Goal: Information Seeking & Learning: Check status

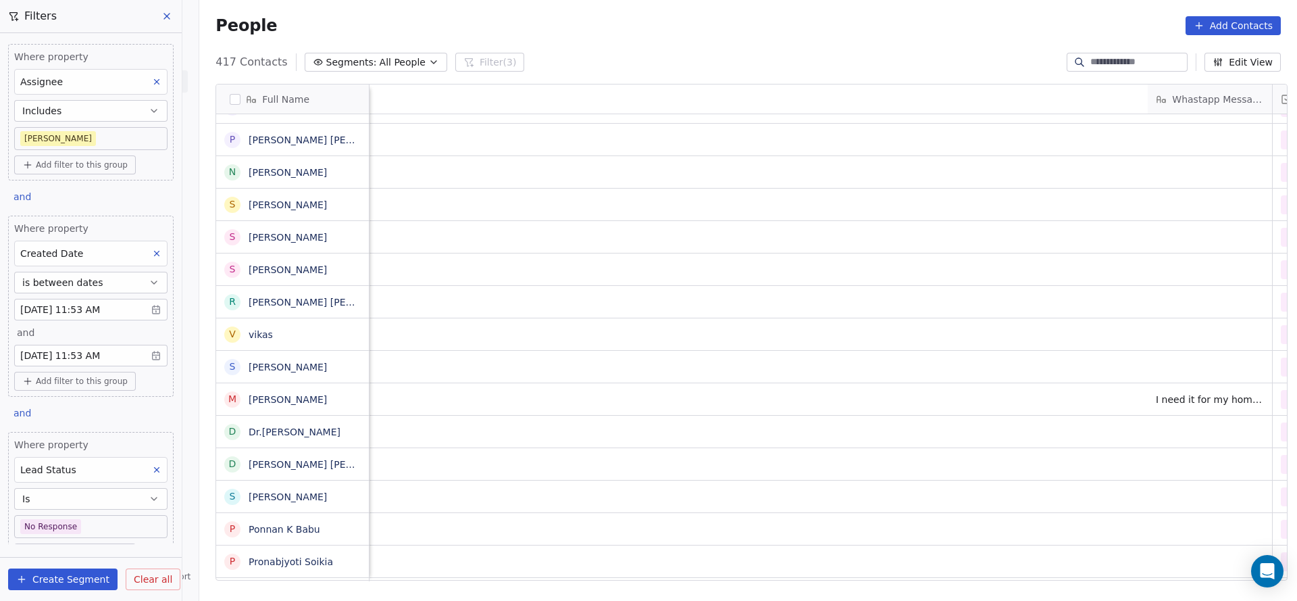
scroll to position [15, 1597]
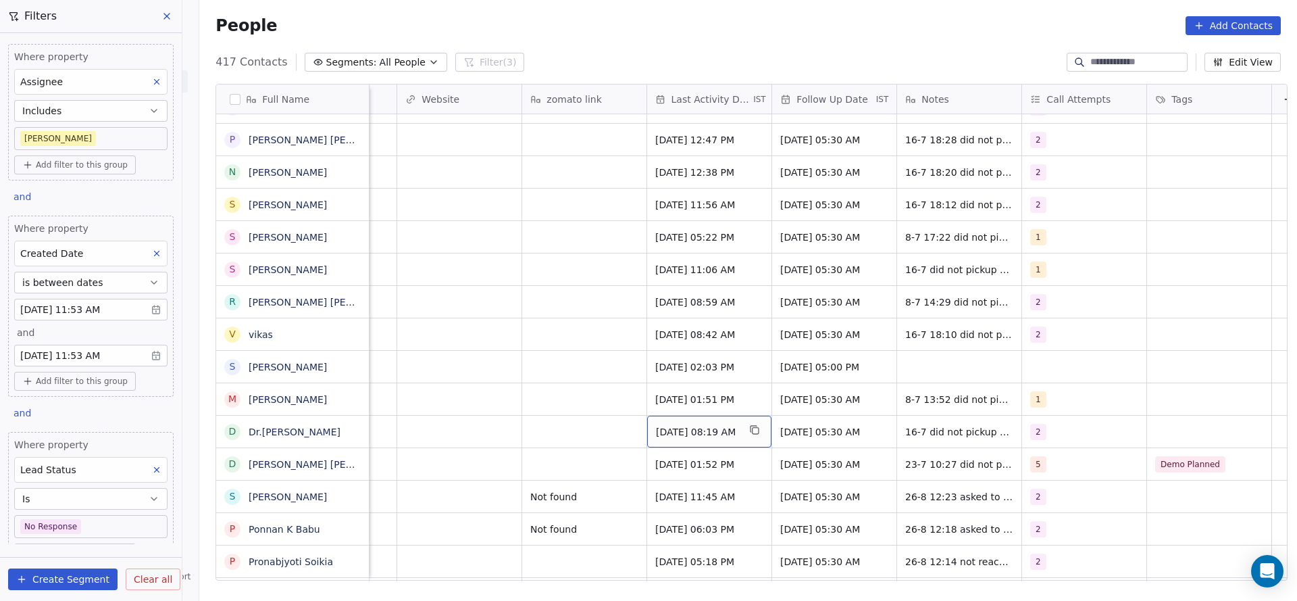
click at [682, 425] on span "Jul 16, 2025 08:19 AM" at bounding box center [697, 432] width 82 height 14
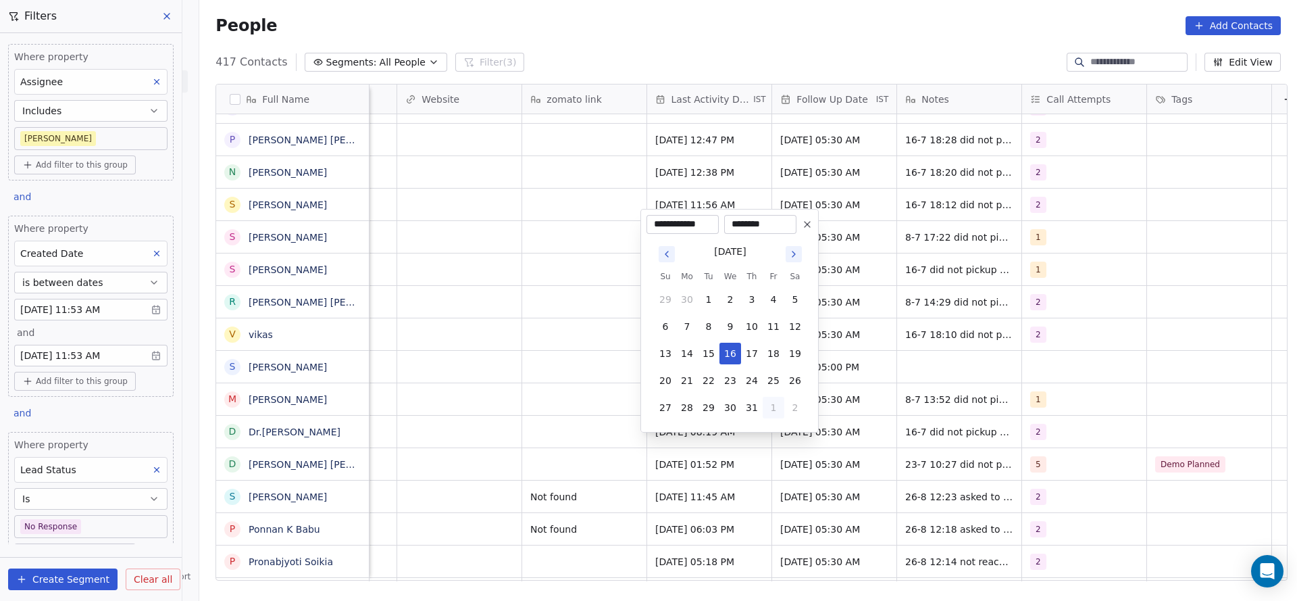
click at [776, 413] on button "1" at bounding box center [774, 408] width 22 height 22
click at [710, 385] on button "26" at bounding box center [709, 381] width 22 height 22
type input "**********"
click at [503, 403] on html "On2Cook India Pvt. Ltd. Contacts People Marketing Workflows Campaigns Sales Pip…" at bounding box center [648, 300] width 1297 height 601
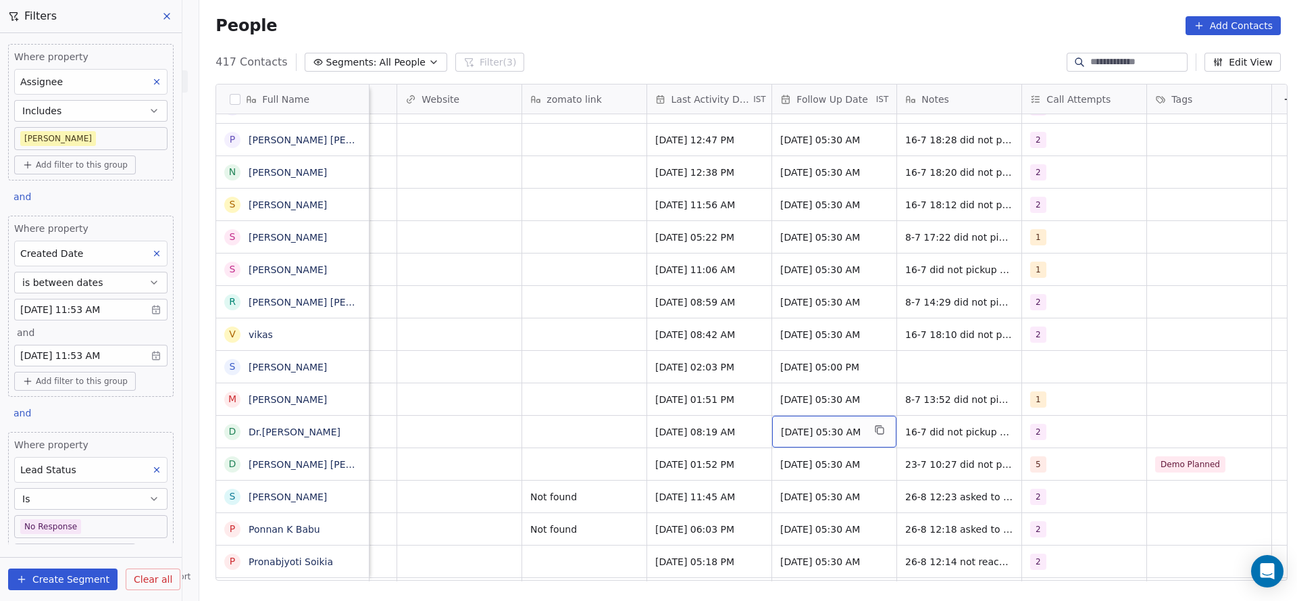
click at [844, 428] on div "16/07/2025 05:30 AM" at bounding box center [834, 431] width 124 height 32
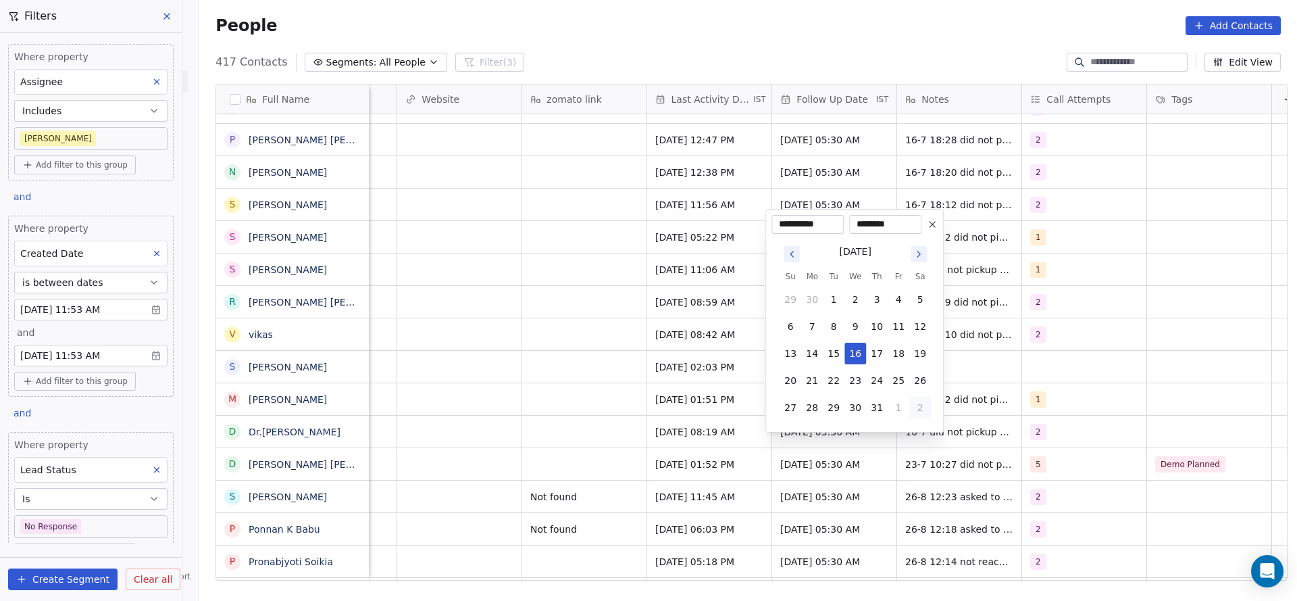
click at [912, 413] on button "2" at bounding box center [920, 408] width 22 height 22
click at [893, 415] on button "5" at bounding box center [899, 408] width 22 height 22
type input "**********"
click at [713, 422] on html "On2Cook India Pvt. Ltd. Contacts People Marketing Workflows Campaigns Sales Pip…" at bounding box center [648, 300] width 1297 height 601
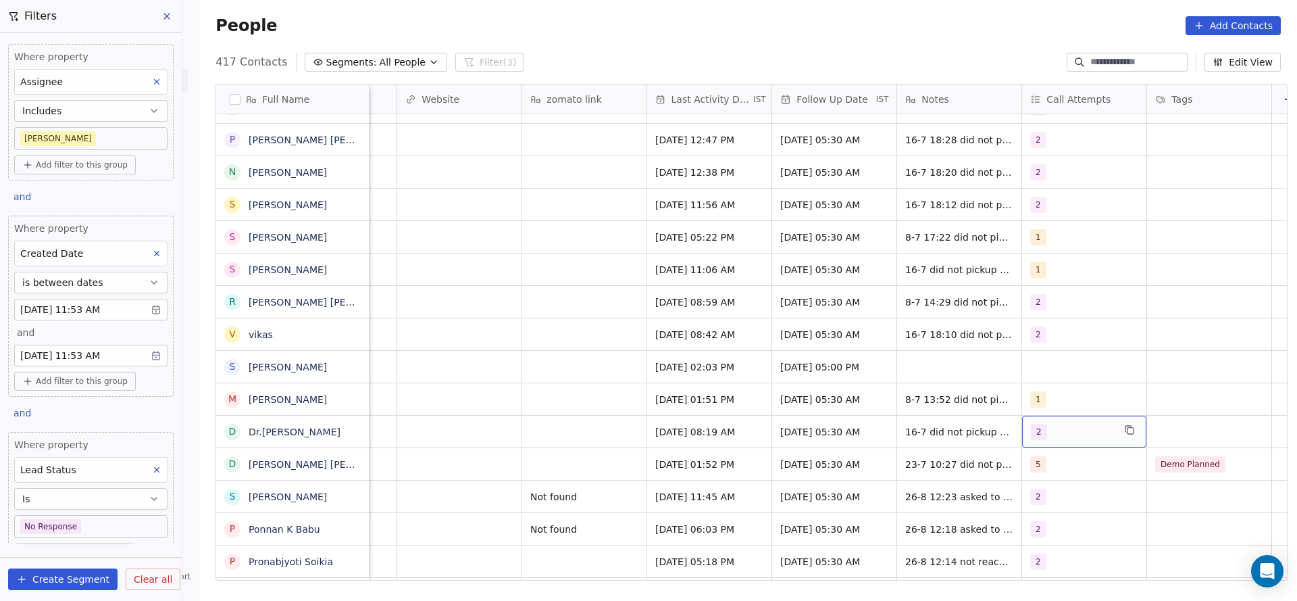
click at [1031, 424] on span "2" at bounding box center [1039, 432] width 16 height 16
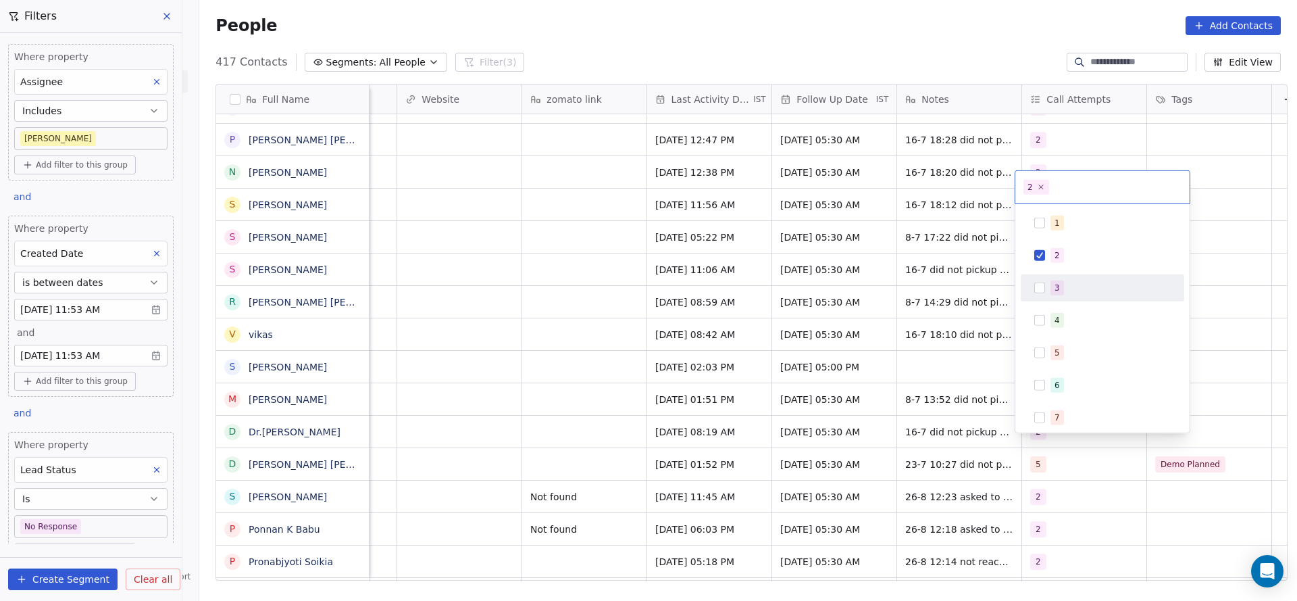
click at [1057, 282] on div "3" at bounding box center [1057, 288] width 5 height 12
click at [1058, 264] on div "2" at bounding box center [1102, 256] width 153 height 22
click at [624, 368] on html "On2Cook India Pvt. Ltd. Contacts People Marketing Workflows Campaigns Sales Pip…" at bounding box center [648, 300] width 1297 height 601
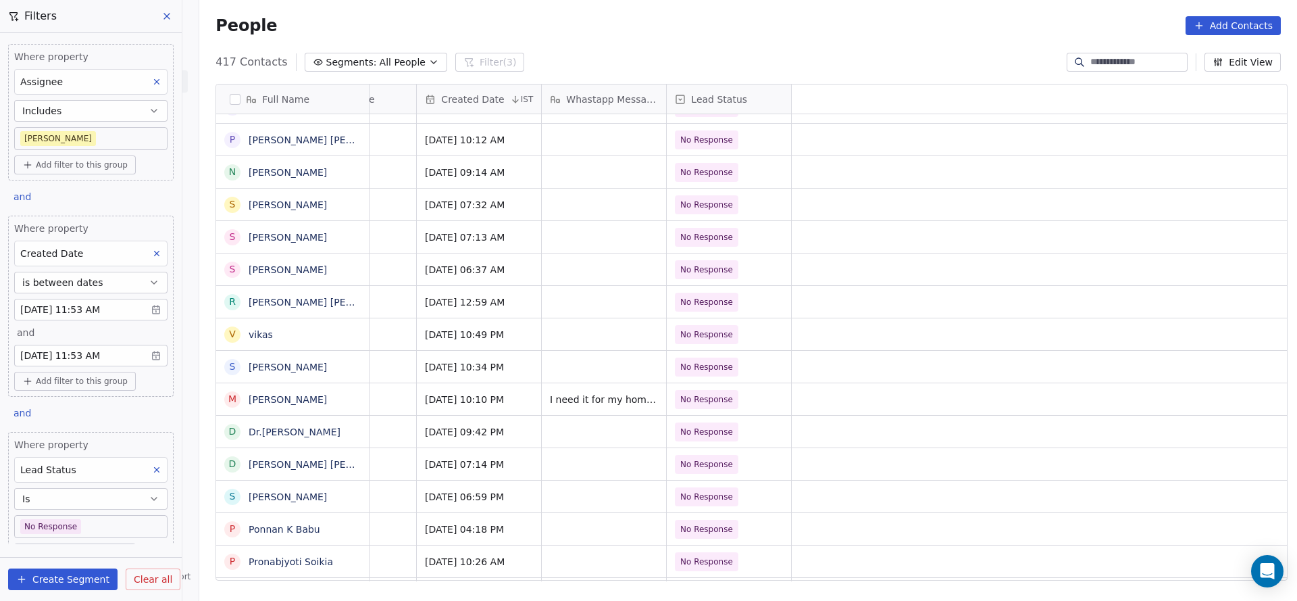
scroll to position [15, 0]
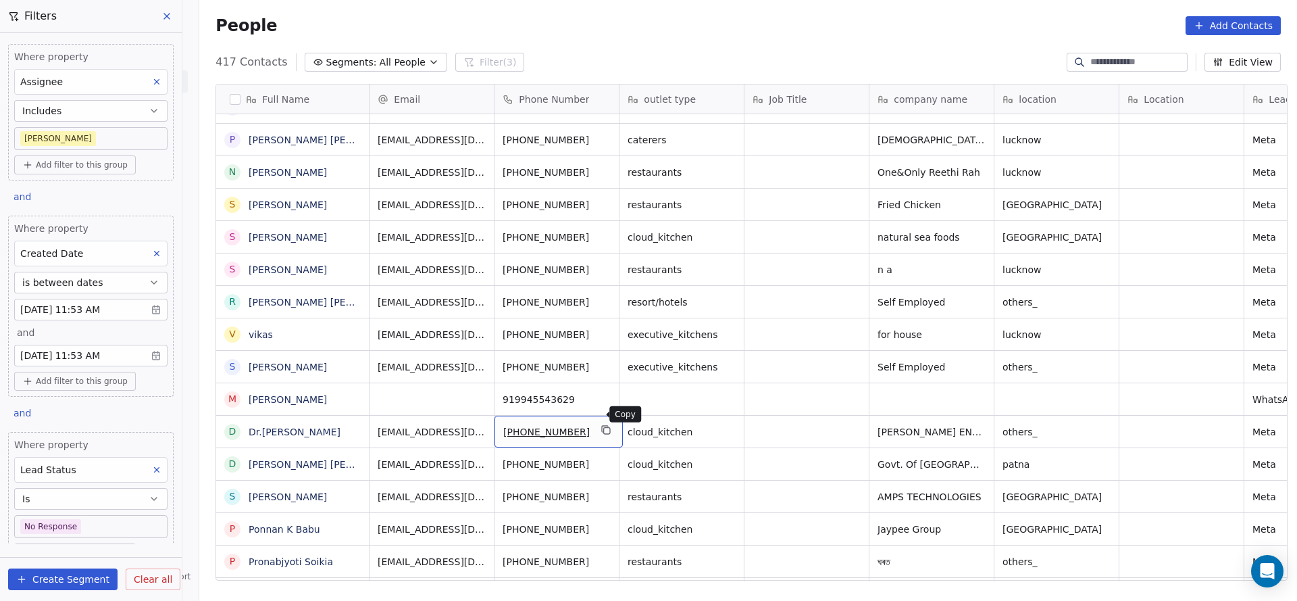
click at [601, 422] on button "grid" at bounding box center [607, 430] width 16 height 16
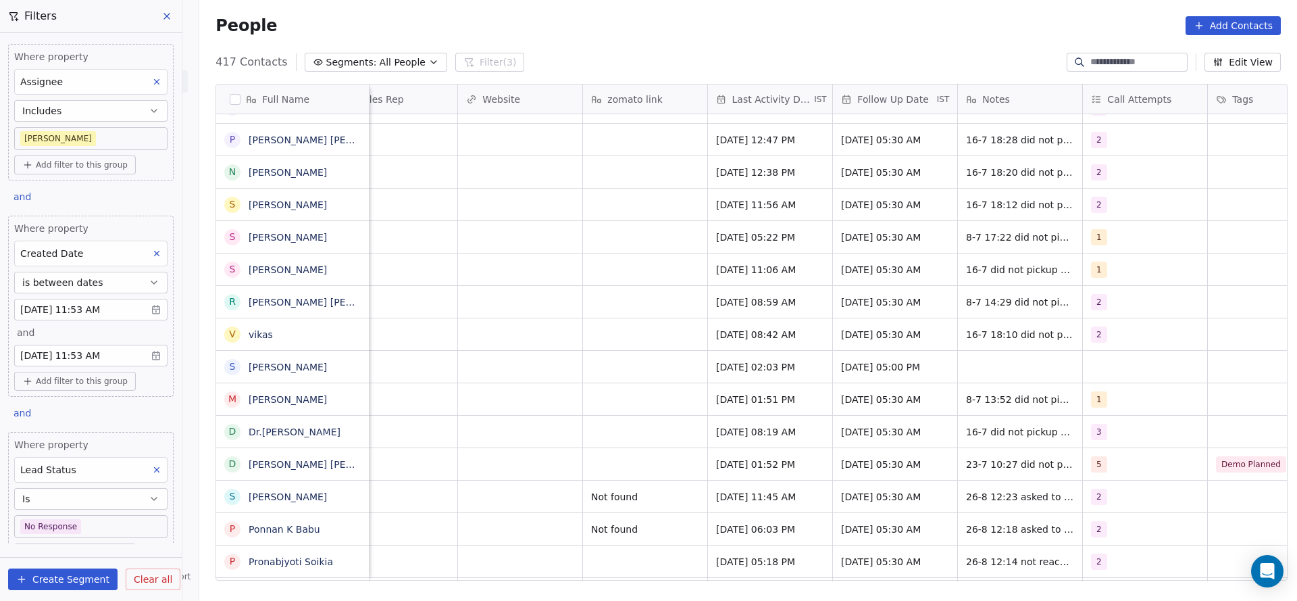
scroll to position [15, 1544]
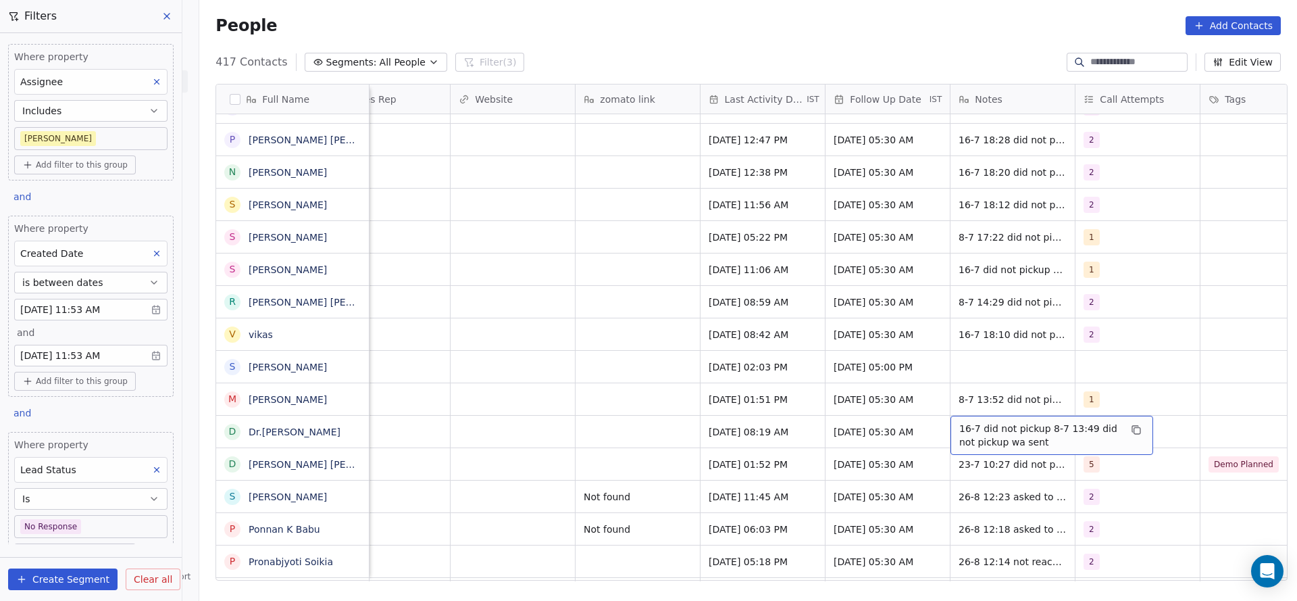
click at [1015, 422] on span "16-7 did not pickup 8-7 13:49 did not pickup wa sent" at bounding box center [1039, 435] width 161 height 27
click at [953, 413] on textarea "**********" at bounding box center [1044, 421] width 201 height 42
type textarea "**********"
click at [741, 424] on html "On2Cook India Pvt. Ltd. Contacts People Marketing Workflows Campaigns Sales Pip…" at bounding box center [648, 300] width 1297 height 601
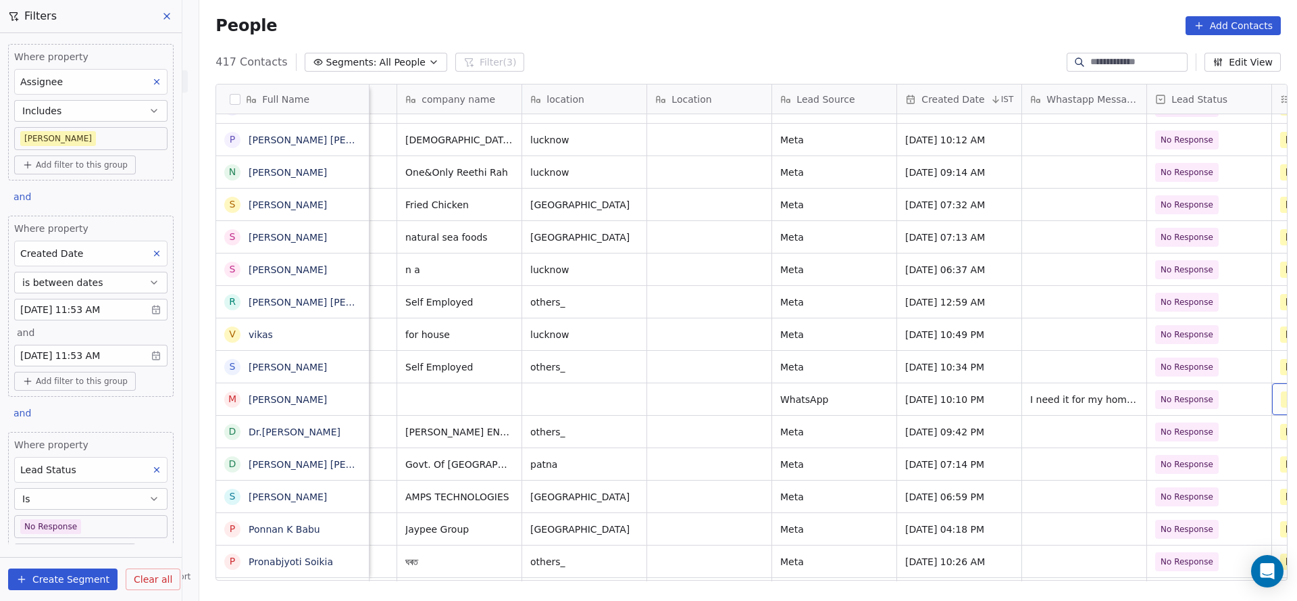
scroll to position [15, 597]
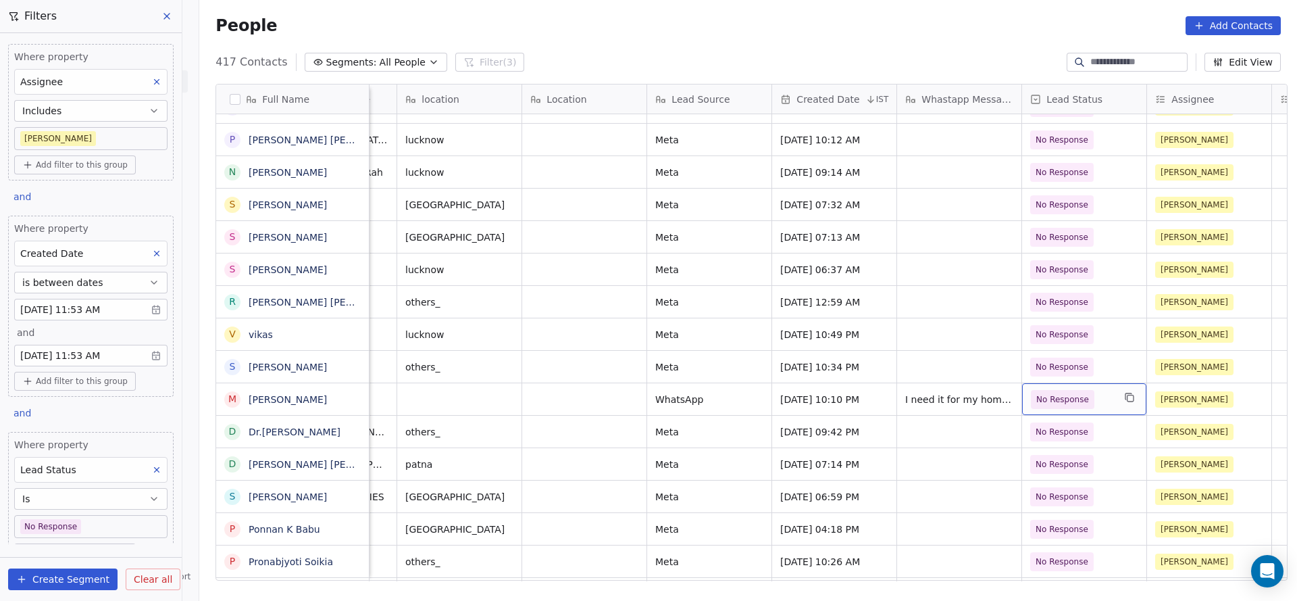
click at [1072, 392] on span "No Response" at bounding box center [1062, 399] width 53 height 14
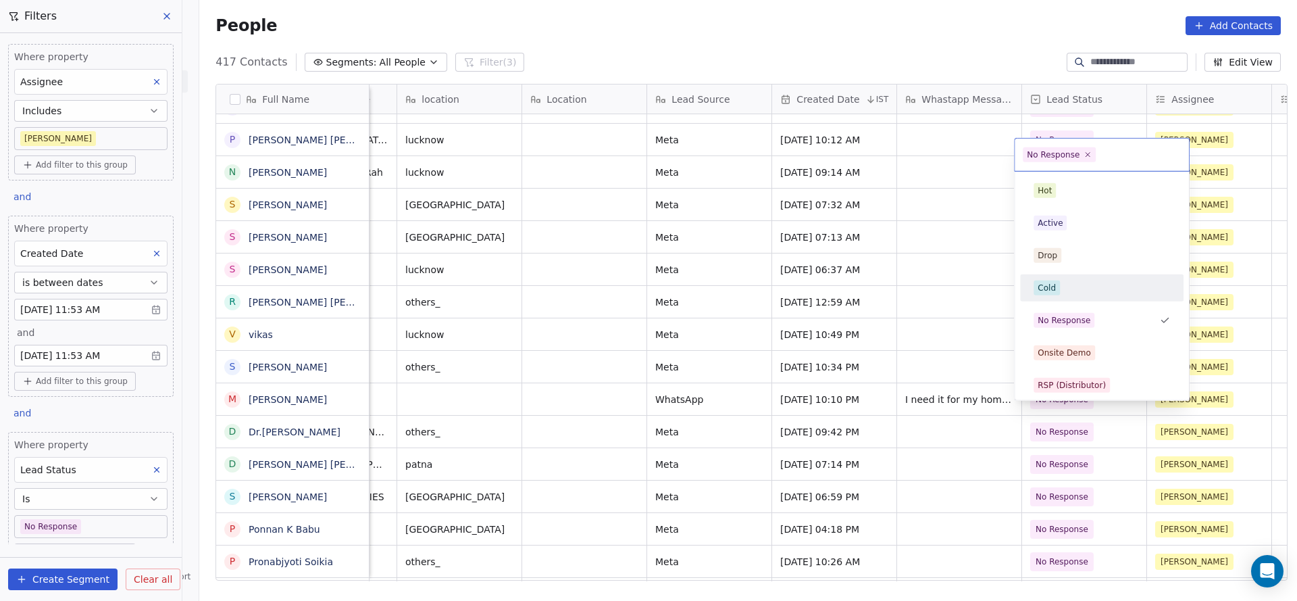
click at [1075, 288] on div "Cold" at bounding box center [1102, 287] width 136 height 15
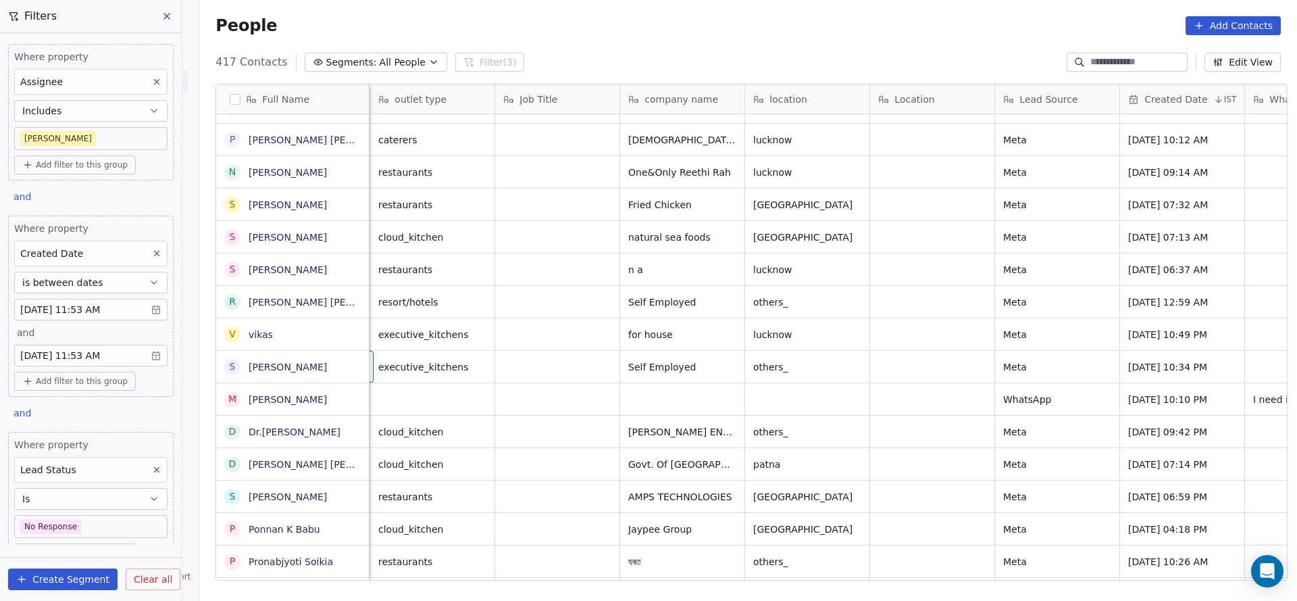
scroll to position [15, 125]
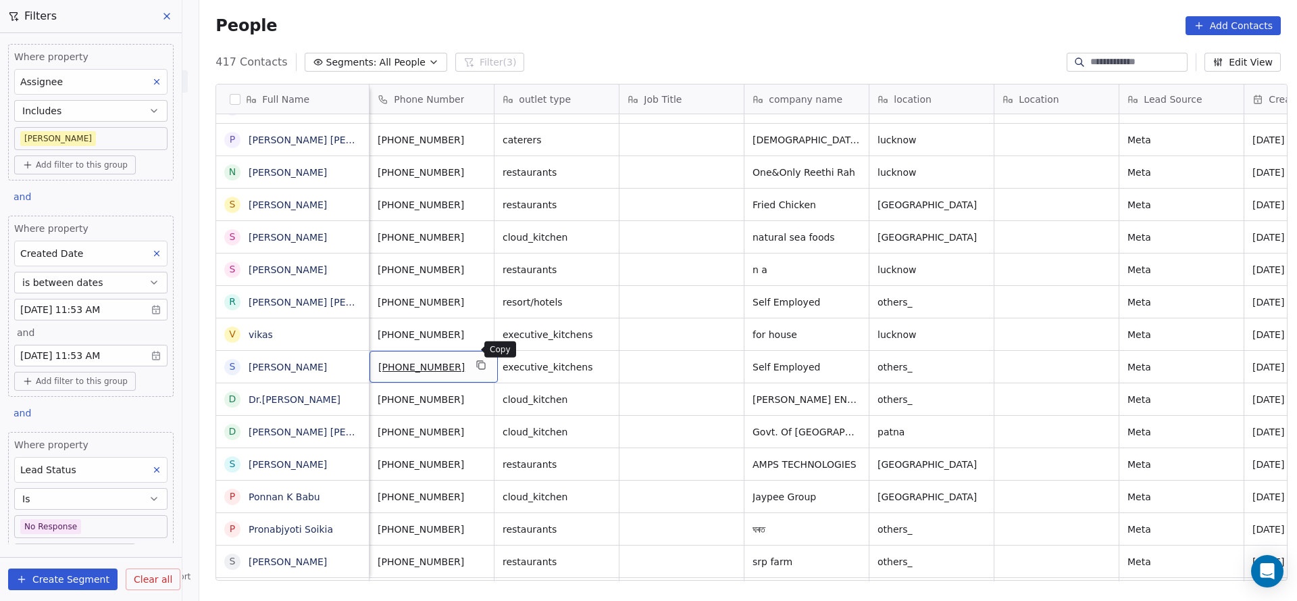
click at [476, 359] on icon "grid" at bounding box center [481, 364] width 11 height 11
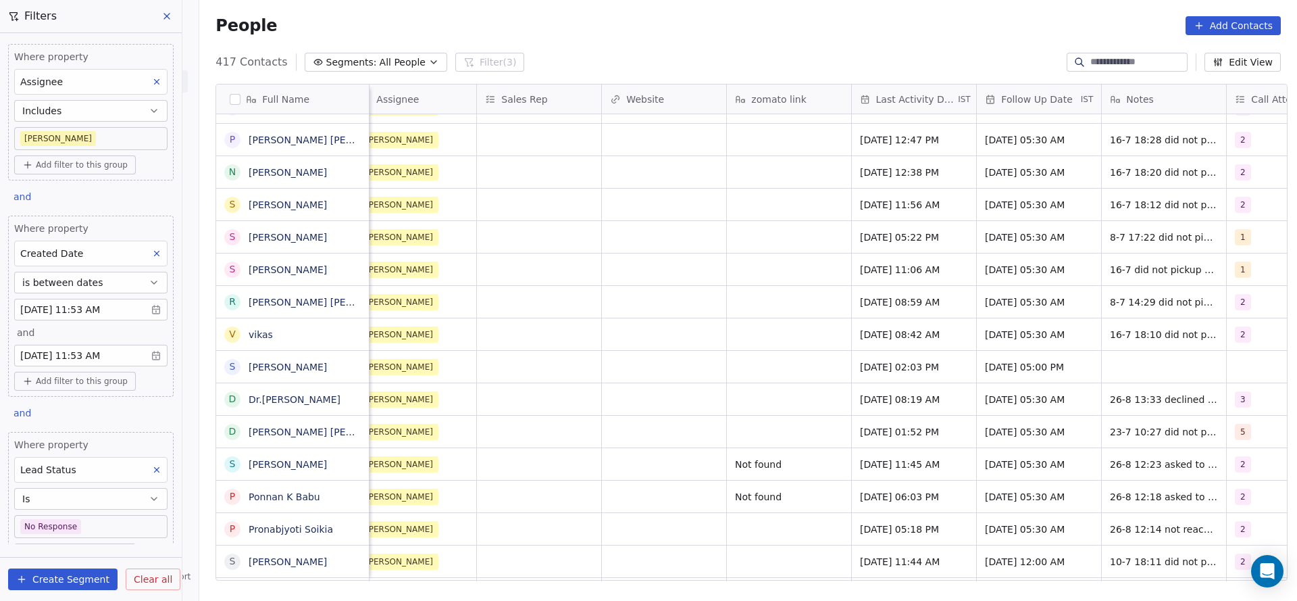
scroll to position [15, 1538]
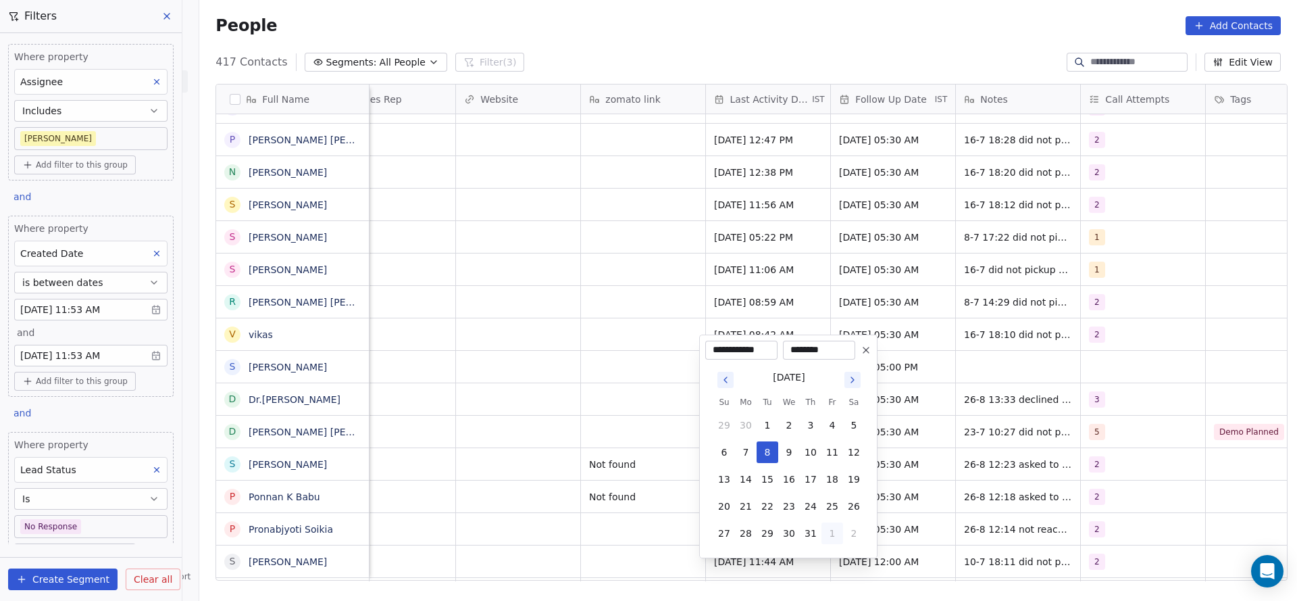
click at [825, 536] on button "1" at bounding box center [832, 533] width 22 height 22
click at [761, 536] on button "26" at bounding box center [768, 533] width 22 height 22
type input "**********"
click at [602, 439] on html "On2Cook India Pvt. Ltd. Contacts People Marketing Workflows Campaigns Sales Pip…" at bounding box center [648, 300] width 1297 height 601
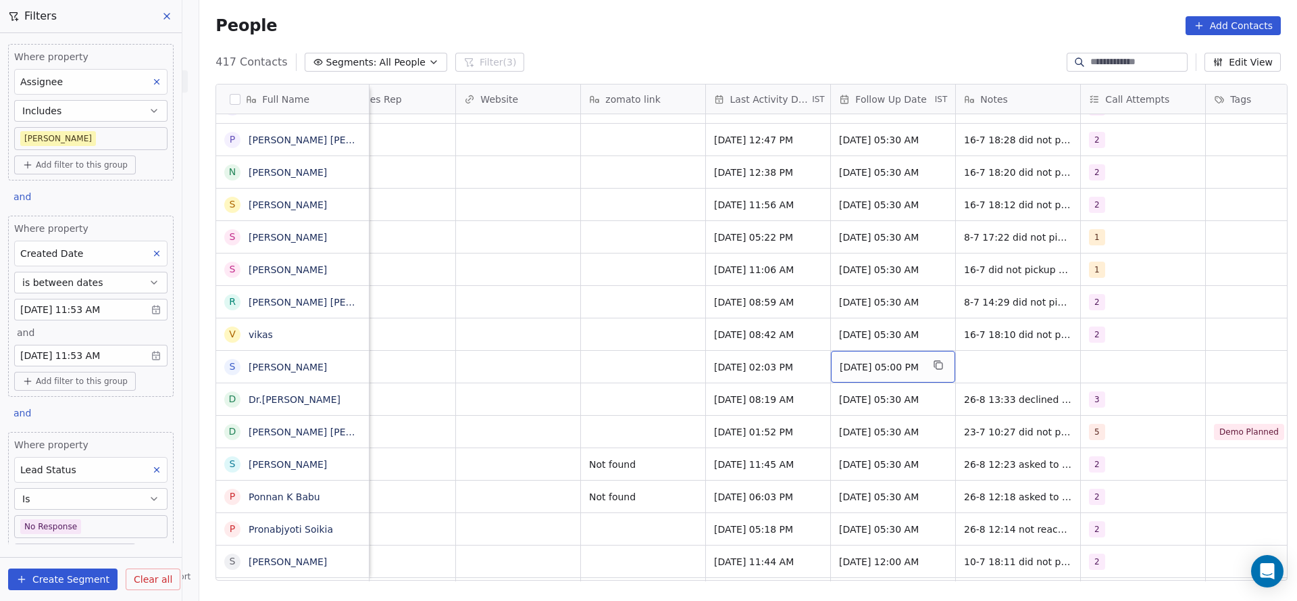
click at [895, 351] on div "30/07/2025 05:00 PM" at bounding box center [893, 367] width 124 height 32
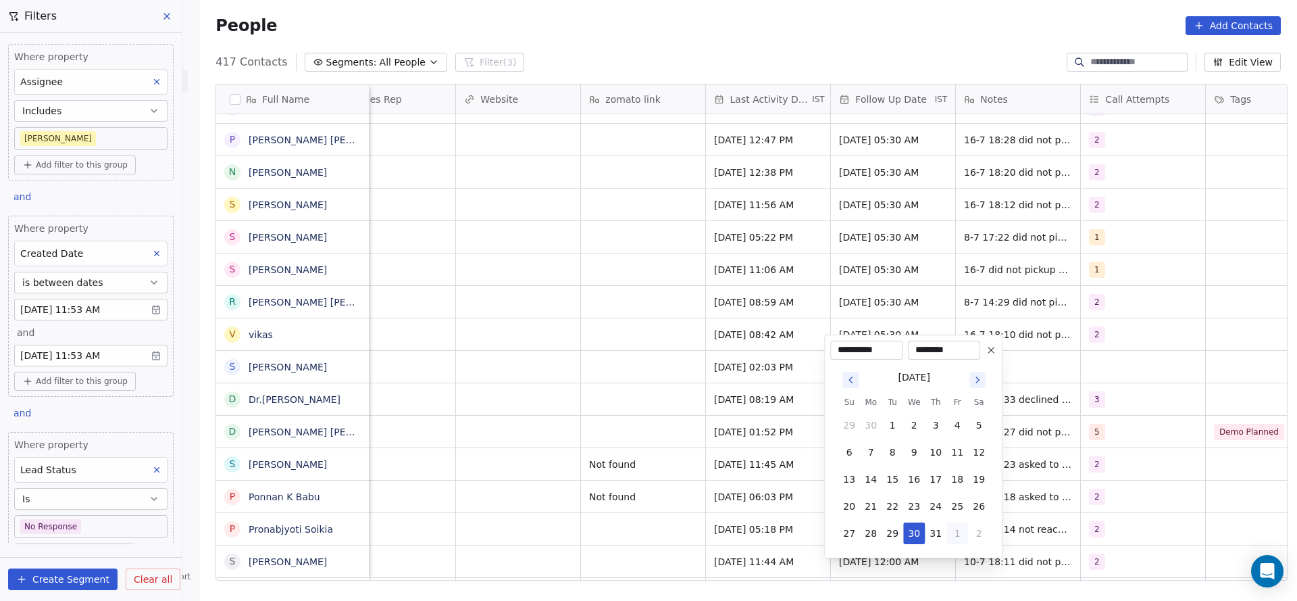
click at [960, 523] on button "1" at bounding box center [957, 533] width 22 height 22
click at [955, 559] on button "5" at bounding box center [957, 560] width 22 height 22
type input "**********"
click at [559, 447] on html "On2Cook India Pvt. Ltd. Contacts People Marketing Workflows Campaigns Sales Pip…" at bounding box center [648, 300] width 1297 height 601
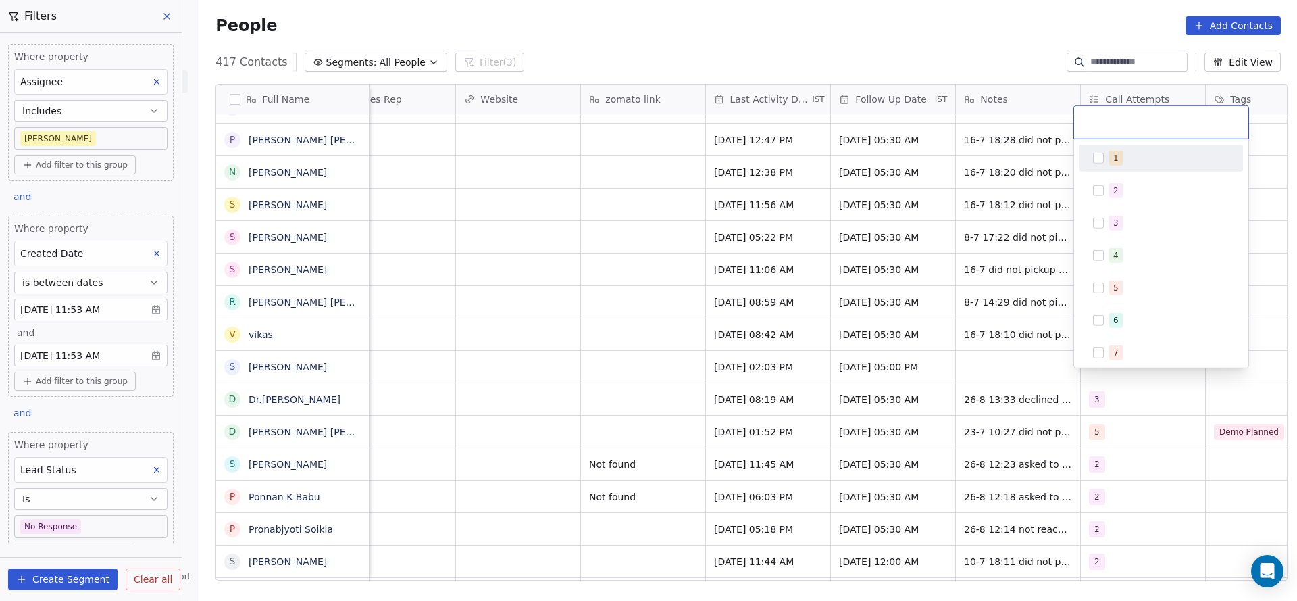
click at [1113, 168] on div "1" at bounding box center [1161, 158] width 153 height 22
drag, startPoint x: 909, startPoint y: 257, endPoint x: 961, endPoint y: 353, distance: 109.1
click at [909, 261] on html "On2Cook India Pvt. Ltd. Contacts People Marketing Workflows Campaigns Sales Pip…" at bounding box center [648, 300] width 1297 height 601
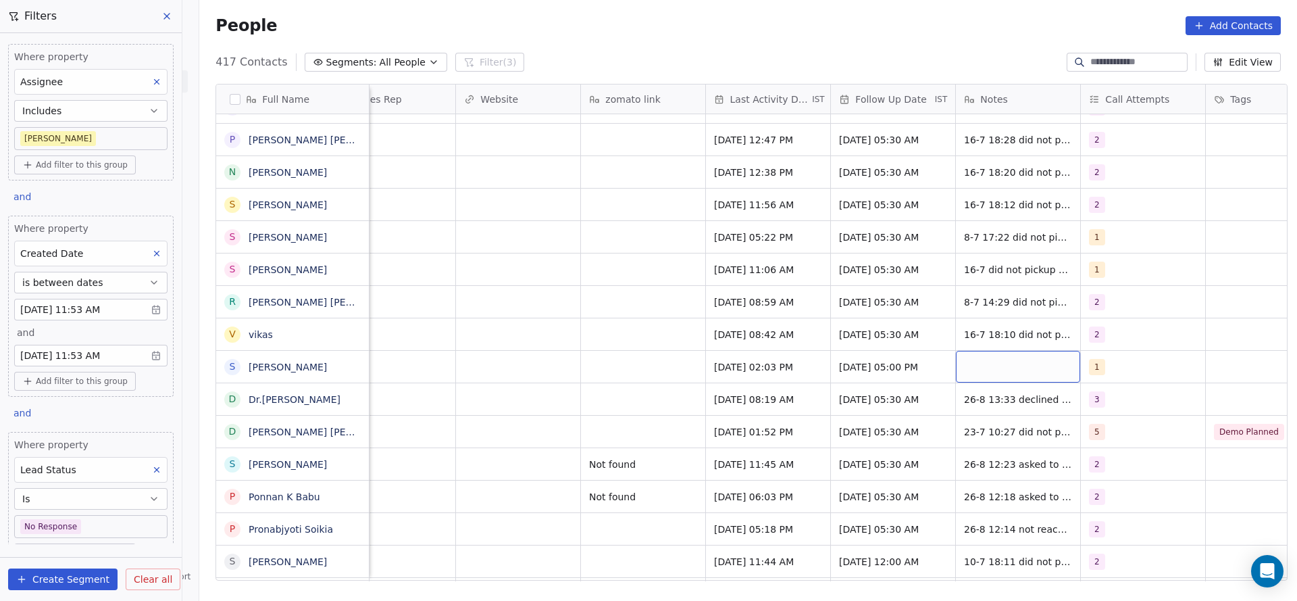
click at [961, 353] on div "grid" at bounding box center [1018, 367] width 124 height 32
type textarea "**********"
click at [748, 377] on html "On2Cook India Pvt. Ltd. Contacts People Marketing Workflows Campaigns Sales Pip…" at bounding box center [648, 300] width 1297 height 601
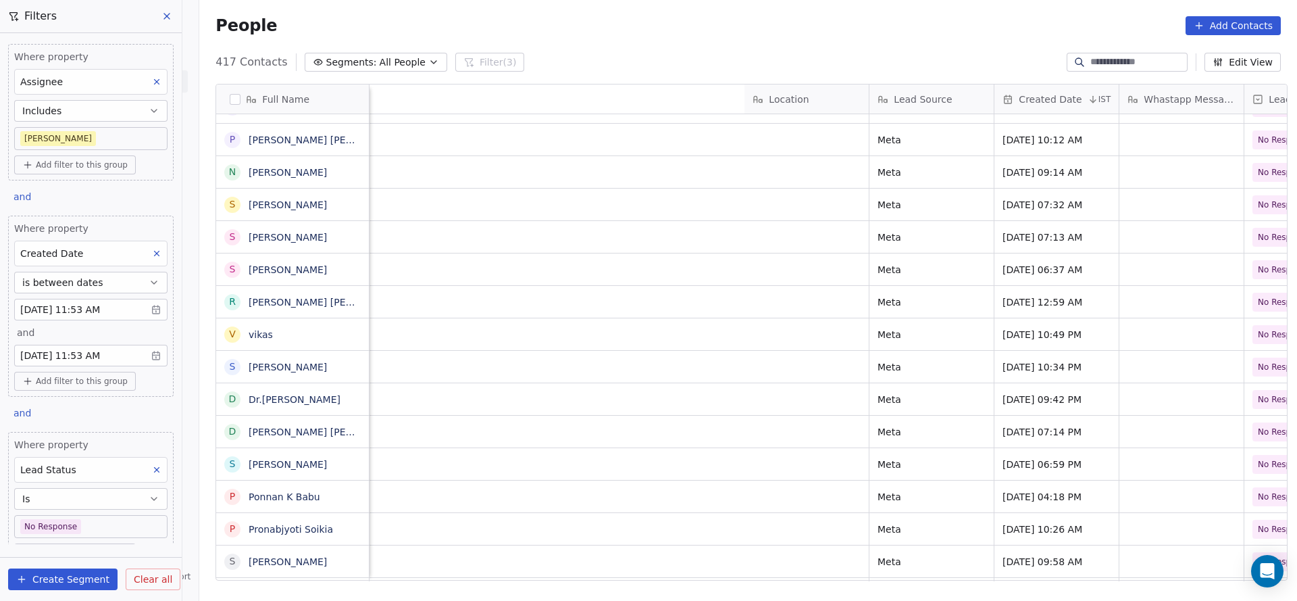
scroll to position [15, 1222]
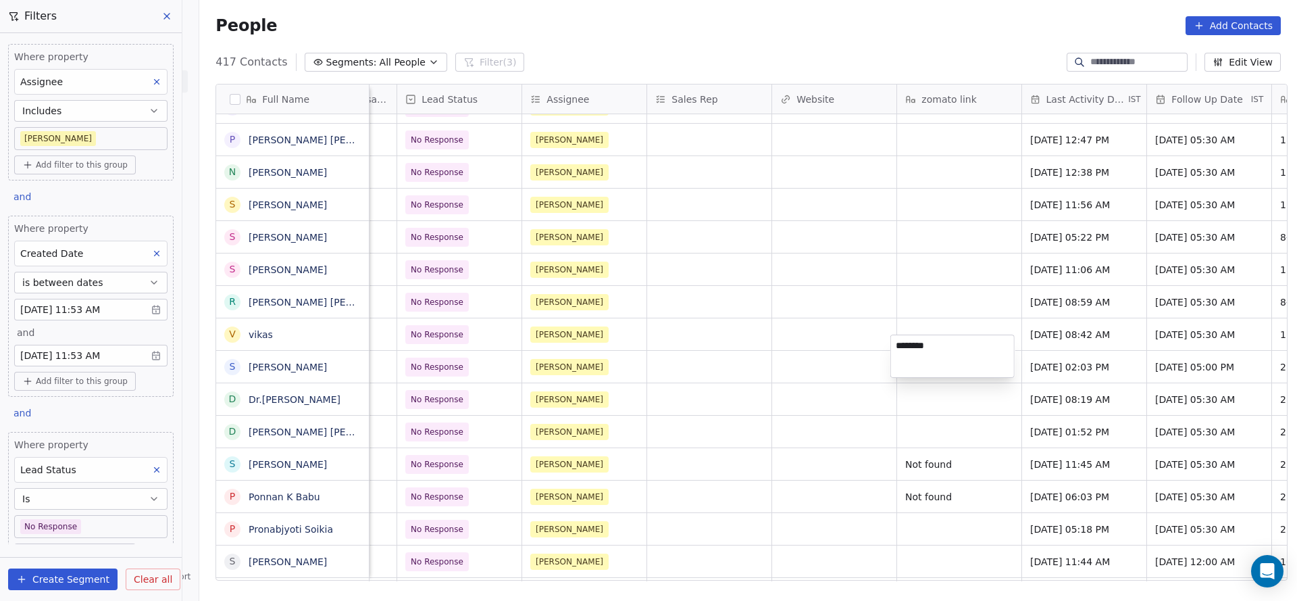
type textarea "*********"
click at [692, 293] on html "On2Cook India Pvt. Ltd. Contacts People Marketing Workflows Campaigns Sales Pip…" at bounding box center [648, 300] width 1297 height 601
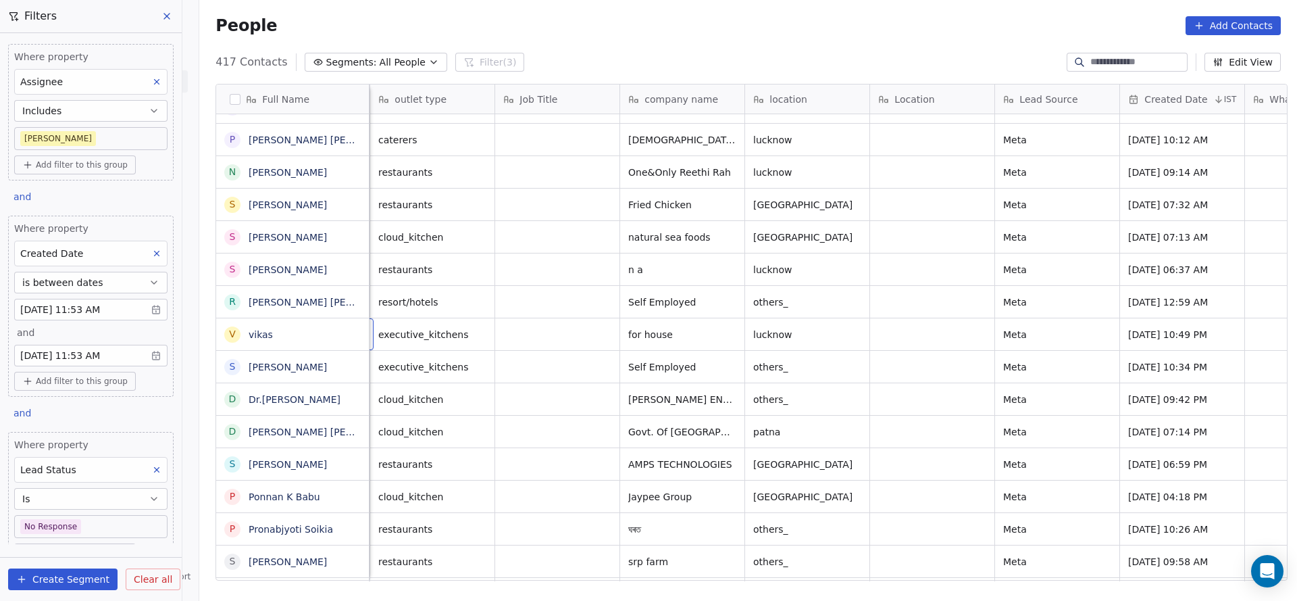
scroll to position [15, 125]
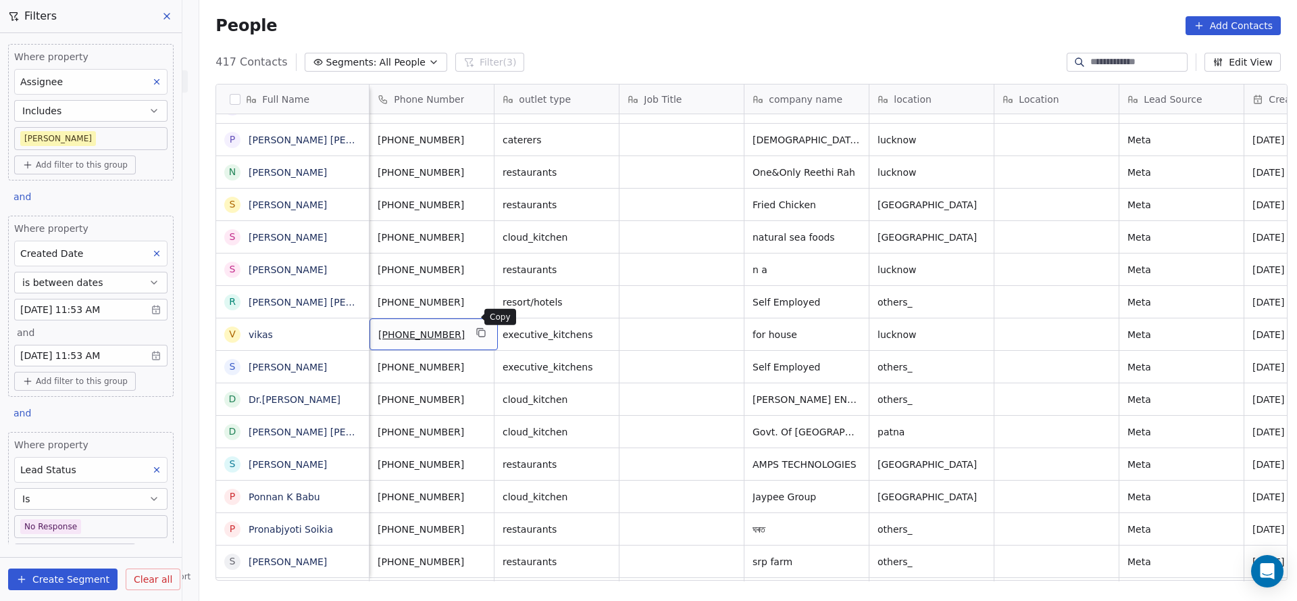
click at [478, 328] on icon "grid" at bounding box center [481, 331] width 6 height 6
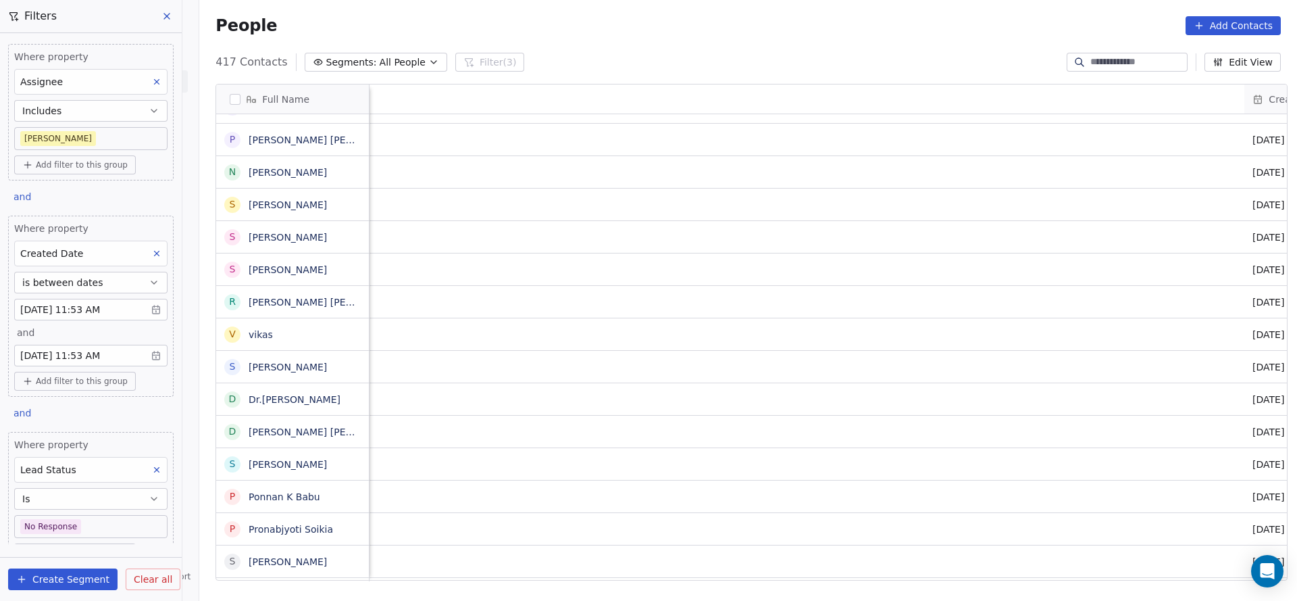
scroll to position [15, 1629]
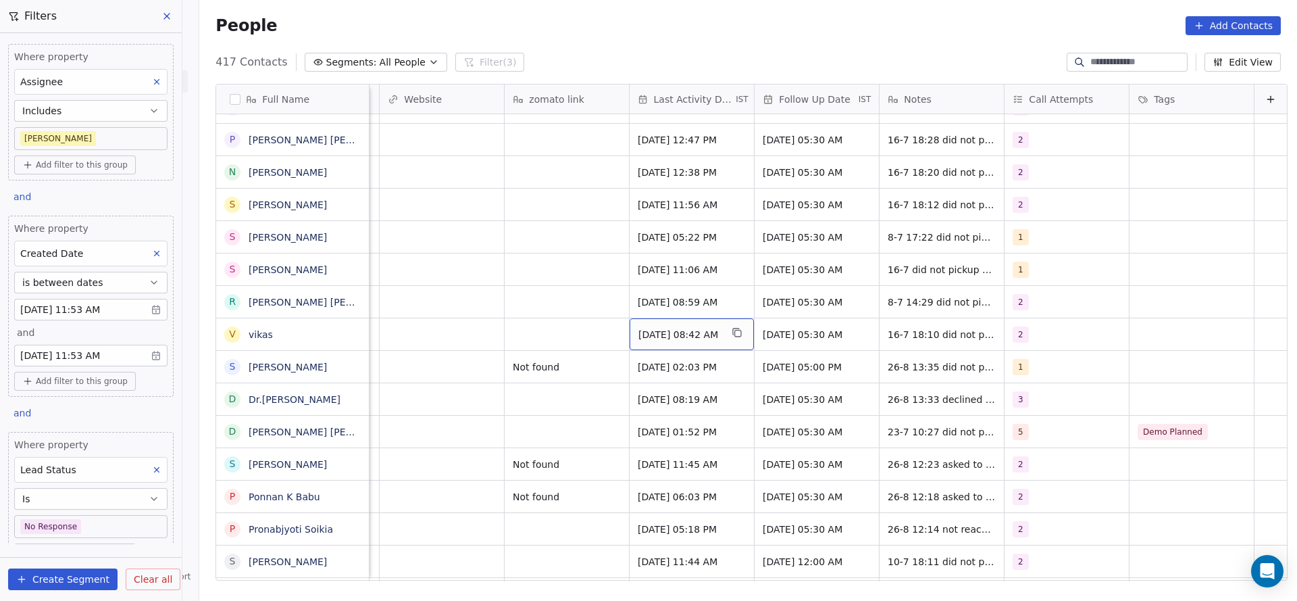
click at [658, 328] on span "Jul 16, 2025 08:42 AM" at bounding box center [679, 335] width 82 height 14
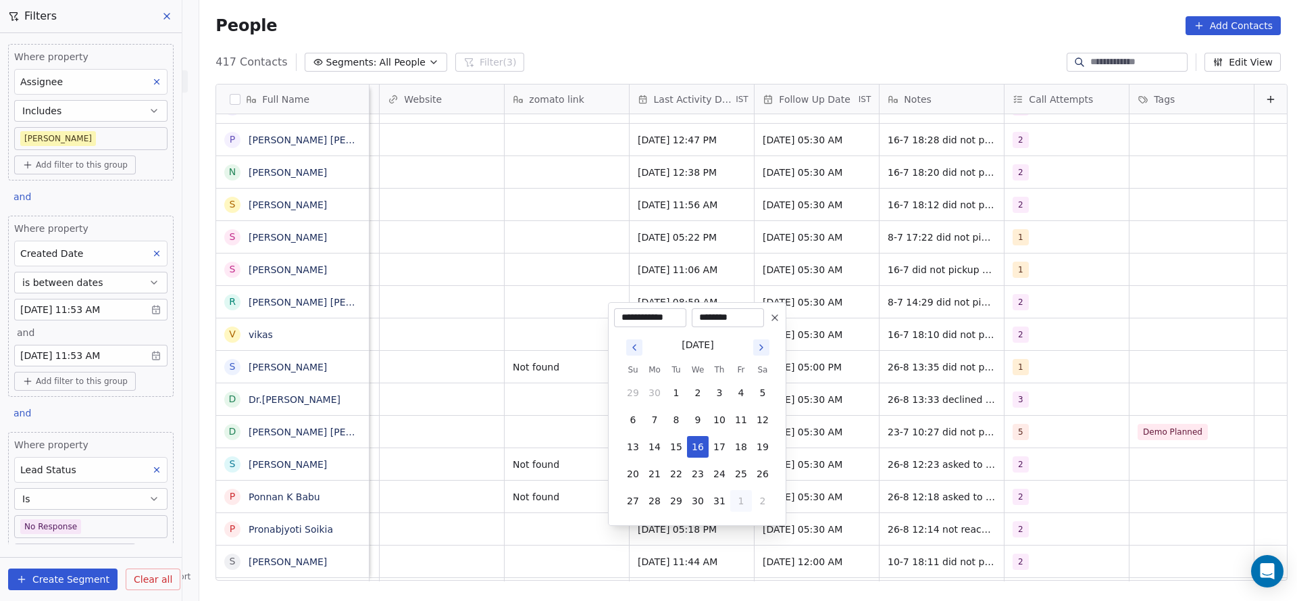
click at [746, 501] on button "1" at bounding box center [741, 501] width 22 height 22
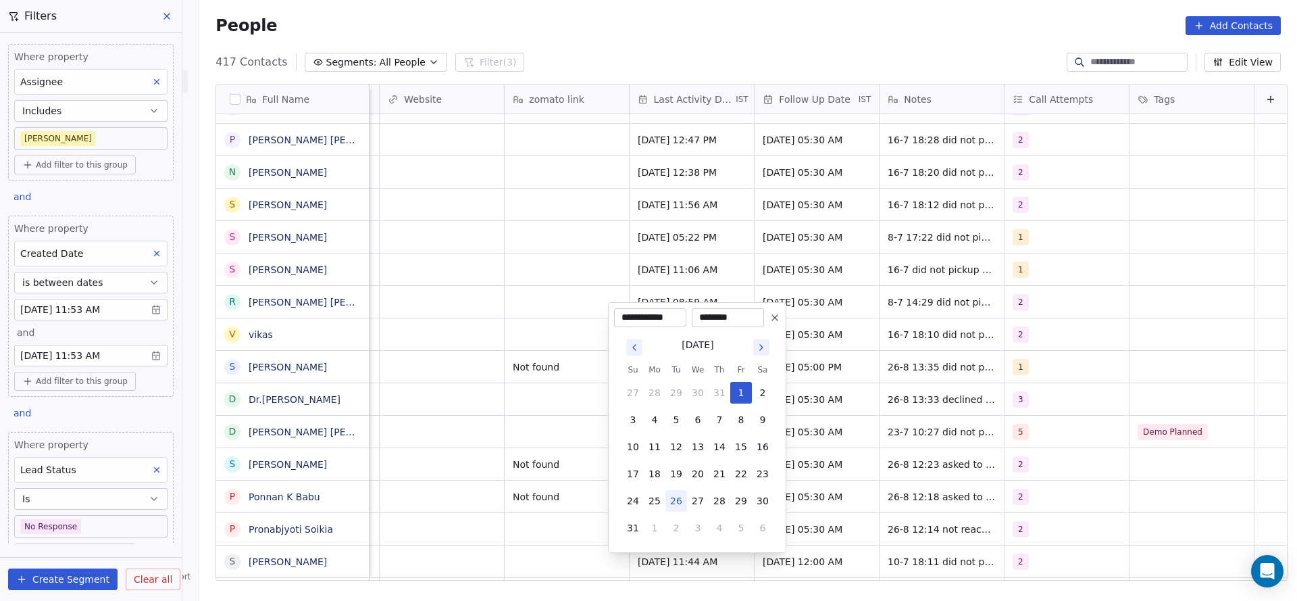
click at [676, 499] on button "26" at bounding box center [676, 501] width 22 height 22
type input "**********"
click at [416, 422] on html "On2Cook India Pvt. Ltd. Contacts People Marketing Workflows Campaigns Sales Pip…" at bounding box center [648, 300] width 1297 height 601
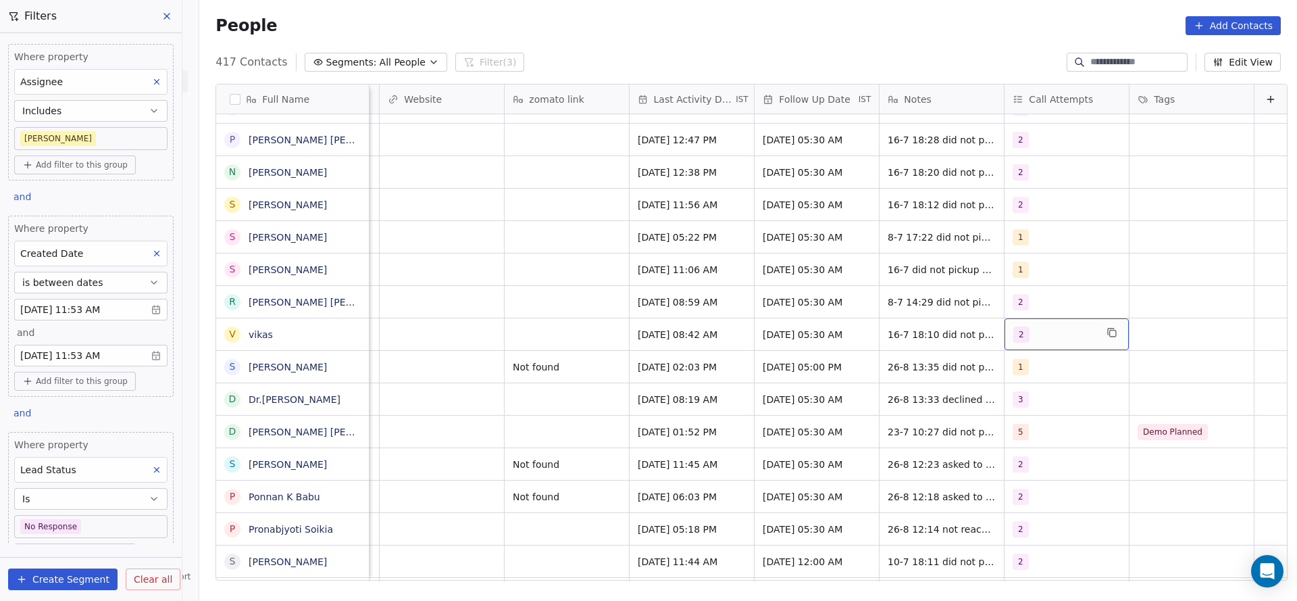
click at [1031, 326] on div "2" at bounding box center [1054, 334] width 82 height 16
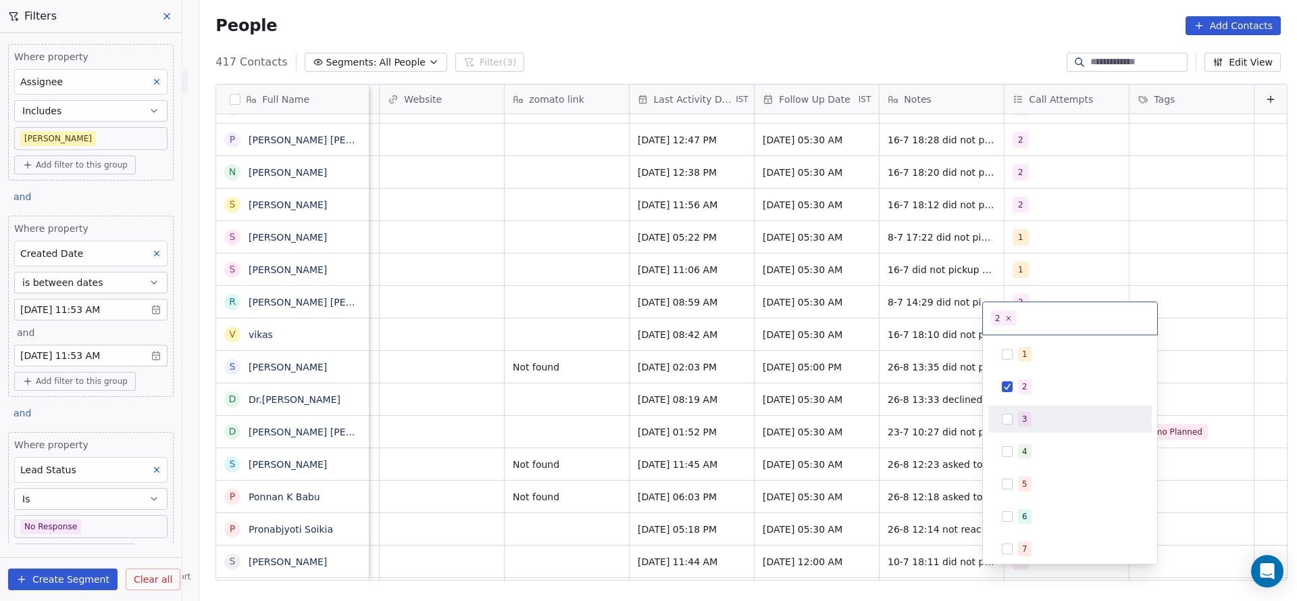
click at [1022, 416] on div "3" at bounding box center [1024, 419] width 5 height 12
drag, startPoint x: 1021, startPoint y: 391, endPoint x: 876, endPoint y: 373, distance: 147.1
click at [1023, 389] on div "2" at bounding box center [1024, 386] width 5 height 12
click at [876, 373] on html "On2Cook India Pvt. Ltd. Contacts People Marketing Workflows Campaigns Sales Pip…" at bounding box center [648, 300] width 1297 height 601
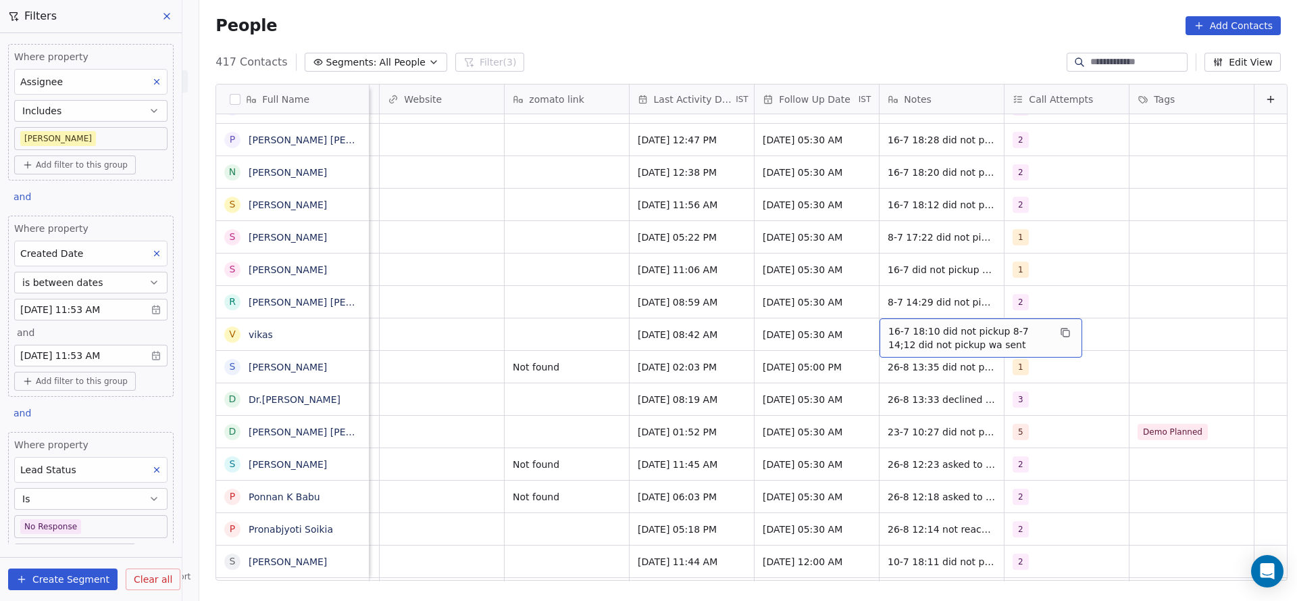
click at [888, 324] on span "16-7 18:10 did not pickup 8-7 14;12 did not pickup wa sent" at bounding box center [968, 337] width 161 height 27
click at [867, 318] on textarea "**********" at bounding box center [959, 324] width 201 height 42
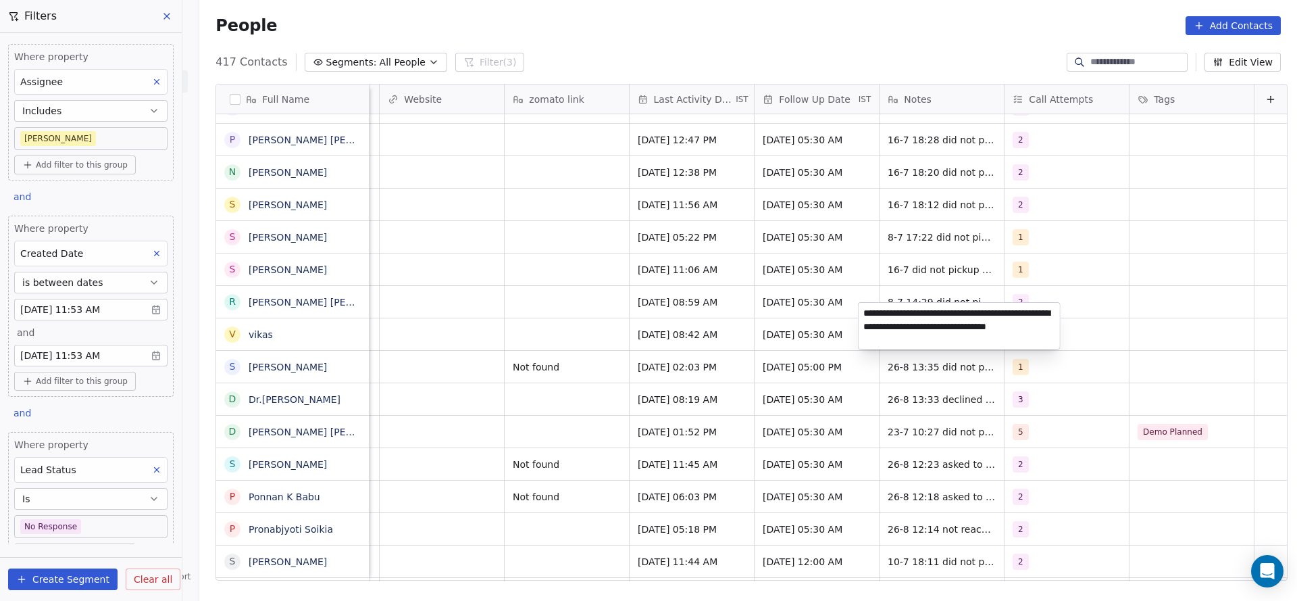
type textarea "**********"
click at [611, 328] on html "On2Cook India Pvt. Ltd. Contacts People Marketing Workflows Campaigns Sales Pip…" at bounding box center [648, 300] width 1297 height 601
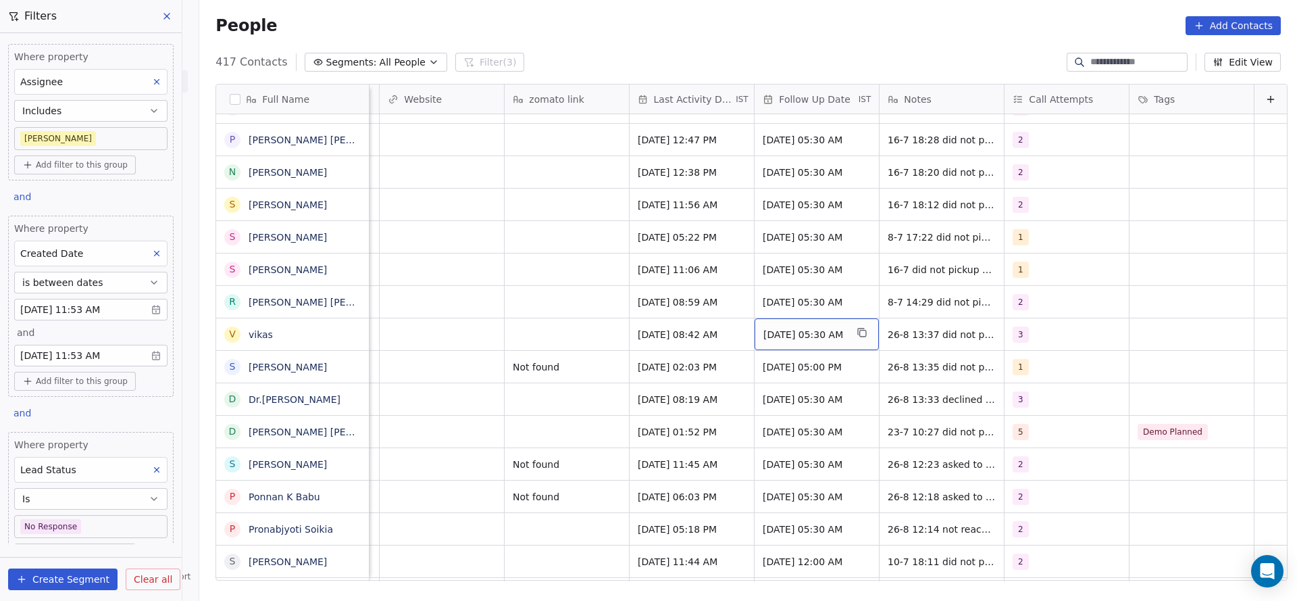
click at [765, 326] on div "[DATE] 05:30 AM" at bounding box center [817, 334] width 124 height 32
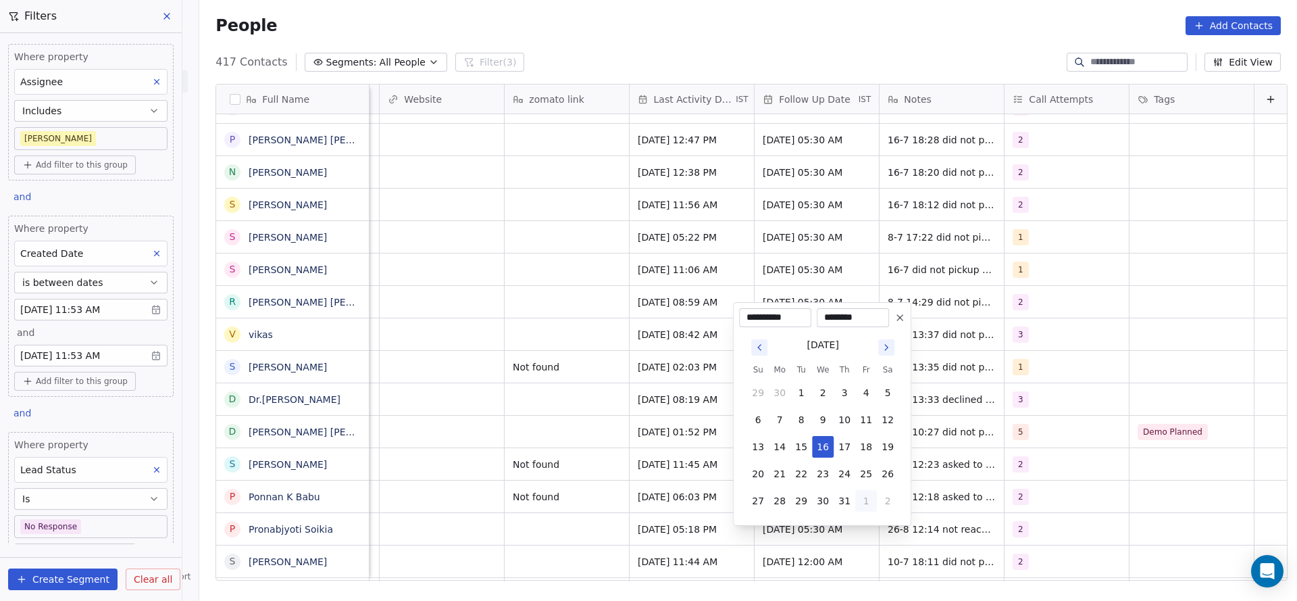
click at [869, 499] on button "1" at bounding box center [866, 501] width 22 height 22
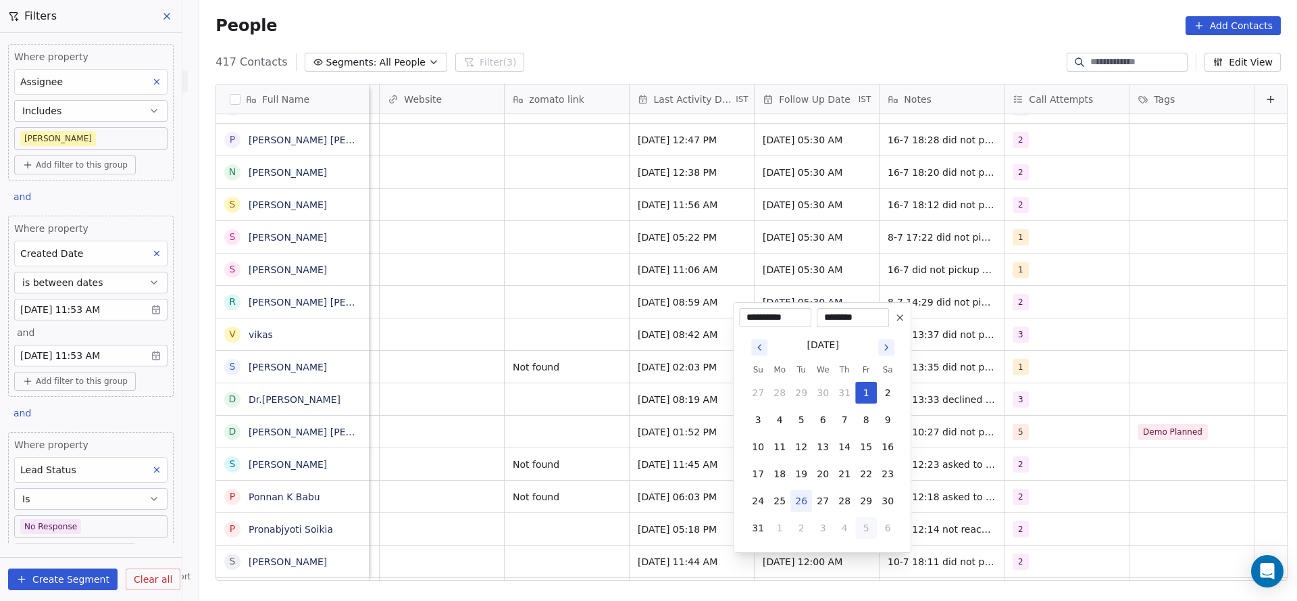
click at [867, 517] on button "5" at bounding box center [866, 528] width 22 height 22
type input "**********"
click at [445, 345] on html "On2Cook India Pvt. Ltd. Contacts People Marketing Workflows Campaigns Sales Pip…" at bounding box center [648, 300] width 1297 height 601
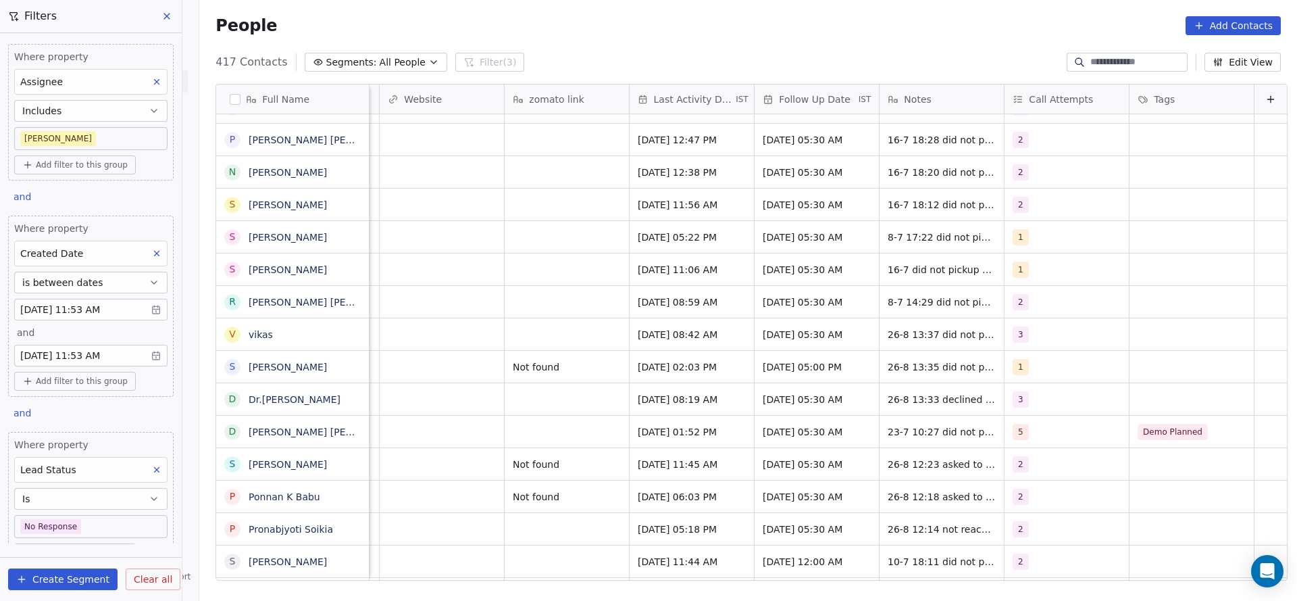
scroll to position [15, 1250]
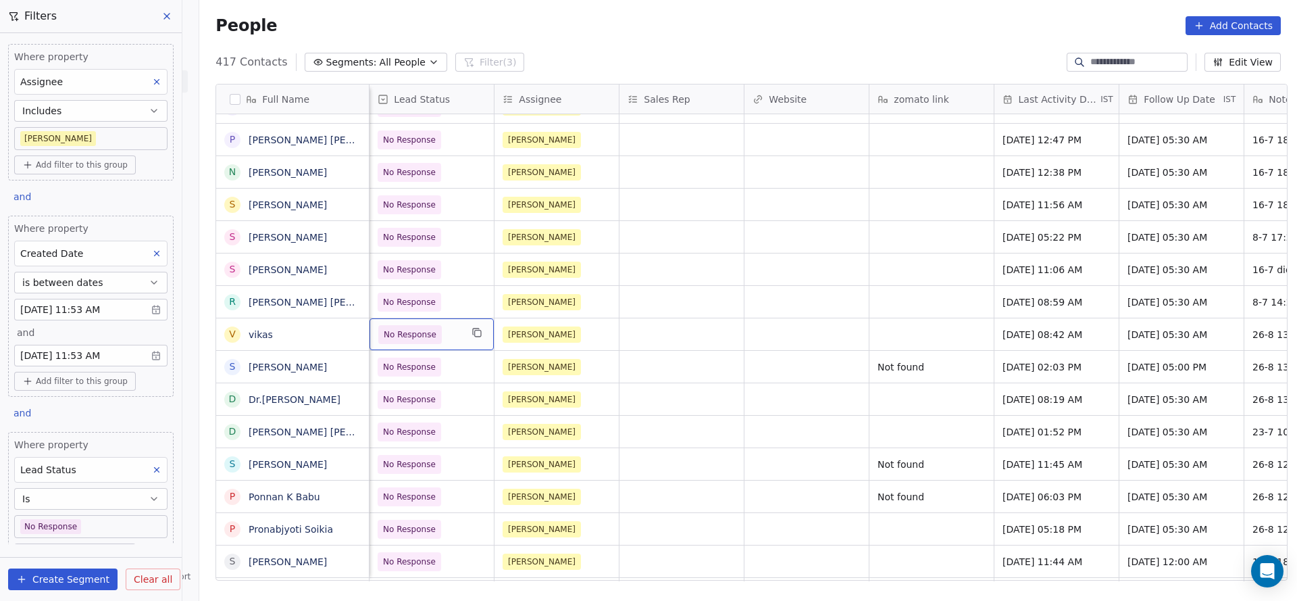
click at [419, 328] on span "No Response" at bounding box center [410, 335] width 53 height 14
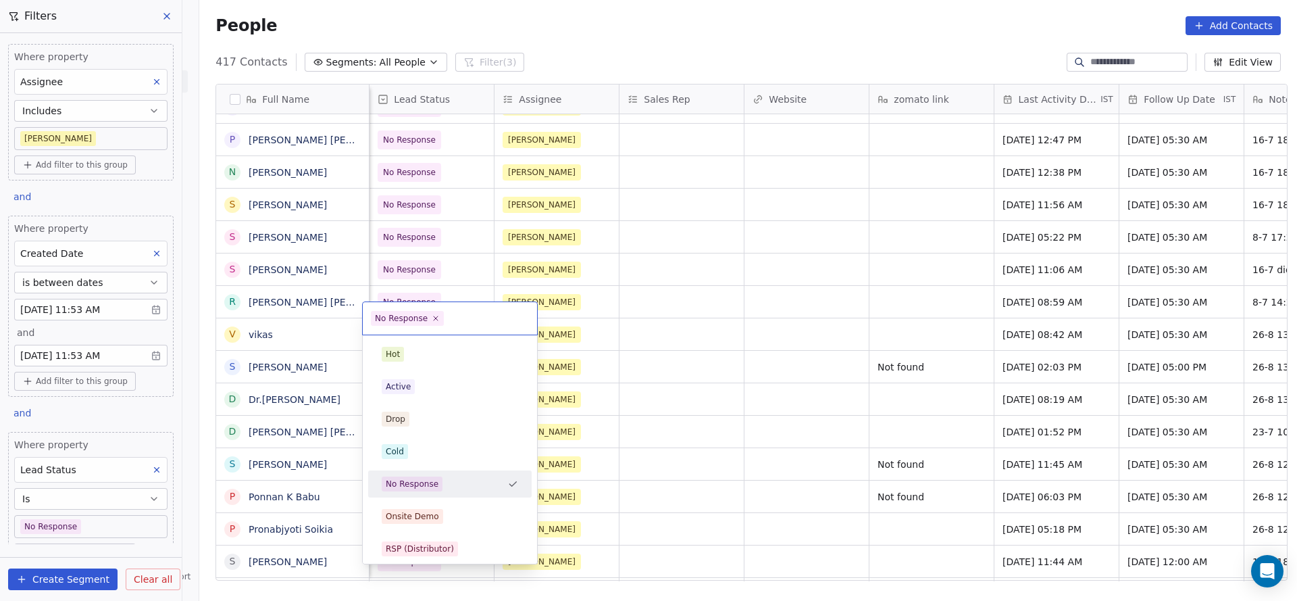
click at [418, 288] on html "On2Cook India Pvt. Ltd. Contacts People Marketing Workflows Campaigns Sales Pip…" at bounding box center [648, 300] width 1297 height 601
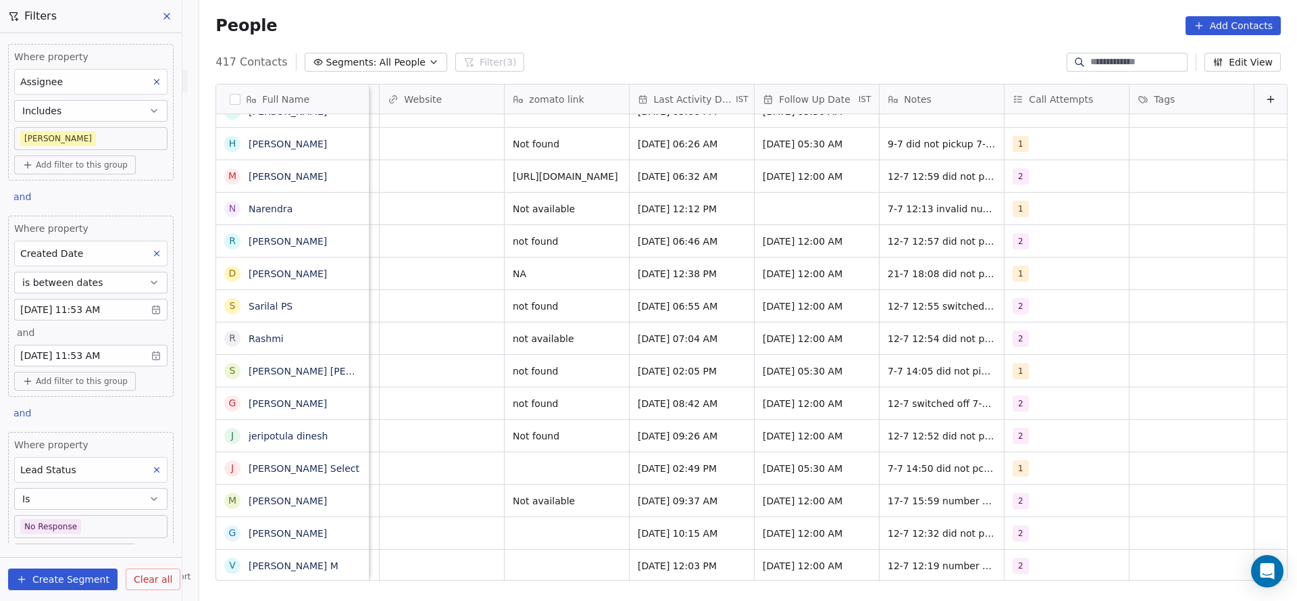
scroll to position [59, 0]
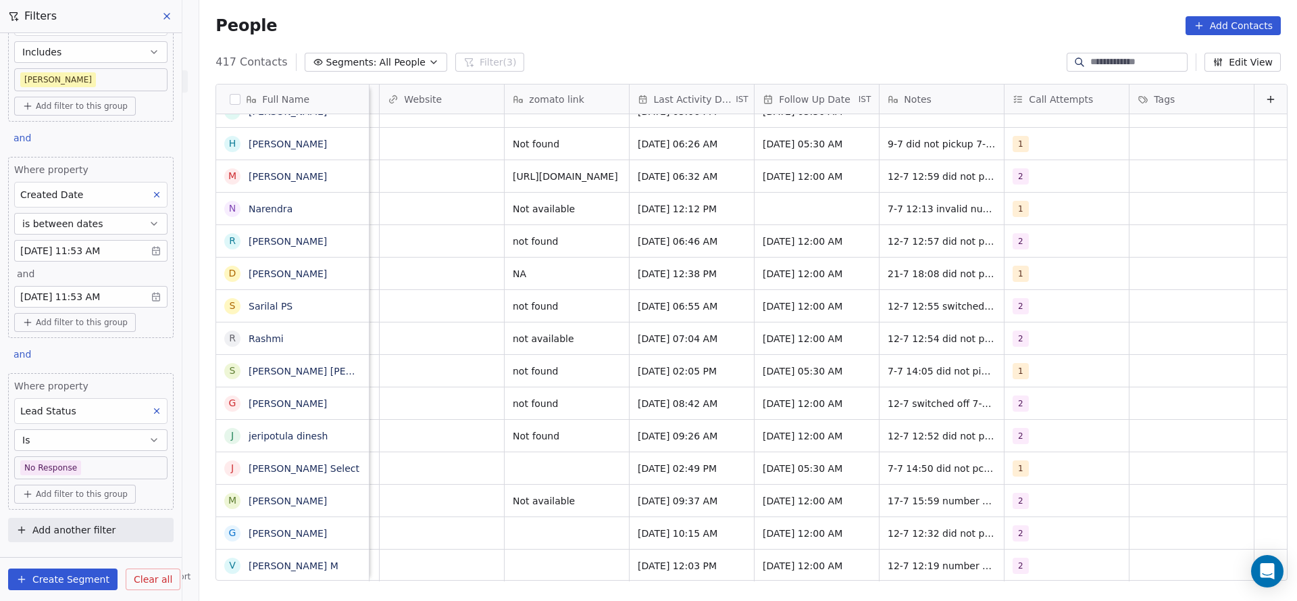
click at [122, 530] on button "Add another filter" at bounding box center [91, 529] width 166 height 24
click at [86, 477] on span "Contact properties" at bounding box center [66, 473] width 88 height 14
type input "****"
click at [81, 488] on div "Call Attempts" at bounding box center [83, 495] width 122 height 14
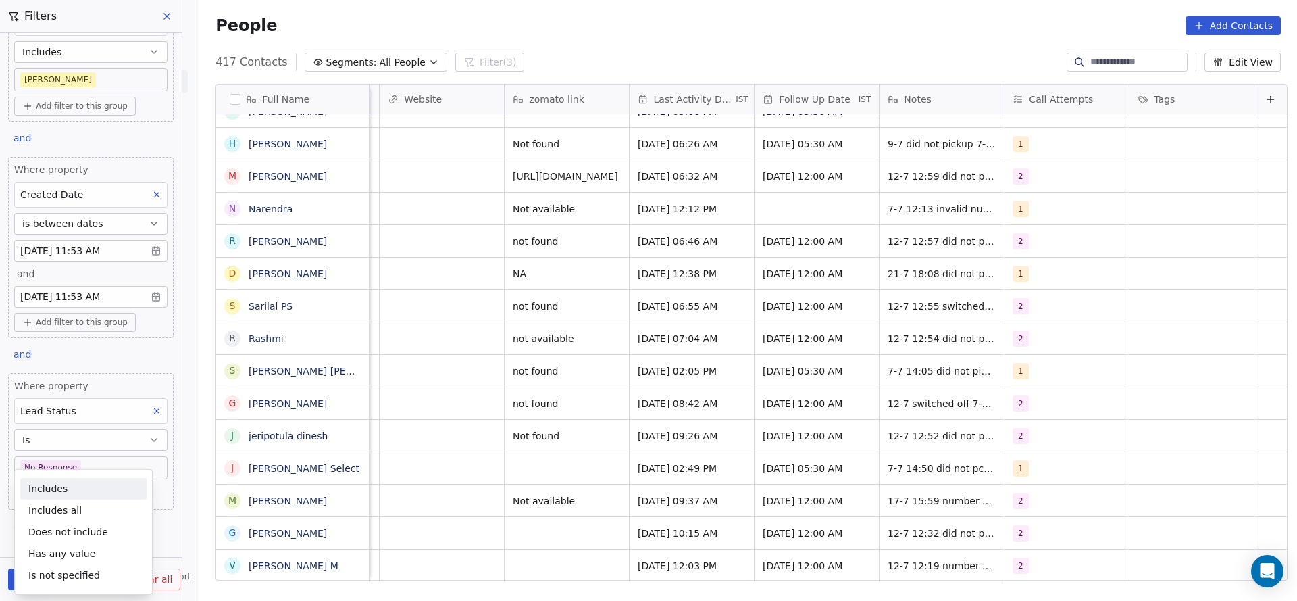
scroll to position [160, 0]
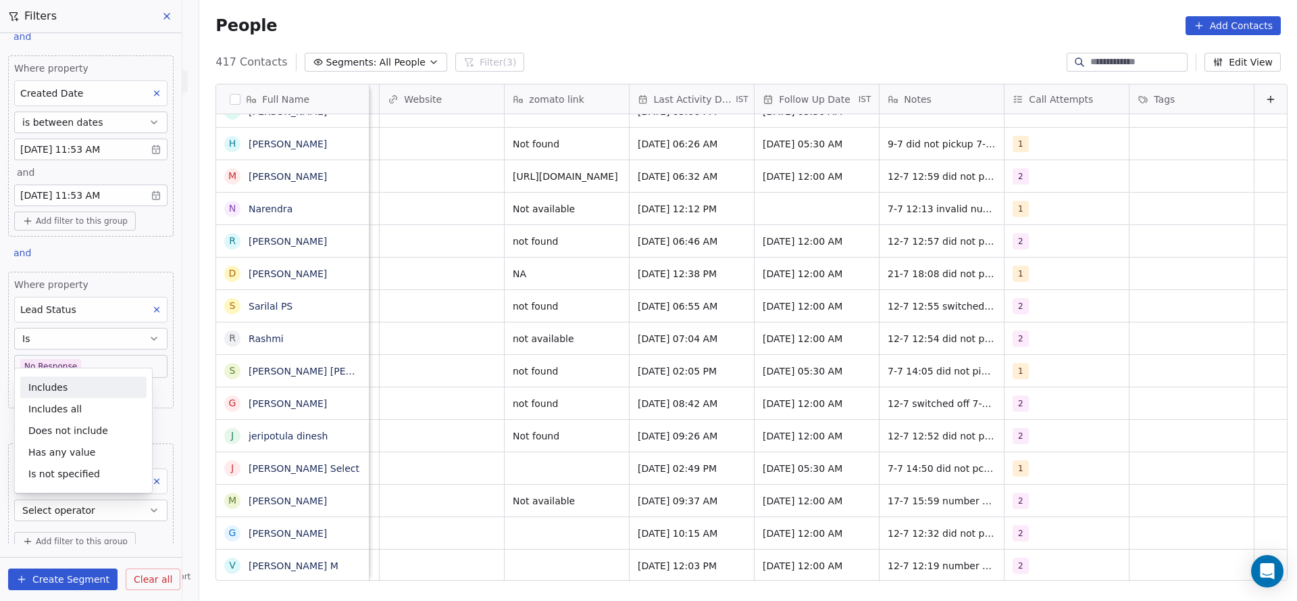
click at [82, 388] on div "Includes" at bounding box center [83, 387] width 126 height 22
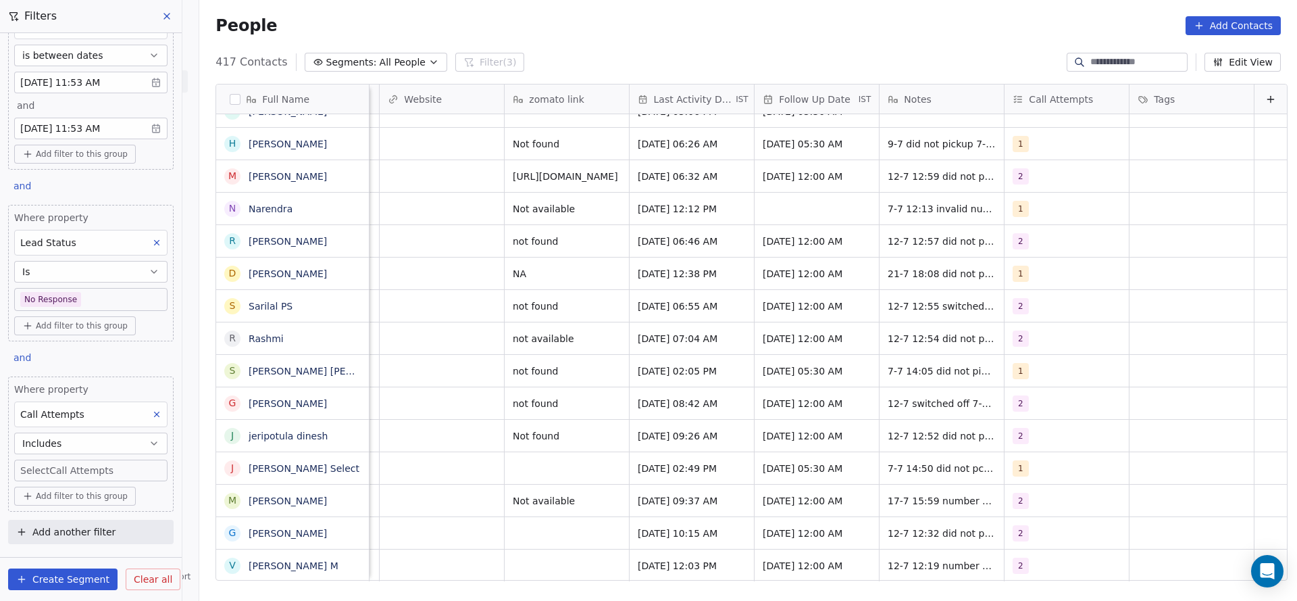
click at [77, 468] on body "On2Cook India Pvt. Ltd. Contacts People Marketing Workflows Campaigns Sales Pip…" at bounding box center [648, 300] width 1297 height 601
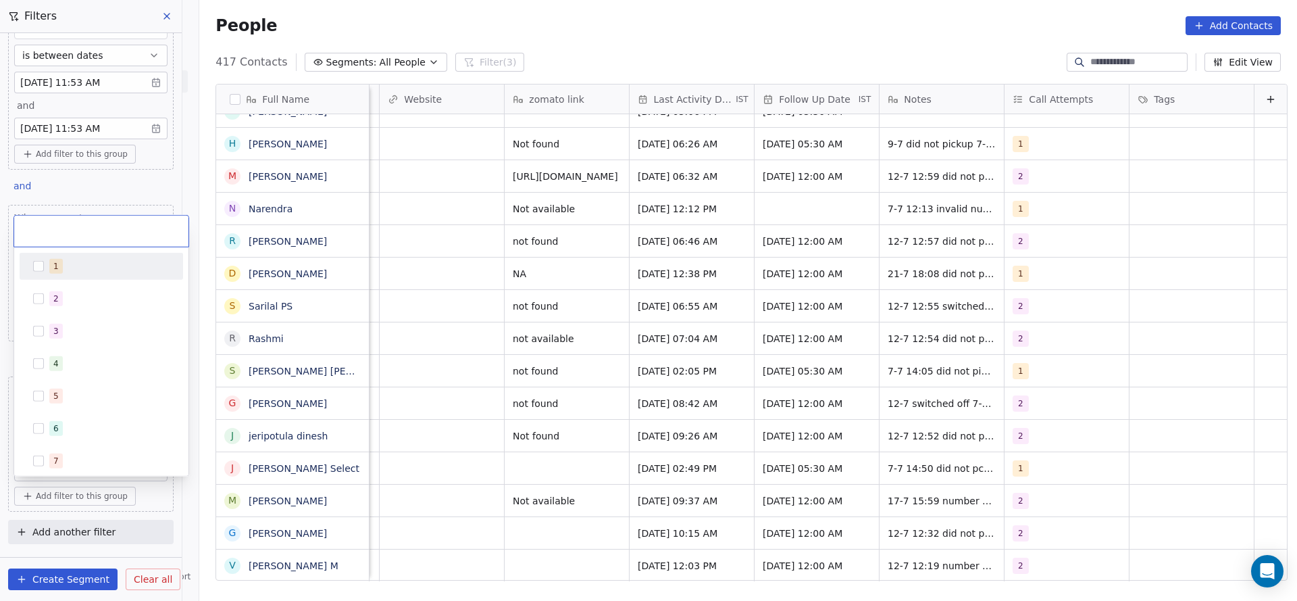
click at [74, 268] on div "1" at bounding box center [109, 266] width 120 height 15
click at [297, 312] on html "On2Cook India Pvt. Ltd. Contacts People Marketing Workflows Campaigns Sales Pip…" at bounding box center [648, 300] width 1297 height 601
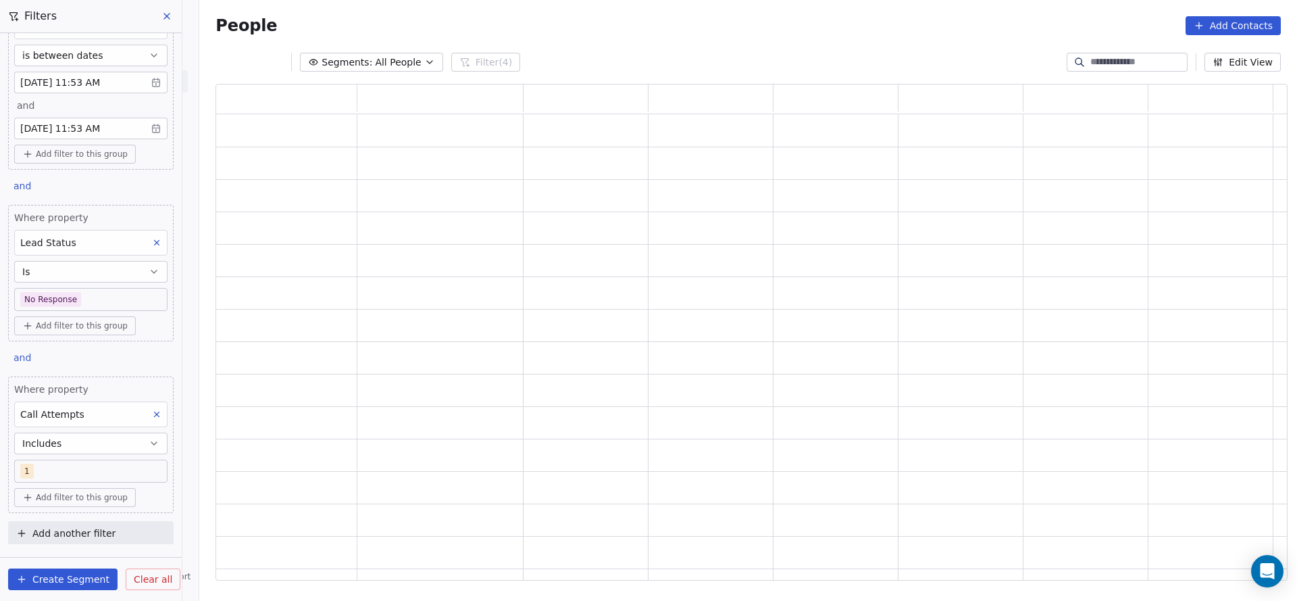
scroll to position [480, 1056]
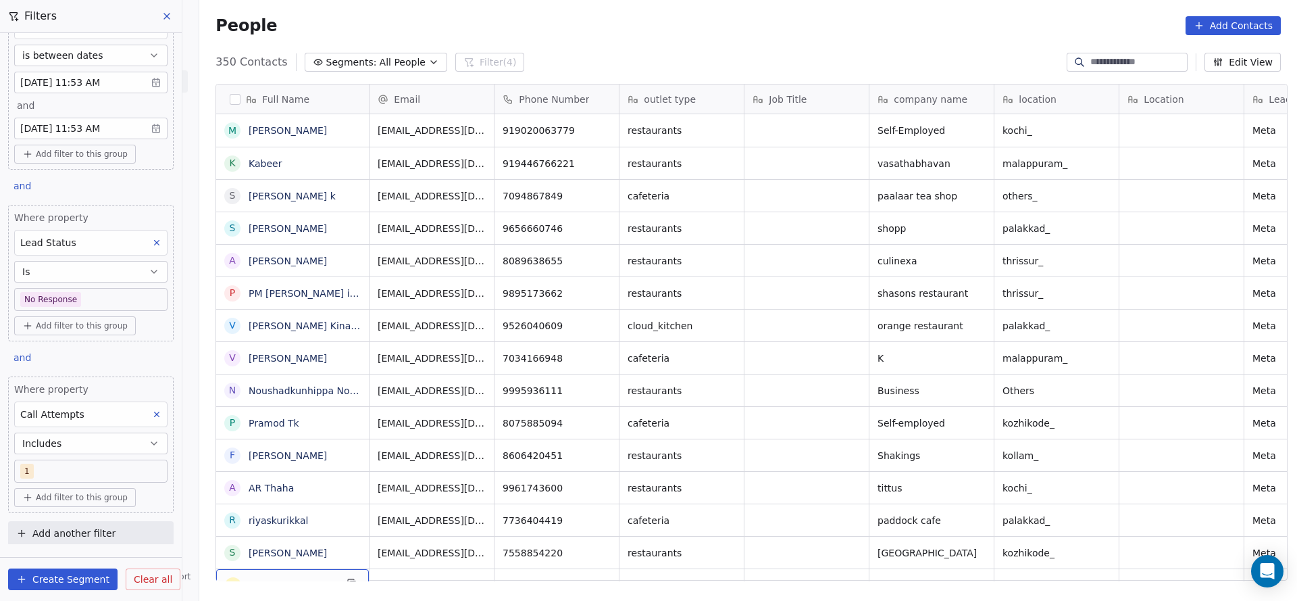
drag, startPoint x: 297, startPoint y: 312, endPoint x: 660, endPoint y: 580, distance: 451.3
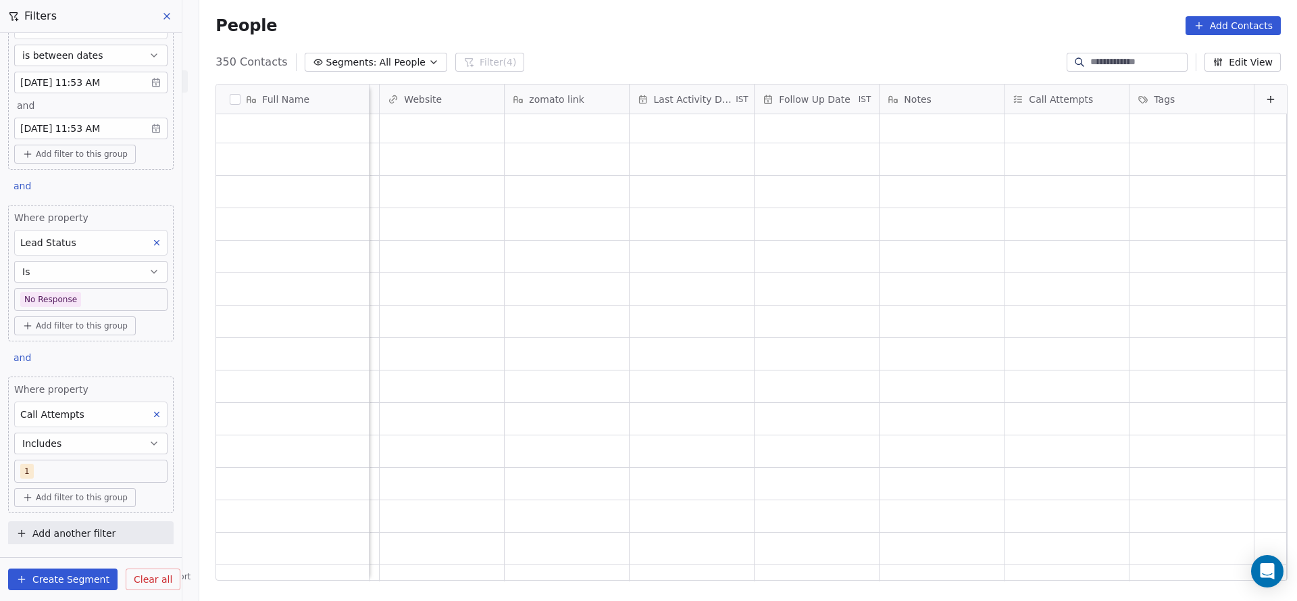
scroll to position [0, 0]
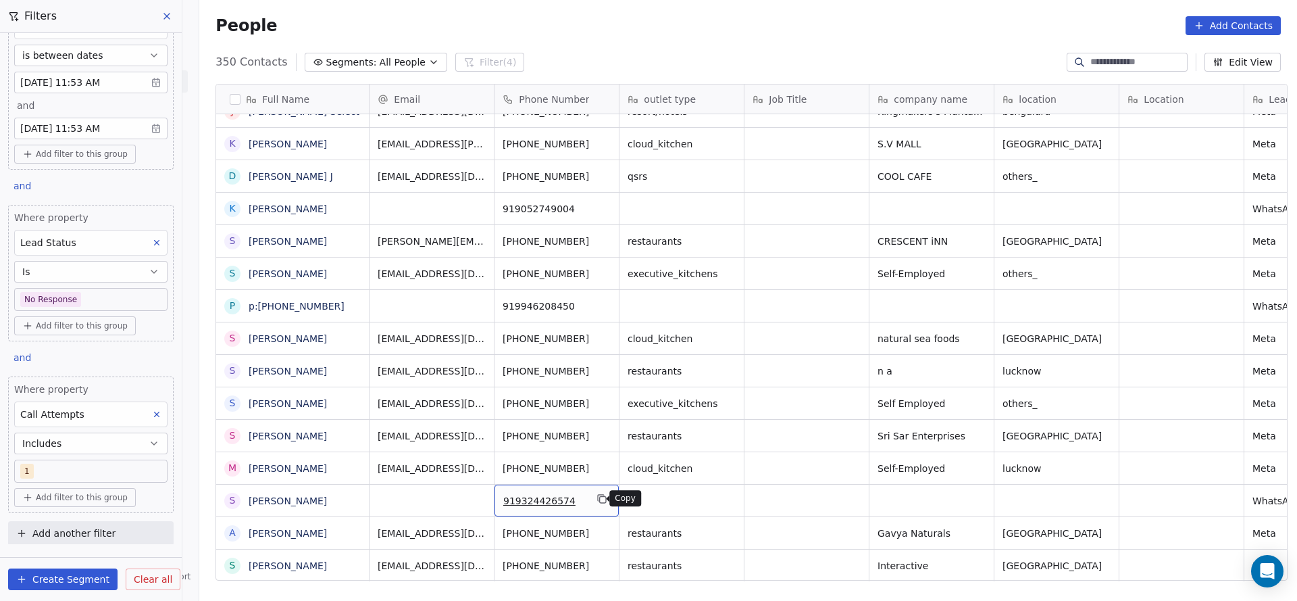
click at [594, 503] on button "grid" at bounding box center [602, 498] width 16 height 16
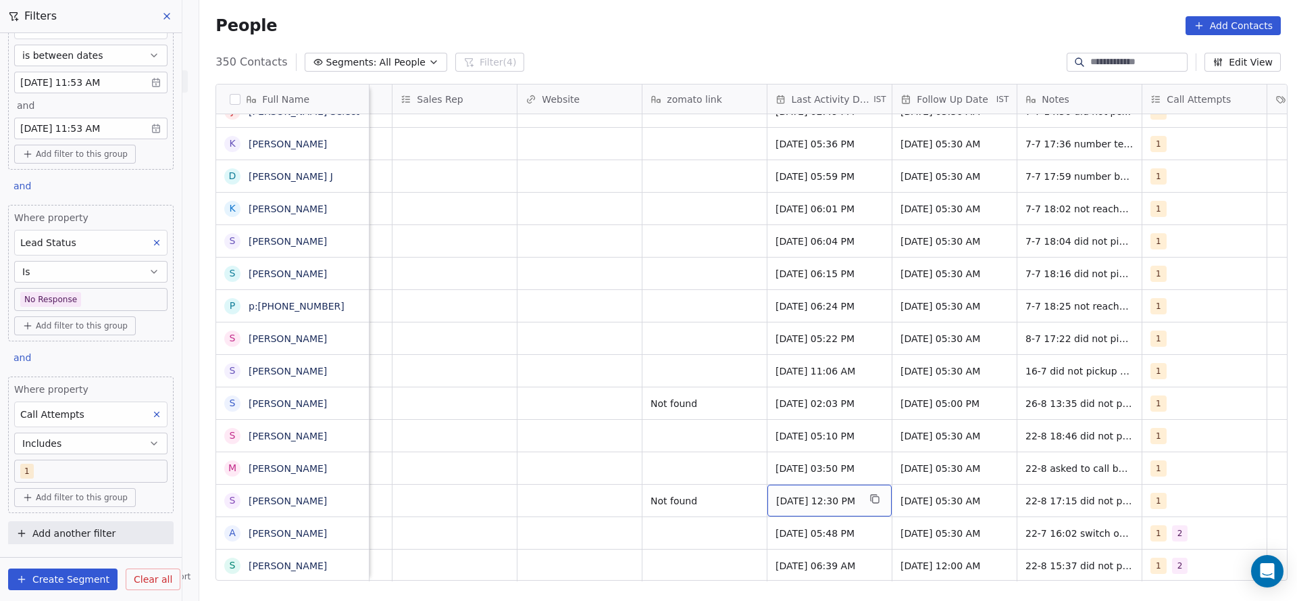
click at [794, 507] on div "Aug 22, 2025 12:30 PM" at bounding box center [829, 500] width 124 height 32
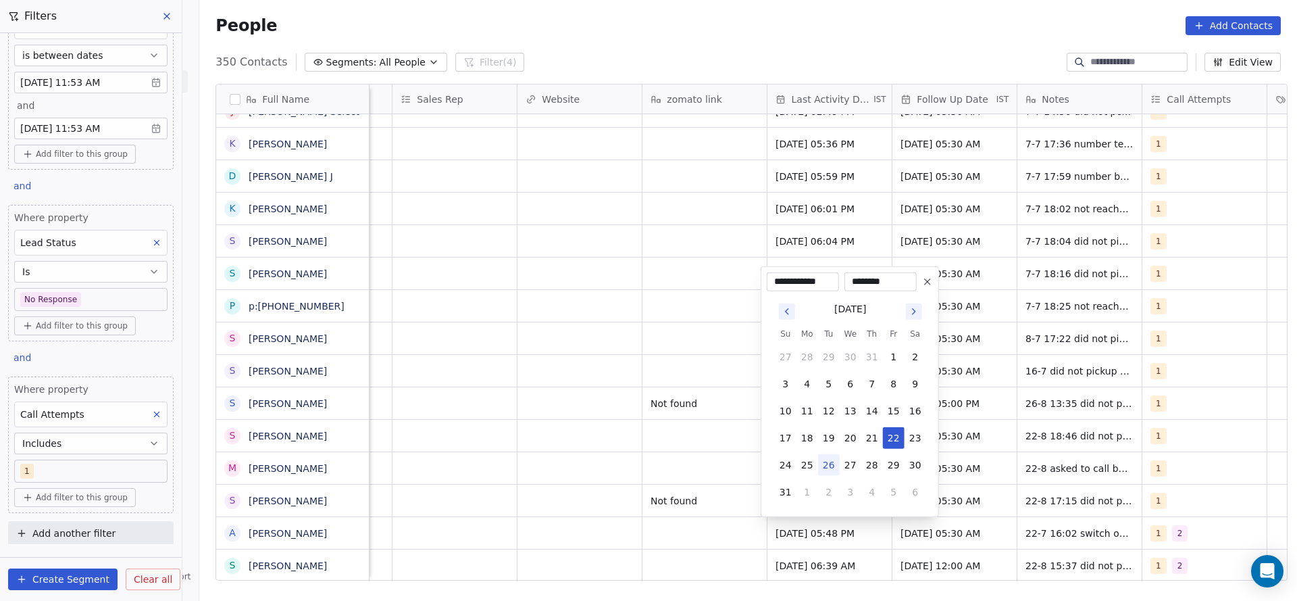
click at [827, 467] on button "26" at bounding box center [829, 465] width 22 height 22
type input "**********"
click at [625, 483] on html "On2Cook India Pvt. Ltd. Contacts People Marketing Workflows Campaigns Sales Pip…" at bounding box center [648, 300] width 1297 height 601
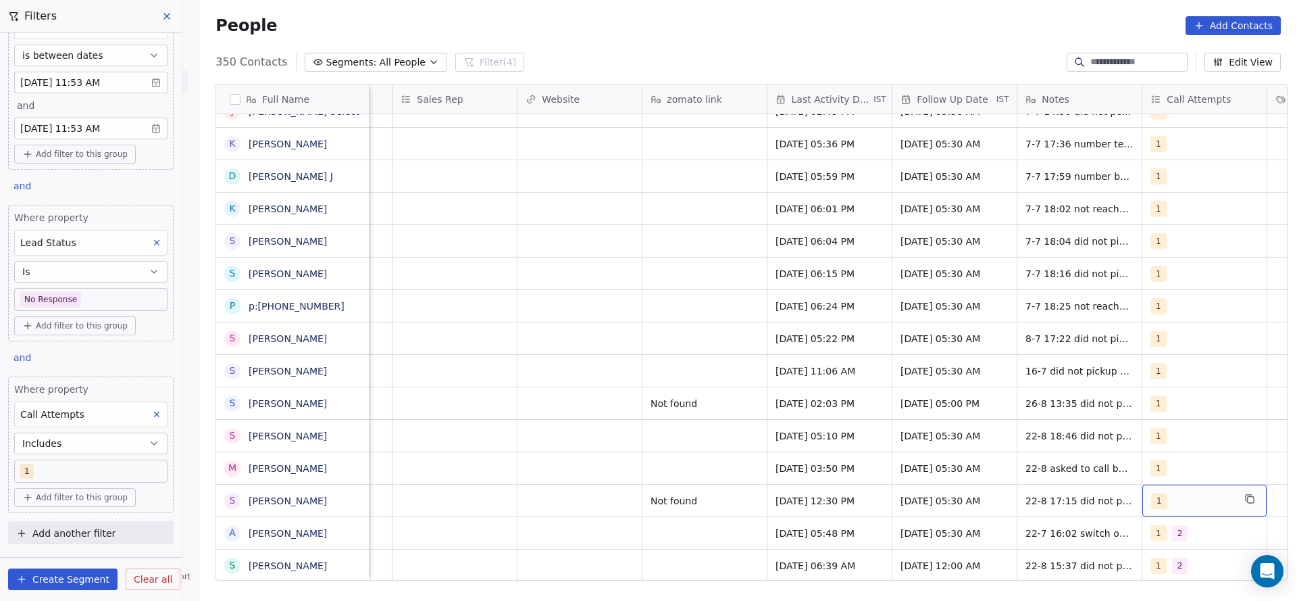
click at [1175, 505] on div "1" at bounding box center [1192, 500] width 82 height 16
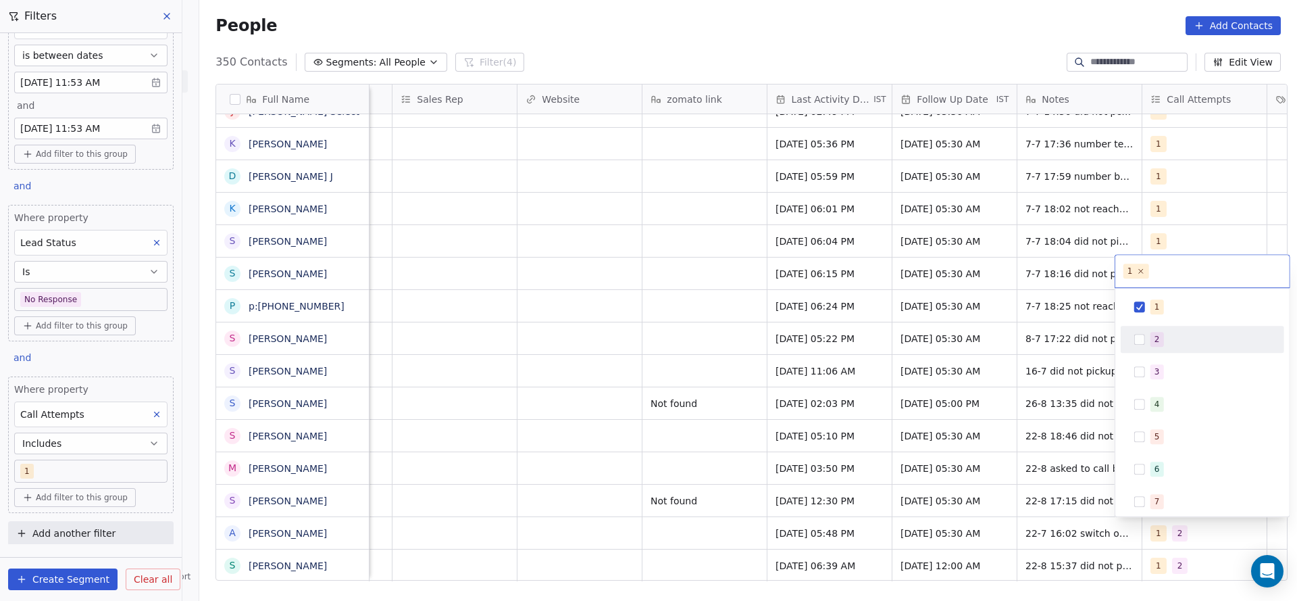
click at [1158, 343] on div "2" at bounding box center [1157, 339] width 5 height 12
click at [1169, 293] on div "1" at bounding box center [1202, 306] width 163 height 27
click at [1042, 377] on html "On2Cook India Pvt. Ltd. Contacts People Marketing Workflows Campaigns Sales Pip…" at bounding box center [648, 300] width 1297 height 601
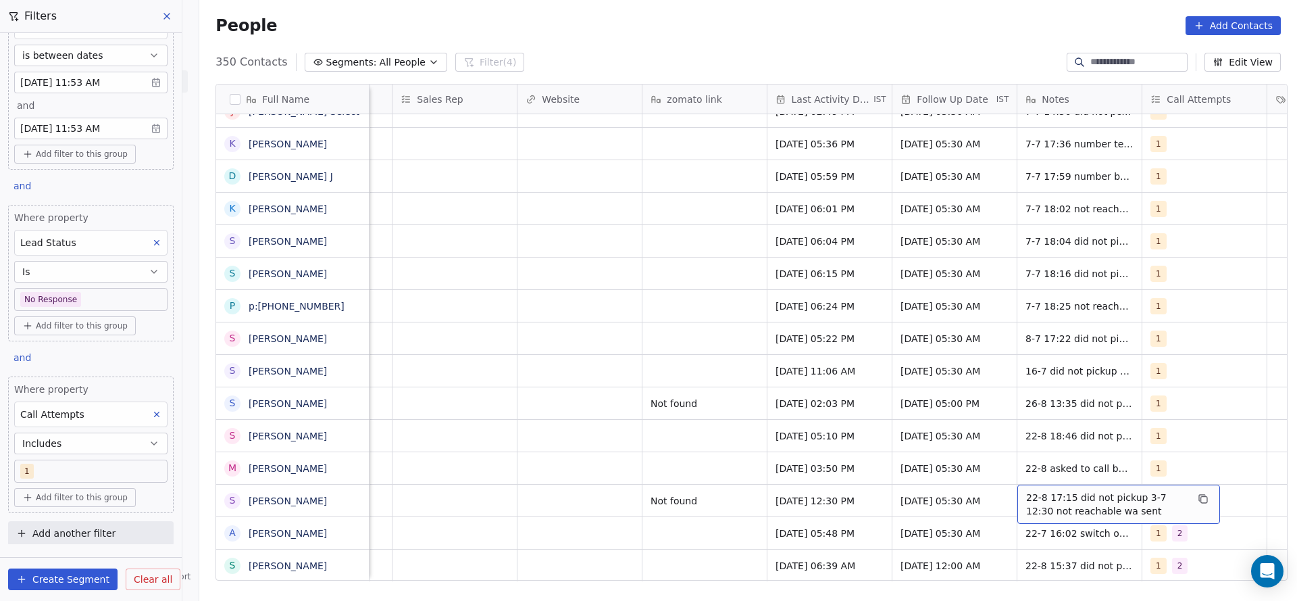
click at [1050, 490] on span "22-8 17:15 did not pickup 3-7 12:30 not reachable wa sent" at bounding box center [1106, 503] width 161 height 27
click at [1015, 489] on textarea "**********" at bounding box center [1111, 505] width 201 height 42
type textarea "**********"
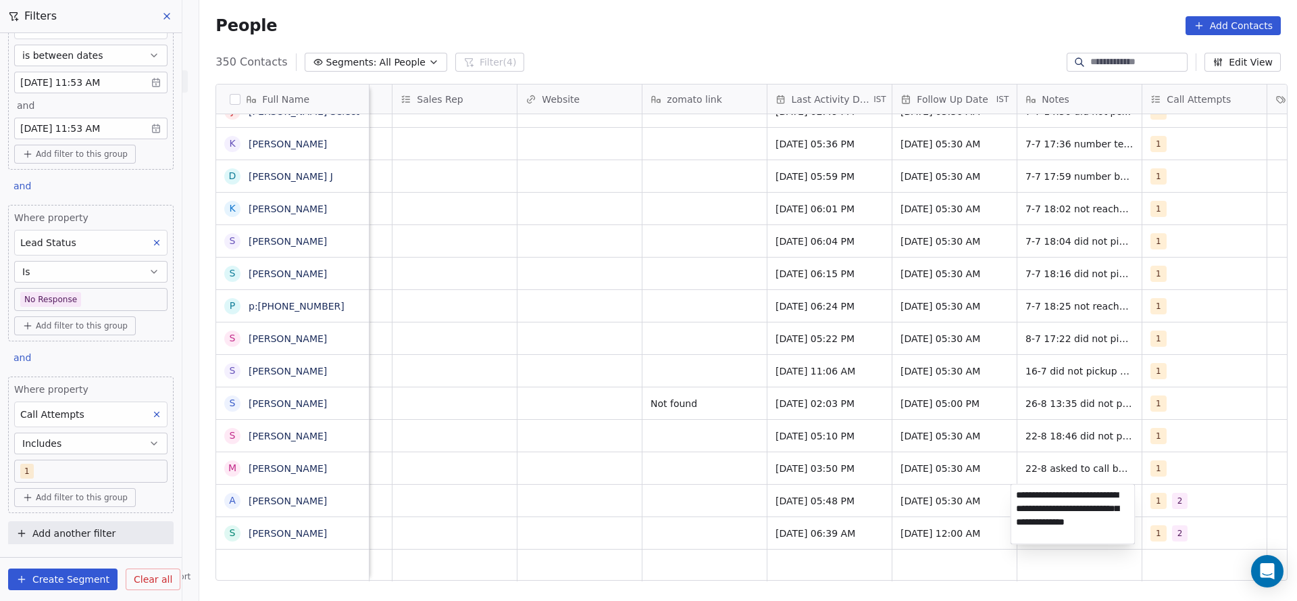
scroll to position [1, 0]
click at [1032, 490] on textarea "**********" at bounding box center [1073, 513] width 124 height 59
type textarea "**********"
click at [847, 507] on html "On2Cook India Pvt. Ltd. Contacts People Marketing Workflows Campaigns Sales Pip…" at bounding box center [648, 300] width 1297 height 601
click at [1173, 470] on div "1" at bounding box center [1192, 468] width 82 height 16
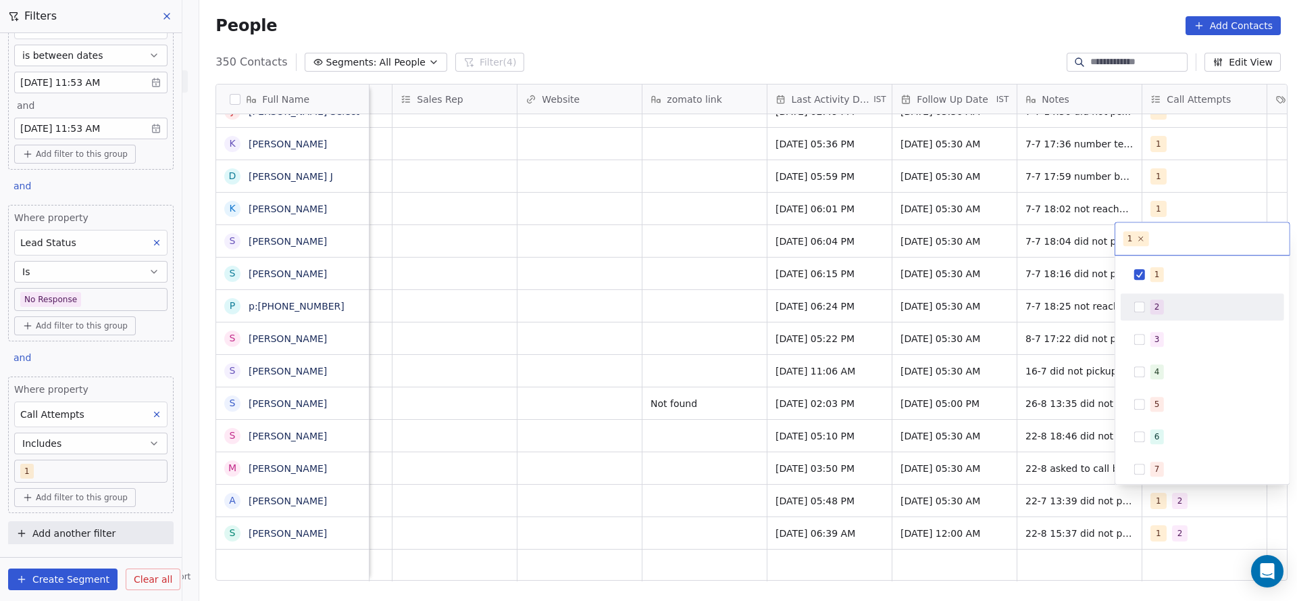
click at [1180, 316] on div "2" at bounding box center [1202, 307] width 153 height 22
click at [1180, 261] on div "1" at bounding box center [1202, 274] width 163 height 27
click at [920, 357] on html "On2Cook India Pvt. Ltd. Contacts People Marketing Workflows Campaigns Sales Pip…" at bounding box center [648, 300] width 1297 height 601
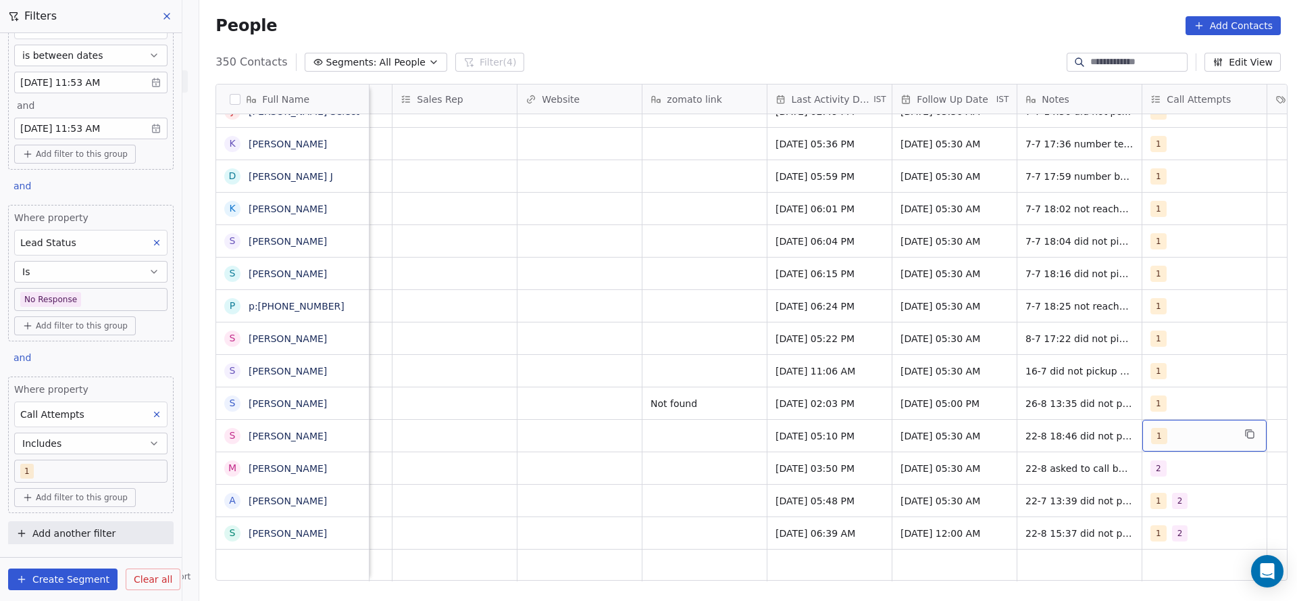
click at [1188, 438] on div "1" at bounding box center [1192, 436] width 82 height 16
click at [1169, 284] on div "2" at bounding box center [1202, 274] width 153 height 22
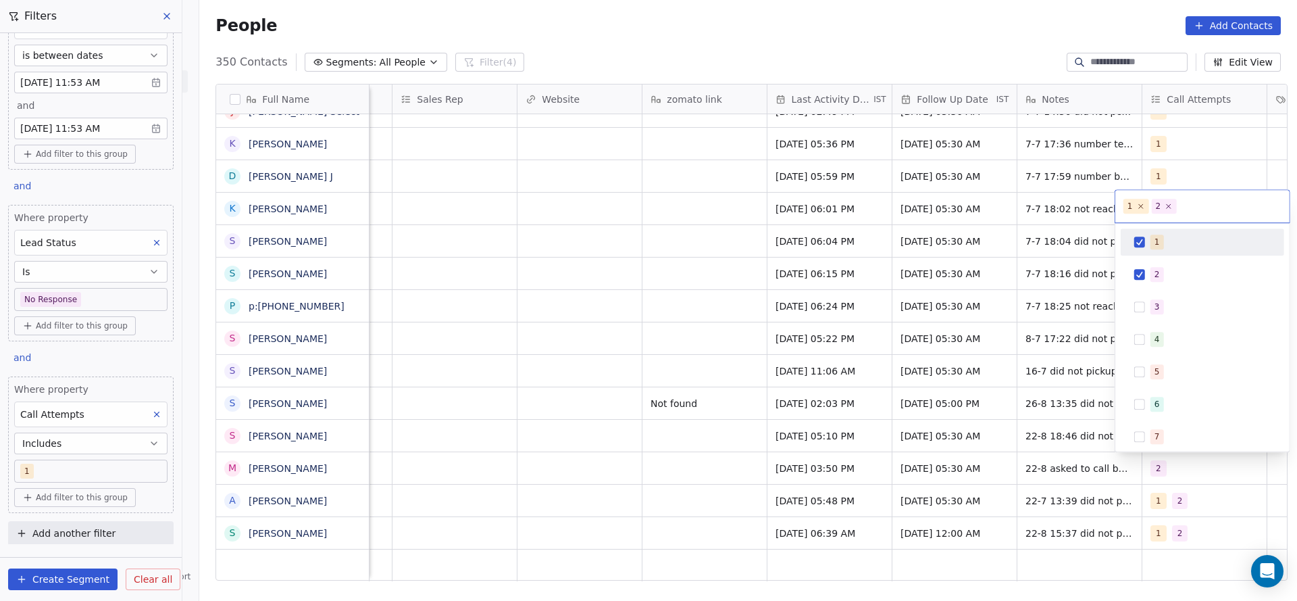
click at [1174, 236] on div "1" at bounding box center [1210, 241] width 120 height 15
click at [873, 345] on html "On2Cook India Pvt. Ltd. Contacts People Marketing Workflows Campaigns Sales Pip…" at bounding box center [648, 300] width 1297 height 601
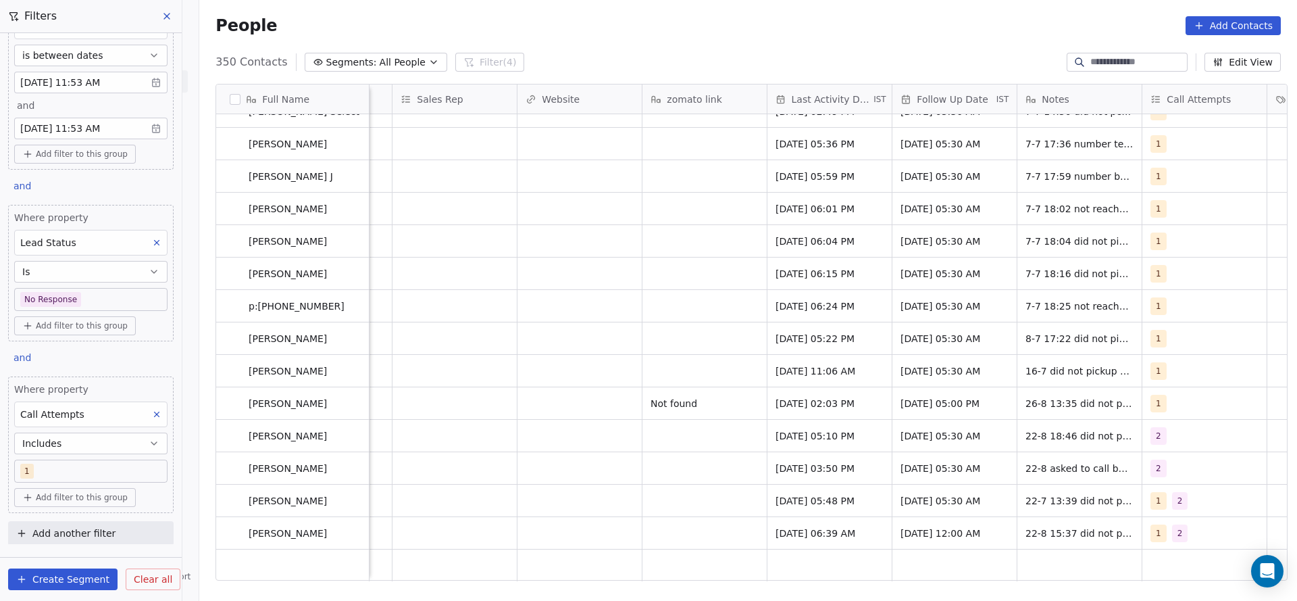
scroll to position [10781, 0]
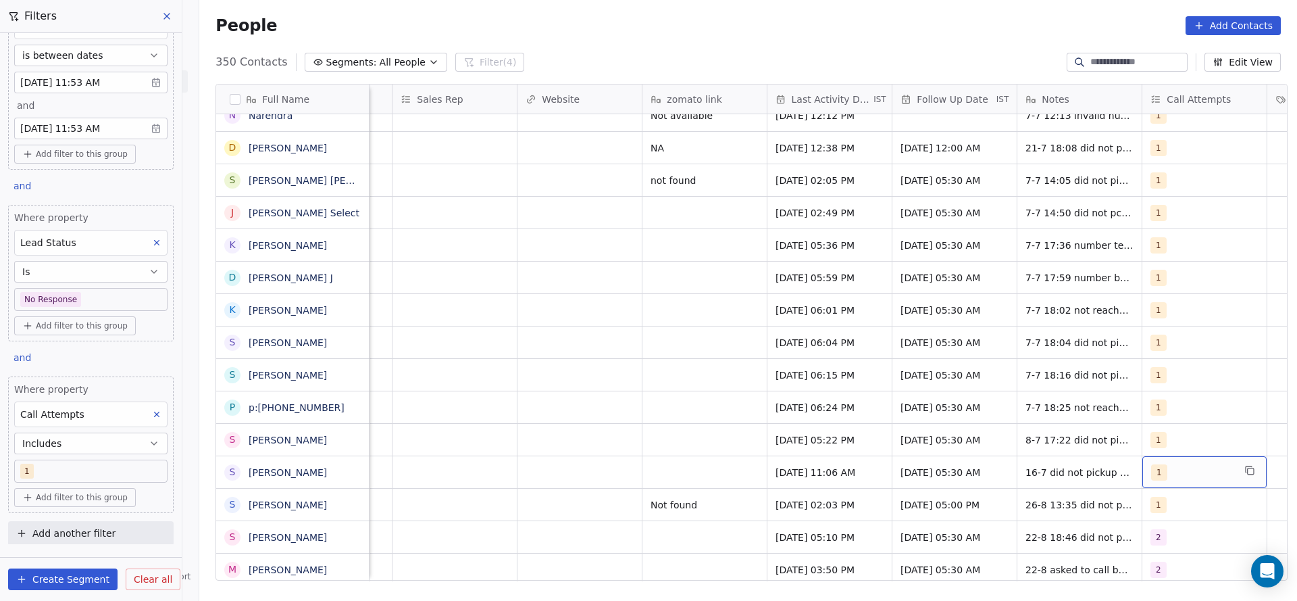
click at [1173, 471] on div "1" at bounding box center [1192, 472] width 82 height 16
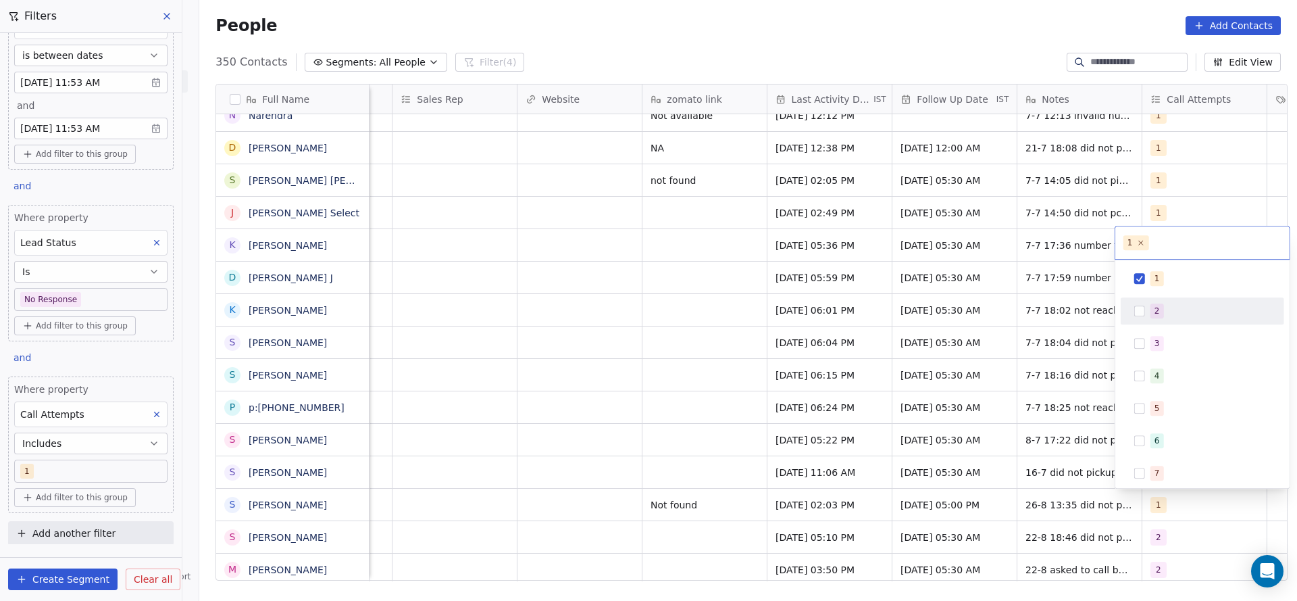
click at [1169, 302] on div "2" at bounding box center [1202, 311] width 153 height 22
click at [1183, 281] on div "1" at bounding box center [1210, 278] width 120 height 15
drag, startPoint x: 971, startPoint y: 368, endPoint x: 1088, endPoint y: 450, distance: 142.6
click at [971, 373] on html "On2Cook India Pvt. Ltd. Contacts People Marketing Workflows Campaigns Sales Pip…" at bounding box center [648, 300] width 1297 height 601
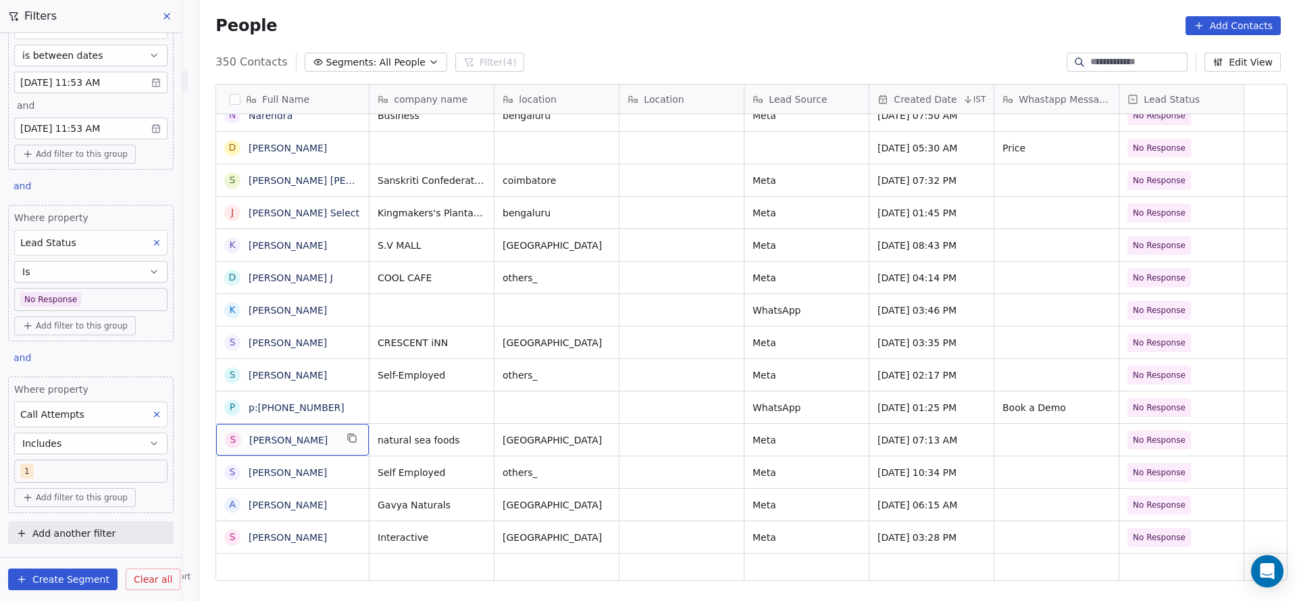
scroll to position [0, 0]
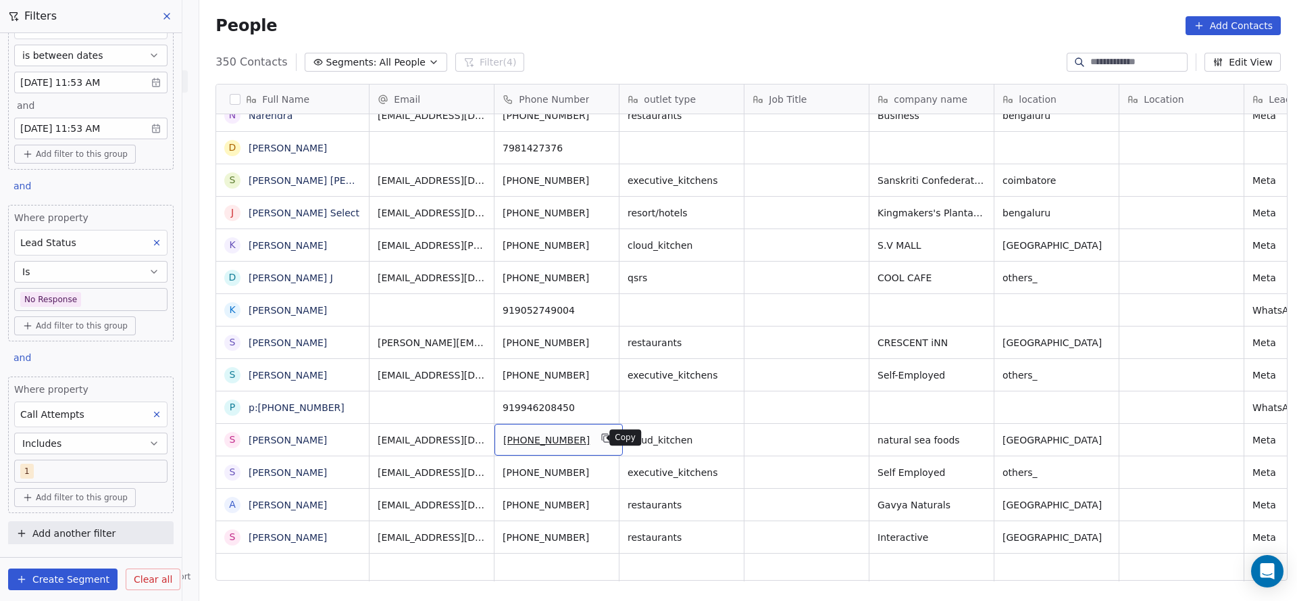
drag, startPoint x: 590, startPoint y: 433, endPoint x: 626, endPoint y: 527, distance: 100.3
click at [601, 433] on icon "grid" at bounding box center [606, 437] width 11 height 11
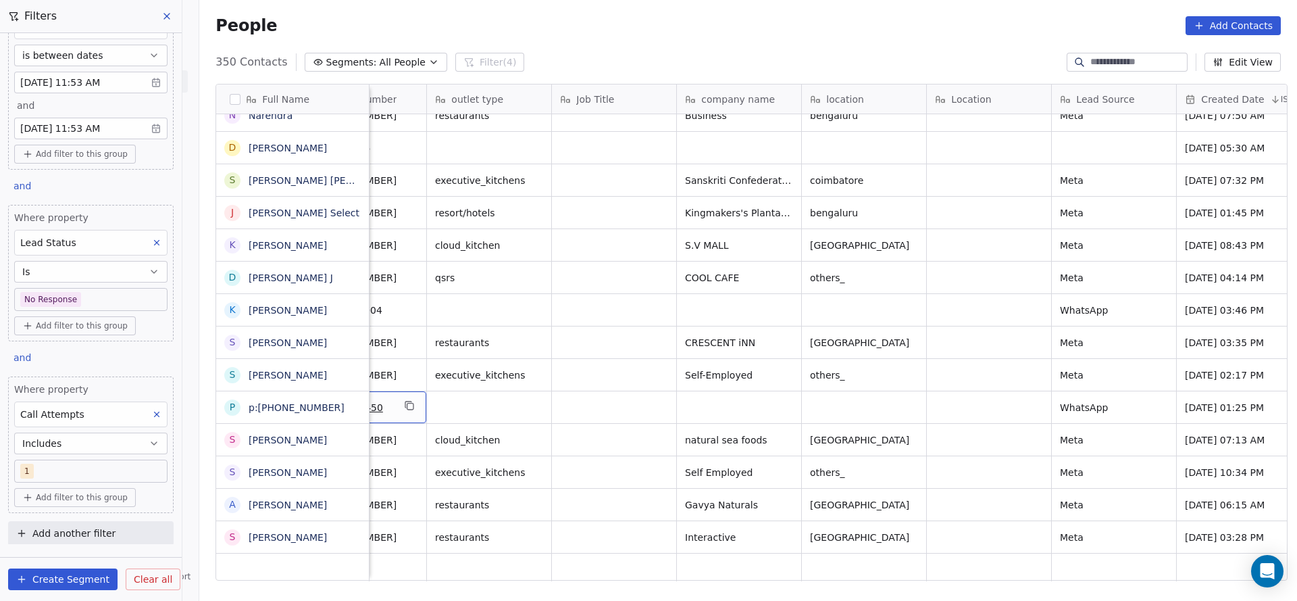
scroll to position [0, 125]
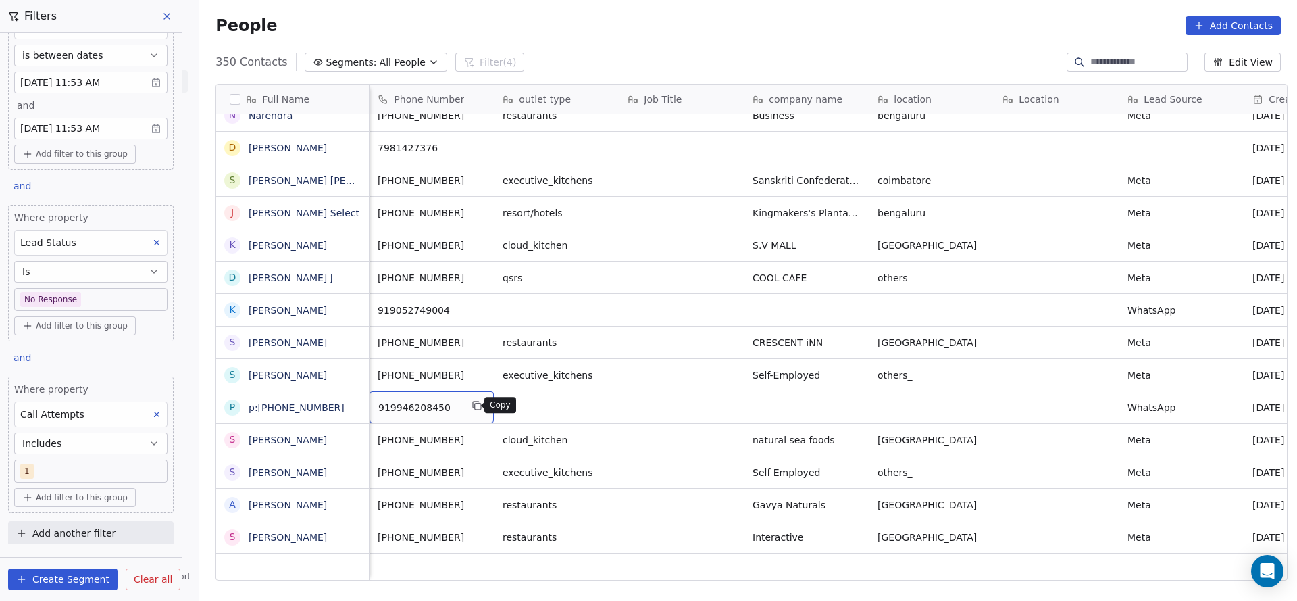
click at [469, 411] on button "grid" at bounding box center [477, 405] width 16 height 16
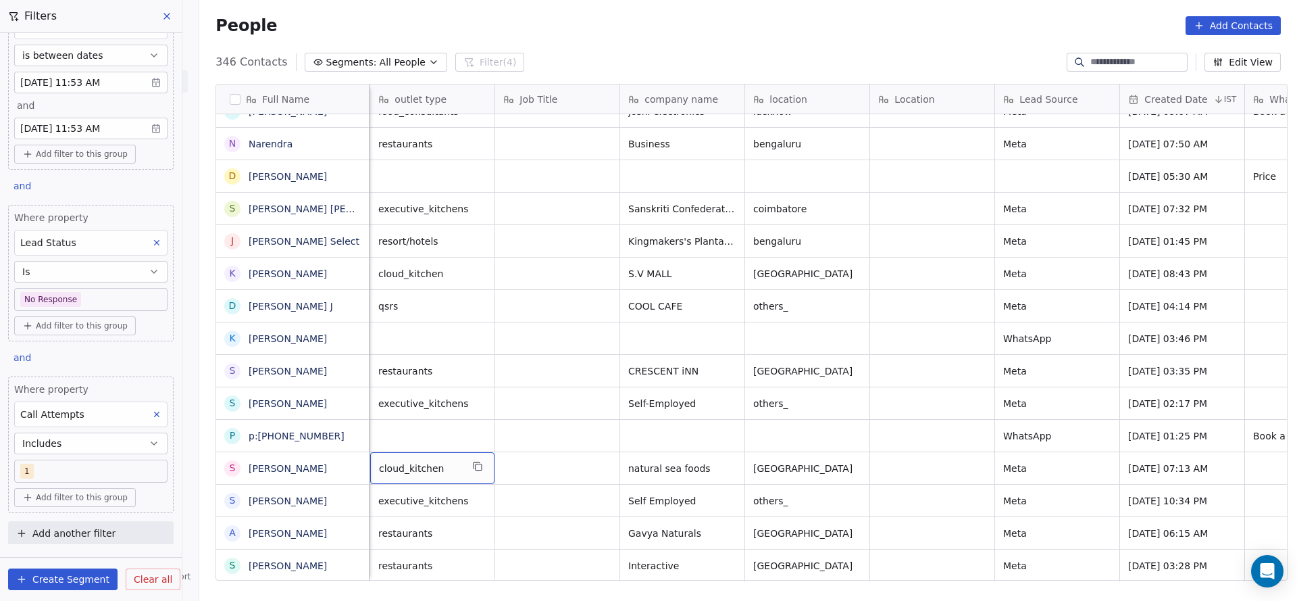
scroll to position [15, 125]
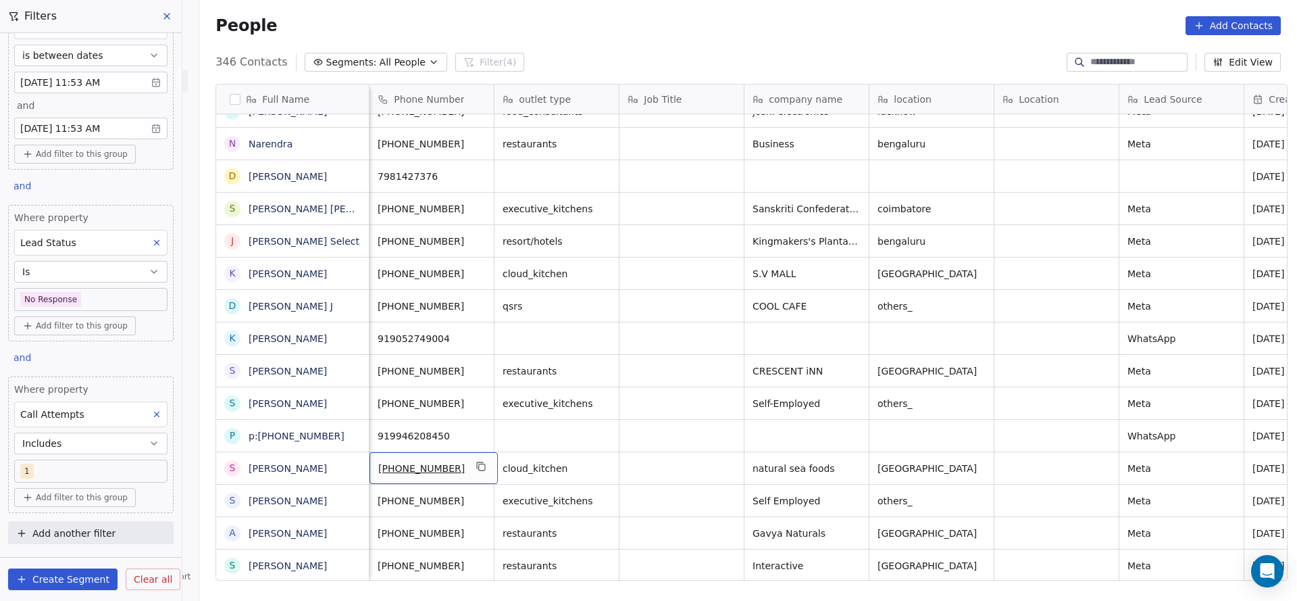
click at [478, 452] on div "+919030357816" at bounding box center [434, 468] width 128 height 32
click at [476, 461] on icon "grid" at bounding box center [481, 466] width 11 height 11
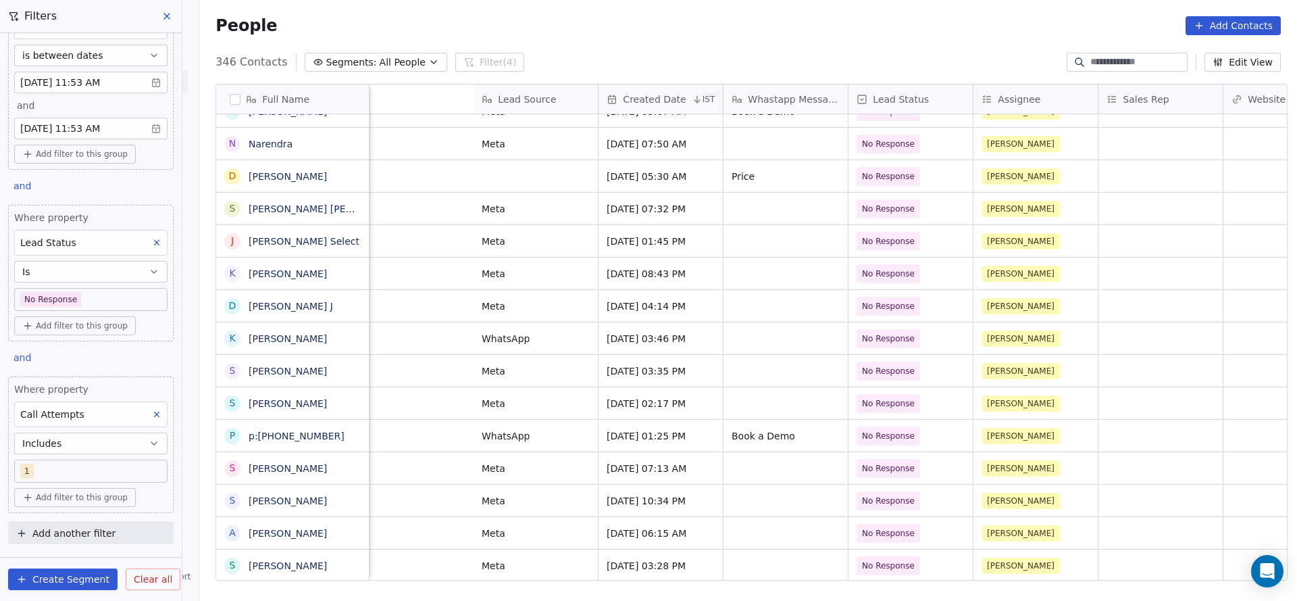
scroll to position [15, 1451]
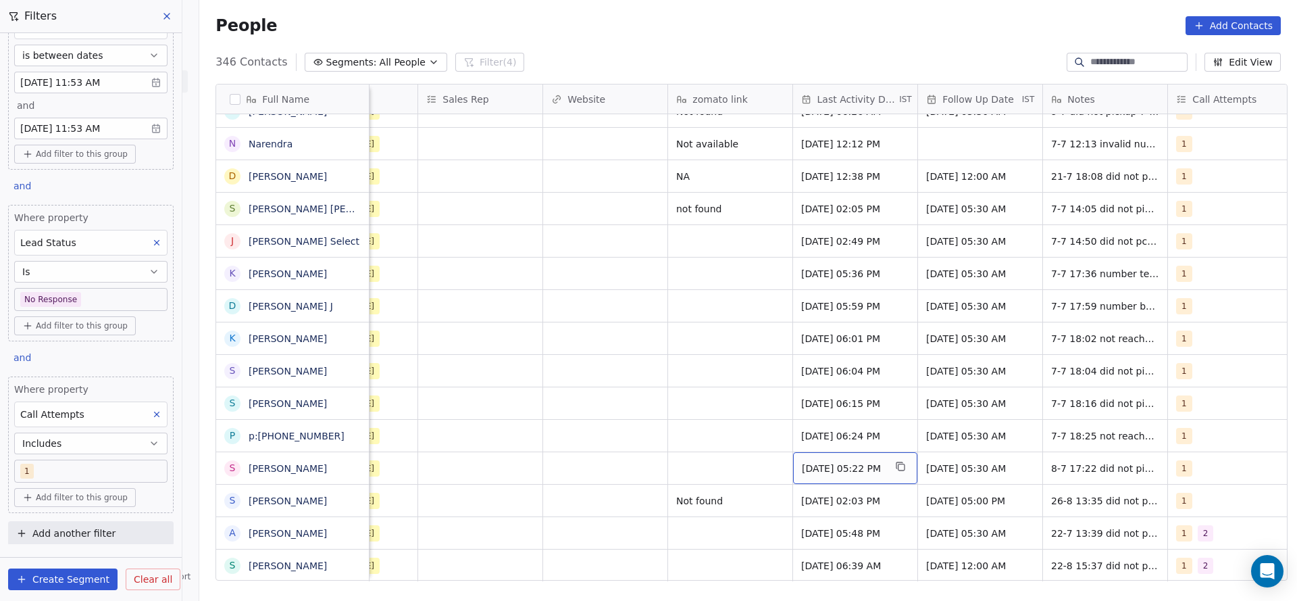
click at [814, 461] on span "Jul 08, 2025 05:22 PM" at bounding box center [843, 468] width 82 height 14
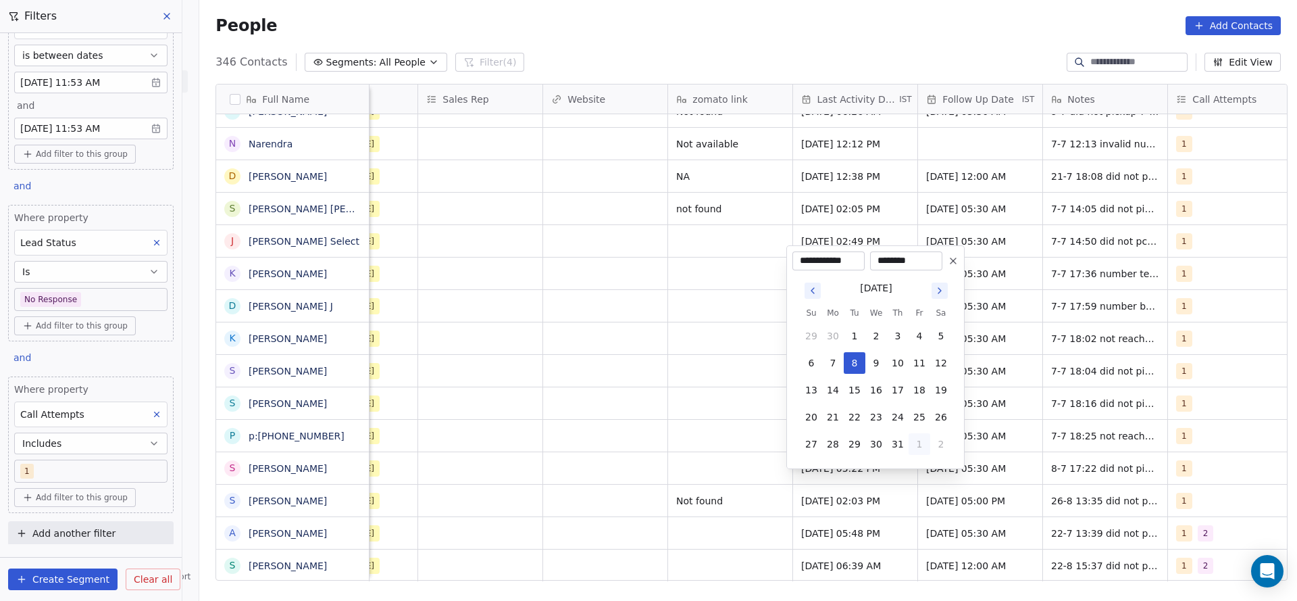
click at [927, 445] on button "1" at bounding box center [920, 444] width 22 height 22
click at [857, 415] on button "26" at bounding box center [855, 417] width 22 height 22
type input "**********"
click at [677, 433] on html "On2Cook India Pvt. Ltd. Contacts People Marketing Workflows Campaigns Sales Pip…" at bounding box center [648, 300] width 1297 height 601
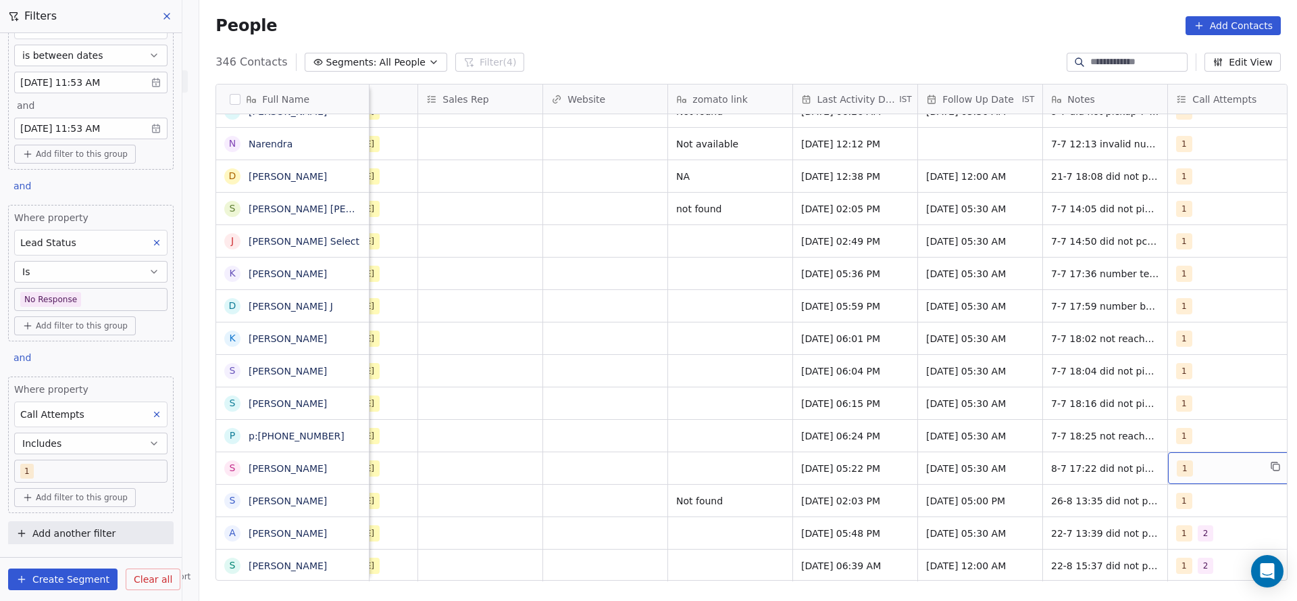
scroll to position [15, 1471]
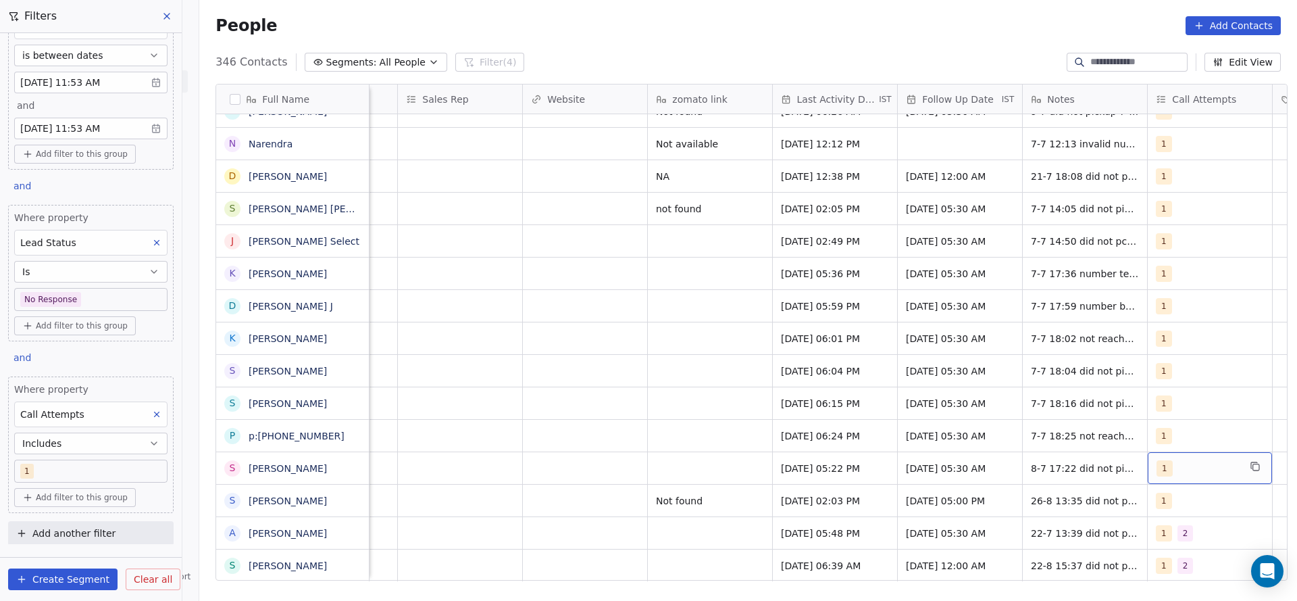
click at [1207, 460] on div "1" at bounding box center [1198, 468] width 82 height 16
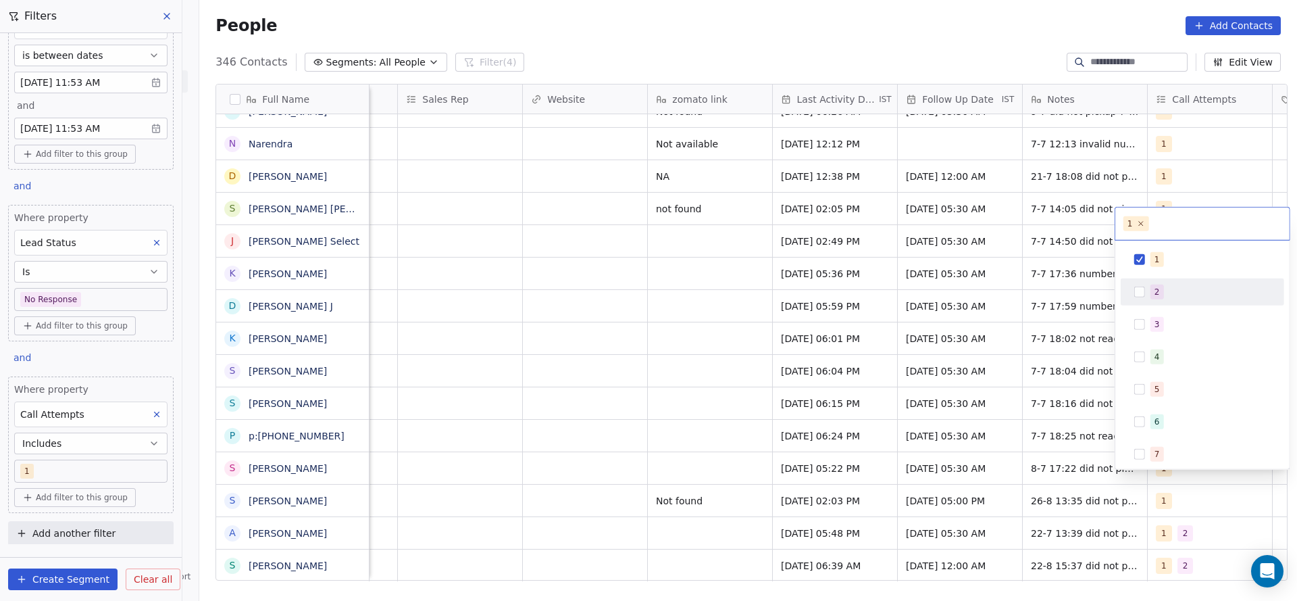
click at [1181, 288] on div "2" at bounding box center [1210, 291] width 120 height 15
click at [1184, 265] on div "1" at bounding box center [1210, 259] width 120 height 15
click at [955, 424] on html "On2Cook India Pvt. Ltd. Contacts People Marketing Workflows Campaigns Sales Pip…" at bounding box center [648, 300] width 1297 height 601
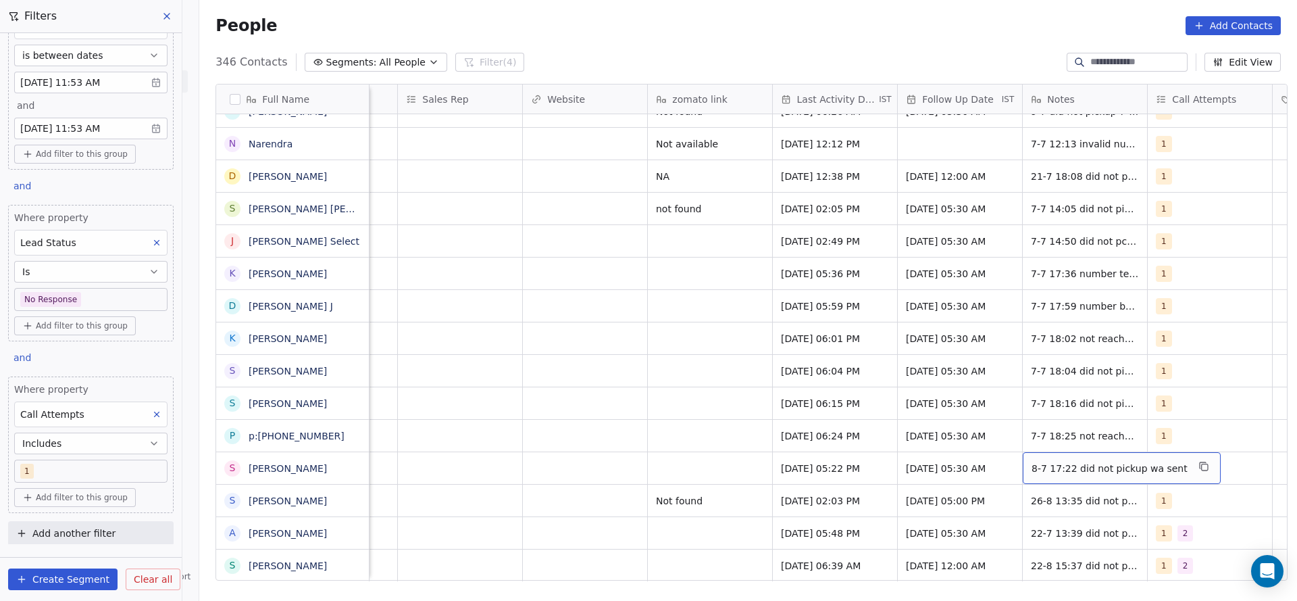
click at [1035, 461] on span "8-7 17:22 did not pickup wa sent" at bounding box center [1110, 468] width 156 height 14
click at [940, 459] on html "On2Cook India Pvt. Ltd. Contacts People Marketing Workflows Campaigns Sales Pip…" at bounding box center [648, 300] width 1297 height 601
click at [939, 461] on span "[DATE] 05:30 AM" at bounding box center [948, 468] width 82 height 14
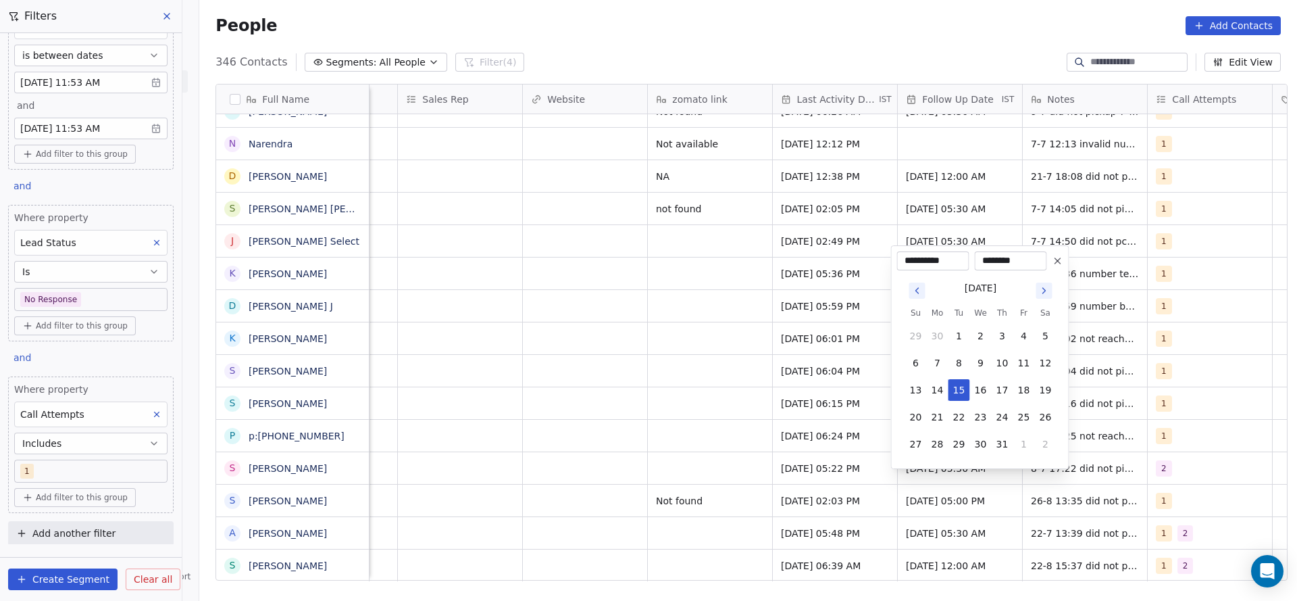
click at [739, 462] on html "On2Cook India Pvt. Ltd. Contacts People Marketing Workflows Campaigns Sales Pip…" at bounding box center [648, 300] width 1297 height 601
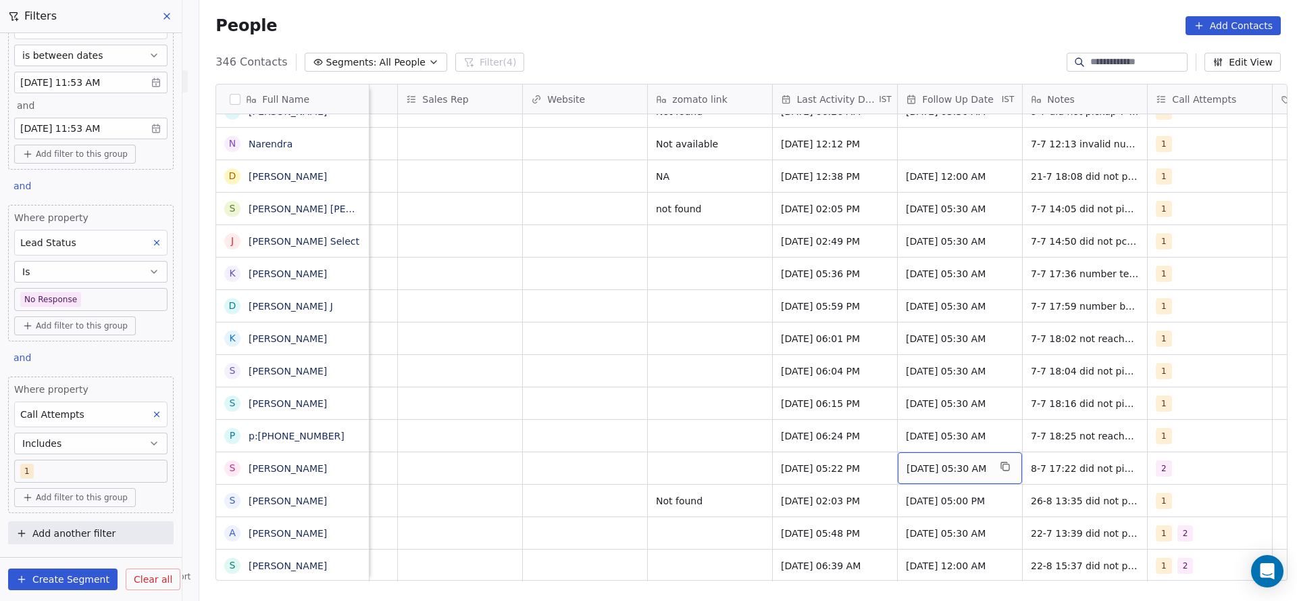
click at [915, 461] on span "[DATE] 05:30 AM" at bounding box center [948, 468] width 82 height 14
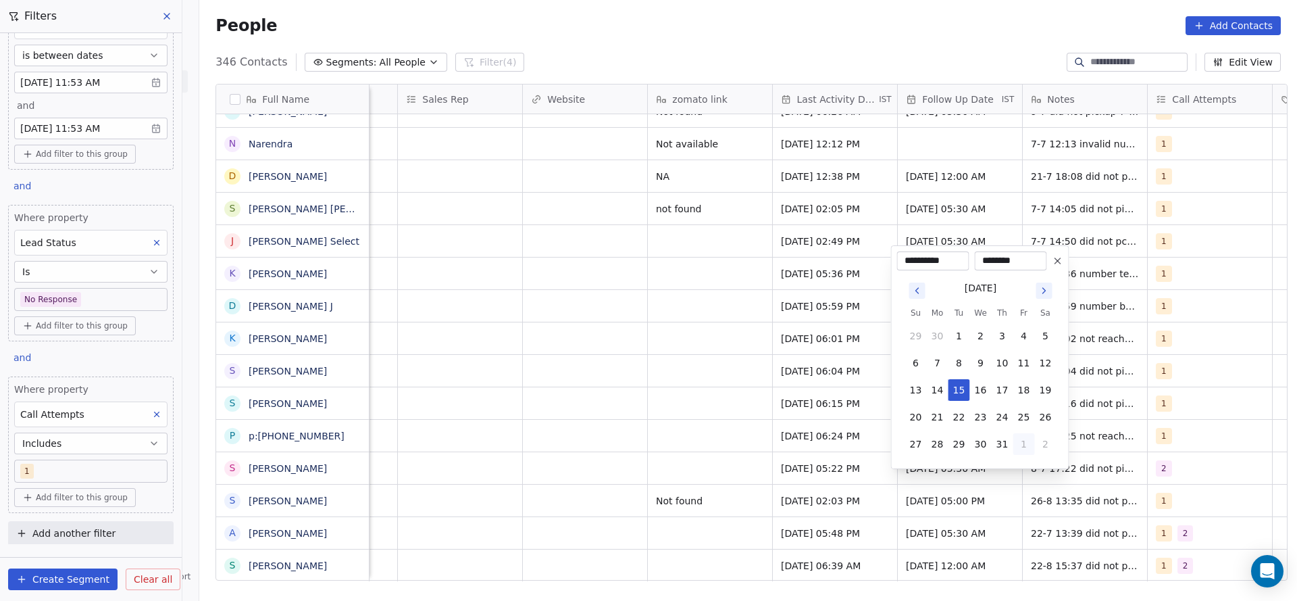
click at [1021, 442] on button "1" at bounding box center [1024, 444] width 22 height 22
click at [1021, 445] on button "5" at bounding box center [1024, 444] width 22 height 22
type input "**********"
click at [639, 474] on html "On2Cook India Pvt. Ltd. Contacts People Marketing Workflows Campaigns Sales Pip…" at bounding box center [648, 300] width 1297 height 601
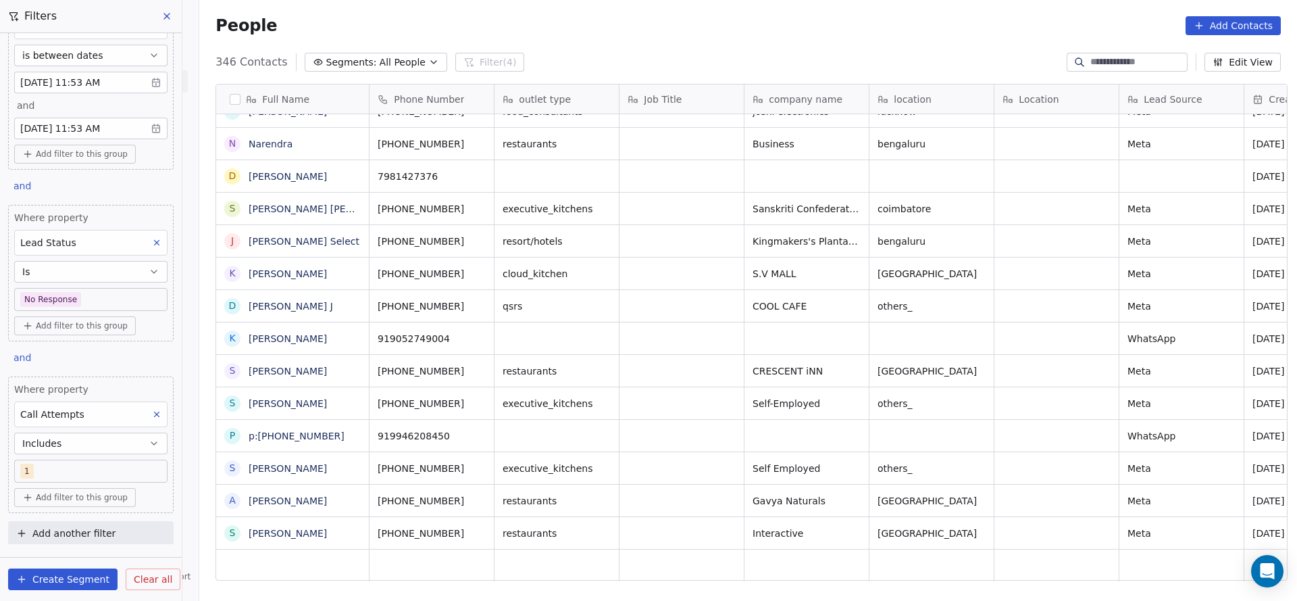
scroll to position [15, 0]
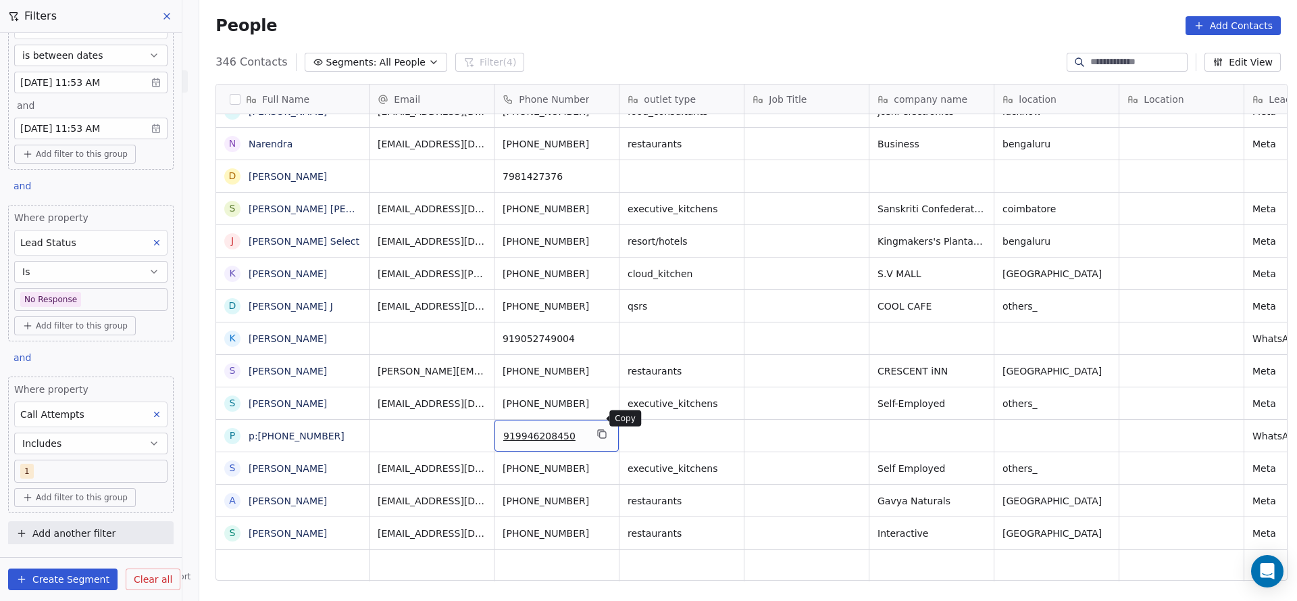
click at [594, 426] on button "grid" at bounding box center [602, 434] width 16 height 16
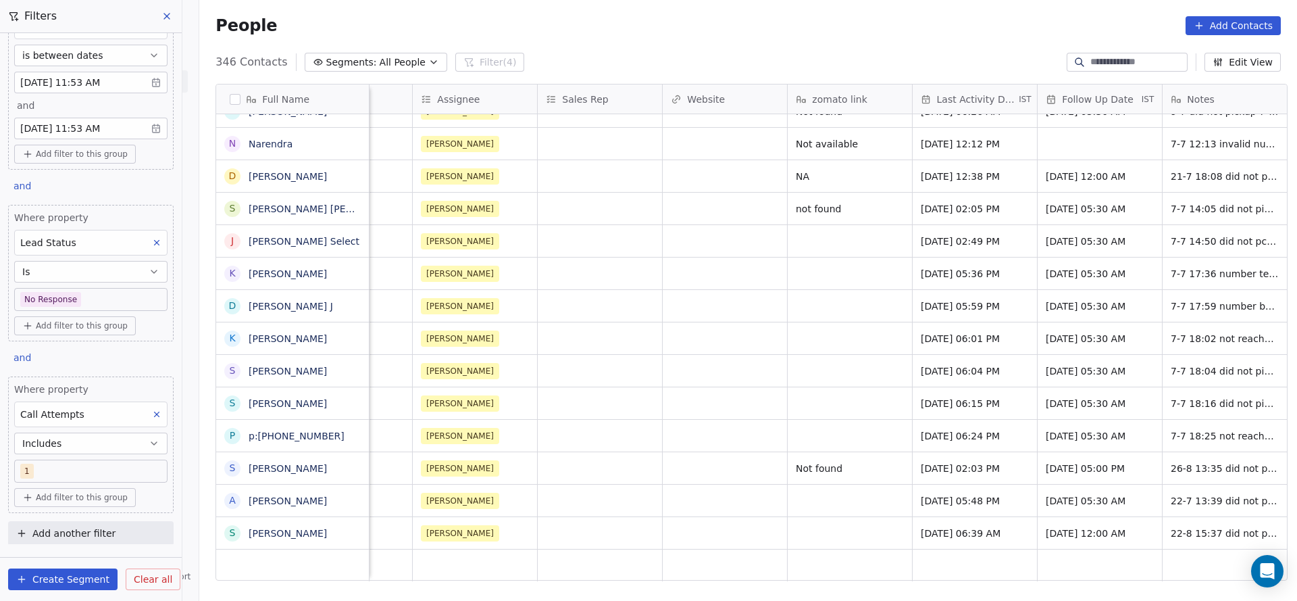
scroll to position [15, 1502]
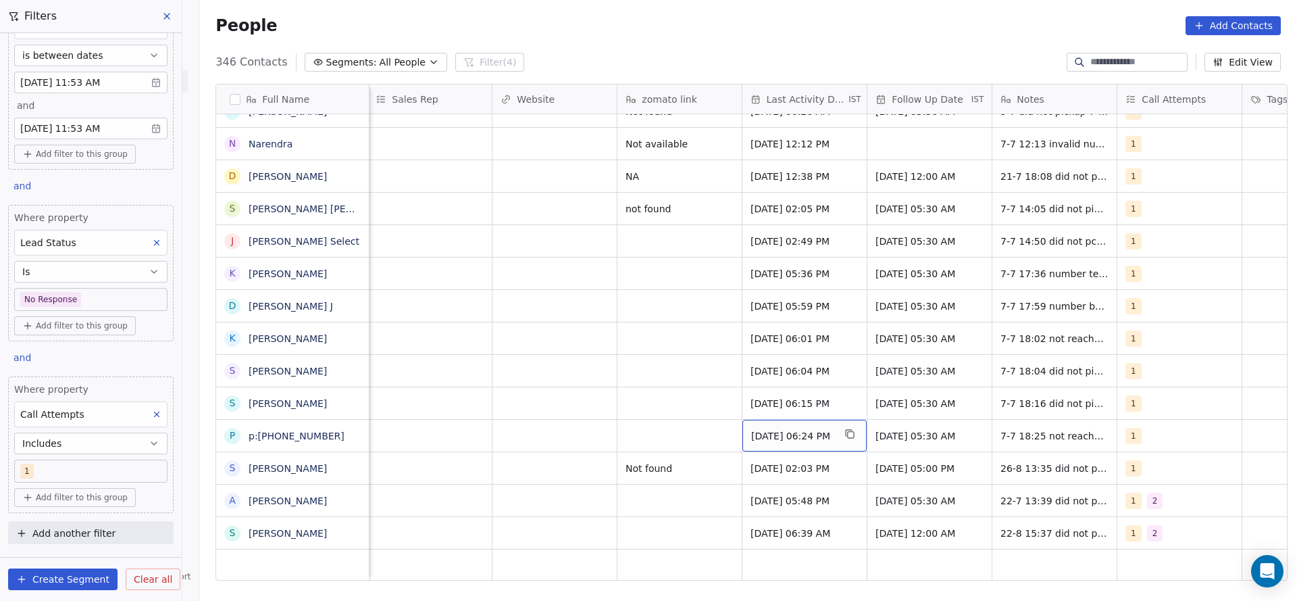
click at [796, 429] on span "Jul 07, 2025 06:24 PM" at bounding box center [792, 436] width 82 height 14
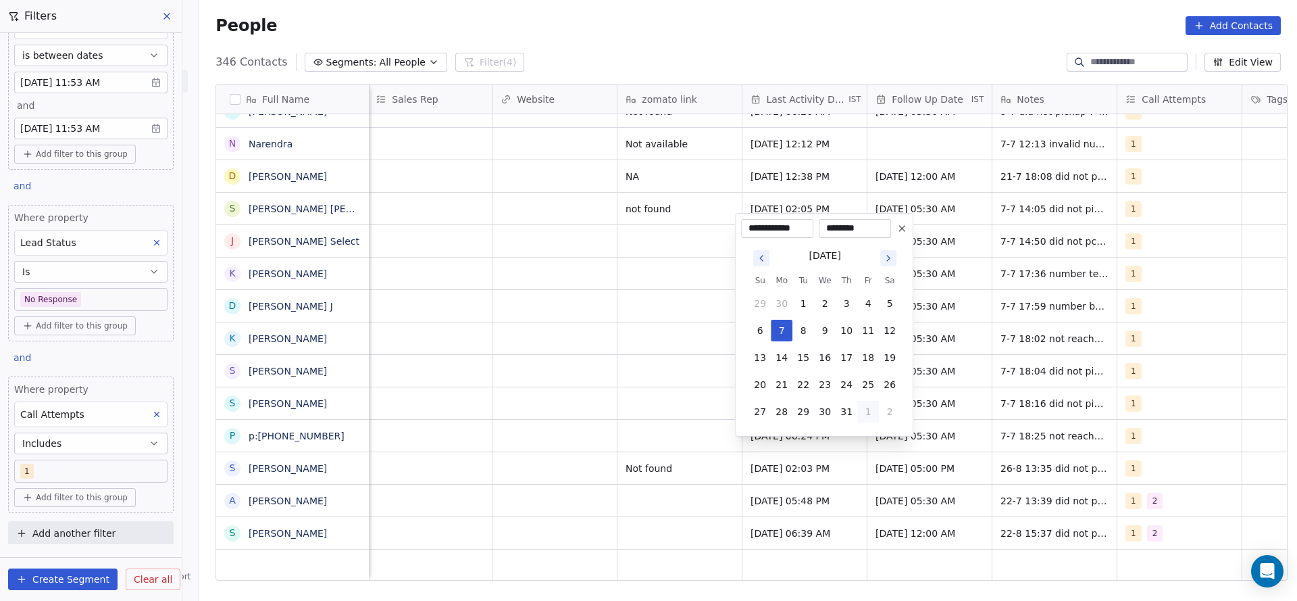
click at [869, 417] on button "1" at bounding box center [868, 412] width 22 height 22
type input "**********"
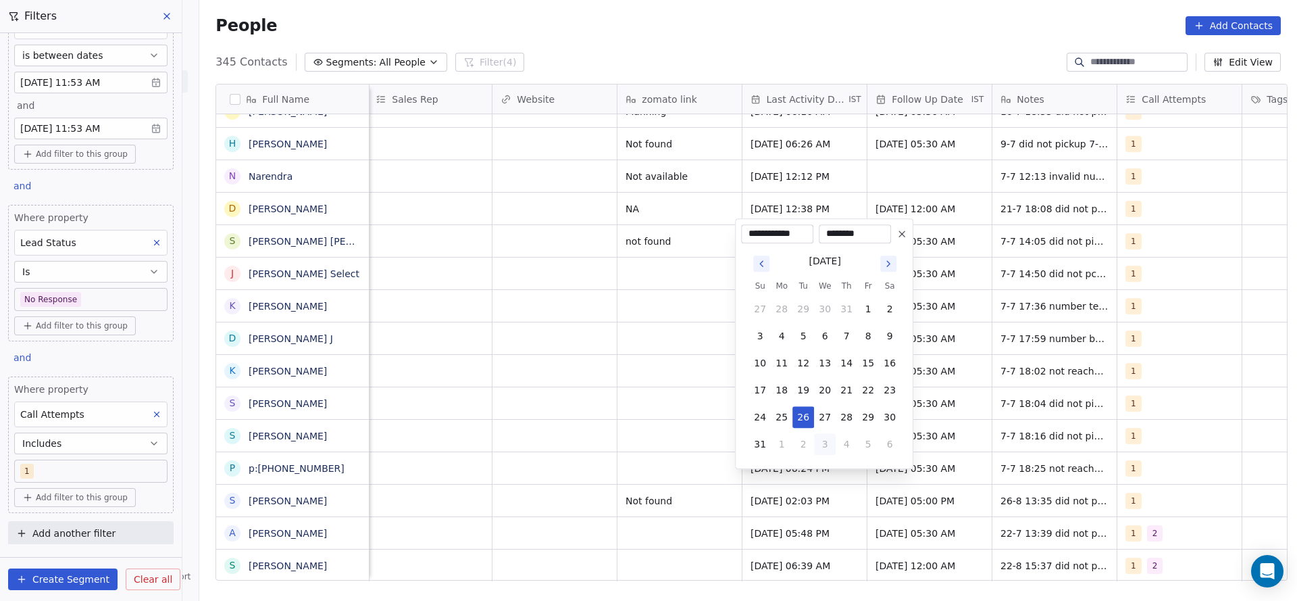
scroll to position [10720, 0]
click at [628, 481] on html "On2Cook India Pvt. Ltd. Contacts People Marketing Workflows Campaigns Sales Pip…" at bounding box center [648, 300] width 1297 height 601
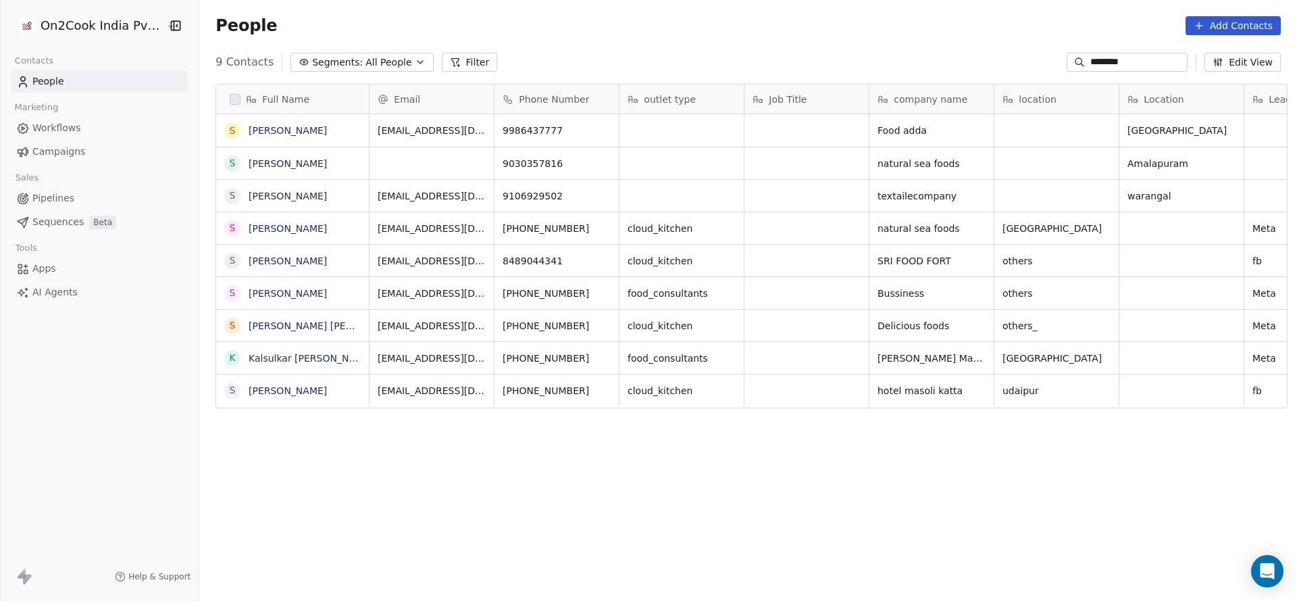
scroll to position [513, 1088]
type input "********"
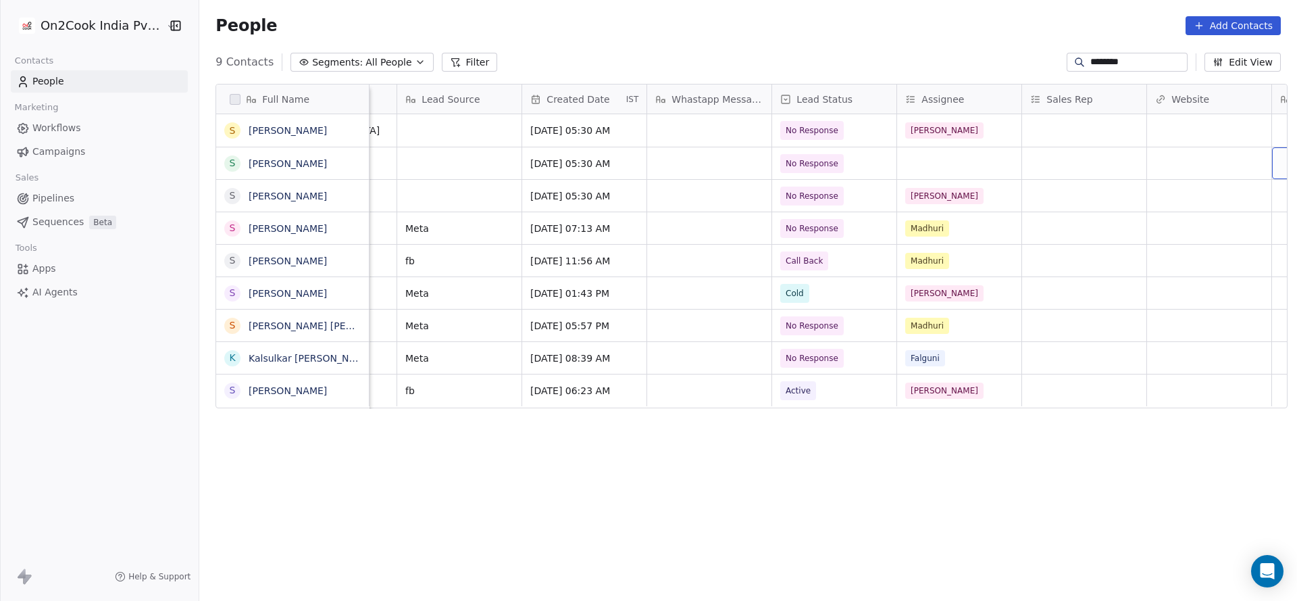
scroll to position [0, 972]
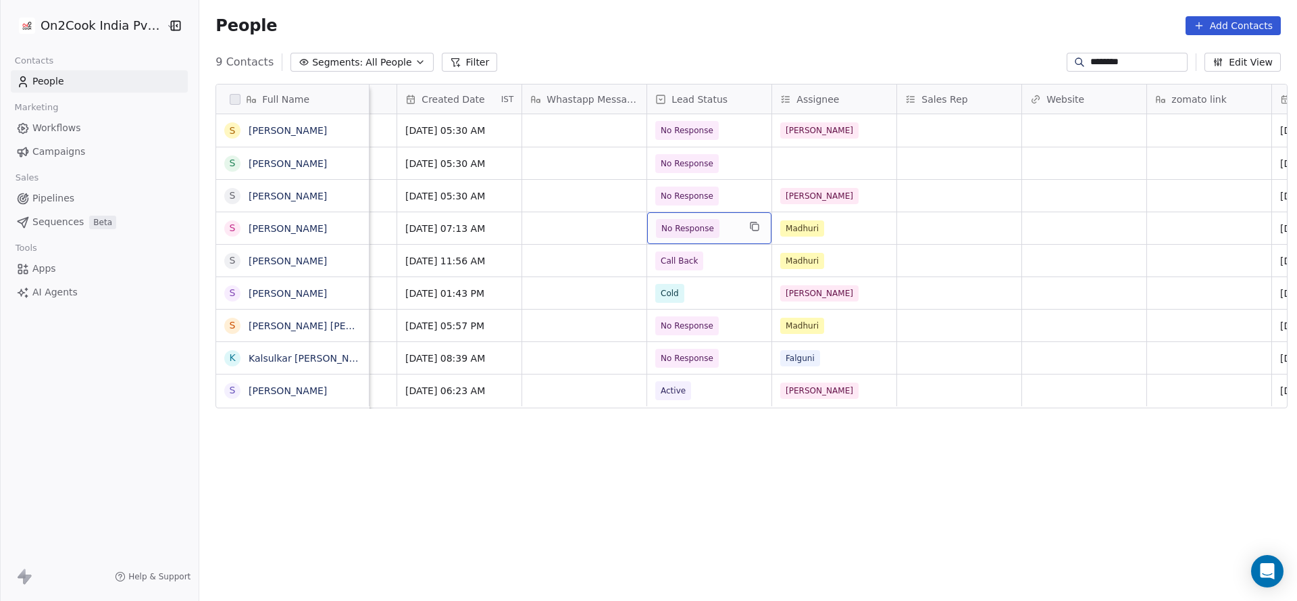
click at [693, 216] on div "No Response" at bounding box center [709, 228] width 124 height 32
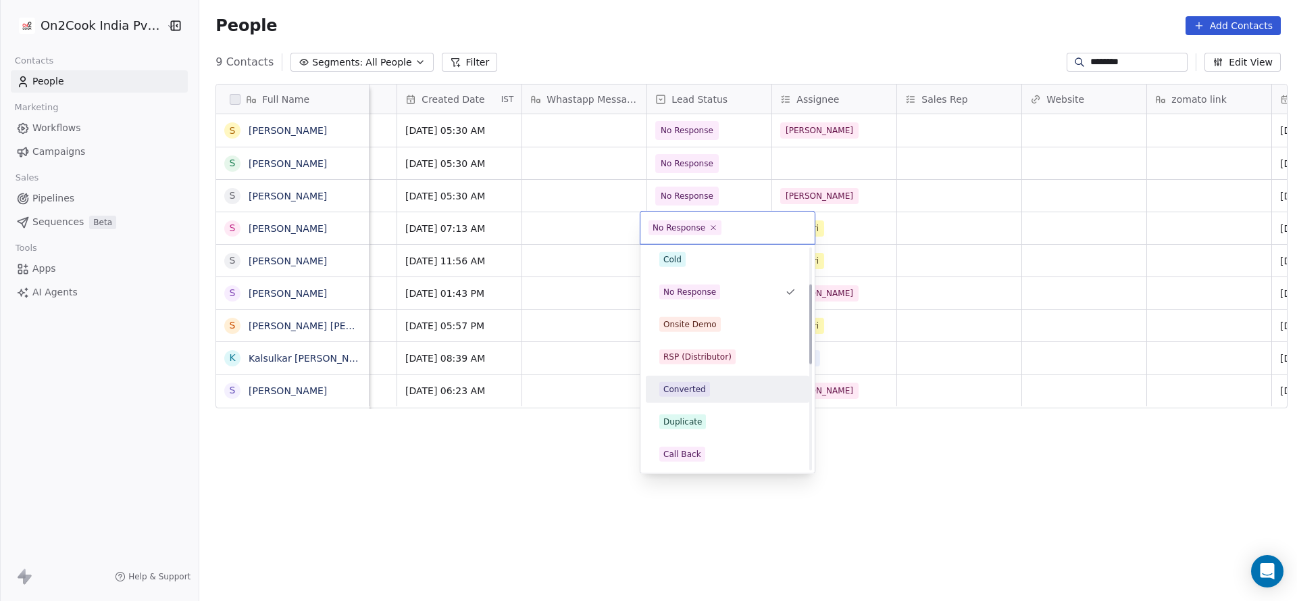
scroll to position [0, 0]
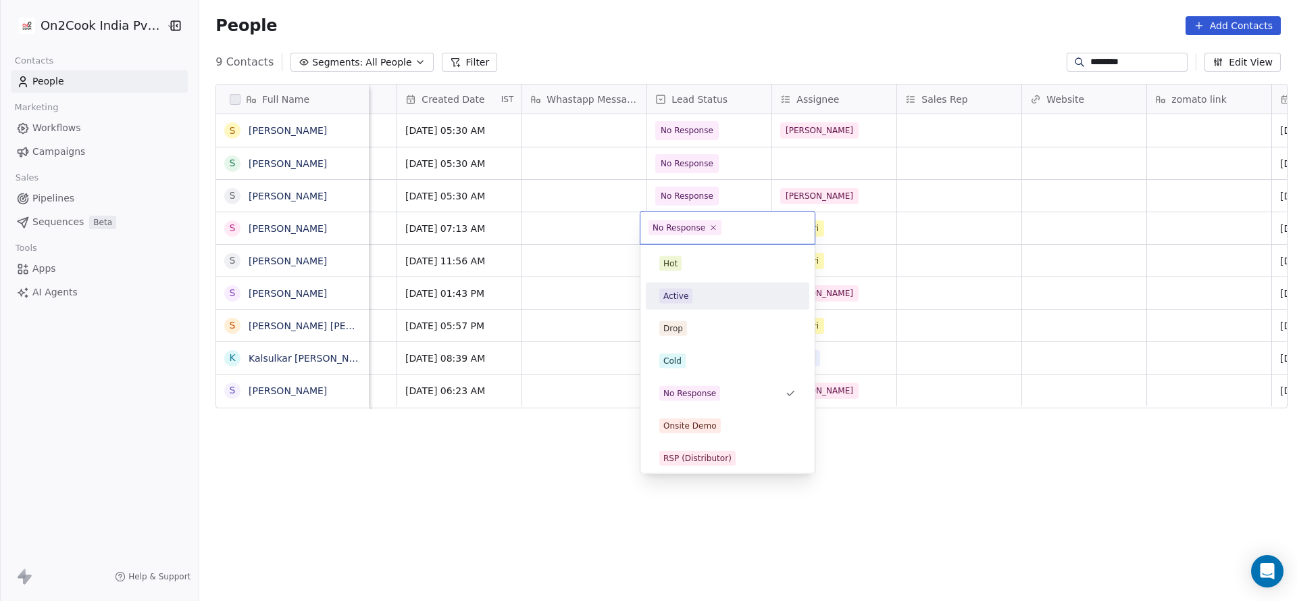
click at [673, 292] on div "Active" at bounding box center [675, 296] width 25 height 12
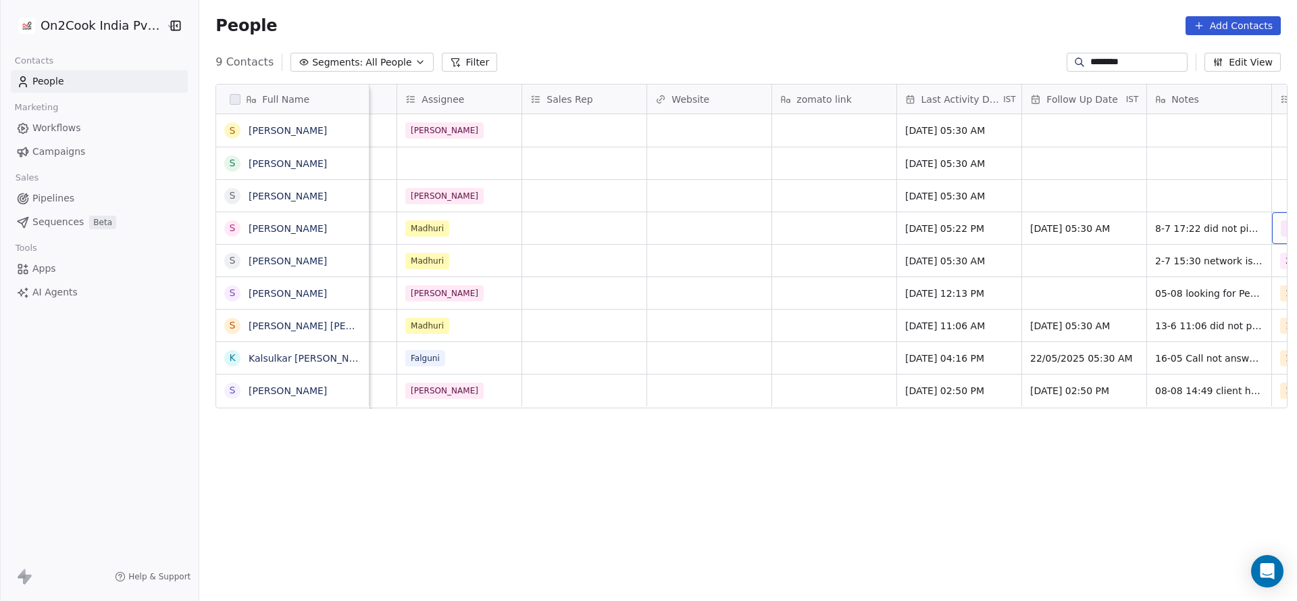
scroll to position [0, 1471]
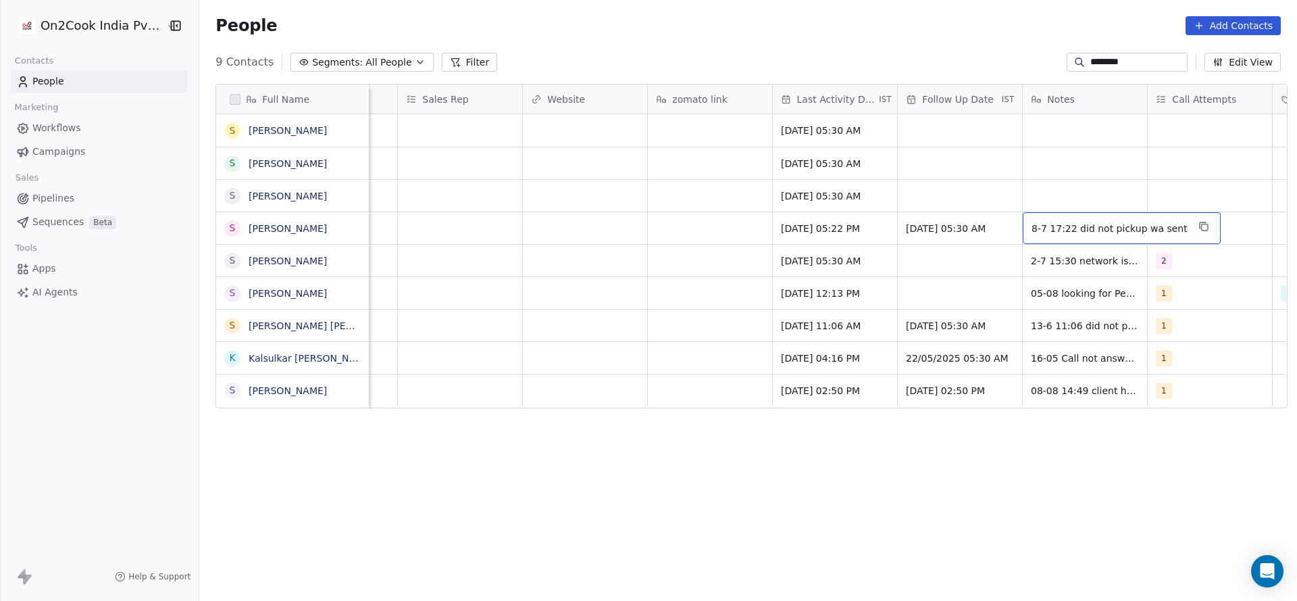
click at [1069, 229] on span "8-7 17:22 did not pickup wa sent" at bounding box center [1110, 229] width 156 height 14
click at [1020, 219] on textarea "**********" at bounding box center [1106, 233] width 181 height 42
type textarea "**********"
click at [969, 239] on html "On2Cook India Pvt. Ltd. Contacts People Marketing Workflows Campaigns Sales Pip…" at bounding box center [648, 300] width 1297 height 601
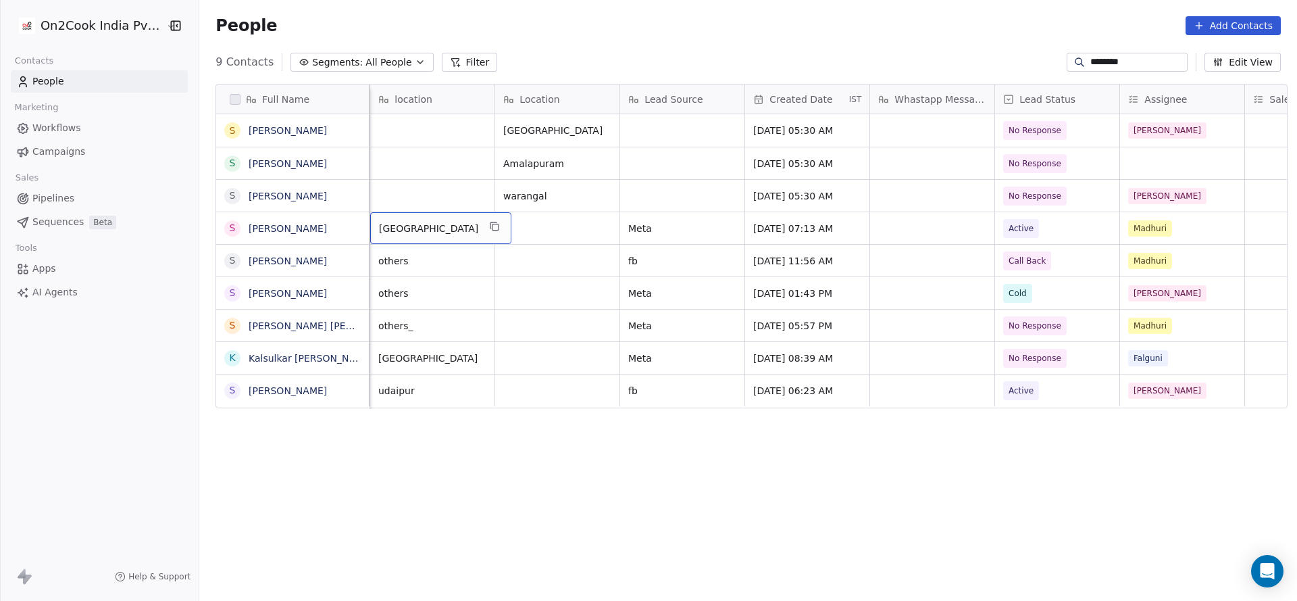
scroll to position [0, 500]
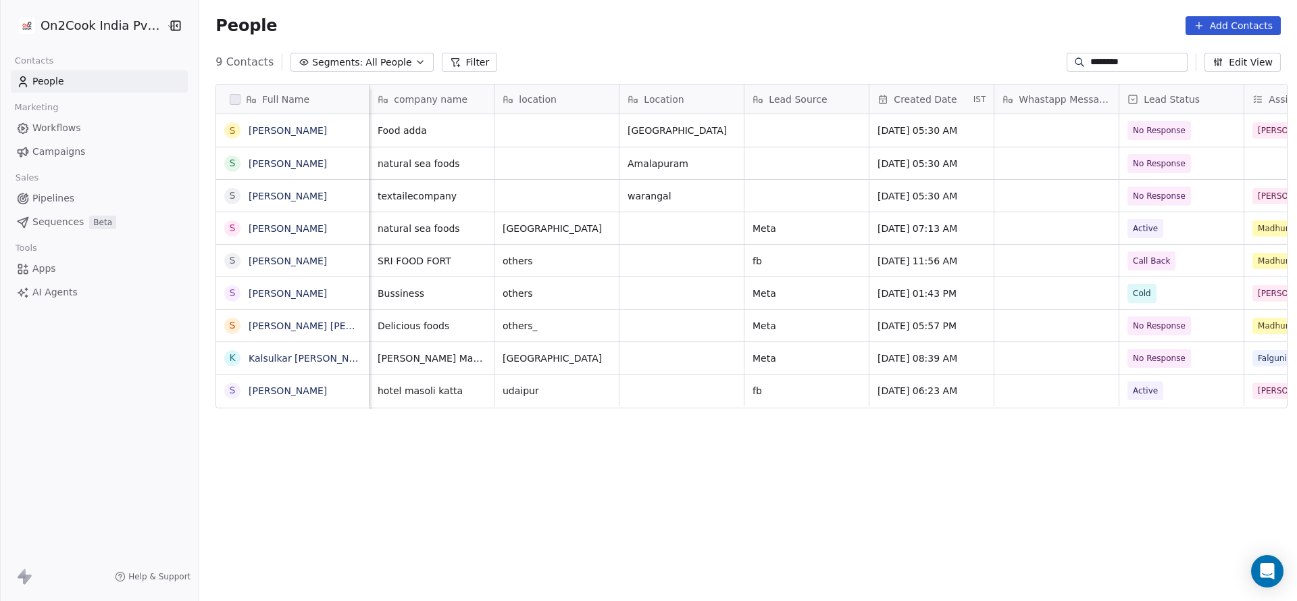
click at [1092, 66] on input "********" at bounding box center [1137, 62] width 95 height 14
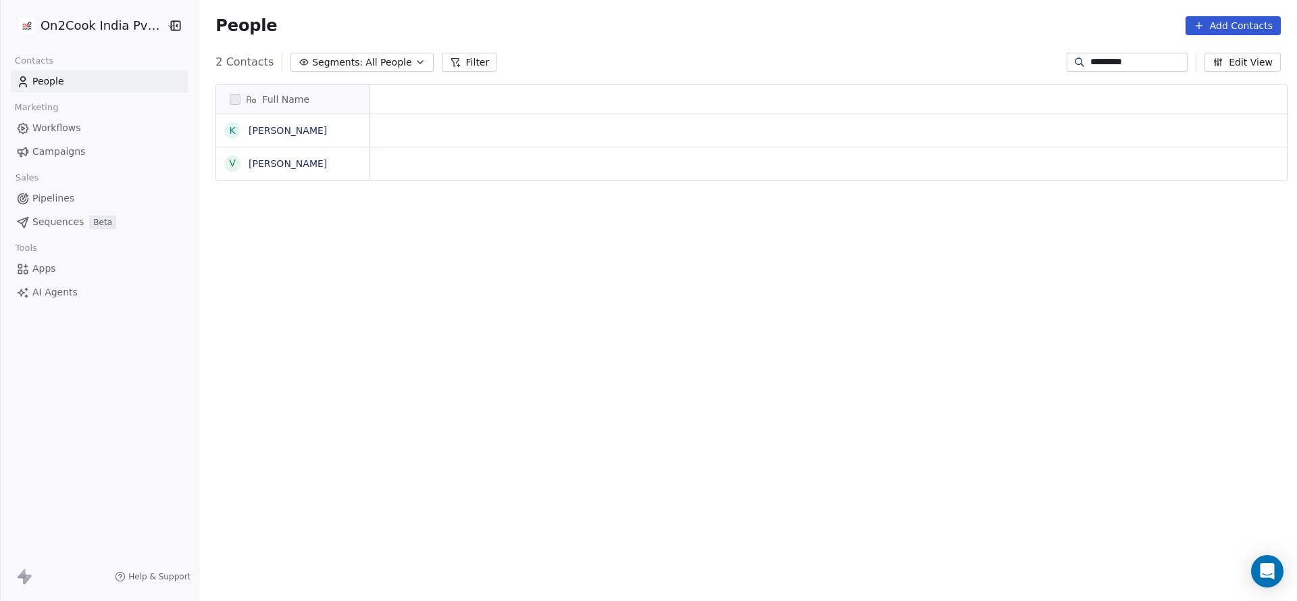
scroll to position [0, 0]
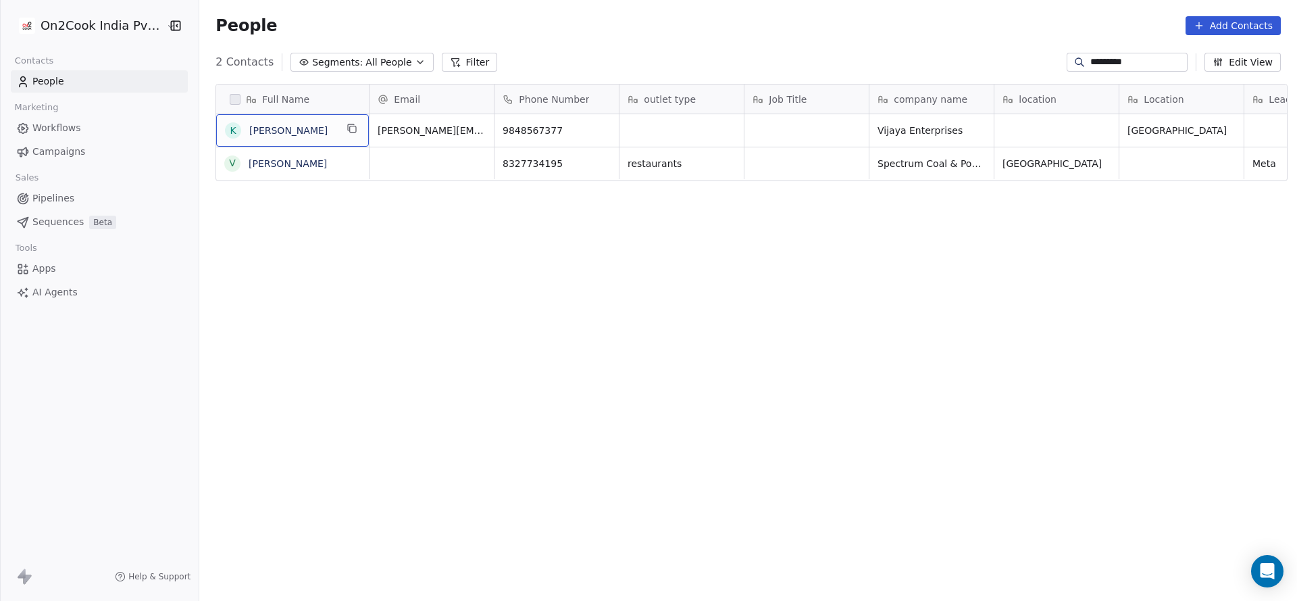
click at [1135, 67] on input "*********" at bounding box center [1137, 62] width 95 height 14
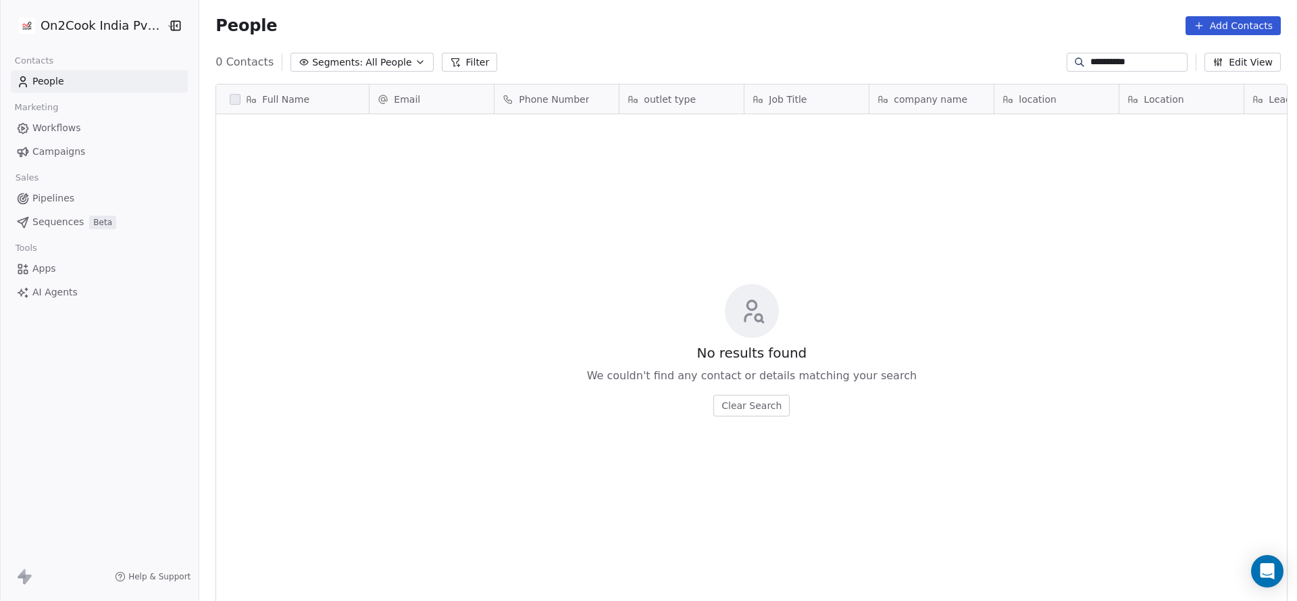
scroll to position [513, 1088]
type input "*********"
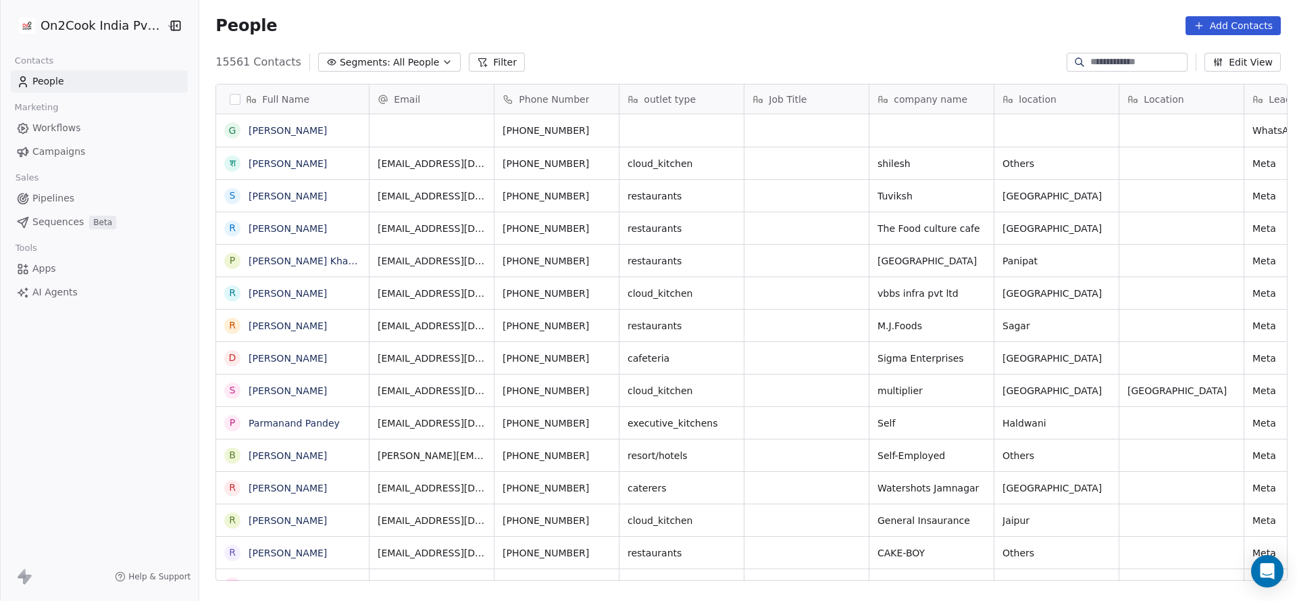
scroll to position [513, 1088]
click at [469, 67] on button "Filter" at bounding box center [497, 62] width 56 height 19
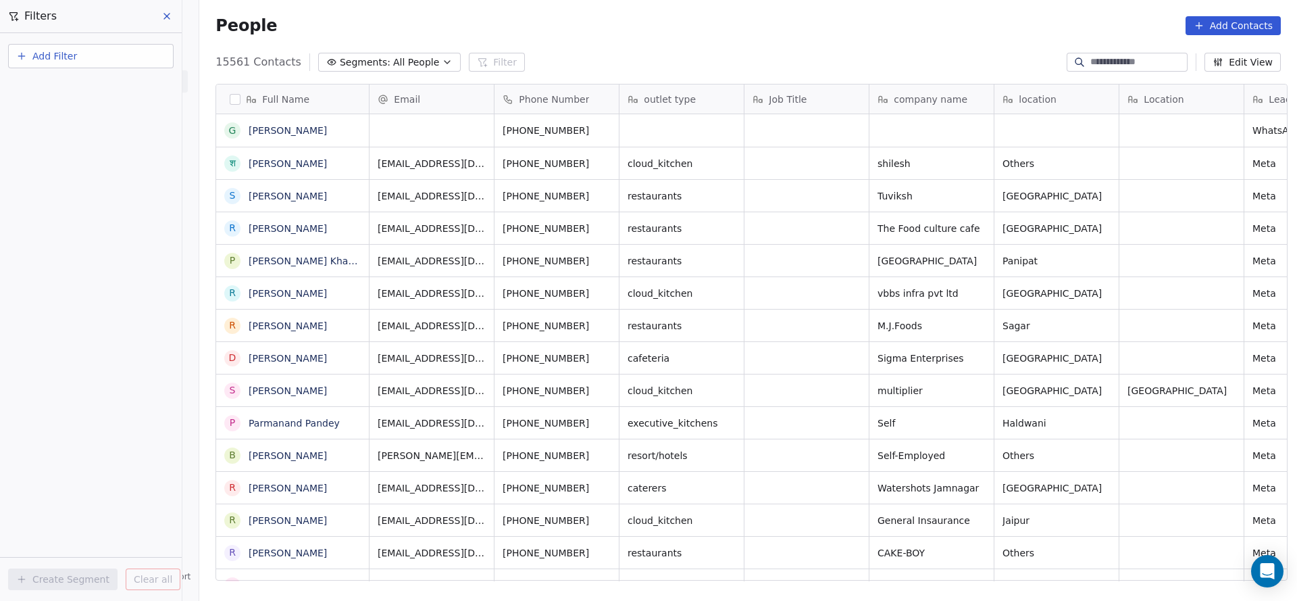
click at [102, 58] on button "Add Filter" at bounding box center [91, 56] width 166 height 24
click at [99, 85] on span "Contact properties" at bounding box center [66, 88] width 88 height 14
type input "***"
click at [88, 132] on div "Assignee" at bounding box center [90, 137] width 137 height 14
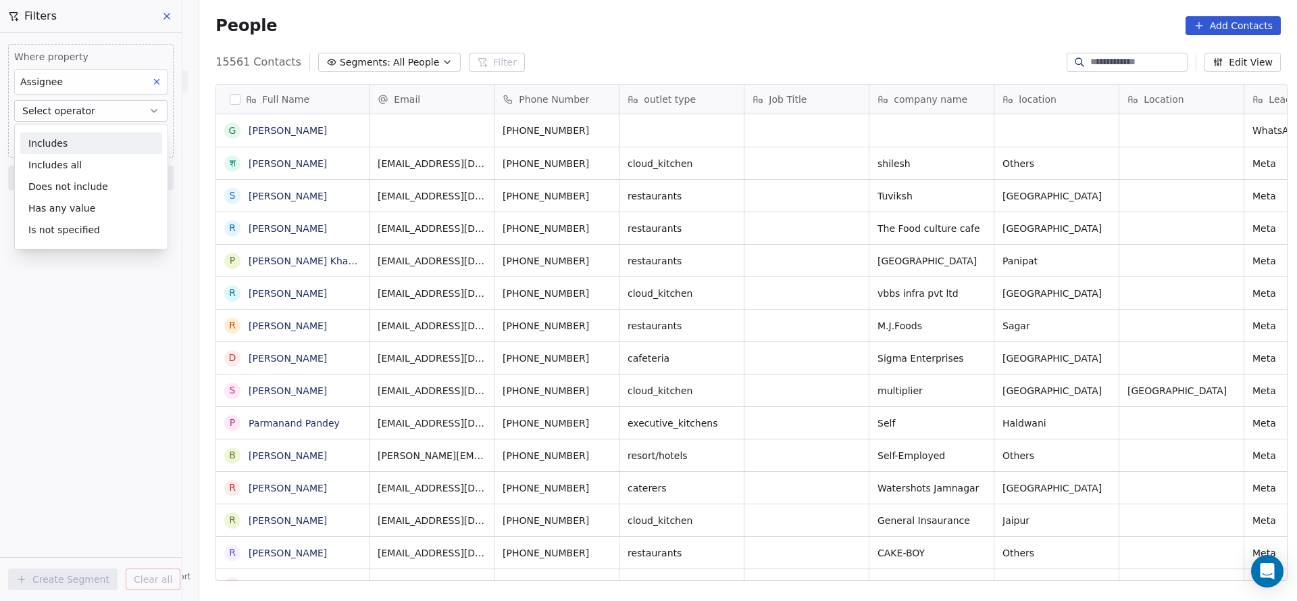
click at [84, 149] on div "Includes" at bounding box center [91, 143] width 142 height 22
click at [85, 140] on body "On2Cook India Pvt. Ltd. Contacts People Marketing Workflows Campaigns Sales Pip…" at bounding box center [648, 300] width 1297 height 601
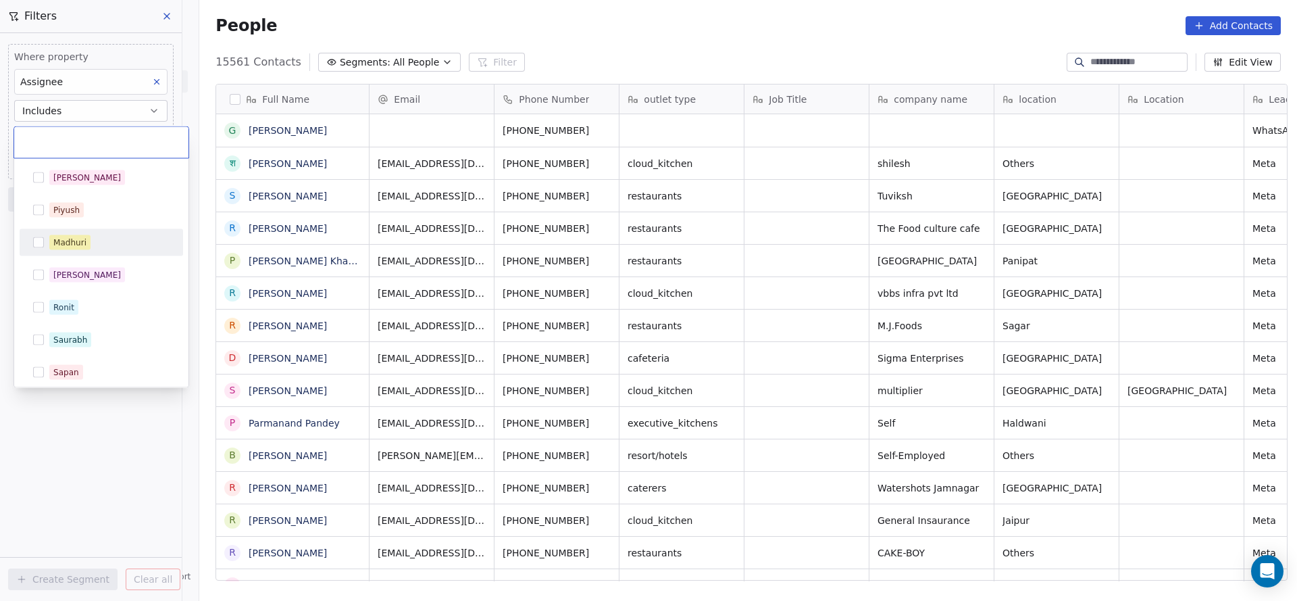
click at [82, 237] on div "Madhuri" at bounding box center [87, 242] width 68 height 12
click at [426, 256] on html "On2Cook India Pvt. Ltd. Contacts People Marketing Workflows Campaigns Sales Pip…" at bounding box center [648, 300] width 1297 height 601
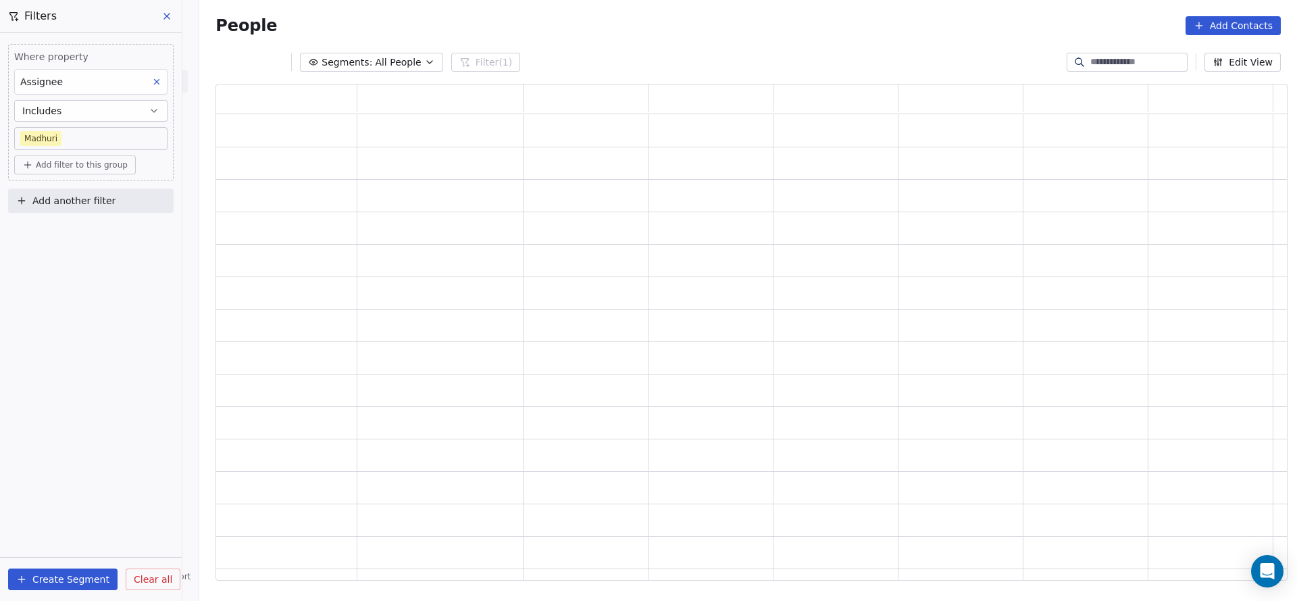
scroll to position [480, 1056]
click at [99, 199] on span "Add another filter" at bounding box center [73, 201] width 83 height 14
click at [78, 232] on span "Contact properties" at bounding box center [66, 231] width 88 height 14
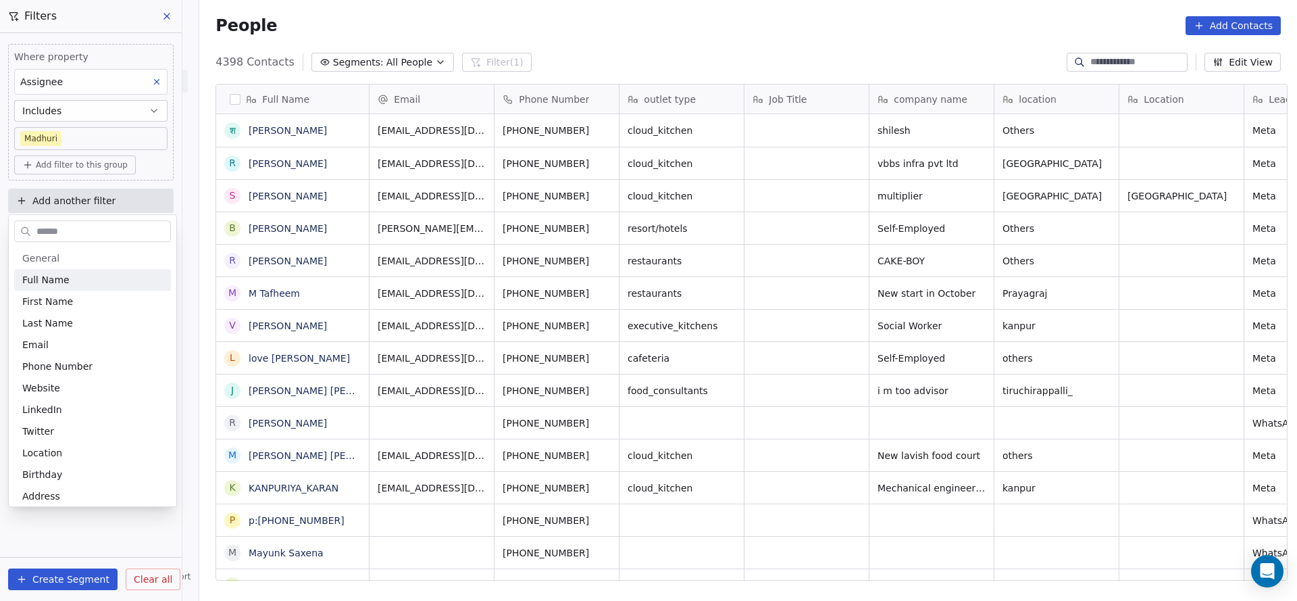
scroll to position [513, 1088]
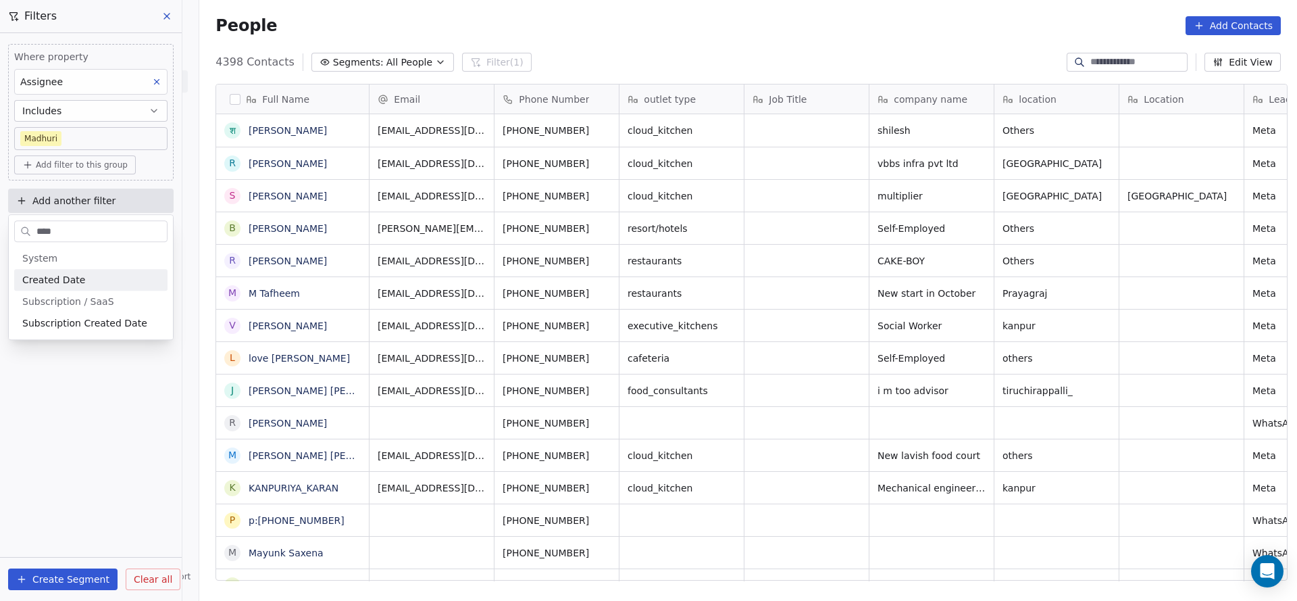
type input "****"
click at [80, 277] on div "Created Date" at bounding box center [90, 280] width 137 height 14
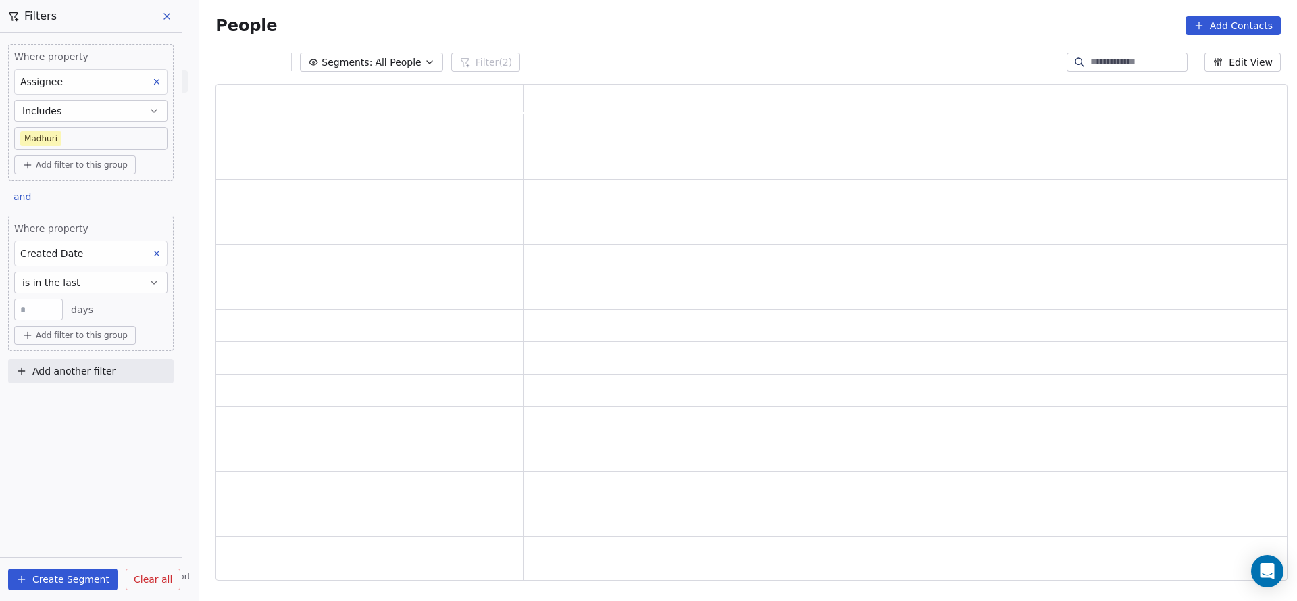
scroll to position [480, 1056]
click at [79, 279] on button "is in the last" at bounding box center [90, 283] width 153 height 22
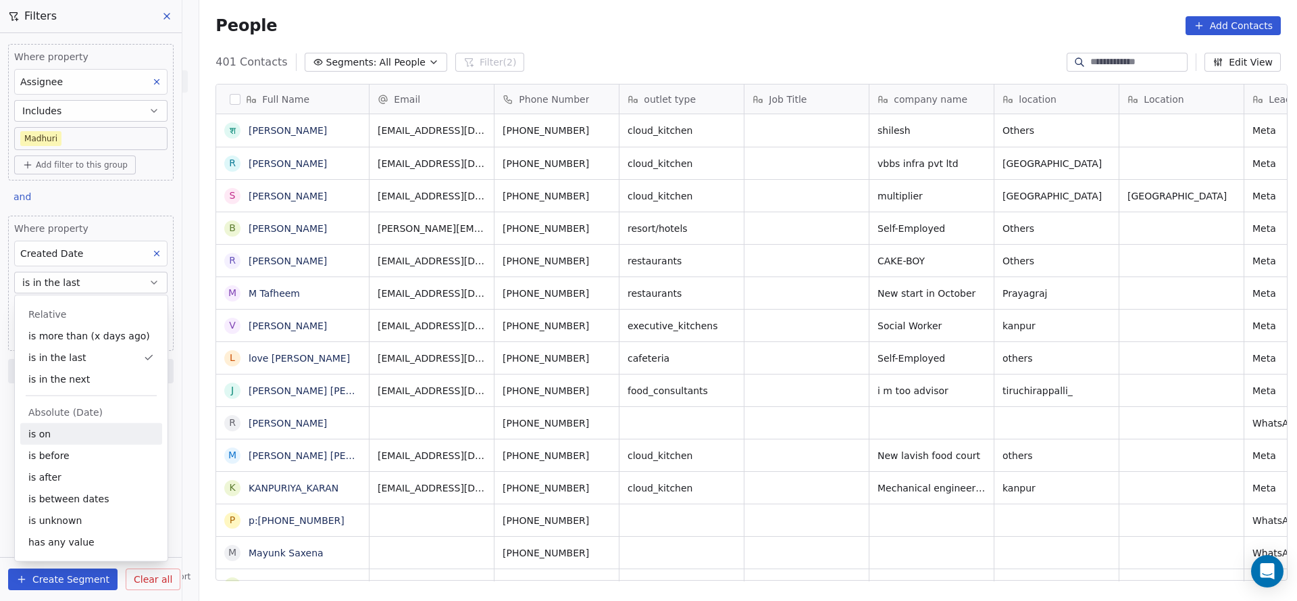
scroll to position [513, 1088]
click at [59, 492] on div "is between dates" at bounding box center [91, 499] width 142 height 22
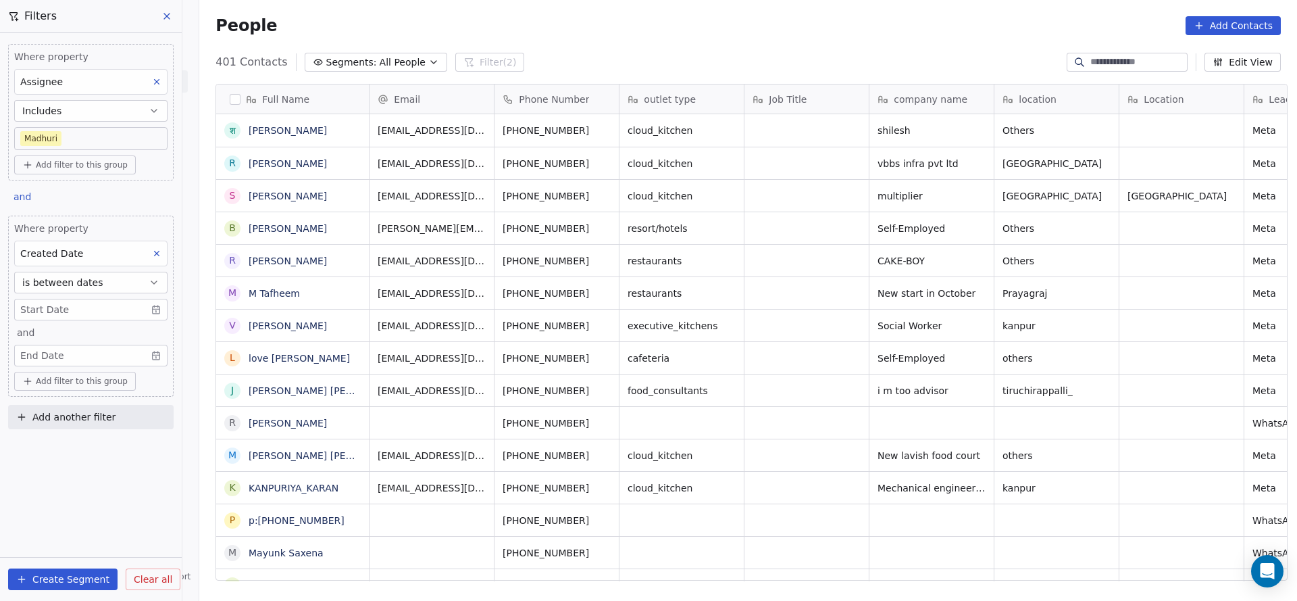
click at [98, 308] on body "On2Cook India Pvt. Ltd. Contacts People Marketing Workflows Campaigns Sales Pip…" at bounding box center [648, 300] width 1297 height 601
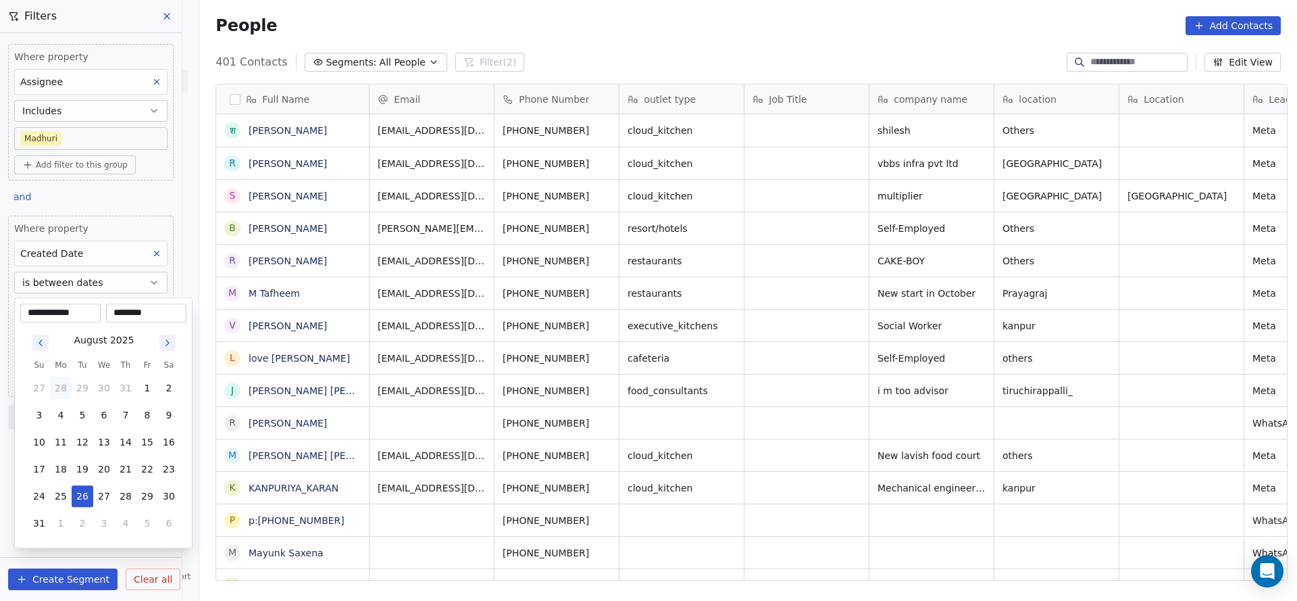
click at [62, 386] on button "28" at bounding box center [61, 388] width 22 height 22
click at [85, 385] on button "1" at bounding box center [83, 388] width 22 height 22
type input "**********"
click at [413, 362] on html "On2Cook India Pvt. Ltd. Contacts People Marketing Workflows Campaigns Sales Pip…" at bounding box center [648, 300] width 1297 height 601
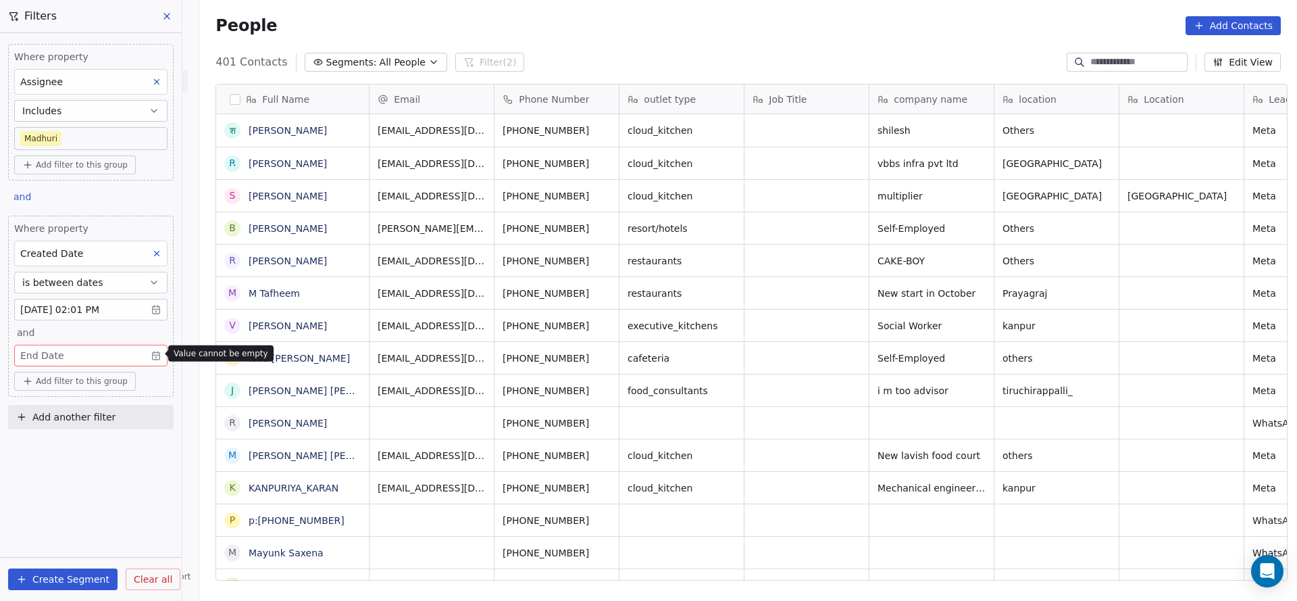
click at [97, 338] on div "Jul 01, 2025 02:01 PM and End Date" at bounding box center [90, 333] width 153 height 68
click at [95, 346] on body "On2Cook India Pvt. Ltd. Contacts People Marketing Workflows Campaigns Sales Pip…" at bounding box center [648, 300] width 1297 height 601
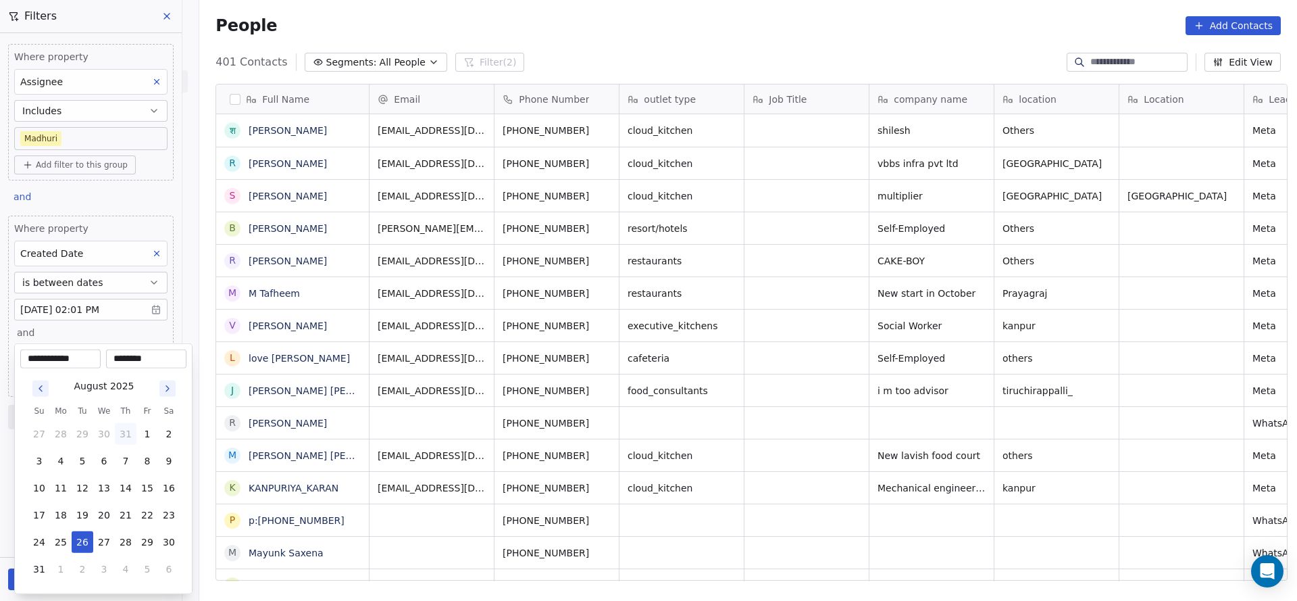
click at [124, 436] on button "31" at bounding box center [126, 434] width 22 height 22
type input "**********"
click at [378, 415] on html "On2Cook India Pvt. Ltd. Contacts People Marketing Workflows Campaigns Sales Pip…" at bounding box center [648, 300] width 1297 height 601
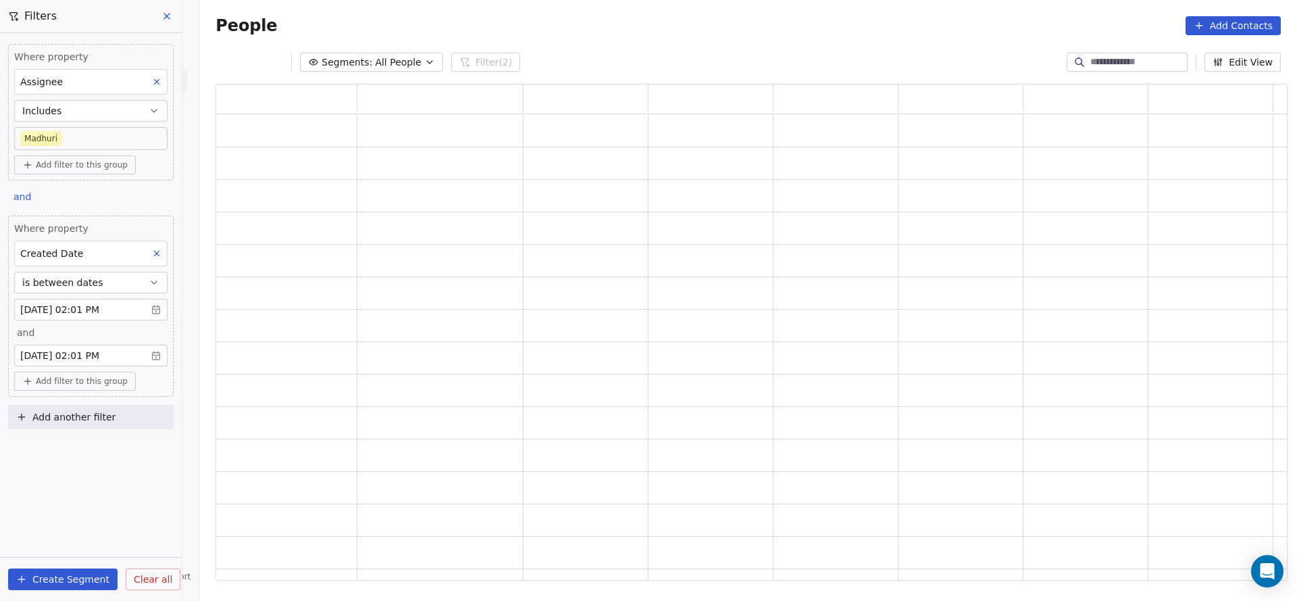
scroll to position [480, 1056]
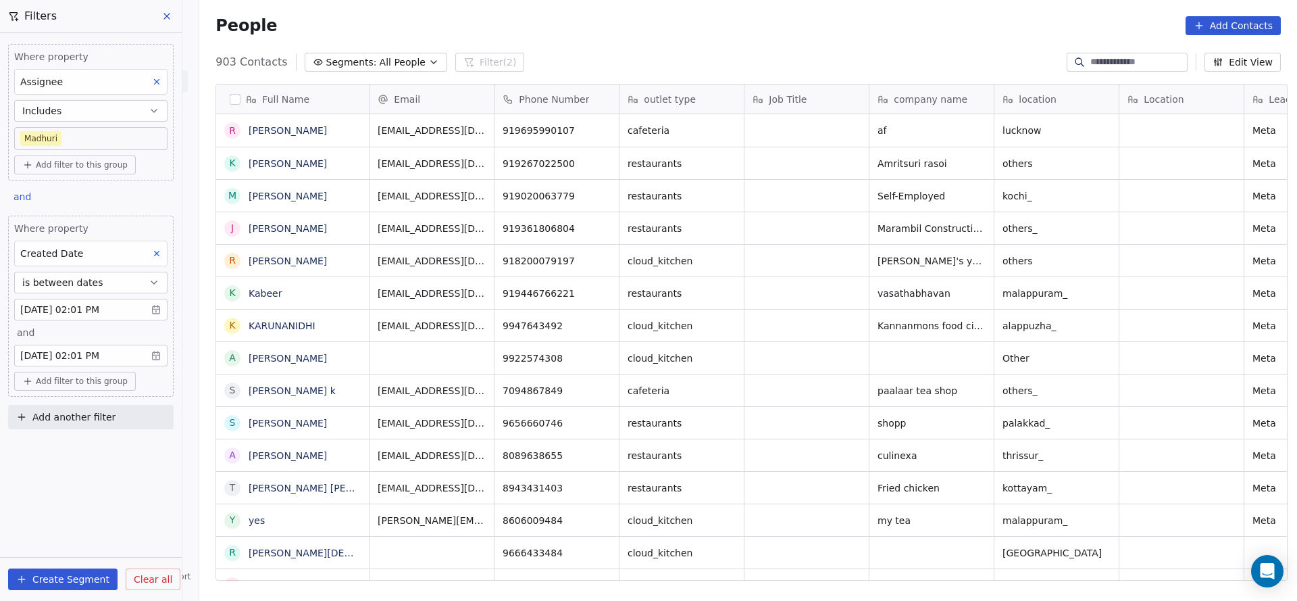
drag, startPoint x: 431, startPoint y: 569, endPoint x: 655, endPoint y: 559, distance: 223.9
click at [57, 412] on span "Add another filter" at bounding box center [73, 417] width 83 height 14
click at [59, 436] on div "Contact properties Contact activity" at bounding box center [91, 457] width 164 height 54
click at [91, 442] on span "Contact properties" at bounding box center [66, 446] width 88 height 14
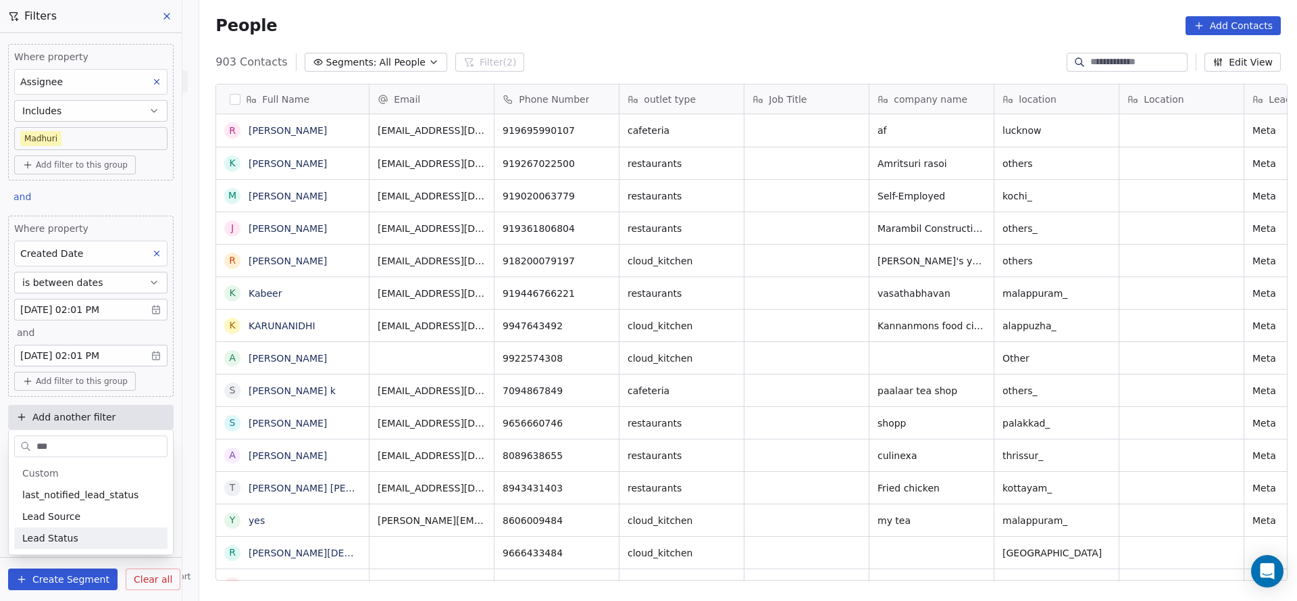
type input "***"
click at [97, 543] on div "Lead Status" at bounding box center [90, 538] width 137 height 14
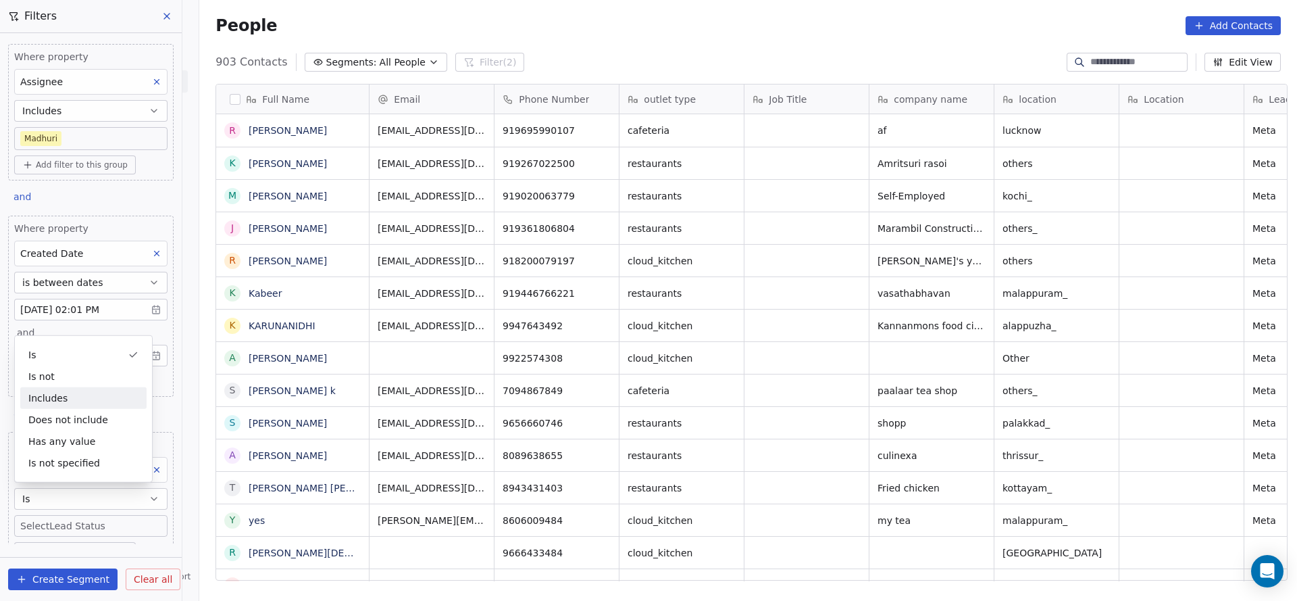
click at [79, 393] on div "Includes" at bounding box center [83, 398] width 126 height 22
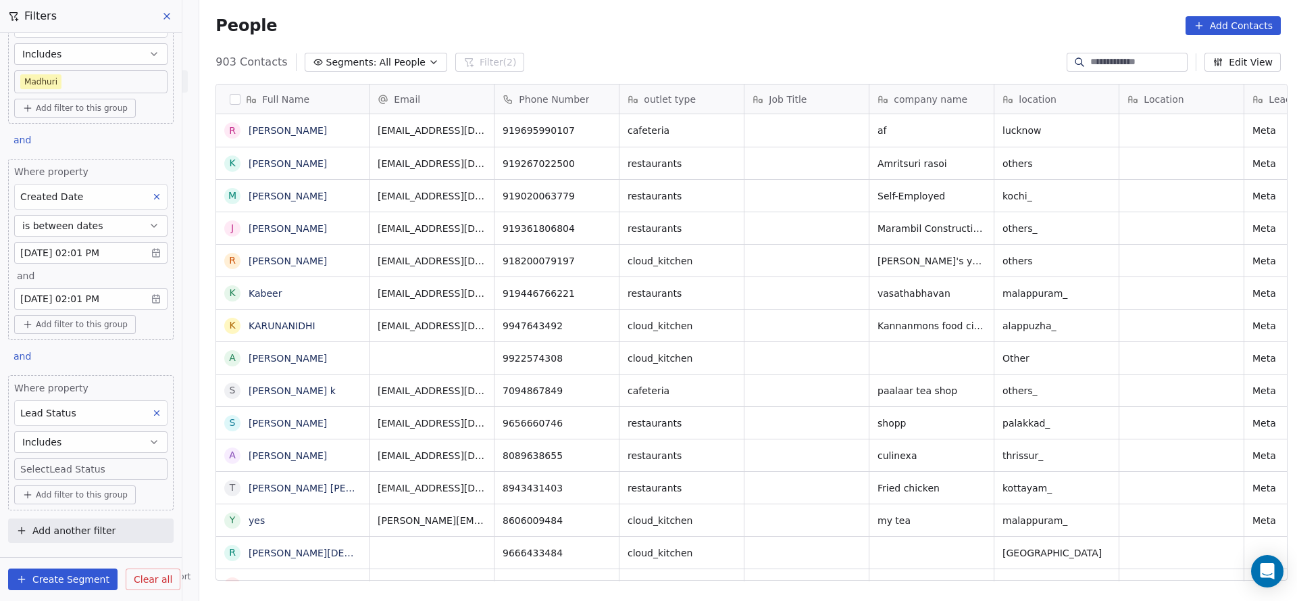
click at [78, 464] on body "On2Cook India Pvt. Ltd. Contacts People Marketing Workflows Campaigns Sales Pip…" at bounding box center [648, 300] width 1297 height 601
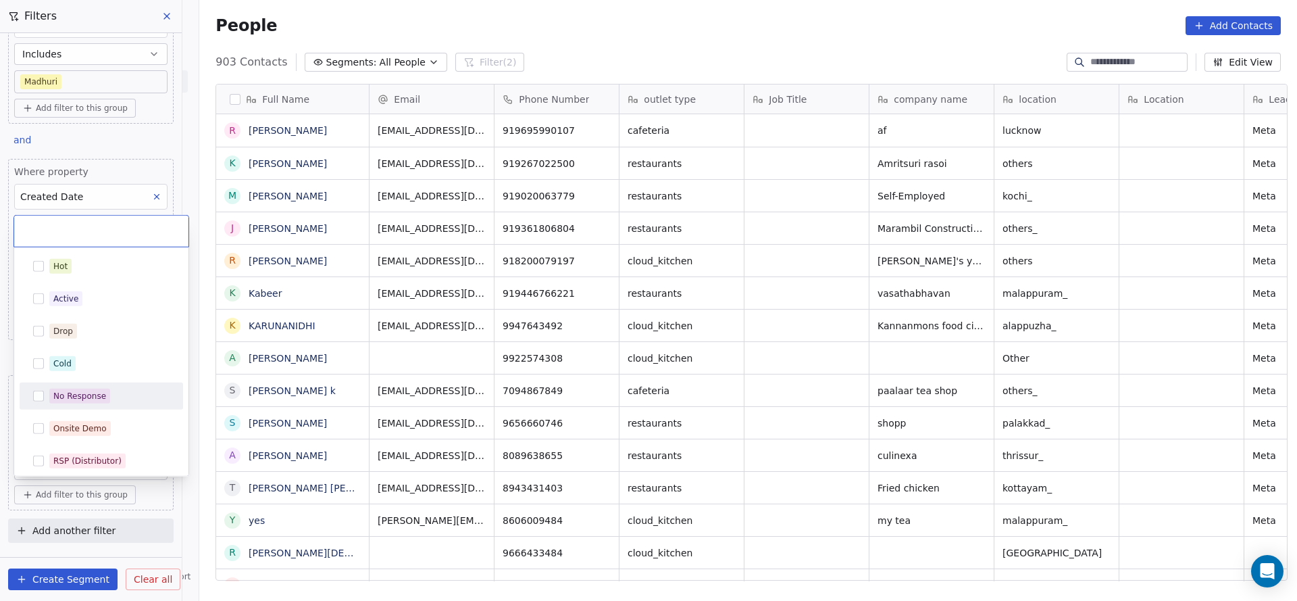
click at [101, 400] on div "No Response" at bounding box center [79, 396] width 53 height 12
click at [303, 390] on html "On2Cook India Pvt. Ltd. Contacts People Marketing Workflows Campaigns Sales Pip…" at bounding box center [648, 300] width 1297 height 601
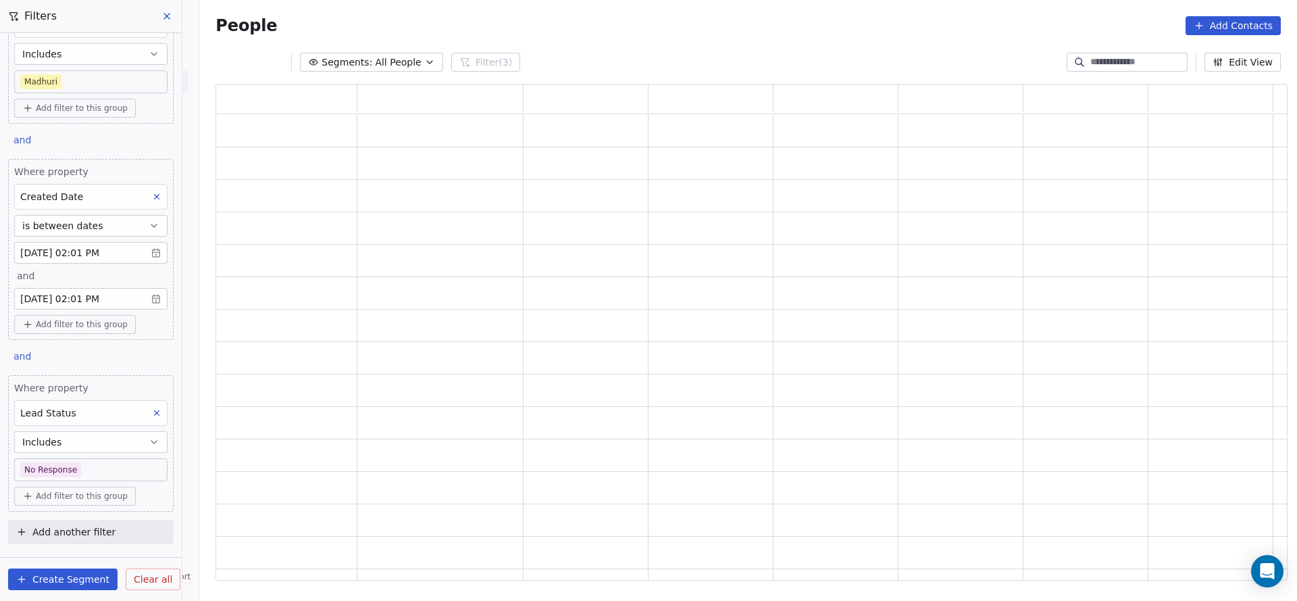
scroll to position [480, 1056]
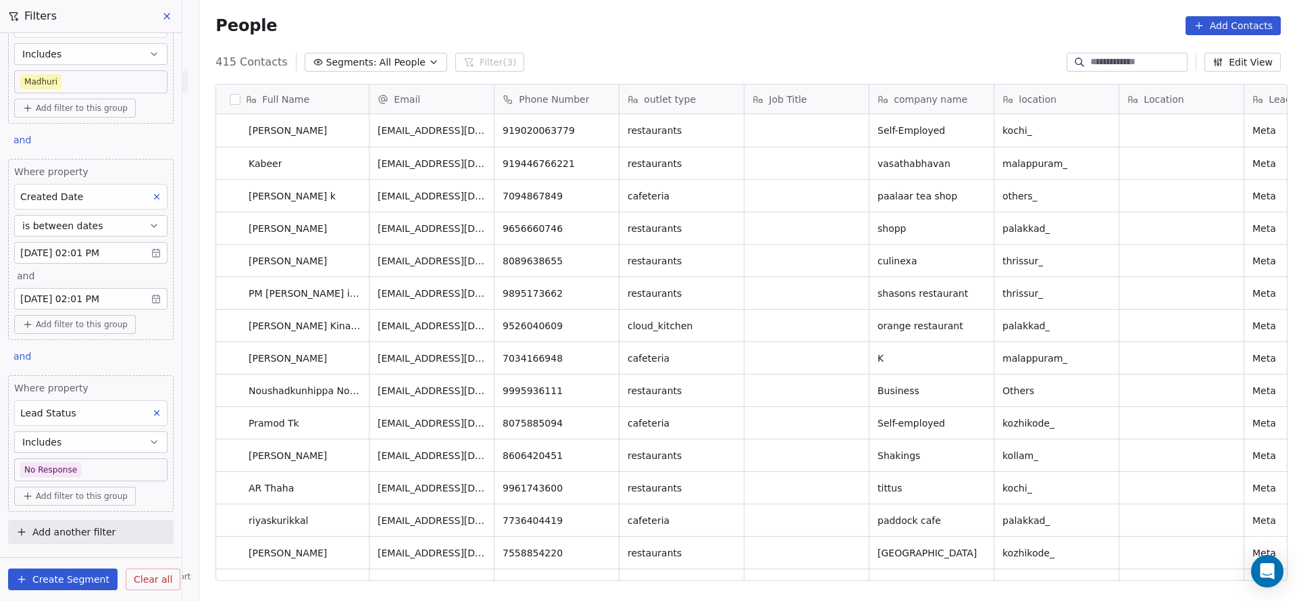
drag, startPoint x: 303, startPoint y: 390, endPoint x: 384, endPoint y: 571, distance: 197.8
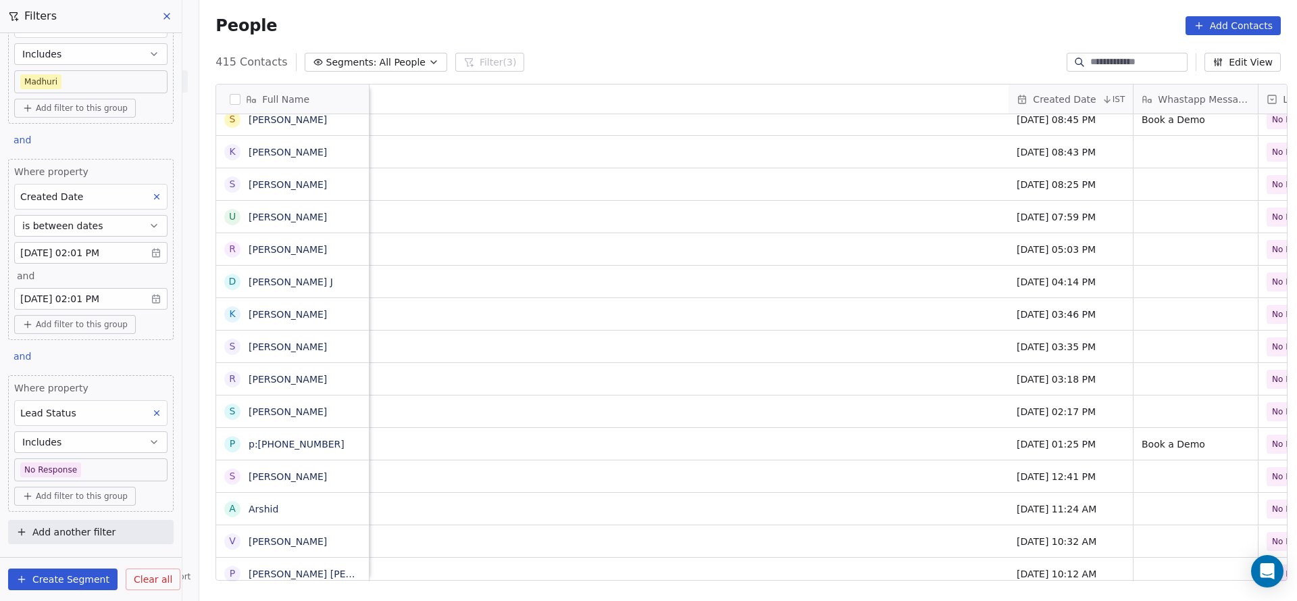
scroll to position [15, 1621]
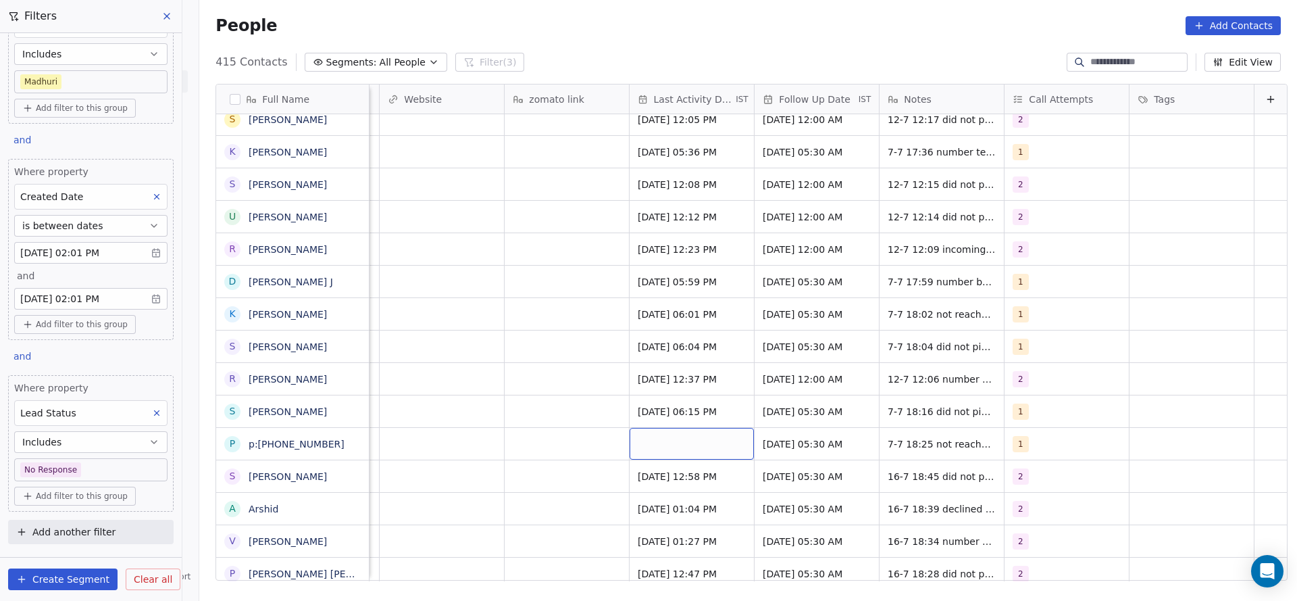
click at [660, 428] on div "grid" at bounding box center [692, 444] width 124 height 32
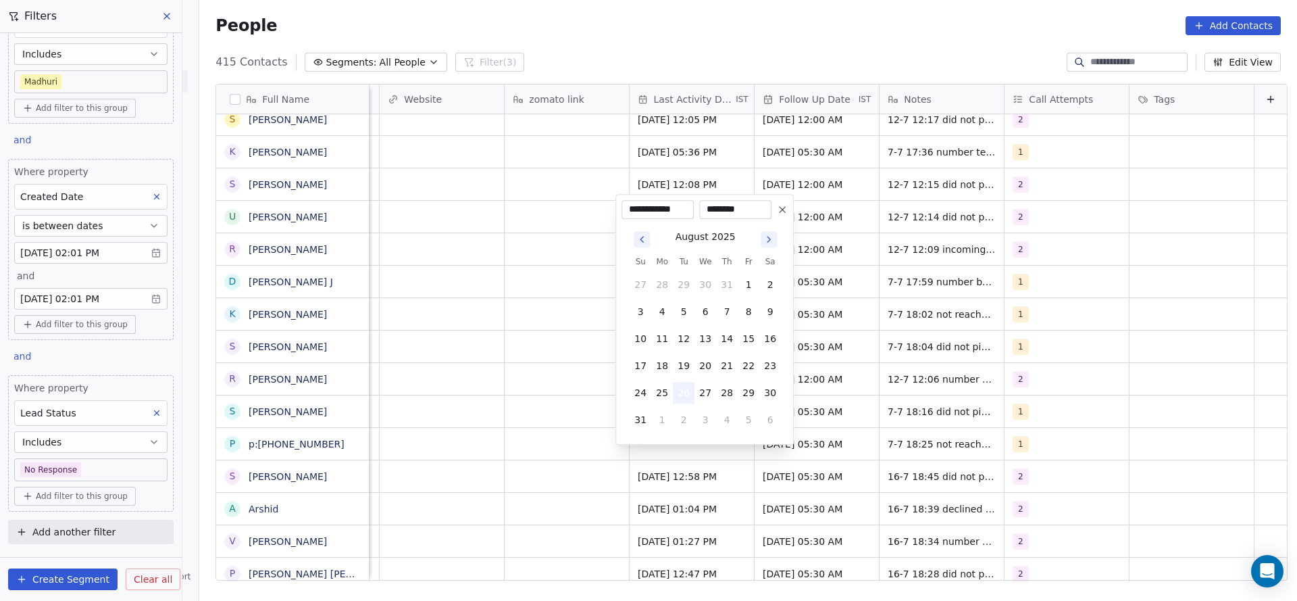
click at [684, 393] on button "26" at bounding box center [684, 393] width 22 height 22
click at [594, 422] on html "On2Cook India Pvt. Ltd. Contacts People Marketing Workflows Campaigns Sales Pip…" at bounding box center [648, 300] width 1297 height 601
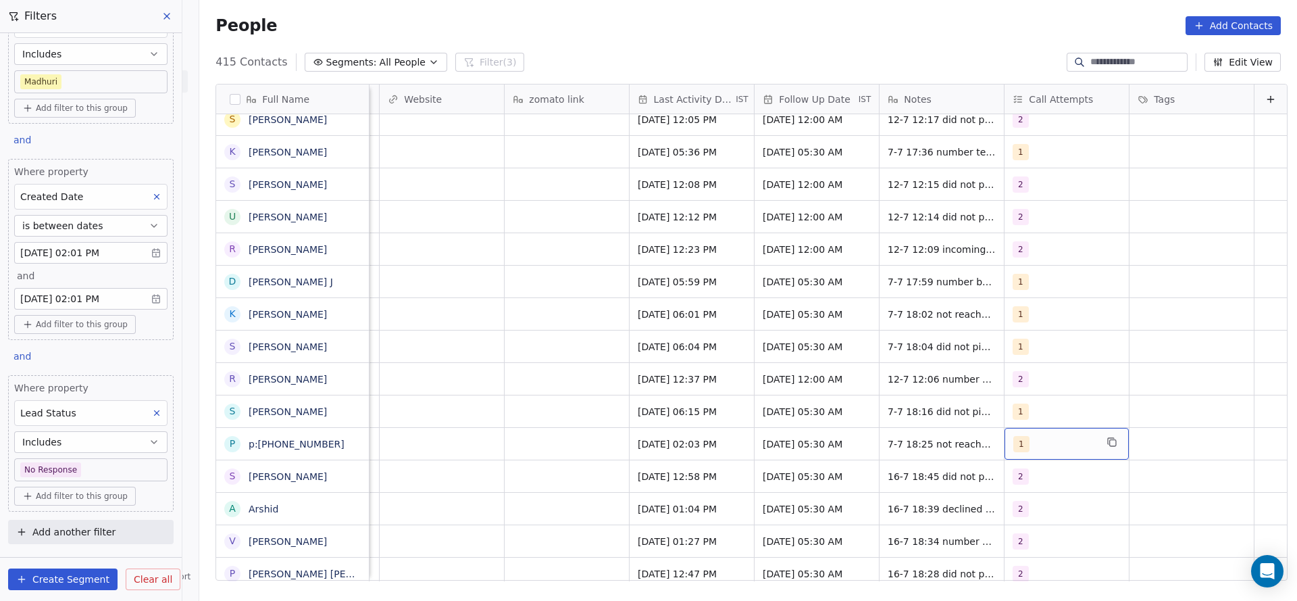
click at [1013, 436] on span "1" at bounding box center [1021, 444] width 16 height 16
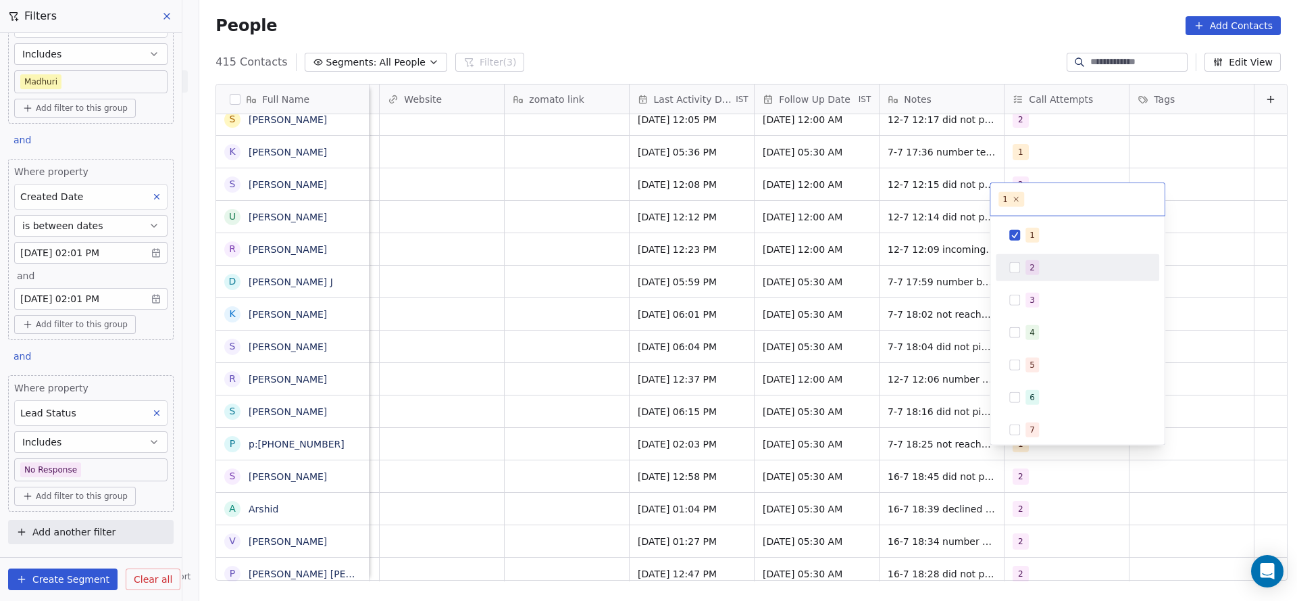
click at [1038, 263] on div "2" at bounding box center [1085, 267] width 120 height 15
click at [1041, 237] on div "1" at bounding box center [1085, 235] width 120 height 15
drag, startPoint x: 831, startPoint y: 362, endPoint x: 894, endPoint y: 426, distance: 89.8
click at [833, 362] on html "On2Cook India Pvt. Ltd. Contacts People Marketing Workflows Campaigns Sales Pip…" at bounding box center [648, 300] width 1297 height 601
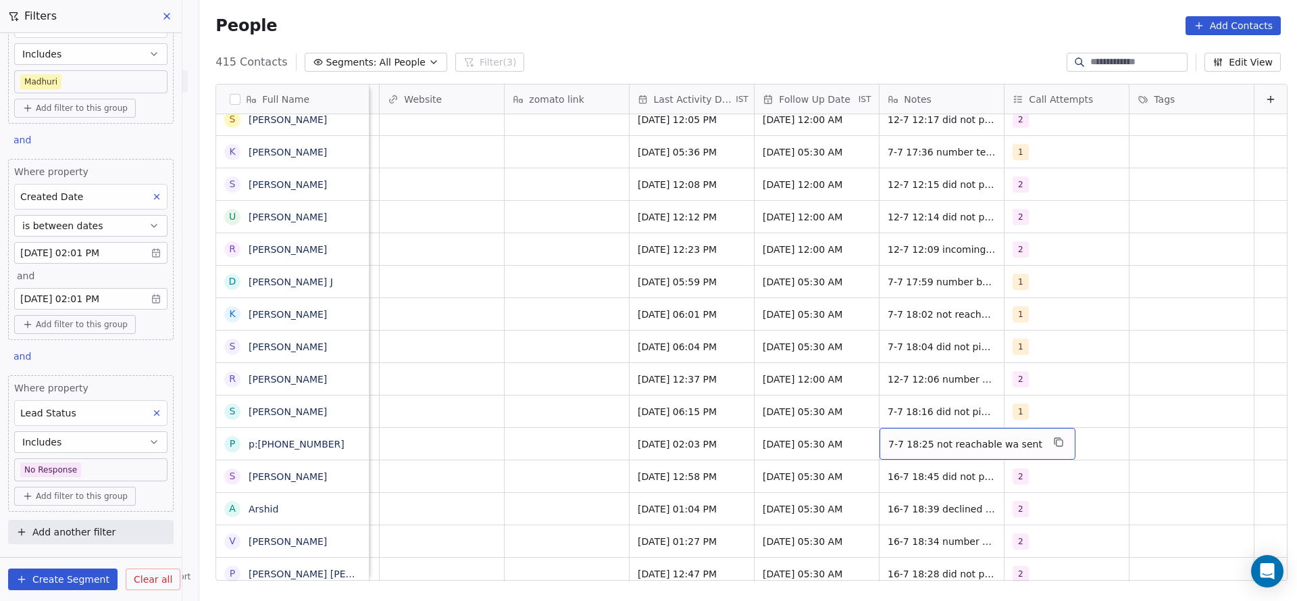
click at [894, 437] on span "7-7 18:25 not reachable wa sent" at bounding box center [965, 444] width 154 height 14
click at [875, 424] on textarea "**********" at bounding box center [954, 433] width 177 height 42
type textarea "**********"
drag, startPoint x: 598, startPoint y: 461, endPoint x: 796, endPoint y: 386, distance: 212.1
click at [608, 453] on html "On2Cook India Pvt. Ltd. Contacts People Marketing Workflows Campaigns Sales Pip…" at bounding box center [648, 300] width 1297 height 601
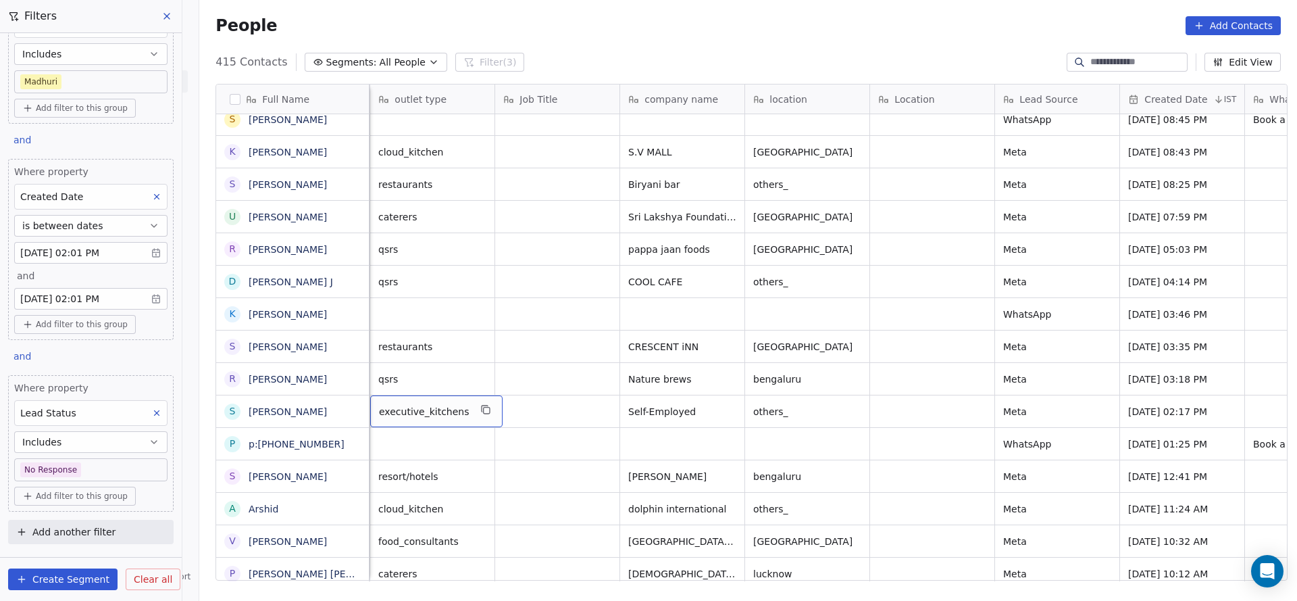
scroll to position [15, 125]
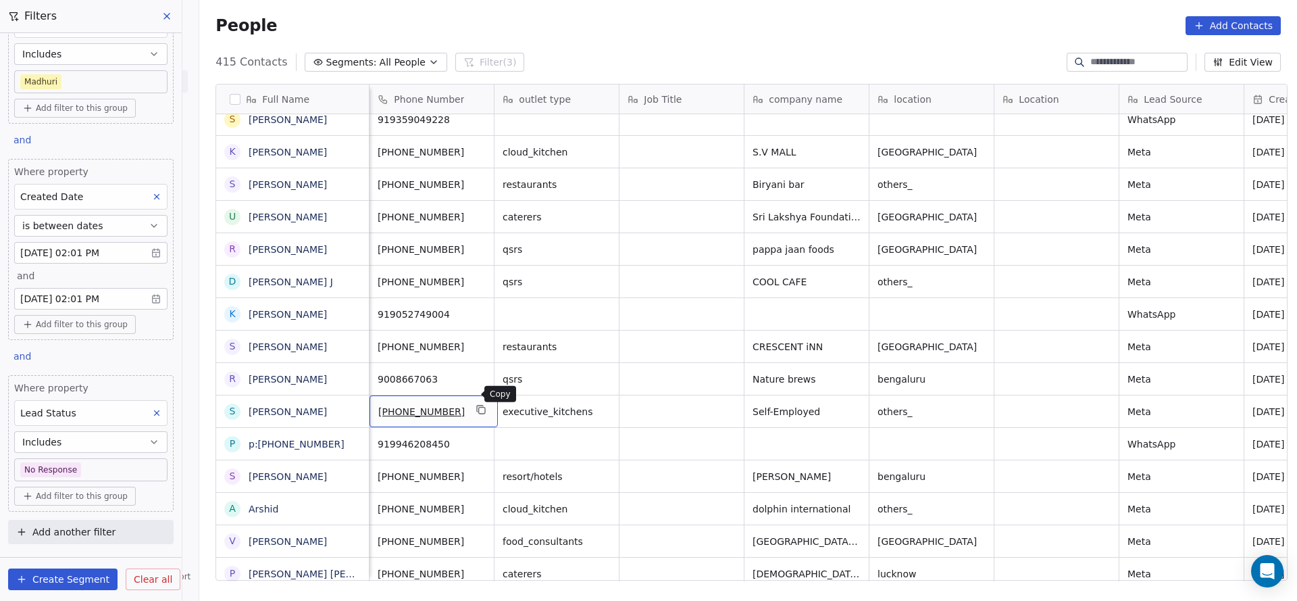
click at [479, 407] on icon "grid" at bounding box center [482, 410] width 6 height 6
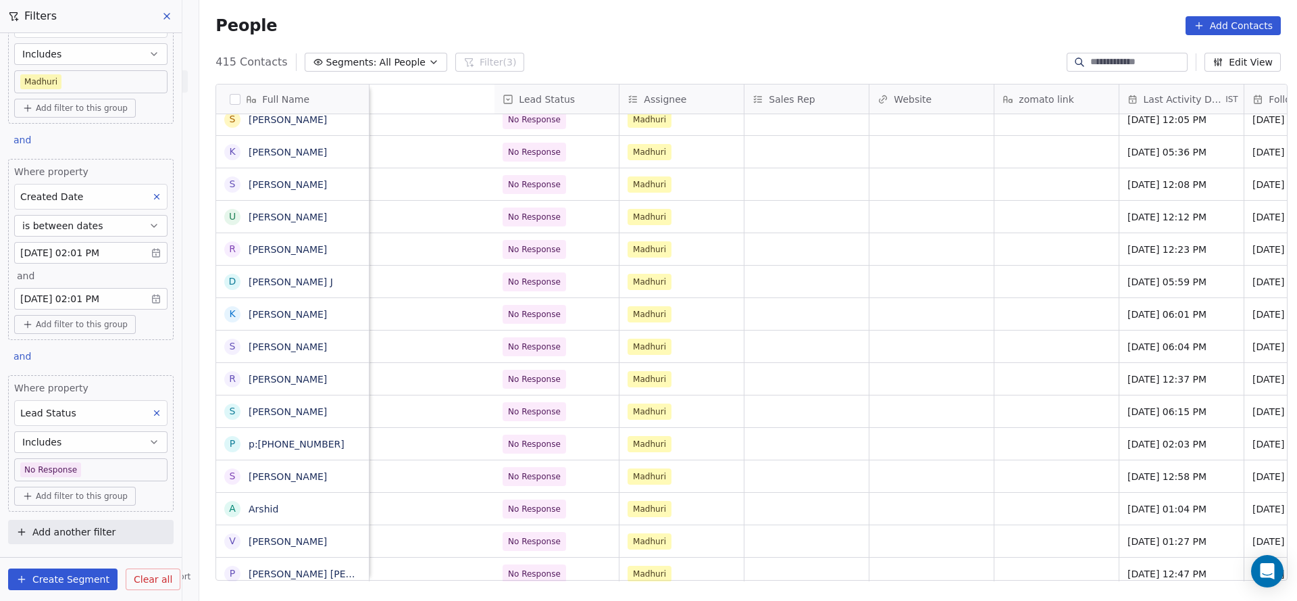
scroll to position [15, 1629]
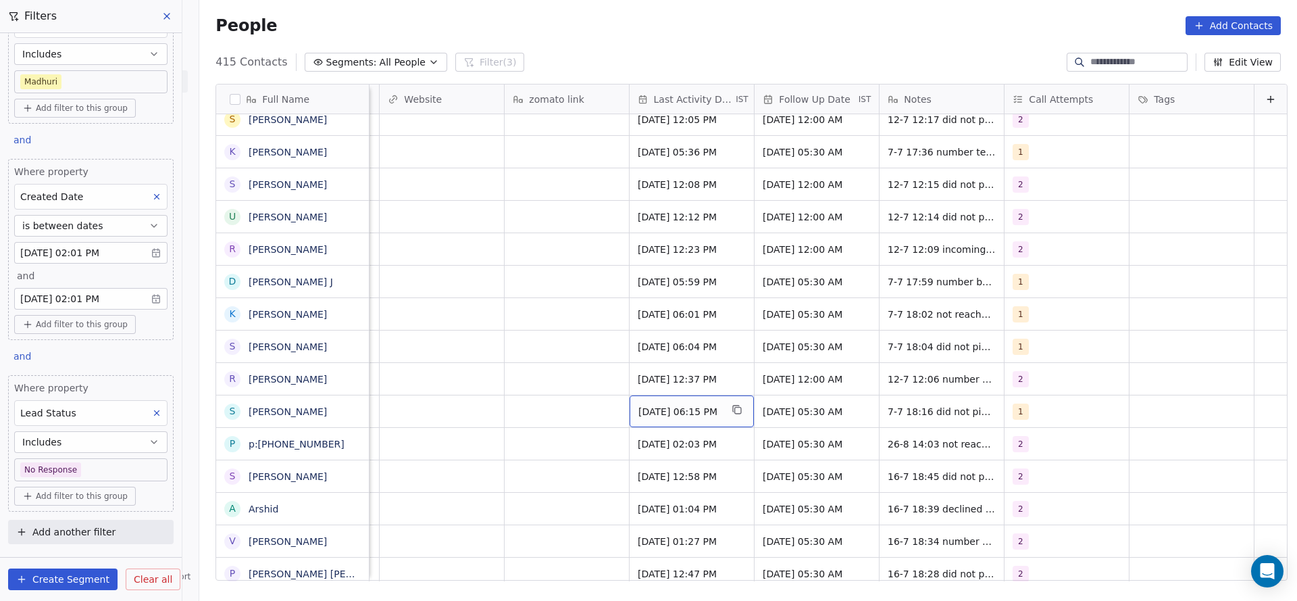
click at [642, 405] on span "Jul 07, 2025 06:15 PM" at bounding box center [679, 412] width 82 height 14
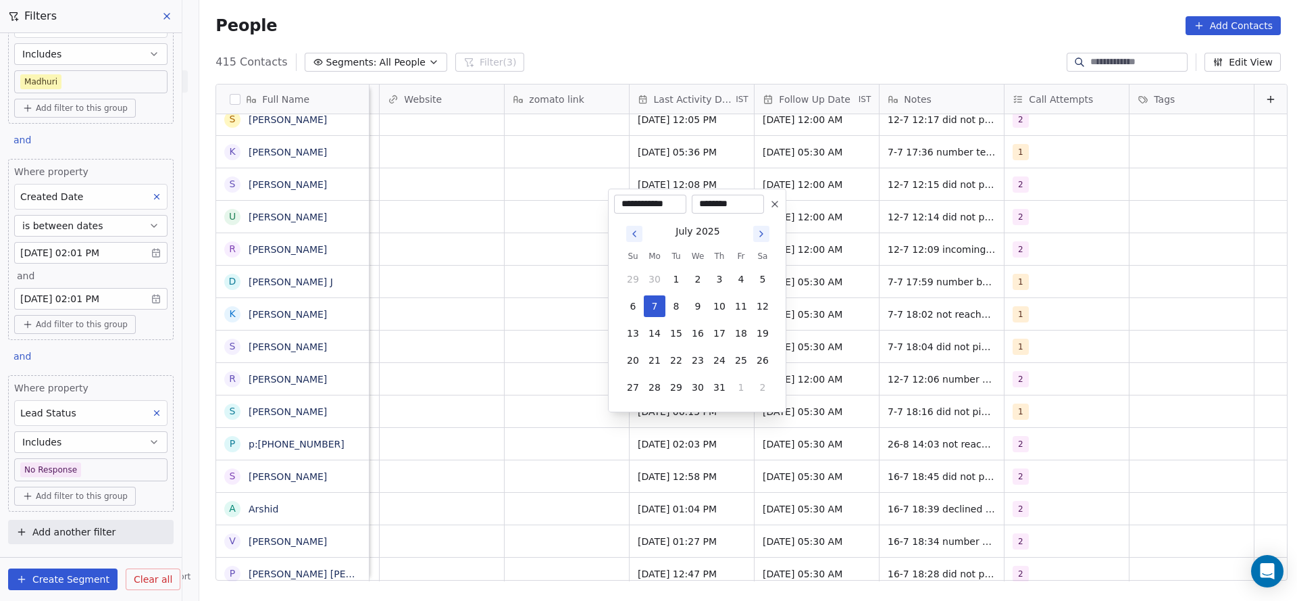
click at [742, 375] on tbody "29 30 1 2 3 4 5 6 7 8 9 10 11 12 13 14 15 16 17 18 19 20 21 22 23 24 25 26 27 2…" at bounding box center [697, 330] width 151 height 135
click at [734, 390] on button "1" at bounding box center [741, 387] width 22 height 22
click at [674, 358] on button "26" at bounding box center [676, 360] width 22 height 22
type input "**********"
click at [480, 419] on html "On2Cook India Pvt. Ltd. Contacts People Marketing Workflows Campaigns Sales Pip…" at bounding box center [648, 300] width 1297 height 601
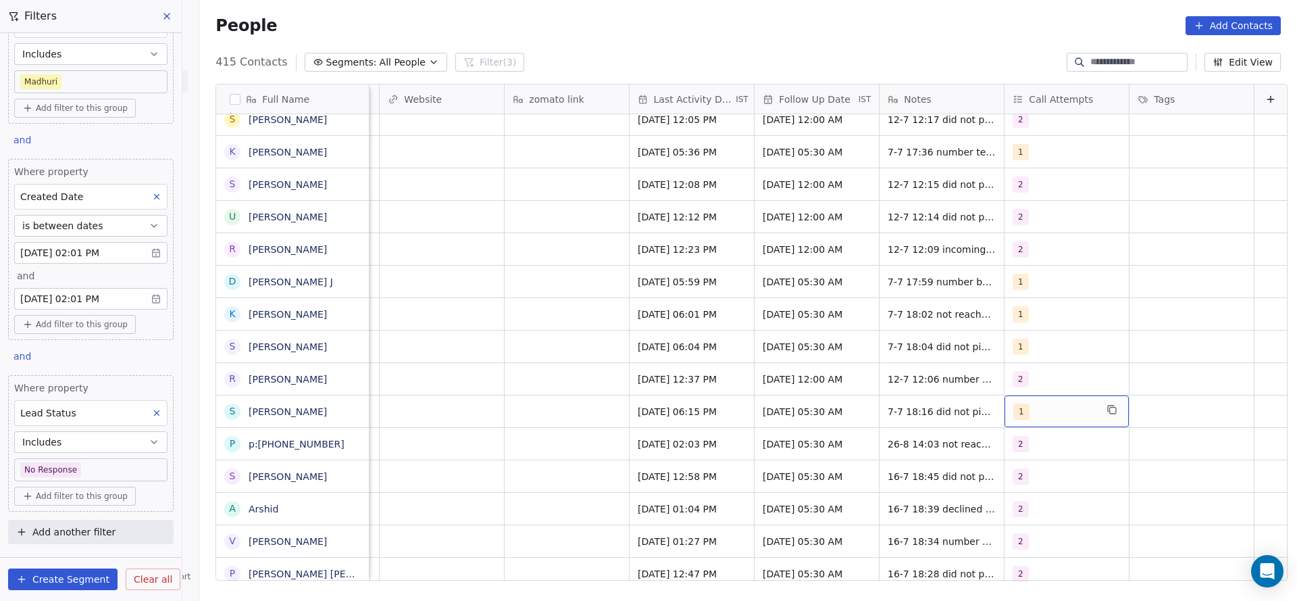
click at [1013, 403] on span "1" at bounding box center [1021, 411] width 16 height 16
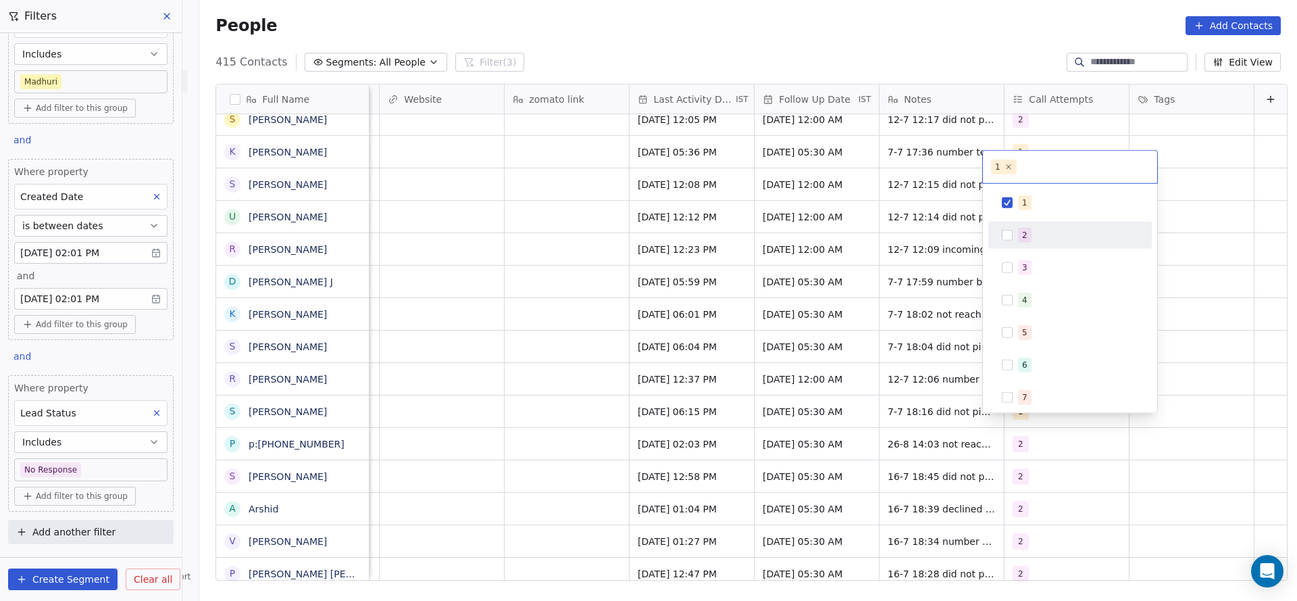
click at [1024, 236] on div "2" at bounding box center [1024, 235] width 5 height 12
click at [1025, 213] on div "1" at bounding box center [1070, 203] width 153 height 22
click at [823, 303] on html "On2Cook India Pvt. Ltd. Contacts People Marketing Workflows Campaigns Sales Pip…" at bounding box center [648, 300] width 1297 height 601
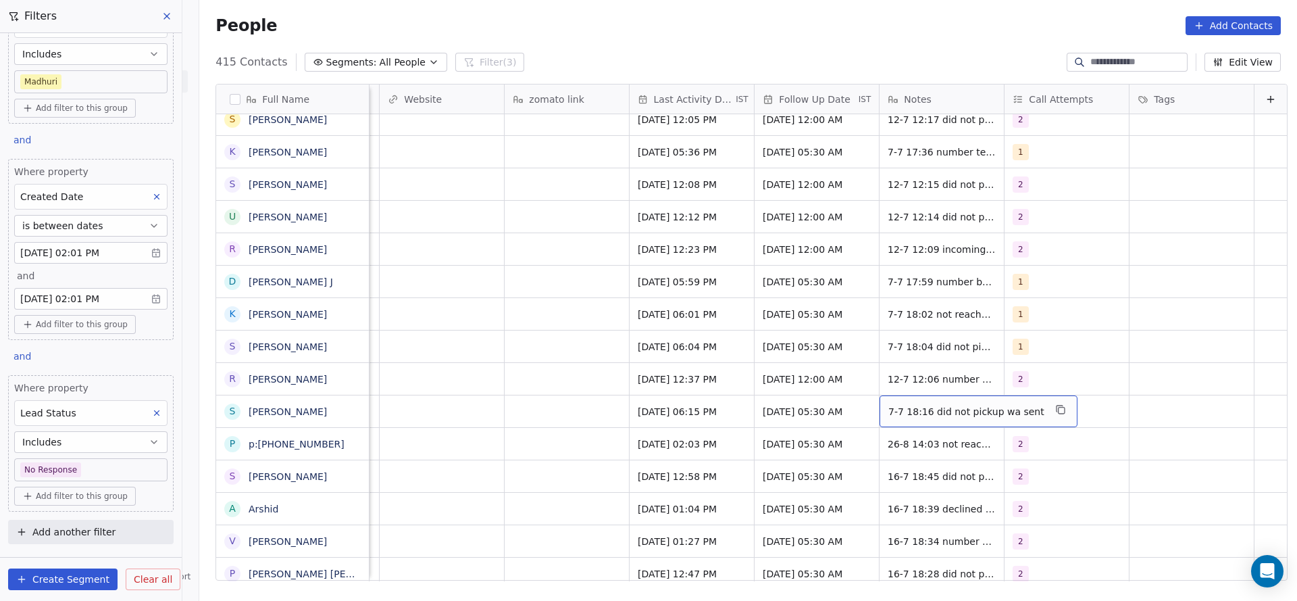
click at [880, 395] on div "7-7 18:16 did not pickup wa sent" at bounding box center [979, 411] width 198 height 32
click at [871, 396] on textarea "**********" at bounding box center [949, 401] width 181 height 42
type textarea "**********"
click at [592, 385] on html "On2Cook India Pvt. Ltd. Contacts People Marketing Workflows Campaigns Sales Pip…" at bounding box center [648, 300] width 1297 height 601
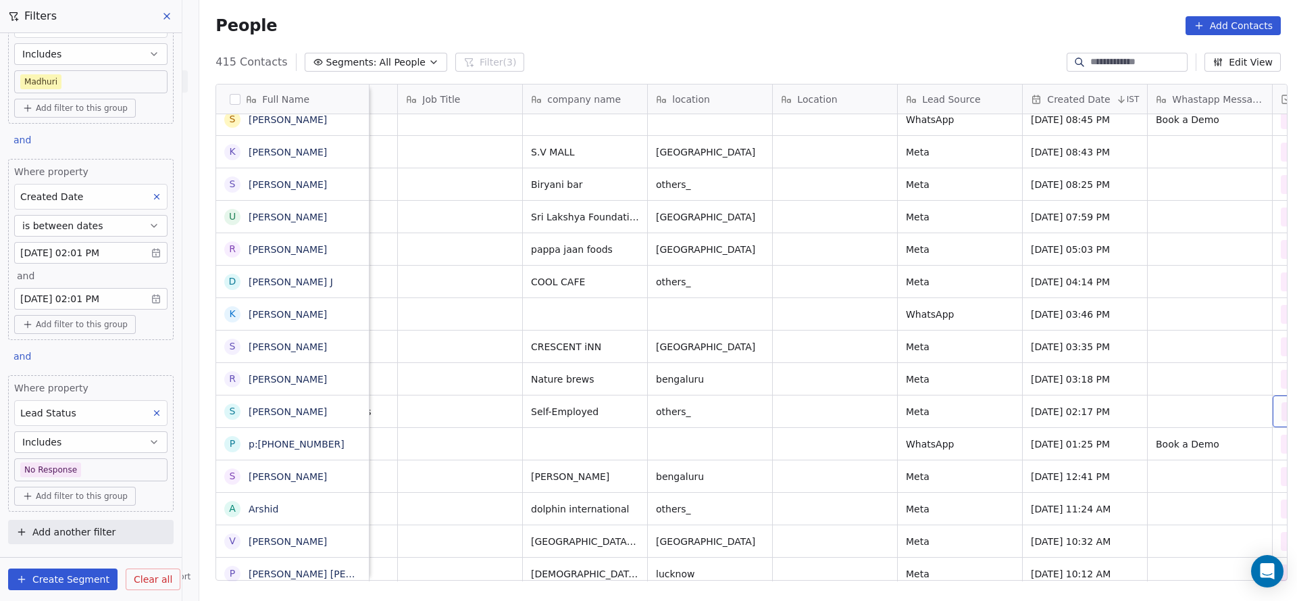
scroll to position [15, 472]
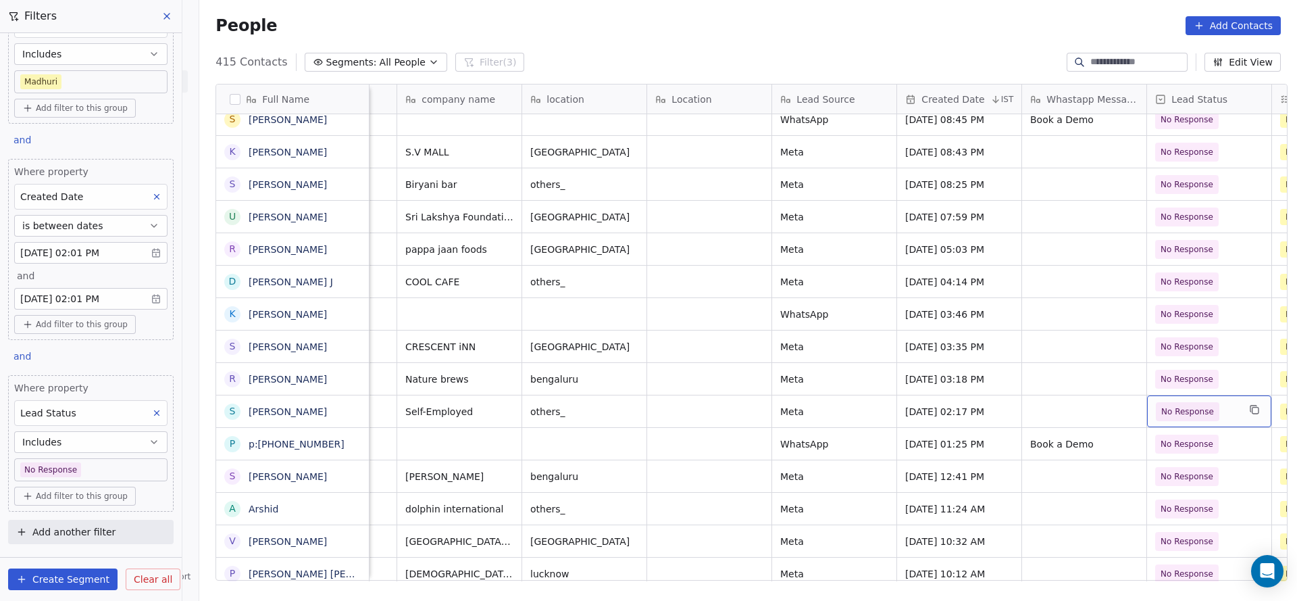
click at [1188, 405] on span "No Response" at bounding box center [1187, 412] width 53 height 14
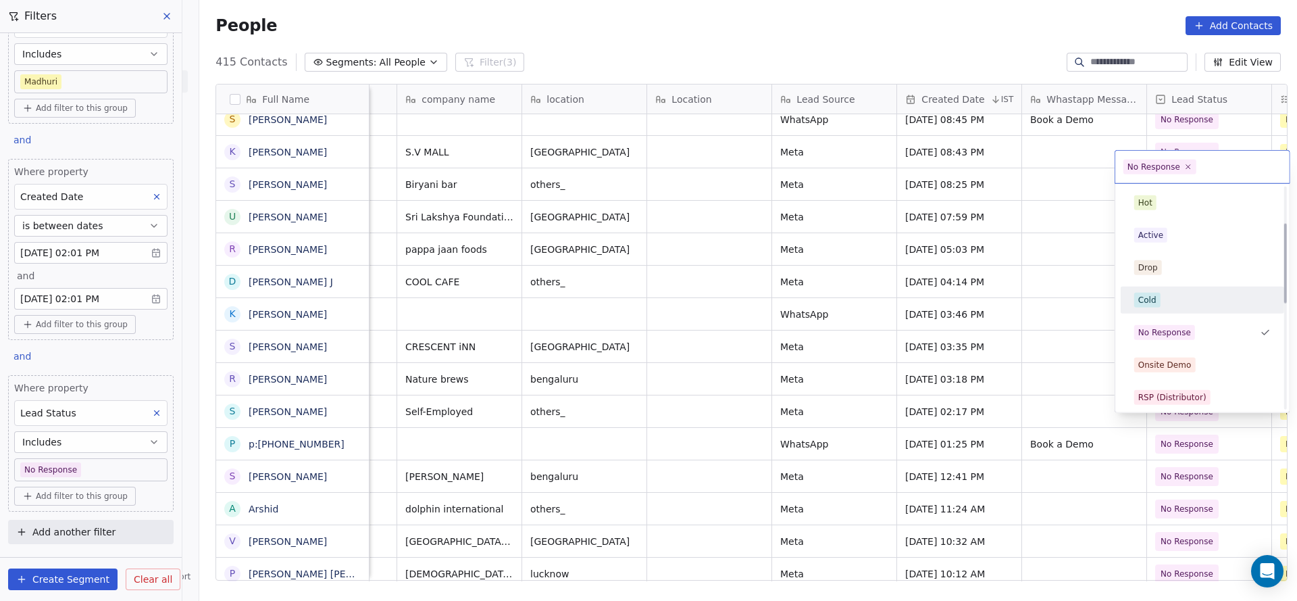
scroll to position [101, 0]
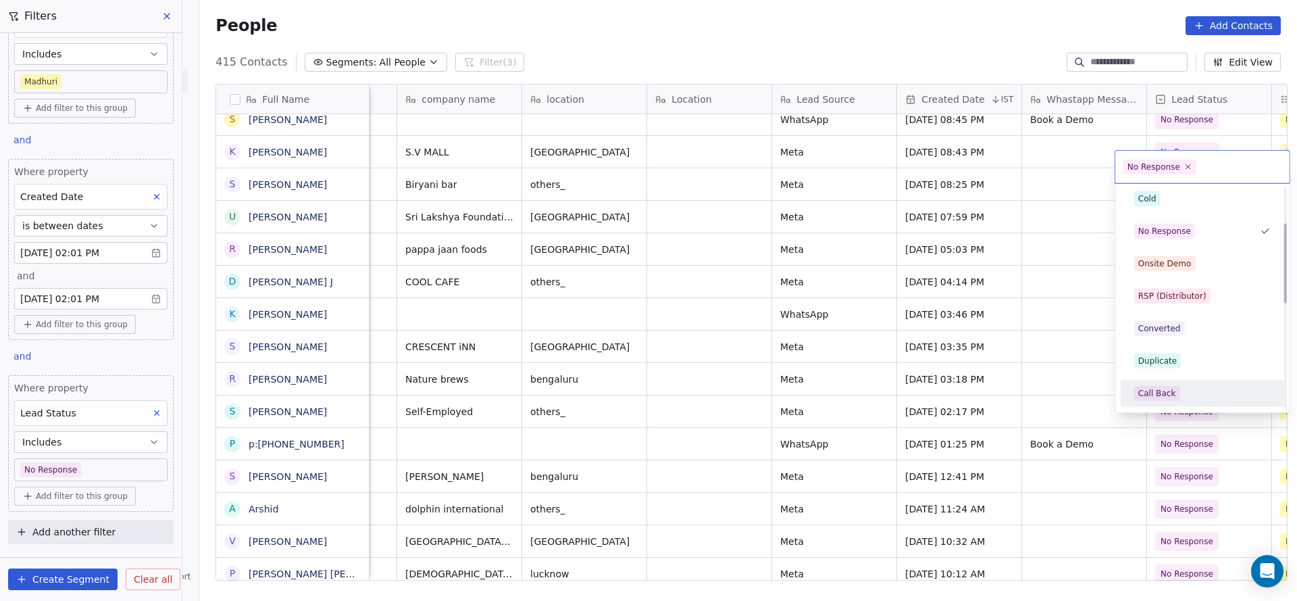
click at [1168, 392] on div "Call Back" at bounding box center [1157, 393] width 38 height 12
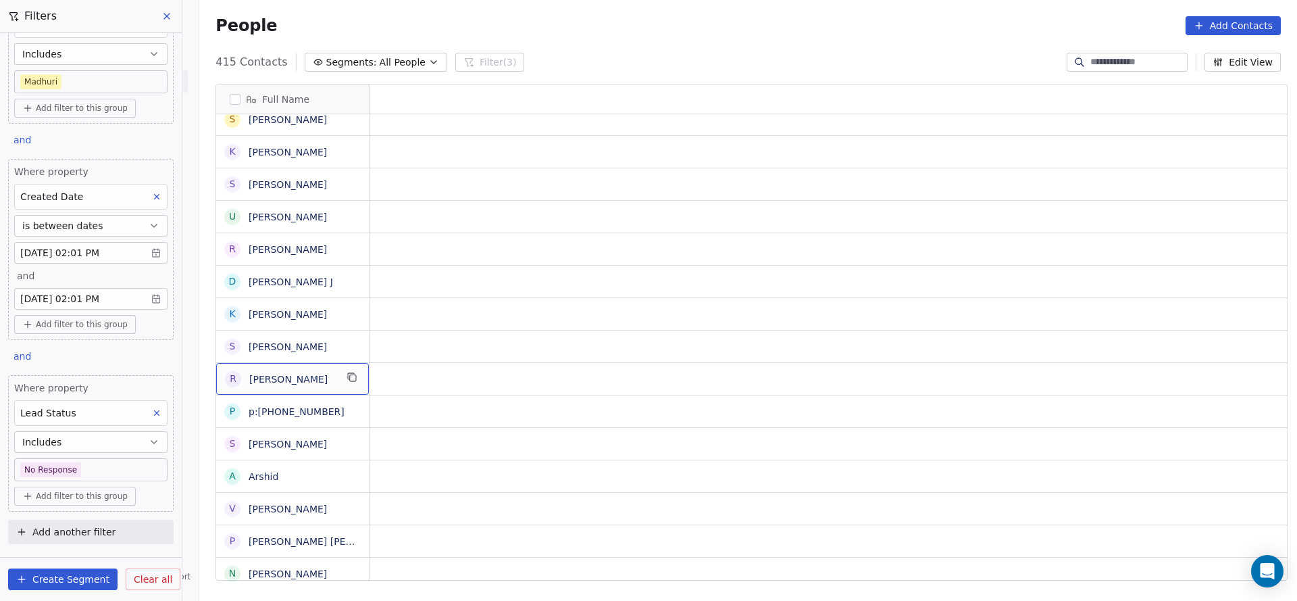
scroll to position [15, 0]
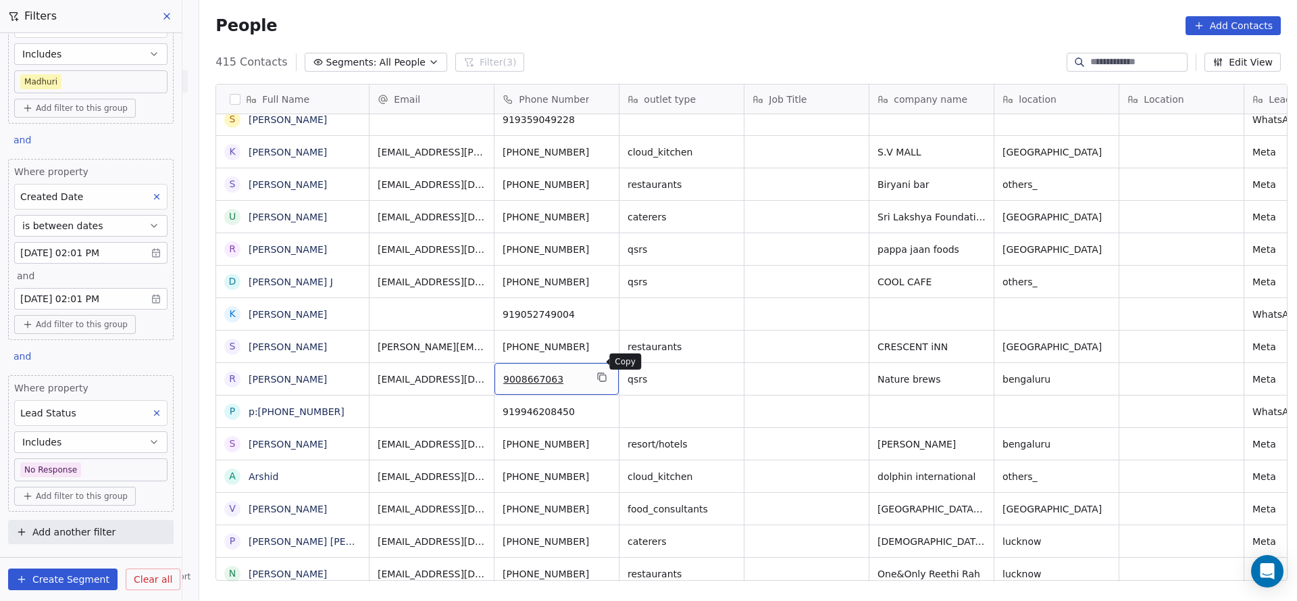
click at [597, 372] on icon "grid" at bounding box center [602, 377] width 11 height 11
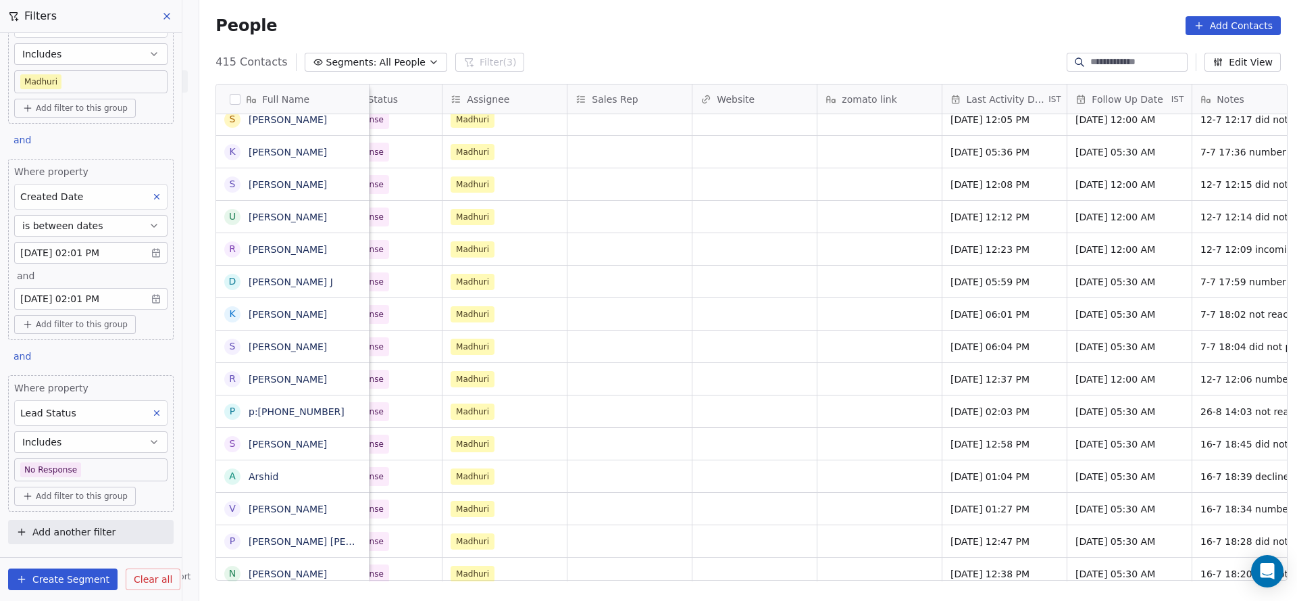
scroll to position [15, 1318]
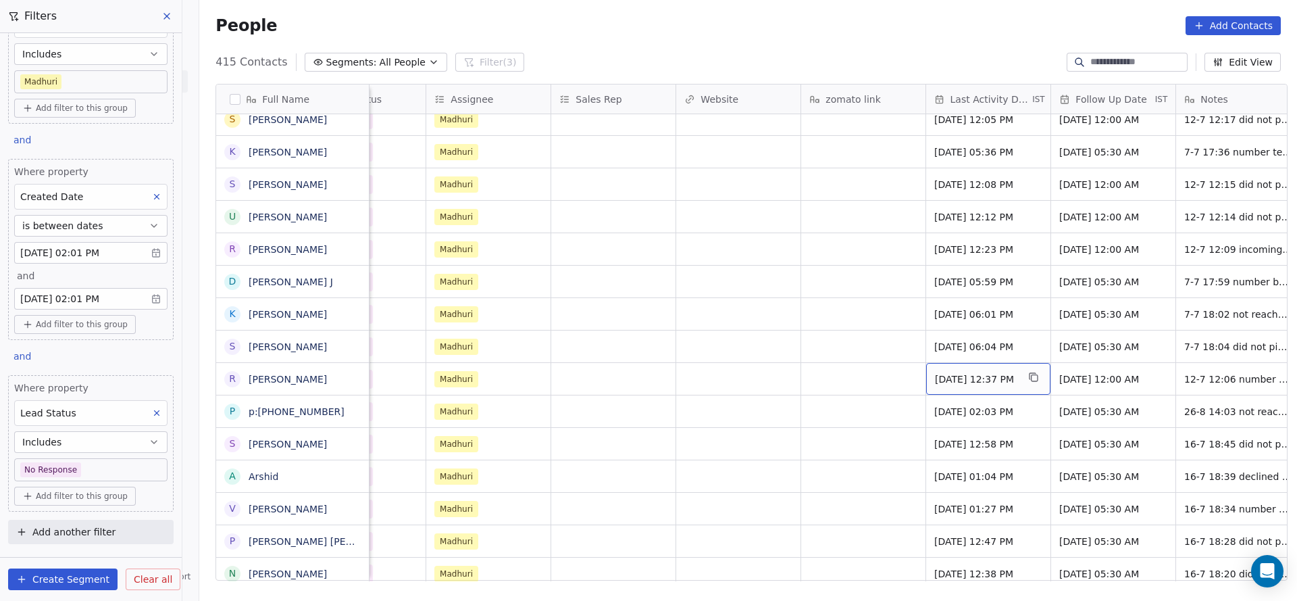
click at [977, 372] on span "Jul 12, 2025 12:37 PM" at bounding box center [976, 379] width 82 height 14
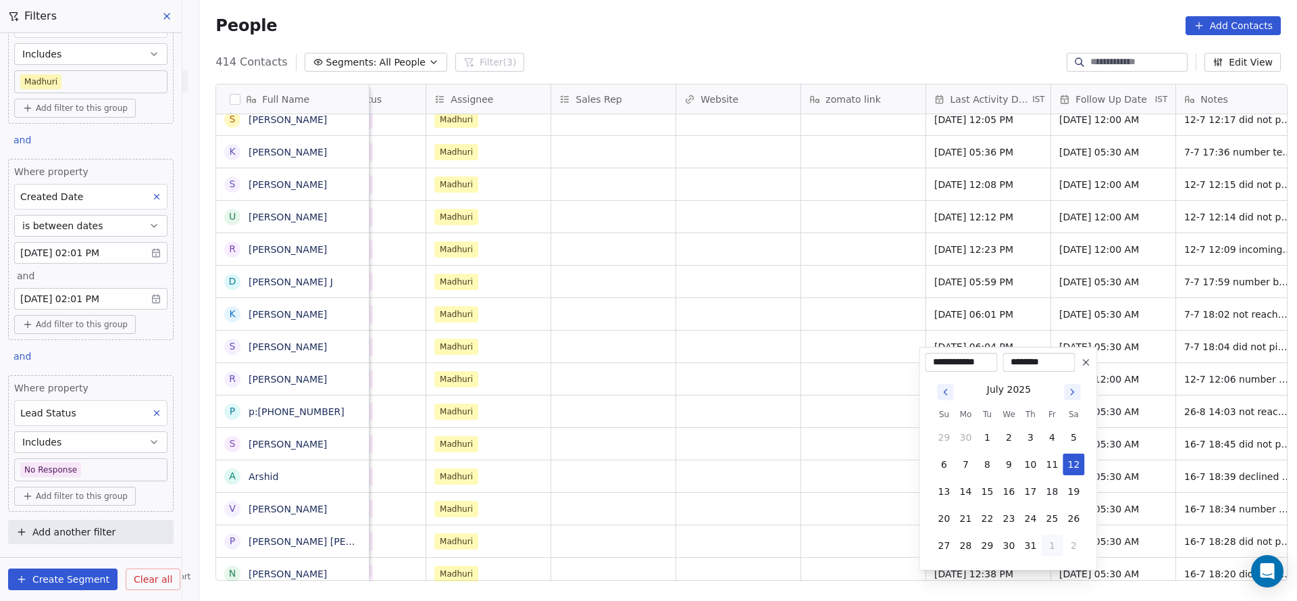
click at [1048, 539] on button "1" at bounding box center [1053, 545] width 22 height 22
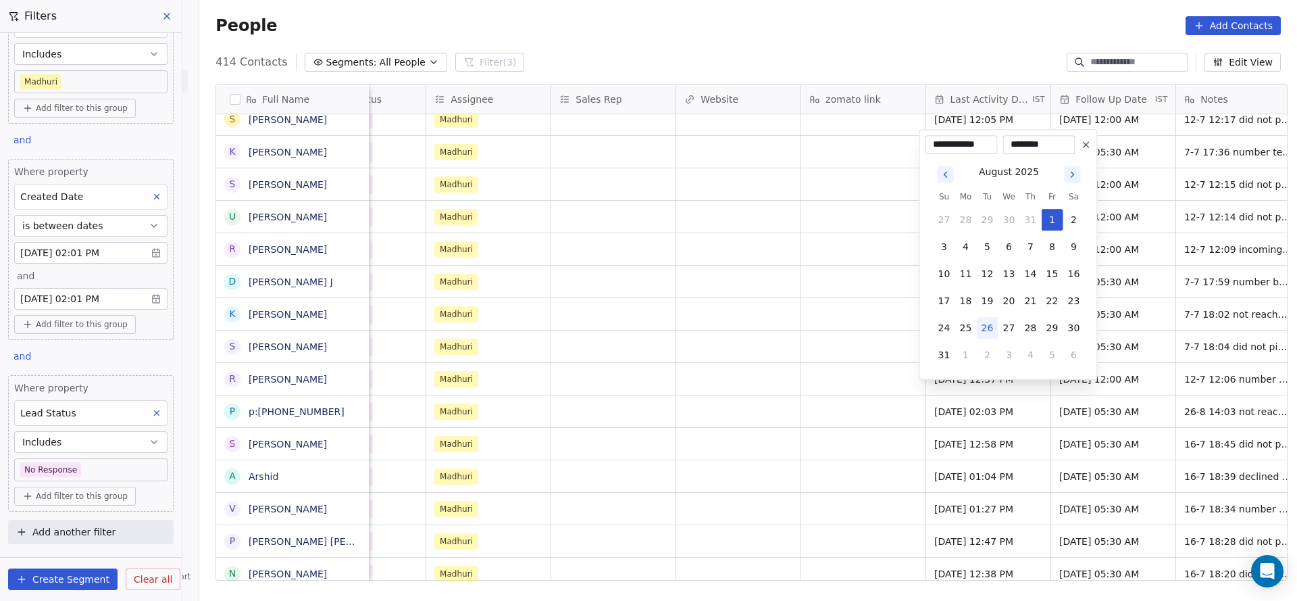
click at [991, 331] on button "26" at bounding box center [988, 328] width 22 height 22
type input "**********"
drag, startPoint x: 813, startPoint y: 363, endPoint x: 906, endPoint y: 578, distance: 233.6
click at [812, 373] on html "On2Cook India Pvt. Ltd. Contacts People Marketing Workflows Campaigns Sales Pip…" at bounding box center [648, 300] width 1297 height 601
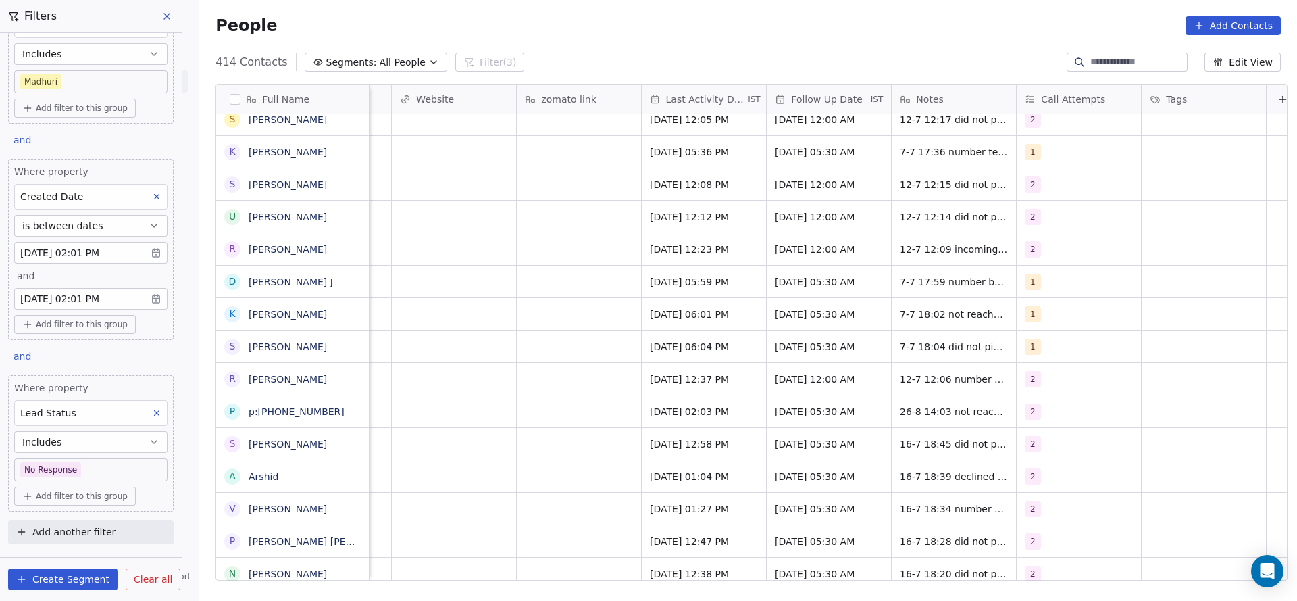
scroll to position [15, 1629]
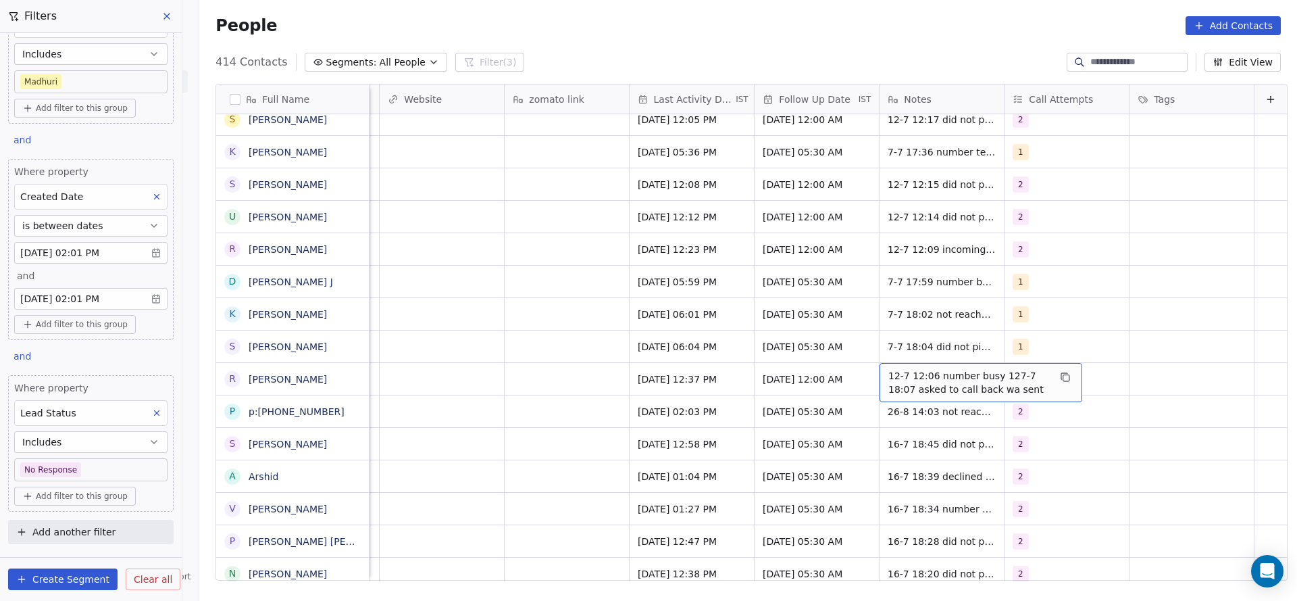
click at [893, 369] on span "12-7 12:06 number busy 127-7 18:07 asked to call back wa sent" at bounding box center [968, 382] width 161 height 27
click at [859, 358] on textarea "**********" at bounding box center [959, 368] width 201 height 42
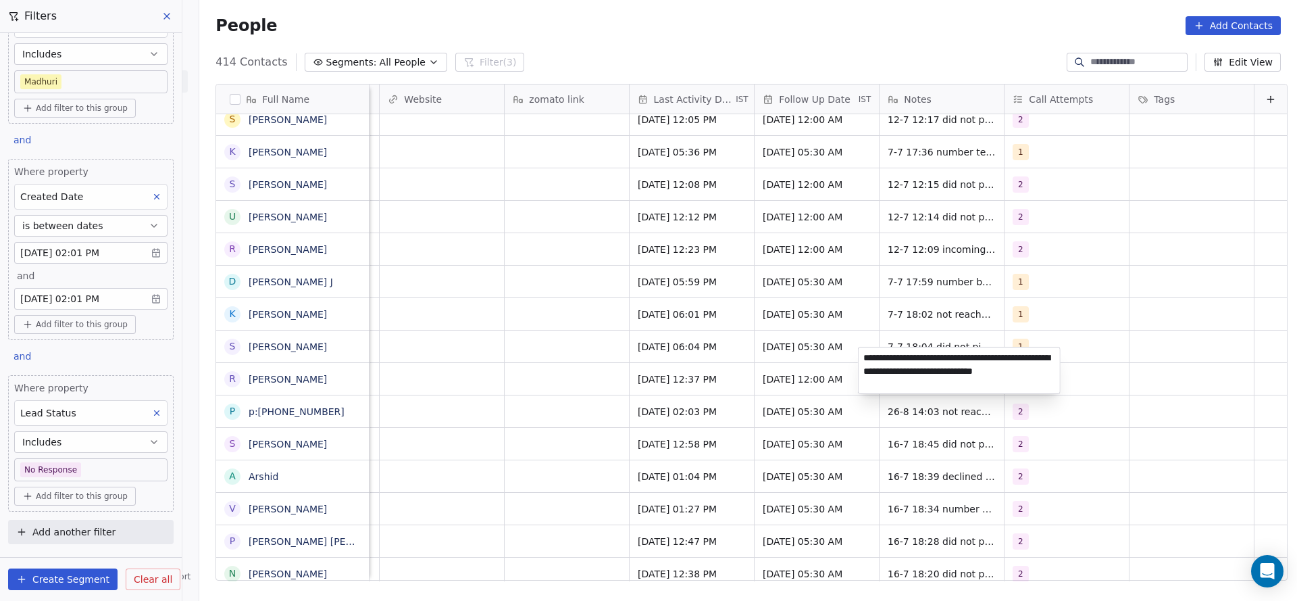
type textarea "**********"
click at [732, 395] on html "On2Cook India Pvt. Ltd. Contacts People Marketing Workflows Campaigns Sales Pip…" at bounding box center [648, 300] width 1297 height 601
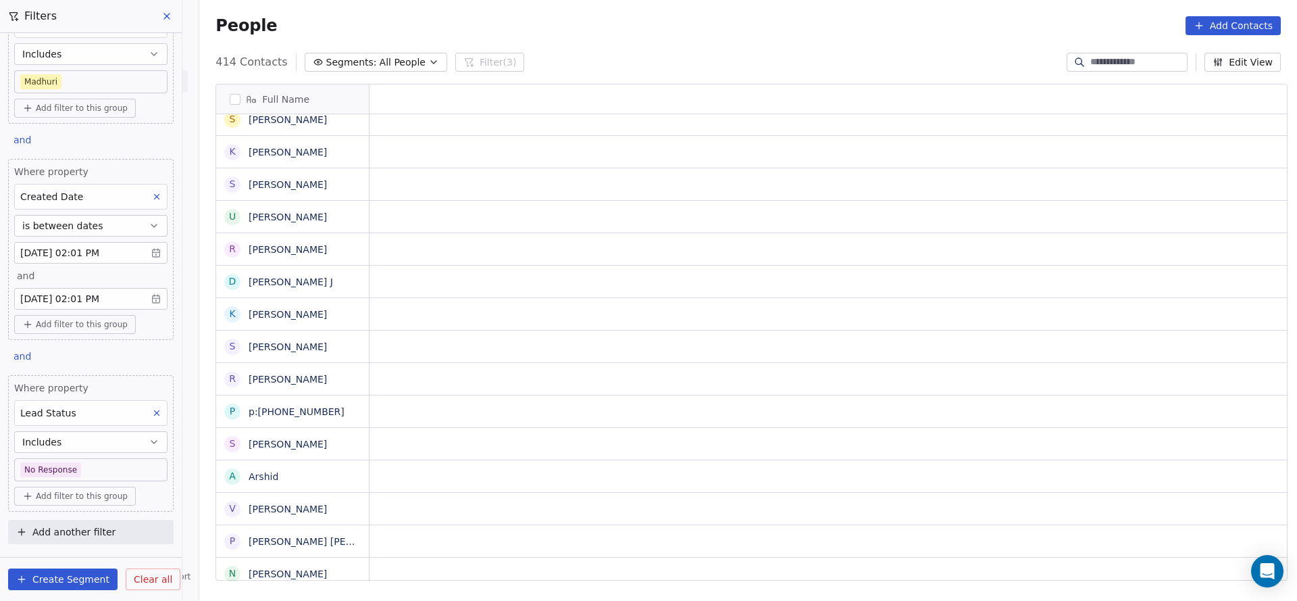
scroll to position [15, 0]
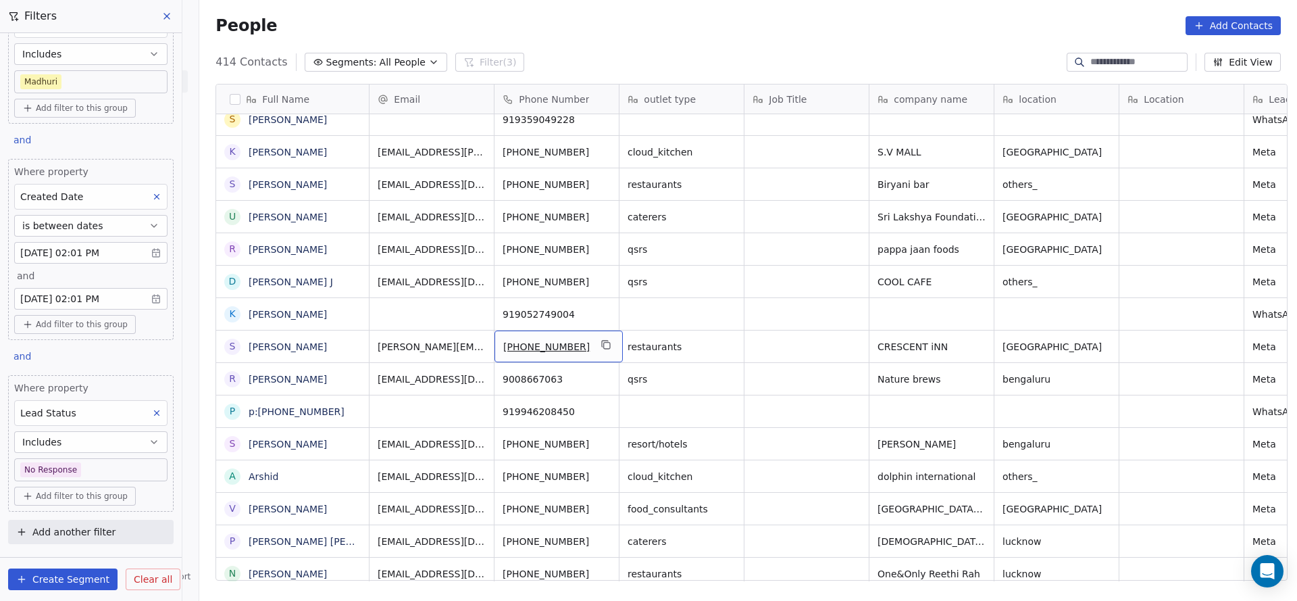
click at [593, 330] on div "+919962777888" at bounding box center [559, 346] width 128 height 32
click at [601, 339] on icon "grid" at bounding box center [606, 344] width 11 height 11
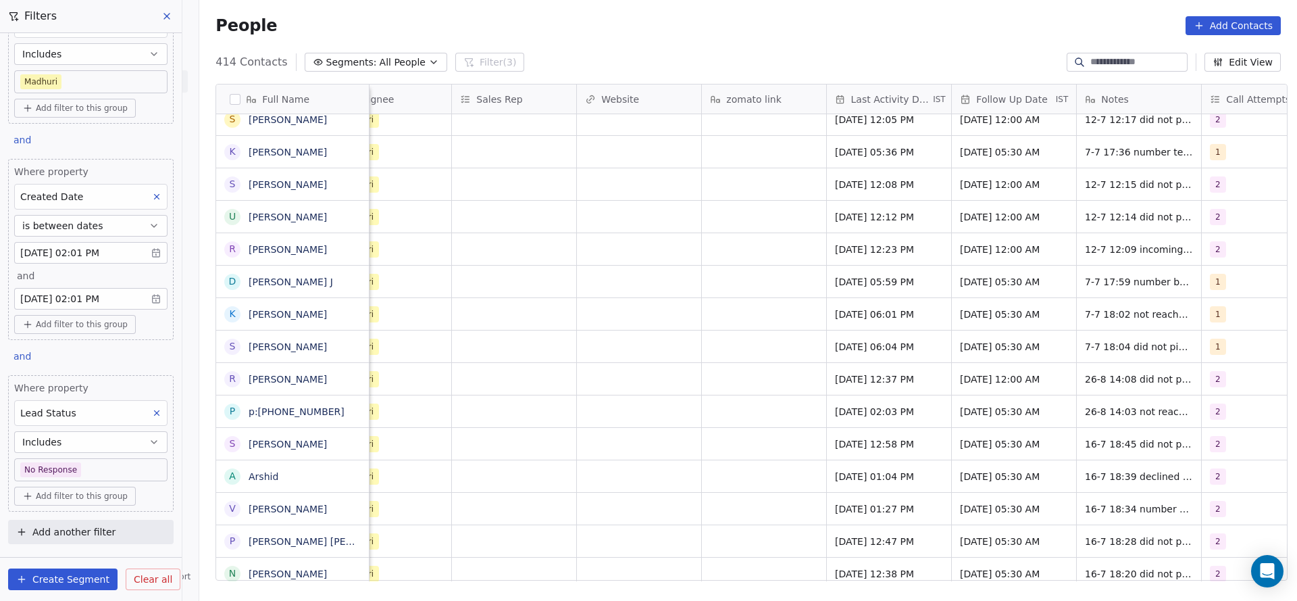
scroll to position [15, 1445]
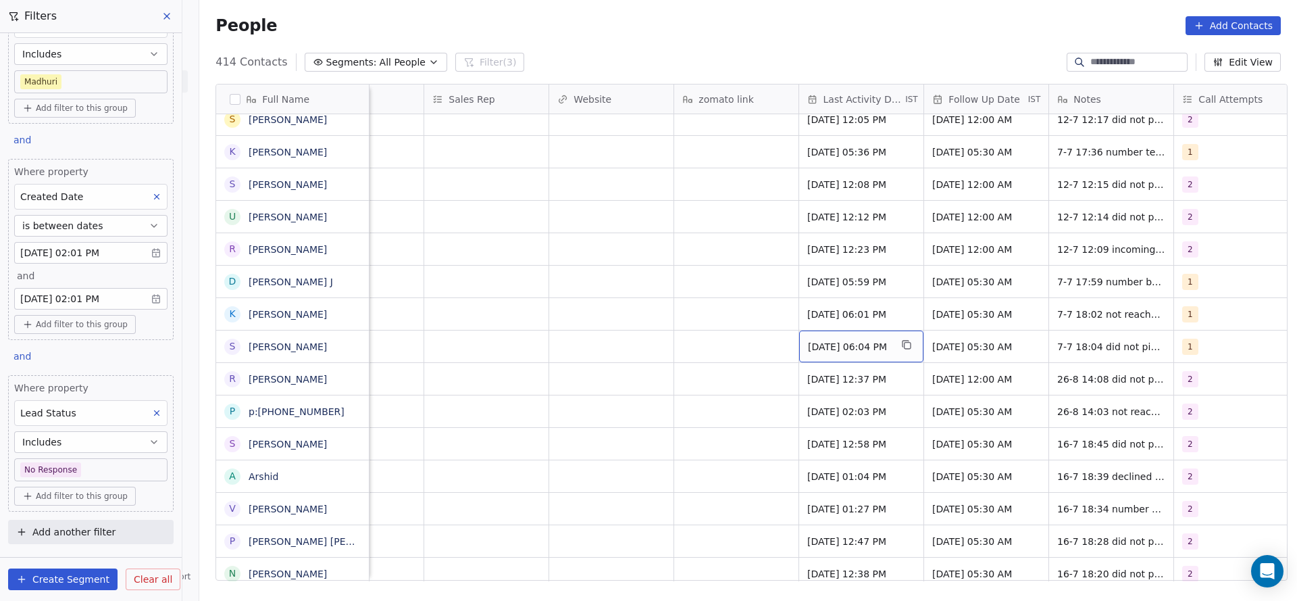
click at [847, 340] on span "Jul 07, 2025 06:04 PM" at bounding box center [849, 347] width 82 height 14
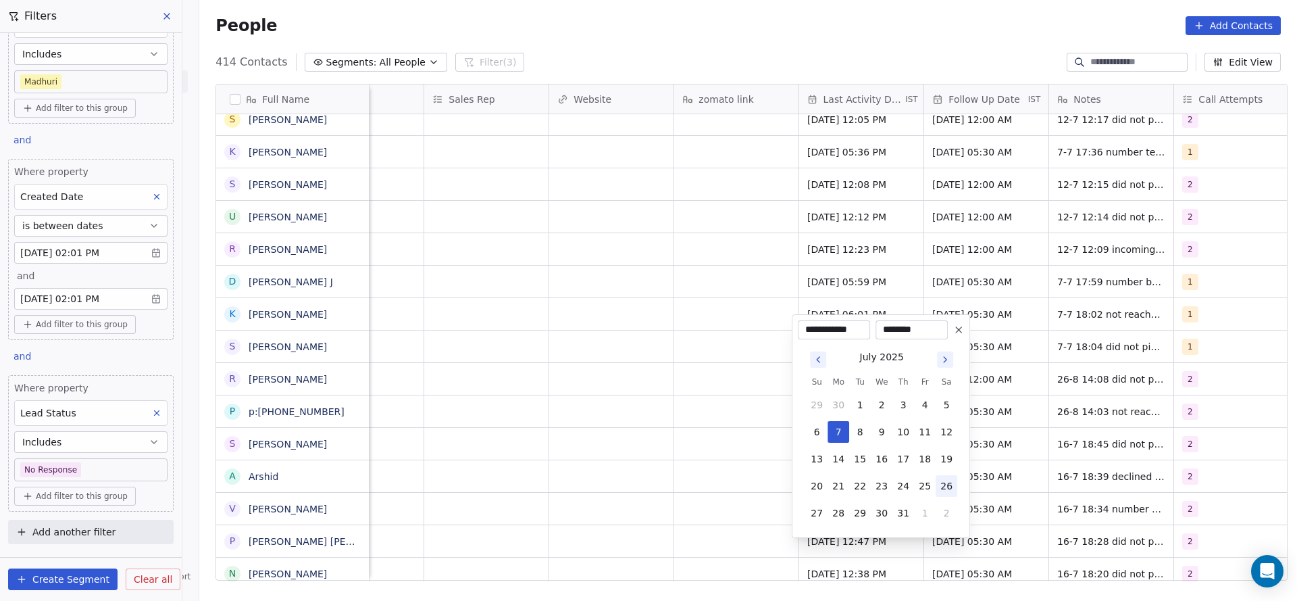
click at [948, 478] on button "26" at bounding box center [947, 486] width 22 height 22
type input "**********"
click at [572, 416] on html "On2Cook India Pvt. Ltd. Contacts People Marketing Workflows Campaigns Sales Pip…" at bounding box center [648, 300] width 1297 height 601
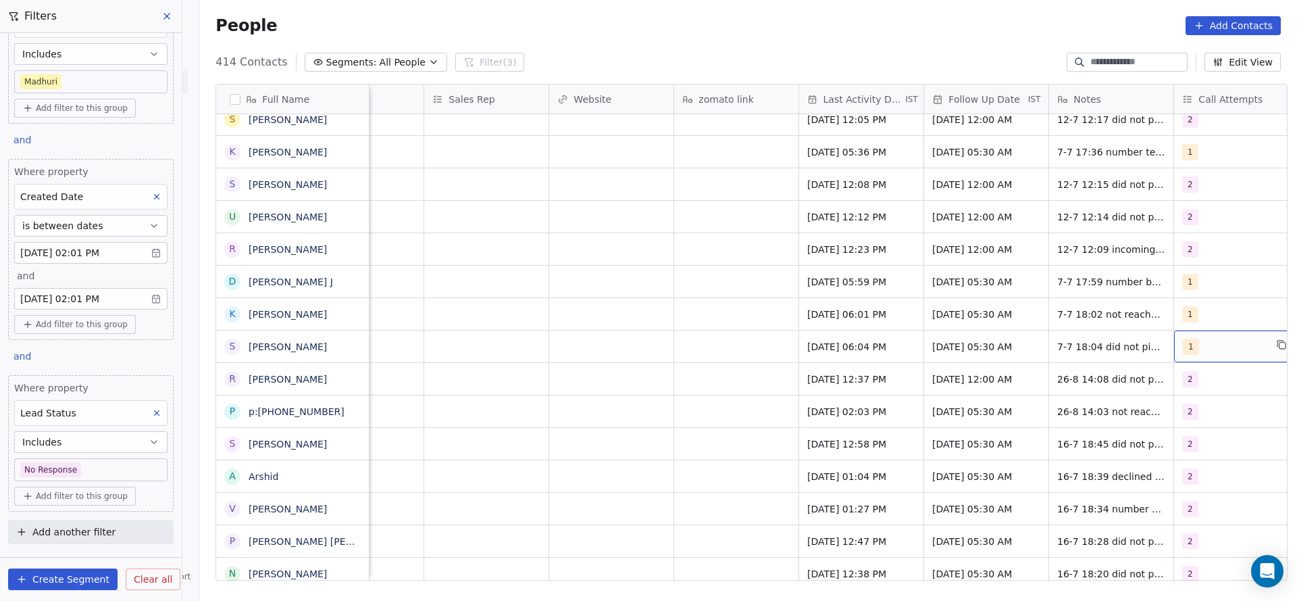
scroll to position [15, 1471]
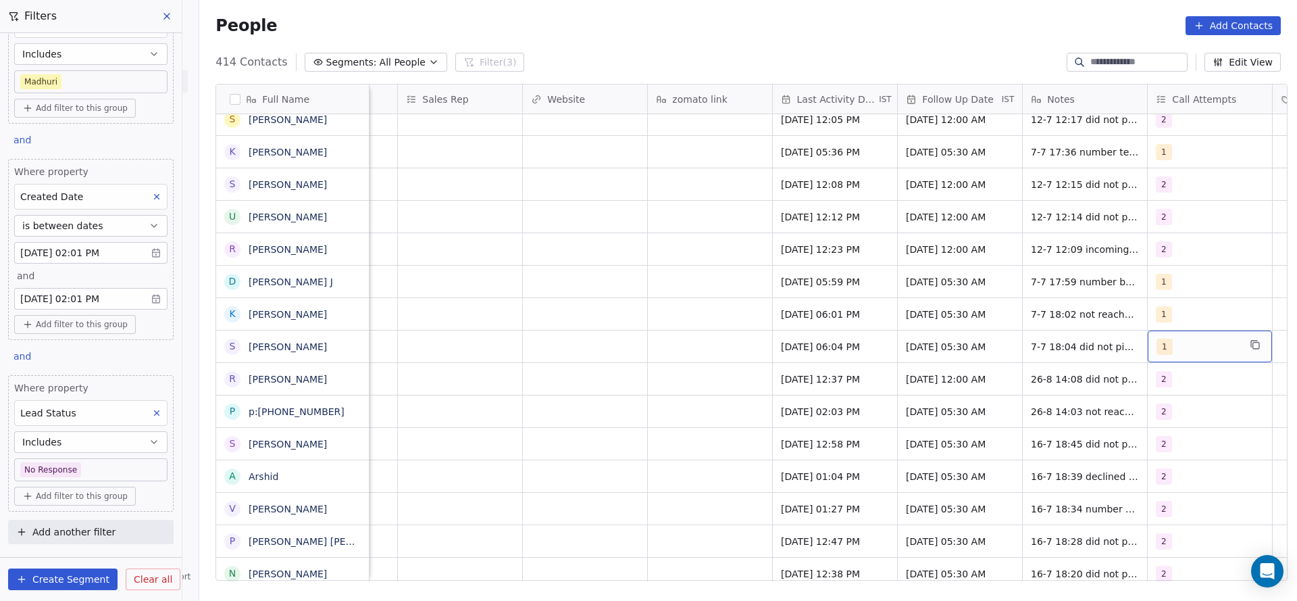
click at [1186, 338] on div "1" at bounding box center [1198, 346] width 82 height 16
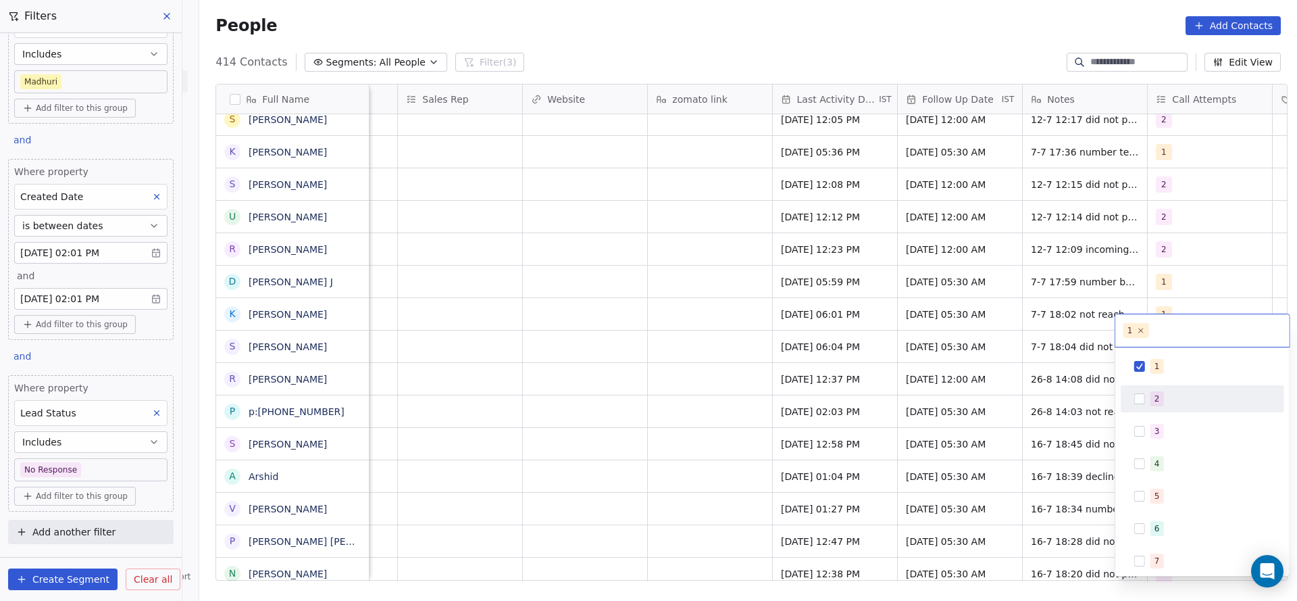
click at [1145, 412] on div "1 2 3 4 5 6 7 8 9 10" at bounding box center [1202, 512] width 163 height 319
click at [1151, 391] on span "2" at bounding box center [1157, 398] width 14 height 15
click at [1151, 361] on span "1" at bounding box center [1157, 366] width 14 height 15
drag, startPoint x: 872, startPoint y: 394, endPoint x: 1005, endPoint y: 321, distance: 151.2
click at [876, 395] on html "On2Cook India Pvt. Ltd. Contacts People Marketing Workflows Campaigns Sales Pip…" at bounding box center [648, 300] width 1297 height 601
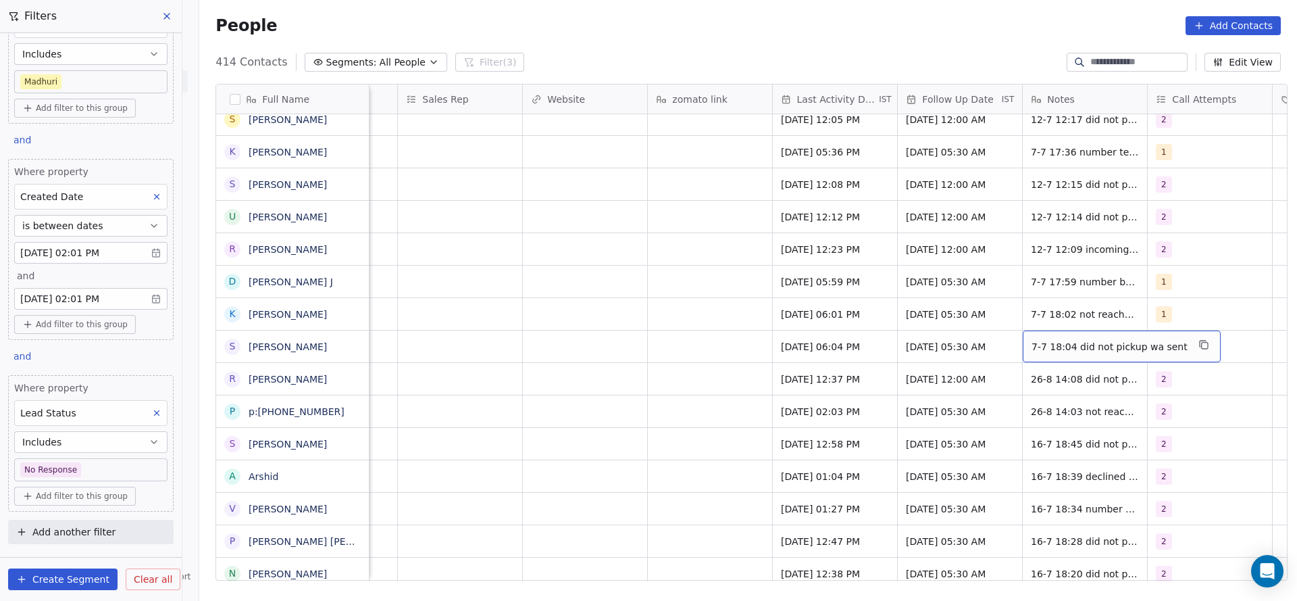
click at [1054, 340] on span "7-7 18:04 did not pickup wa sent" at bounding box center [1110, 347] width 156 height 14
click at [1023, 329] on textarea "**********" at bounding box center [1106, 336] width 181 height 42
click at [1070, 322] on textarea "**********" at bounding box center [1106, 336] width 181 height 42
type textarea "**********"
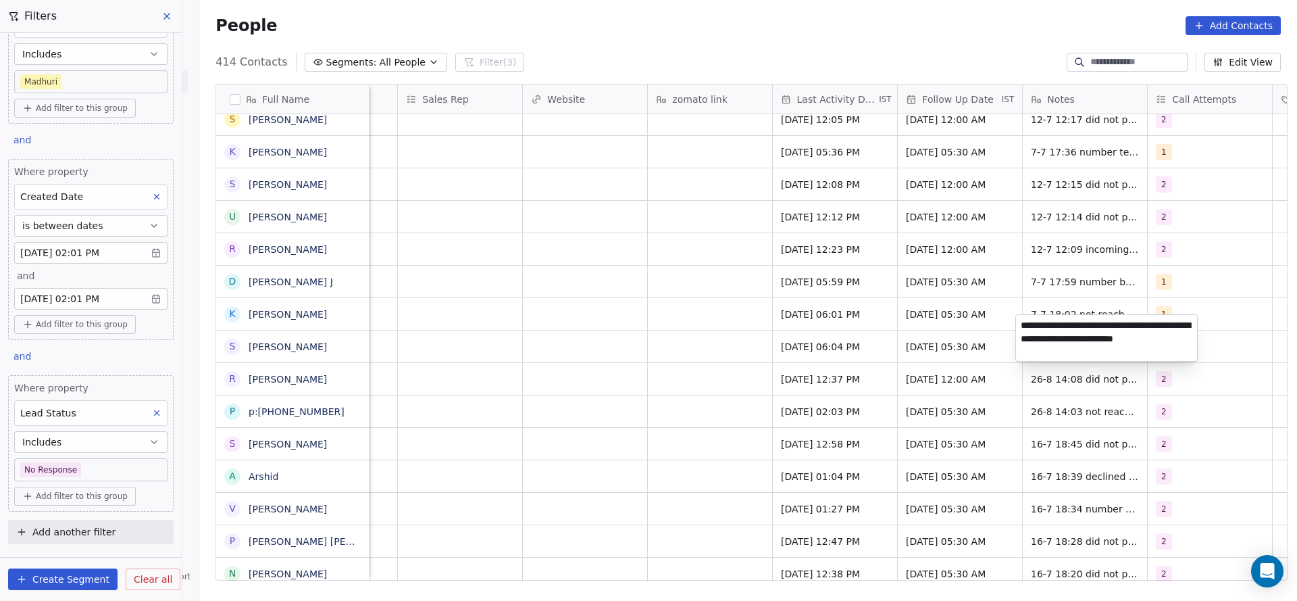
click at [864, 338] on html "On2Cook India Pvt. Ltd. Contacts People Marketing Workflows Campaigns Sales Pip…" at bounding box center [648, 300] width 1297 height 601
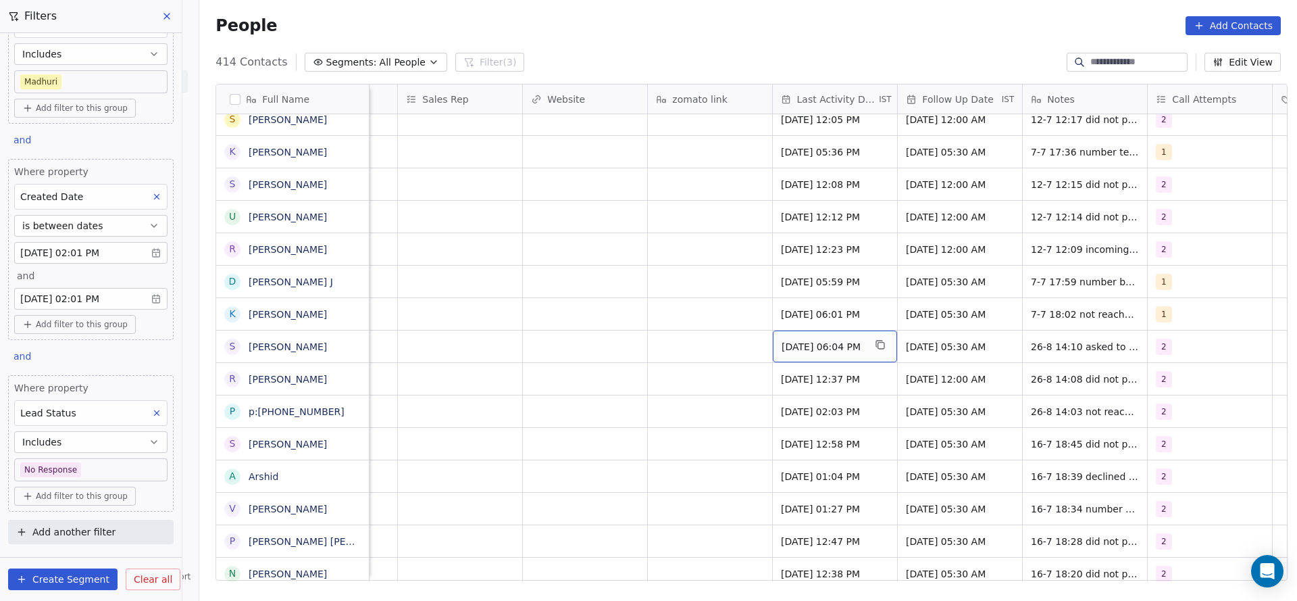
click at [794, 340] on span "Jul 26, 2025 06:04 PM" at bounding box center [823, 347] width 82 height 14
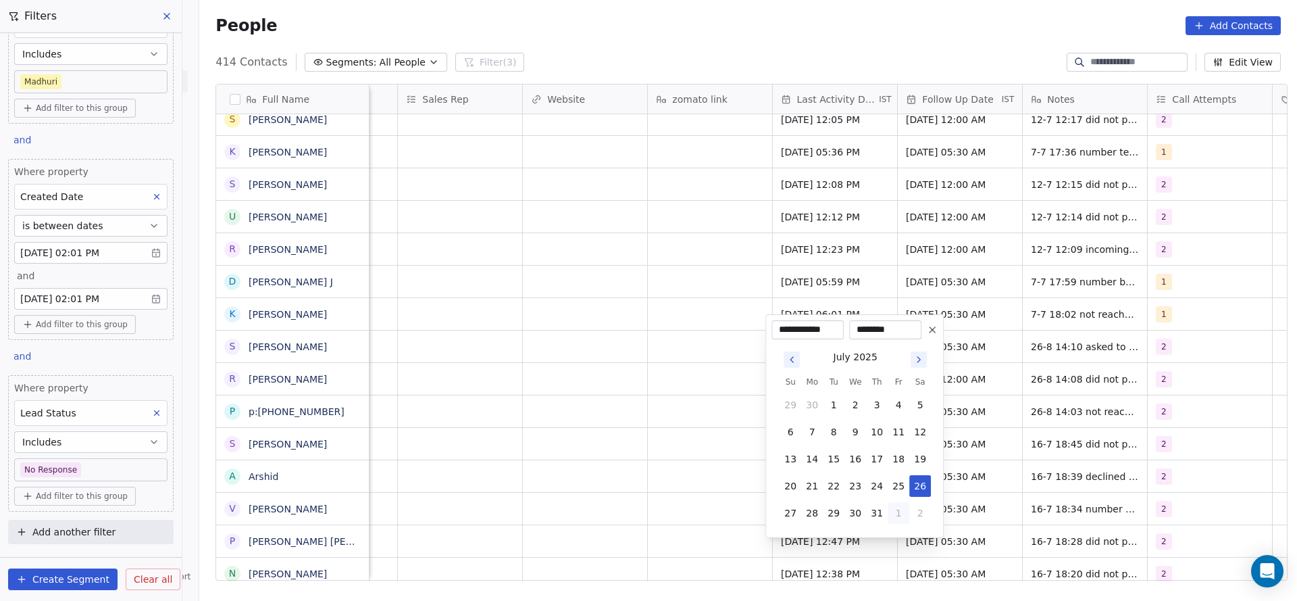
click at [906, 519] on button "1" at bounding box center [899, 513] width 22 height 22
click at [828, 508] on button "26" at bounding box center [834, 513] width 22 height 22
type input "**********"
click at [642, 449] on html "On2Cook India Pvt. Ltd. Contacts People Marketing Workflows Campaigns Sales Pip…" at bounding box center [648, 300] width 1297 height 601
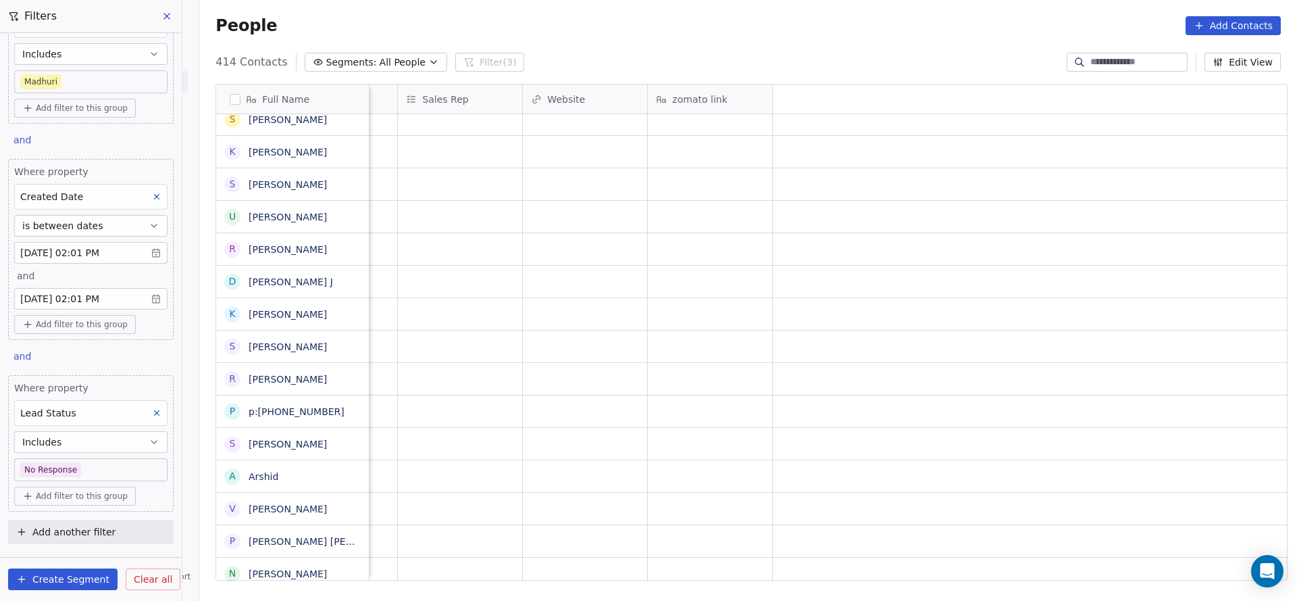
scroll to position [15, 500]
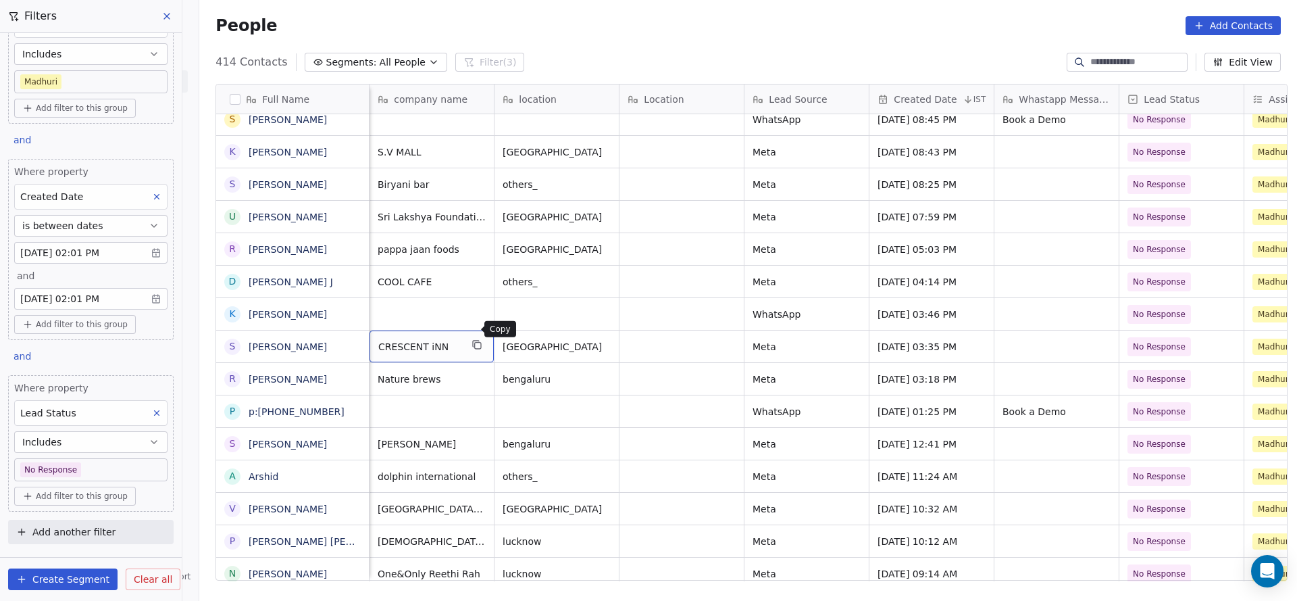
click at [475, 343] on icon "grid" at bounding box center [478, 346] width 6 height 6
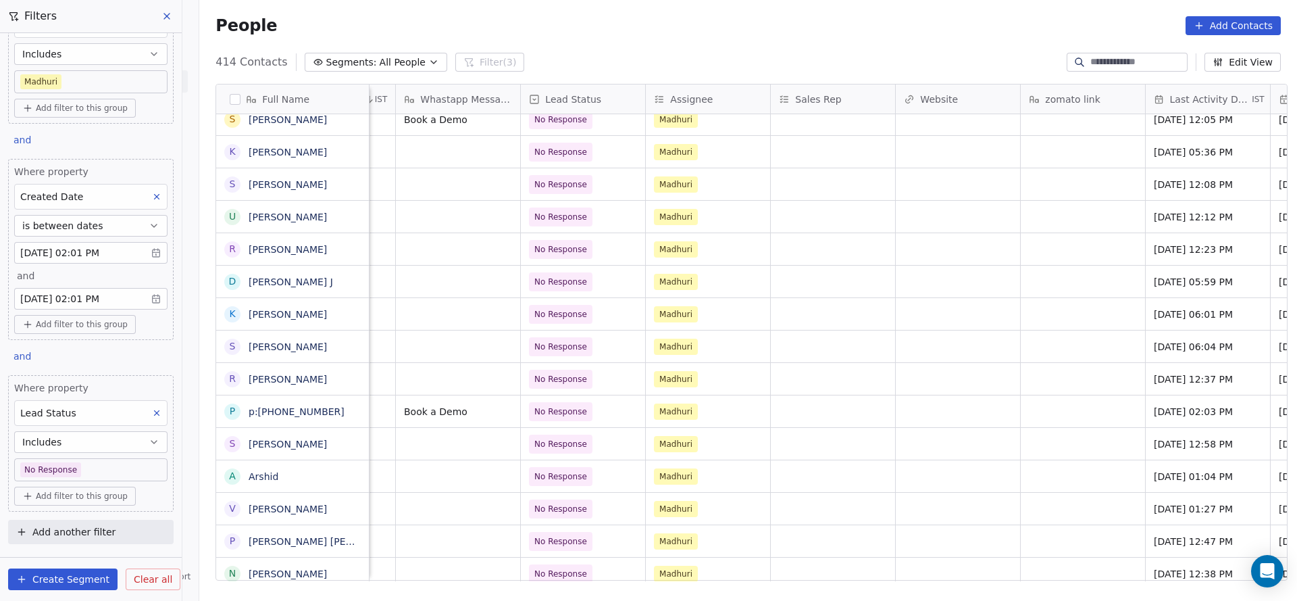
scroll to position [15, 1596]
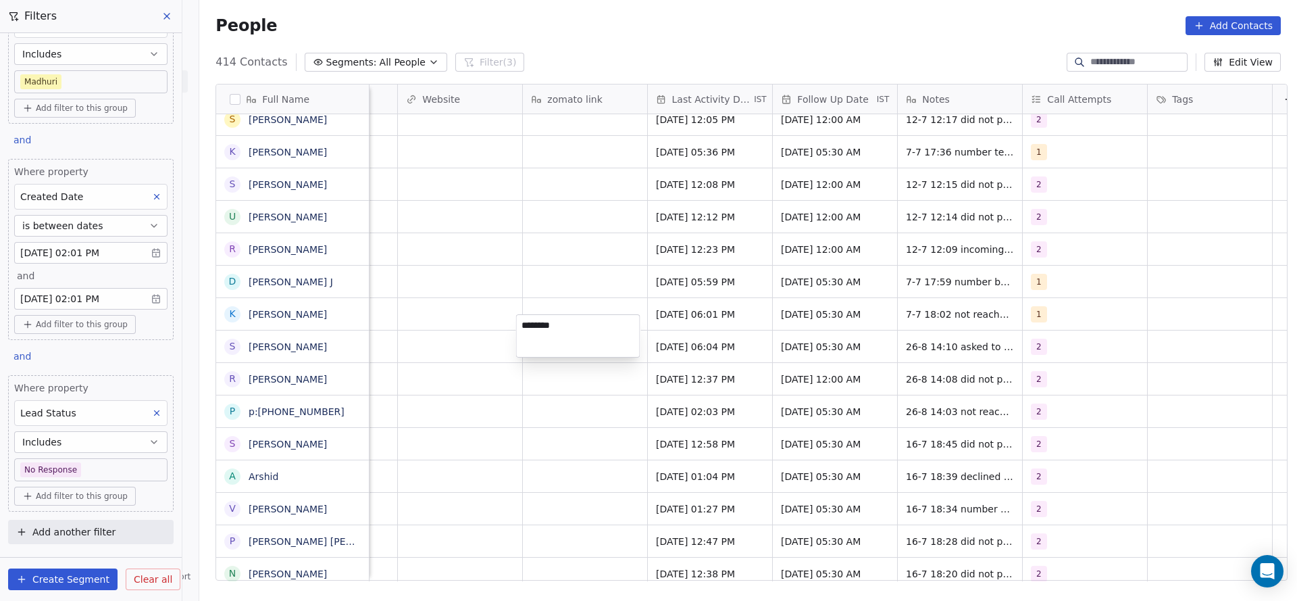
type textarea "*********"
click at [420, 346] on html "On2Cook India Pvt. Ltd. Contacts People Marketing Workflows Campaigns Sales Pip…" at bounding box center [648, 300] width 1297 height 601
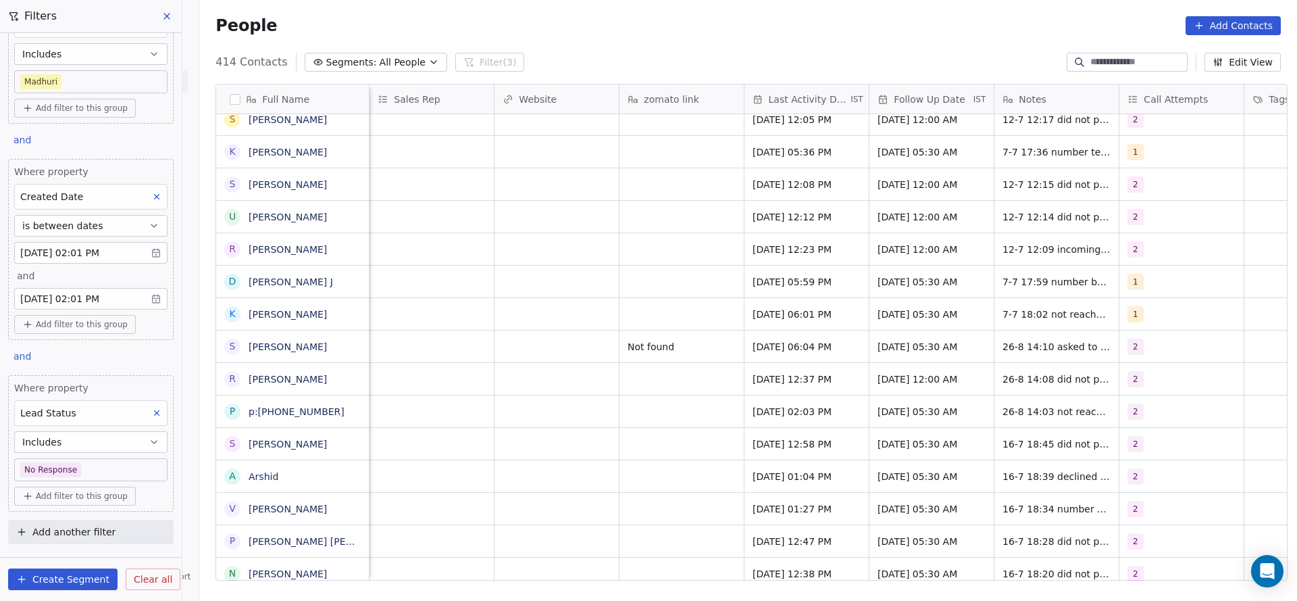
scroll to position [15, 1250]
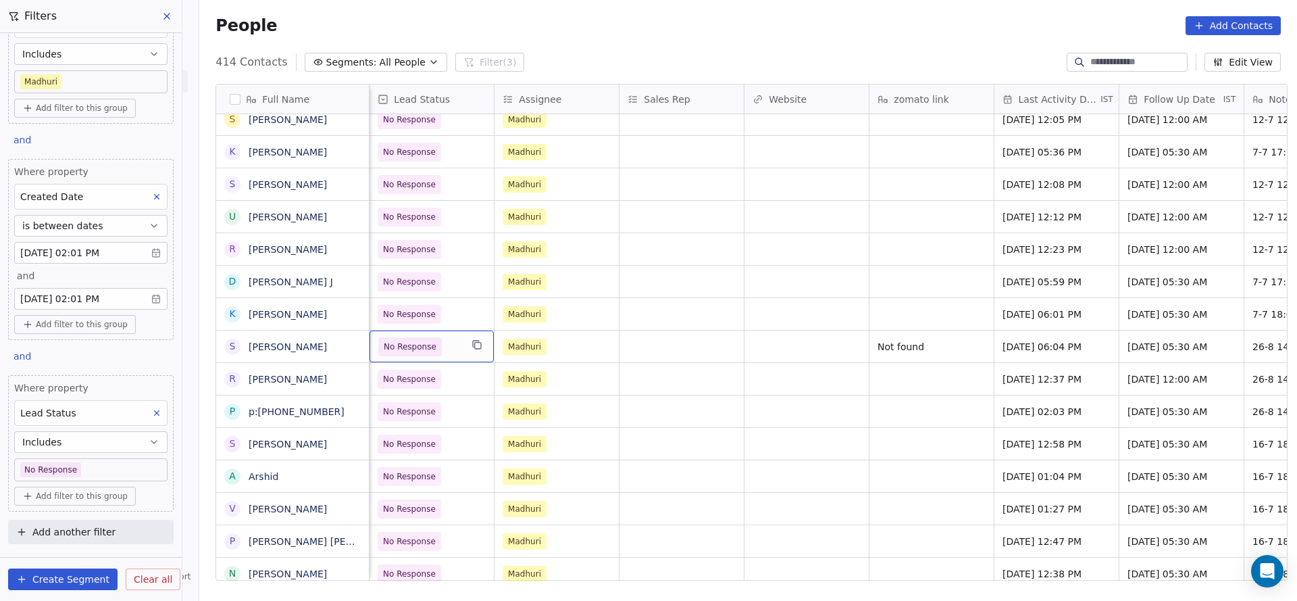
click at [434, 337] on span "No Response" at bounding box center [419, 346] width 82 height 19
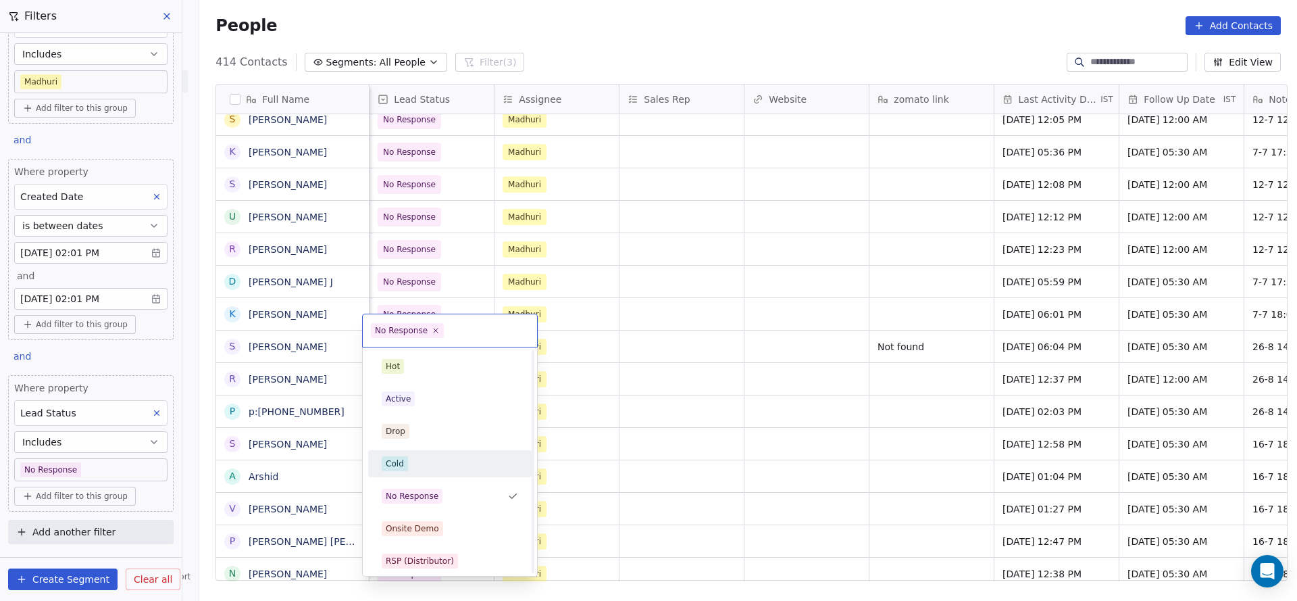
scroll to position [101, 0]
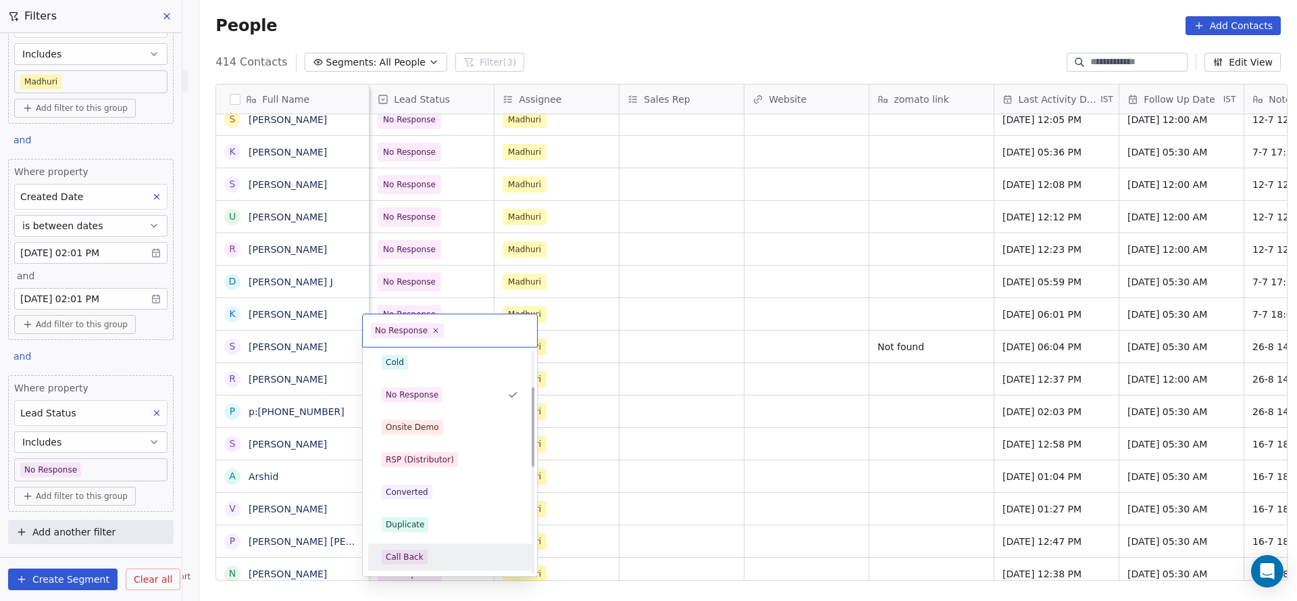
click at [425, 553] on div "Call Back" at bounding box center [450, 556] width 136 height 15
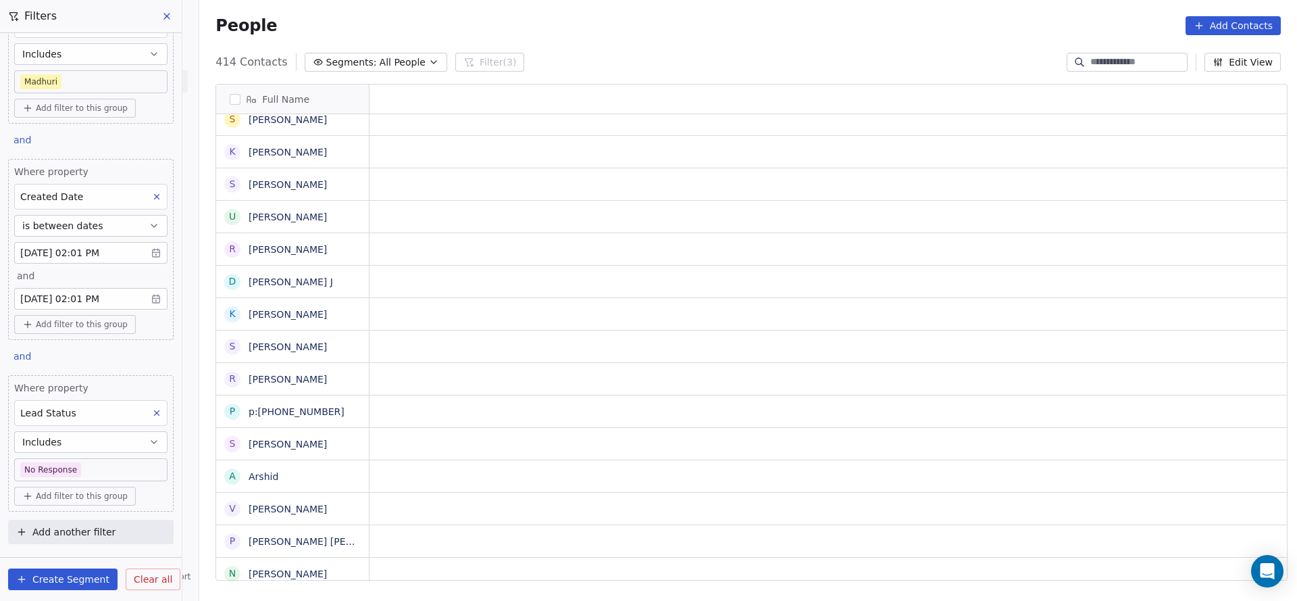
scroll to position [15, 0]
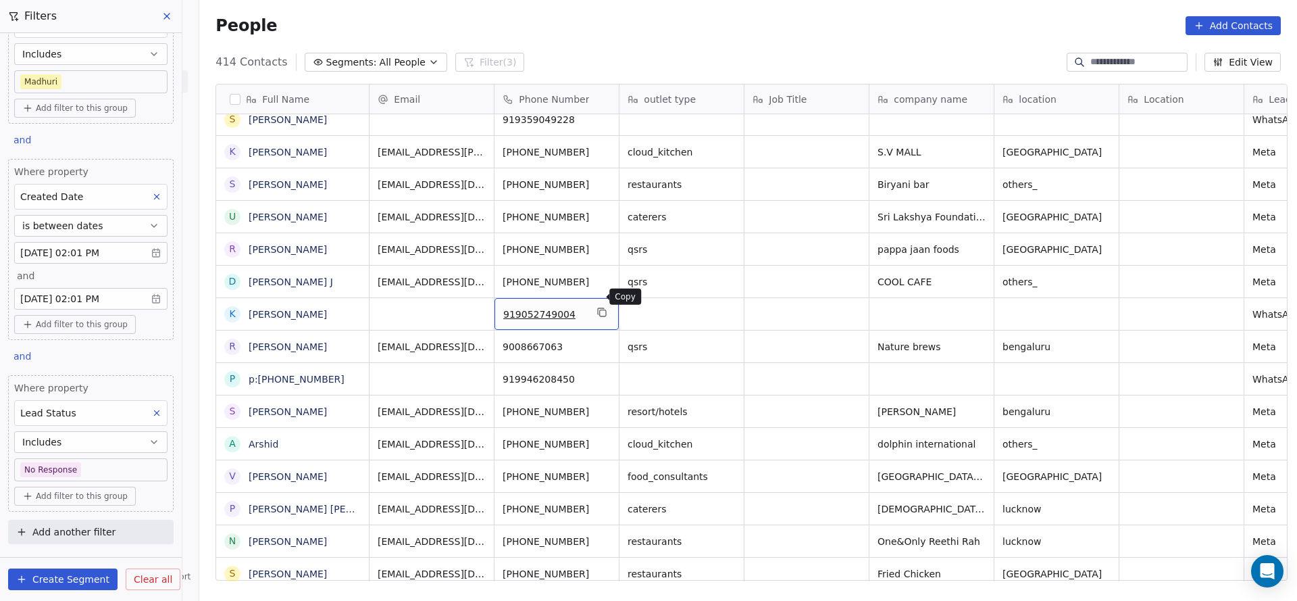
click at [597, 307] on icon "grid" at bounding box center [602, 312] width 11 height 11
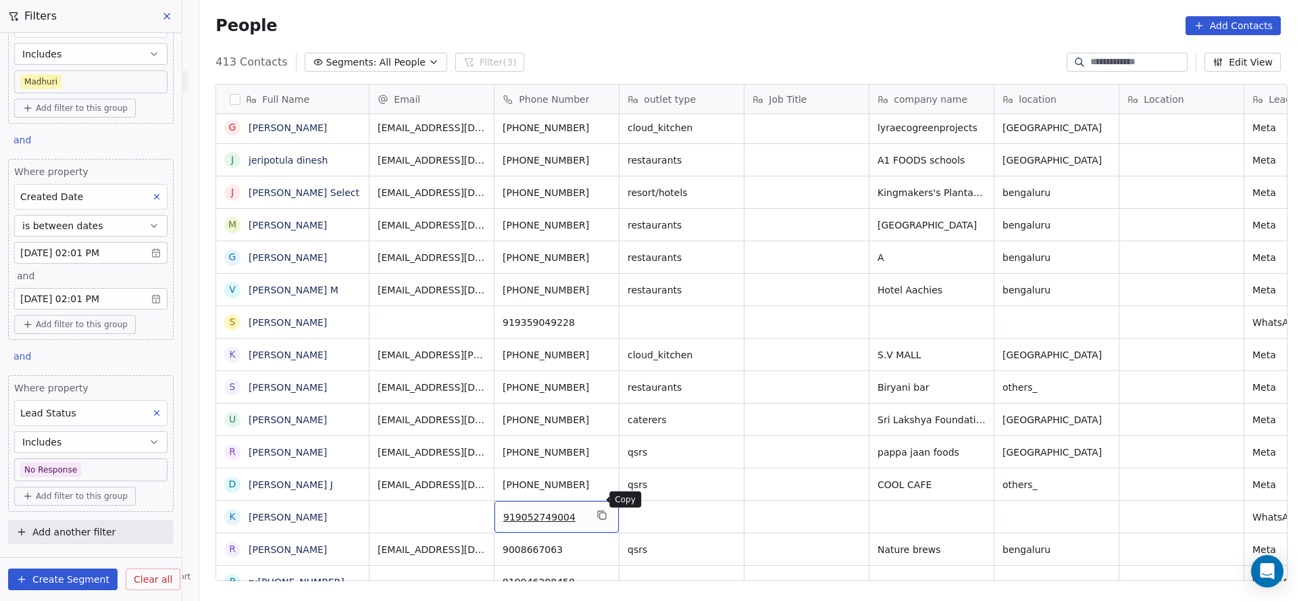
click at [598, 511] on icon "grid" at bounding box center [601, 514] width 6 height 6
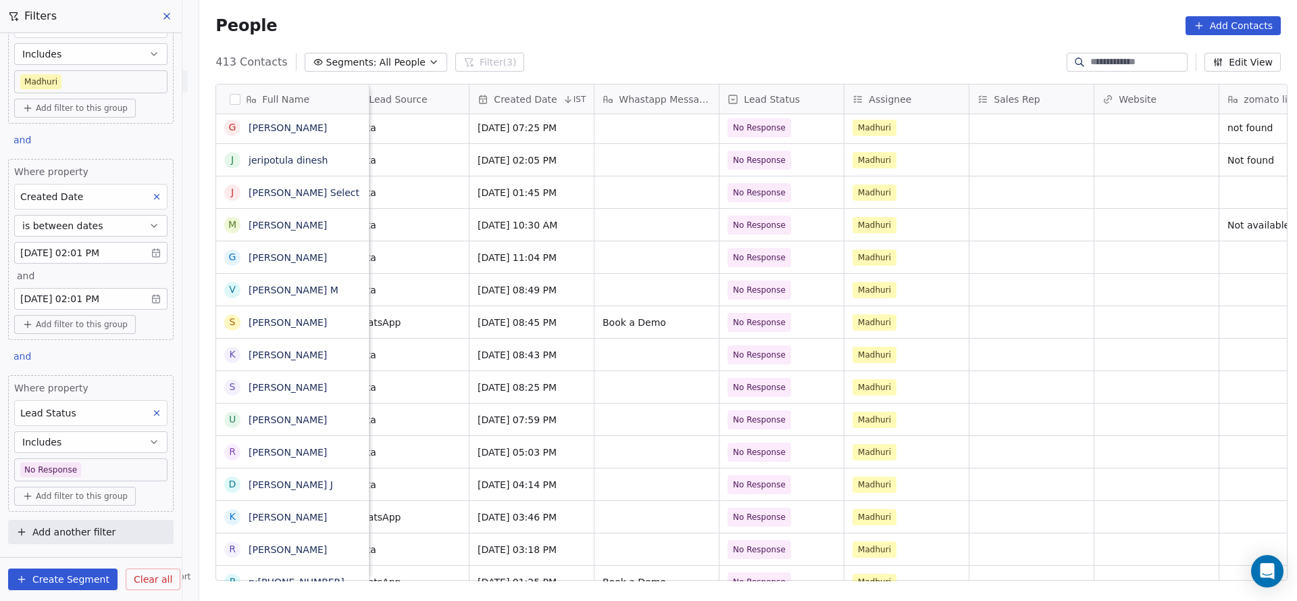
scroll to position [15, 1097]
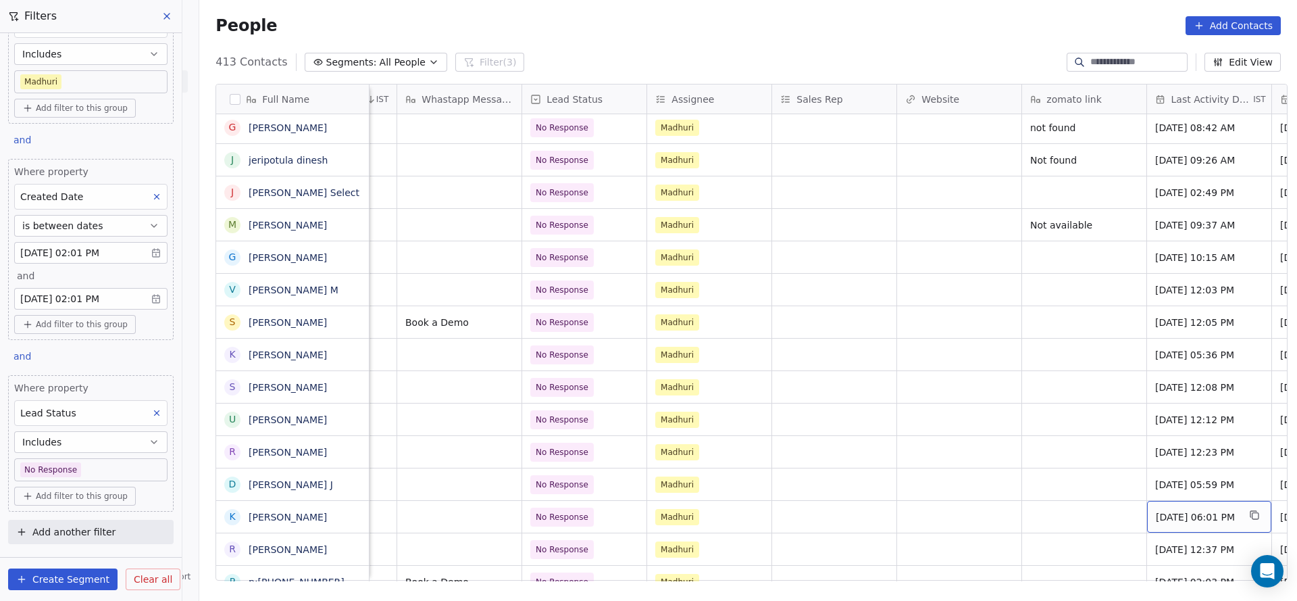
click at [1193, 510] on span "Jul 07, 2025 06:01 PM" at bounding box center [1197, 517] width 82 height 14
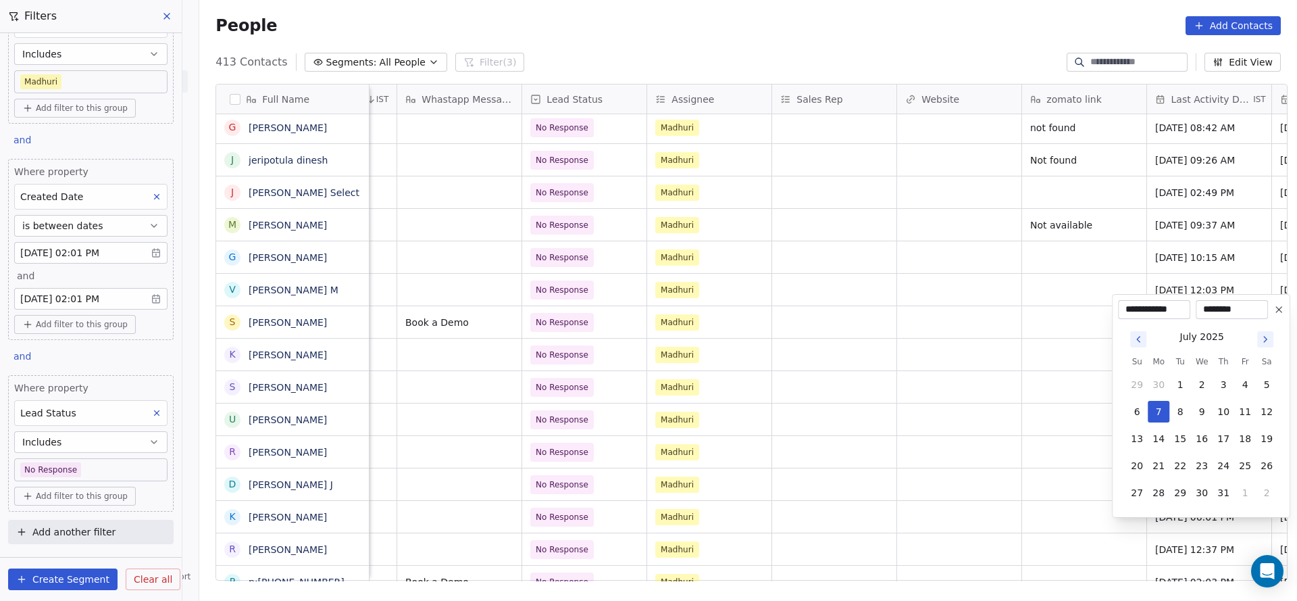
click at [1219, 480] on tbody "29 30 1 2 3 4 5 6 7 8 9 10 11 12 13 14 15 16 17 18 19 20 21 22 23 24 25 26 27 2…" at bounding box center [1201, 435] width 151 height 135
click at [1217, 488] on button "31" at bounding box center [1224, 493] width 22 height 22
click at [1242, 495] on button "1" at bounding box center [1245, 493] width 22 height 22
click at [1177, 463] on button "26" at bounding box center [1180, 466] width 22 height 22
type input "**********"
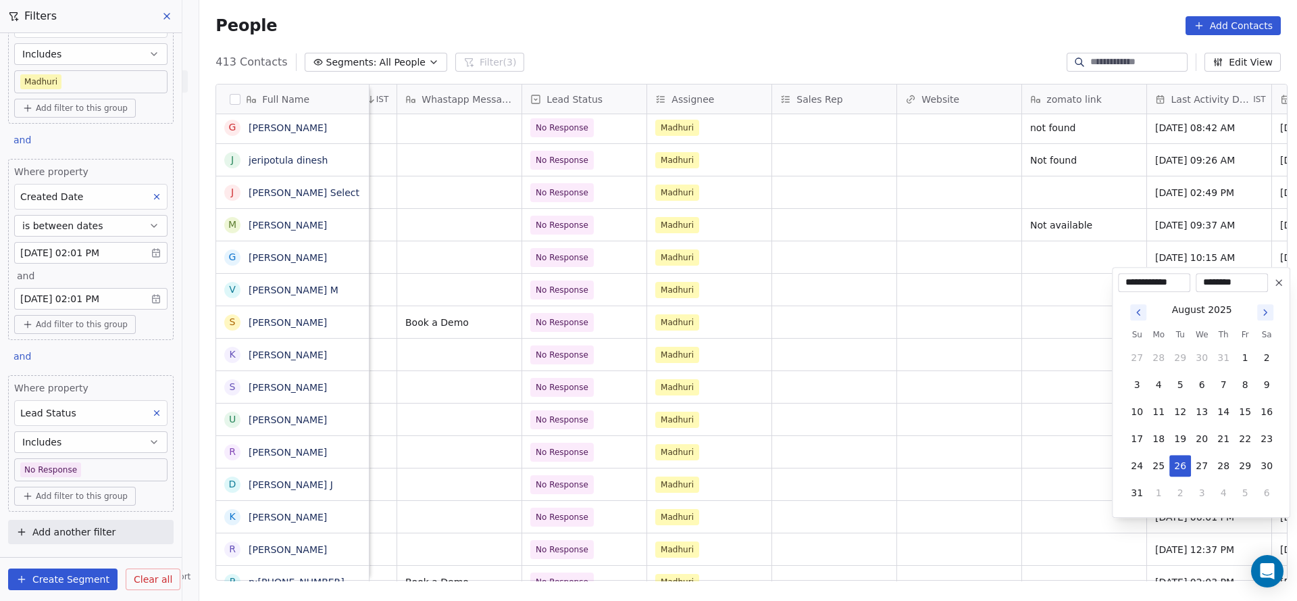
drag, startPoint x: 843, startPoint y: 517, endPoint x: 946, endPoint y: 576, distance: 119.2
click at [843, 520] on html "On2Cook India Pvt. Ltd. Contacts People Marketing Workflows Campaigns Sales Pip…" at bounding box center [648, 300] width 1297 height 601
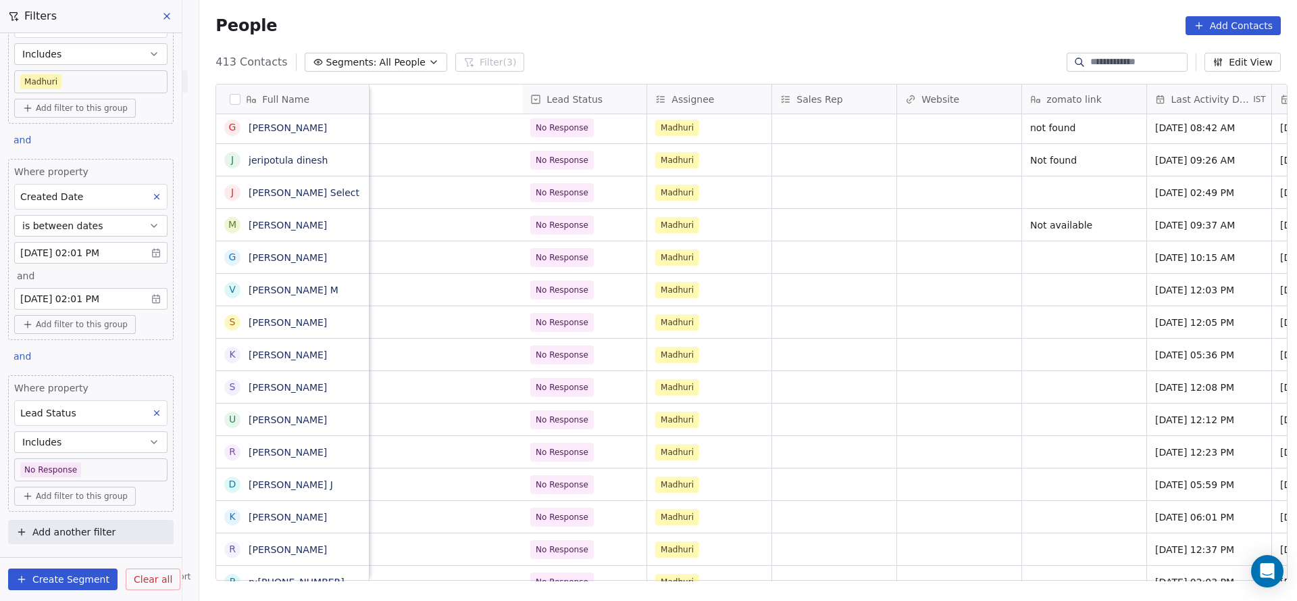
scroll to position [15, 1629]
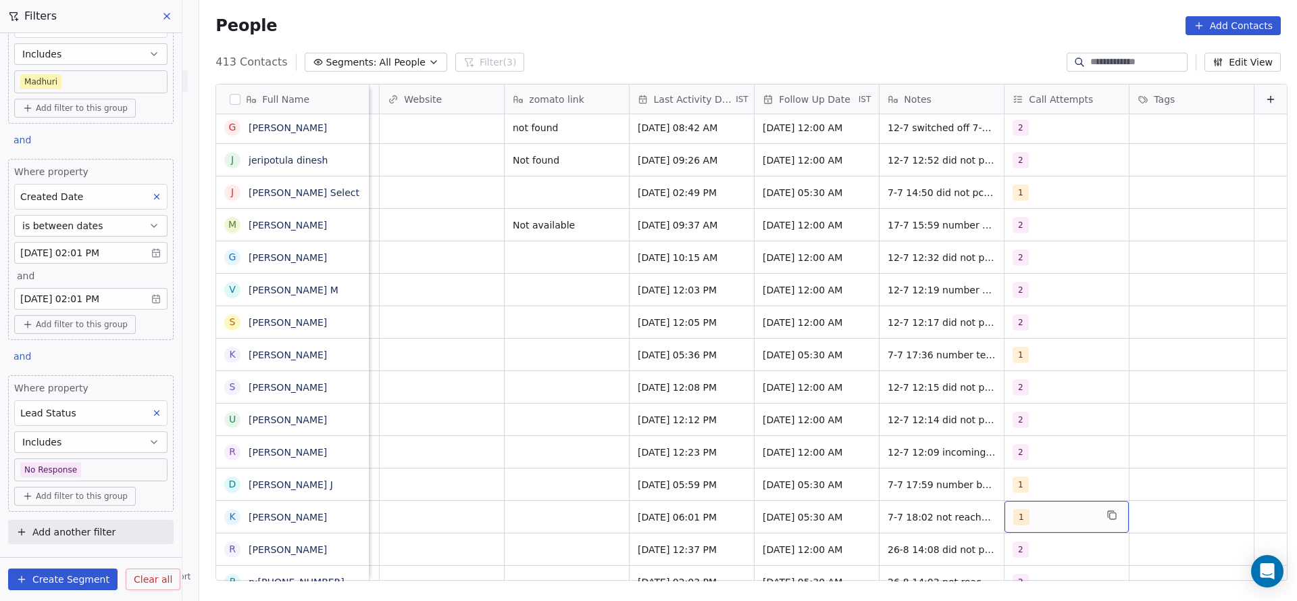
click at [1005, 501] on div "1" at bounding box center [1067, 517] width 124 height 32
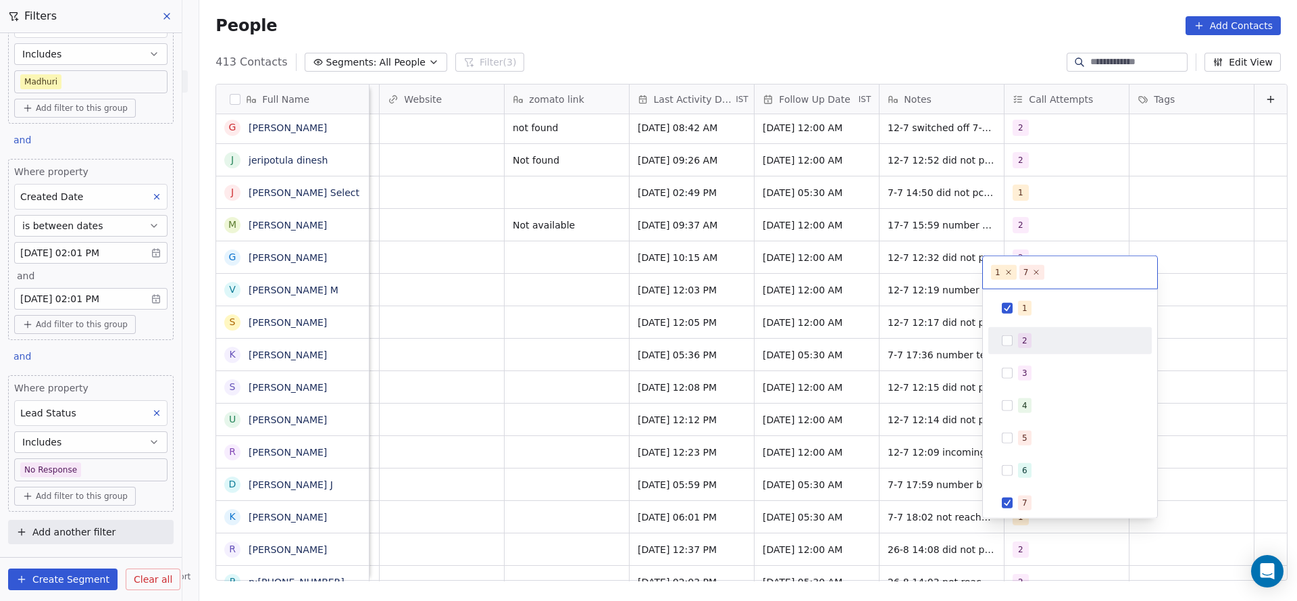
click at [1030, 334] on span "2" at bounding box center [1025, 340] width 14 height 15
drag, startPoint x: 1030, startPoint y: 297, endPoint x: 1036, endPoint y: 383, distance: 86.0
click at [1030, 298] on div "1" at bounding box center [1070, 308] width 153 height 22
click at [1034, 486] on div "1 2 3 4 5 6 7 8 9 10" at bounding box center [1069, 454] width 163 height 319
click at [948, 519] on html "On2Cook India Pvt. Ltd. Contacts People Marketing Workflows Campaigns Sales Pip…" at bounding box center [648, 300] width 1297 height 601
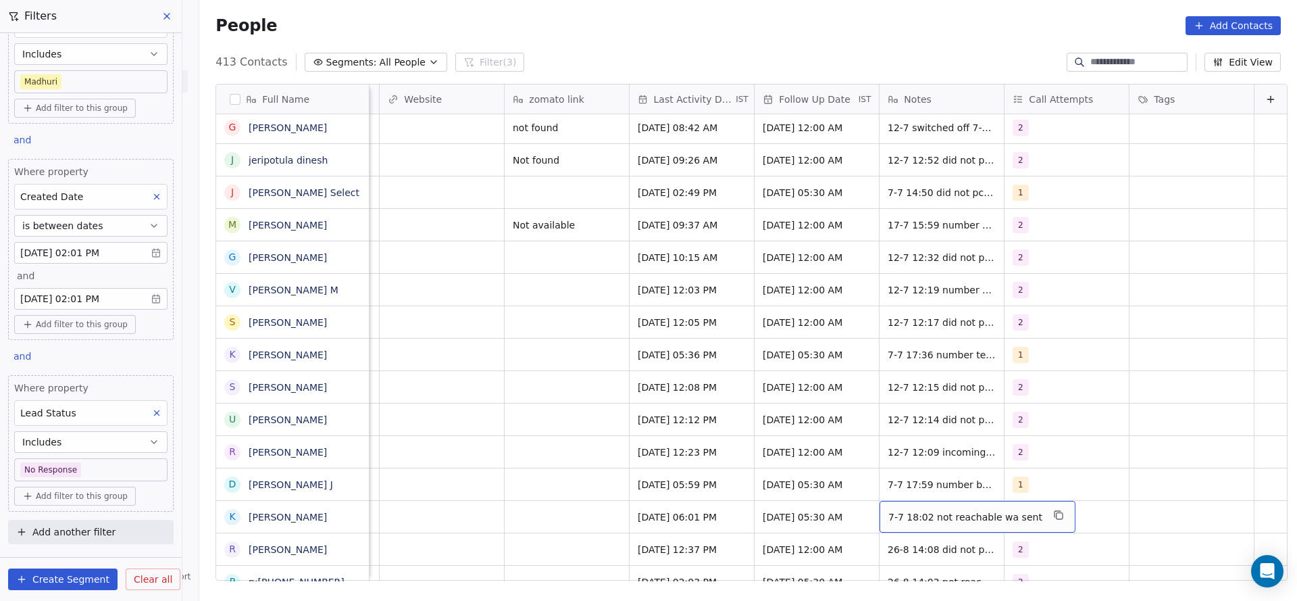
click at [902, 510] on div "7-7 18:02 not reachable wa sent" at bounding box center [978, 517] width 196 height 32
click at [869, 492] on textarea "**********" at bounding box center [947, 506] width 177 height 42
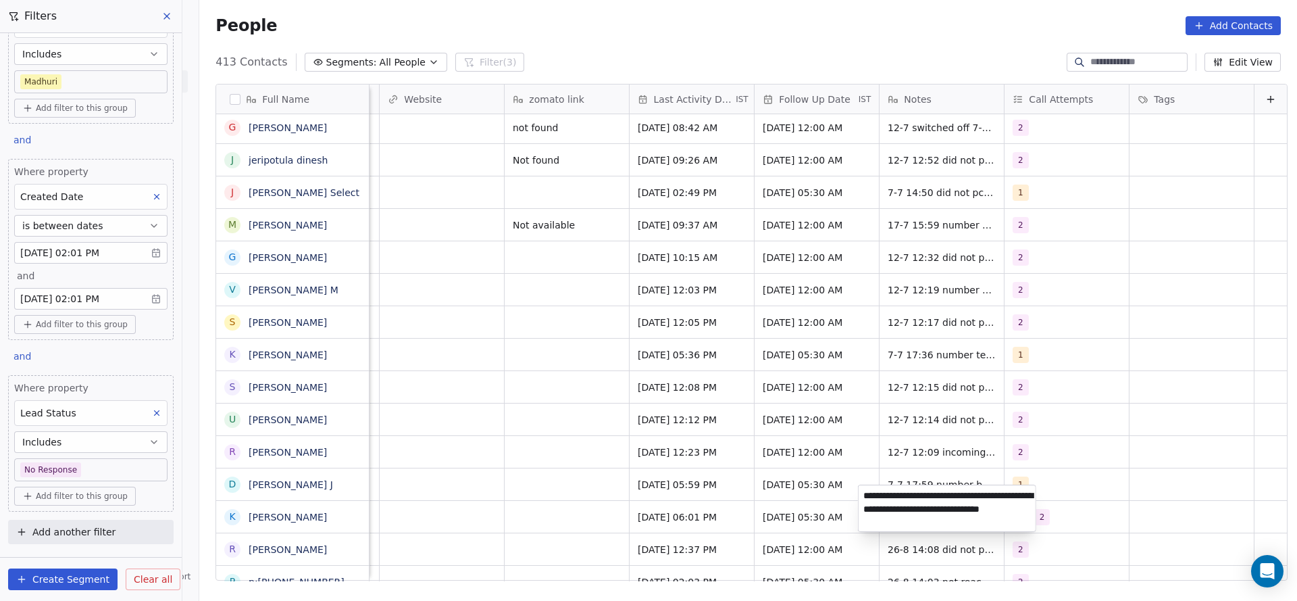
type textarea "**********"
click at [530, 488] on html "On2Cook India Pvt. Ltd. Contacts People Marketing Workflows Campaigns Sales Pip…" at bounding box center [648, 300] width 1297 height 601
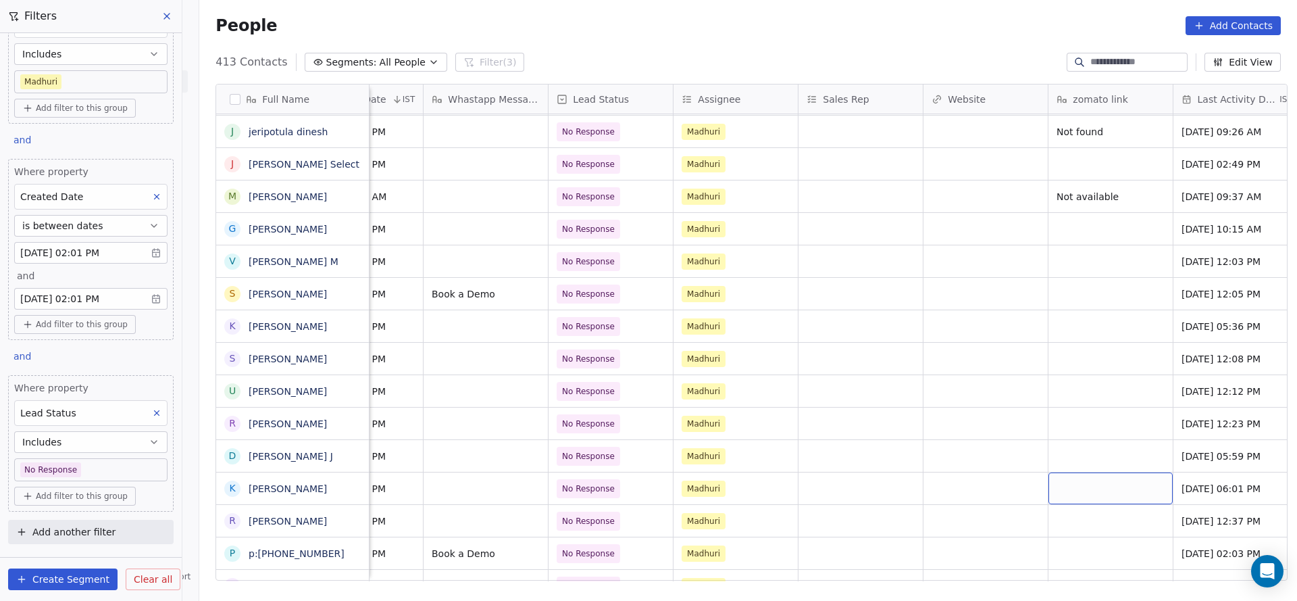
scroll to position [15, 953]
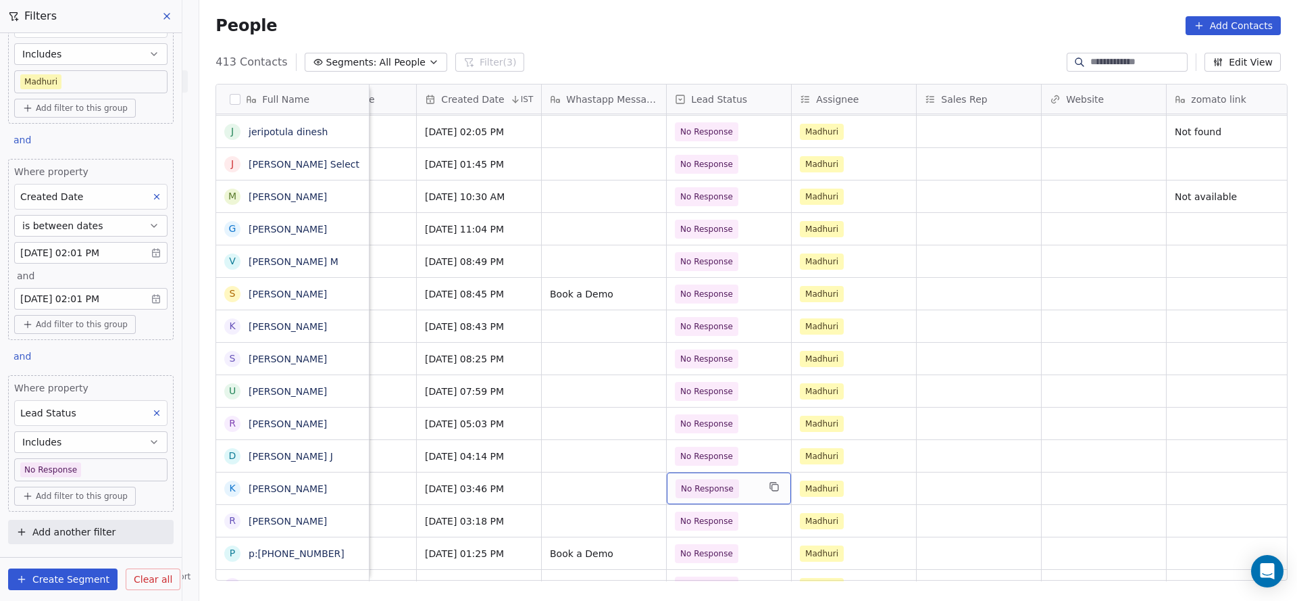
click at [690, 482] on span "No Response" at bounding box center [707, 489] width 53 height 14
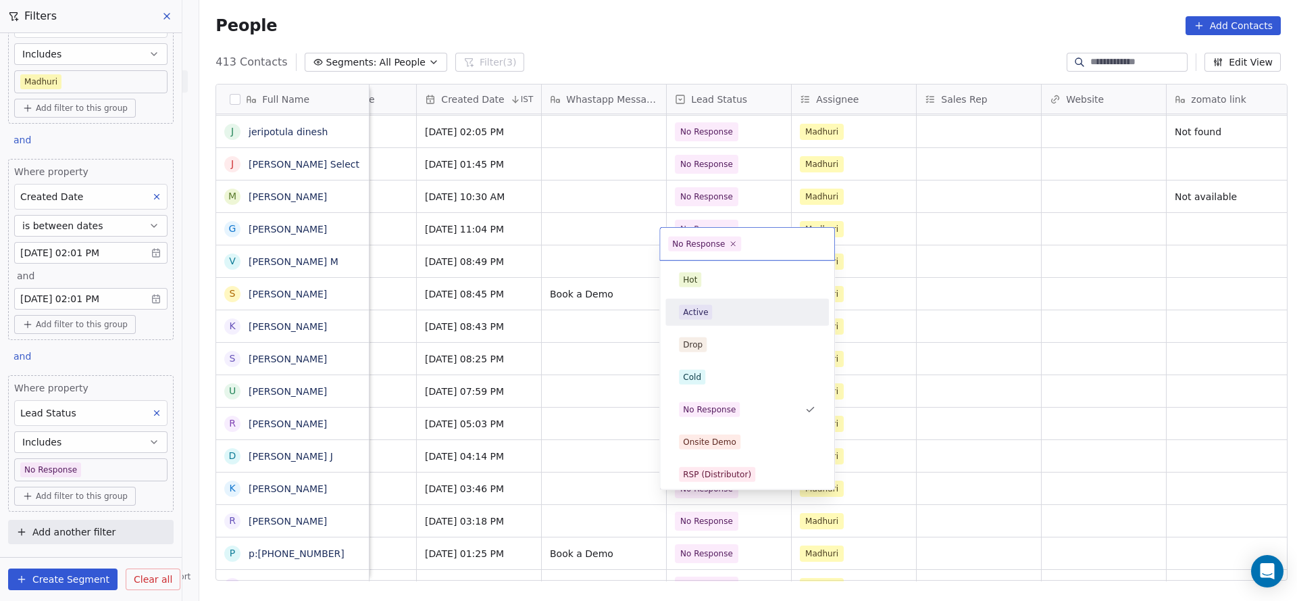
click at [706, 306] on div "Active" at bounding box center [695, 312] width 25 height 12
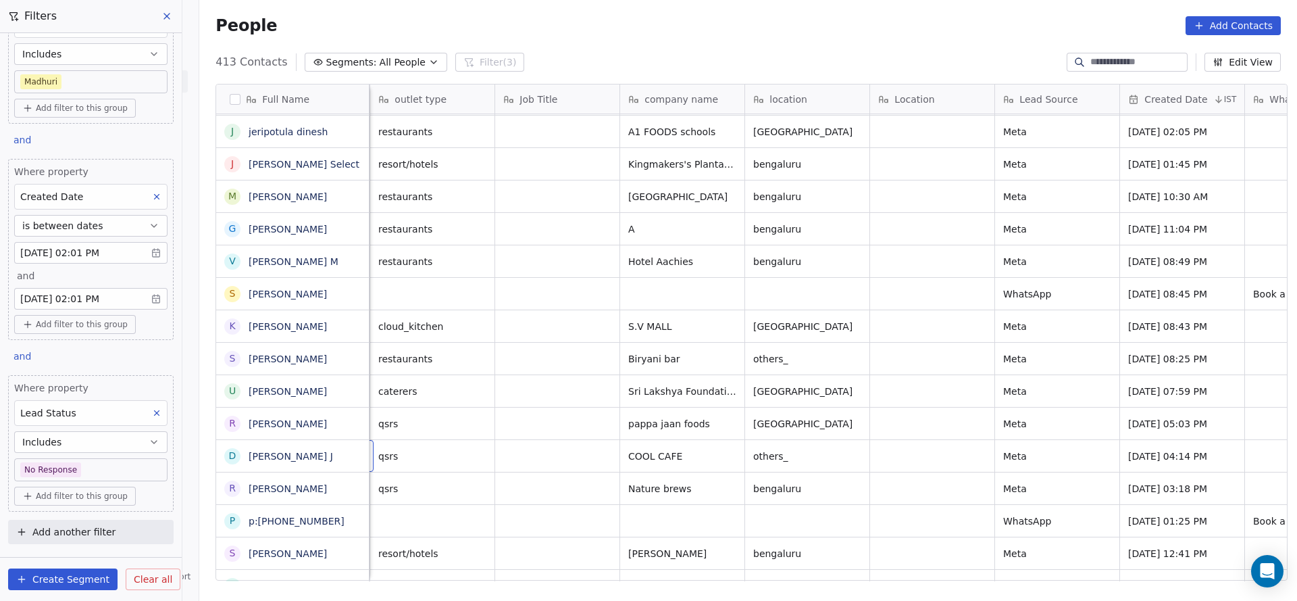
scroll to position [15, 125]
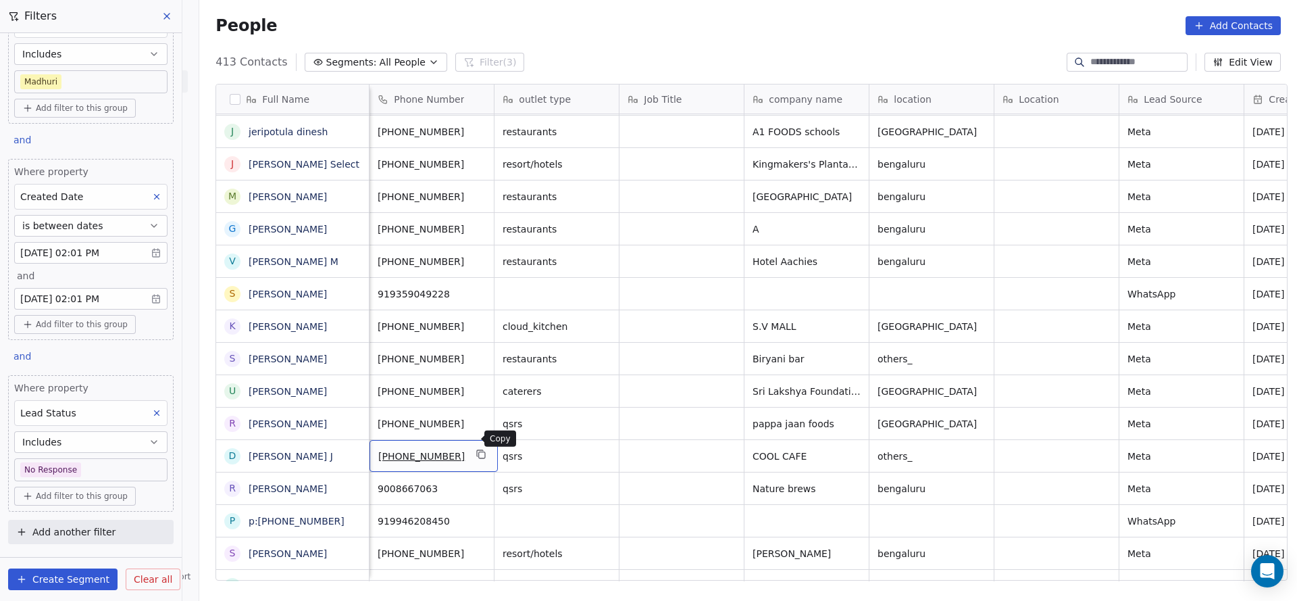
click at [476, 449] on icon "grid" at bounding box center [481, 454] width 11 height 11
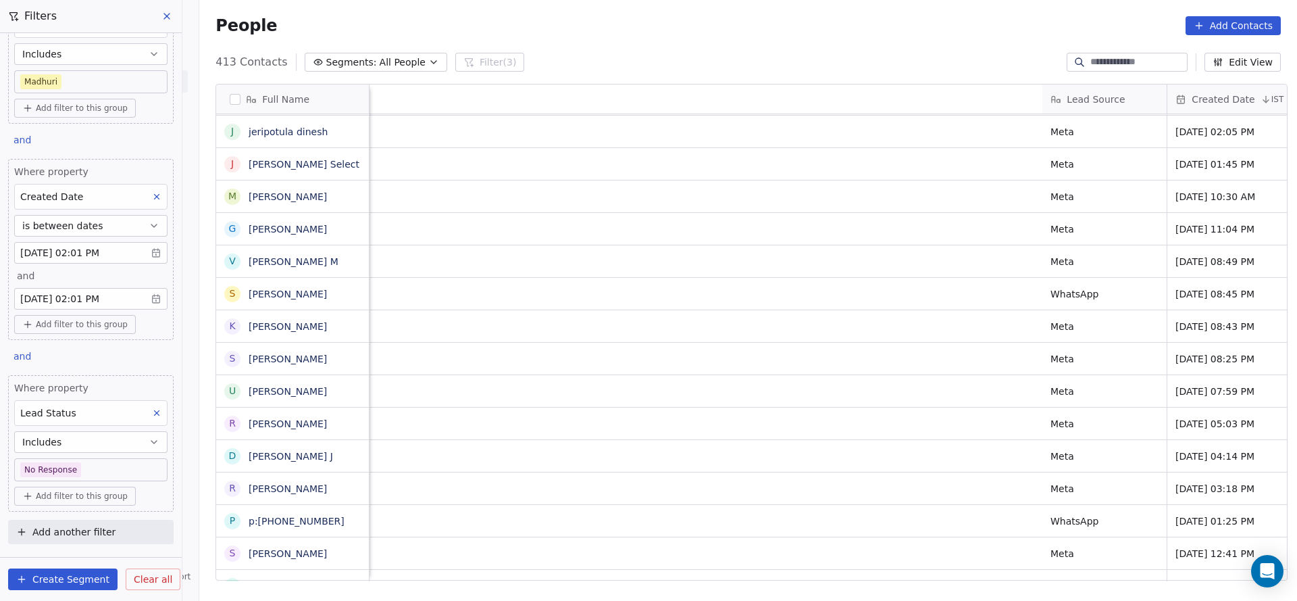
scroll to position [15, 1331]
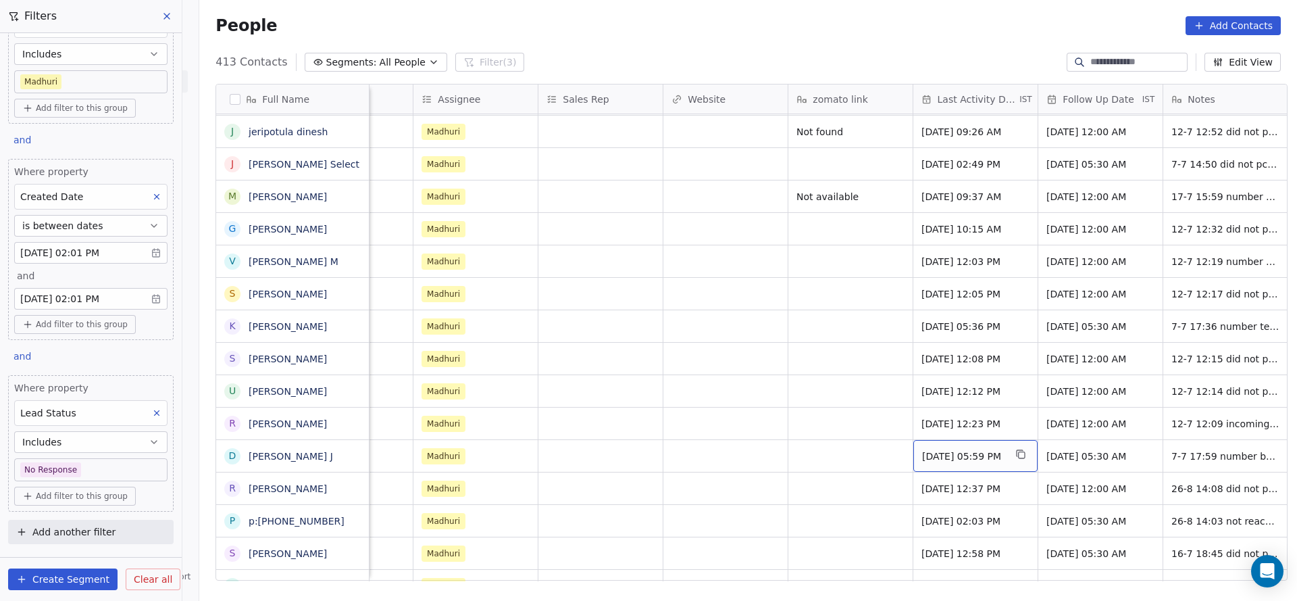
click at [967, 449] on span "Jul 07, 2025 05:59 PM" at bounding box center [963, 456] width 82 height 14
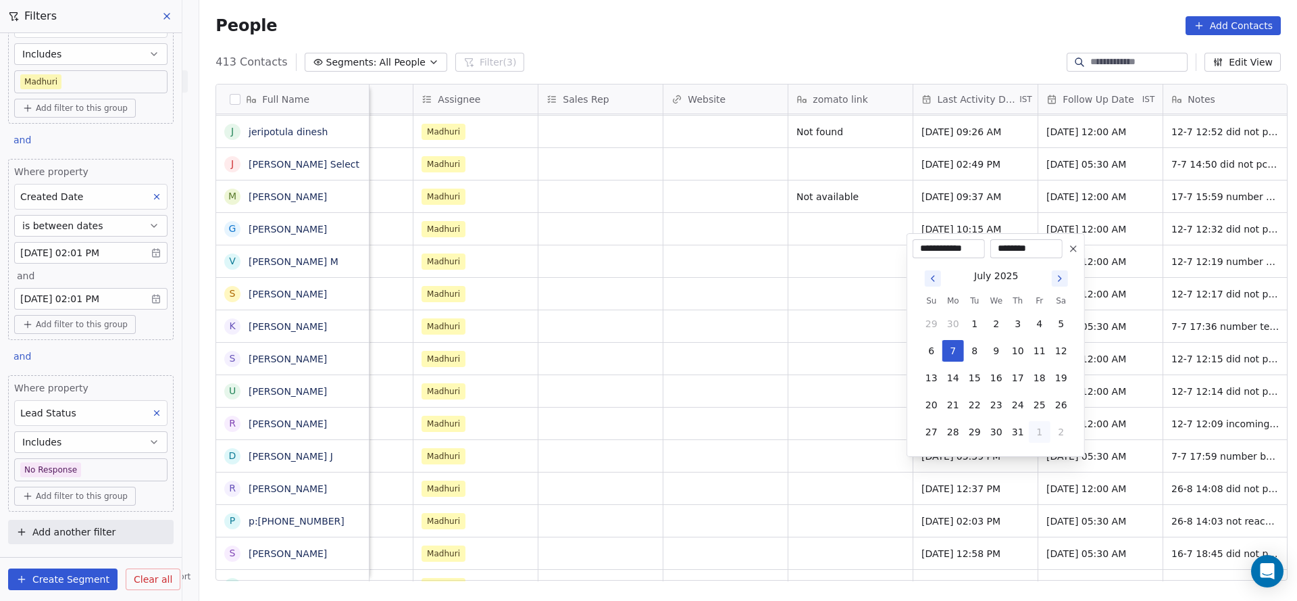
click at [1030, 438] on button "1" at bounding box center [1040, 432] width 22 height 22
click at [971, 406] on button "26" at bounding box center [975, 405] width 22 height 22
type input "**********"
click at [750, 456] on html "On2Cook India Pvt. Ltd. Contacts People Marketing Workflows Campaigns Sales Pip…" at bounding box center [648, 300] width 1297 height 601
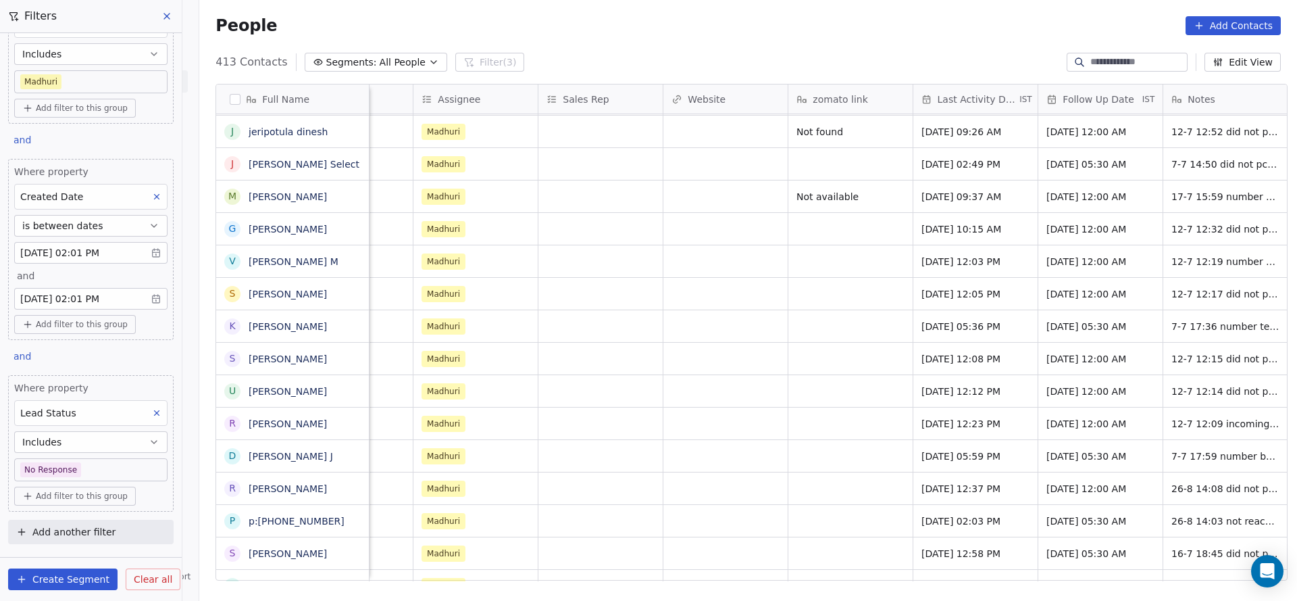
scroll to position [15, 1347]
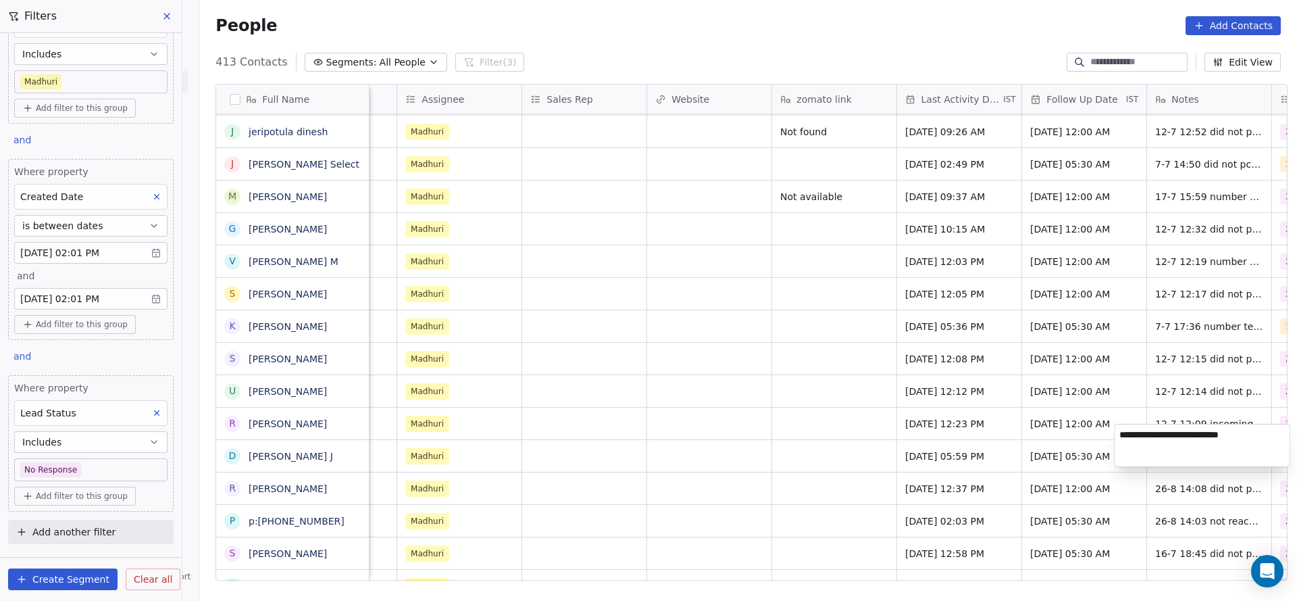
click at [1146, 445] on textarea "**********" at bounding box center [1202, 445] width 175 height 42
type textarea "**********"
click at [991, 472] on html "On2Cook India Pvt. Ltd. Contacts People Marketing Workflows Campaigns Sales Pip…" at bounding box center [648, 300] width 1297 height 601
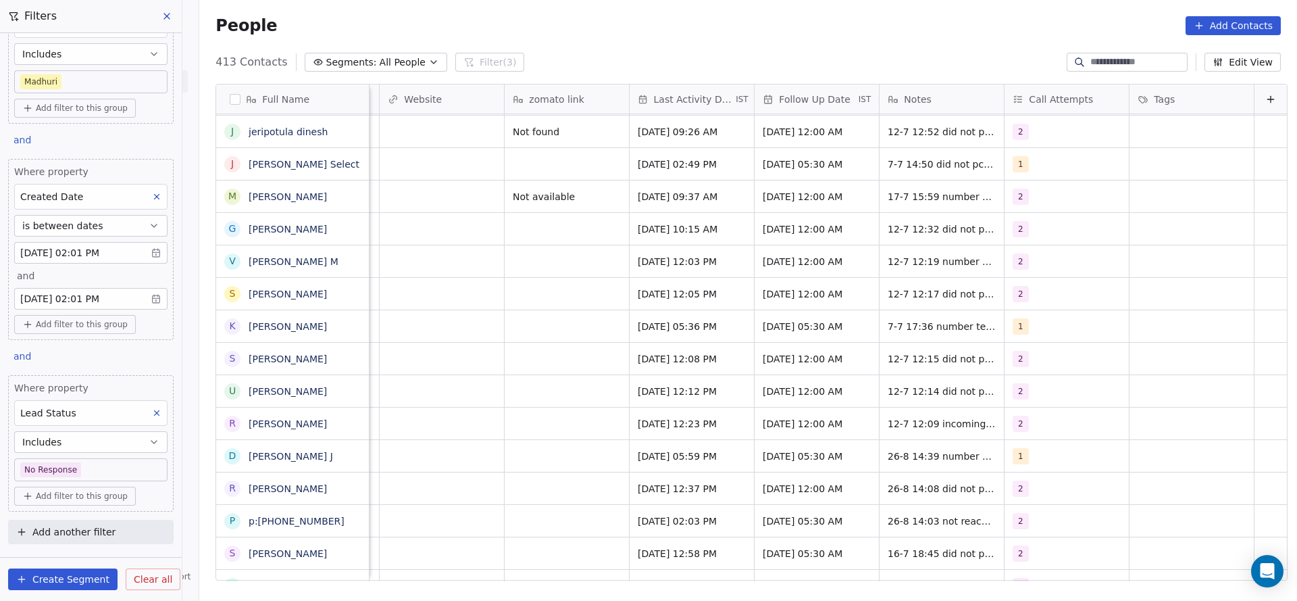
click at [1011, 472] on div "No Response Madhuri Aug 26, 2025 12:37 PM 25/07/2025 12:00 AM 26-8 14:08 did no…" at bounding box center [21, 488] width 2532 height 32
click at [1021, 448] on div "1" at bounding box center [1054, 456] width 82 height 16
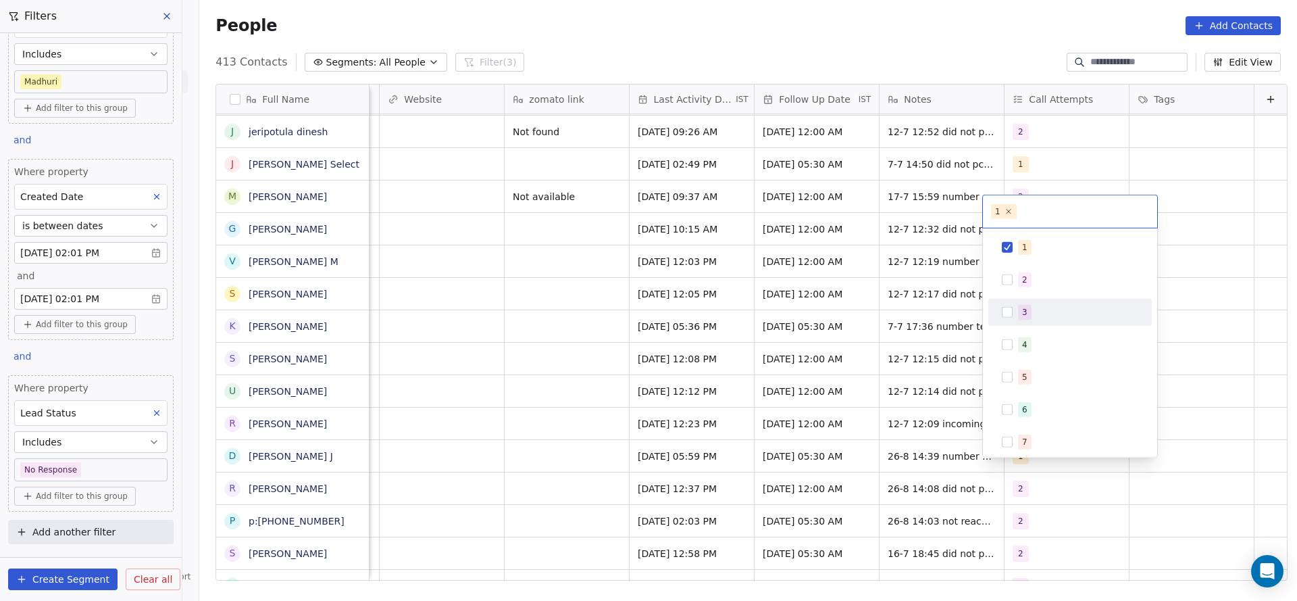
click at [1040, 280] on div "2" at bounding box center [1078, 279] width 120 height 15
click at [1043, 247] on div "1" at bounding box center [1078, 247] width 120 height 15
click at [559, 419] on html "On2Cook India Pvt. Ltd. Contacts People Marketing Workflows Campaigns Sales Pip…" at bounding box center [648, 300] width 1297 height 601
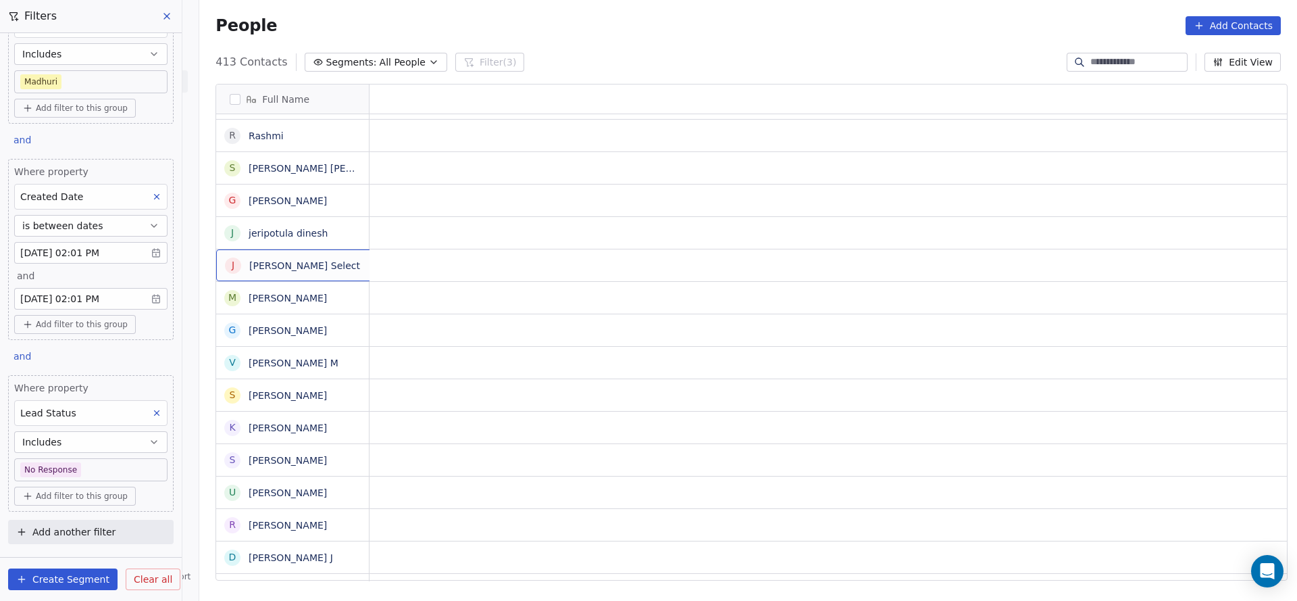
scroll to position [15, 0]
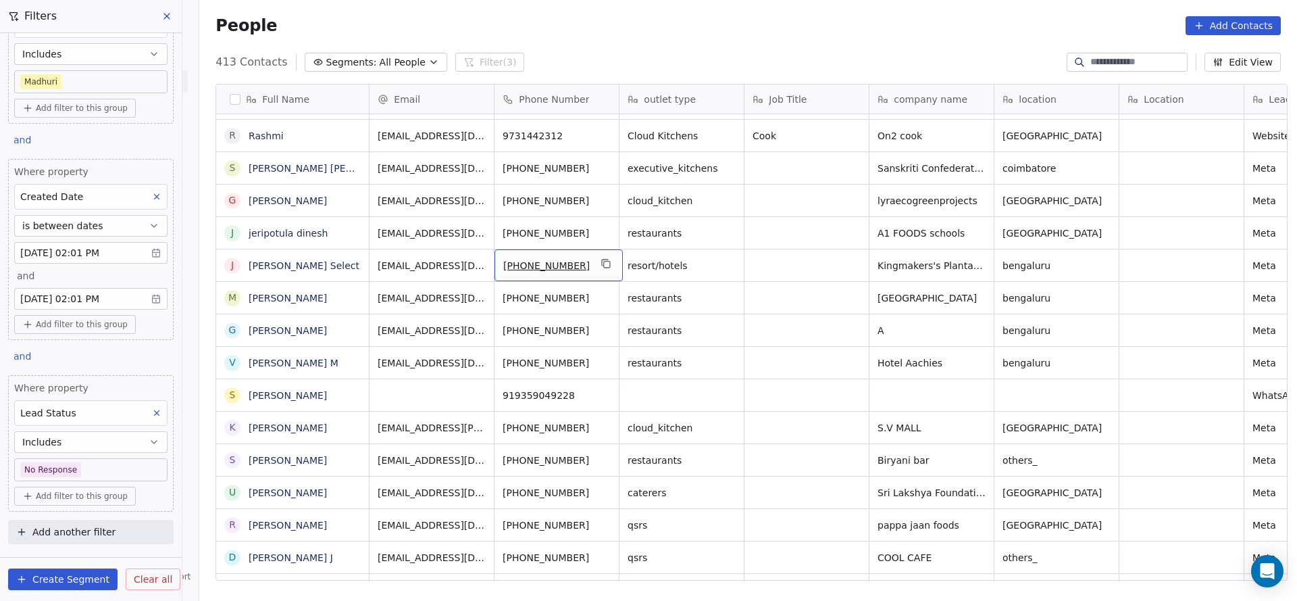
click at [586, 249] on div "[PHONE_NUMBER]" at bounding box center [559, 265] width 128 height 32
click at [601, 258] on icon "grid" at bounding box center [606, 263] width 11 height 11
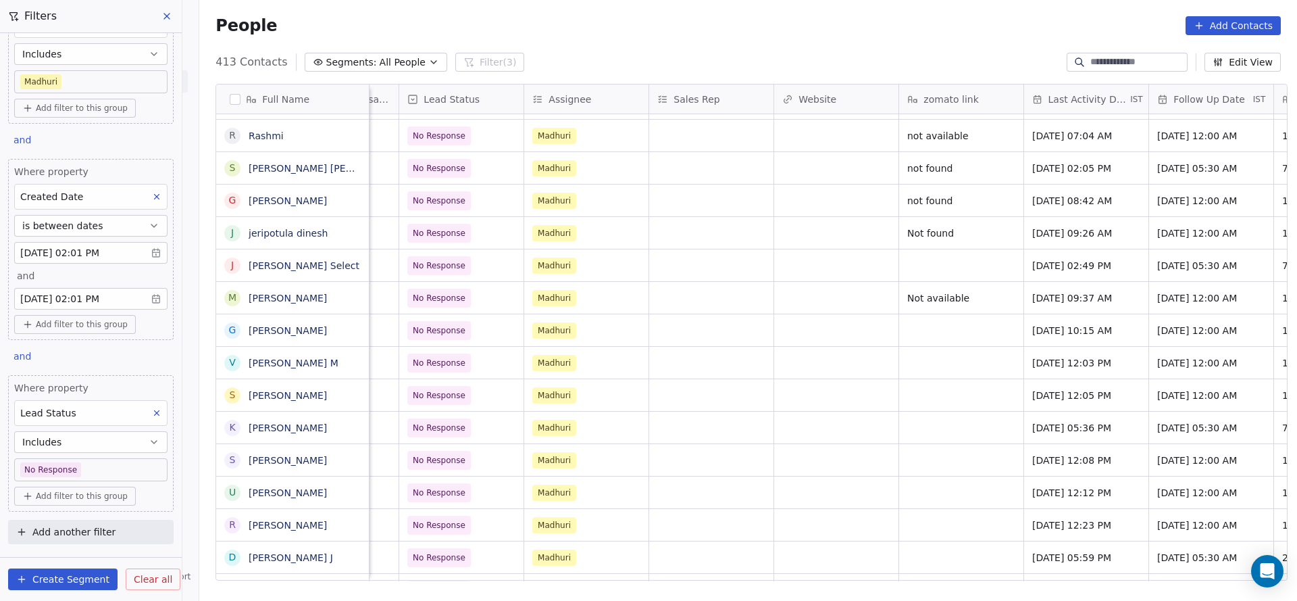
scroll to position [15, 1257]
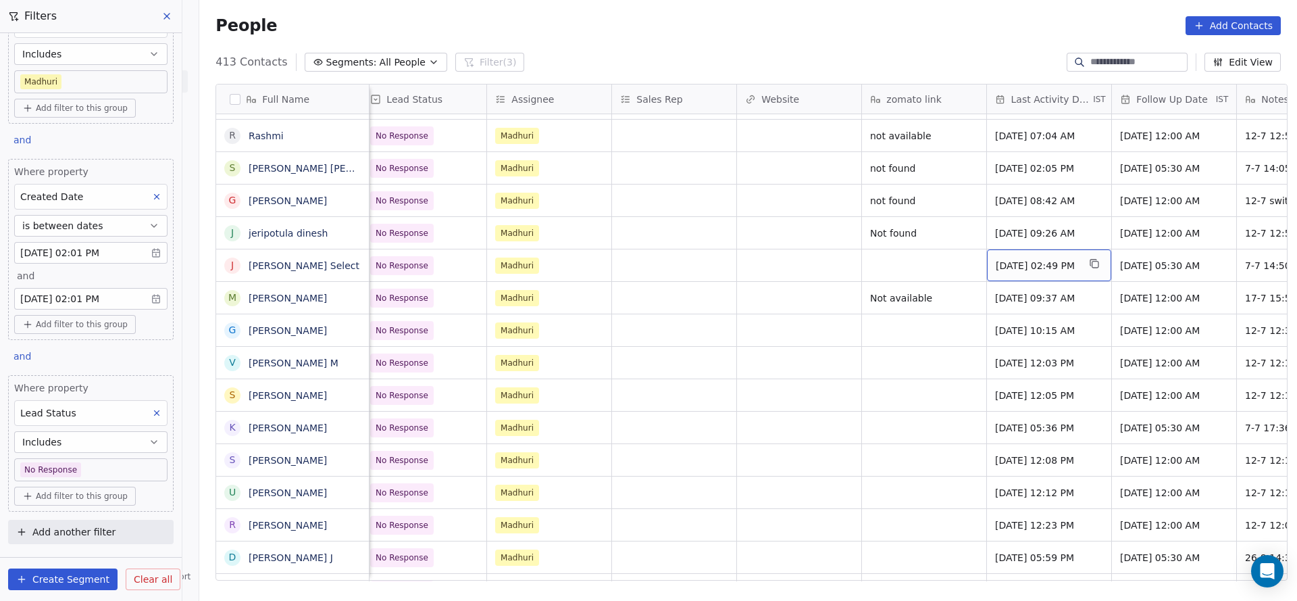
click at [1042, 259] on span "Jul 07, 2025 02:49 PM" at bounding box center [1037, 266] width 82 height 14
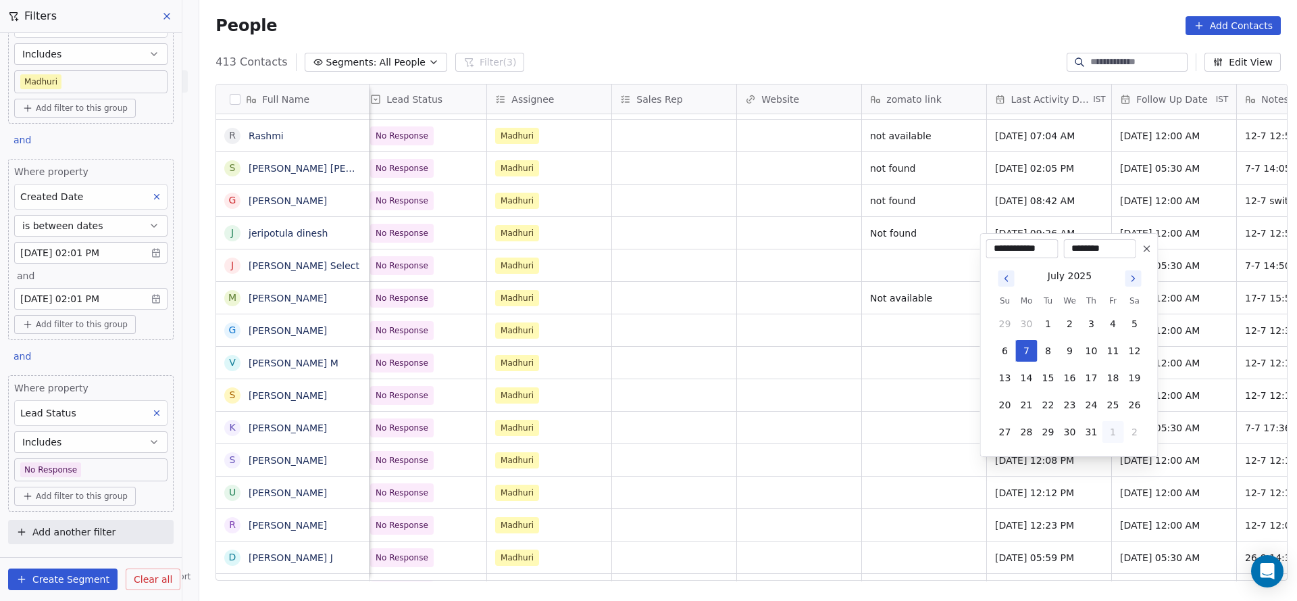
click at [1112, 432] on button "1" at bounding box center [1114, 432] width 22 height 22
drag, startPoint x: 1050, startPoint y: 430, endPoint x: 784, endPoint y: 399, distance: 267.9
click at [1046, 432] on button "26" at bounding box center [1049, 432] width 22 height 22
type input "**********"
click at [765, 396] on html "On2Cook India Pvt. Ltd. Contacts People Marketing Workflows Campaigns Sales Pip…" at bounding box center [648, 300] width 1297 height 601
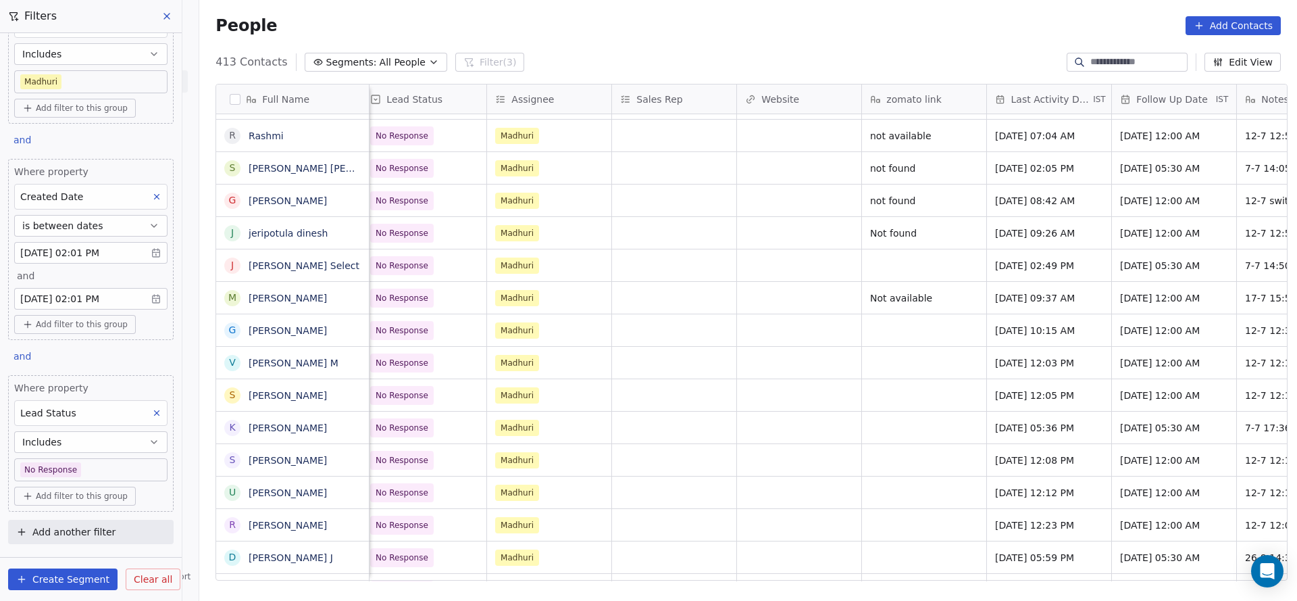
scroll to position [15, 1629]
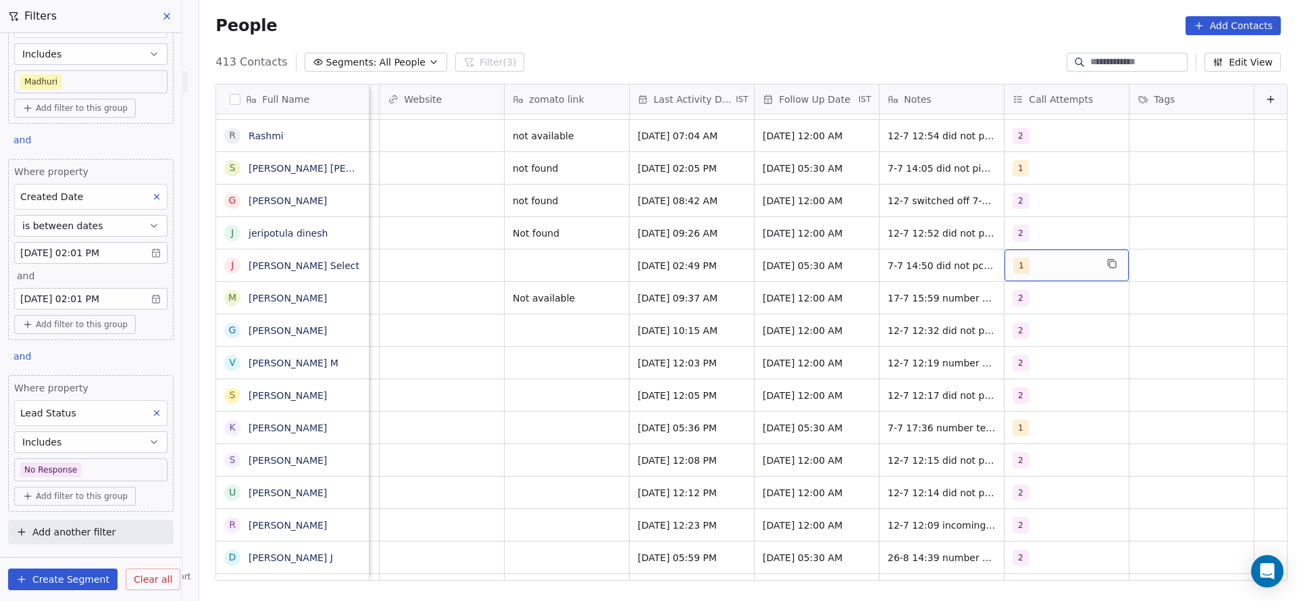
click at [1013, 257] on div "1" at bounding box center [1054, 265] width 82 height 16
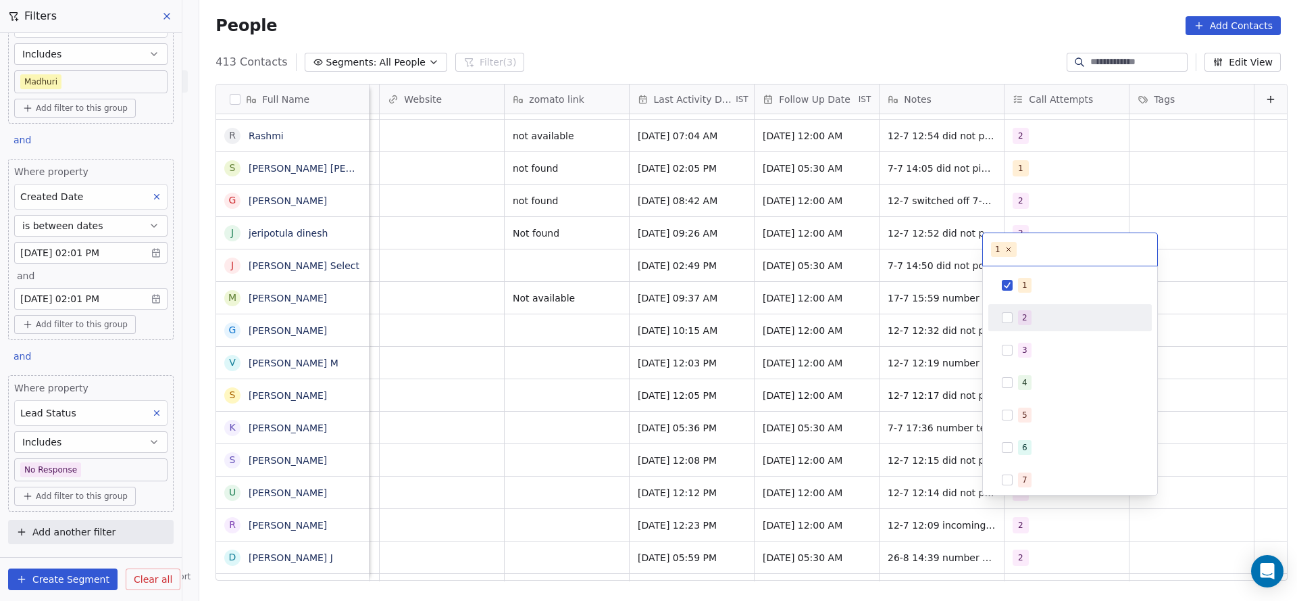
click at [1011, 321] on button "Suggestions" at bounding box center [1007, 317] width 11 height 11
click at [1019, 282] on span "1" at bounding box center [1025, 285] width 14 height 15
click at [844, 289] on html "On2Cook India Pvt. Ltd. Contacts People Marketing Workflows Campaigns Sales Pip…" at bounding box center [648, 300] width 1297 height 601
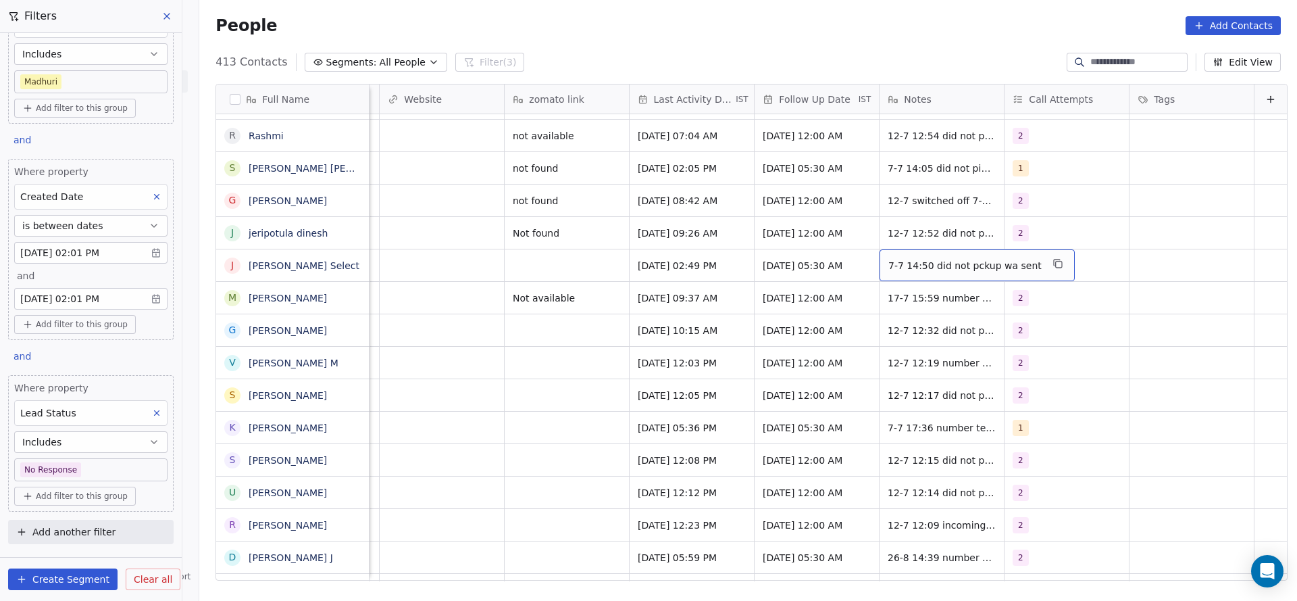
click at [888, 259] on span "7-7 14:50 did not pckup wa sent" at bounding box center [964, 266] width 153 height 14
click at [862, 241] on textarea "**********" at bounding box center [948, 255] width 178 height 42
type textarea "**********"
click at [537, 261] on html "On2Cook India Pvt. Ltd. Contacts People Marketing Workflows Campaigns Sales Pip…" at bounding box center [648, 300] width 1297 height 601
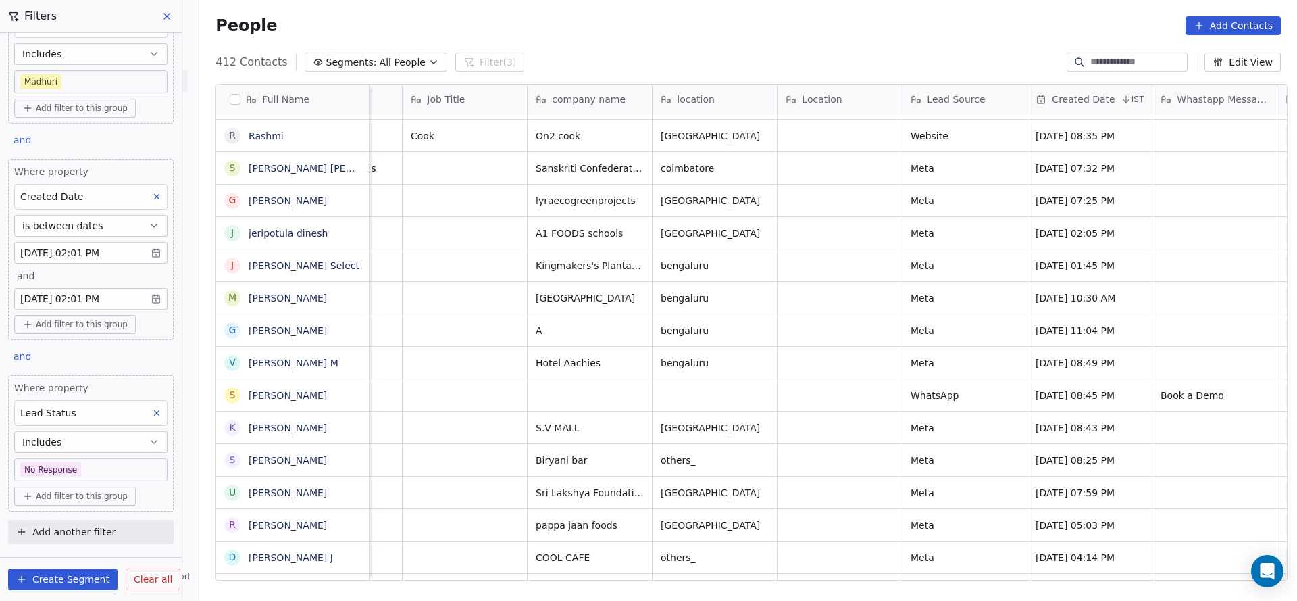
scroll to position [15, 336]
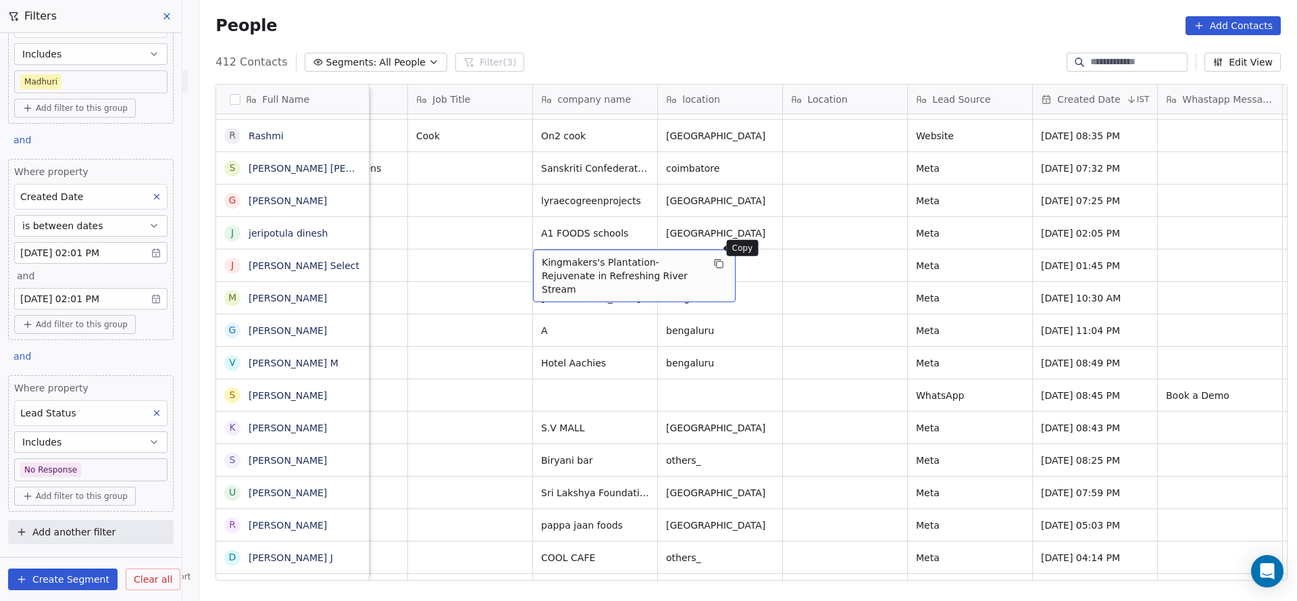
click at [713, 258] on icon "grid" at bounding box center [718, 263] width 11 height 11
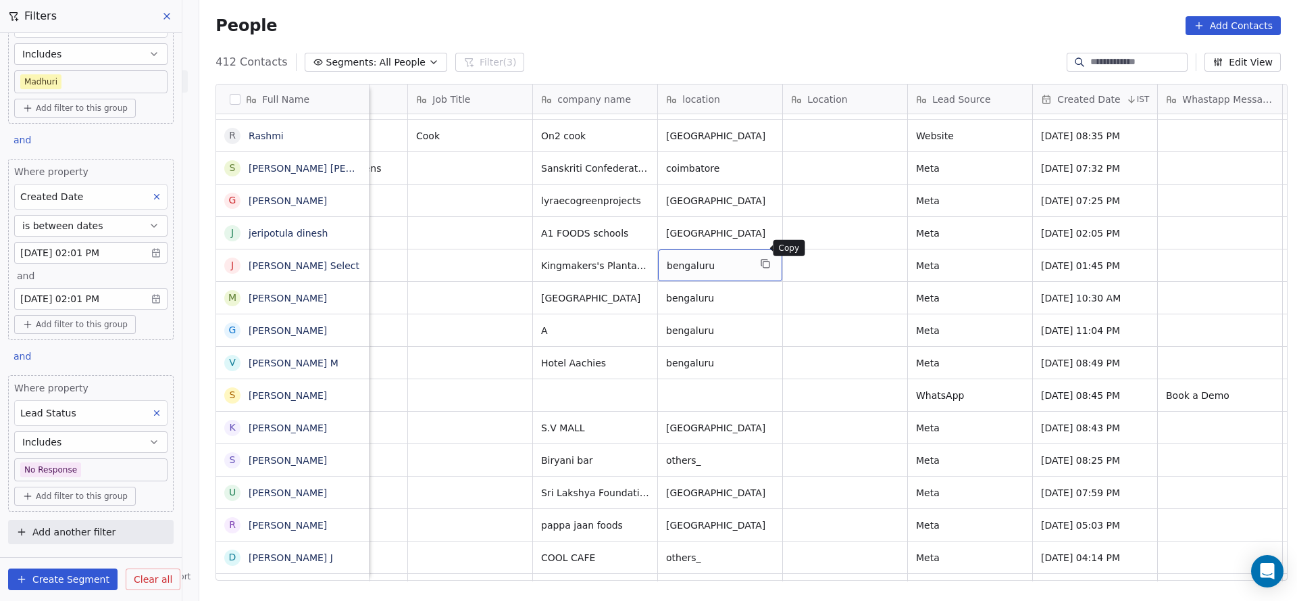
click at [760, 258] on icon "grid" at bounding box center [765, 263] width 11 height 11
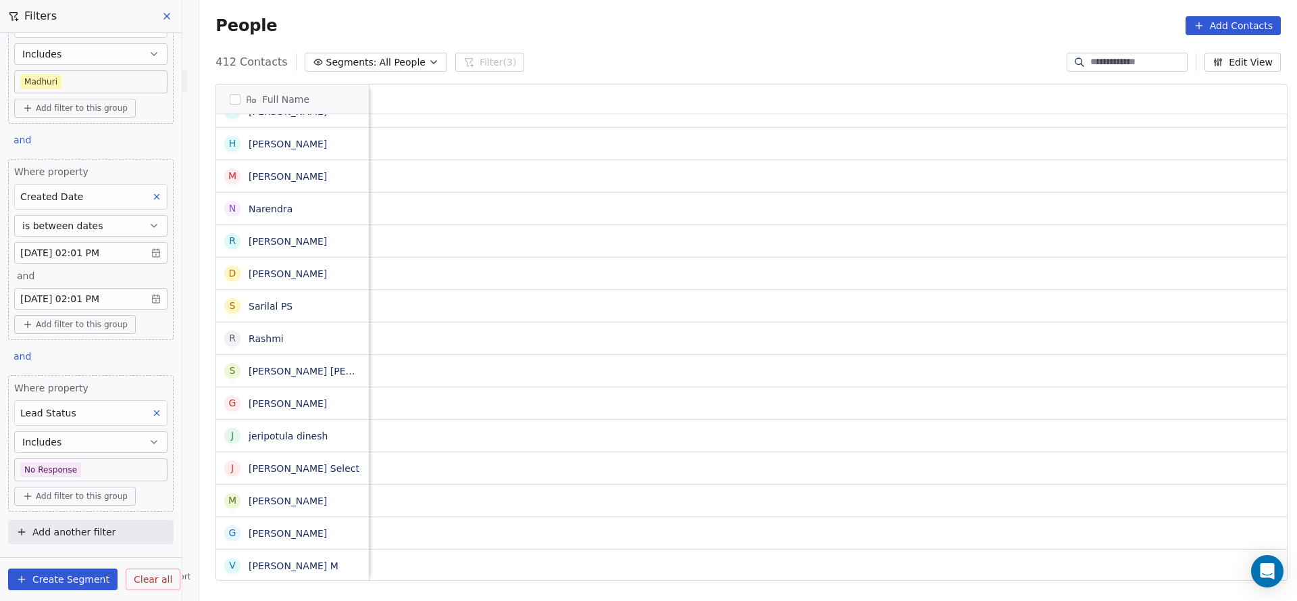
scroll to position [15, 125]
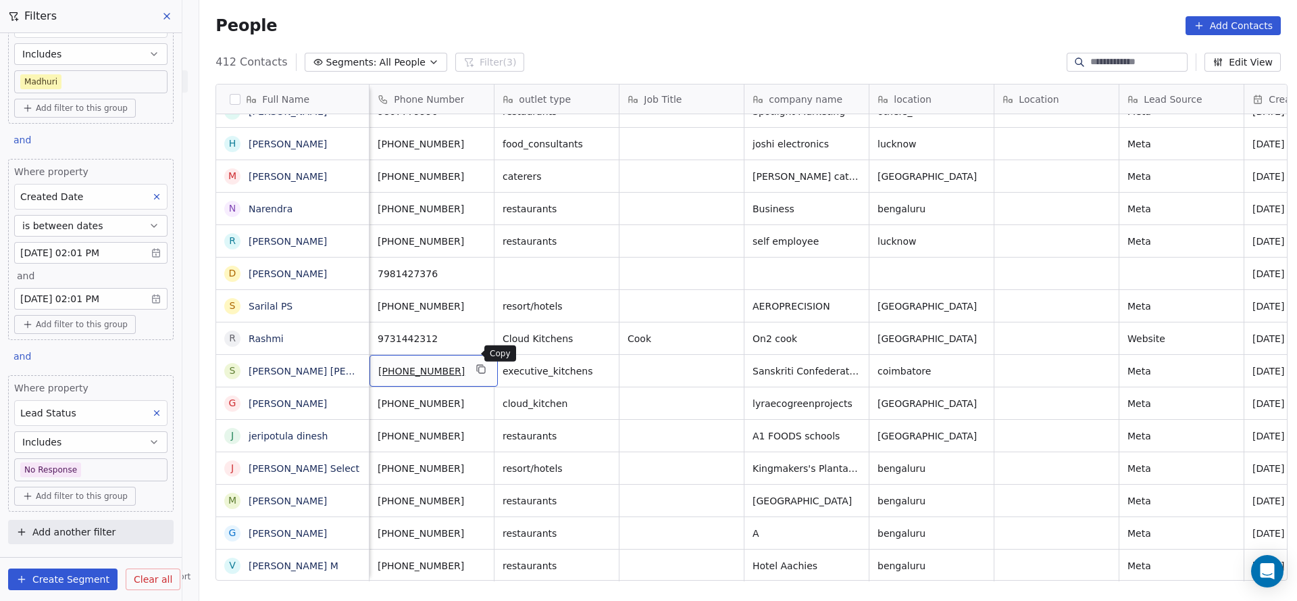
click at [474, 361] on button "grid" at bounding box center [482, 369] width 16 height 16
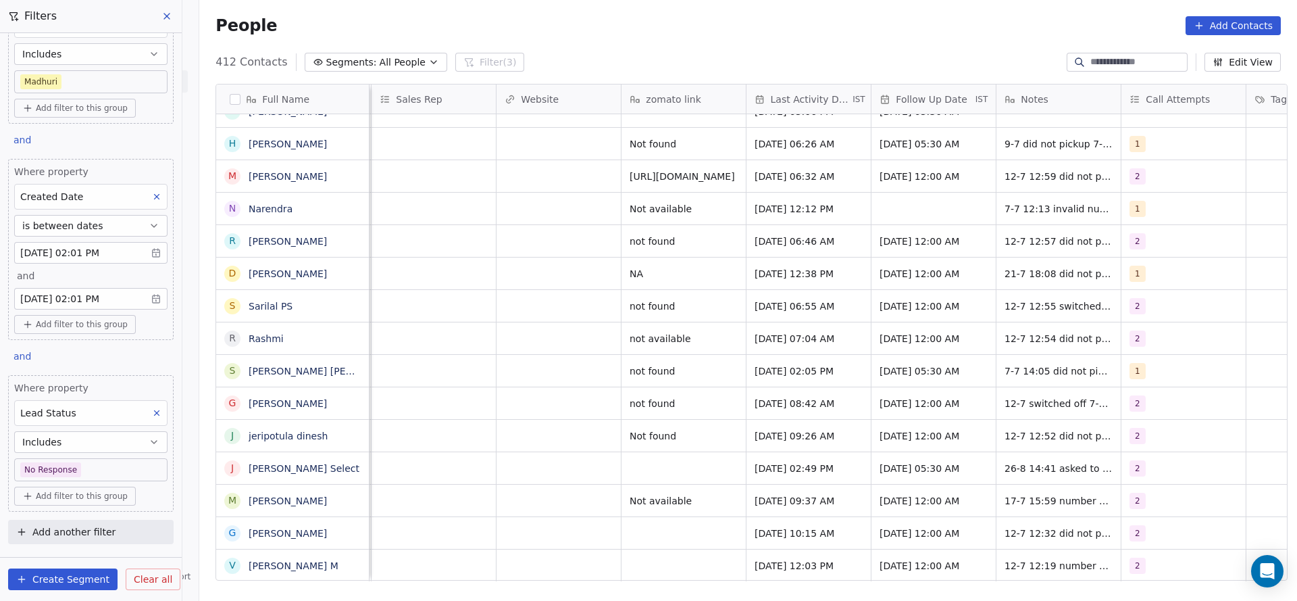
scroll to position [15, 1507]
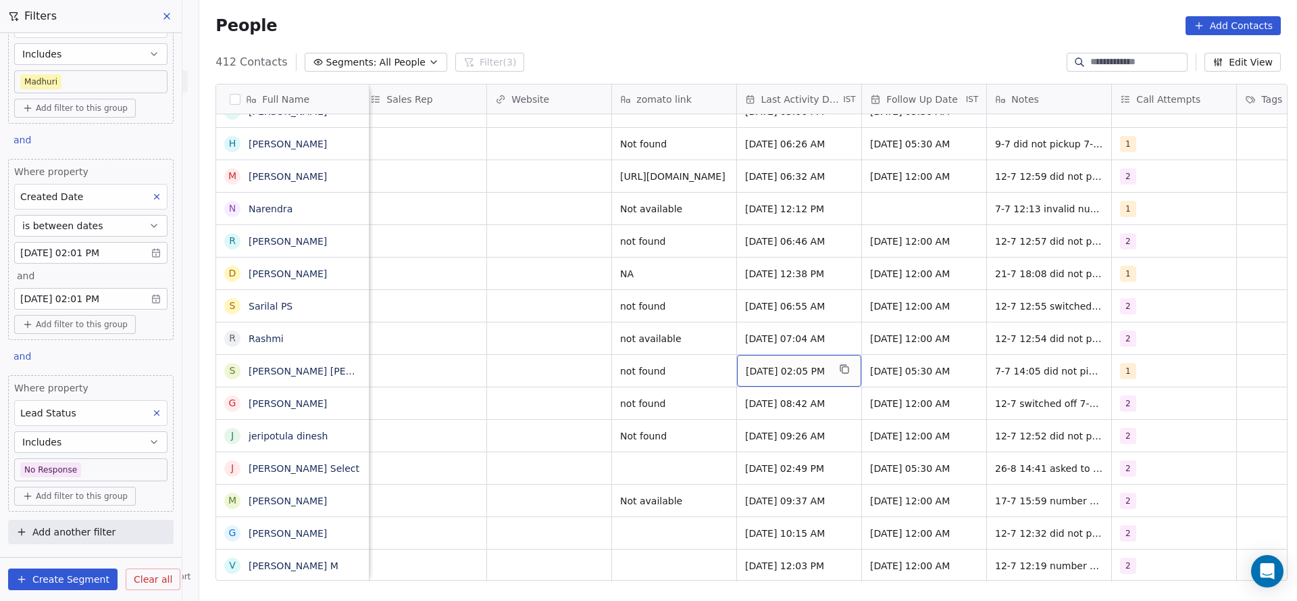
click at [771, 364] on span "Jul 07, 2025 02:05 PM" at bounding box center [787, 371] width 82 height 14
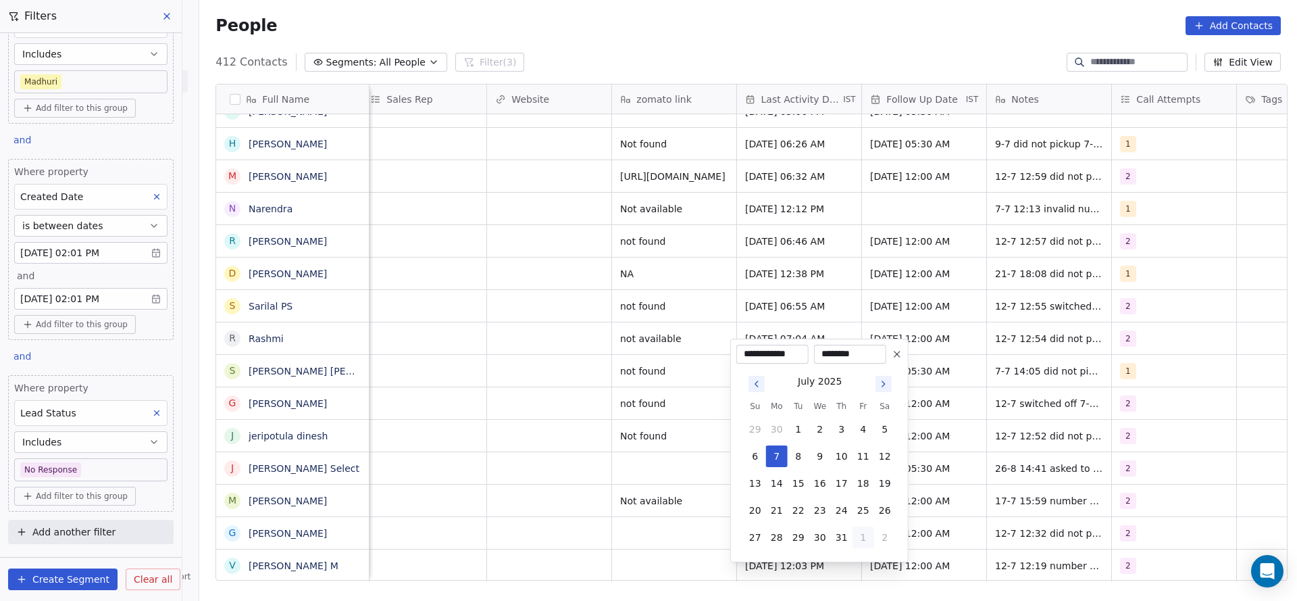
click at [867, 529] on button "1" at bounding box center [864, 537] width 22 height 22
click at [795, 537] on button "26" at bounding box center [799, 537] width 22 height 22
type input "**********"
drag, startPoint x: 309, startPoint y: 407, endPoint x: 1225, endPoint y: 301, distance: 921.5
click at [308, 406] on html "On2Cook India Pvt. Ltd. Contacts People Marketing Workflows Campaigns Sales Pip…" at bounding box center [648, 300] width 1297 height 601
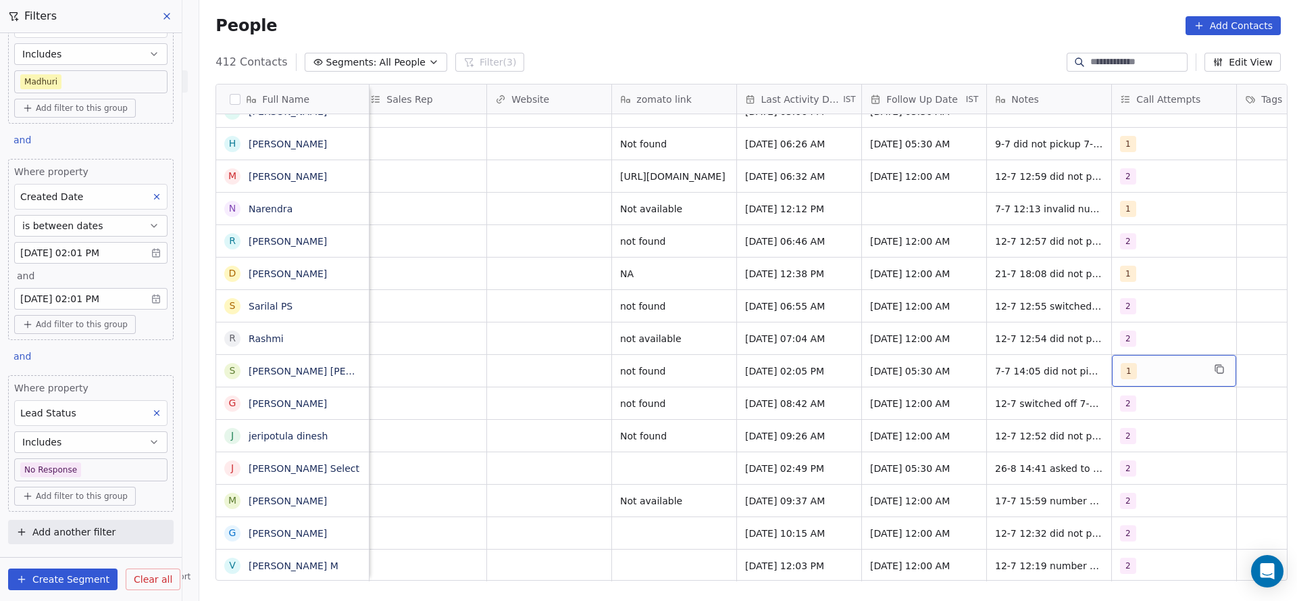
click at [1124, 363] on span "1" at bounding box center [1129, 371] width 16 height 16
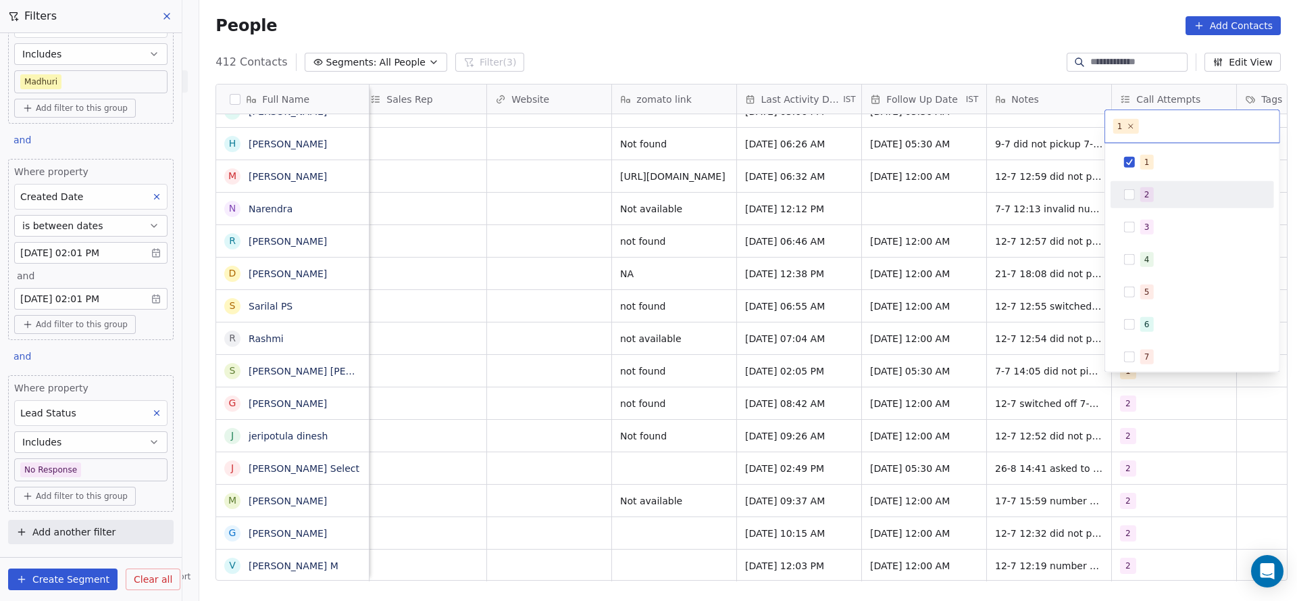
click at [1164, 196] on div "2" at bounding box center [1200, 194] width 120 height 15
click at [1167, 161] on div "1" at bounding box center [1200, 162] width 120 height 15
click at [901, 282] on html "On2Cook India Pvt. Ltd. Contacts People Marketing Workflows Campaigns Sales Pip…" at bounding box center [648, 300] width 1297 height 601
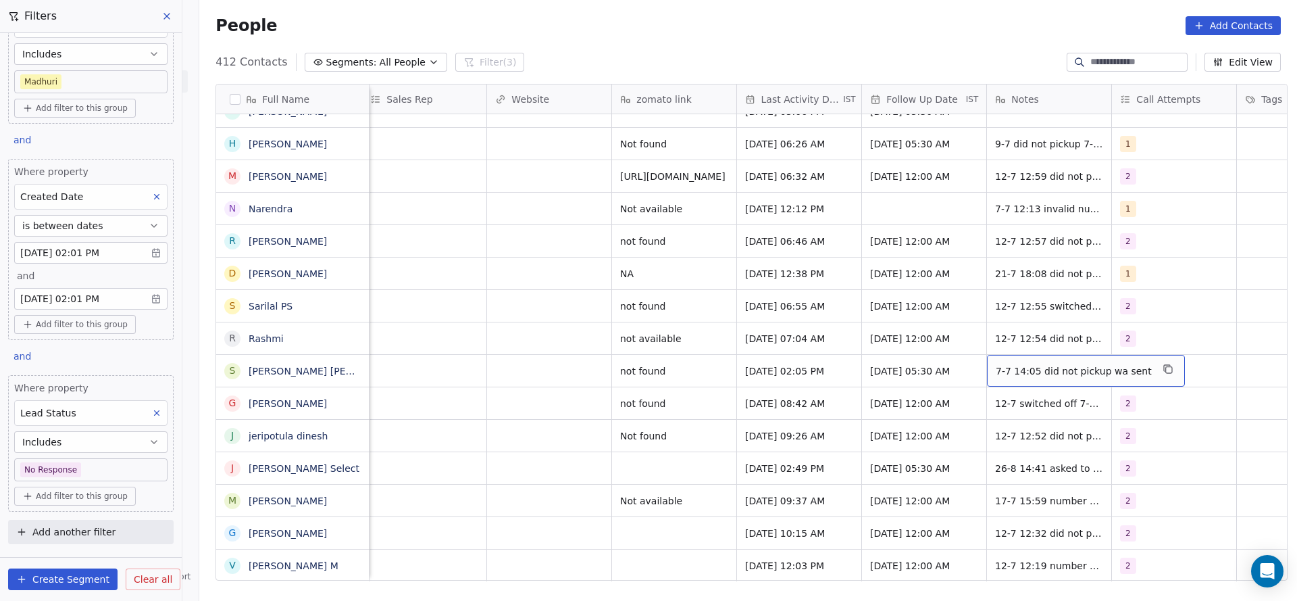
click at [987, 358] on div "7-7 14:05 did not pickup wa sent" at bounding box center [1086, 371] width 198 height 32
click at [995, 341] on textarea "**********" at bounding box center [1071, 360] width 181 height 42
type textarea "**********"
click at [559, 354] on html "On2Cook India Pvt. Ltd. Contacts People Marketing Workflows Campaigns Sales Pip…" at bounding box center [648, 300] width 1297 height 601
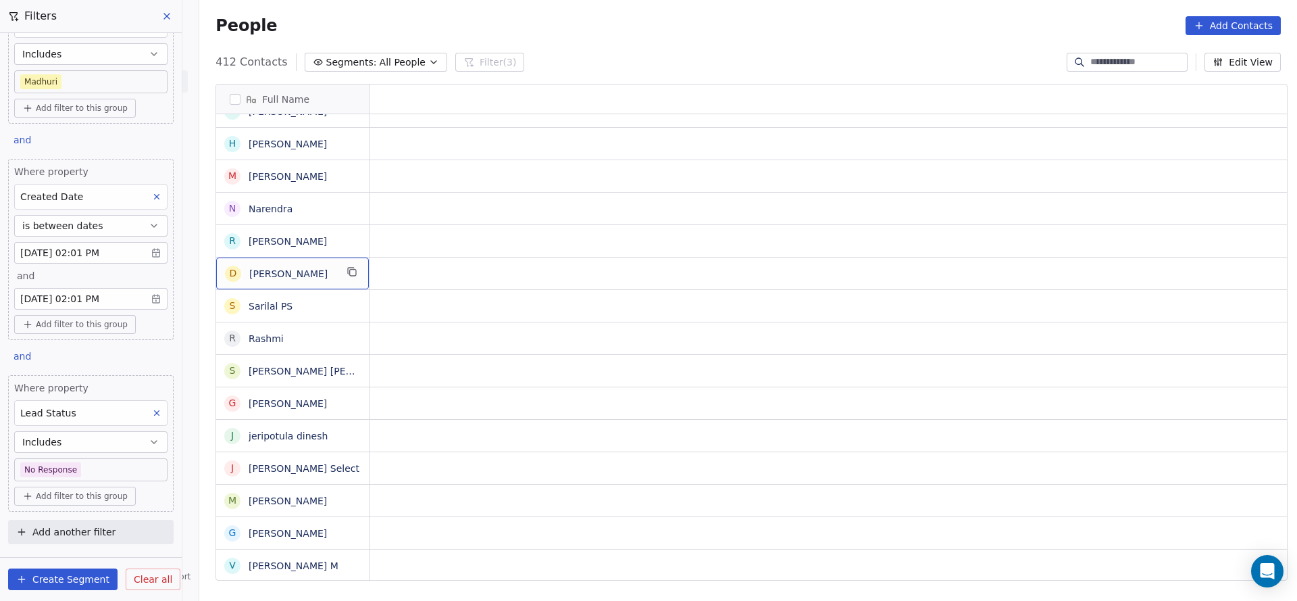
scroll to position [15, 0]
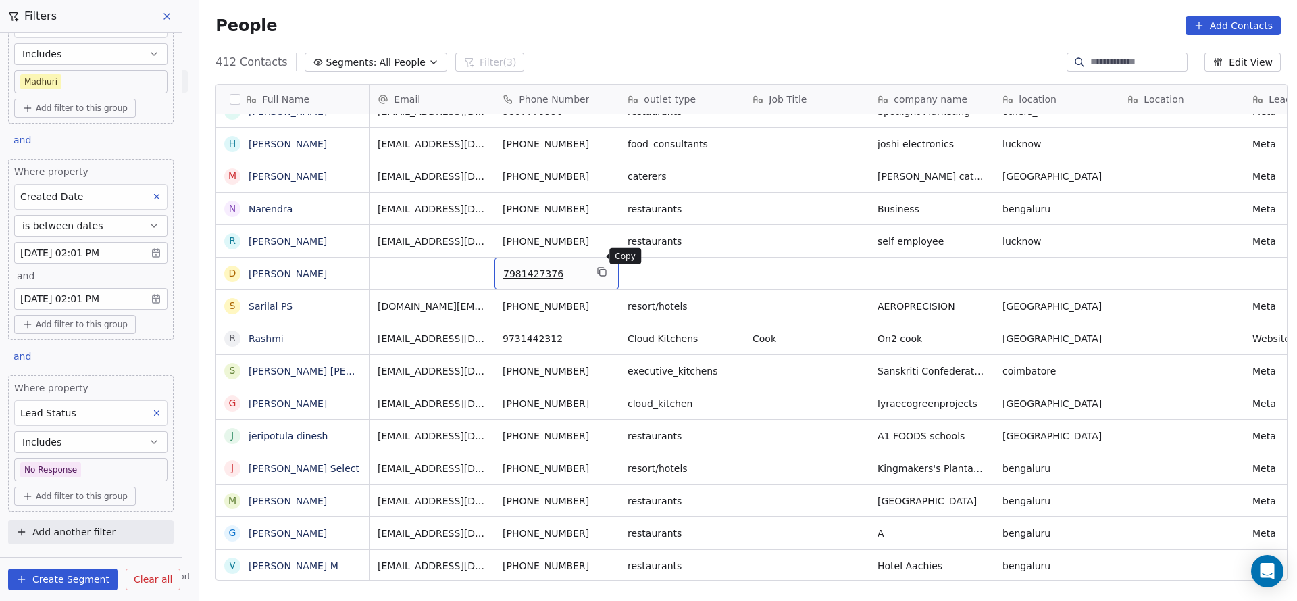
click at [602, 263] on button "grid" at bounding box center [602, 271] width 16 height 16
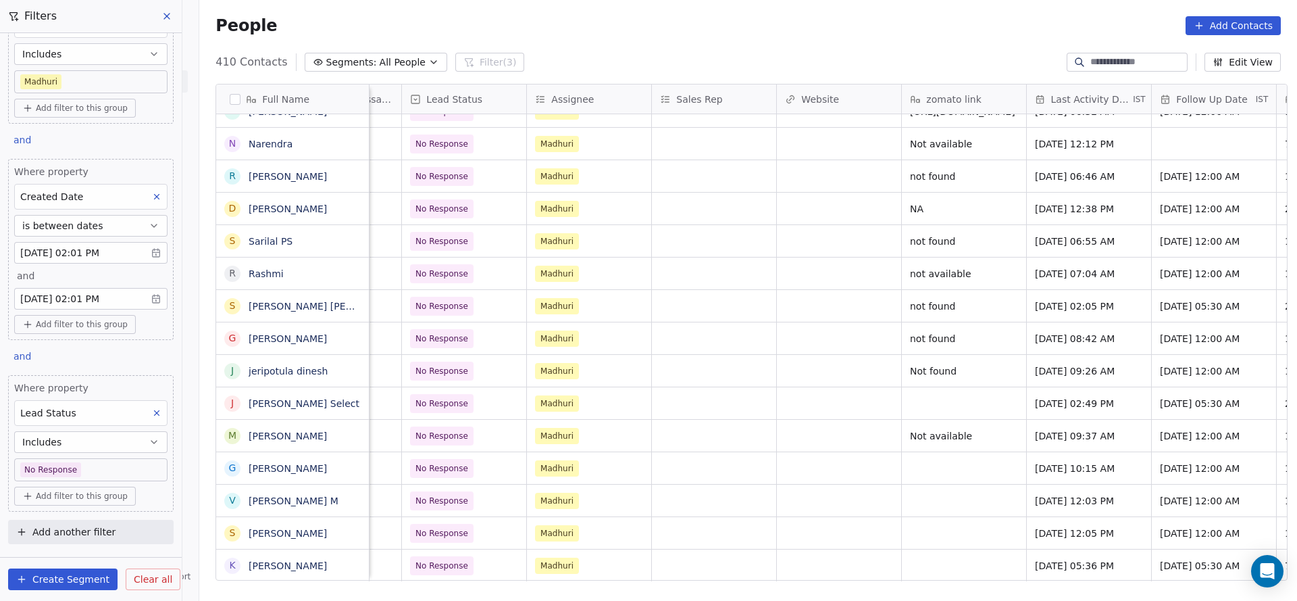
scroll to position [15, 1257]
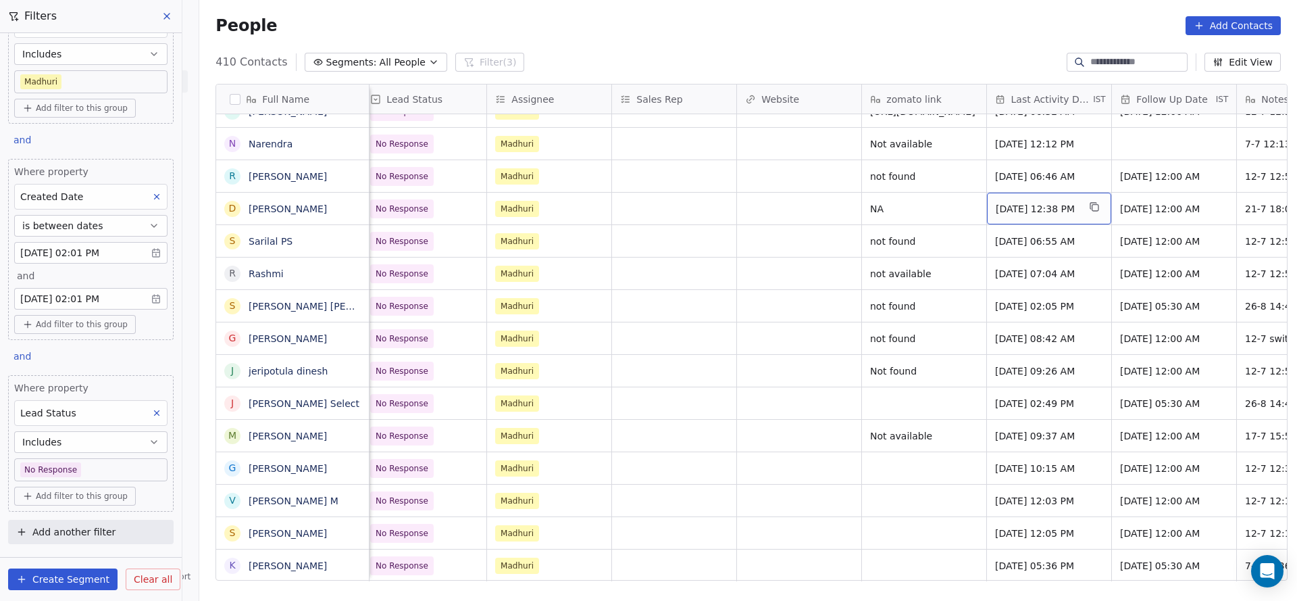
click at [1021, 202] on span "Jul 21, 2025 12:38 PM" at bounding box center [1037, 209] width 82 height 14
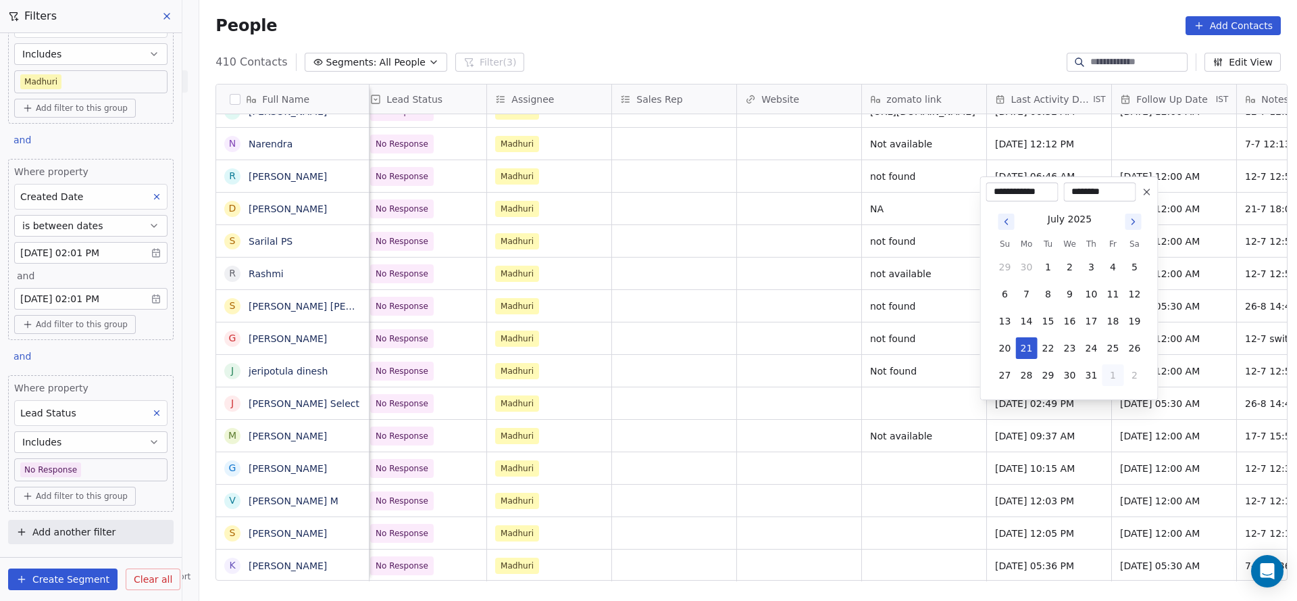
click at [1113, 375] on button "1" at bounding box center [1114, 375] width 22 height 22
click at [1048, 376] on button "26" at bounding box center [1049, 375] width 22 height 22
type input "**********"
click at [834, 353] on html "On2Cook India Pvt. Ltd. Contacts People Marketing Workflows Campaigns Sales Pip…" at bounding box center [648, 300] width 1297 height 601
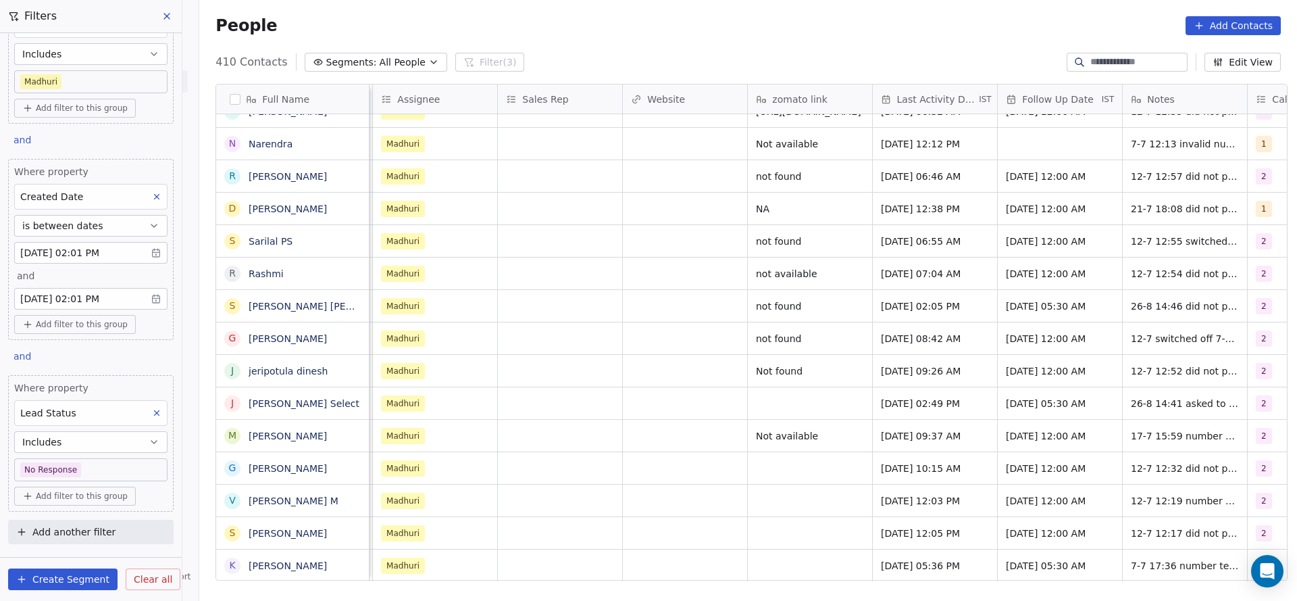
scroll to position [15, 1525]
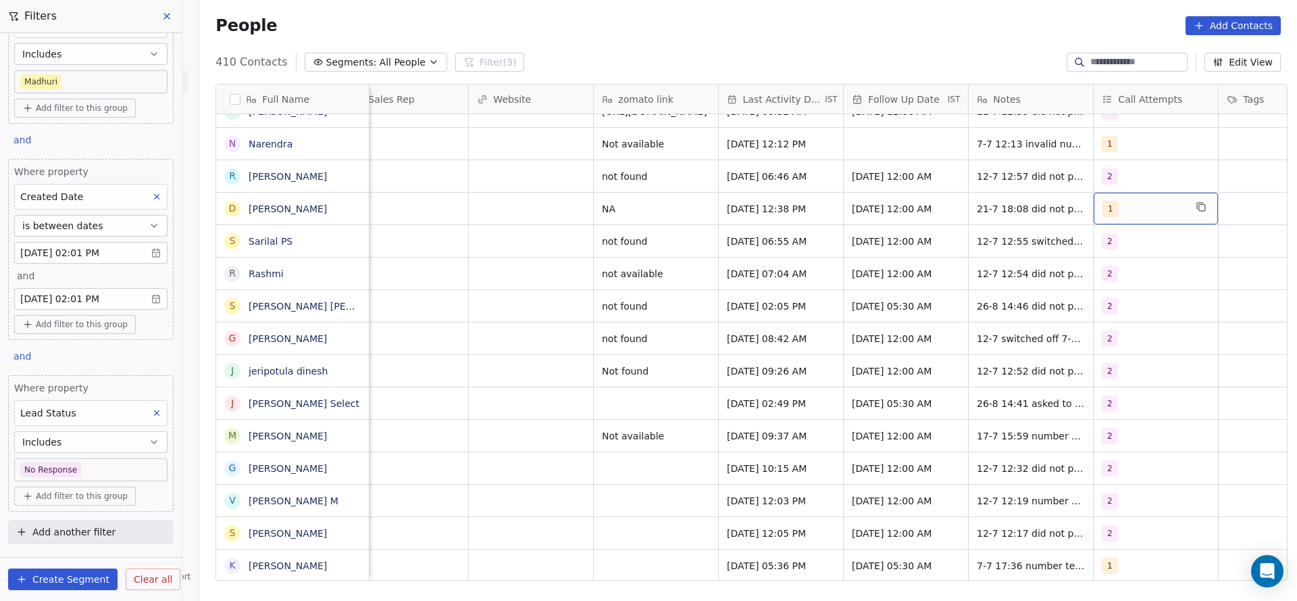
click at [1115, 201] on div "1" at bounding box center [1144, 209] width 82 height 16
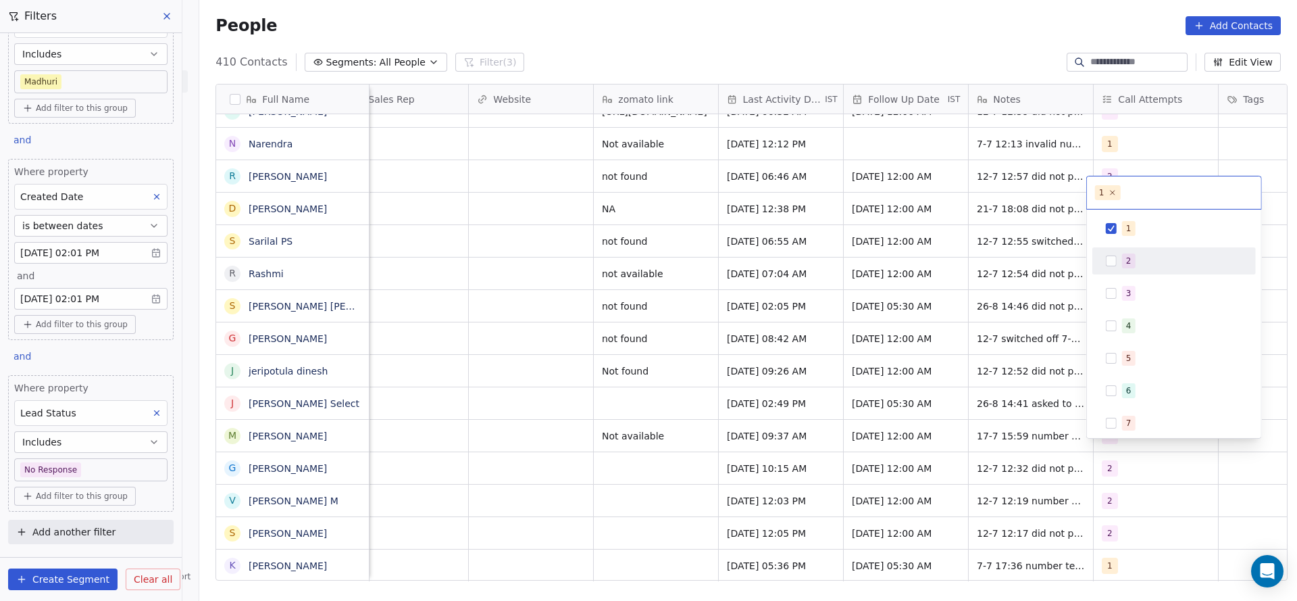
click at [1115, 253] on div "2" at bounding box center [1174, 261] width 153 height 22
click at [1114, 223] on button "Suggestions" at bounding box center [1111, 228] width 11 height 11
click at [923, 226] on html "On2Cook India Pvt. Ltd. Contacts People Marketing Workflows Campaigns Sales Pip…" at bounding box center [648, 300] width 1297 height 601
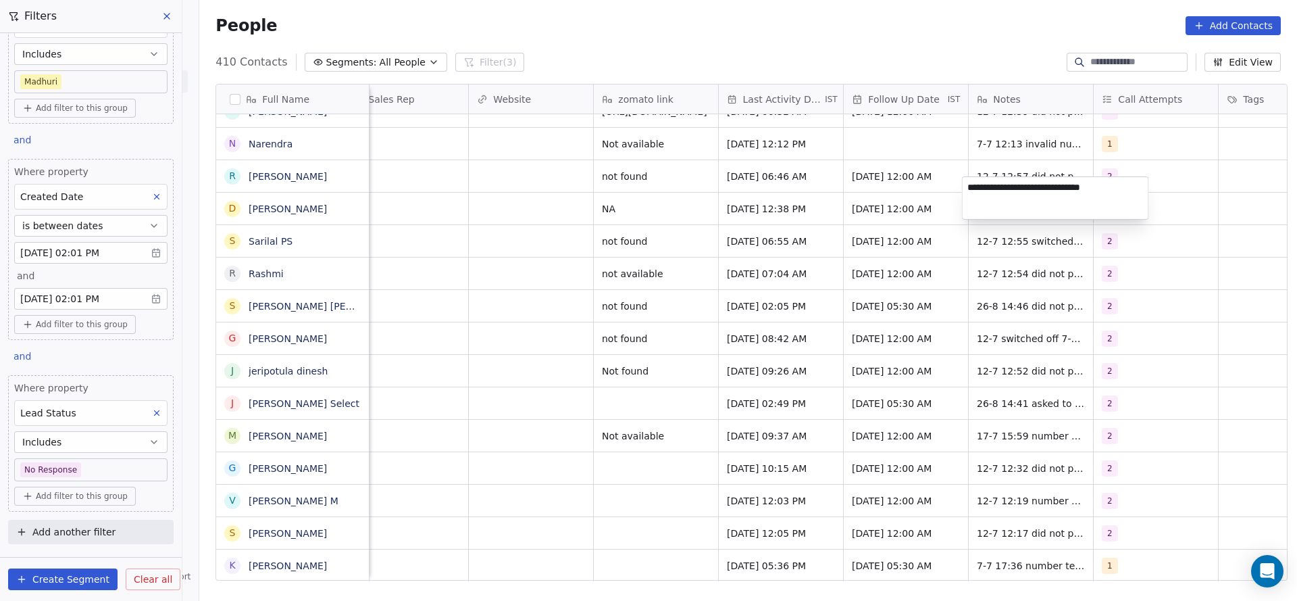
click at [969, 190] on textarea "**********" at bounding box center [1056, 198] width 186 height 42
type textarea "**********"
click at [824, 203] on html "On2Cook India Pvt. Ltd. Contacts People Marketing Workflows Campaigns Sales Pip…" at bounding box center [648, 300] width 1297 height 601
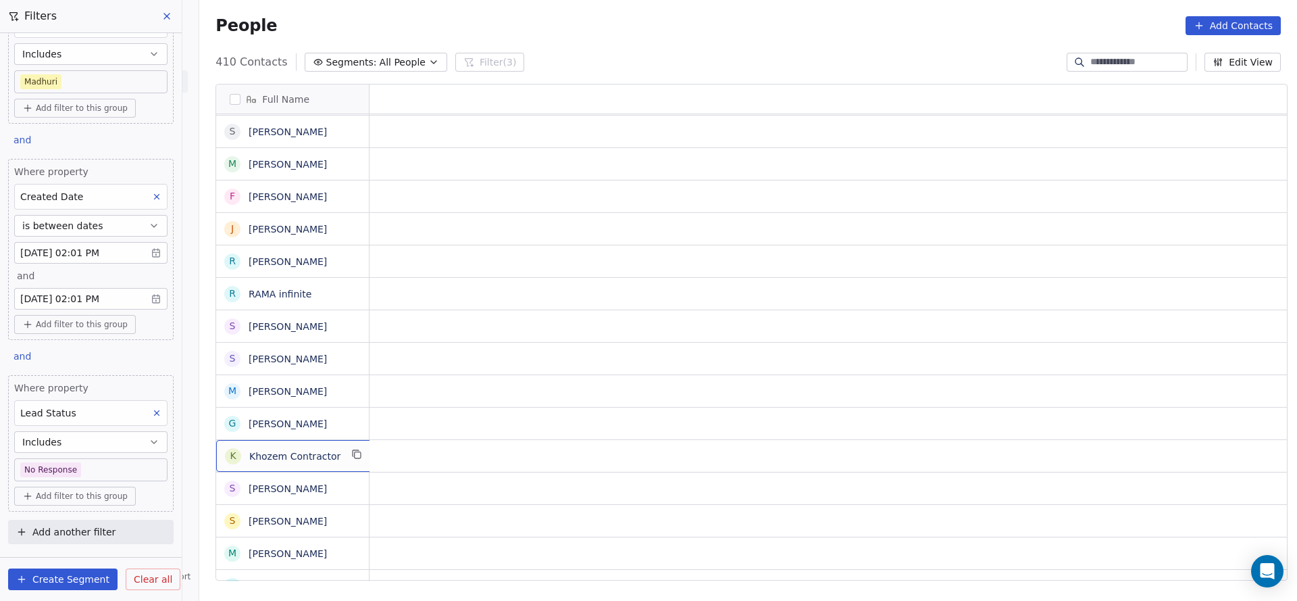
scroll to position [15, 0]
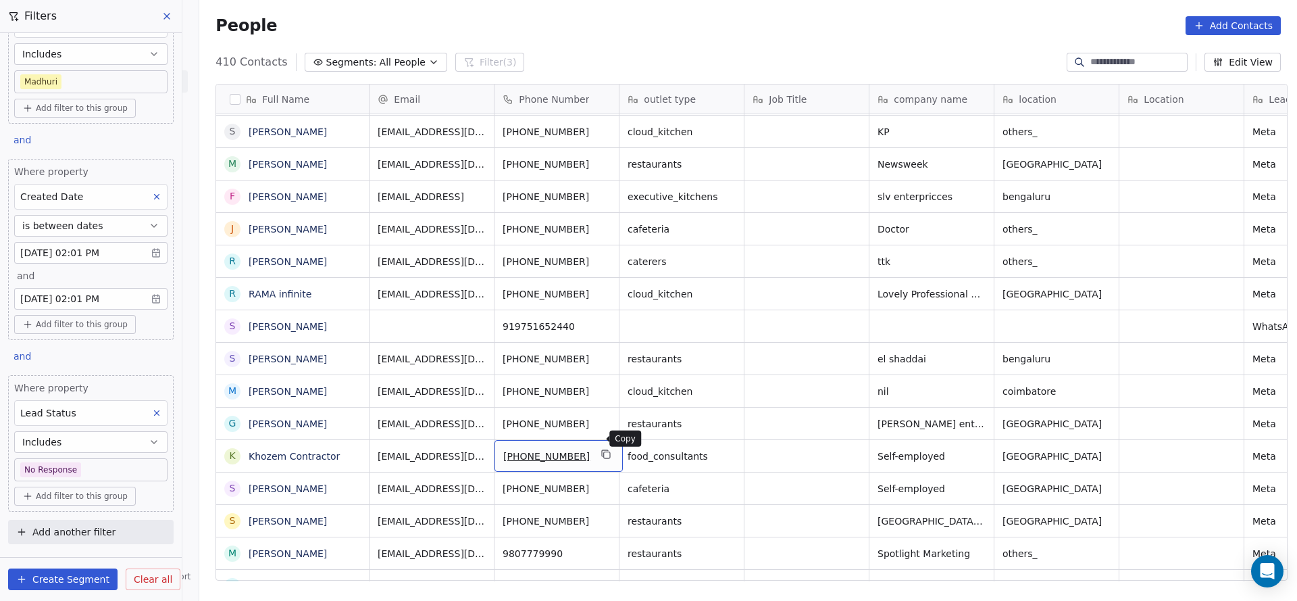
click at [601, 449] on icon "grid" at bounding box center [606, 454] width 11 height 11
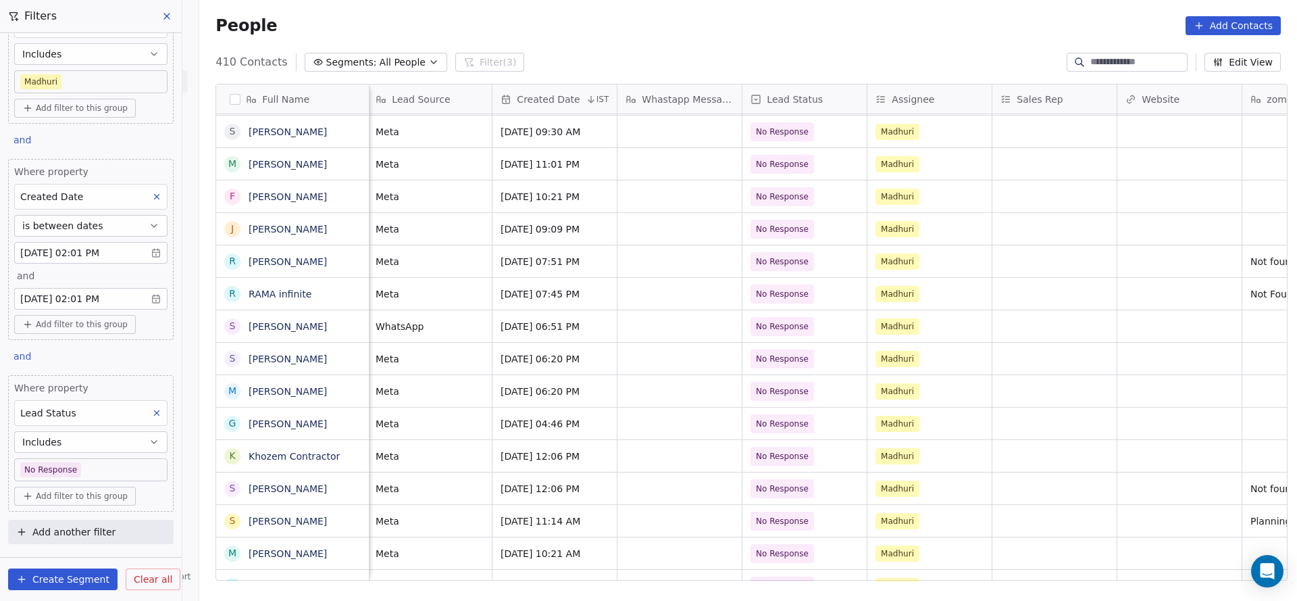
scroll to position [15, 1159]
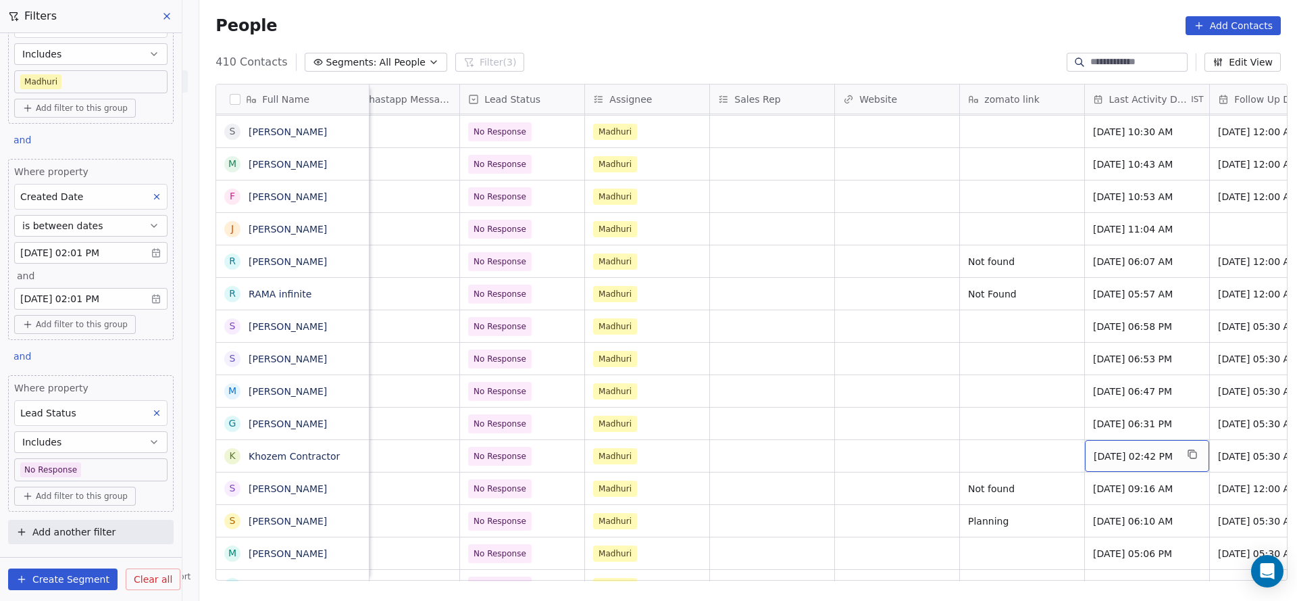
click at [1096, 449] on span "Jul 07, 2025 02:42 PM" at bounding box center [1135, 456] width 82 height 14
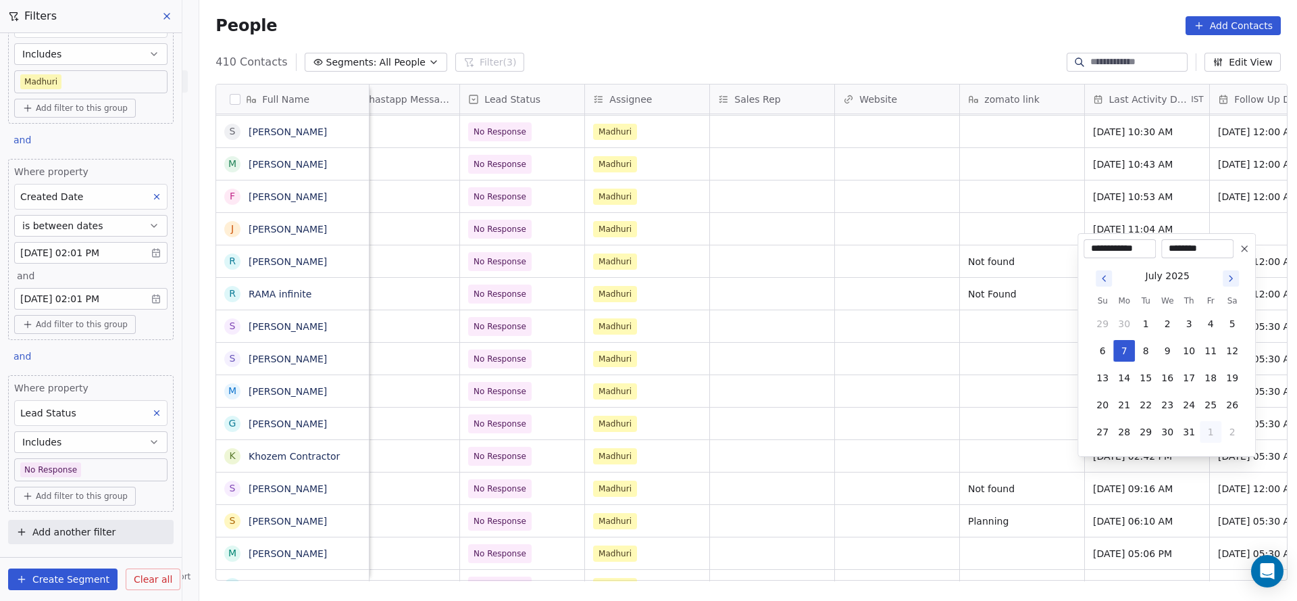
click at [1212, 428] on button "1" at bounding box center [1211, 432] width 22 height 22
click at [1145, 410] on button "26" at bounding box center [1146, 405] width 22 height 22
type input "**********"
click at [973, 421] on html "On2Cook India Pvt. Ltd. Contacts People Marketing Workflows Campaigns Sales Pip…" at bounding box center [648, 300] width 1297 height 601
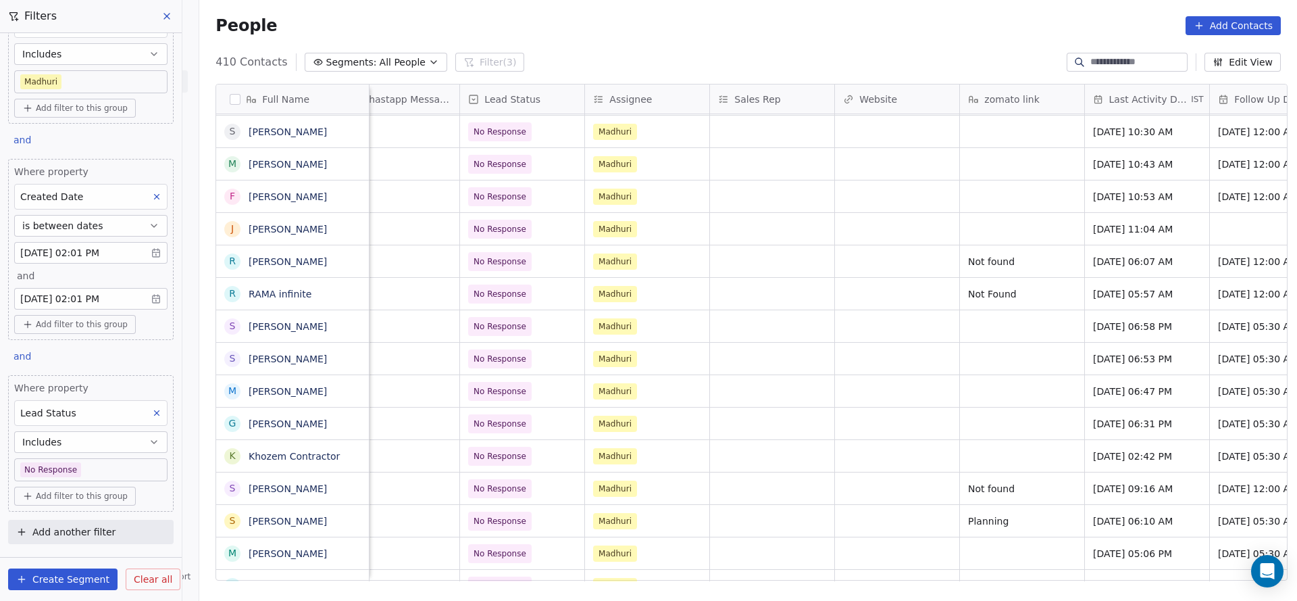
scroll to position [15, 1608]
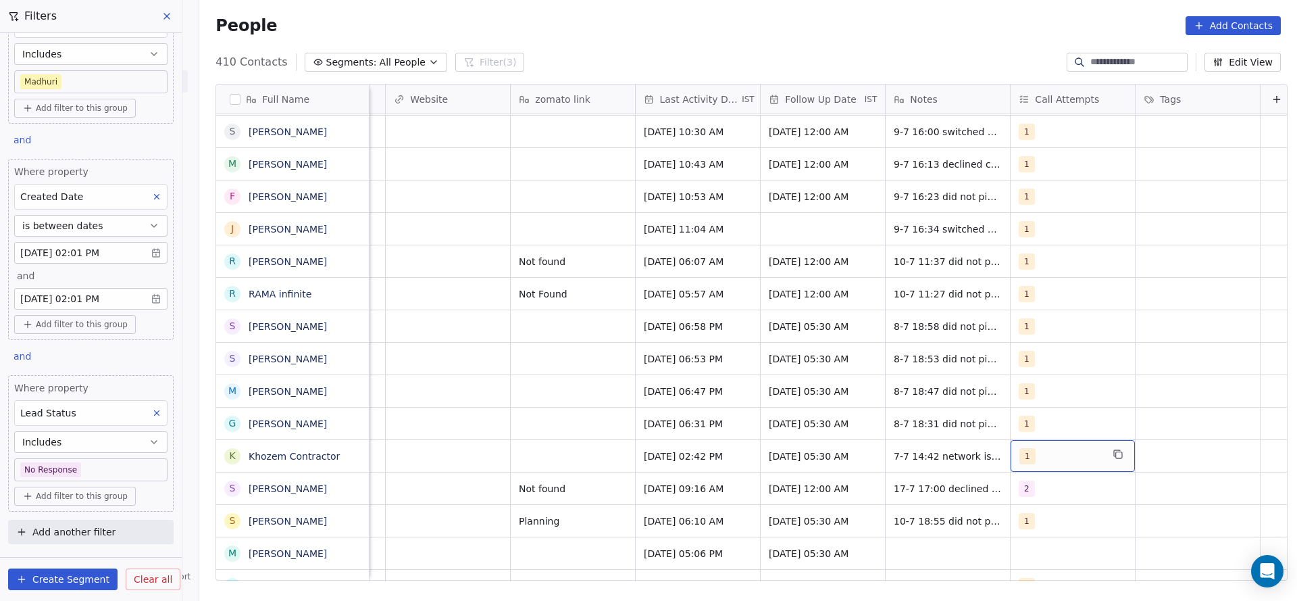
click at [1038, 448] on div "1" at bounding box center [1060, 456] width 82 height 16
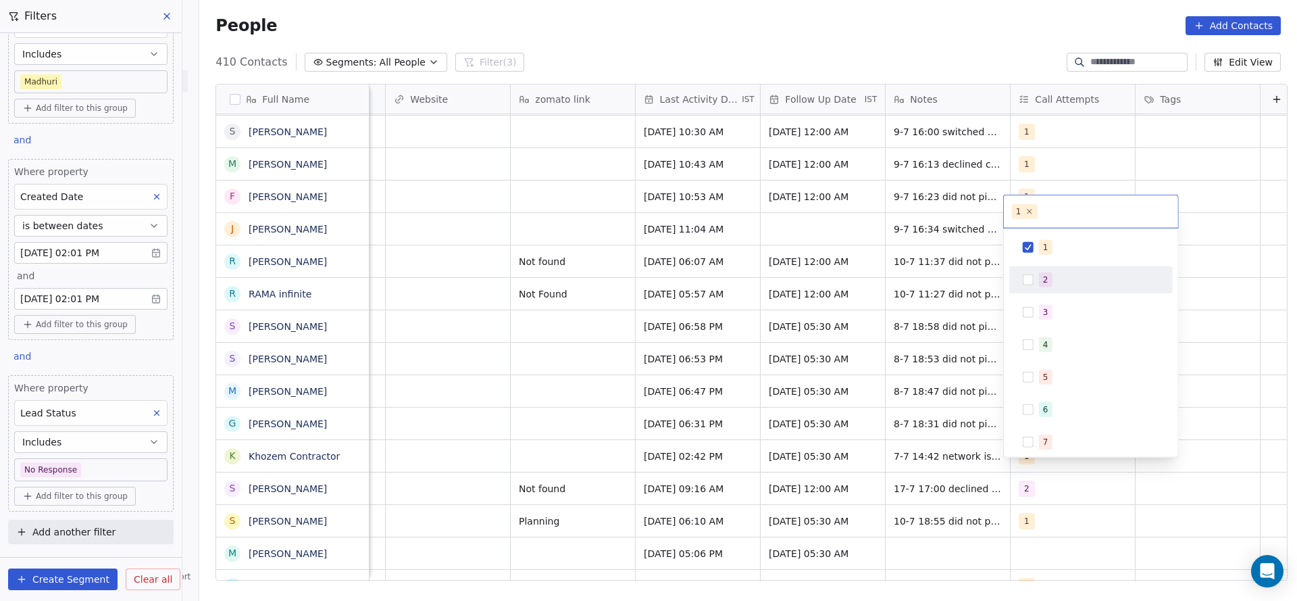
click at [1042, 288] on div "2" at bounding box center [1091, 280] width 153 height 22
click at [1044, 254] on div "1" at bounding box center [1091, 247] width 153 height 22
click at [876, 329] on html "On2Cook India Pvt. Ltd. Contacts People Marketing Workflows Campaigns Sales Pip…" at bounding box center [648, 300] width 1297 height 601
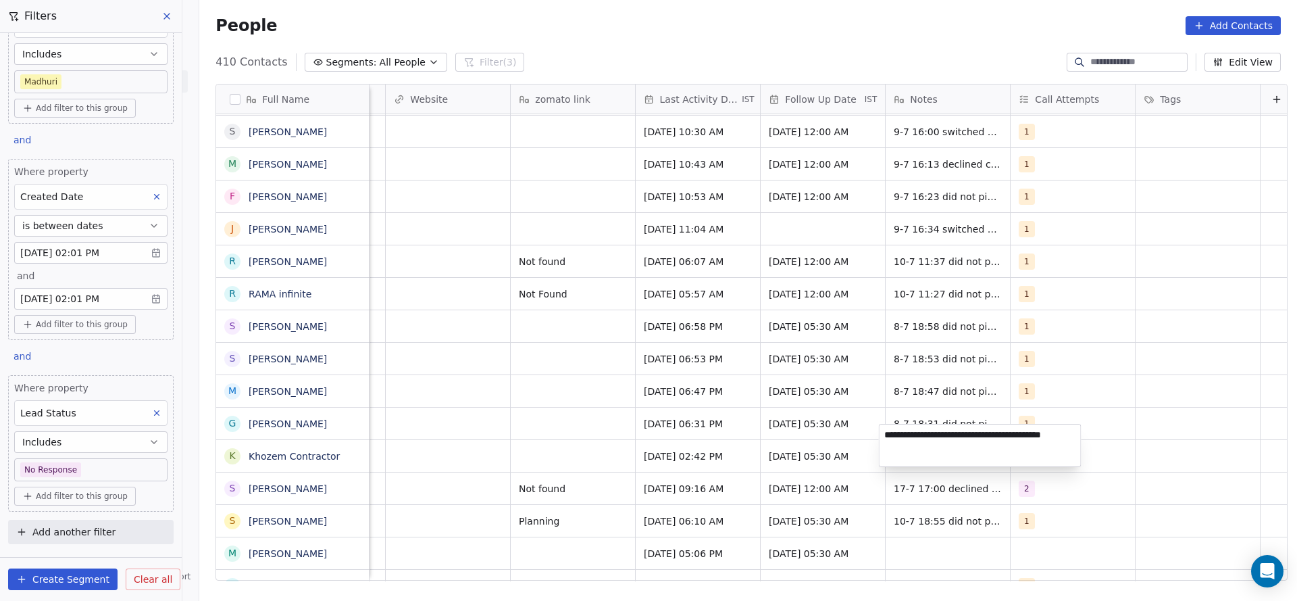
click at [886, 430] on textarea "**********" at bounding box center [980, 445] width 201 height 42
type textarea "**********"
click at [657, 462] on html "On2Cook India Pvt. Ltd. Contacts People Marketing Workflows Campaigns Sales Pip…" at bounding box center [648, 300] width 1297 height 601
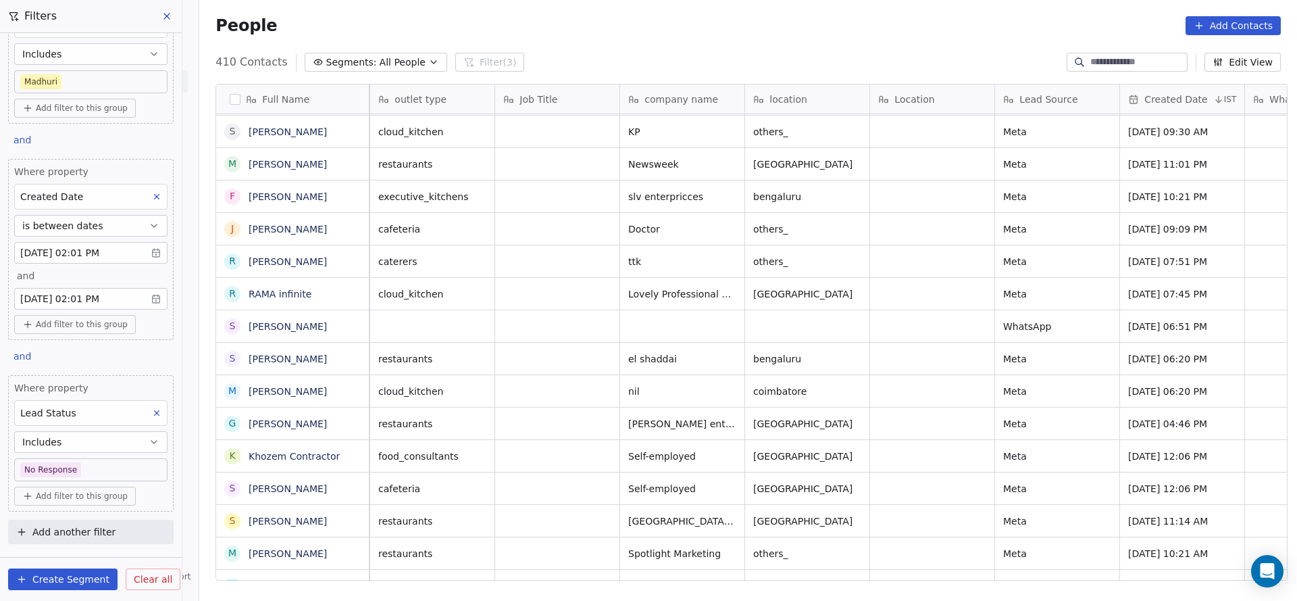
scroll to position [15, 0]
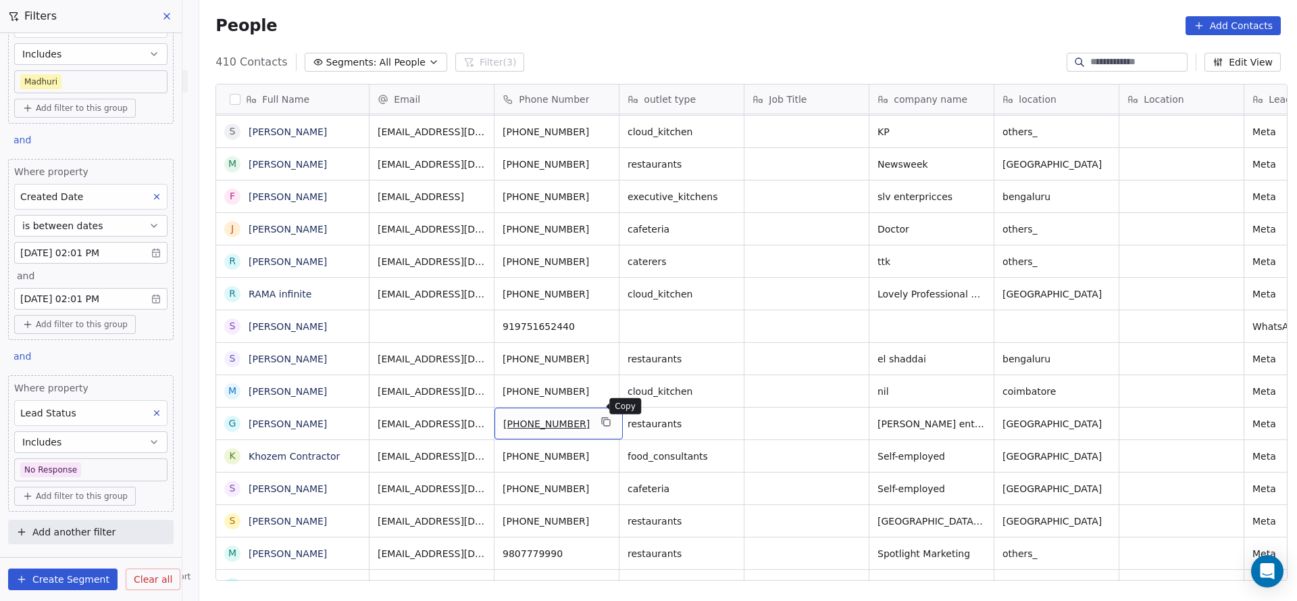
click at [601, 416] on icon "grid" at bounding box center [606, 421] width 11 height 11
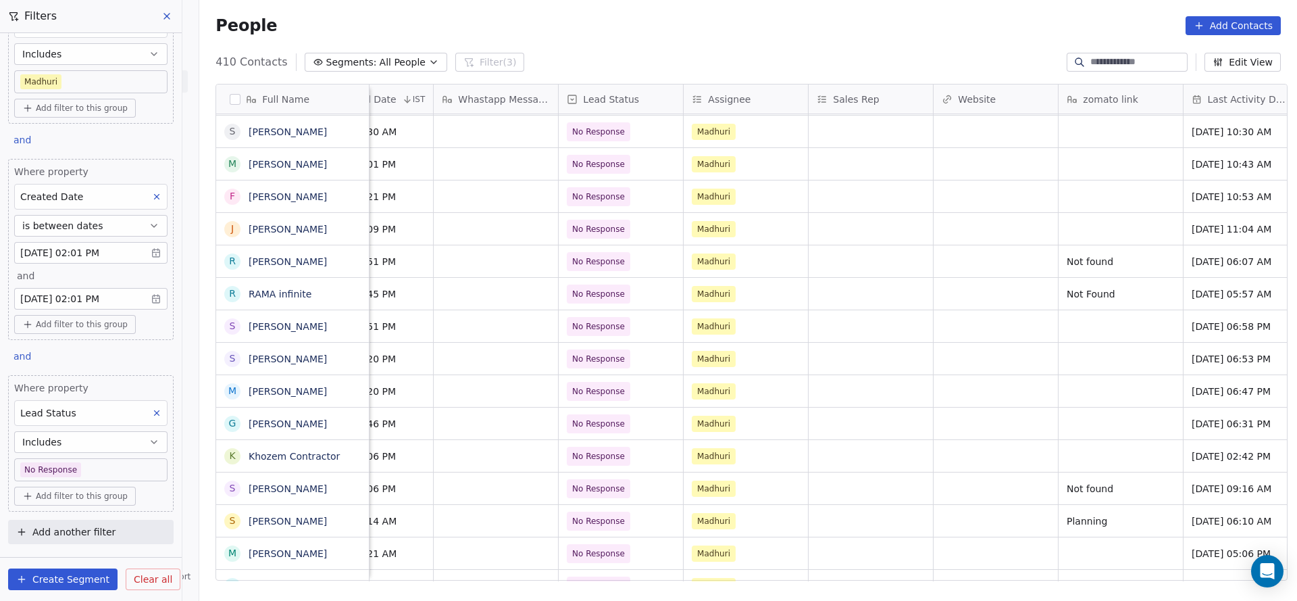
scroll to position [15, 1490]
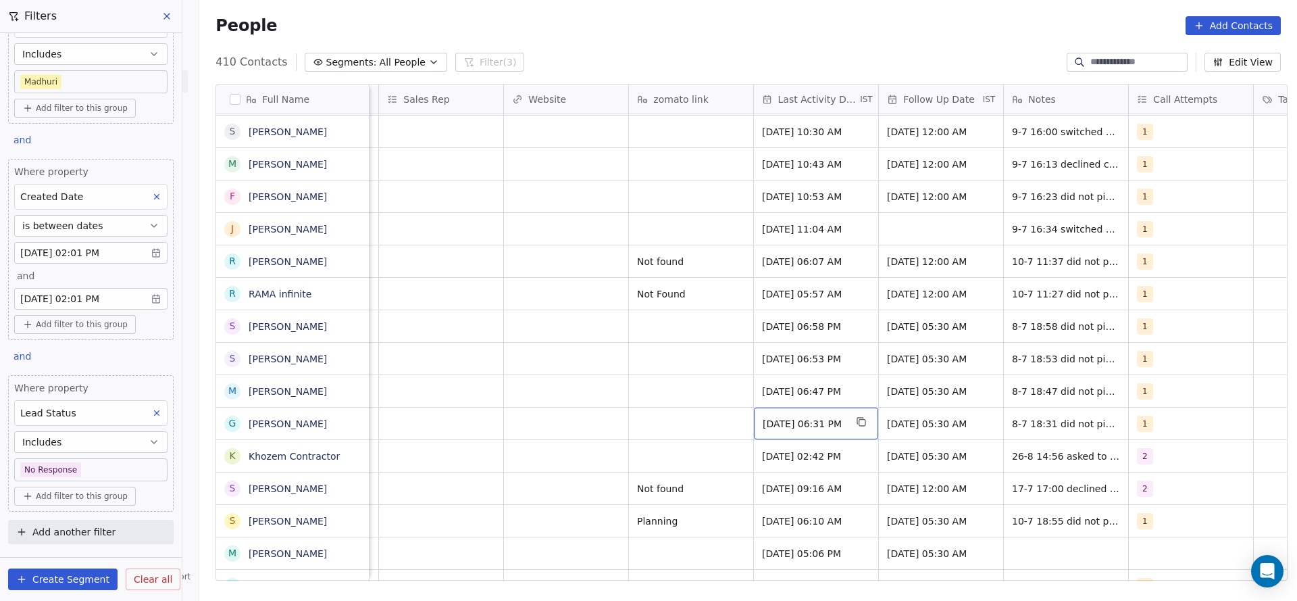
click at [790, 417] on span "Jul 08, 2025 06:31 PM" at bounding box center [804, 424] width 82 height 14
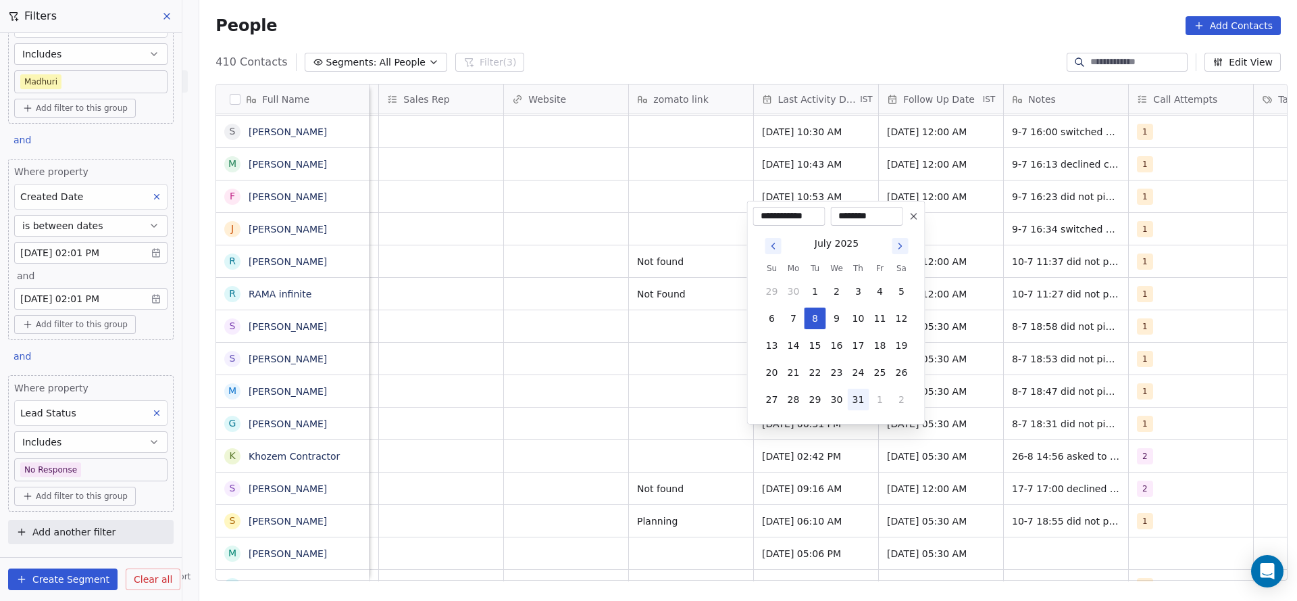
click at [867, 392] on button "31" at bounding box center [859, 399] width 22 height 22
click at [871, 395] on button "1" at bounding box center [880, 399] width 22 height 22
drag, startPoint x: 811, startPoint y: 372, endPoint x: 462, endPoint y: 399, distance: 349.6
click at [809, 373] on button "26" at bounding box center [816, 372] width 22 height 22
type input "**********"
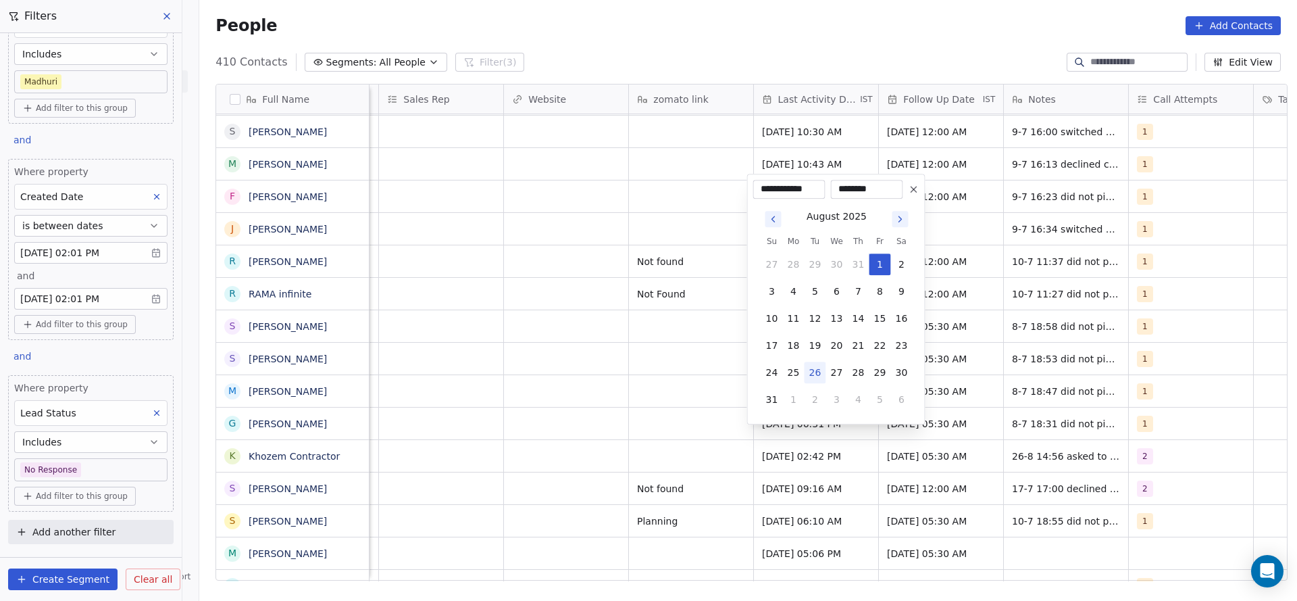
drag, startPoint x: 462, startPoint y: 399, endPoint x: 1121, endPoint y: 401, distance: 659.3
click at [549, 411] on html "On2Cook India Pvt. Ltd. Contacts People Marketing Workflows Campaigns Sales Pip…" at bounding box center [648, 300] width 1297 height 601
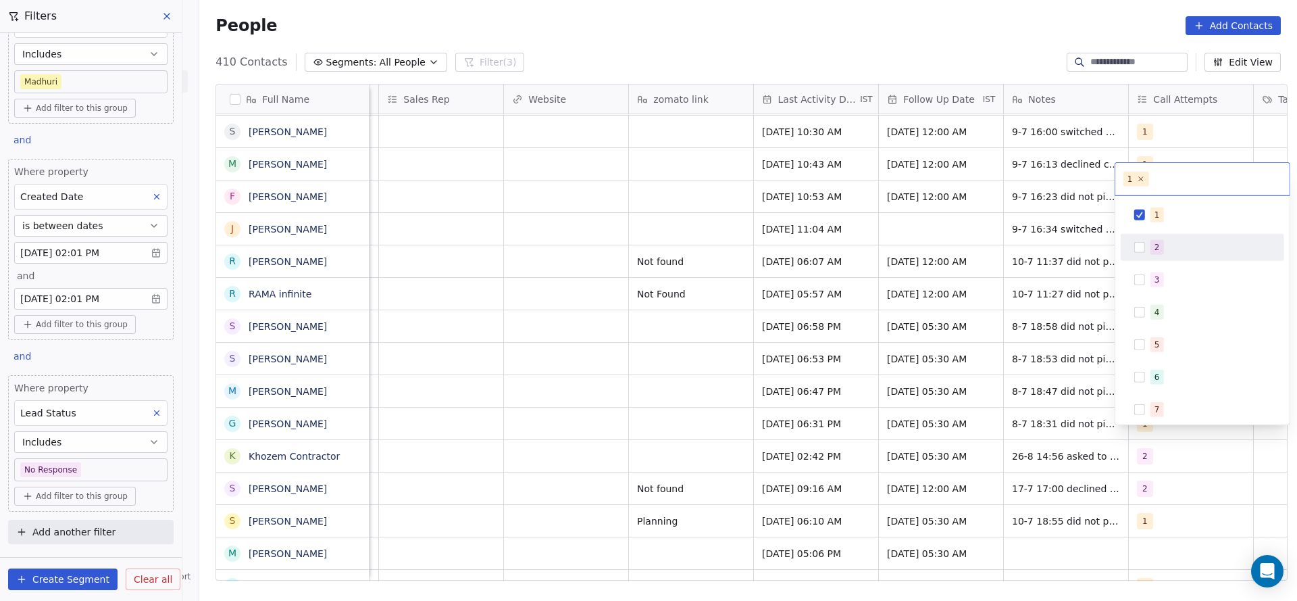
click at [1159, 240] on span "2" at bounding box center [1157, 247] width 14 height 15
click at [1171, 215] on div "1" at bounding box center [1210, 214] width 120 height 15
click at [1015, 322] on html "On2Cook India Pvt. Ltd. Contacts People Marketing Workflows Campaigns Sales Pip…" at bounding box center [648, 300] width 1297 height 601
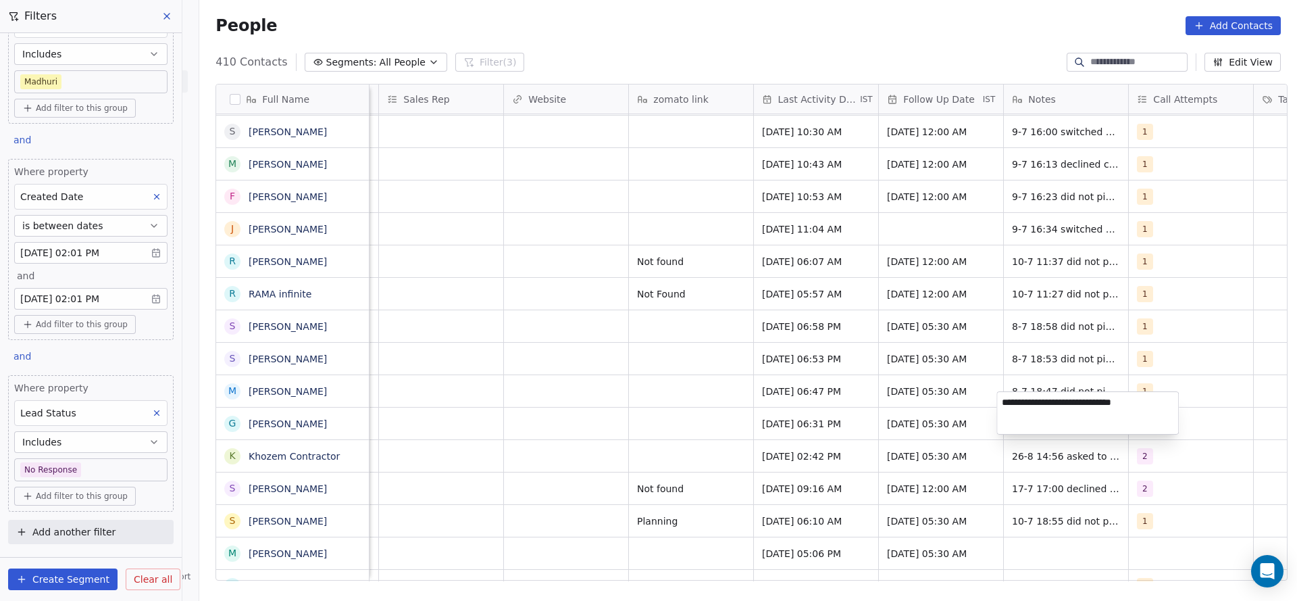
click at [1001, 402] on textarea "**********" at bounding box center [1087, 413] width 181 height 42
type textarea "**********"
click at [687, 409] on html "On2Cook India Pvt. Ltd. Contacts People Marketing Workflows Campaigns Sales Pip…" at bounding box center [648, 300] width 1297 height 601
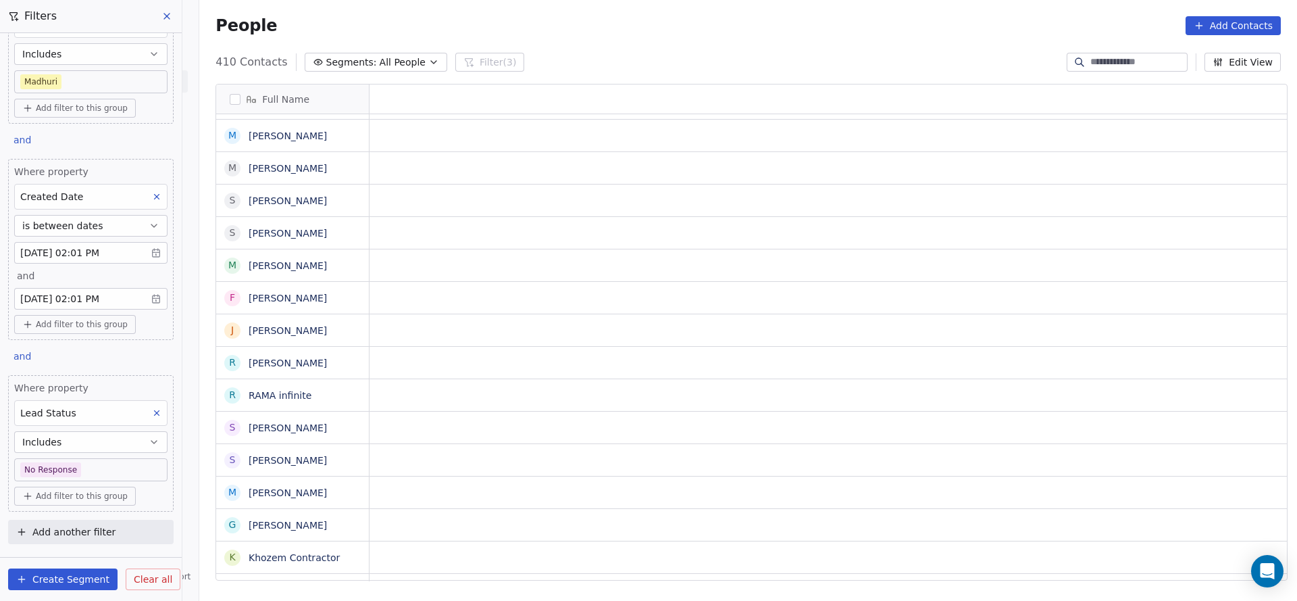
scroll to position [15, 0]
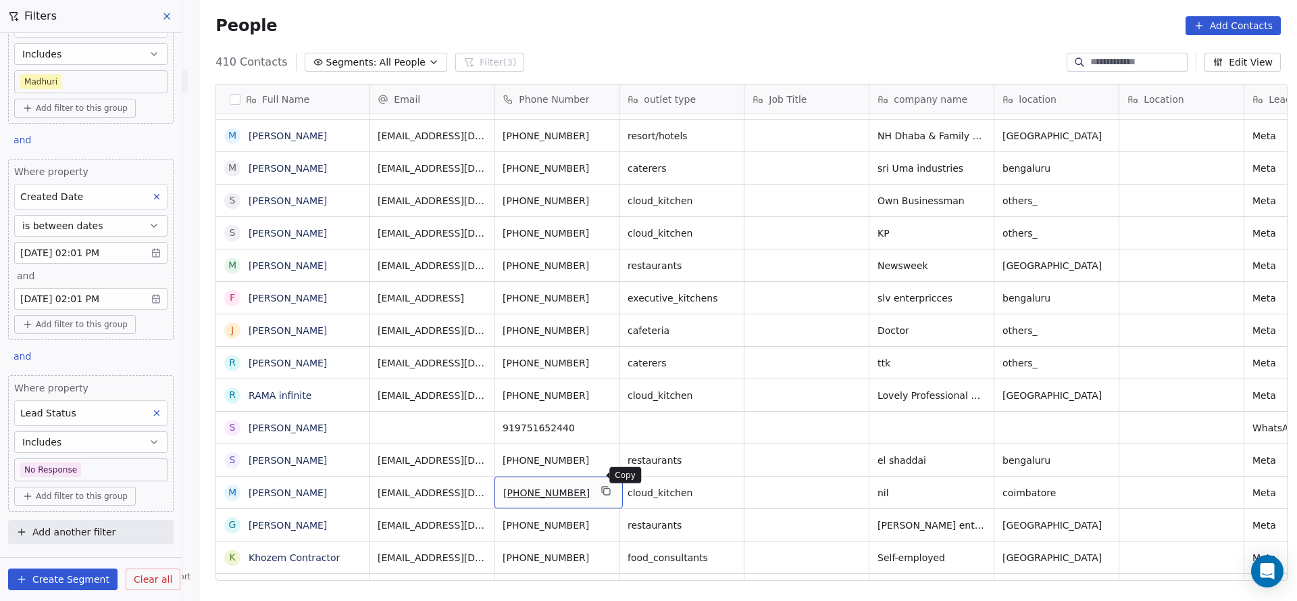
click at [601, 485] on icon "grid" at bounding box center [606, 490] width 11 height 11
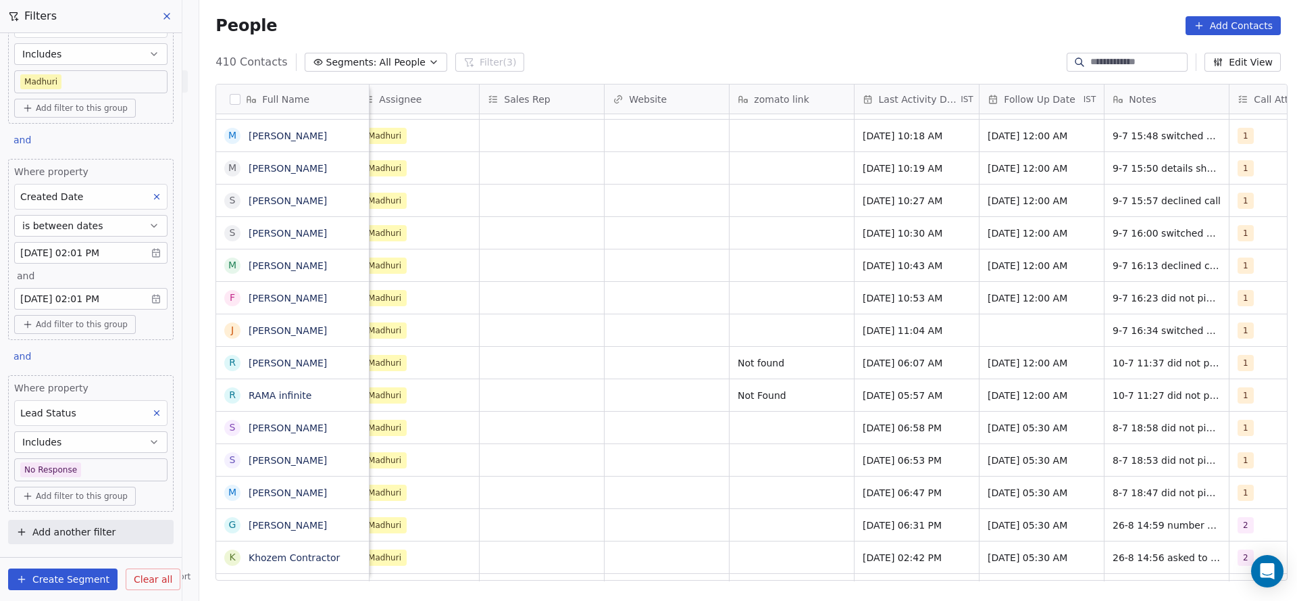
scroll to position [15, 1394]
click at [911, 486] on span "Jul 08, 2025 06:47 PM" at bounding box center [900, 493] width 82 height 14
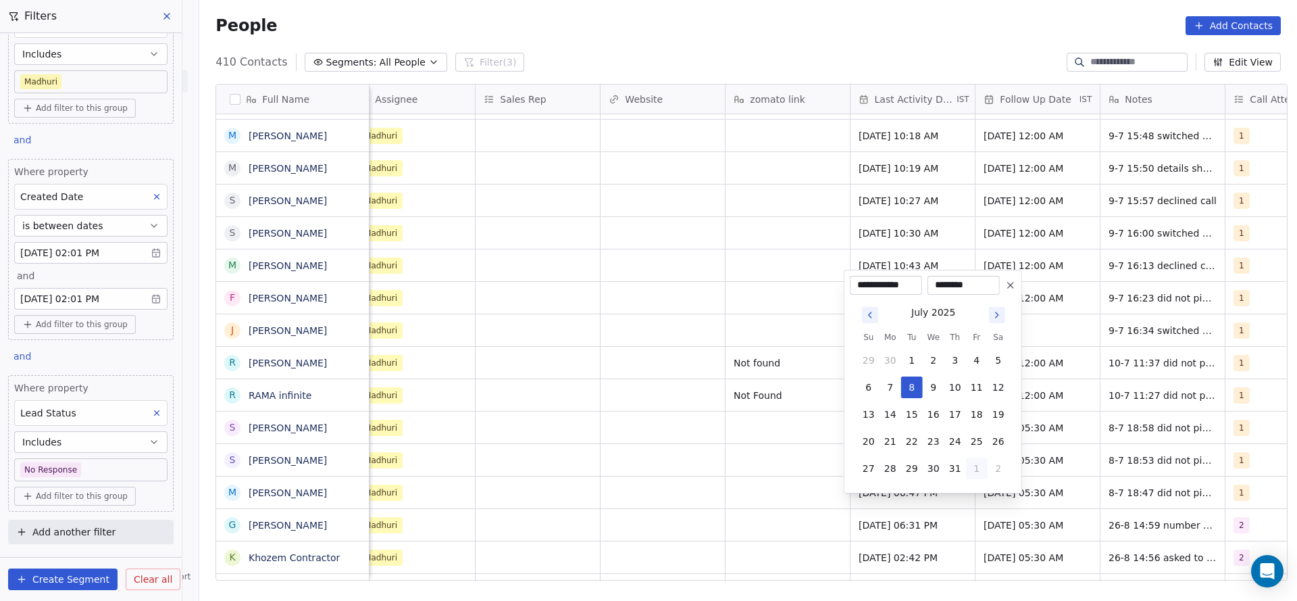
click at [971, 465] on button "1" at bounding box center [977, 468] width 22 height 22
drag, startPoint x: 906, startPoint y: 434, endPoint x: 751, endPoint y: 456, distance: 156.3
click at [906, 434] on button "26" at bounding box center [912, 441] width 22 height 22
type input "**********"
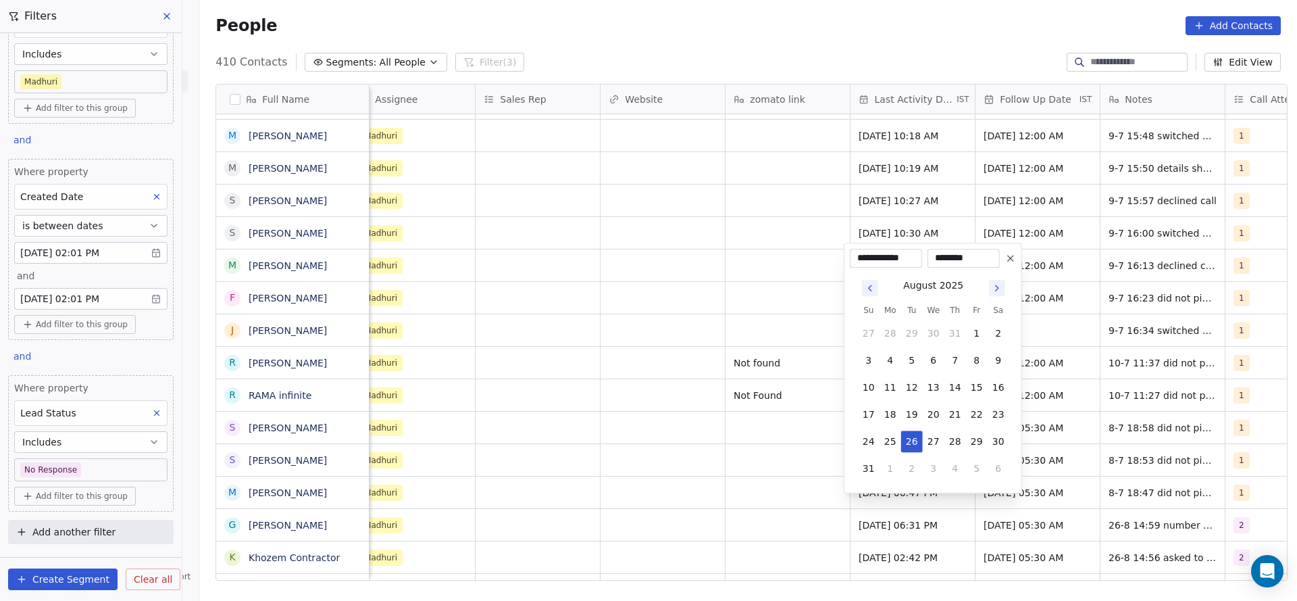
drag, startPoint x: 751, startPoint y: 456, endPoint x: 923, endPoint y: 545, distance: 193.4
click at [752, 460] on html "On2Cook India Pvt. Ltd. Contacts People Marketing Workflows Campaigns Sales Pip…" at bounding box center [648, 300] width 1297 height 601
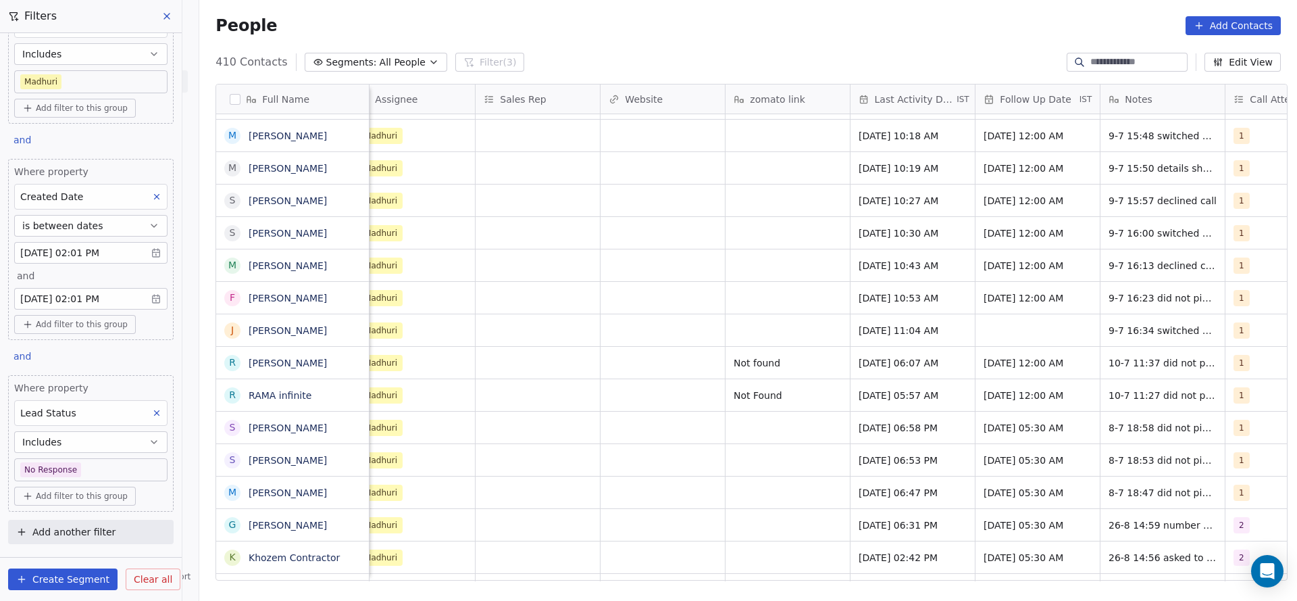
scroll to position [15, 1629]
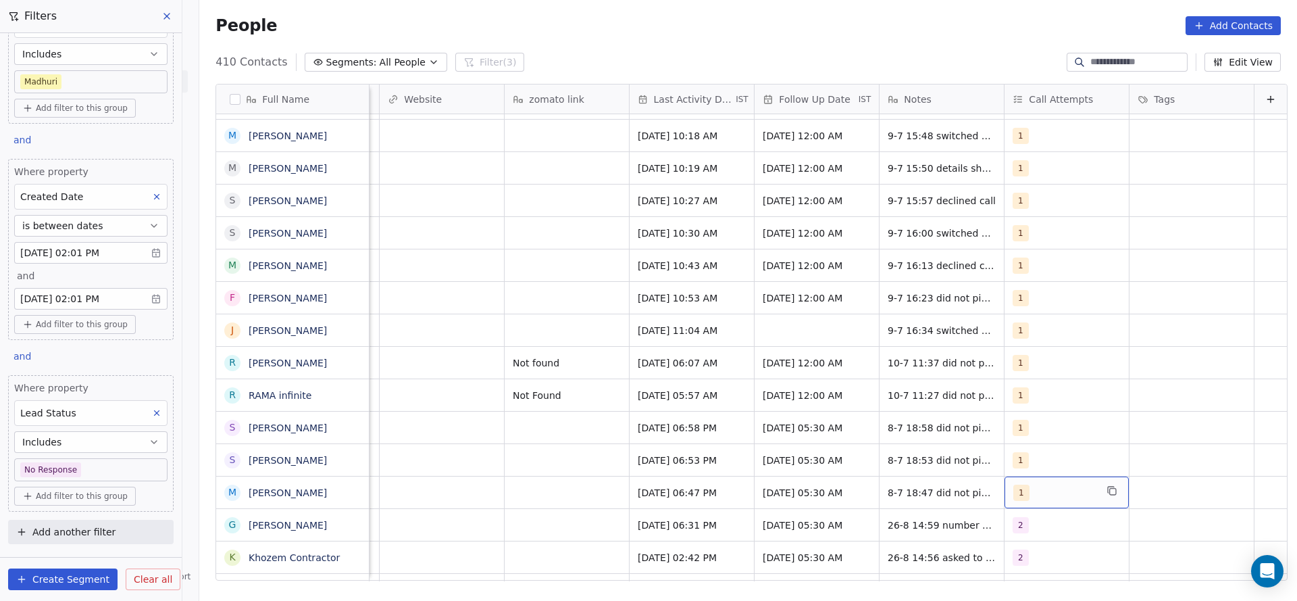
click at [1013, 484] on div "1" at bounding box center [1054, 492] width 82 height 16
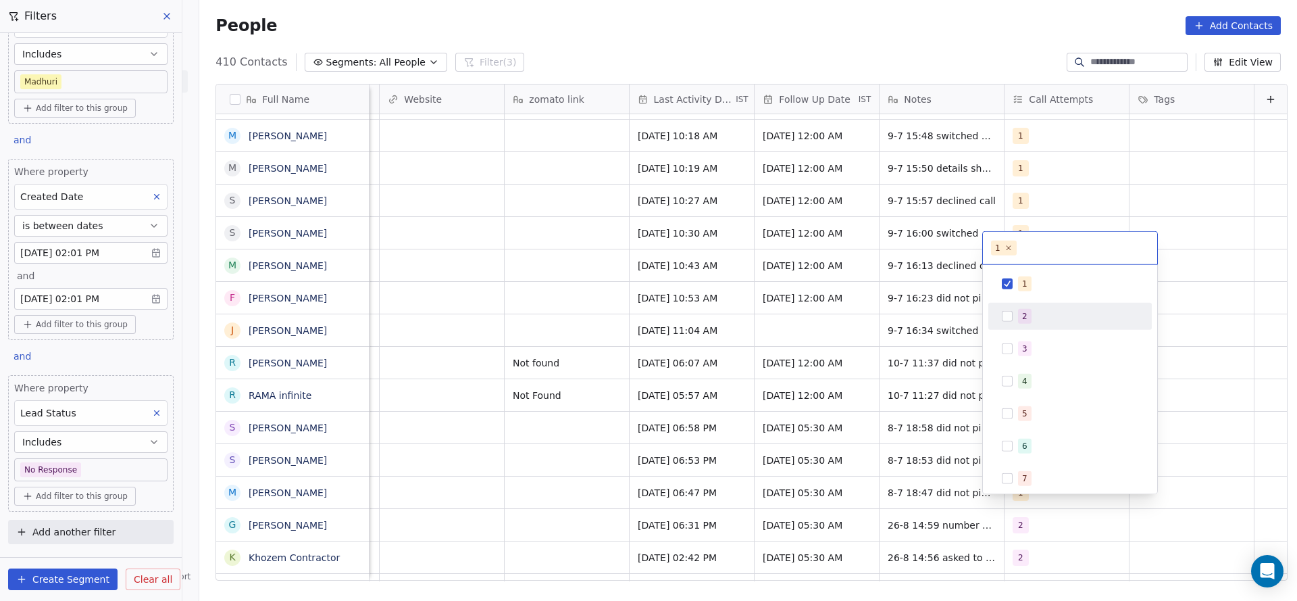
click at [1011, 321] on div "2" at bounding box center [1070, 316] width 153 height 22
click at [1019, 282] on span "1" at bounding box center [1025, 283] width 14 height 15
drag, startPoint x: 840, startPoint y: 347, endPoint x: 915, endPoint y: 474, distance: 148.1
click at [839, 347] on html "On2Cook India Pvt. Ltd. Contacts People Marketing Workflows Campaigns Sales Pip…" at bounding box center [648, 300] width 1297 height 601
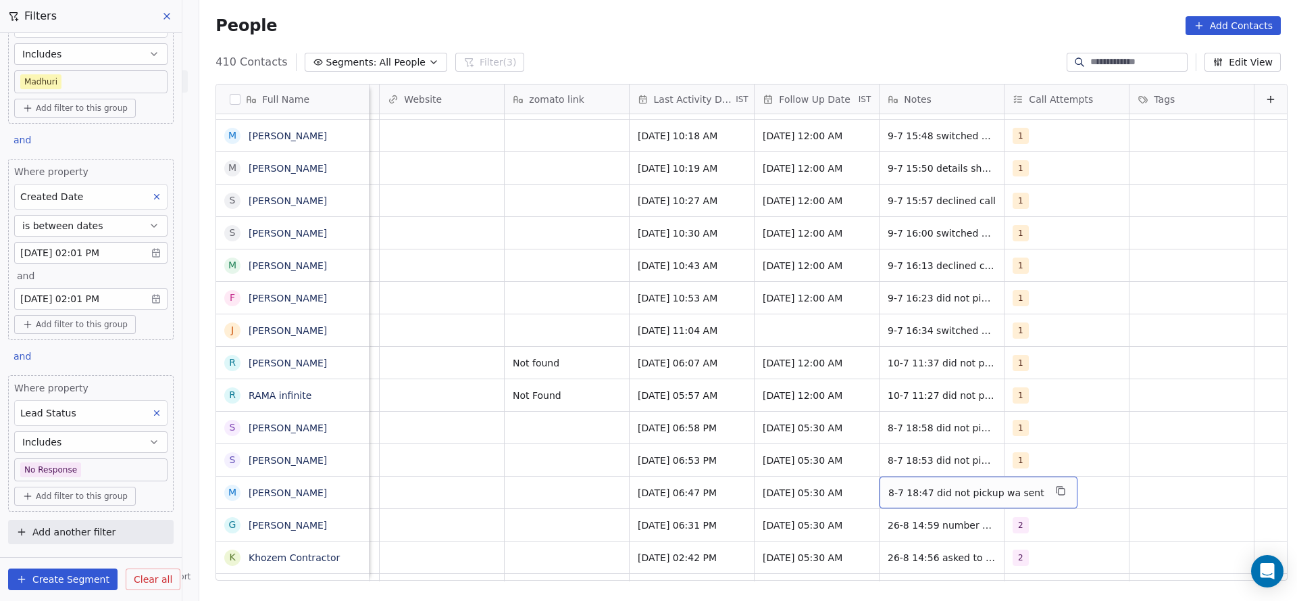
click at [896, 486] on span "8-7 18:47 did not pickup wa sent" at bounding box center [966, 493] width 156 height 14
click at [863, 473] on textarea "**********" at bounding box center [949, 482] width 181 height 42
type textarea "**********"
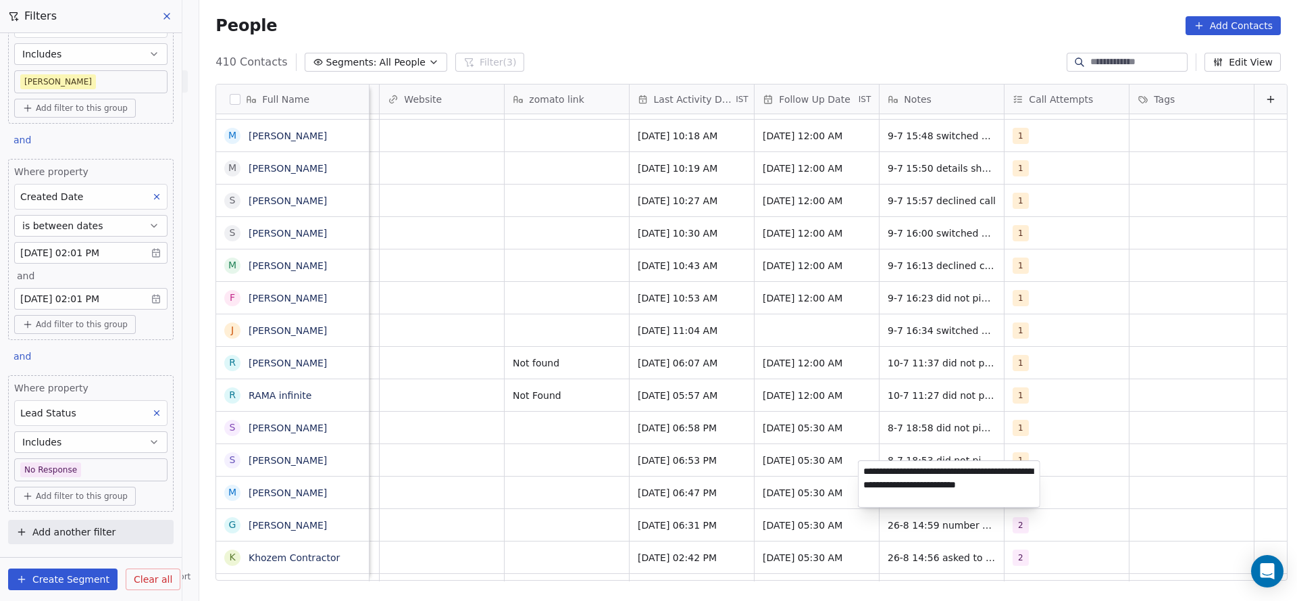
drag, startPoint x: 542, startPoint y: 499, endPoint x: 577, endPoint y: 478, distance: 40.6
click at [547, 496] on html "On2Cook India Pvt. Ltd. Contacts People Marketing Workflows Campaigns Sales Pip…" at bounding box center [648, 300] width 1297 height 601
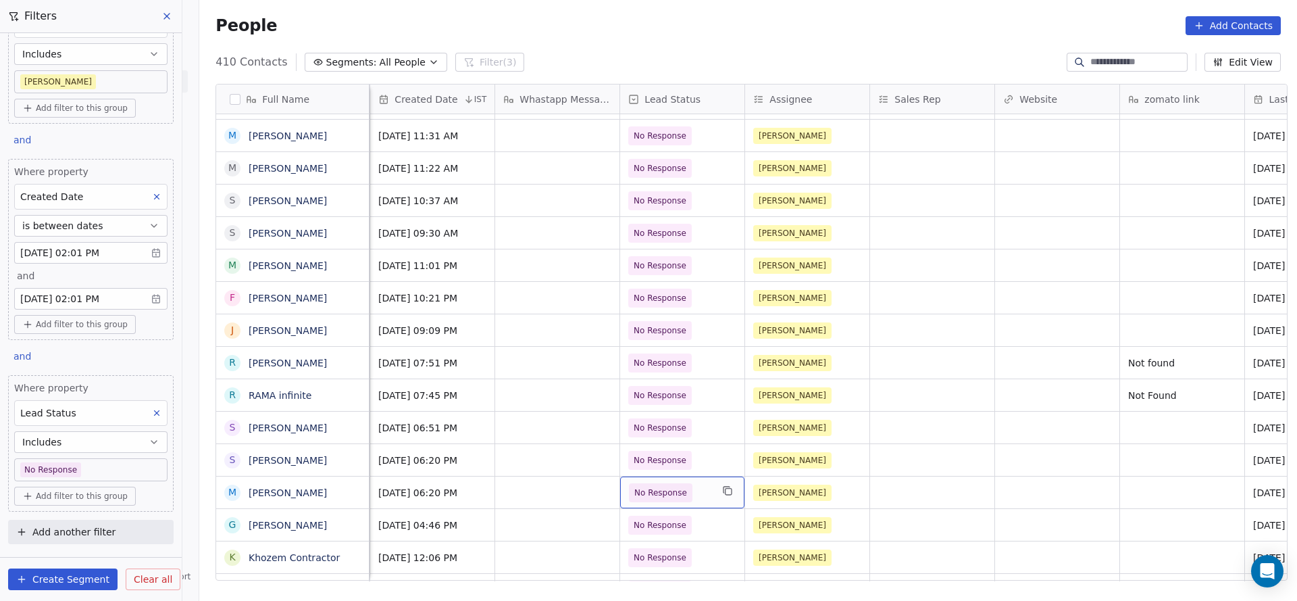
click at [635, 486] on span "No Response" at bounding box center [660, 493] width 53 height 14
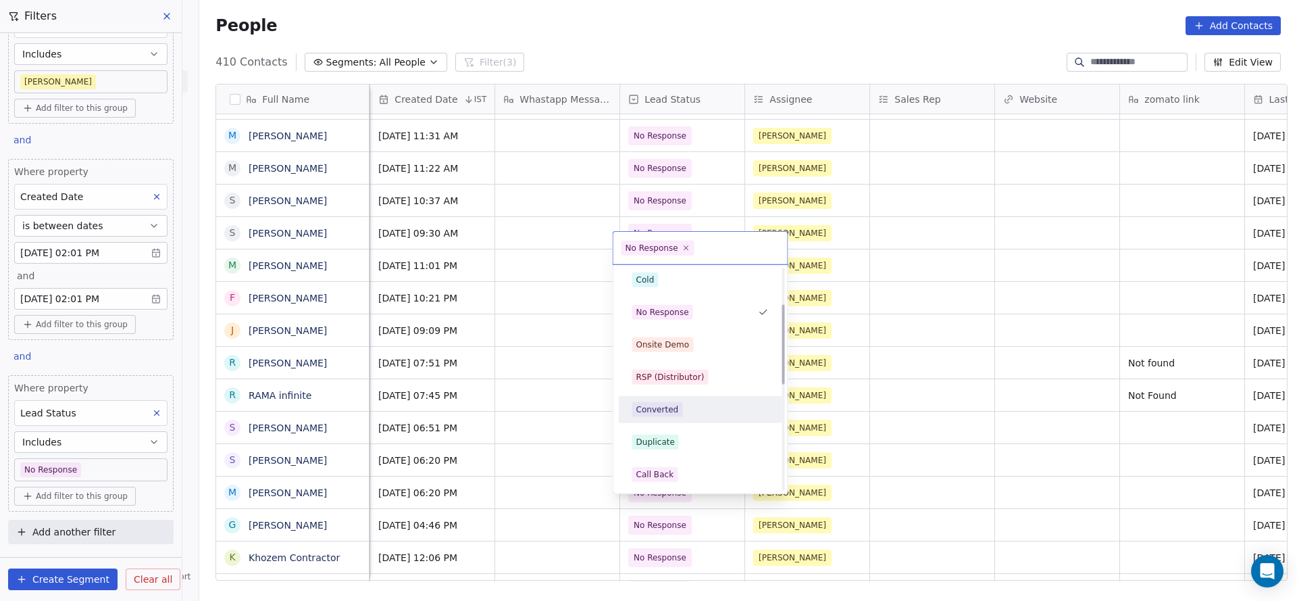
scroll to position [203, 0]
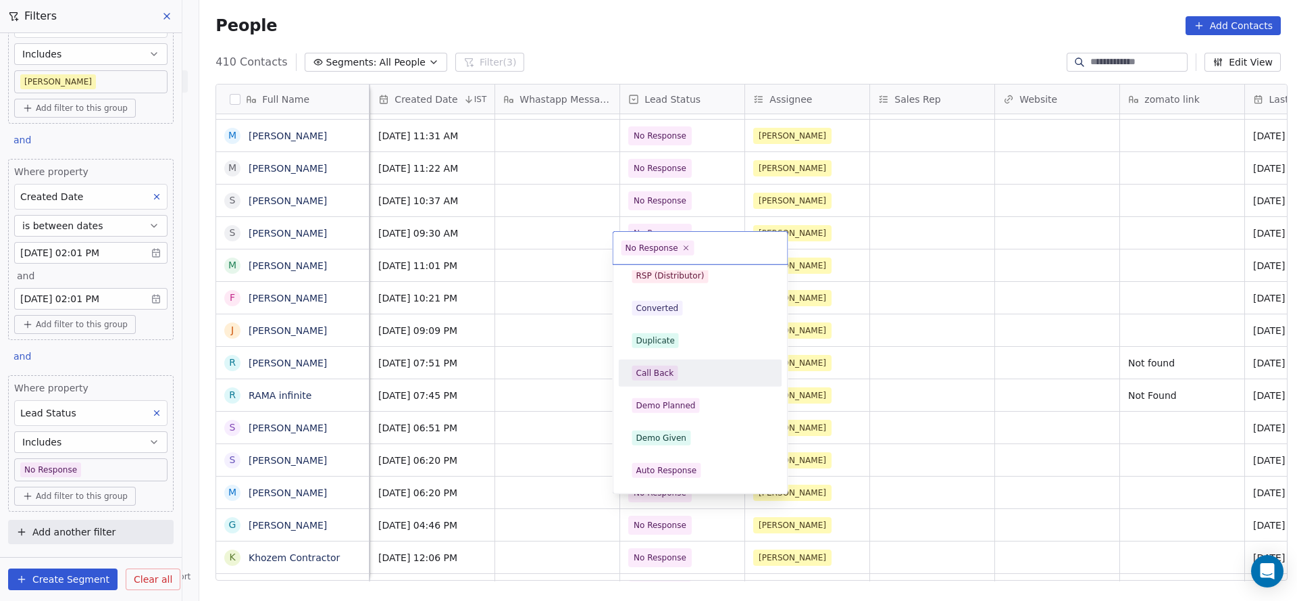
drag, startPoint x: 677, startPoint y: 372, endPoint x: 776, endPoint y: 491, distance: 154.5
click at [677, 371] on div "Call Back" at bounding box center [700, 372] width 136 height 15
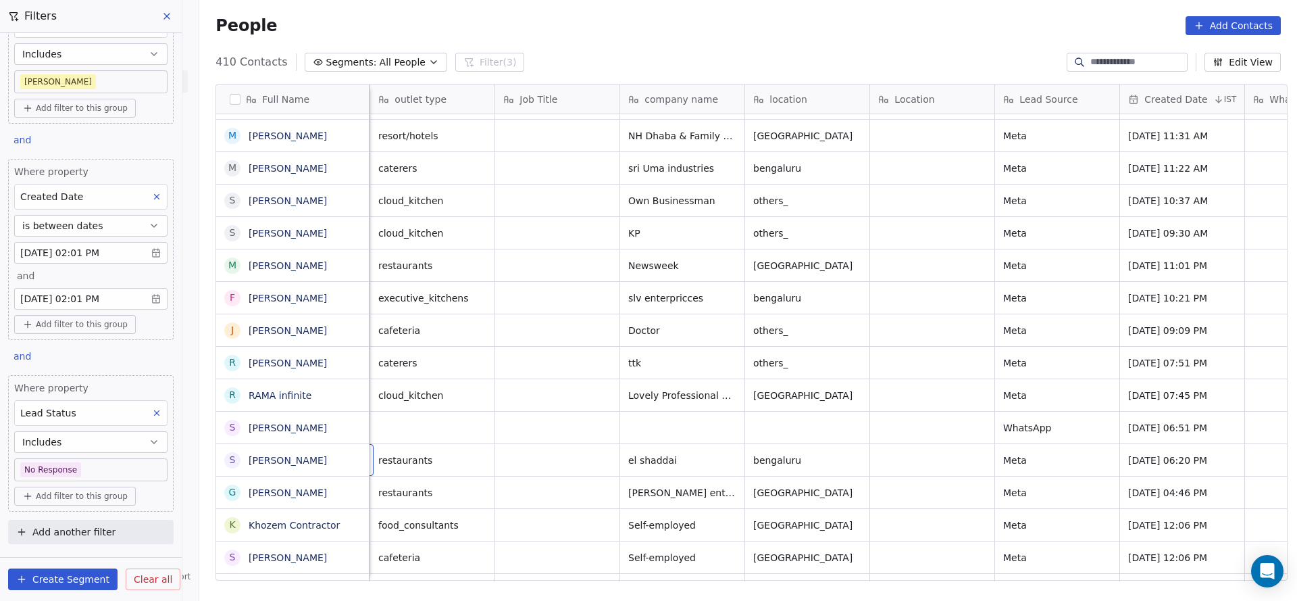
scroll to position [15, 125]
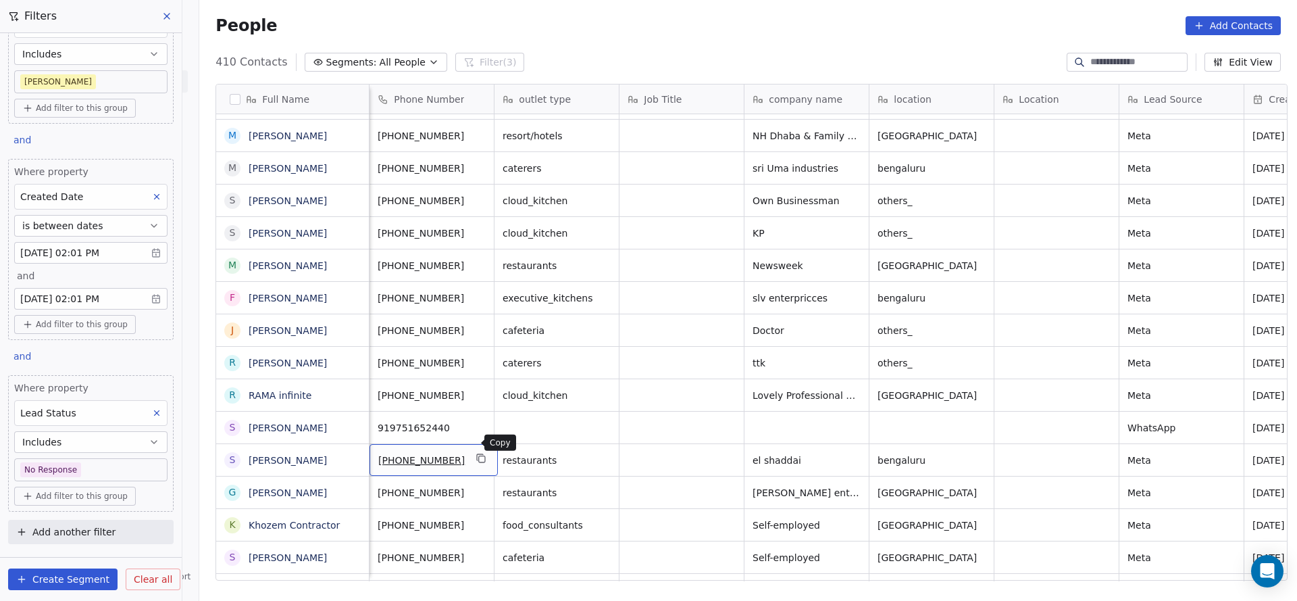
click at [474, 450] on button "grid" at bounding box center [482, 458] width 16 height 16
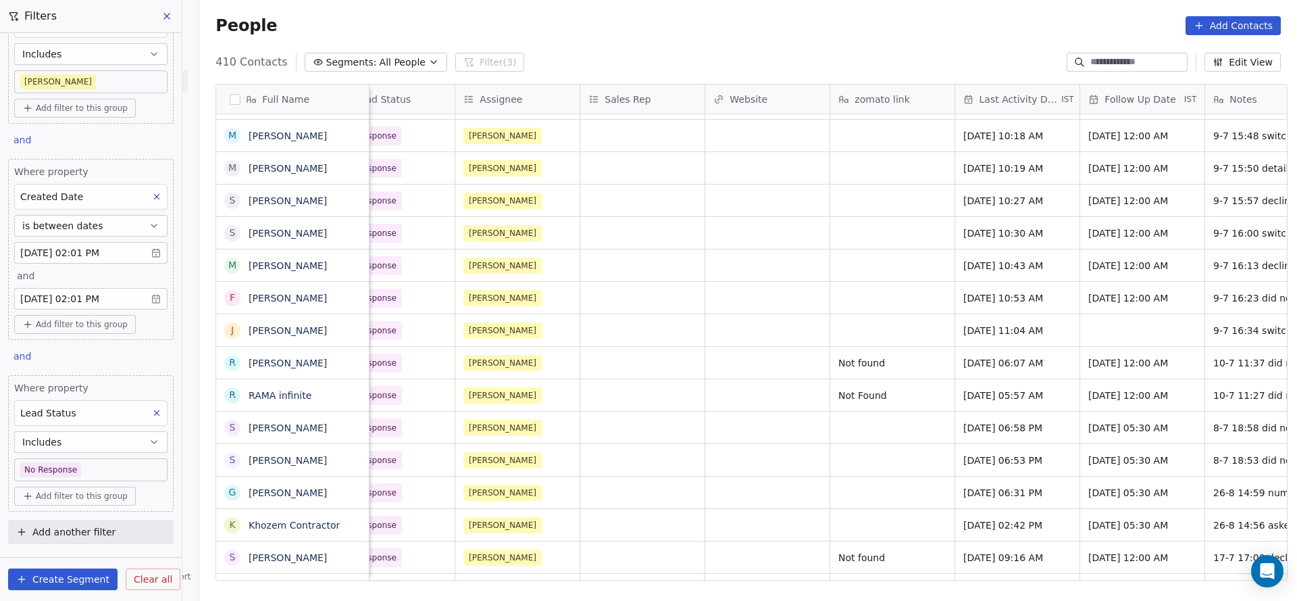
scroll to position [15, 1346]
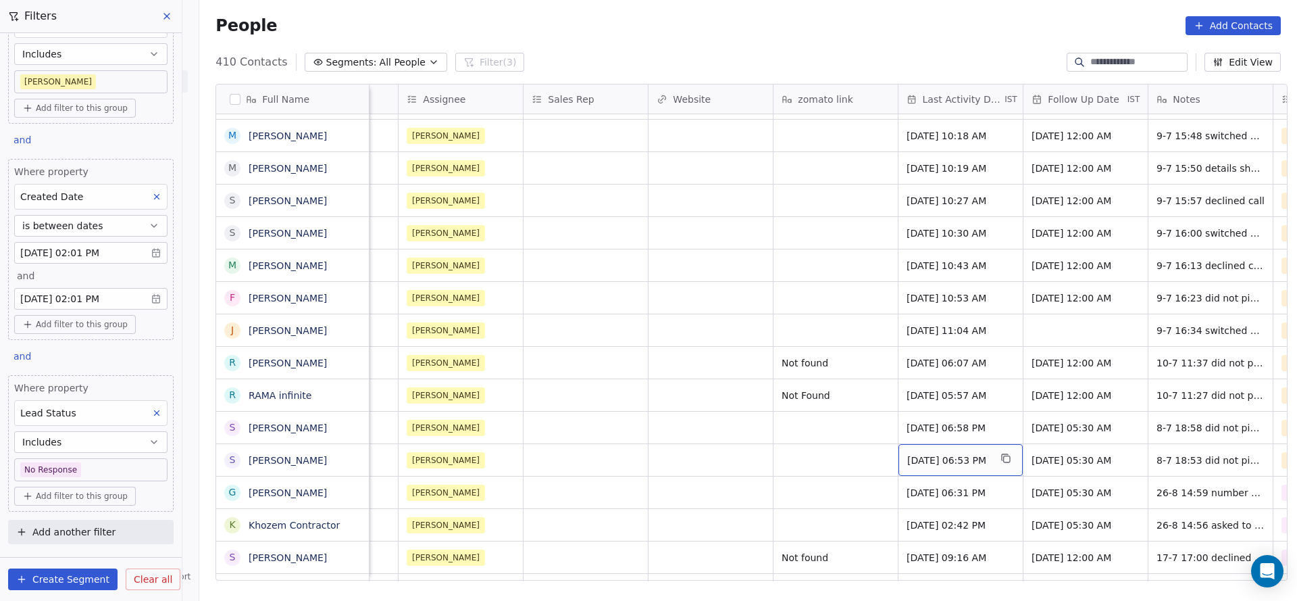
click at [946, 453] on span "Jul 08, 2025 06:53 PM" at bounding box center [948, 460] width 82 height 14
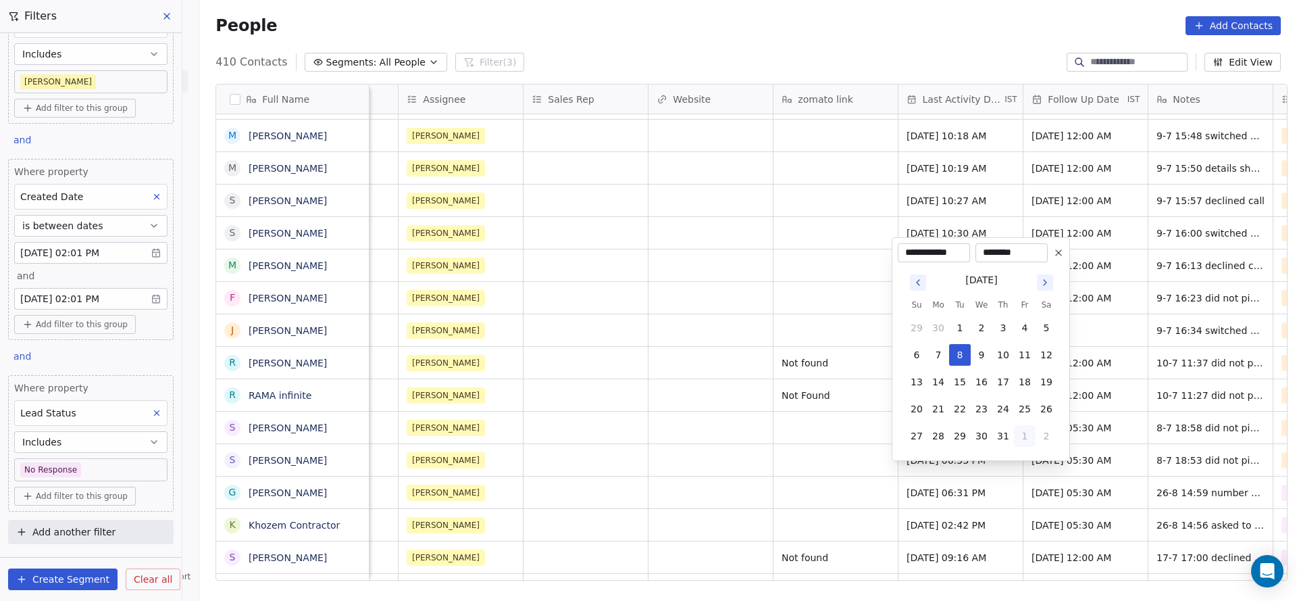
click at [1027, 441] on button "1" at bounding box center [1025, 436] width 22 height 22
click at [959, 411] on button "26" at bounding box center [960, 409] width 22 height 22
type input "**********"
click at [685, 413] on html "On2Cook India Pvt. Ltd. Contacts People Marketing Workflows Campaigns Sales Pip…" at bounding box center [648, 300] width 1297 height 601
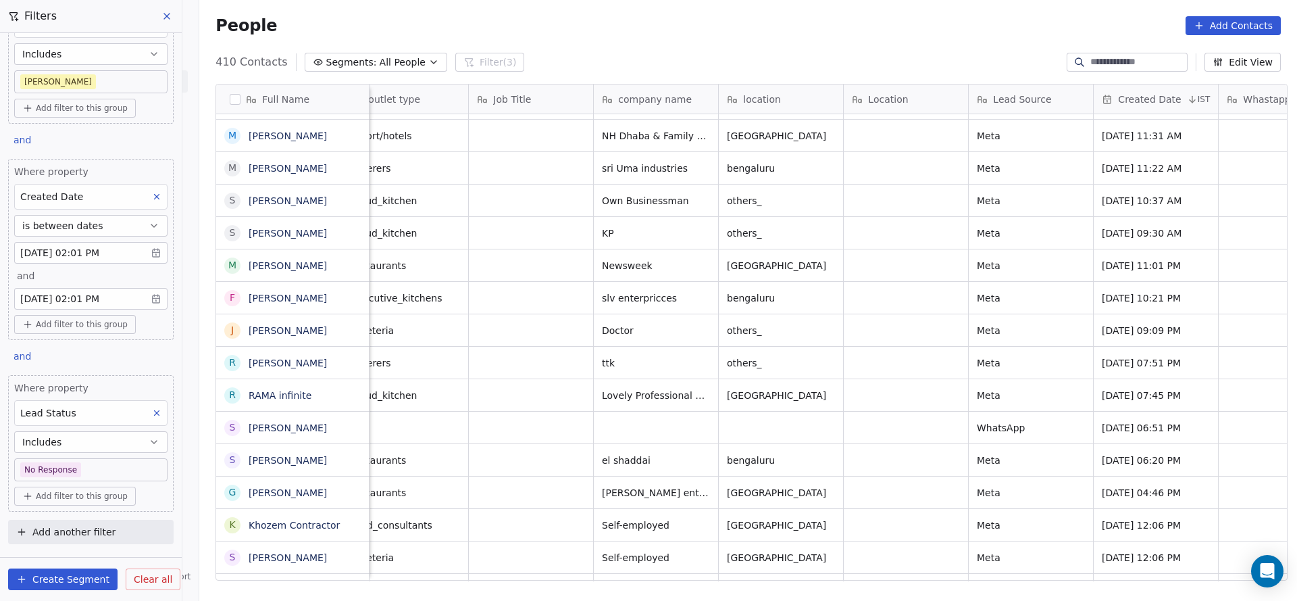
scroll to position [15, 184]
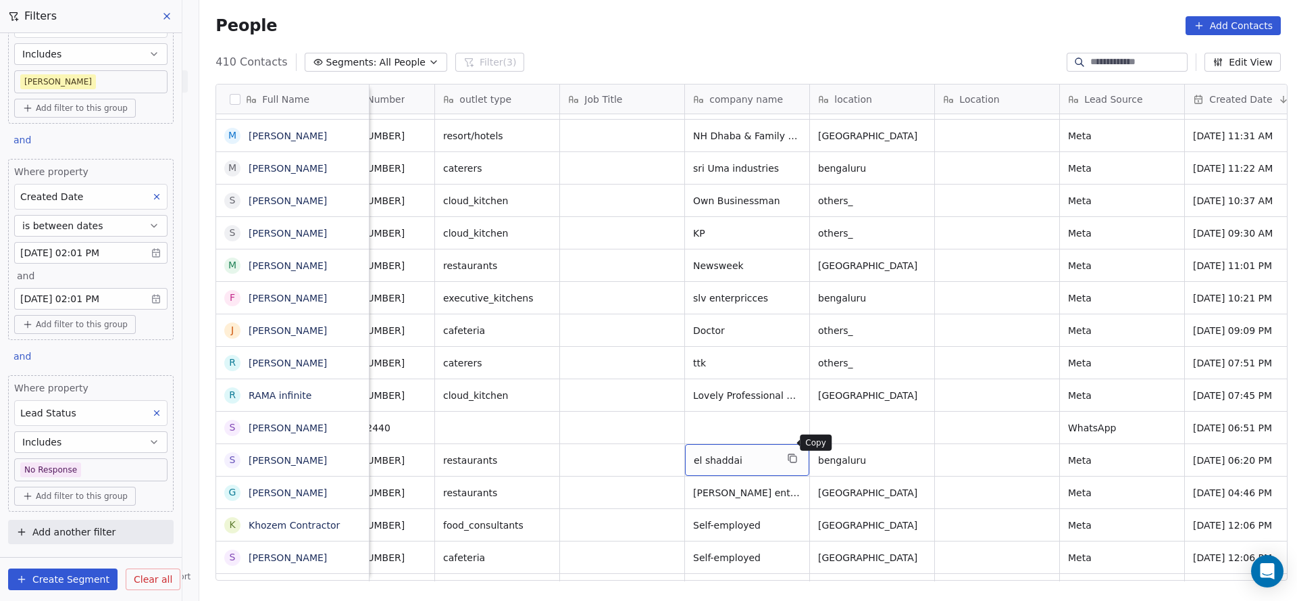
click at [792, 450] on button "grid" at bounding box center [792, 458] width 16 height 16
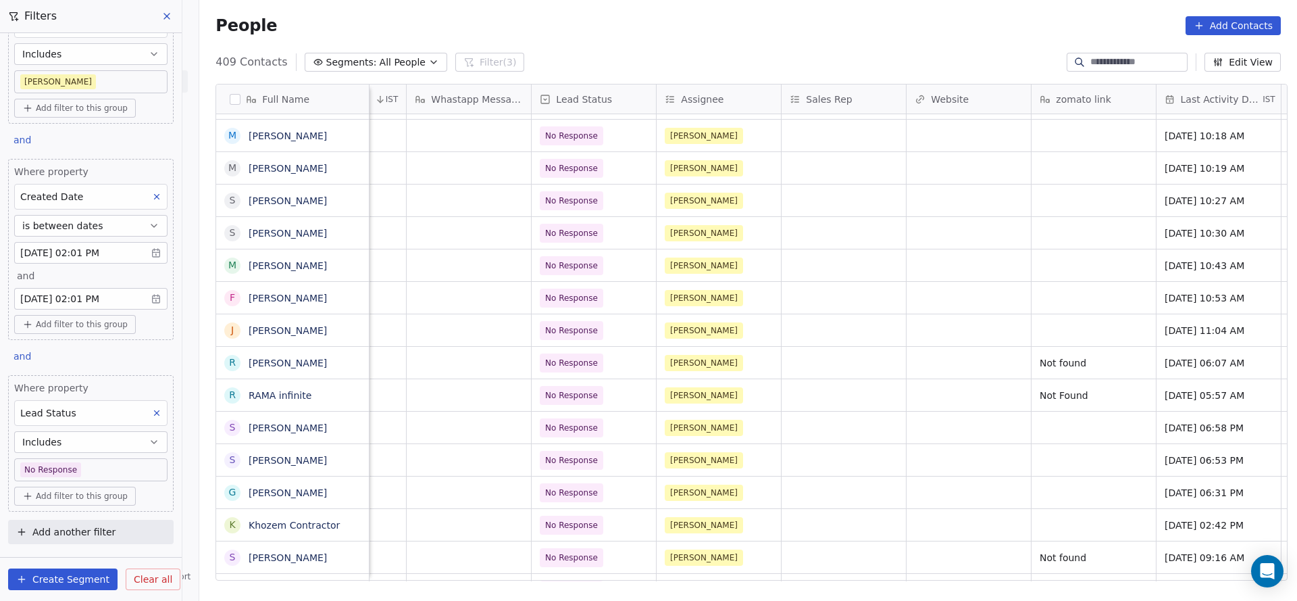
scroll to position [15, 1374]
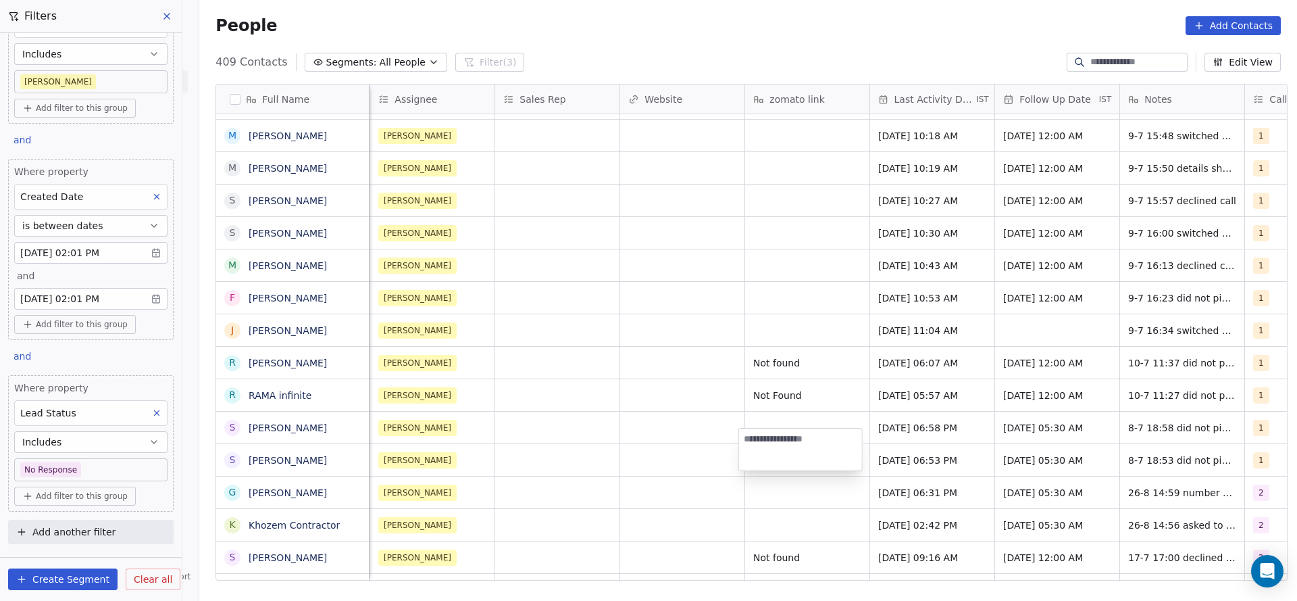
type textarea "**********"
click at [626, 476] on html "On2Cook India Pvt. Ltd. Contacts People Marketing Workflows Campaigns Sales Pip…" at bounding box center [648, 300] width 1297 height 601
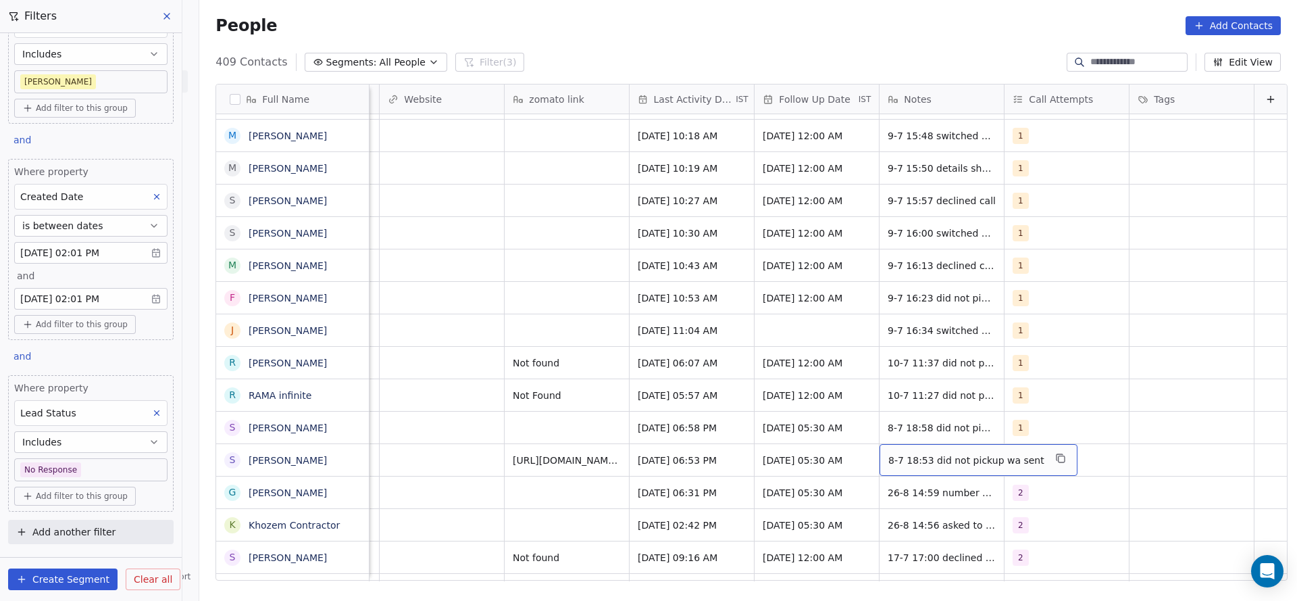
click at [911, 453] on span "8-7 18:53 did not pickup wa sent" at bounding box center [966, 460] width 156 height 14
click at [861, 440] on textarea "**********" at bounding box center [949, 449] width 181 height 42
type textarea "**********"
click at [574, 440] on html "On2Cook India Pvt. Ltd. Contacts People Marketing Workflows Campaigns Sales Pip…" at bounding box center [648, 300] width 1297 height 601
click at [1038, 452] on div "1" at bounding box center [1054, 460] width 82 height 16
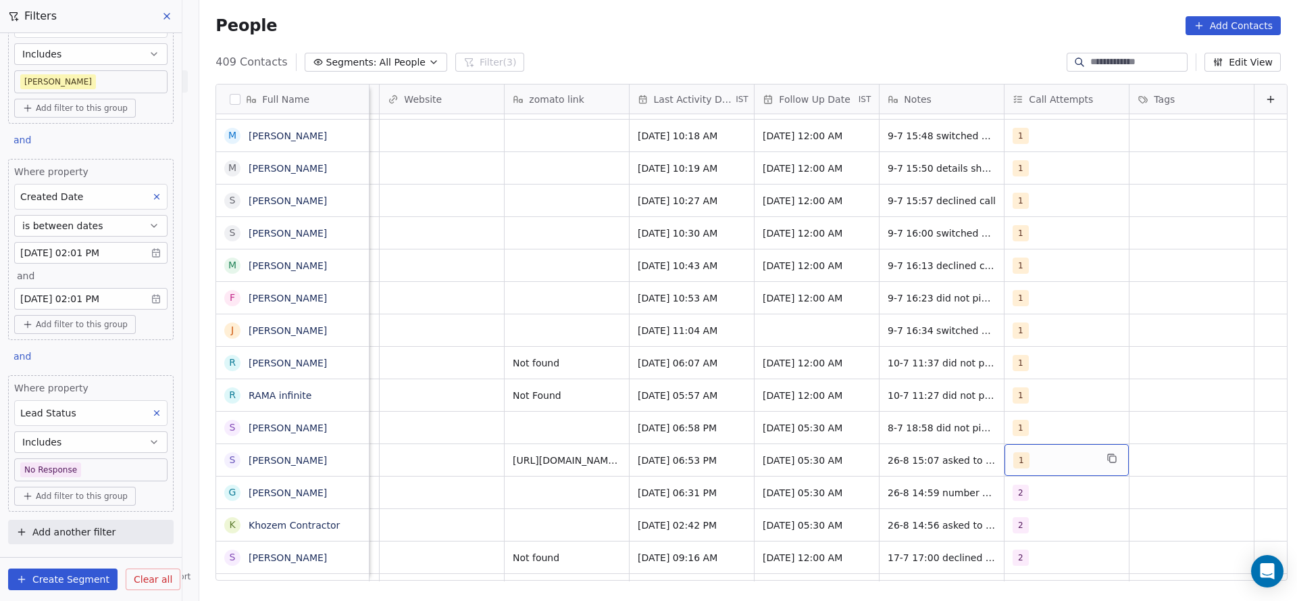
click at [1038, 452] on div "1" at bounding box center [1054, 460] width 82 height 16
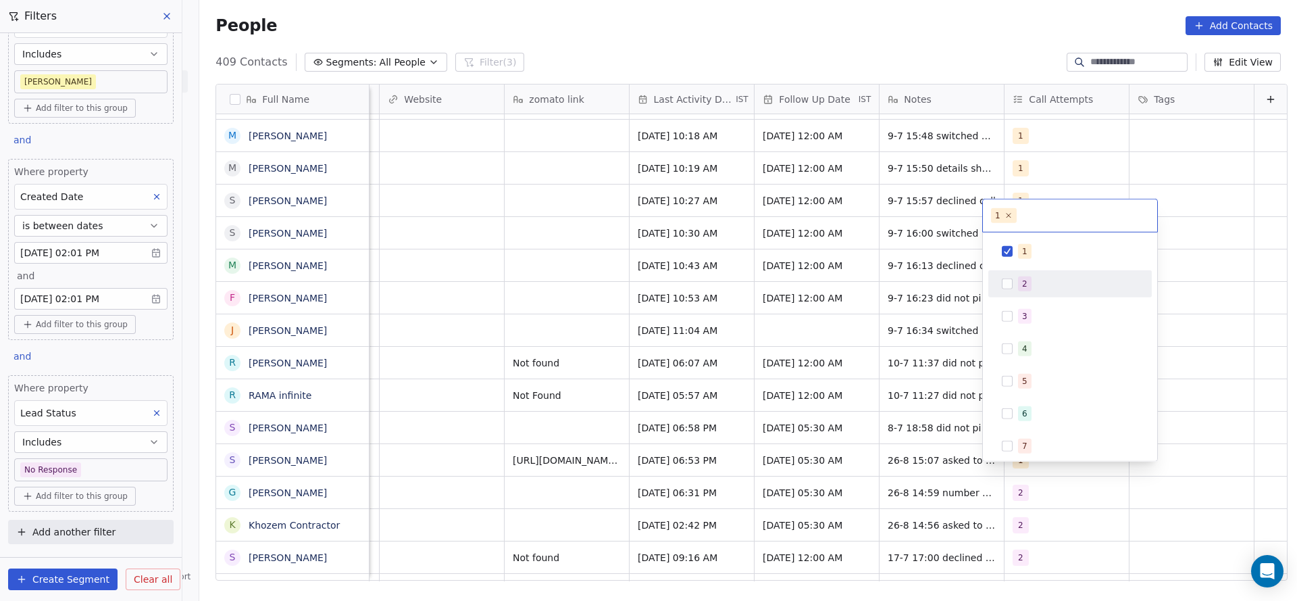
click at [1042, 286] on div "2" at bounding box center [1078, 283] width 120 height 15
click at [1055, 245] on div "1" at bounding box center [1078, 251] width 120 height 15
click at [815, 331] on html "On2Cook India Pvt. Ltd. Contacts People Marketing Workflows Campaigns Sales Pip…" at bounding box center [648, 300] width 1297 height 601
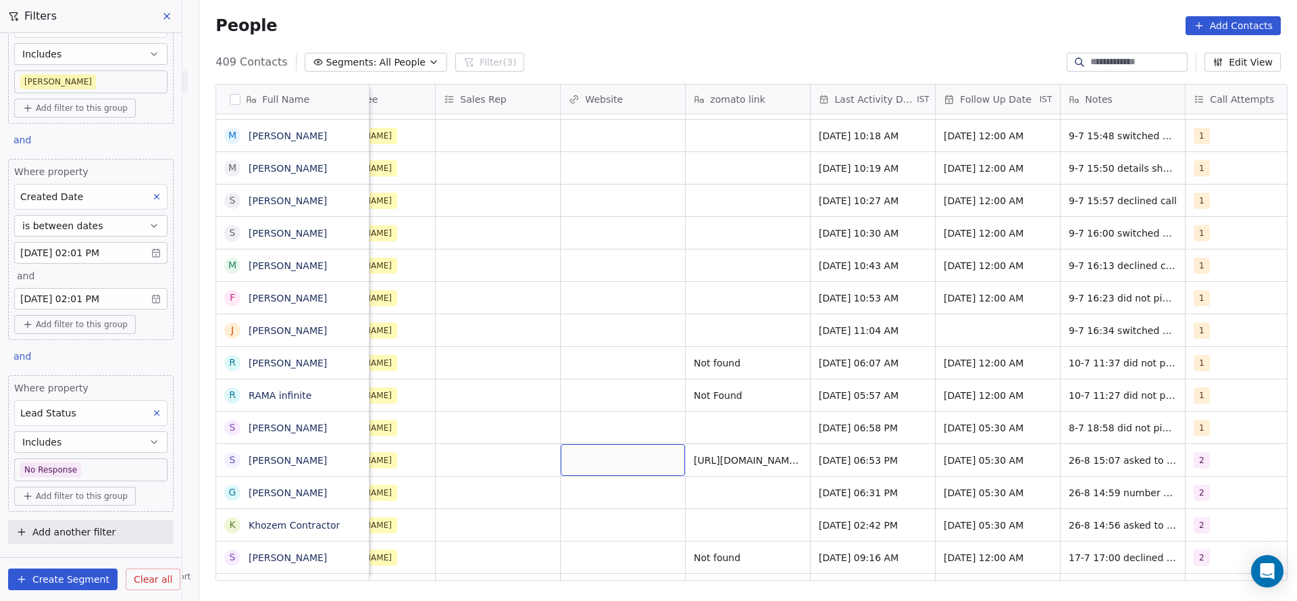
scroll to position [15, 1013]
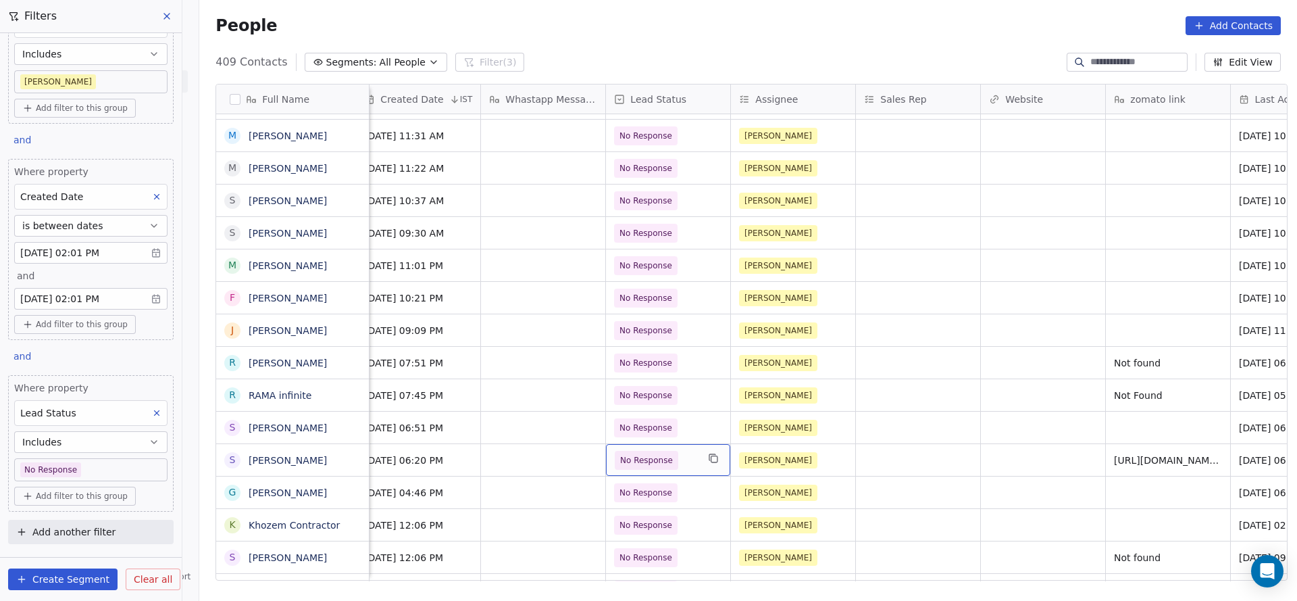
click at [686, 451] on span "No Response" at bounding box center [656, 460] width 82 height 19
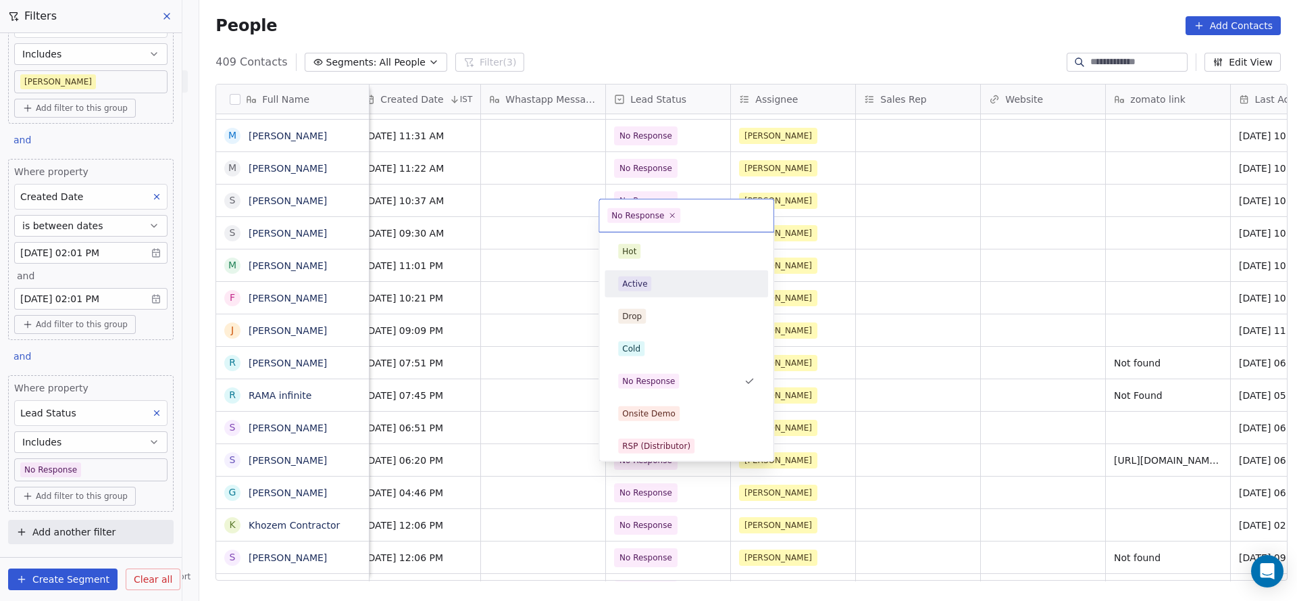
click at [675, 284] on div "Active" at bounding box center [686, 283] width 136 height 15
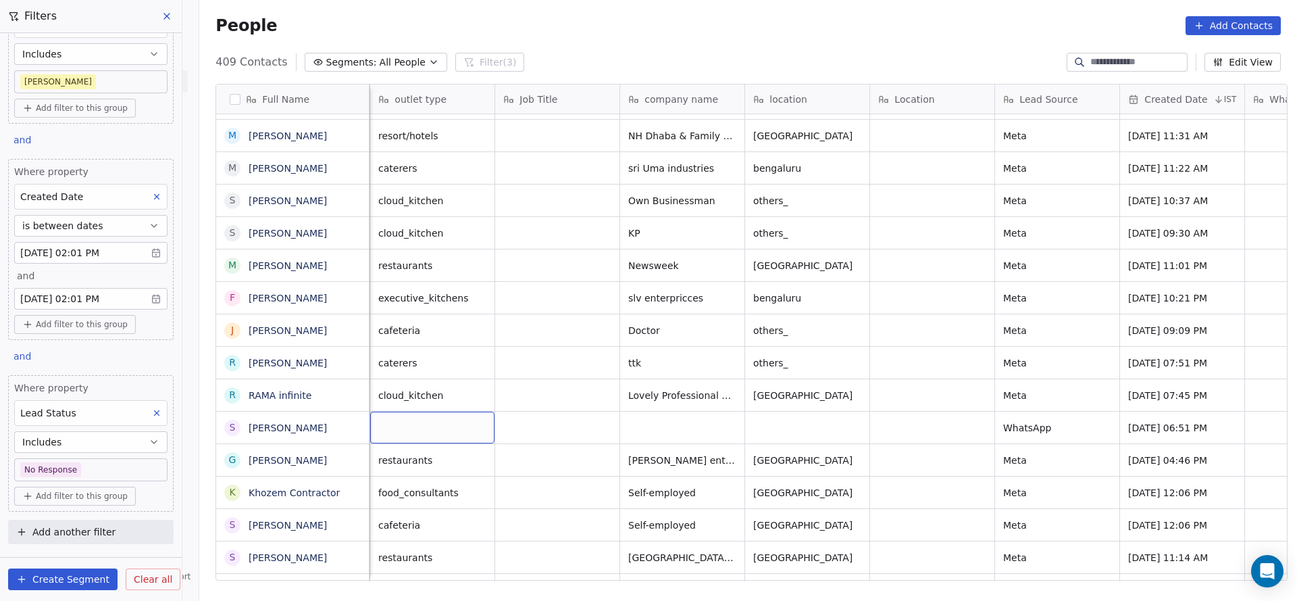
scroll to position [15, 125]
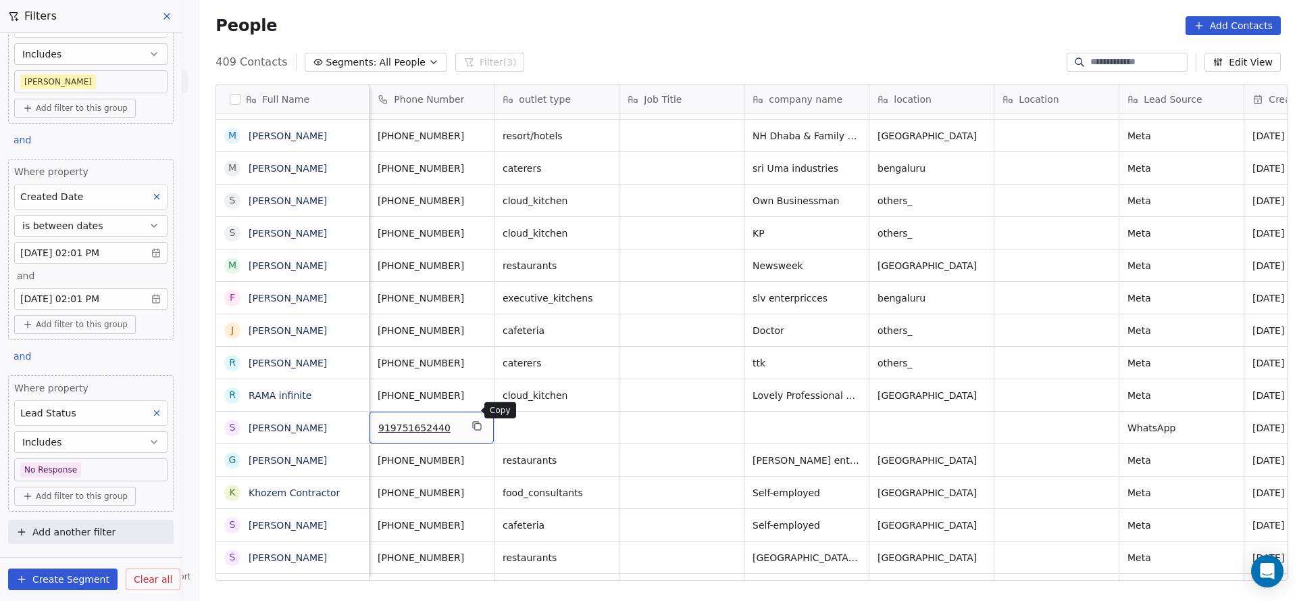
click at [472, 420] on icon "grid" at bounding box center [477, 425] width 11 height 11
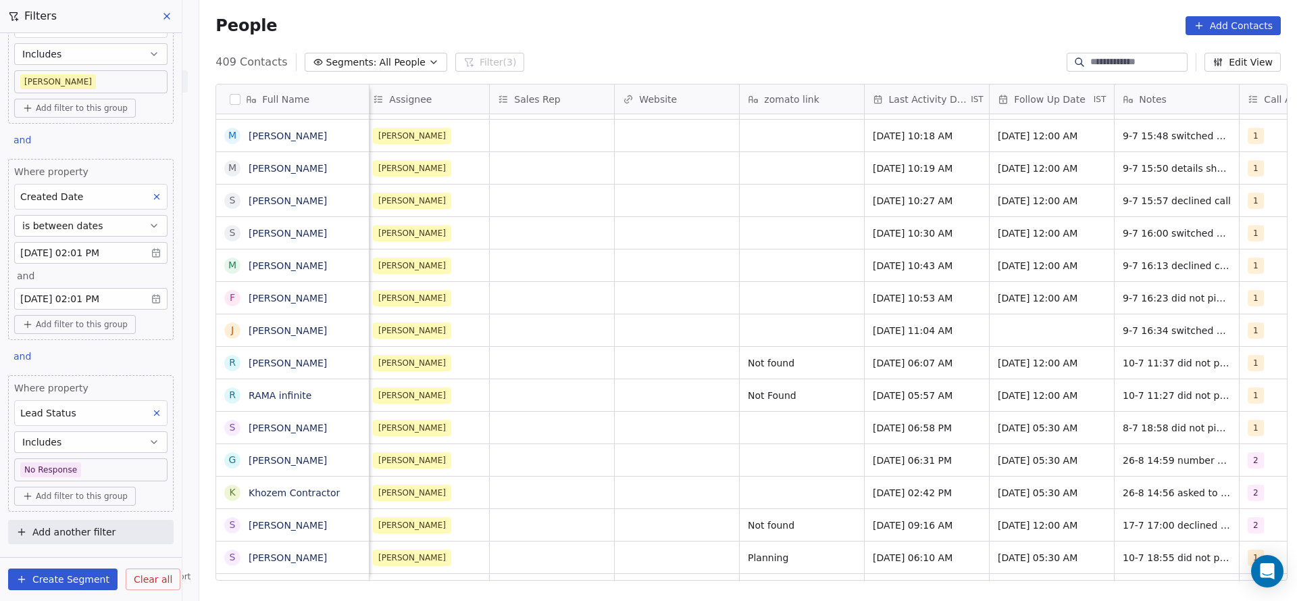
scroll to position [15, 1384]
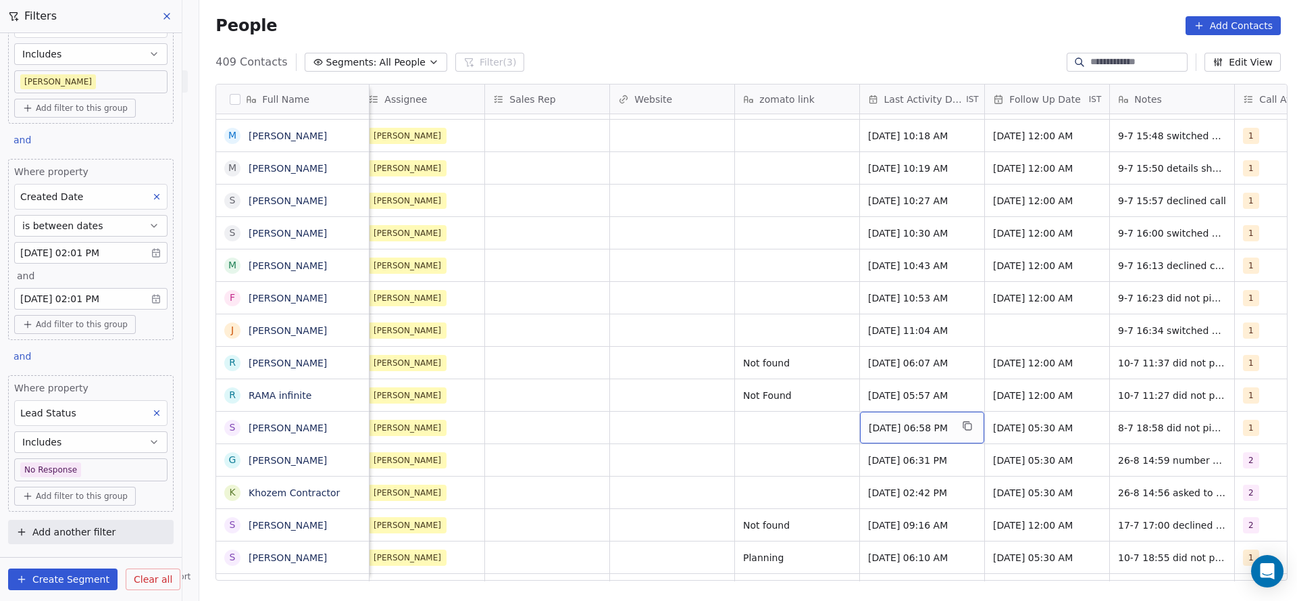
click at [915, 424] on div "Jul 08, 2025 06:58 PM" at bounding box center [922, 427] width 124 height 32
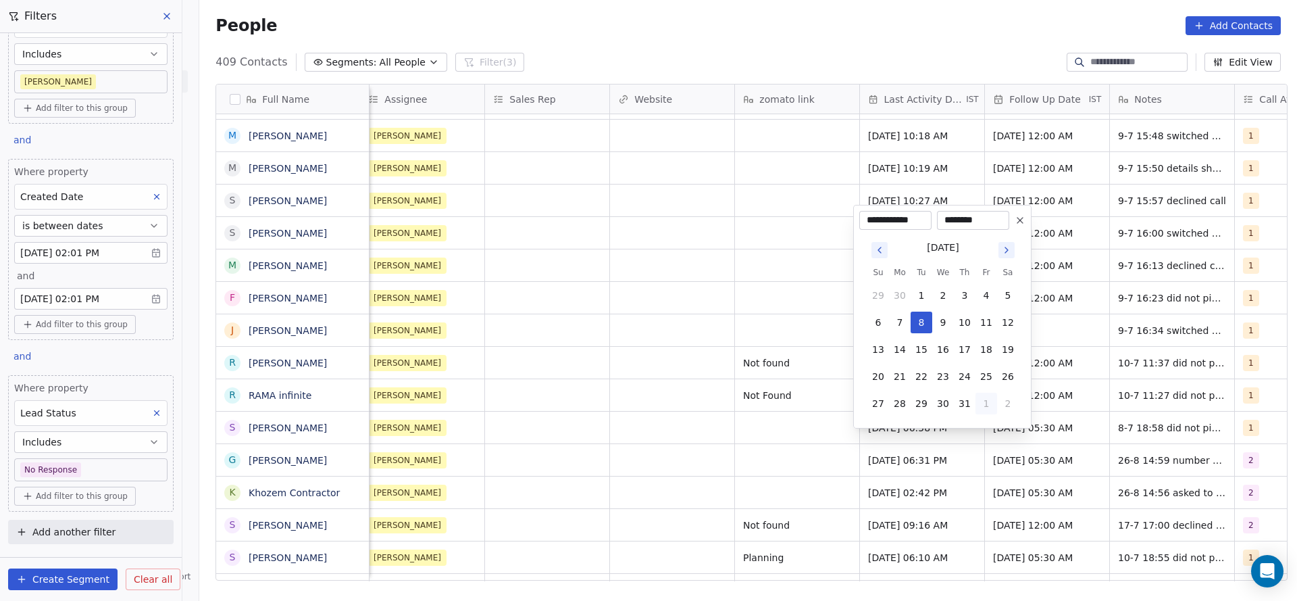
click at [984, 403] on button "1" at bounding box center [987, 403] width 22 height 22
click at [919, 377] on button "26" at bounding box center [922, 376] width 22 height 22
type input "**********"
click at [726, 440] on html "On2Cook India Pvt. Ltd. Contacts People Marketing Workflows Campaigns Sales Pip…" at bounding box center [648, 300] width 1297 height 601
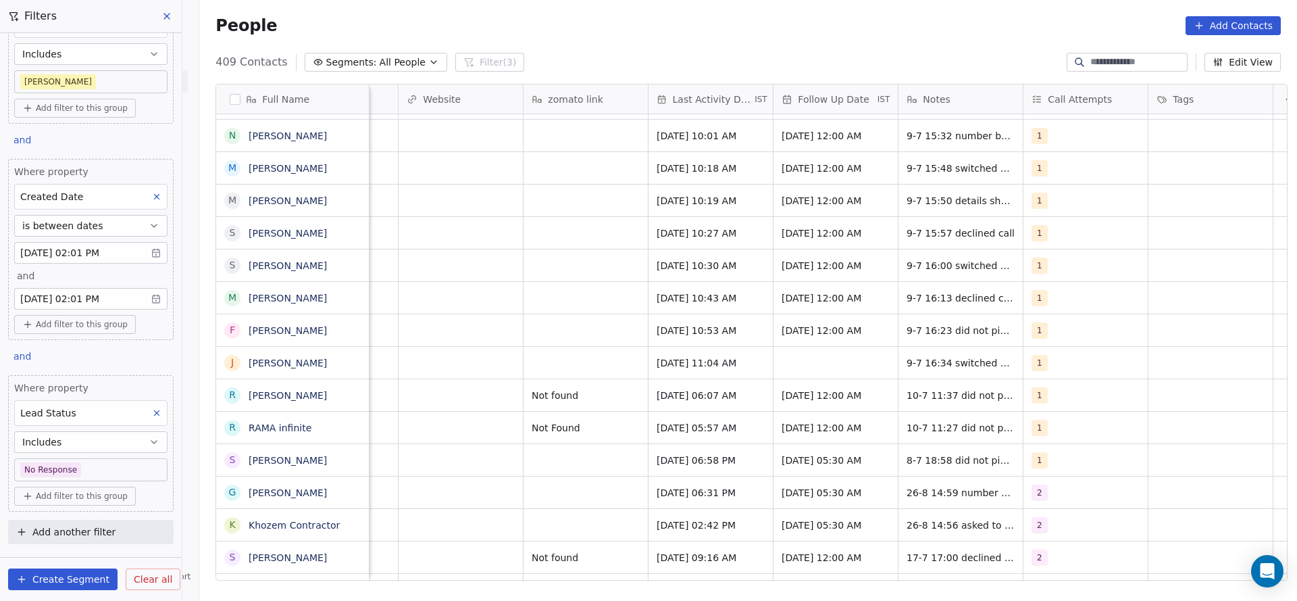
scroll to position [15, 1629]
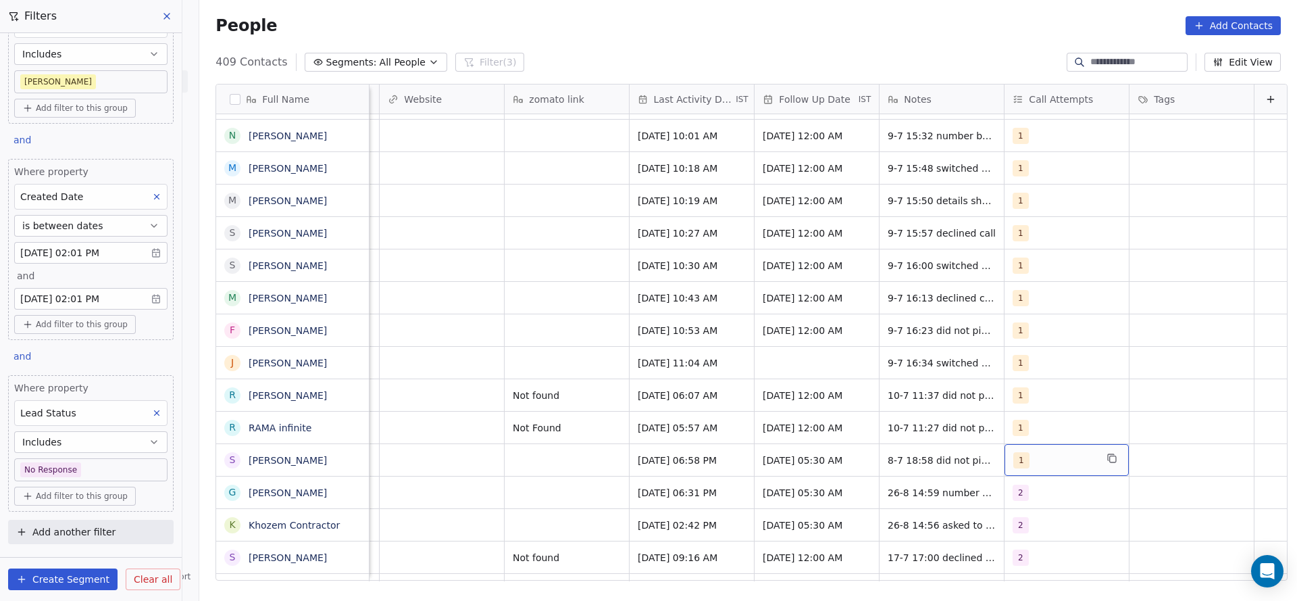
click at [1005, 455] on div "1" at bounding box center [1067, 460] width 124 height 32
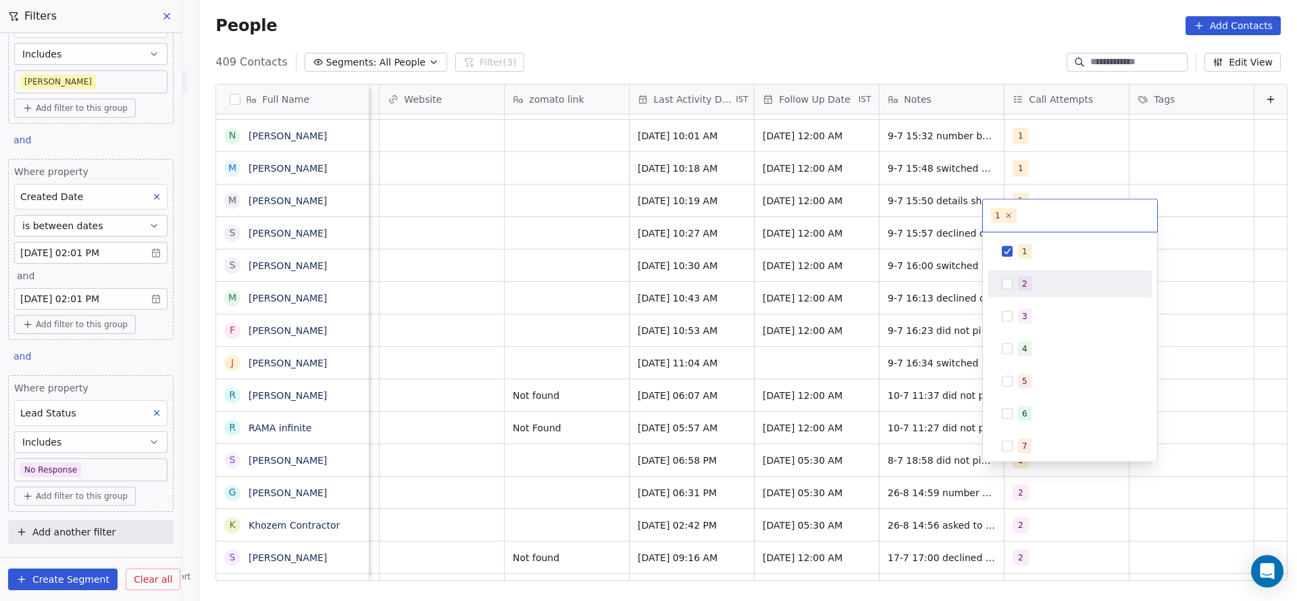
click at [1019, 288] on span "2" at bounding box center [1025, 283] width 14 height 15
click at [1020, 246] on span "1" at bounding box center [1025, 251] width 14 height 15
click at [870, 337] on html "On2Cook India Pvt. Ltd. Contacts People Marketing Workflows Campaigns Sales Pip…" at bounding box center [648, 300] width 1297 height 601
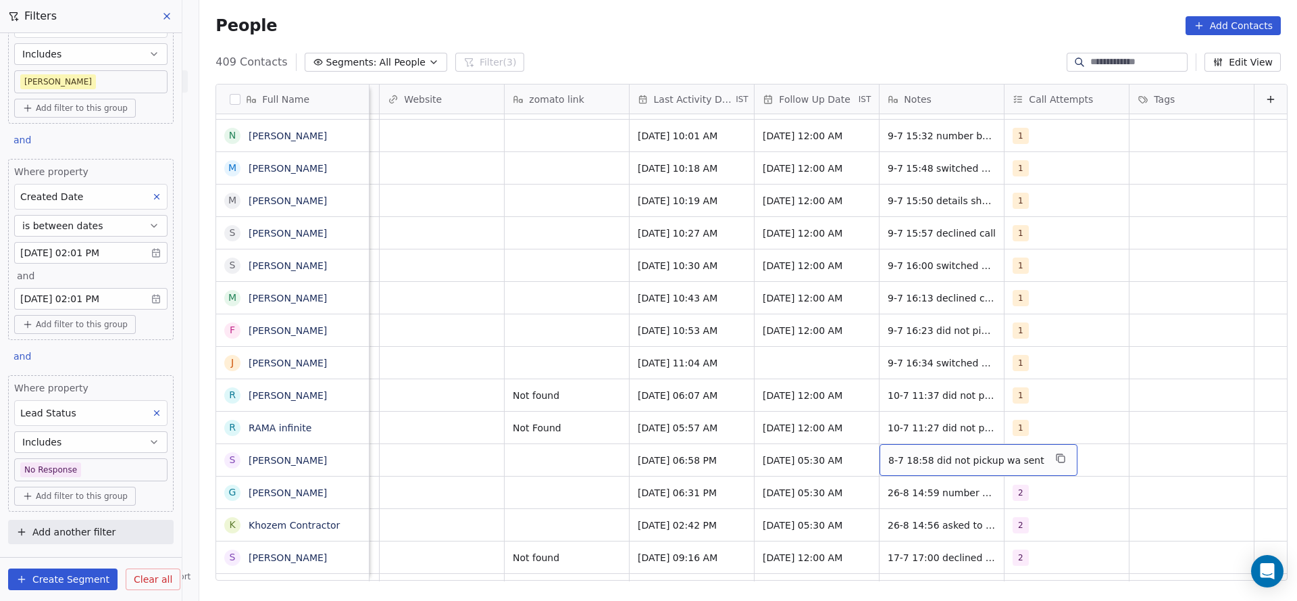
click at [888, 453] on span "8-7 18:58 did not pickup wa sent" at bounding box center [966, 460] width 156 height 14
click at [863, 437] on textarea "**********" at bounding box center [949, 449] width 181 height 42
type textarea "**********"
click at [486, 474] on html "On2Cook India Pvt. Ltd. Contacts People Marketing Workflows Campaigns Sales Pip…" at bounding box center [648, 300] width 1297 height 601
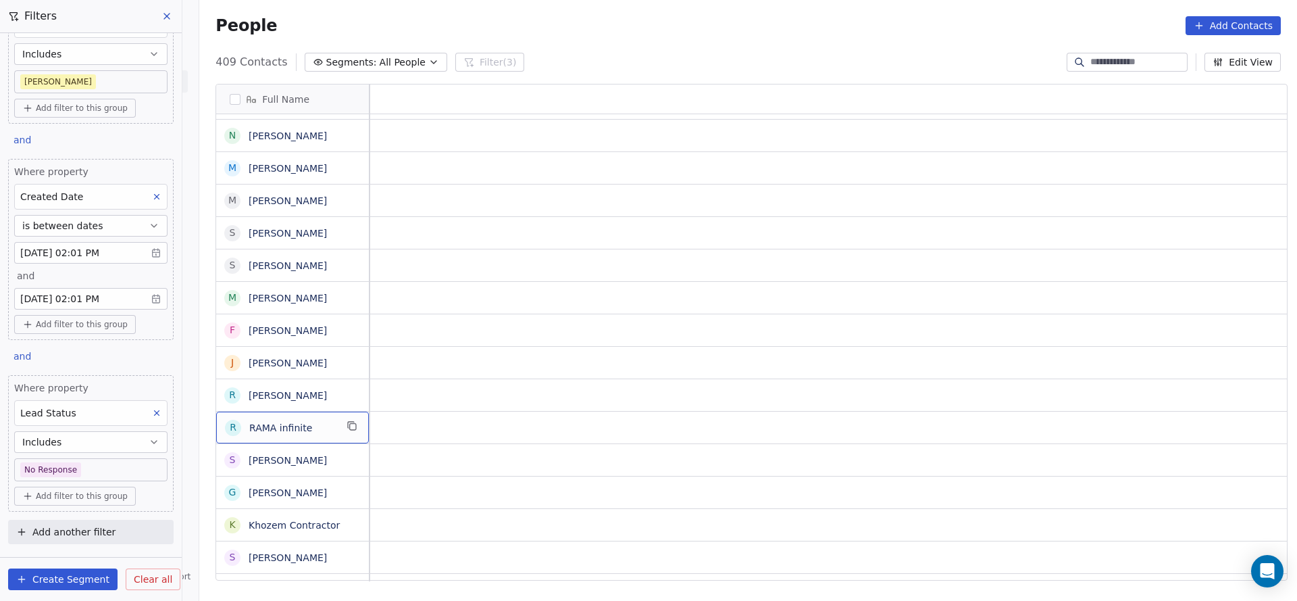
scroll to position [15, 0]
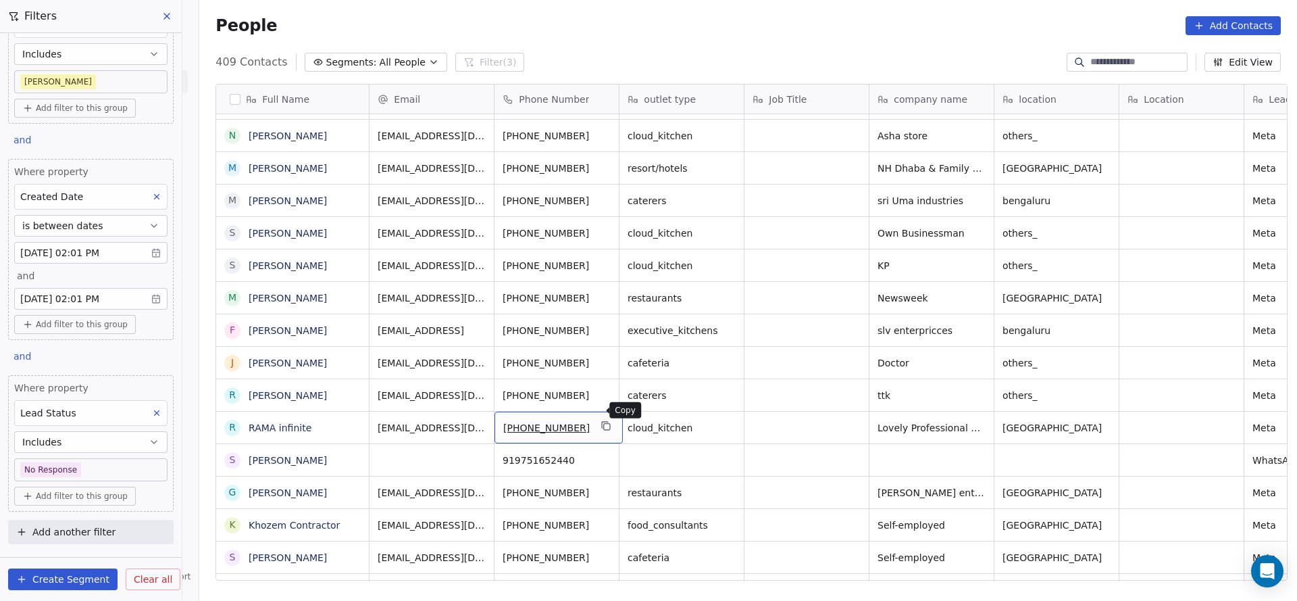
click at [604, 424] on icon "grid" at bounding box center [607, 427] width 6 height 6
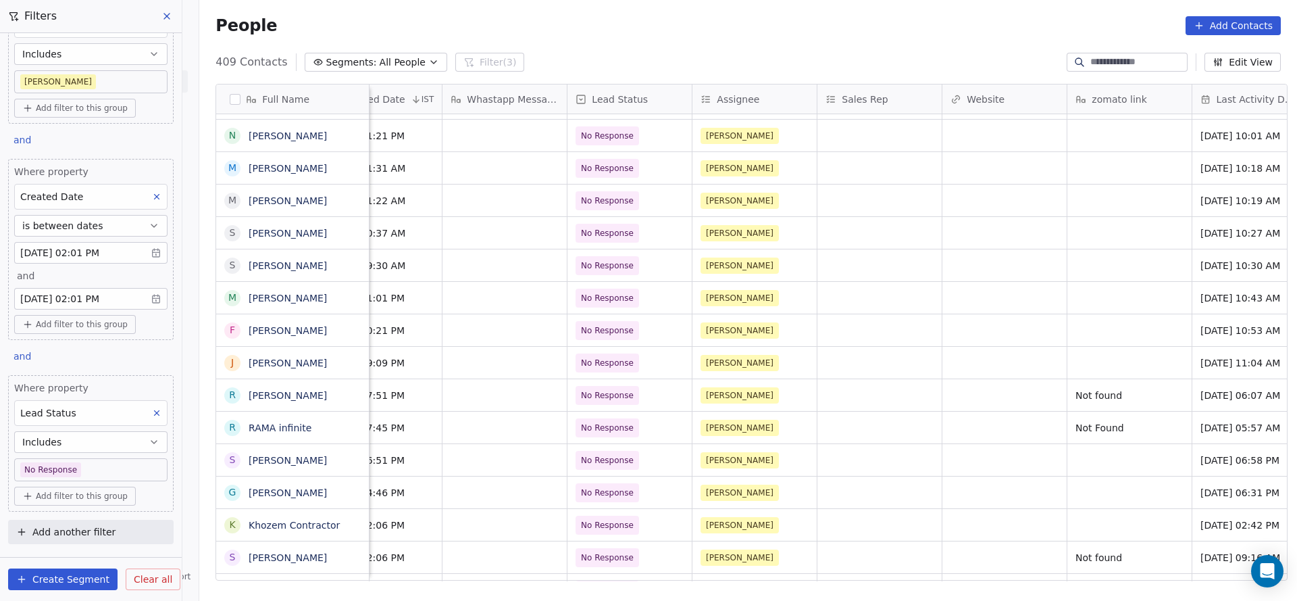
scroll to position [15, 1330]
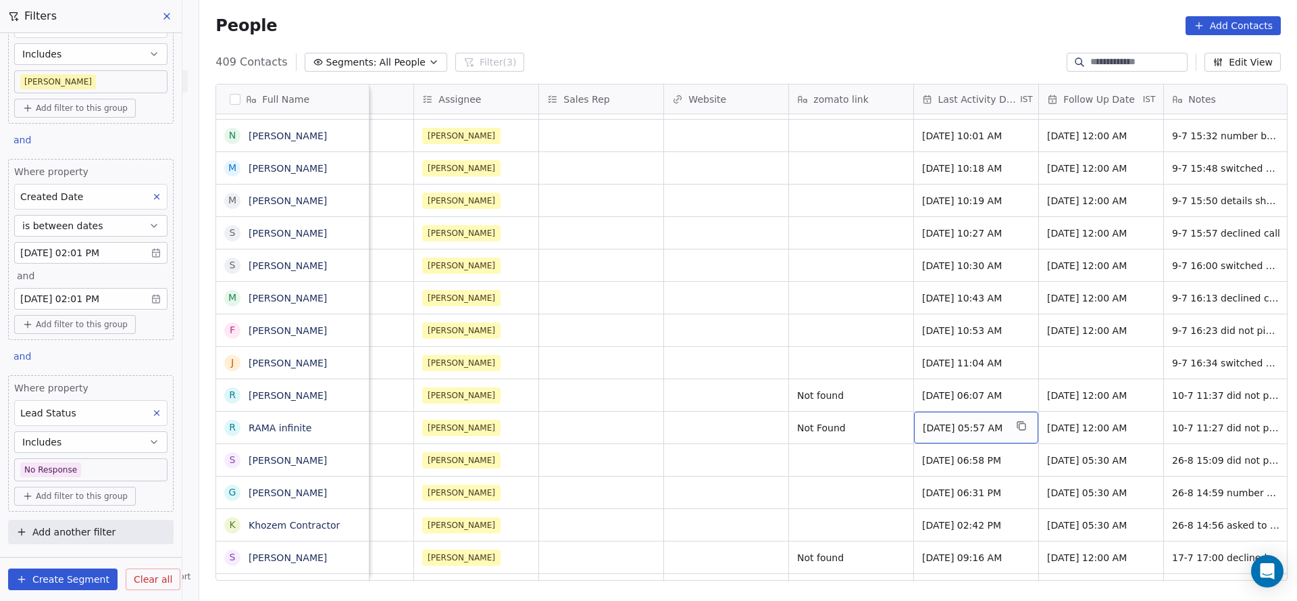
click at [965, 421] on span "Jul 10, 2025 05:57 AM" at bounding box center [964, 428] width 82 height 14
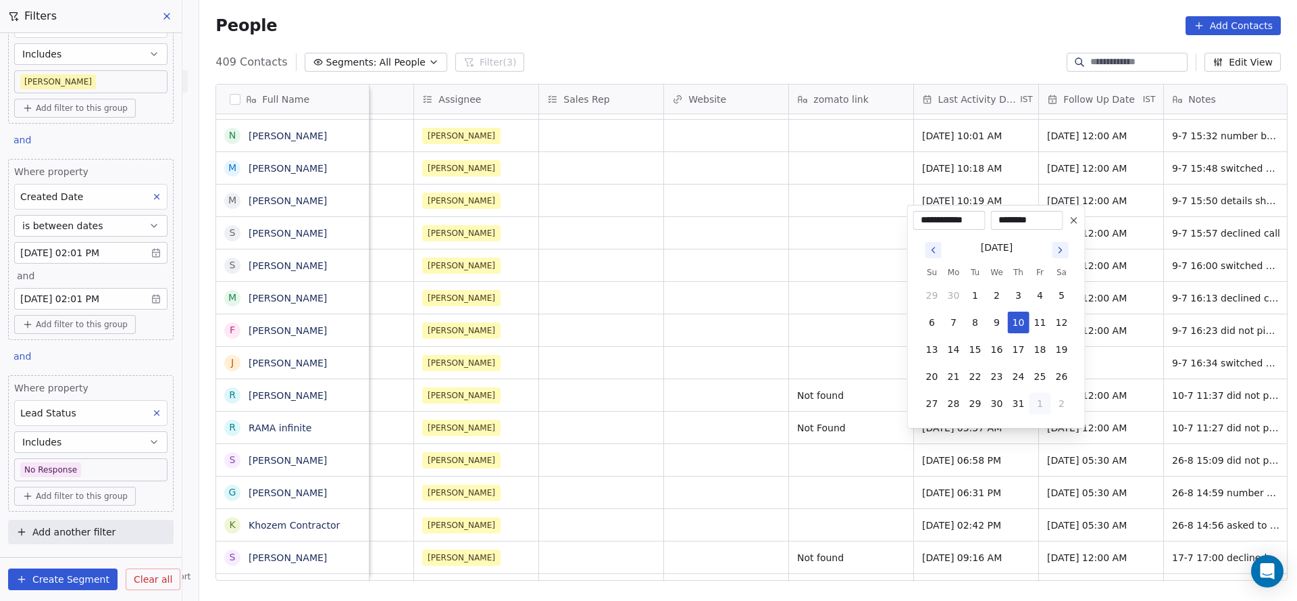
click at [1038, 395] on button "1" at bounding box center [1041, 403] width 22 height 22
click at [967, 377] on button "26" at bounding box center [976, 376] width 22 height 22
type input "**********"
drag, startPoint x: 650, startPoint y: 415, endPoint x: 866, endPoint y: 567, distance: 264.7
click at [649, 415] on html "On2Cook India Pvt. Ltd. Contacts People Marketing Workflows Campaigns Sales Pip…" at bounding box center [648, 300] width 1297 height 601
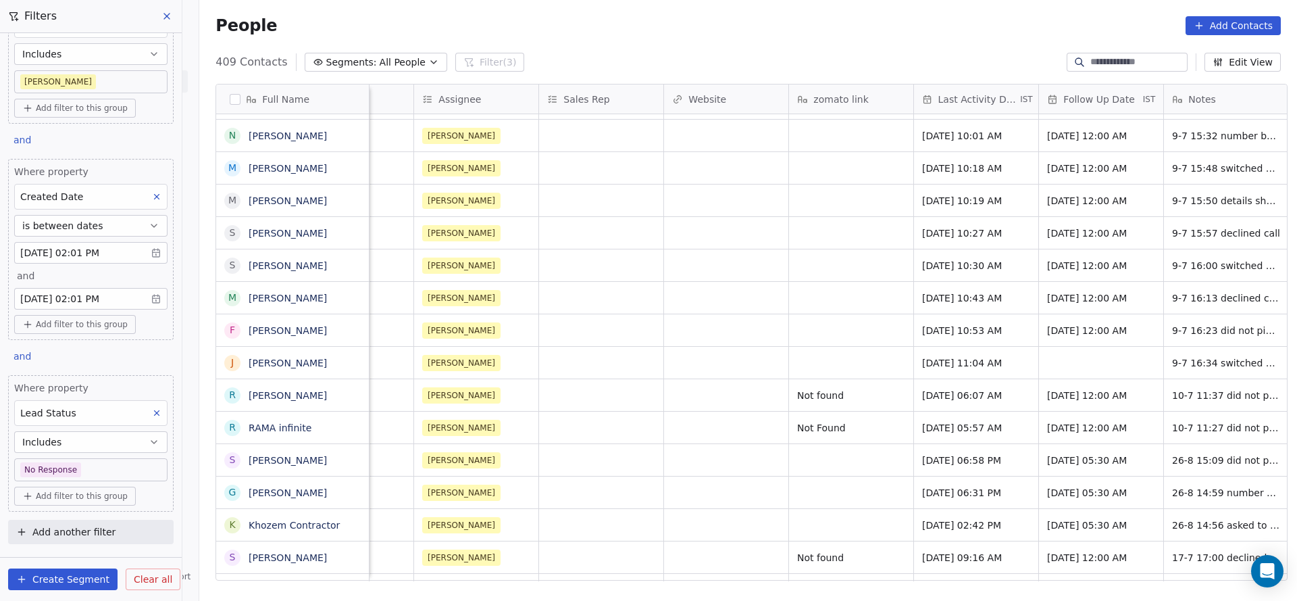
scroll to position [15, 1629]
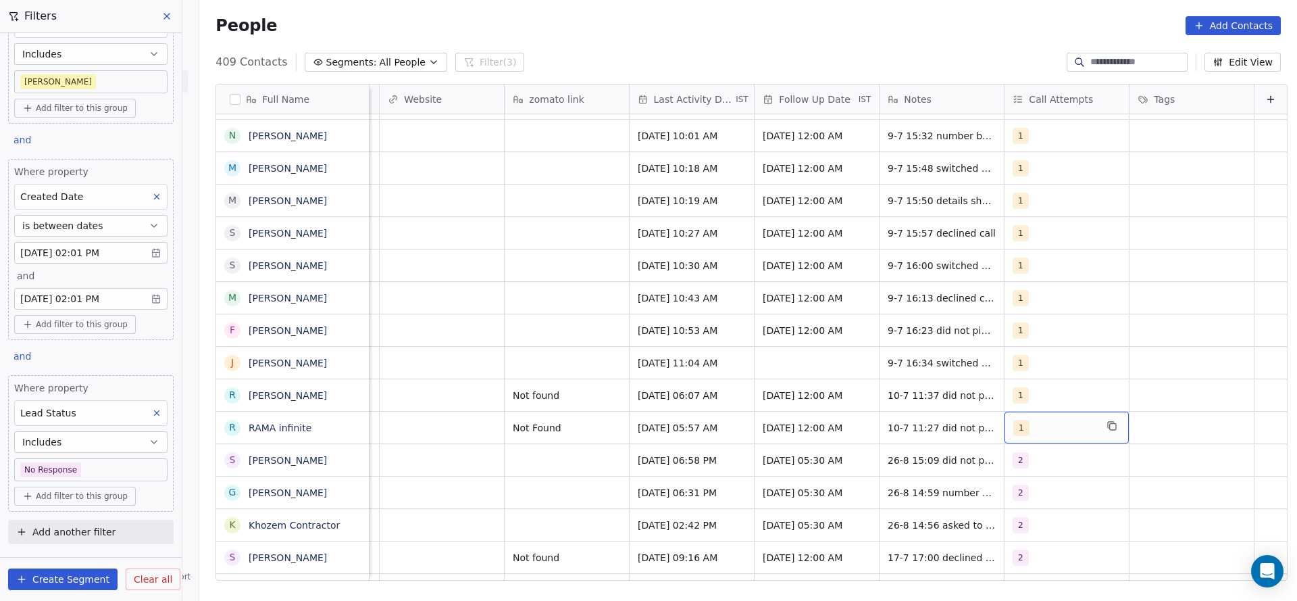
click at [1013, 420] on div "1" at bounding box center [1054, 428] width 82 height 16
click at [1035, 253] on div "2" at bounding box center [1078, 251] width 120 height 15
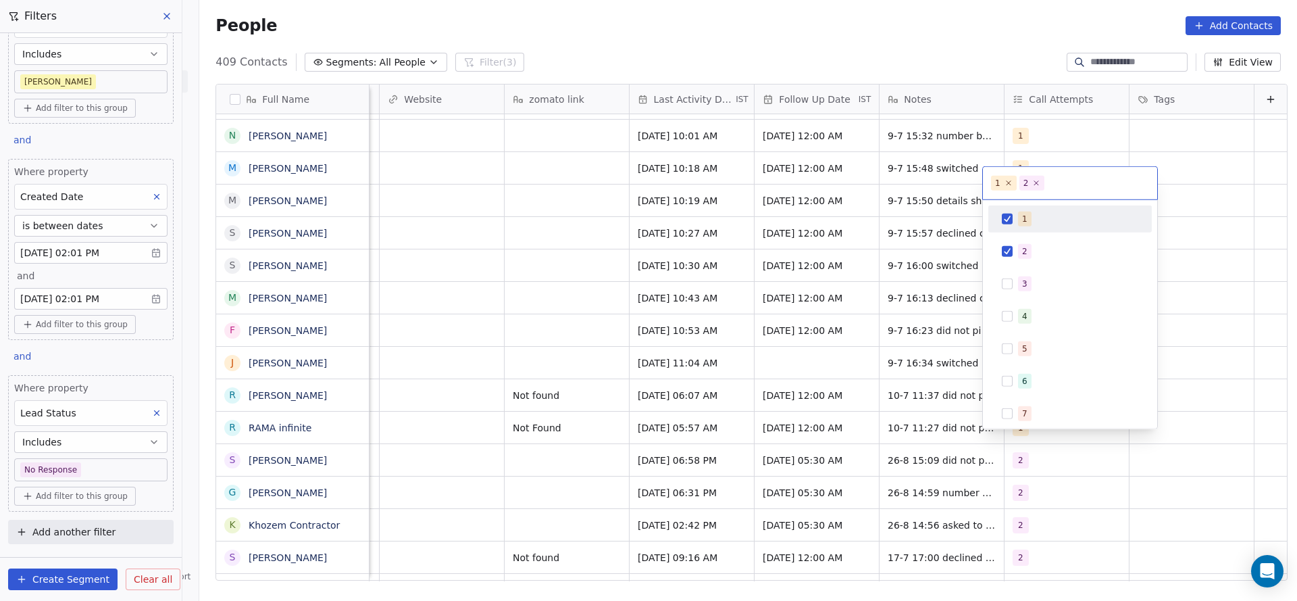
click at [1032, 208] on div "1" at bounding box center [1070, 219] width 153 height 22
click at [824, 286] on html "On2Cook India Pvt. Ltd. Contacts People Marketing Workflows Campaigns Sales Pip…" at bounding box center [648, 300] width 1297 height 601
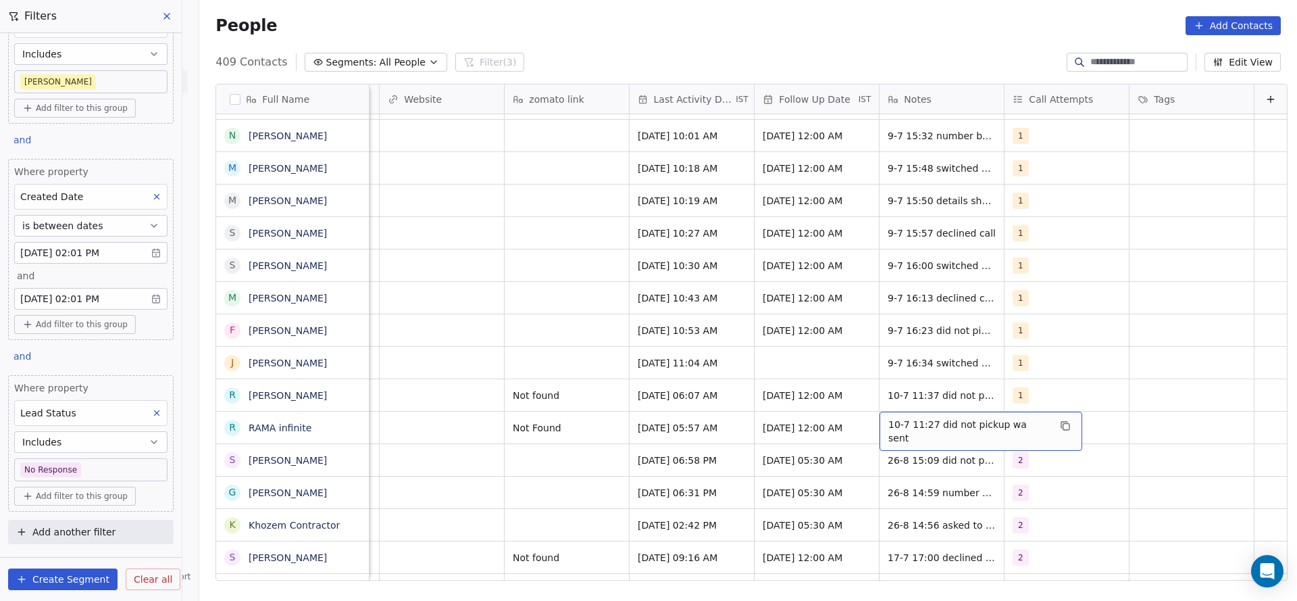
click at [888, 417] on span "10-7 11:27 did not pickup wa sent" at bounding box center [968, 430] width 161 height 27
click at [865, 411] on textarea "**********" at bounding box center [952, 417] width 186 height 42
type textarea "**********"
click at [593, 430] on html "On2Cook India Pvt. Ltd. Contacts People Marketing Workflows Campaigns Sales Pip…" at bounding box center [648, 300] width 1297 height 601
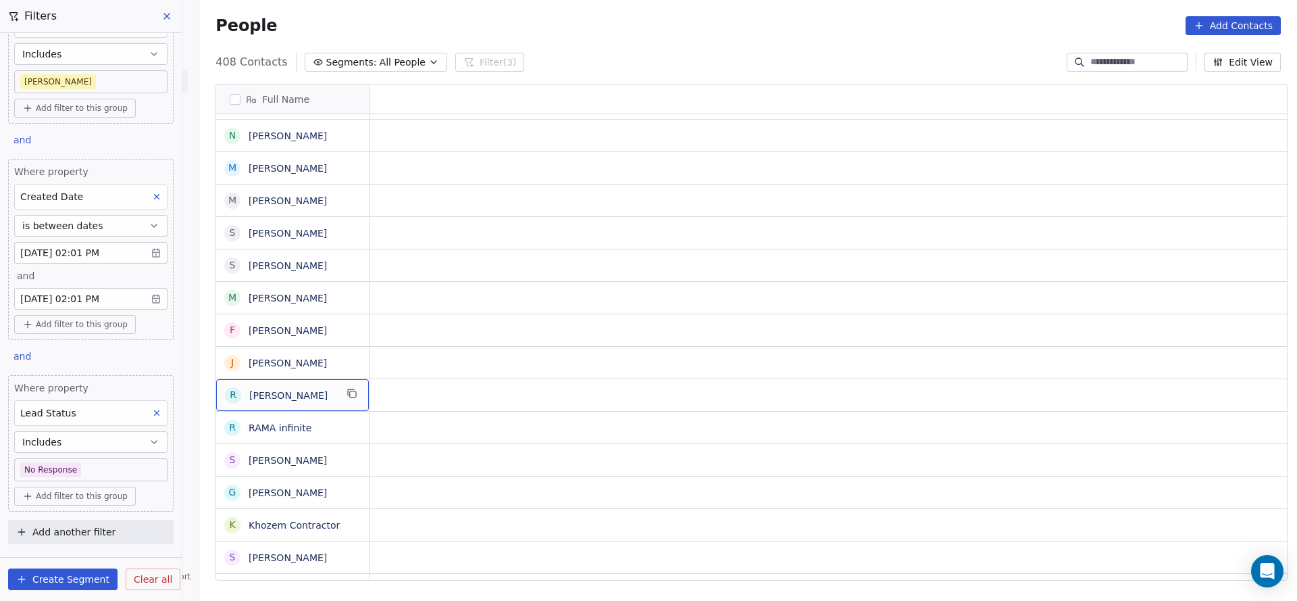
scroll to position [15, 0]
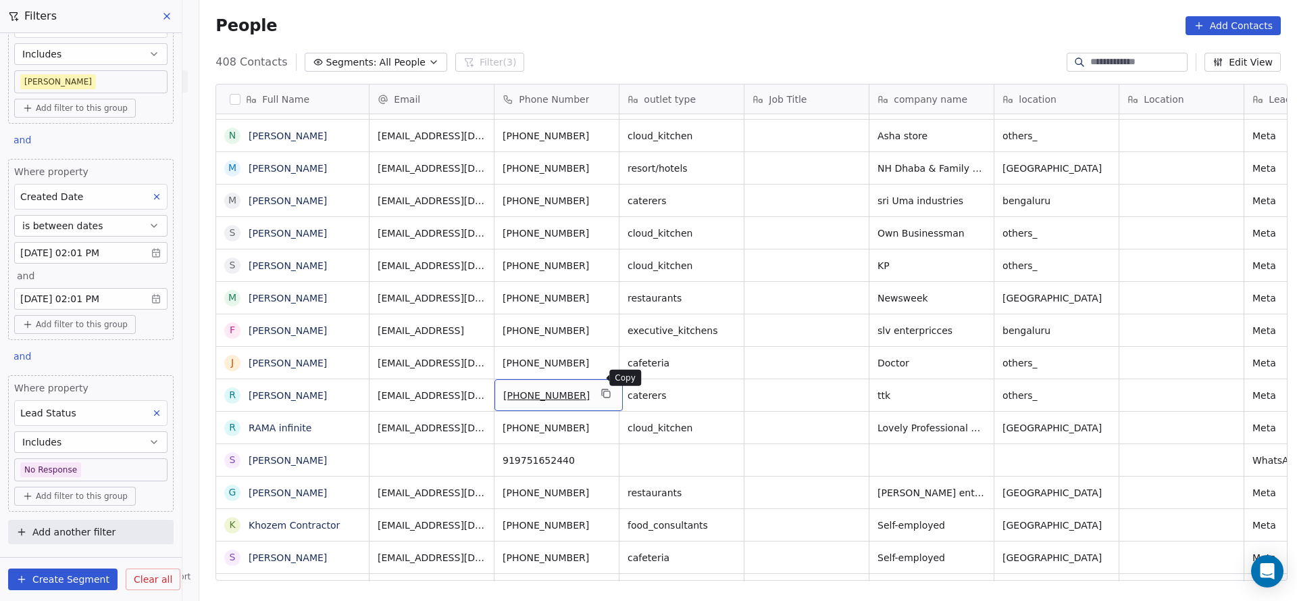
click at [604, 391] on icon "grid" at bounding box center [607, 394] width 6 height 6
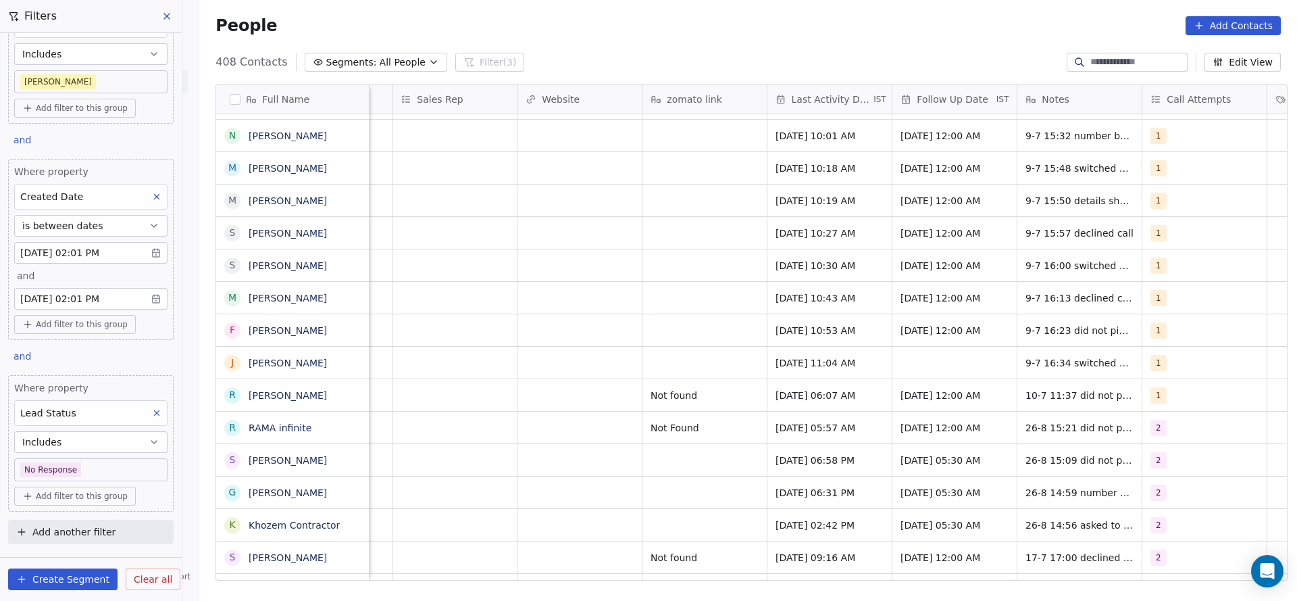
scroll to position [15, 1498]
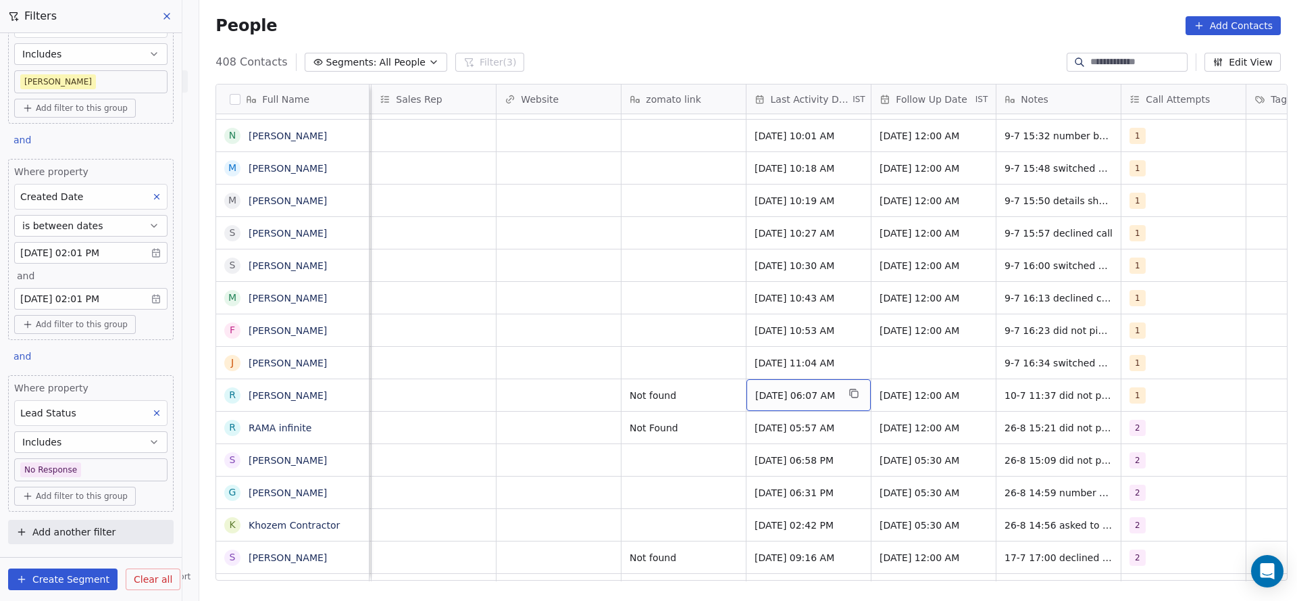
click at [778, 388] on span "Jul 10, 2025 06:07 AM" at bounding box center [796, 395] width 82 height 14
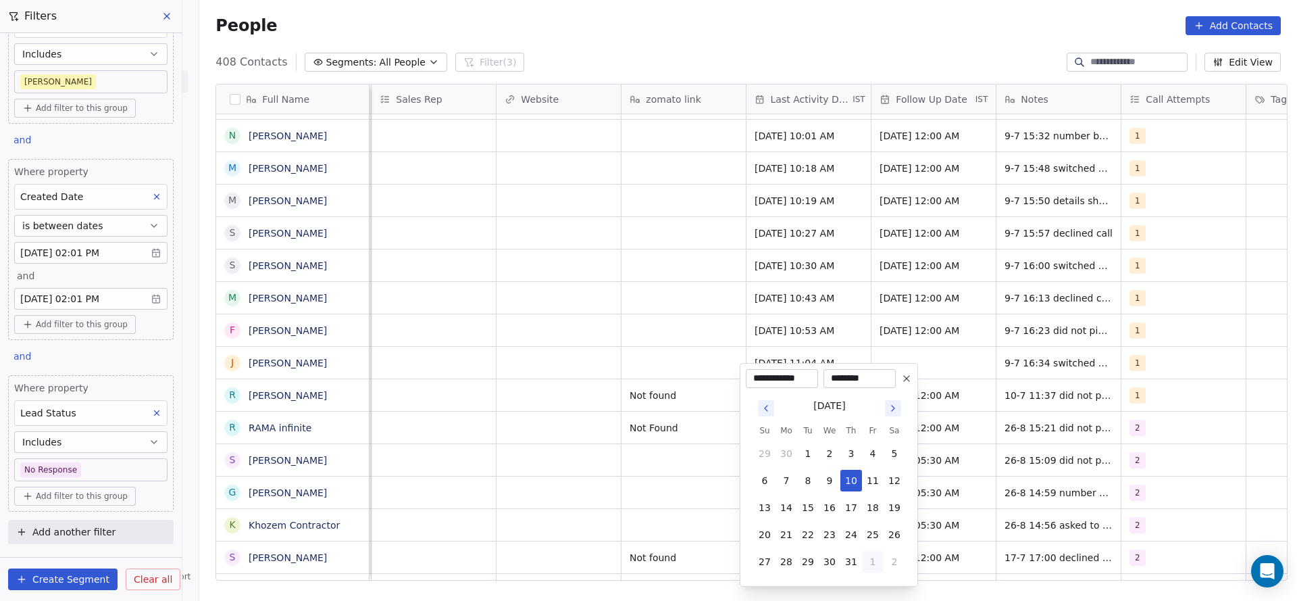
click at [865, 557] on button "1" at bounding box center [873, 562] width 22 height 22
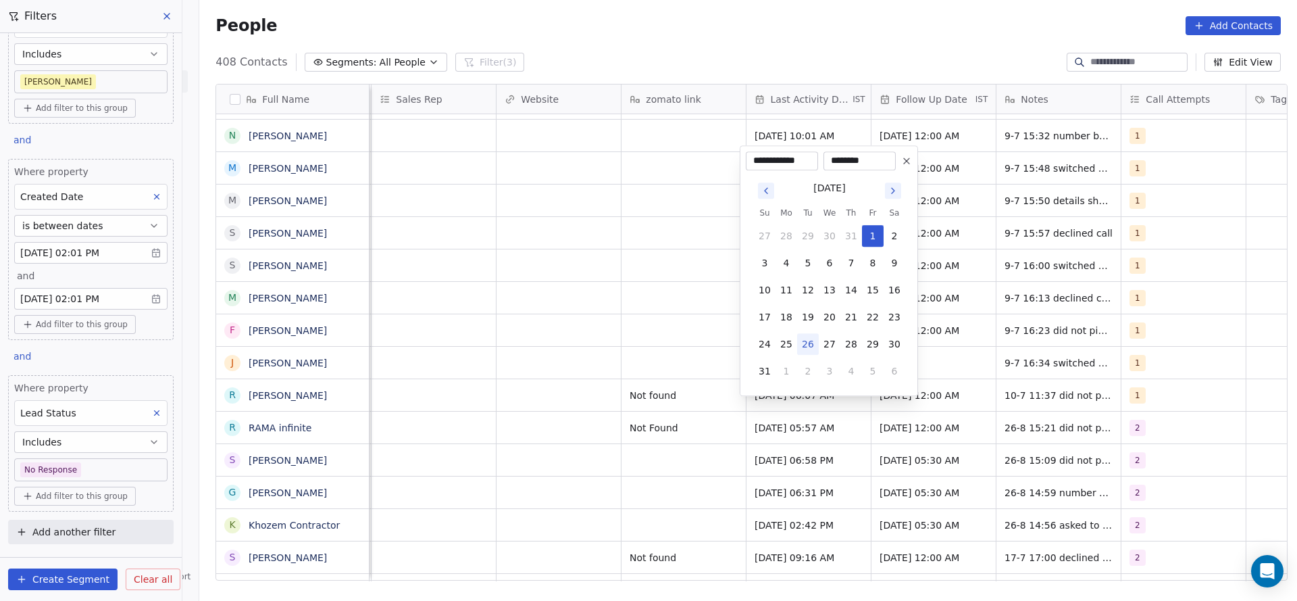
click at [801, 338] on button "26" at bounding box center [808, 344] width 22 height 22
type input "**********"
drag, startPoint x: 400, startPoint y: 309, endPoint x: 1115, endPoint y: 318, distance: 714.8
click at [418, 305] on html "On2Cook India Pvt. Ltd. Contacts People Marketing Workflows Campaigns Sales Pip…" at bounding box center [648, 300] width 1297 height 601
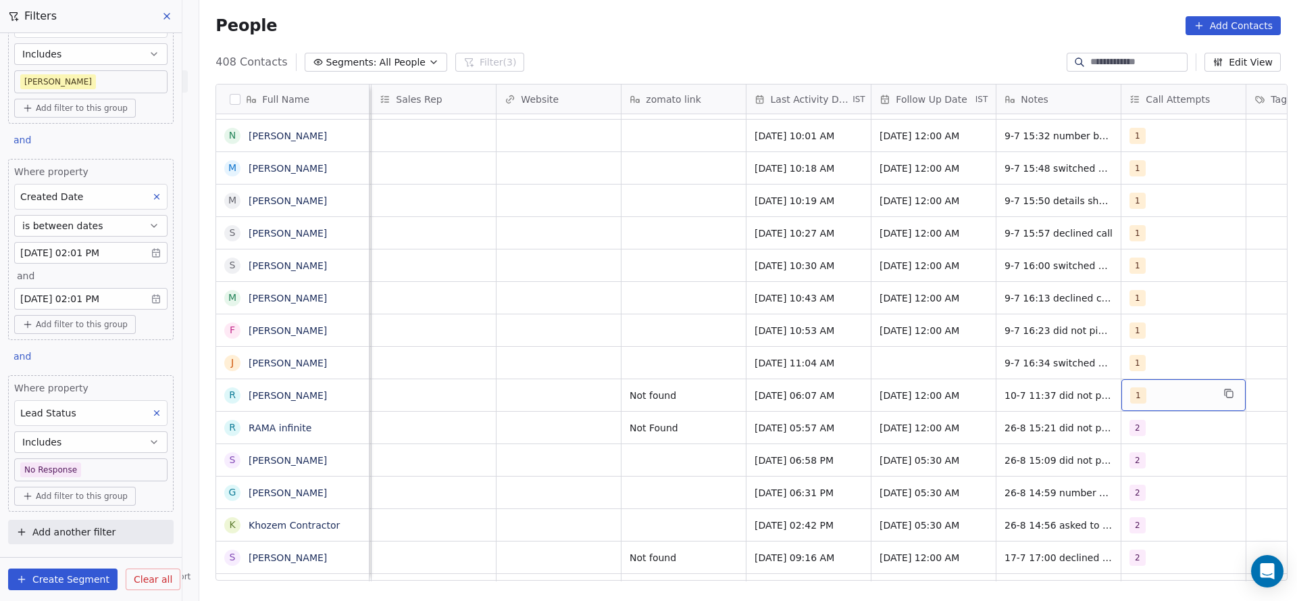
click at [1130, 387] on span "1" at bounding box center [1138, 395] width 16 height 16
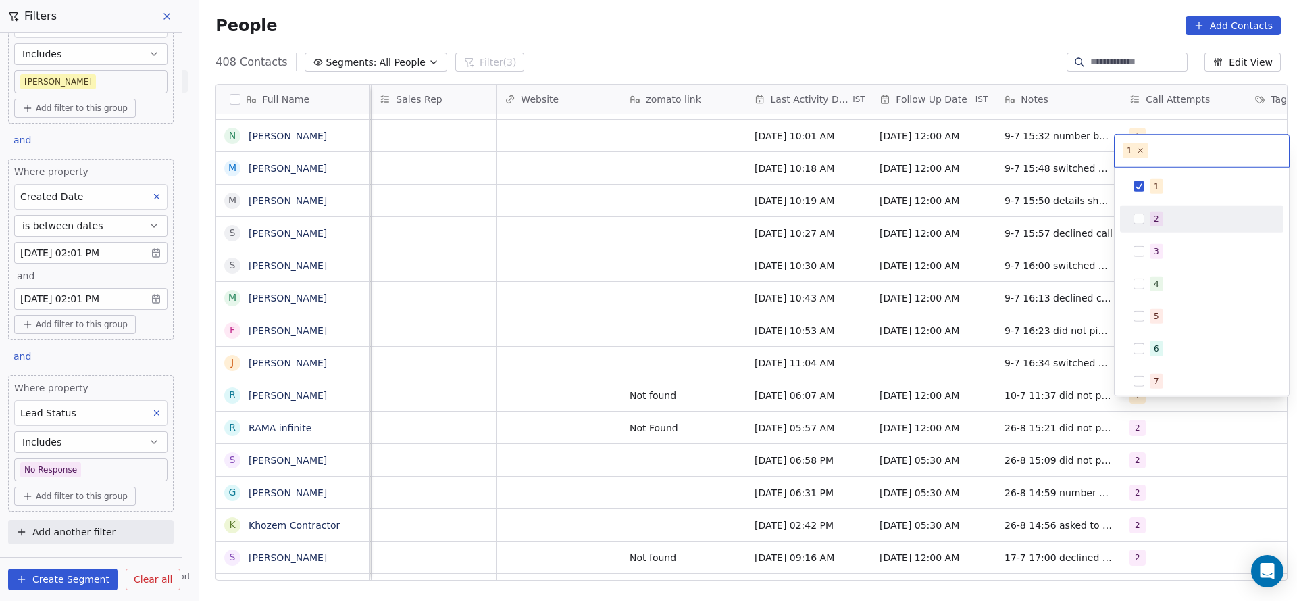
click at [1154, 215] on div "2" at bounding box center [1156, 219] width 5 height 12
click at [1161, 177] on div "1" at bounding box center [1201, 187] width 153 height 22
click at [886, 246] on html "On2Cook India Pvt. Ltd. Contacts People Marketing Workflows Campaigns Sales Pip…" at bounding box center [648, 300] width 1297 height 601
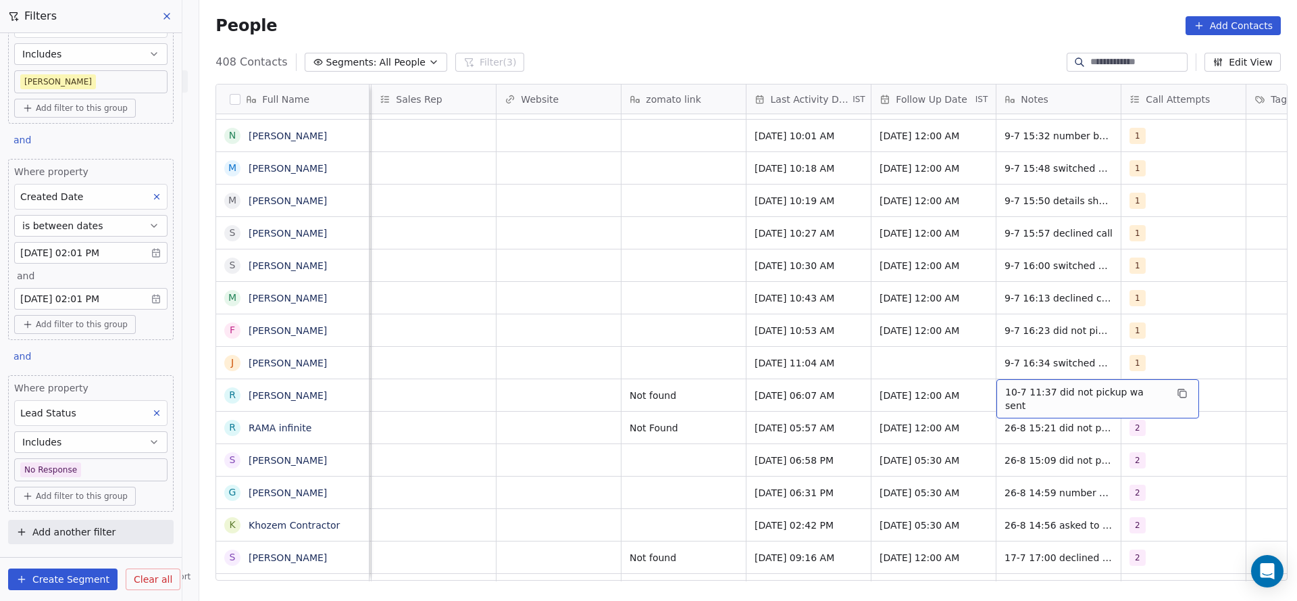
click at [1003, 389] on div "10-7 11:37 did not pickup wa sent" at bounding box center [1097, 398] width 203 height 39
click at [1003, 375] on textarea "**********" at bounding box center [1083, 384] width 186 height 42
click at [1086, 370] on textarea "**********" at bounding box center [1083, 384] width 186 height 42
type textarea "**********"
click at [705, 376] on html "On2Cook India Pvt. Ltd. Contacts People Marketing Workflows Campaigns Sales Pip…" at bounding box center [648, 300] width 1297 height 601
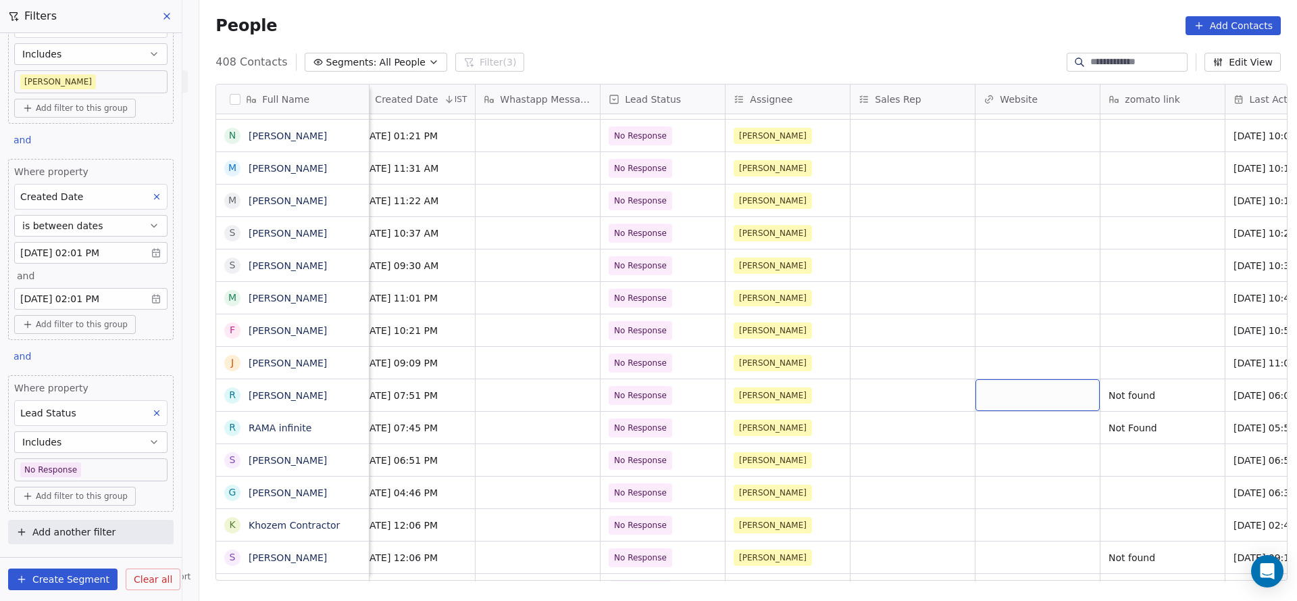
scroll to position [15, 1017]
click at [640, 388] on span "No Response" at bounding box center [642, 395] width 53 height 14
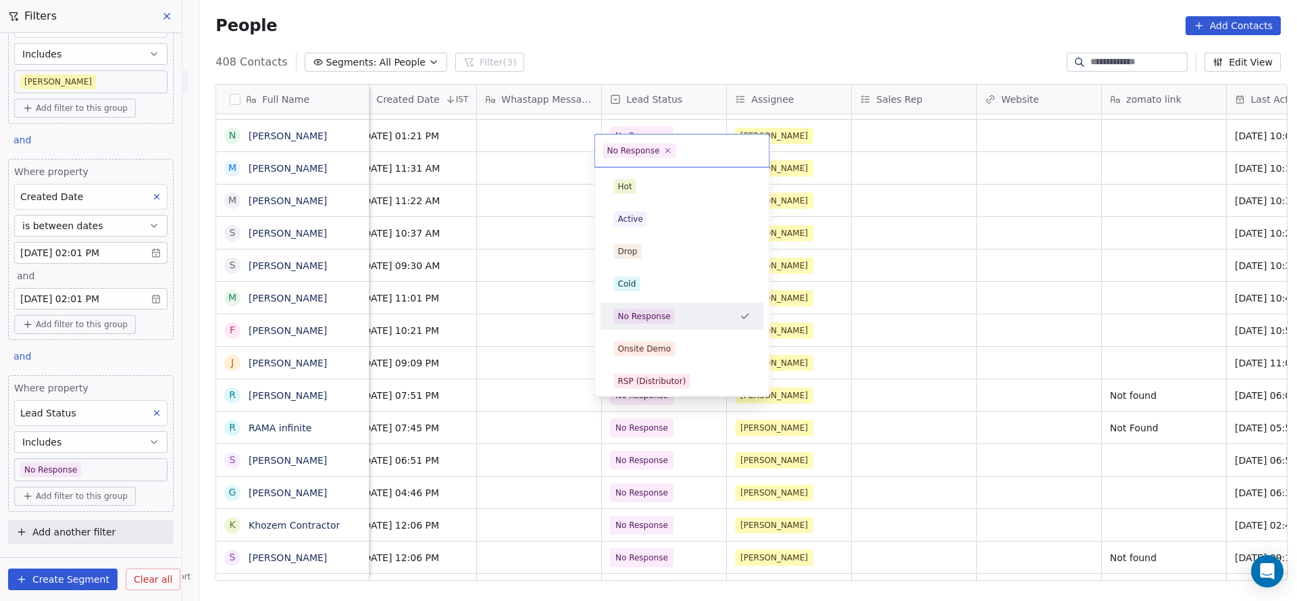
scroll to position [101, 0]
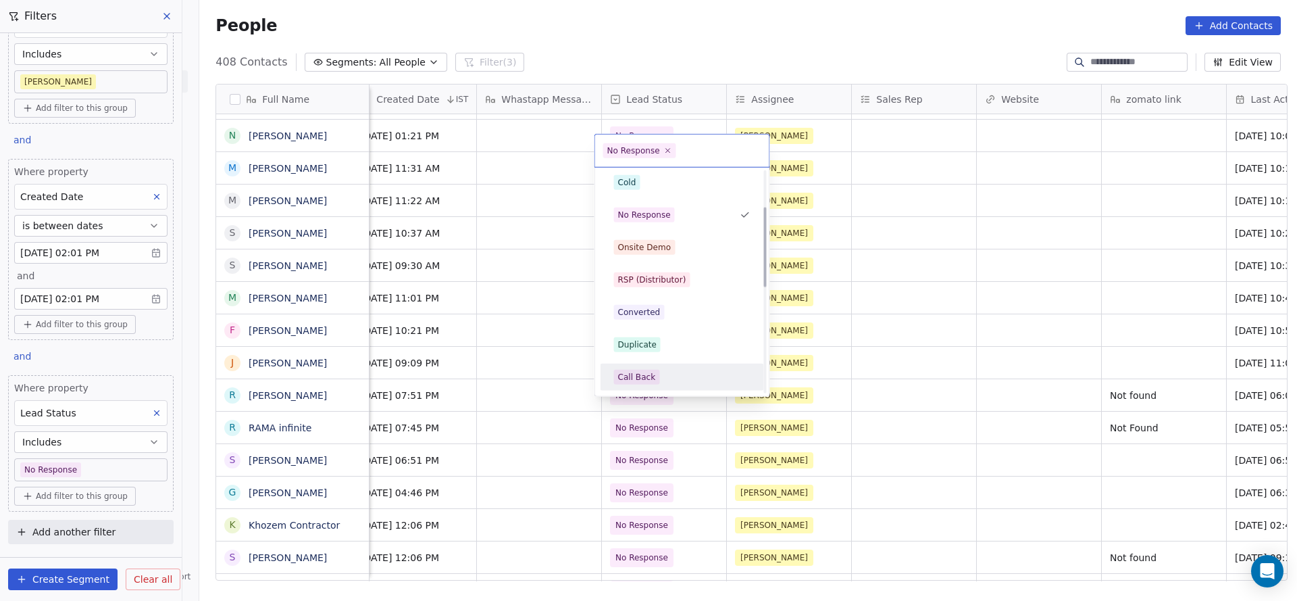
click at [634, 372] on div "Call Back" at bounding box center [637, 377] width 38 height 12
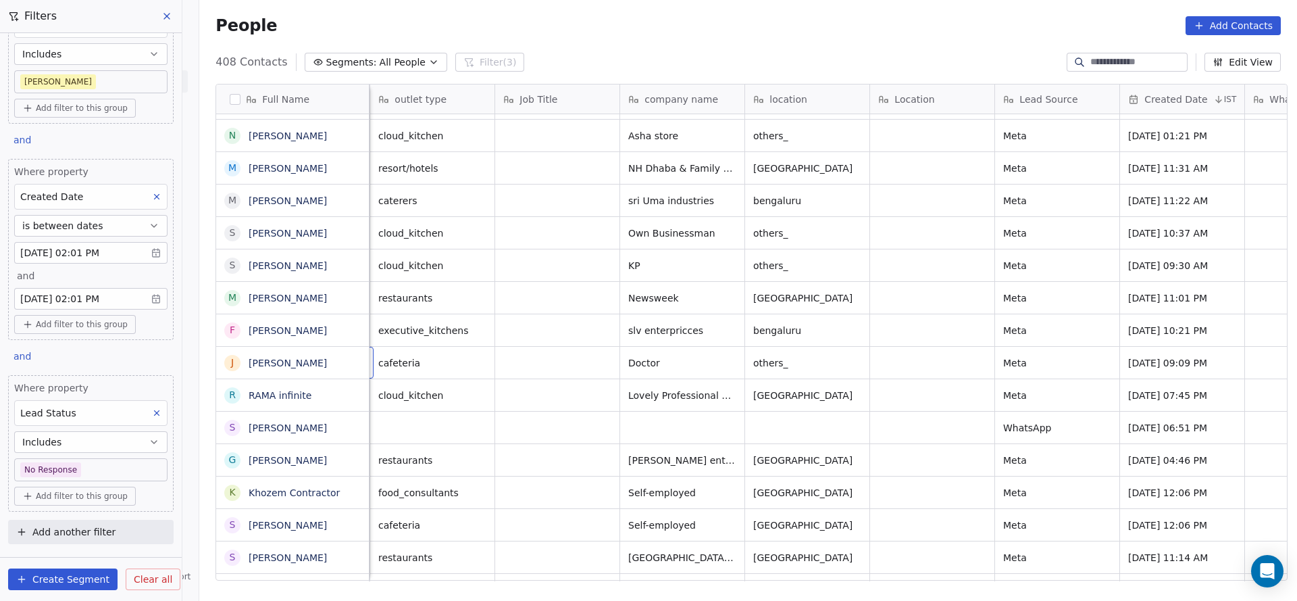
scroll to position [15, 125]
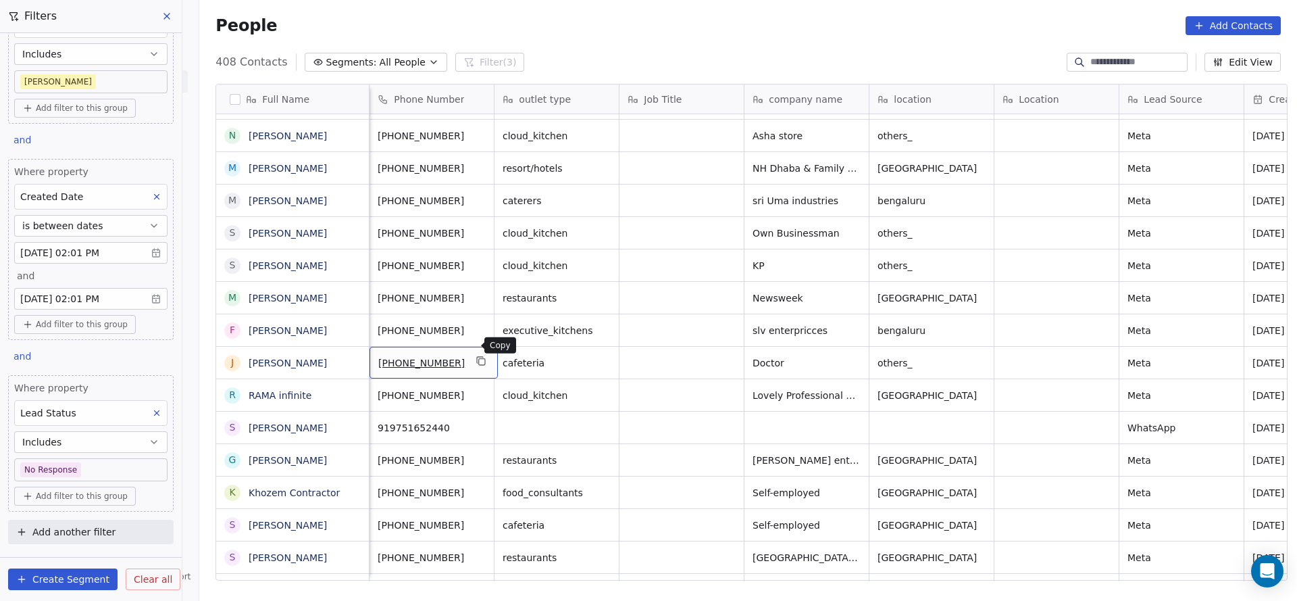
click at [476, 355] on icon "grid" at bounding box center [481, 360] width 11 height 11
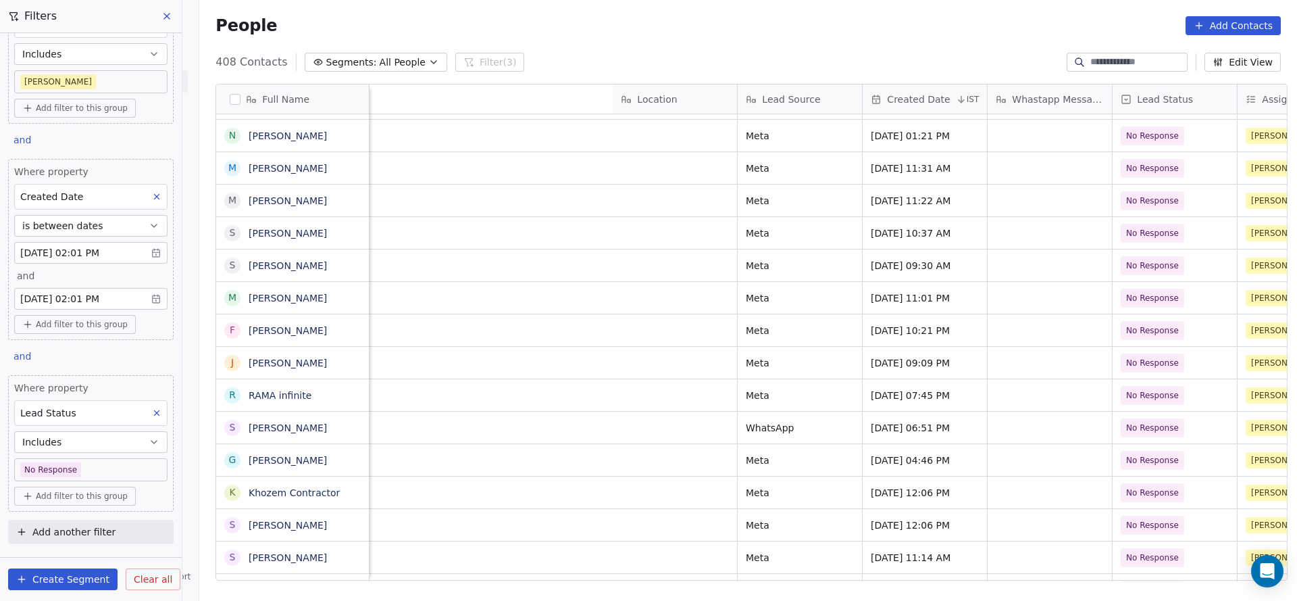
scroll to position [15, 1188]
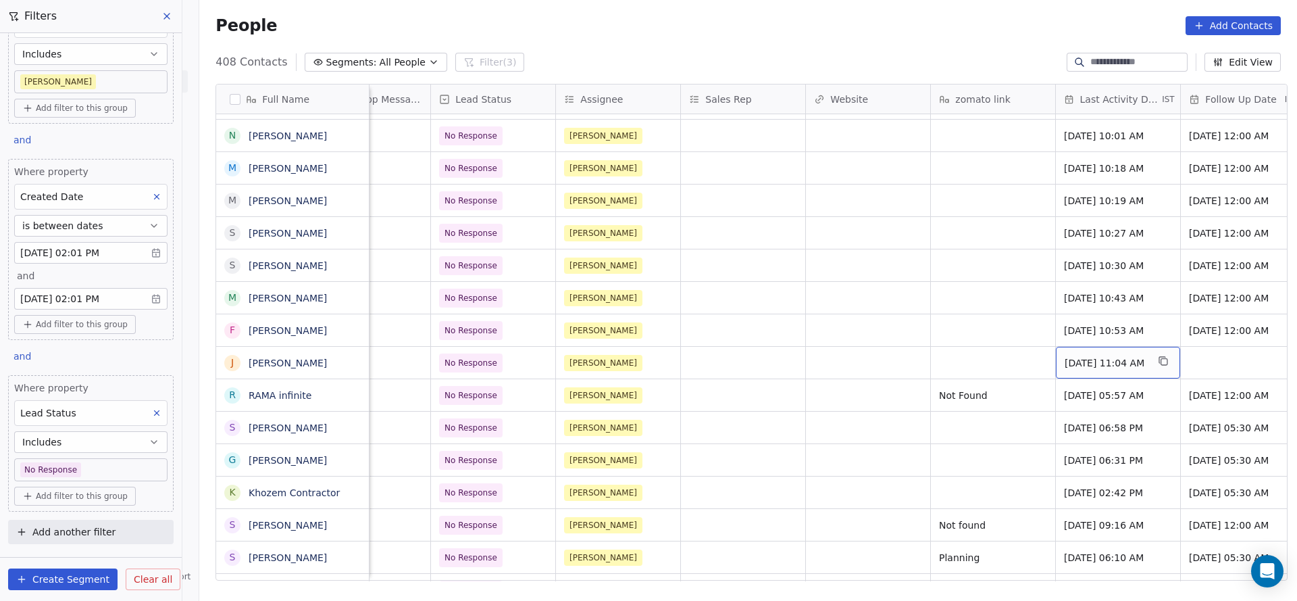
click at [1094, 356] on span "Jul 09, 2025 11:04 AM" at bounding box center [1106, 363] width 82 height 14
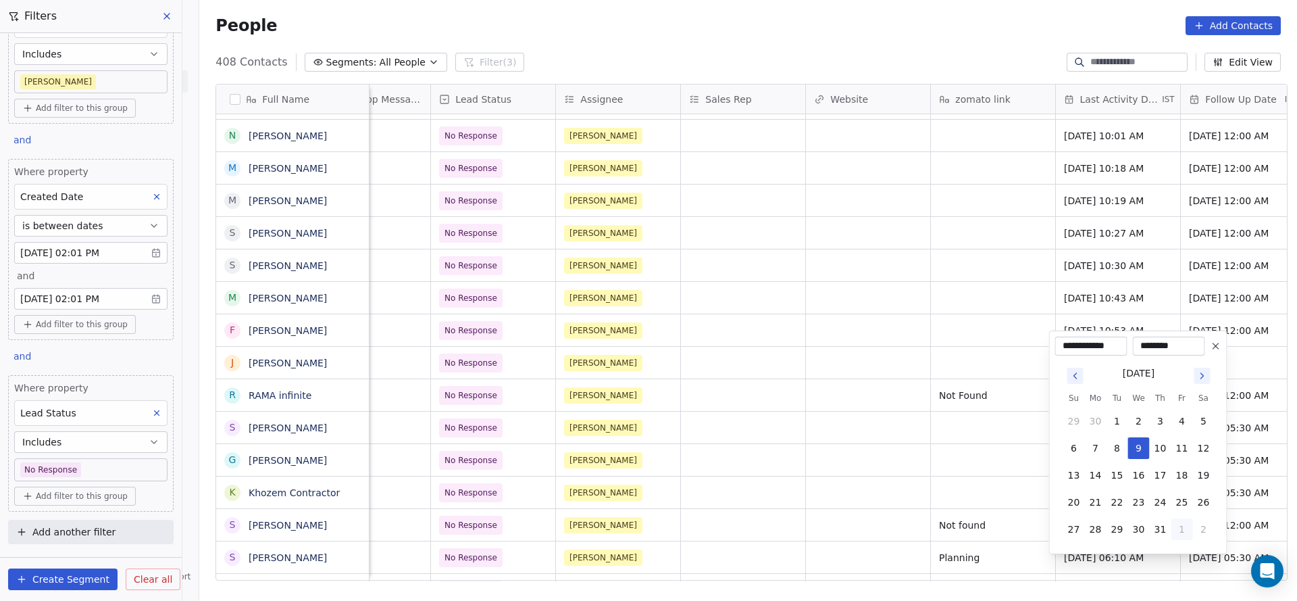
click at [1187, 531] on button "1" at bounding box center [1182, 529] width 22 height 22
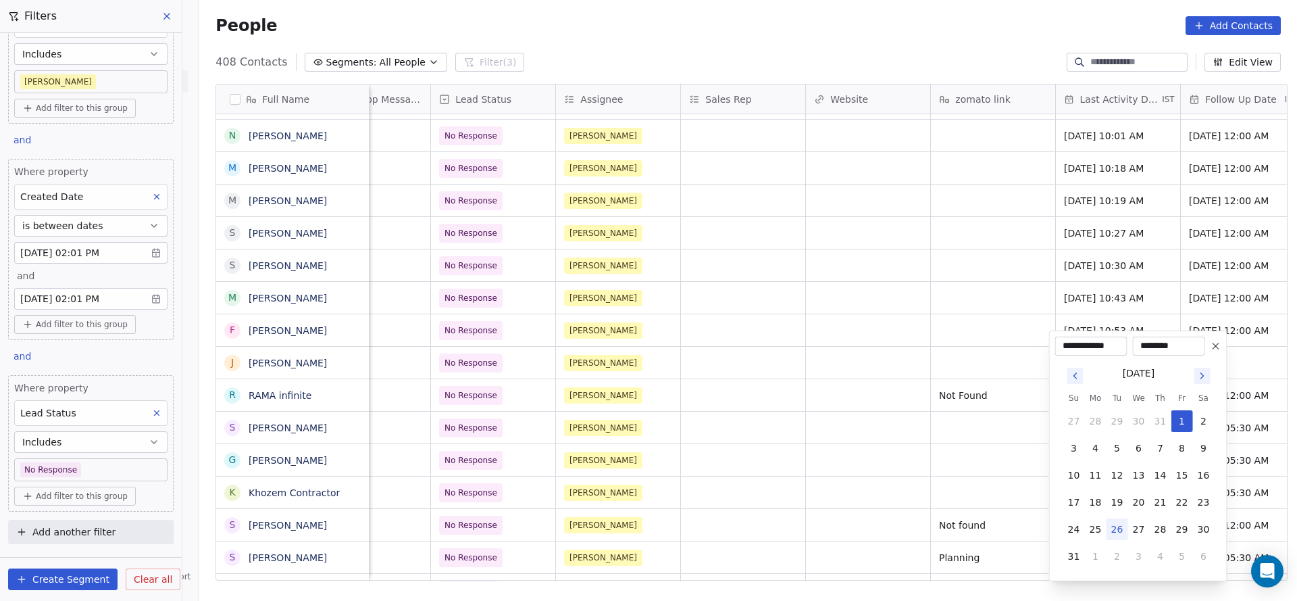
drag, startPoint x: 1119, startPoint y: 532, endPoint x: 690, endPoint y: 409, distance: 446.2
click at [1119, 530] on button "26" at bounding box center [1118, 529] width 22 height 22
type input "**********"
click at [690, 409] on html "On2Cook India Pvt. Ltd. Contacts People Marketing Workflows Campaigns Sales Pip…" at bounding box center [648, 300] width 1297 height 601
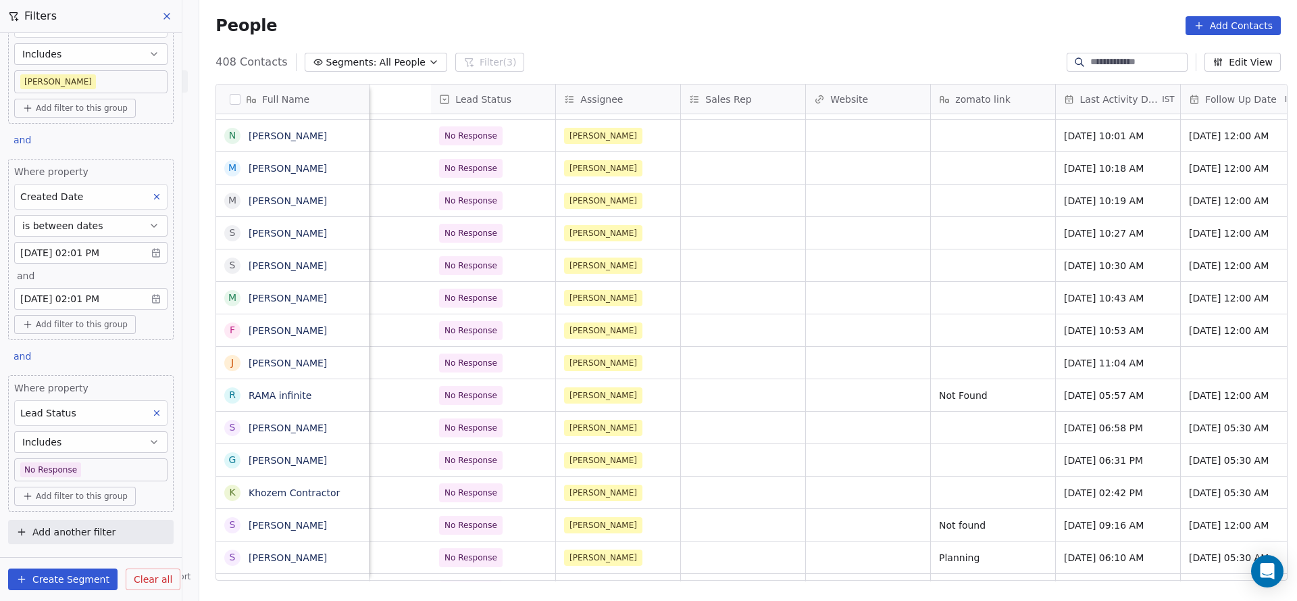
scroll to position [15, 1629]
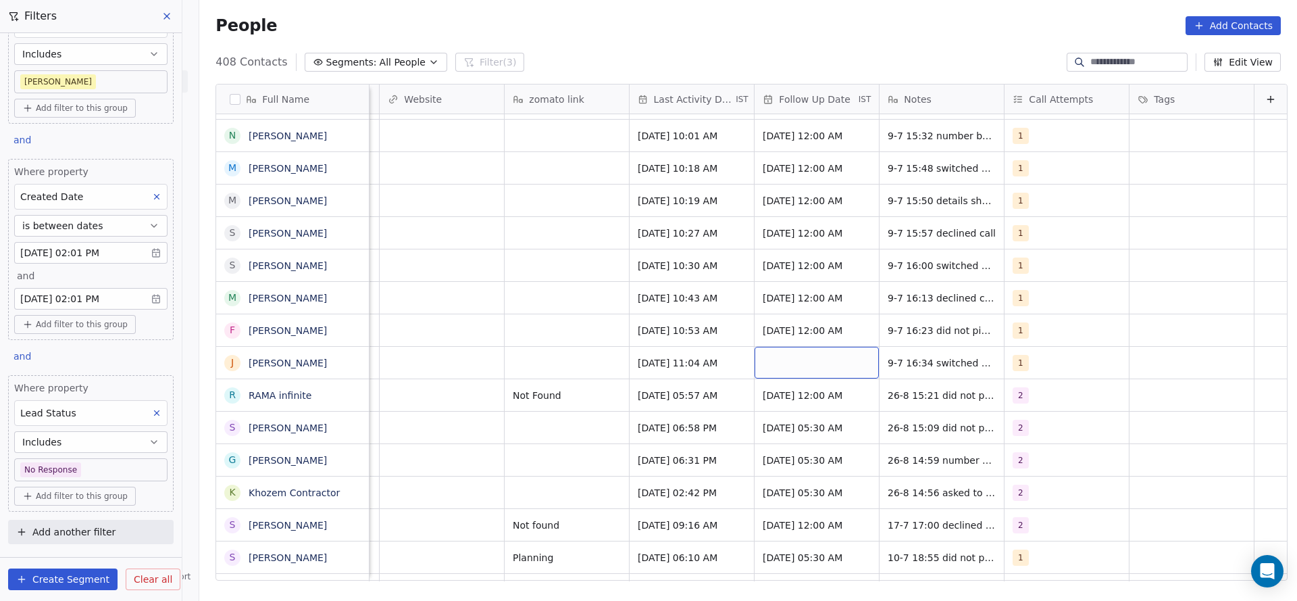
click at [796, 354] on div "grid" at bounding box center [817, 363] width 124 height 32
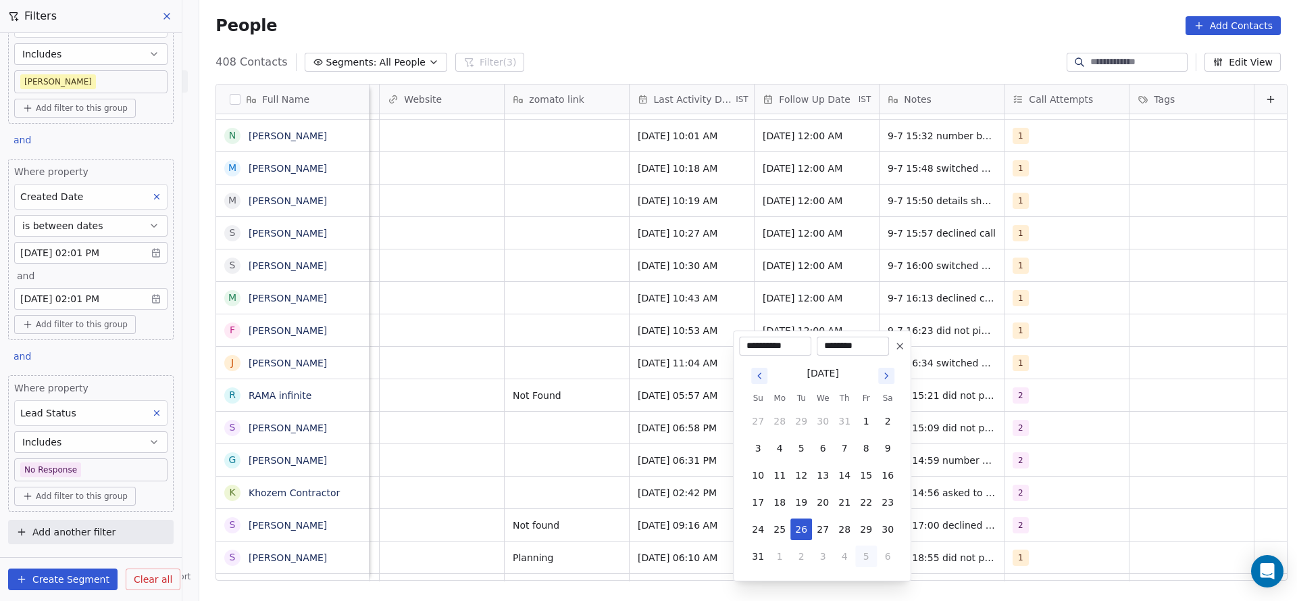
click at [861, 552] on button "5" at bounding box center [866, 556] width 22 height 22
type input "**********"
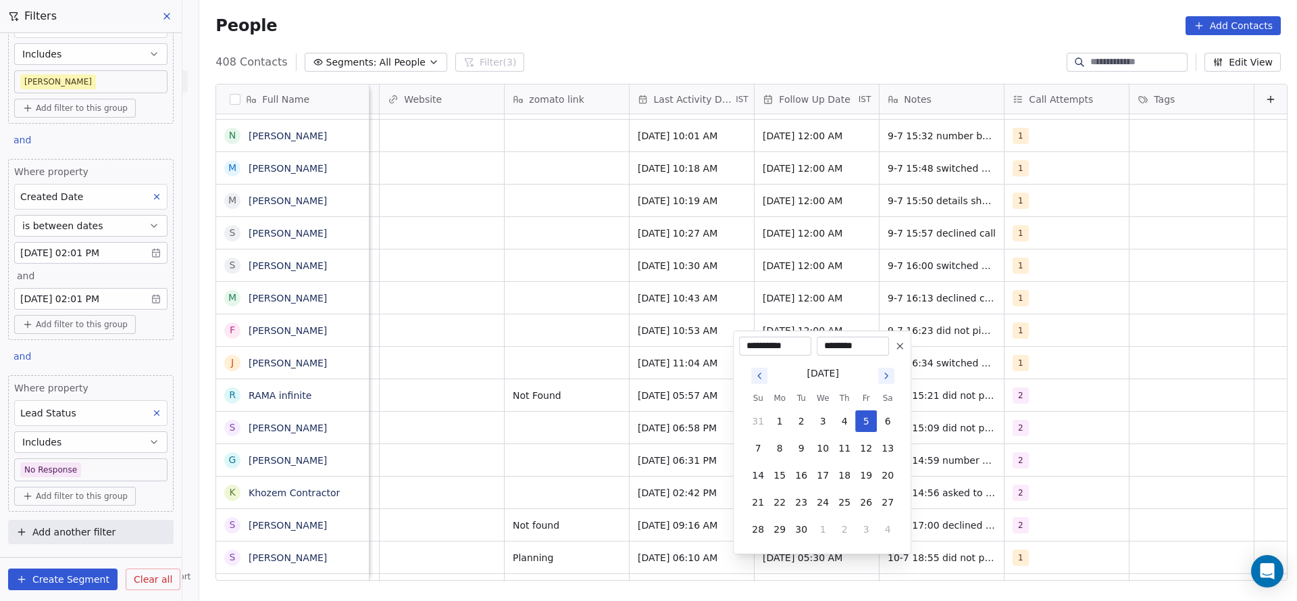
click at [1013, 336] on html "On2Cook India Pvt. Ltd. Contacts People Marketing Workflows Campaigns Sales Pip…" at bounding box center [648, 300] width 1297 height 601
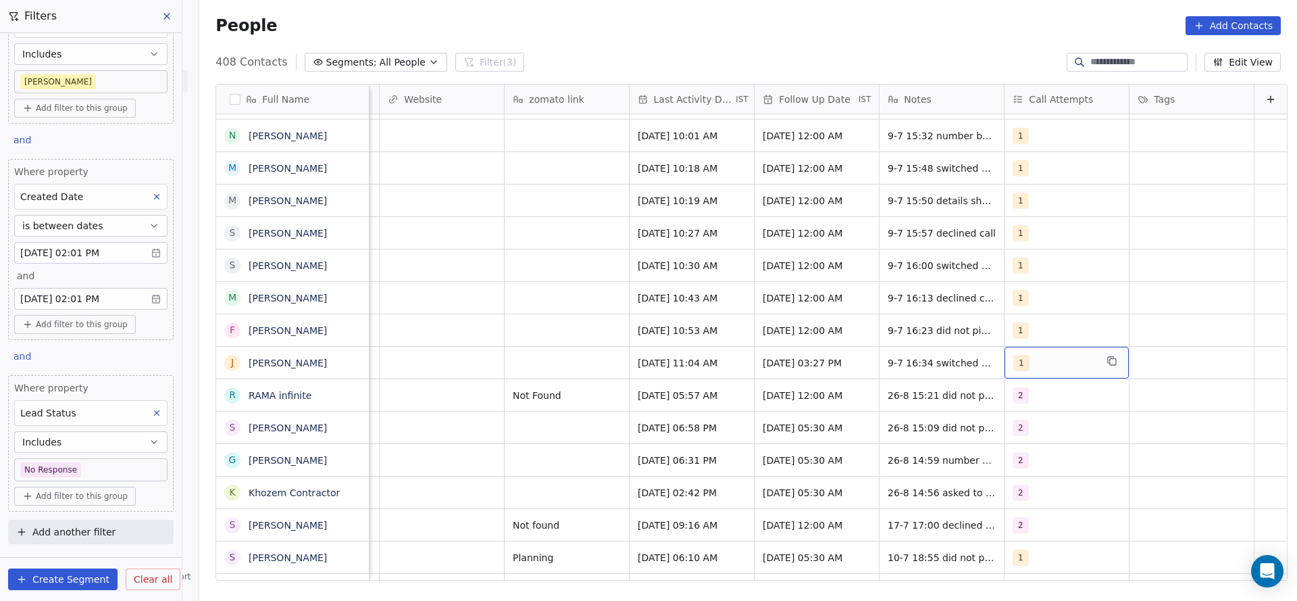
click at [1013, 355] on span "1" at bounding box center [1021, 363] width 16 height 16
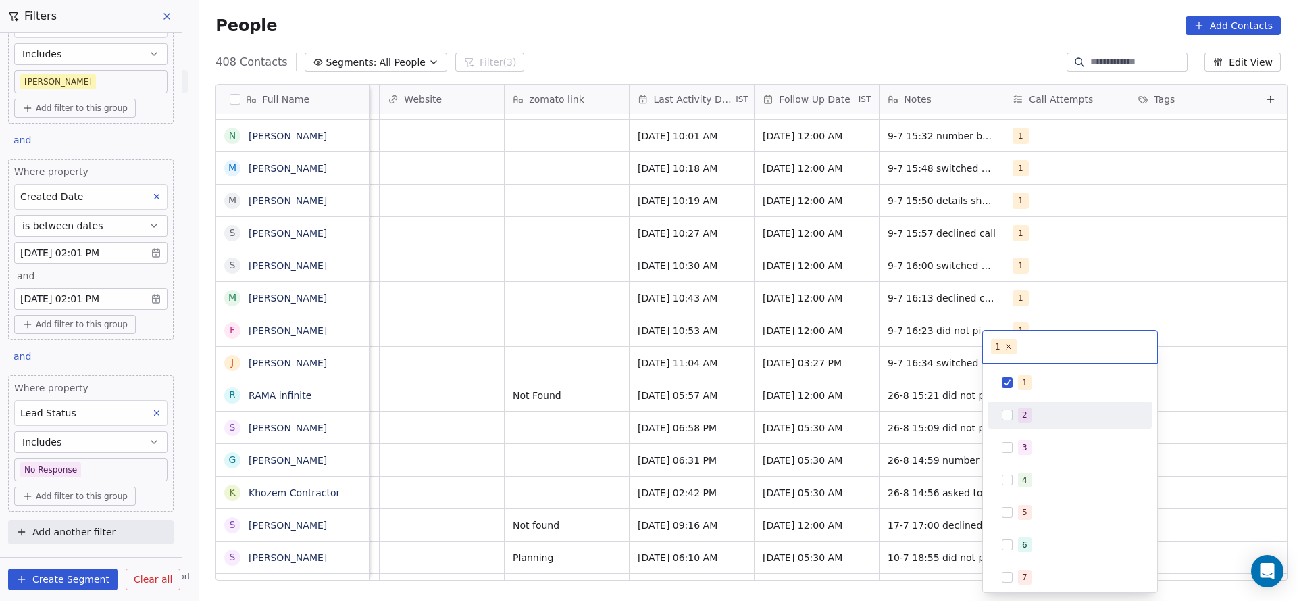
click at [1010, 407] on div "2" at bounding box center [1070, 415] width 153 height 22
click at [1020, 389] on div "1" at bounding box center [1070, 383] width 153 height 22
click at [922, 397] on html "On2Cook India Pvt. Ltd. Contacts People Marketing Workflows Campaigns Sales Pip…" at bounding box center [648, 300] width 1297 height 601
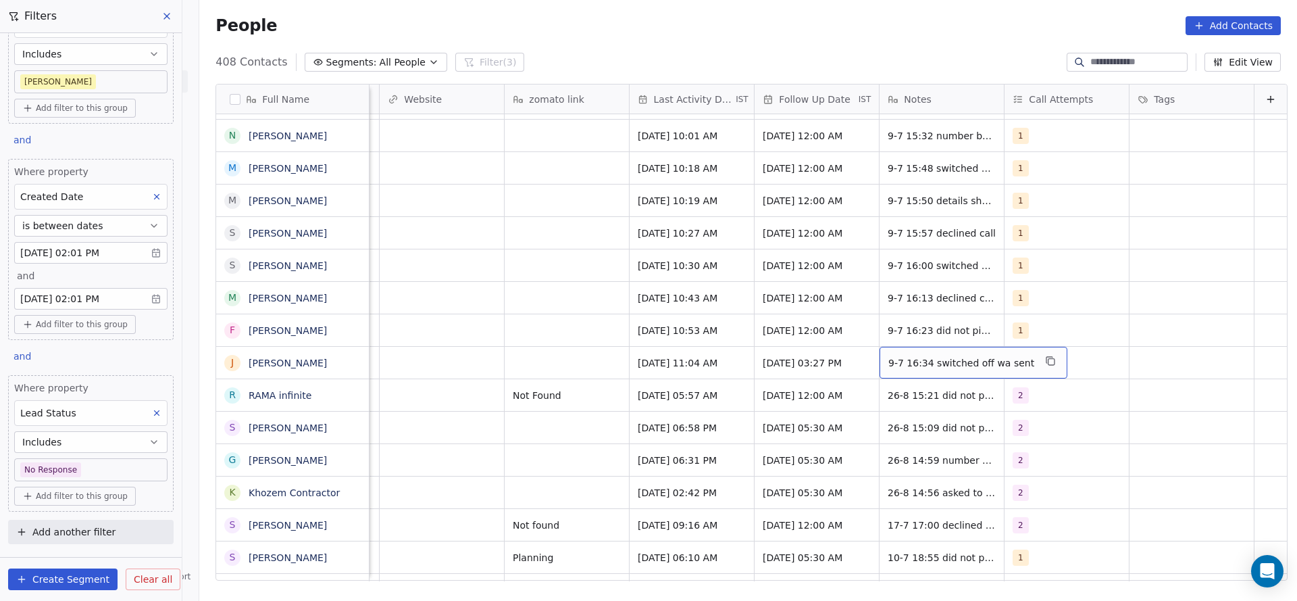
click at [890, 356] on span "9-7 16:34 switched off wa sent" at bounding box center [961, 363] width 146 height 14
click at [867, 345] on textarea "**********" at bounding box center [944, 352] width 170 height 42
type textarea "**********"
click at [591, 354] on html "On2Cook India Pvt. Ltd. Contacts People Marketing Workflows Campaigns Sales Pip…" at bounding box center [648, 300] width 1297 height 601
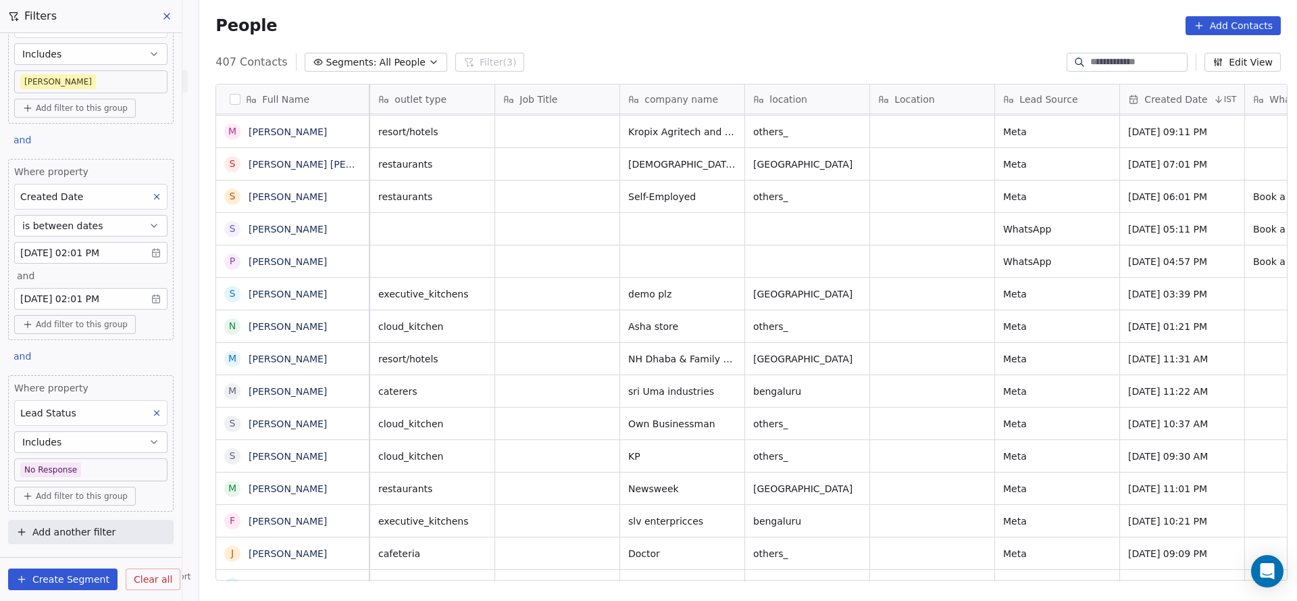
scroll to position [15, 0]
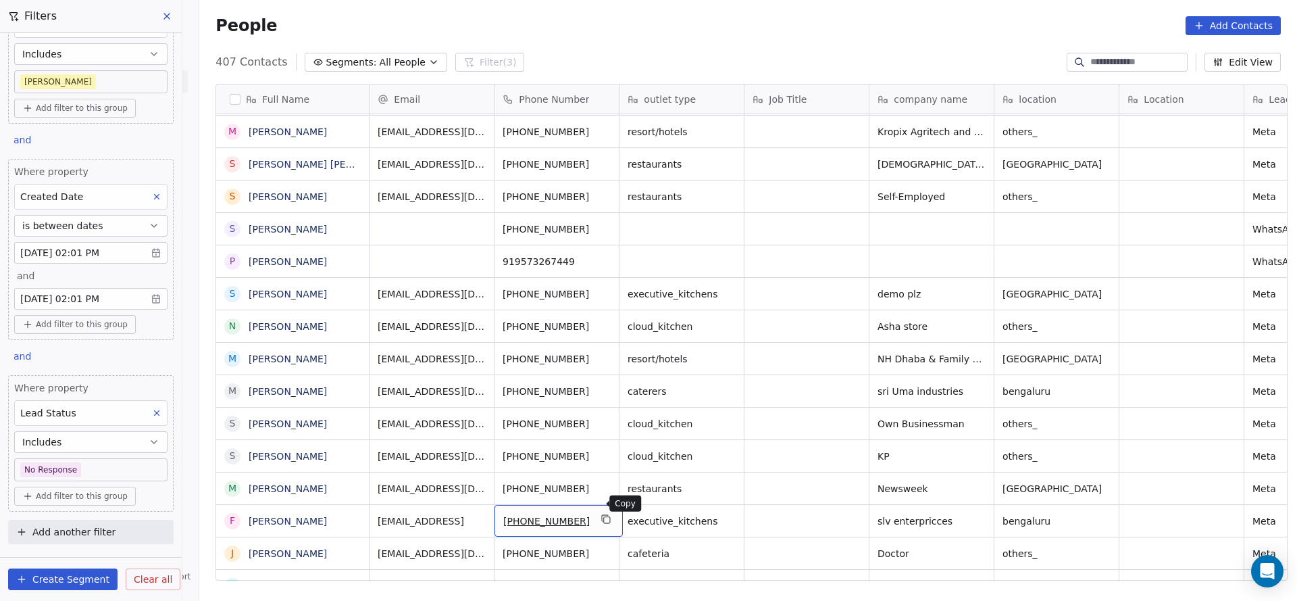
click at [604, 517] on icon "grid" at bounding box center [607, 520] width 6 height 6
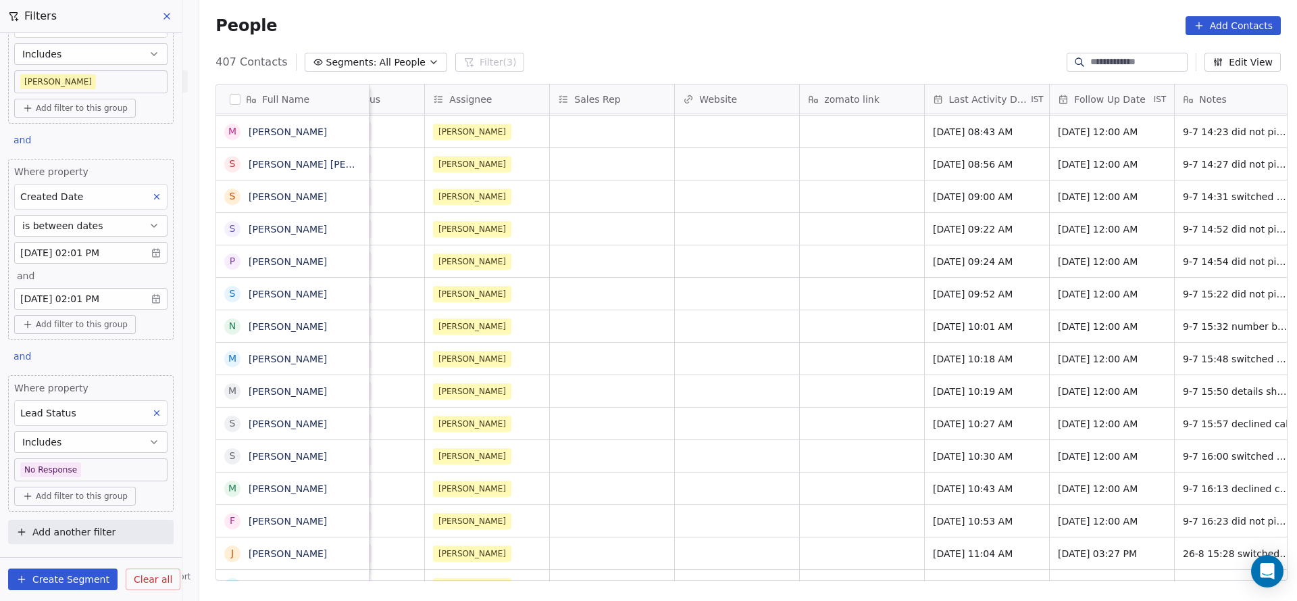
scroll to position [15, 1561]
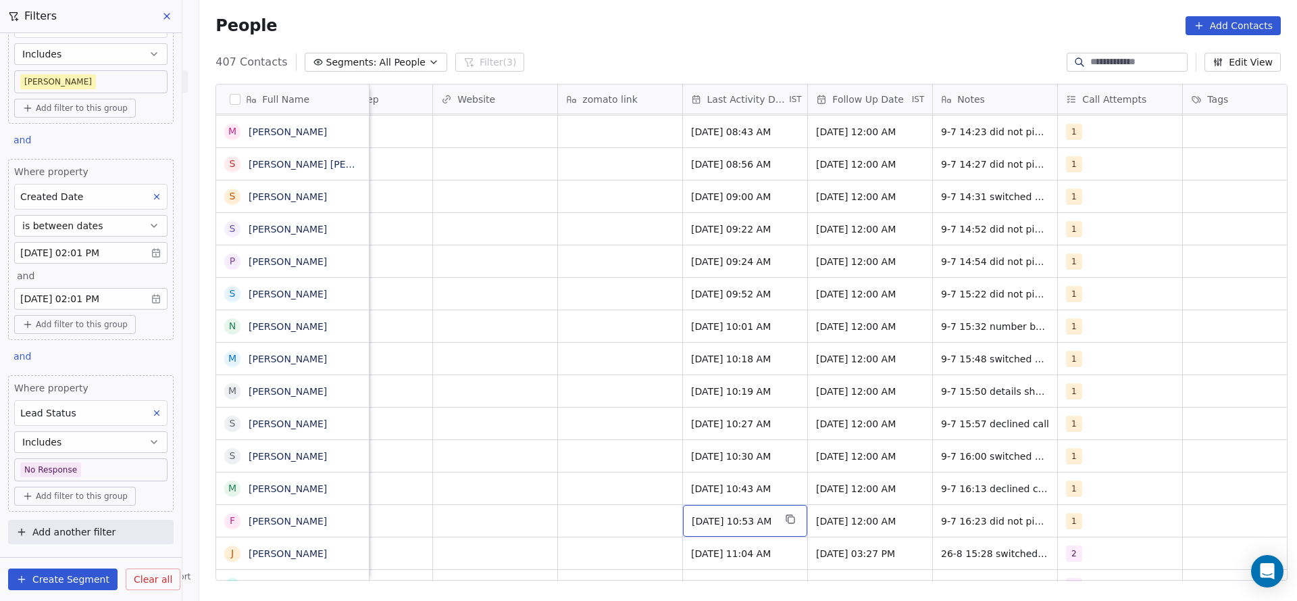
click at [705, 514] on span "Jul 09, 2025 10:53 AM" at bounding box center [733, 521] width 82 height 14
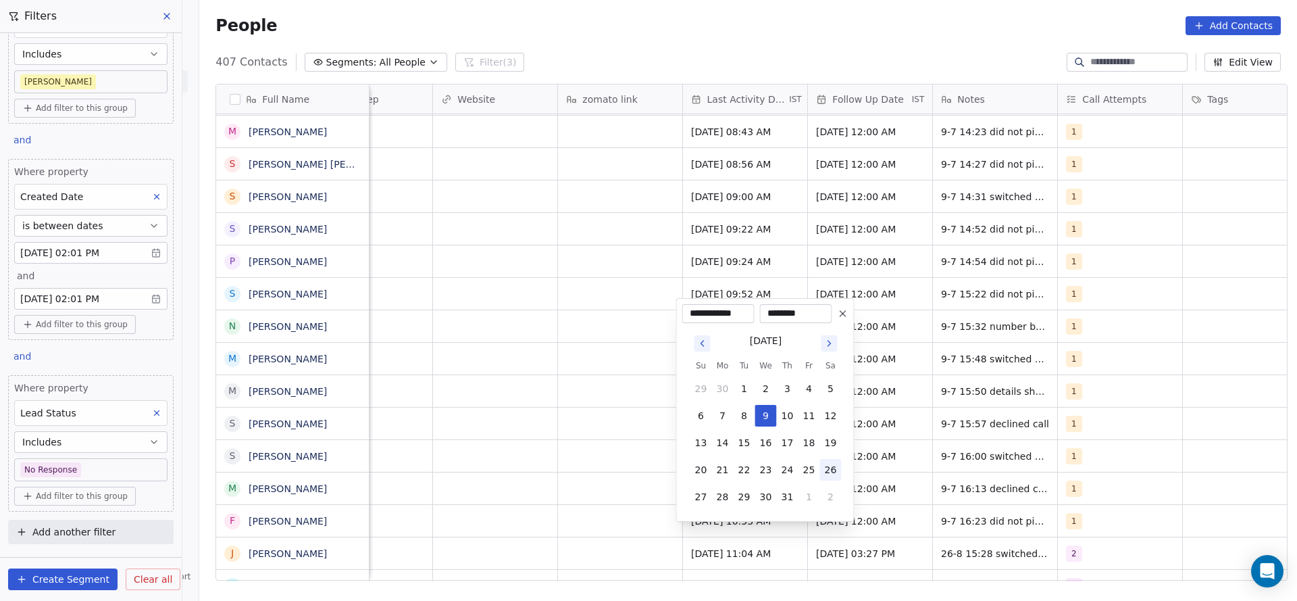
click at [827, 468] on button "26" at bounding box center [831, 470] width 22 height 22
click at [809, 506] on button "1" at bounding box center [810, 497] width 22 height 22
click at [742, 474] on button "26" at bounding box center [745, 470] width 22 height 22
type input "**********"
click at [605, 493] on html "On2Cook India Pvt. Ltd. Contacts People Marketing Workflows Campaigns Sales Pip…" at bounding box center [648, 300] width 1297 height 601
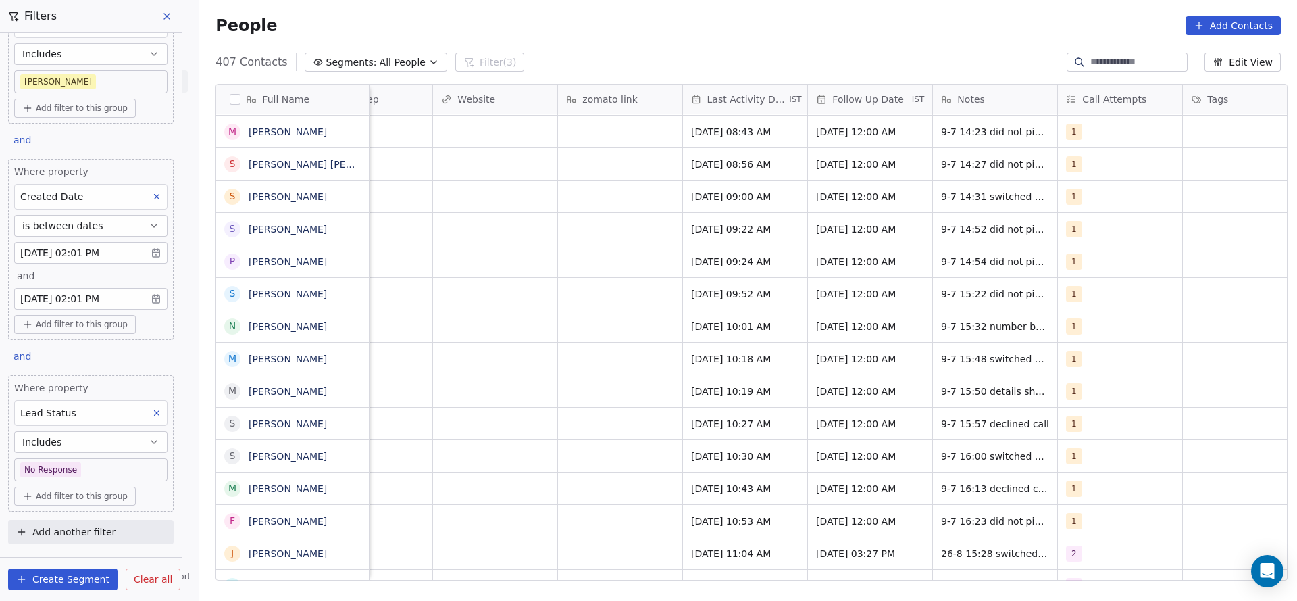
click at [1068, 522] on div "No Response Madhuri https://www.zomato.com/bangalore/manishas-kitchen-1-maratha…" at bounding box center [74, 347] width 2532 height 467
click at [1068, 480] on span "1" at bounding box center [1075, 488] width 16 height 16
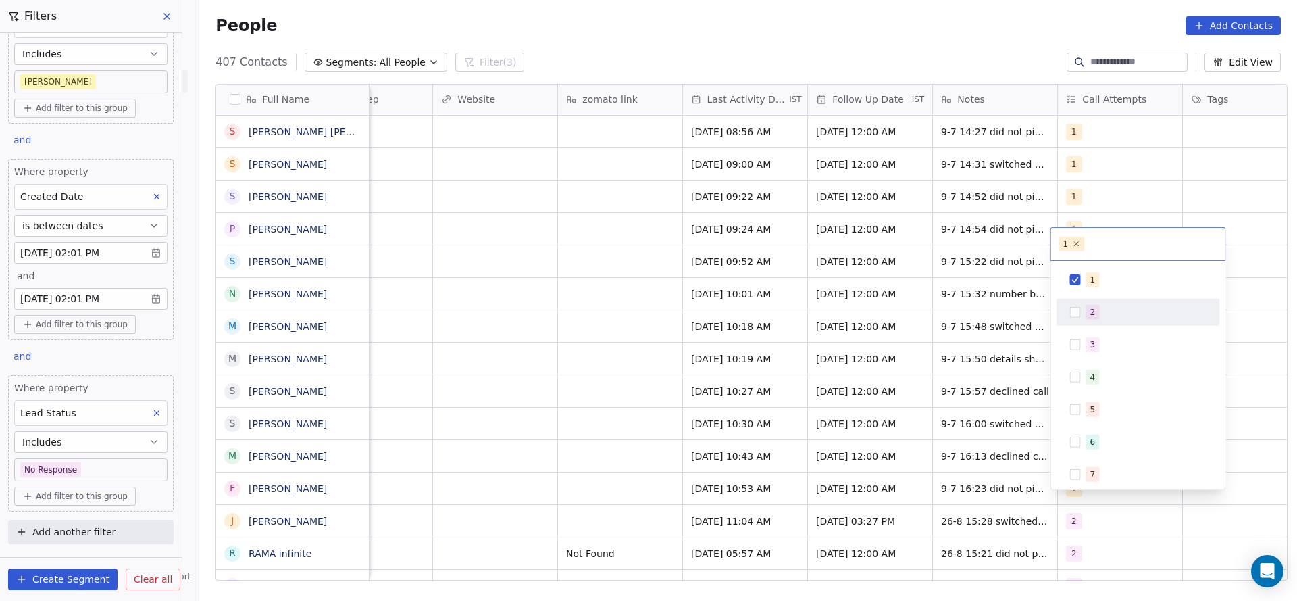
click at [1096, 309] on span "2" at bounding box center [1093, 312] width 14 height 15
click at [1085, 251] on div "1 2" at bounding box center [1138, 244] width 174 height 32
click at [1084, 280] on div "1" at bounding box center [1138, 280] width 153 height 22
click at [958, 328] on html "On2Cook India Pvt. Ltd. Contacts People Marketing Workflows Campaigns Sales Pip…" at bounding box center [648, 300] width 1297 height 601
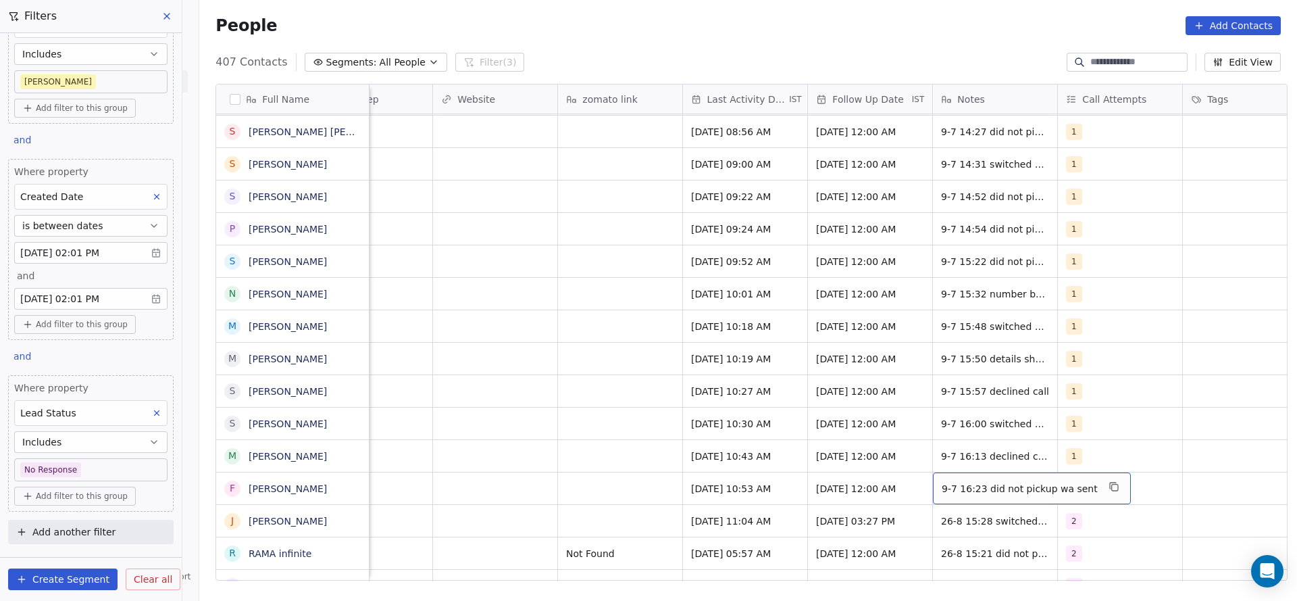
click at [946, 482] on span "9-7 16:23 did not pickup wa sent" at bounding box center [1020, 489] width 156 height 14
click at [930, 467] on textarea "**********" at bounding box center [1016, 478] width 181 height 42
type textarea "**********"
click at [614, 497] on html "On2Cook India Pvt. Ltd. Contacts People Marketing Workflows Campaigns Sales Pip…" at bounding box center [648, 300] width 1297 height 601
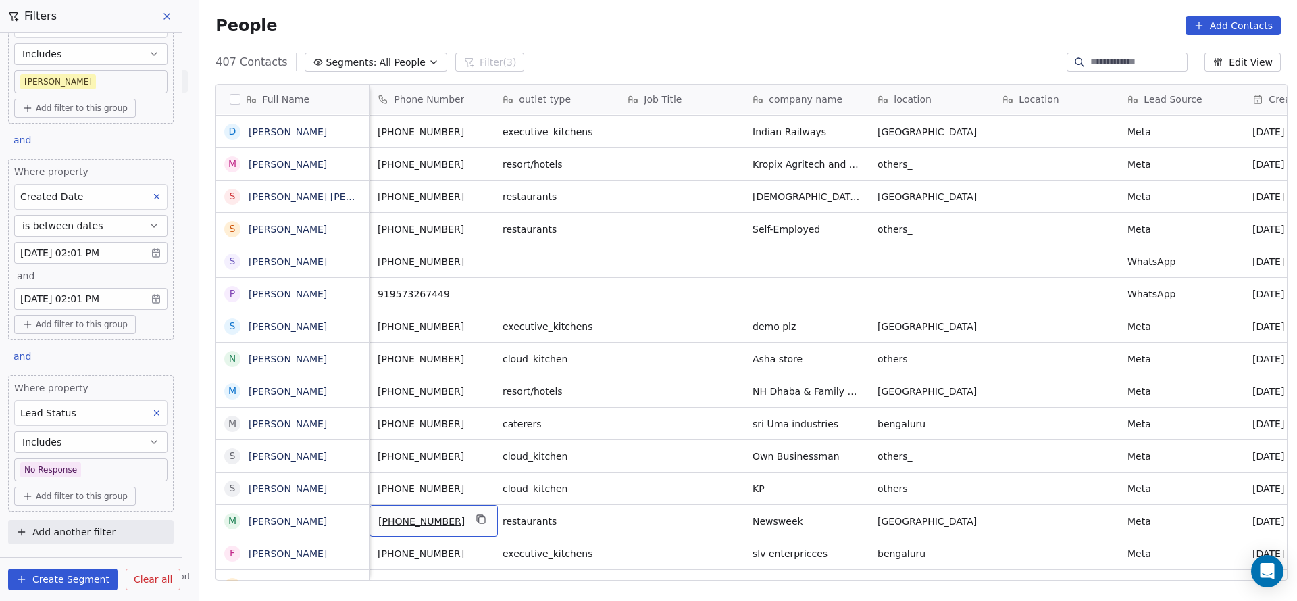
scroll to position [15, 0]
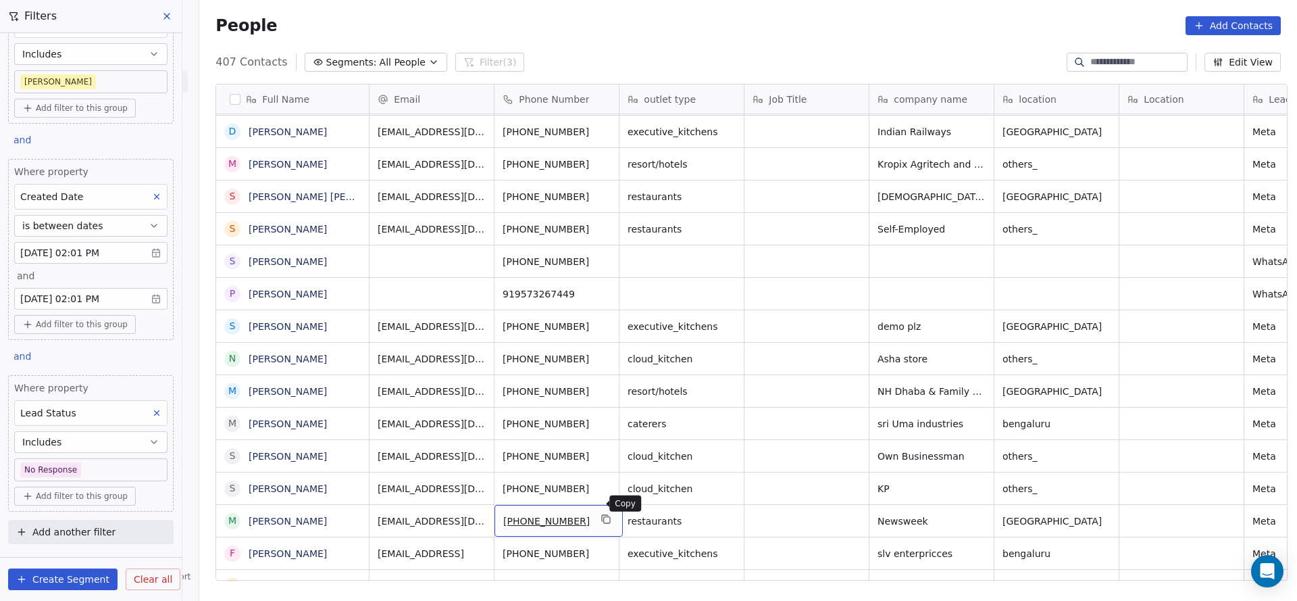
click at [604, 517] on icon "grid" at bounding box center [607, 520] width 6 height 6
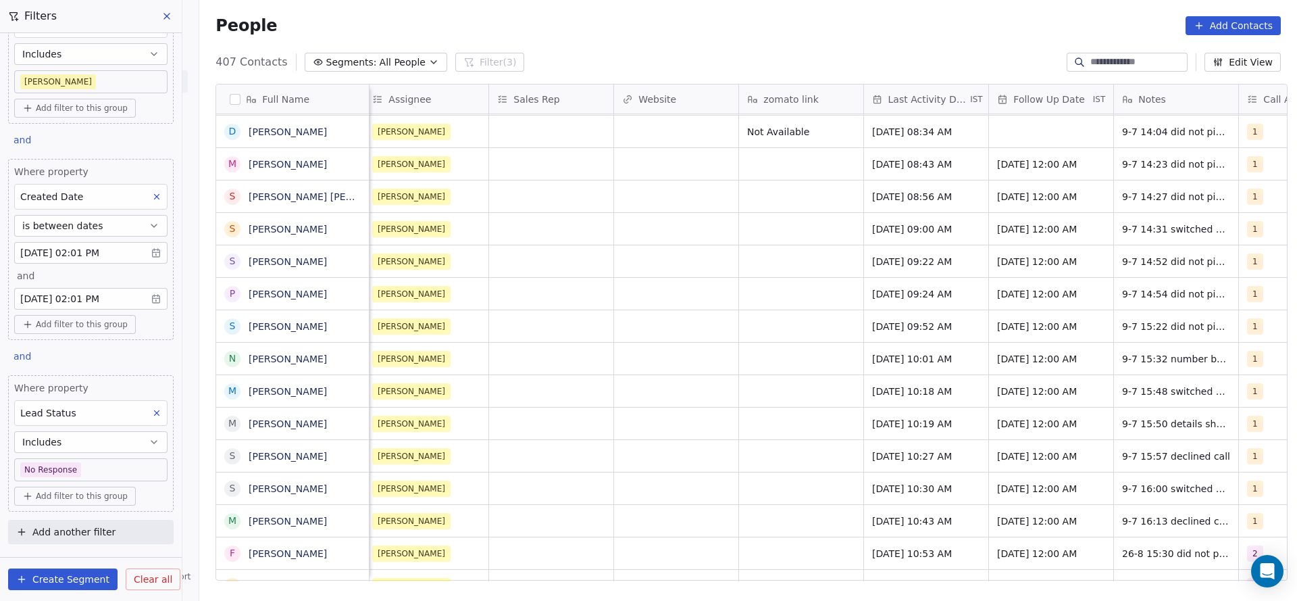
scroll to position [15, 1388]
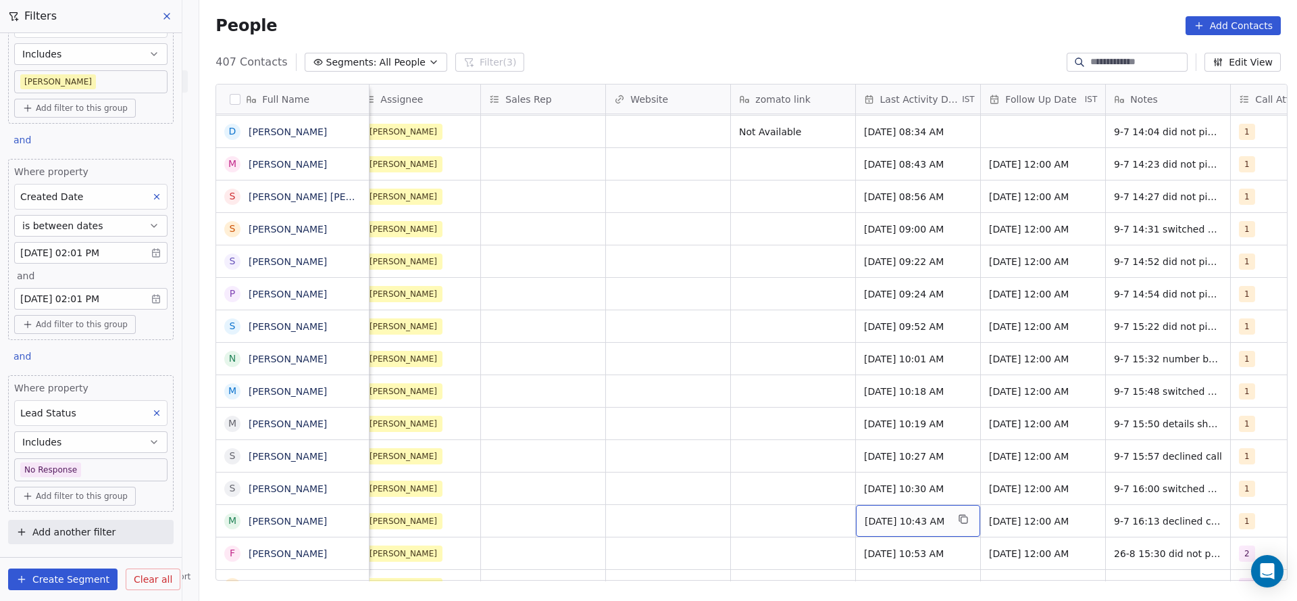
click at [873, 514] on span "Jul 09, 2025 10:43 AM" at bounding box center [906, 521] width 82 height 14
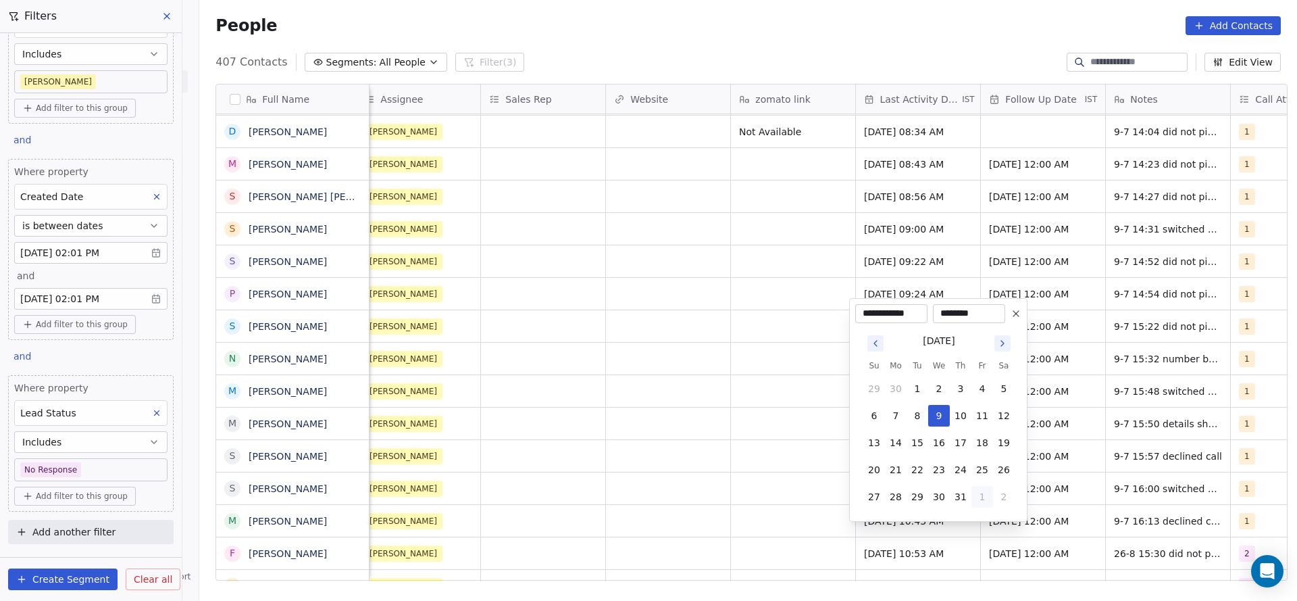
click at [973, 492] on button "1" at bounding box center [982, 497] width 22 height 22
type input "**********"
click at [916, 471] on button "26" at bounding box center [918, 470] width 22 height 22
click at [754, 493] on html "On2Cook India Pvt. Ltd. Contacts People Marketing Workflows Campaigns Sales Pip…" at bounding box center [648, 300] width 1297 height 601
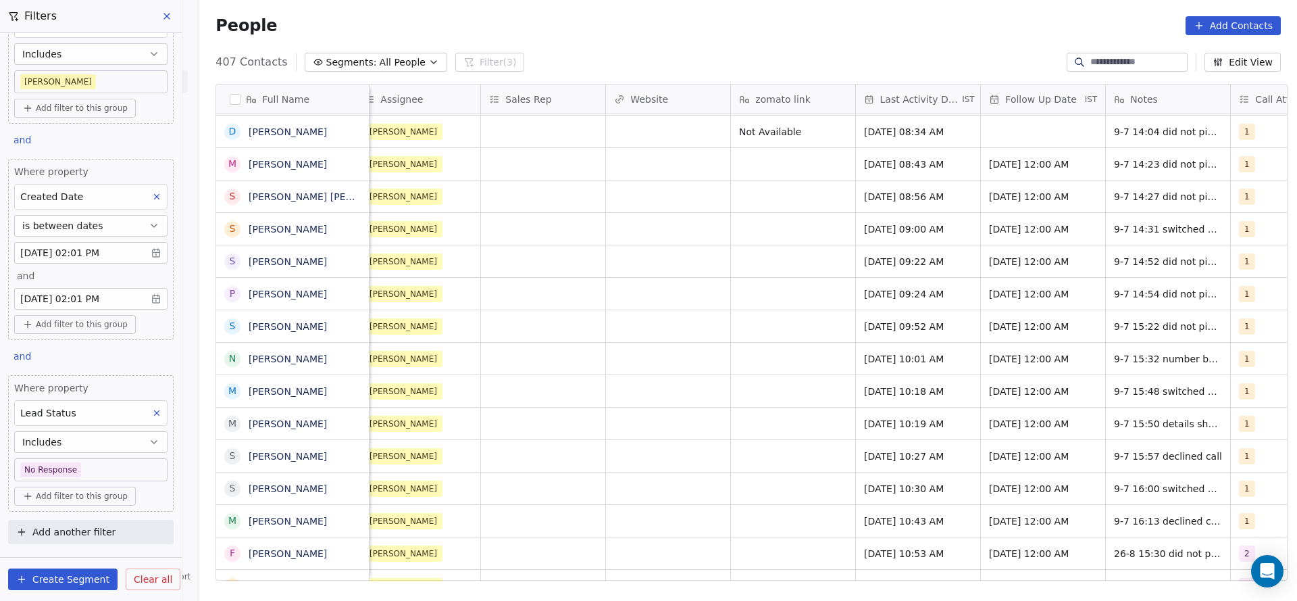
scroll to position [15, 1629]
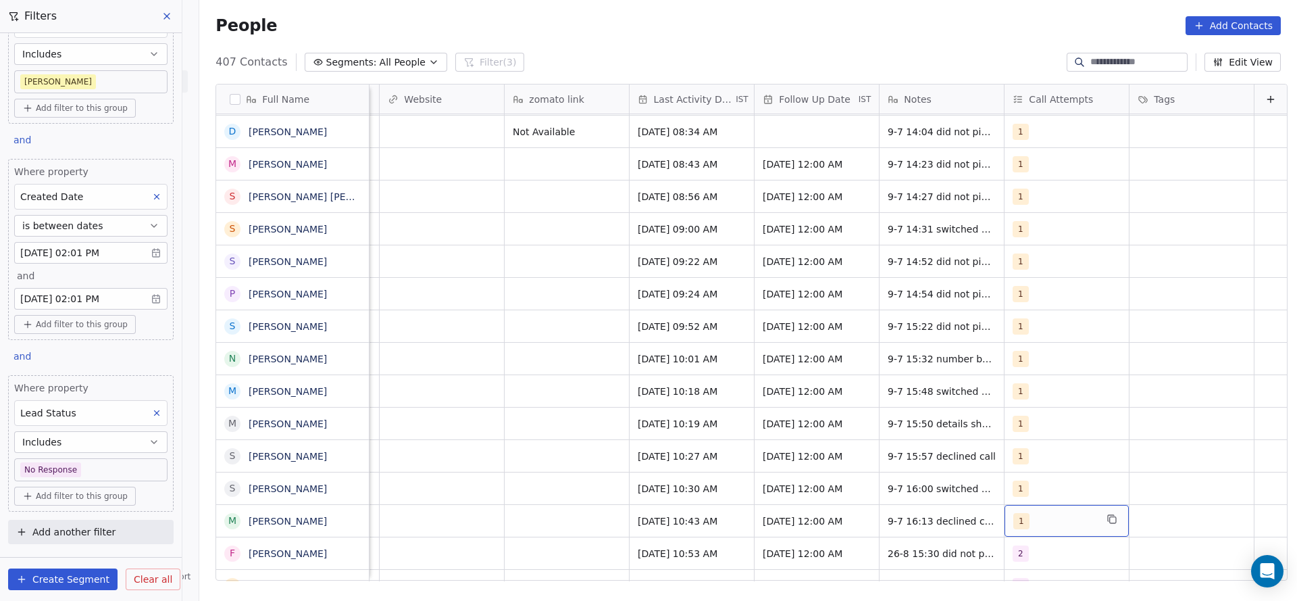
click at [1017, 513] on div "1" at bounding box center [1054, 521] width 82 height 16
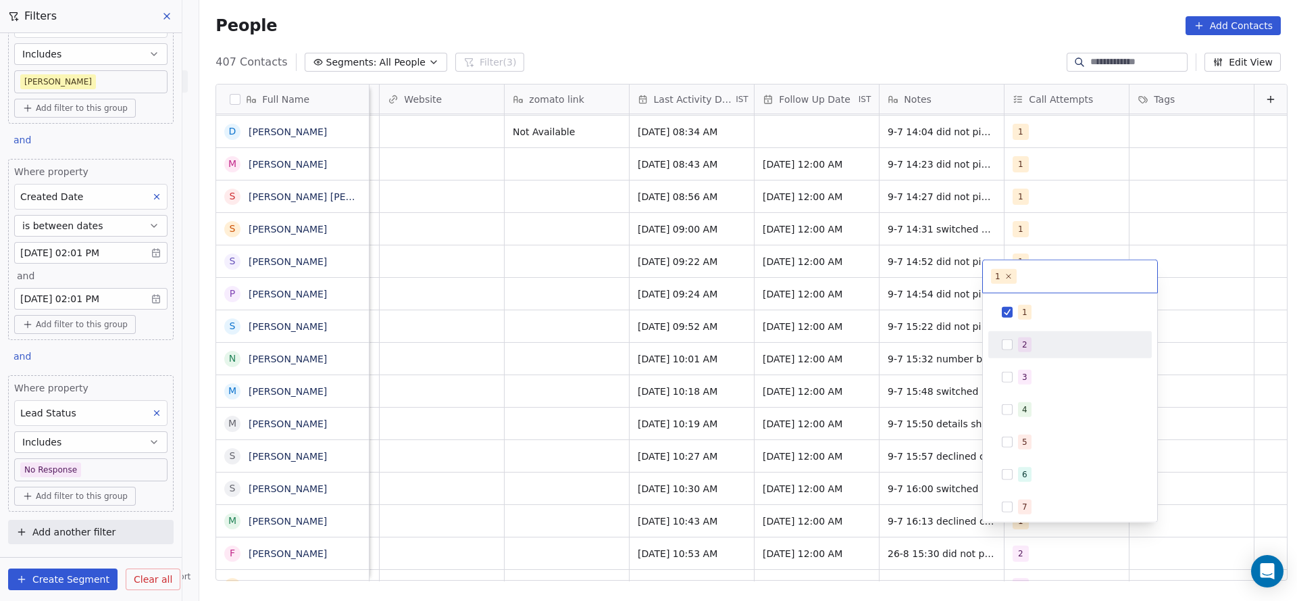
click at [1016, 340] on div "2" at bounding box center [1070, 345] width 153 height 22
click at [1018, 315] on span "1" at bounding box center [1025, 312] width 14 height 15
click at [828, 401] on html "On2Cook India Pvt. Ltd. Contacts People Marketing Workflows Campaigns Sales Pip…" at bounding box center [648, 300] width 1297 height 601
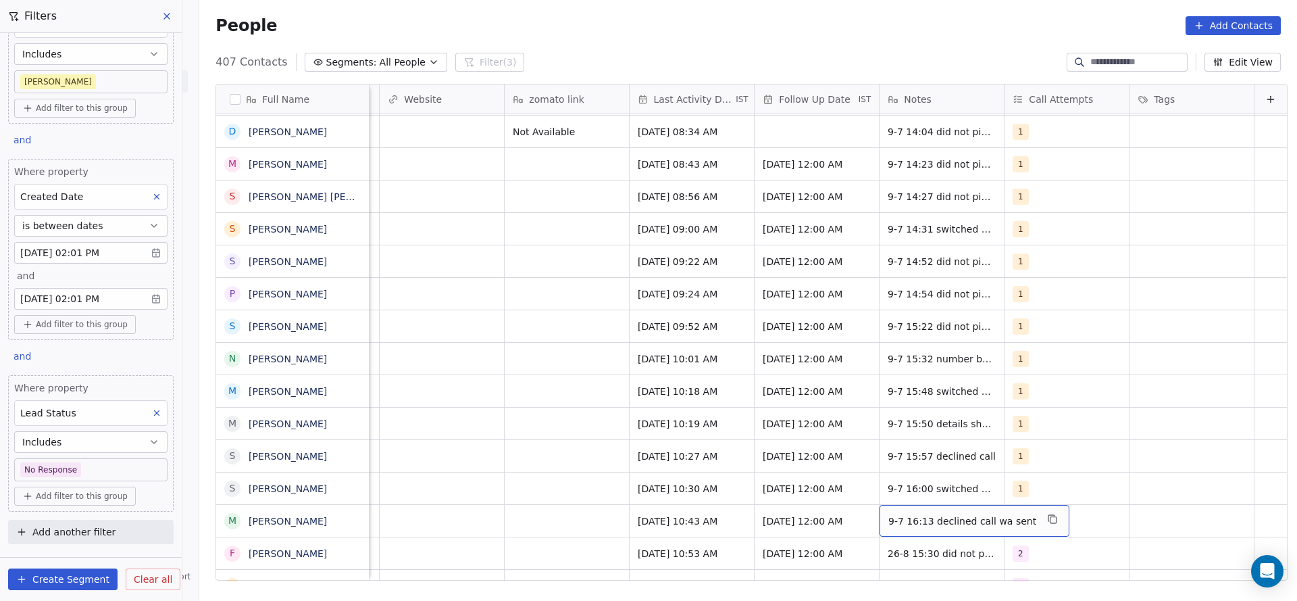
click at [888, 514] on span "9-7 16:13 declined call wa sent" at bounding box center [962, 521] width 148 height 14
click at [865, 505] on textarea "**********" at bounding box center [945, 510] width 172 height 42
type textarea "**********"
click at [656, 478] on html "On2Cook India Pvt. Ltd. Contacts People Marketing Workflows Campaigns Sales Pip…" at bounding box center [648, 300] width 1297 height 601
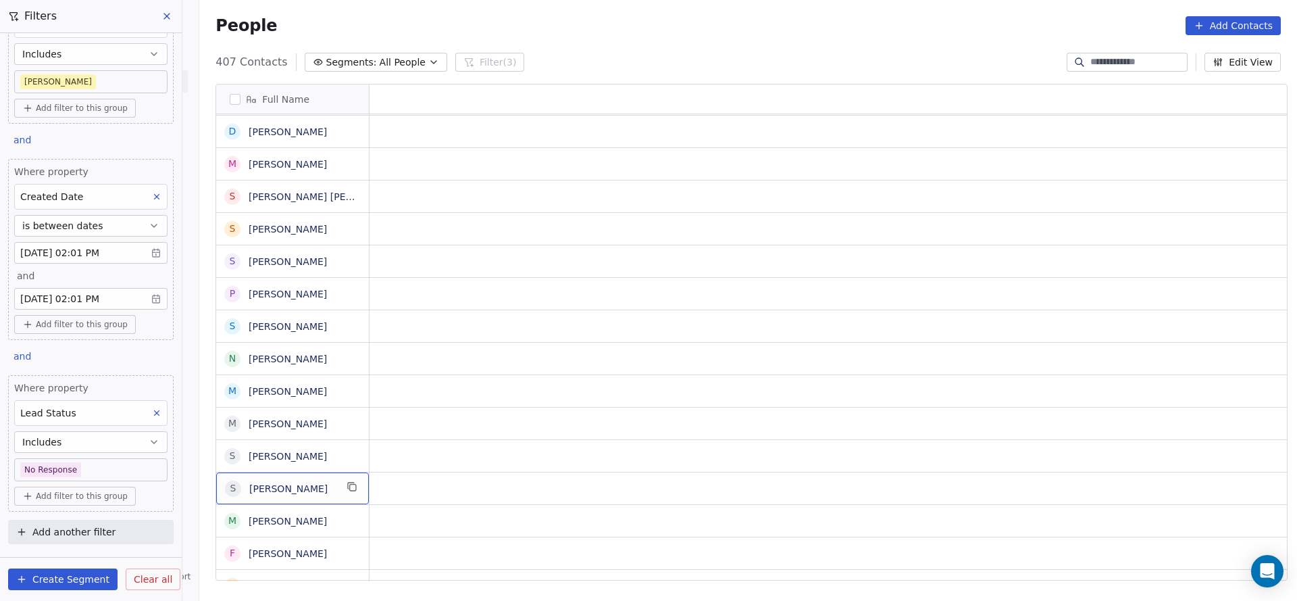
scroll to position [15, 0]
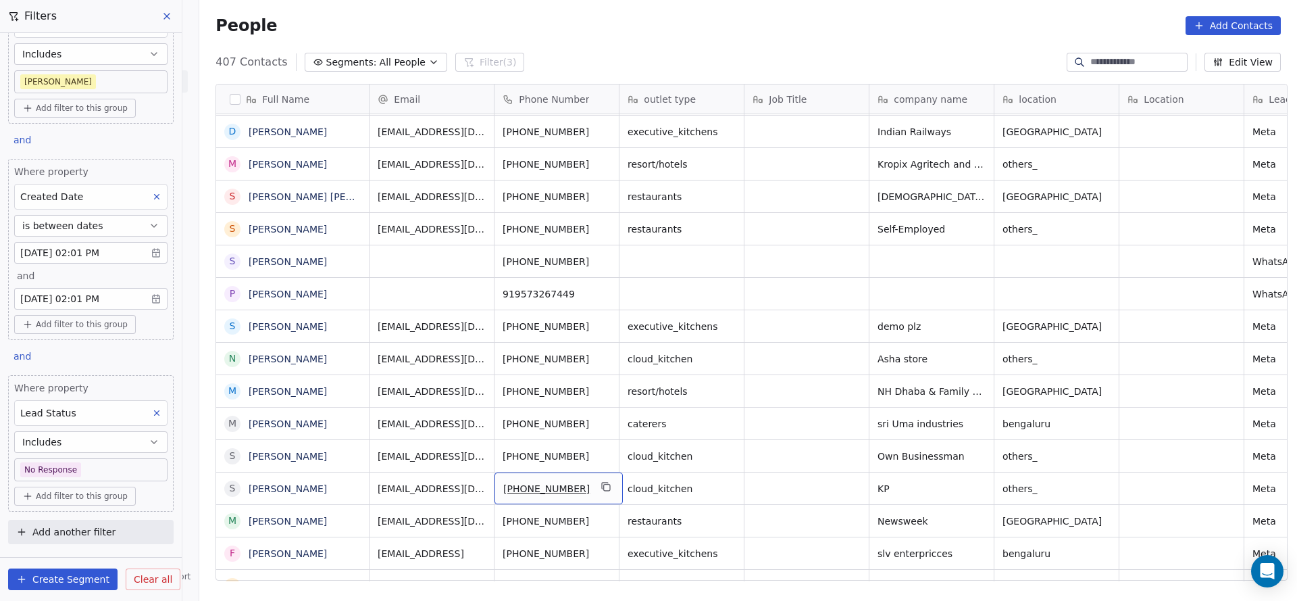
click at [605, 472] on div "[PHONE_NUMBER]" at bounding box center [559, 488] width 128 height 32
click at [601, 481] on icon "grid" at bounding box center [606, 486] width 11 height 11
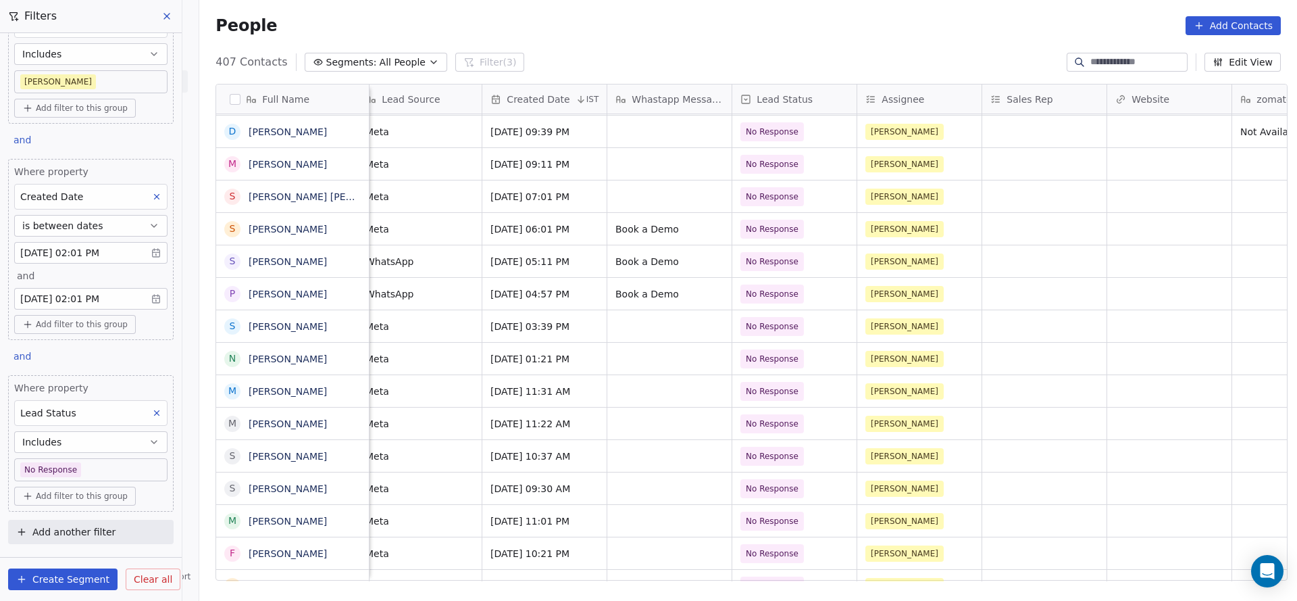
scroll to position [15, 1248]
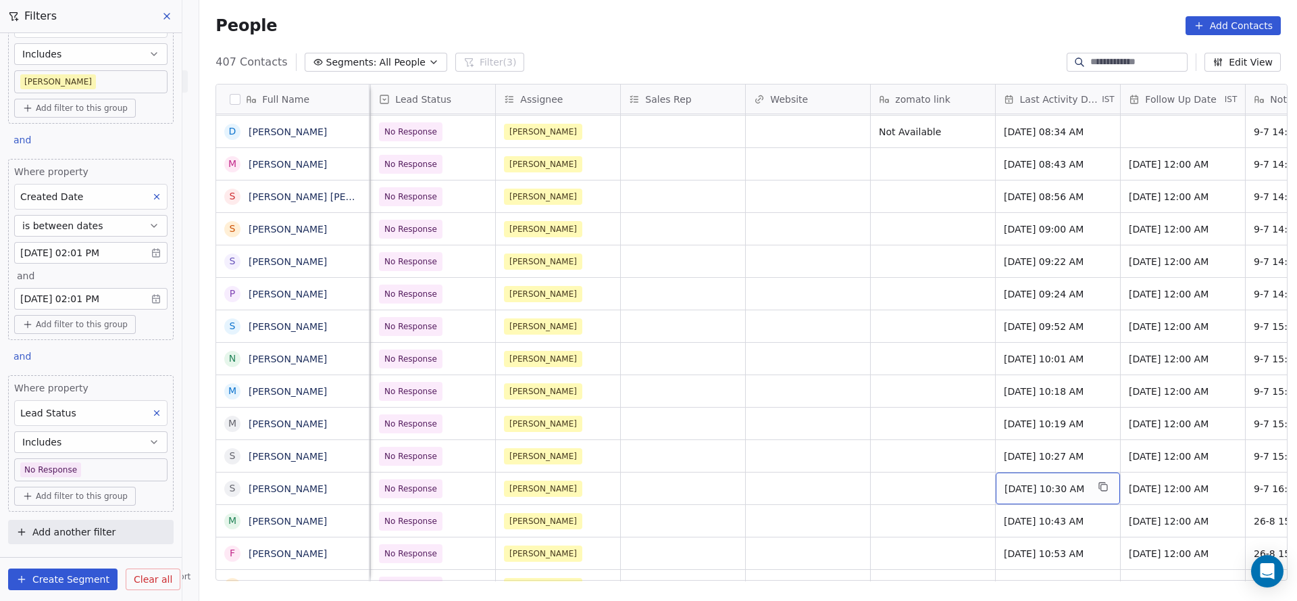
click at [1040, 482] on span "Jul 09, 2025 10:30 AM" at bounding box center [1046, 489] width 82 height 14
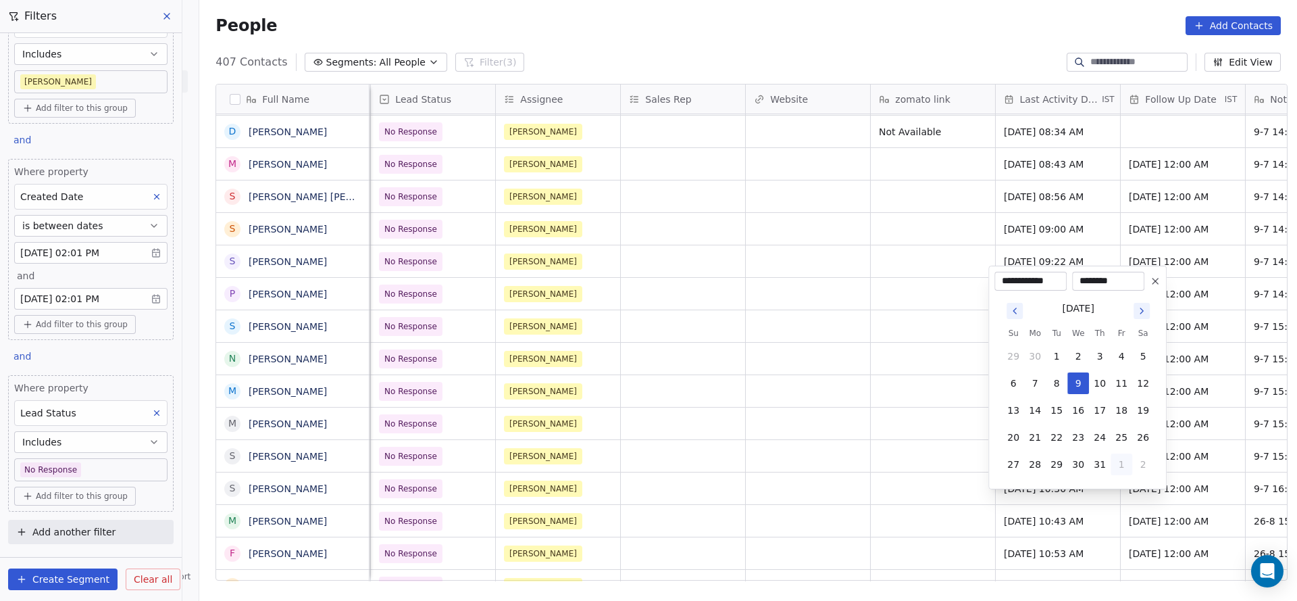
click at [1117, 466] on button "1" at bounding box center [1122, 464] width 22 height 22
click at [1051, 435] on button "26" at bounding box center [1057, 437] width 22 height 22
type input "**********"
click at [775, 463] on html "On2Cook India Pvt. Ltd. Contacts People Marketing Workflows Campaigns Sales Pip…" at bounding box center [648, 300] width 1297 height 601
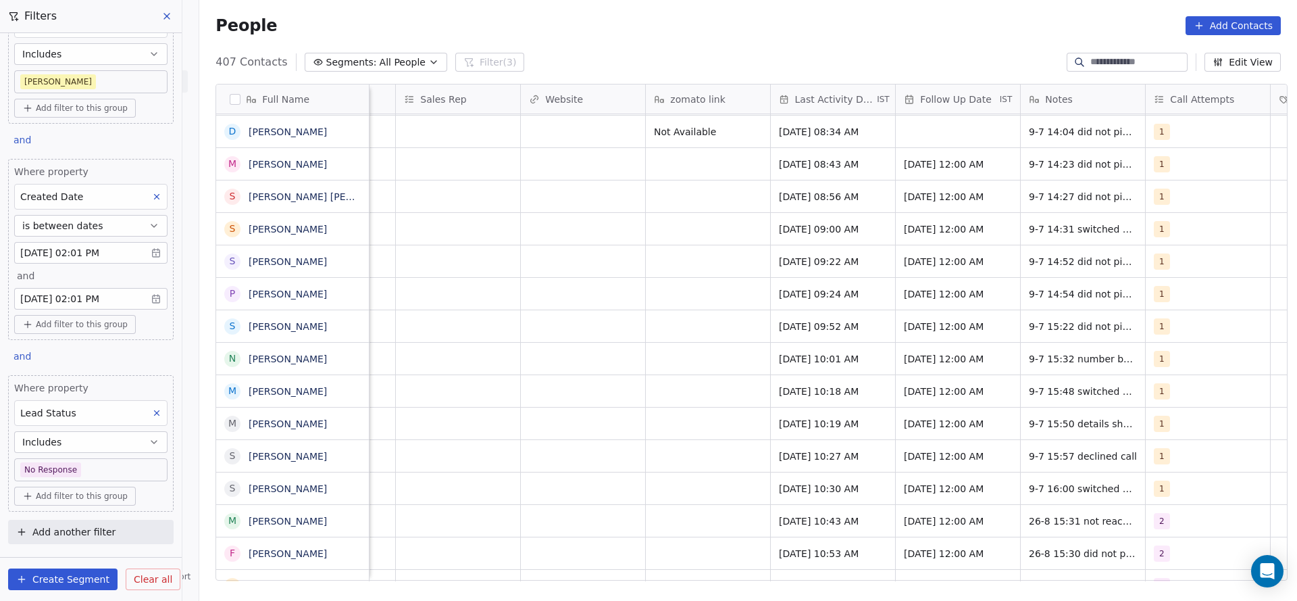
scroll to position [15, 1487]
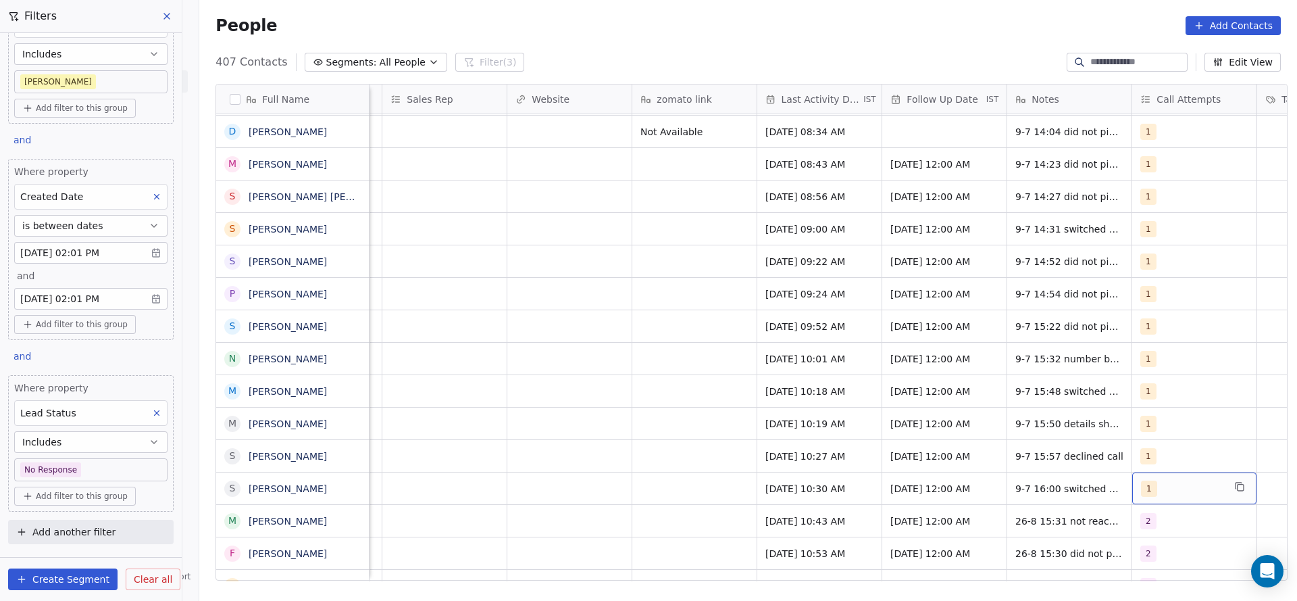
click at [1141, 480] on span "1" at bounding box center [1149, 488] width 16 height 16
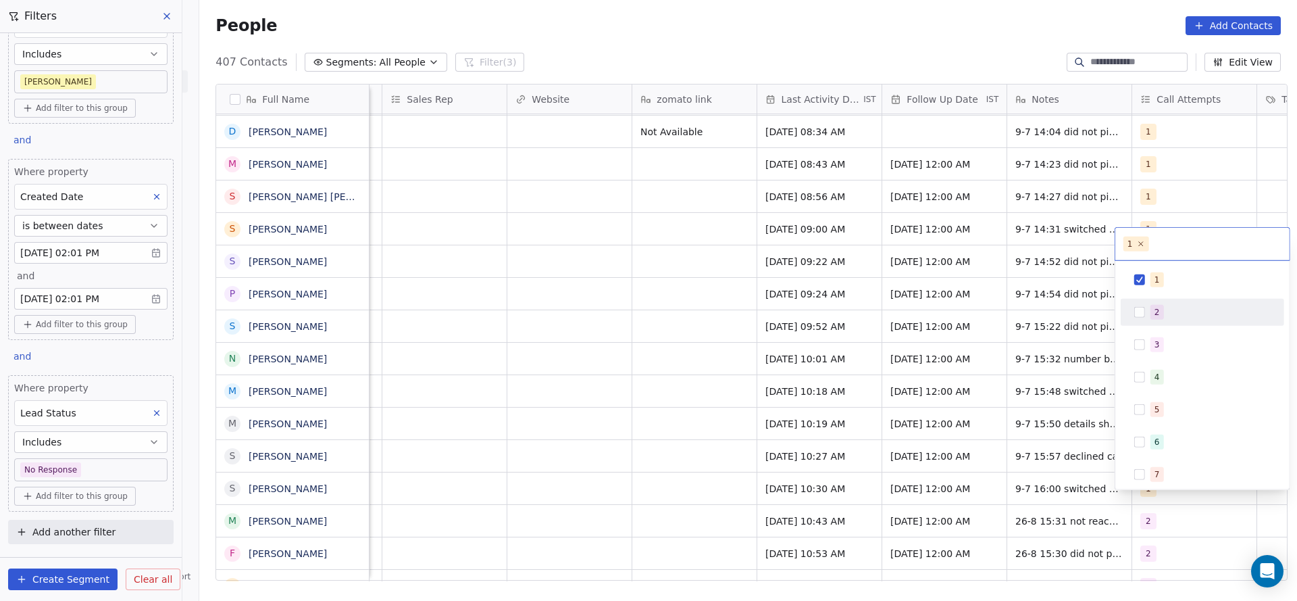
click at [1143, 320] on div "2" at bounding box center [1202, 312] width 153 height 22
click at [1157, 274] on div "1" at bounding box center [1157, 280] width 5 height 12
drag, startPoint x: 924, startPoint y: 396, endPoint x: 974, endPoint y: 461, distance: 82.4
click at [924, 400] on html "On2Cook India Pvt. Ltd. Contacts People Marketing Workflows Campaigns Sales Pip…" at bounding box center [648, 300] width 1297 height 601
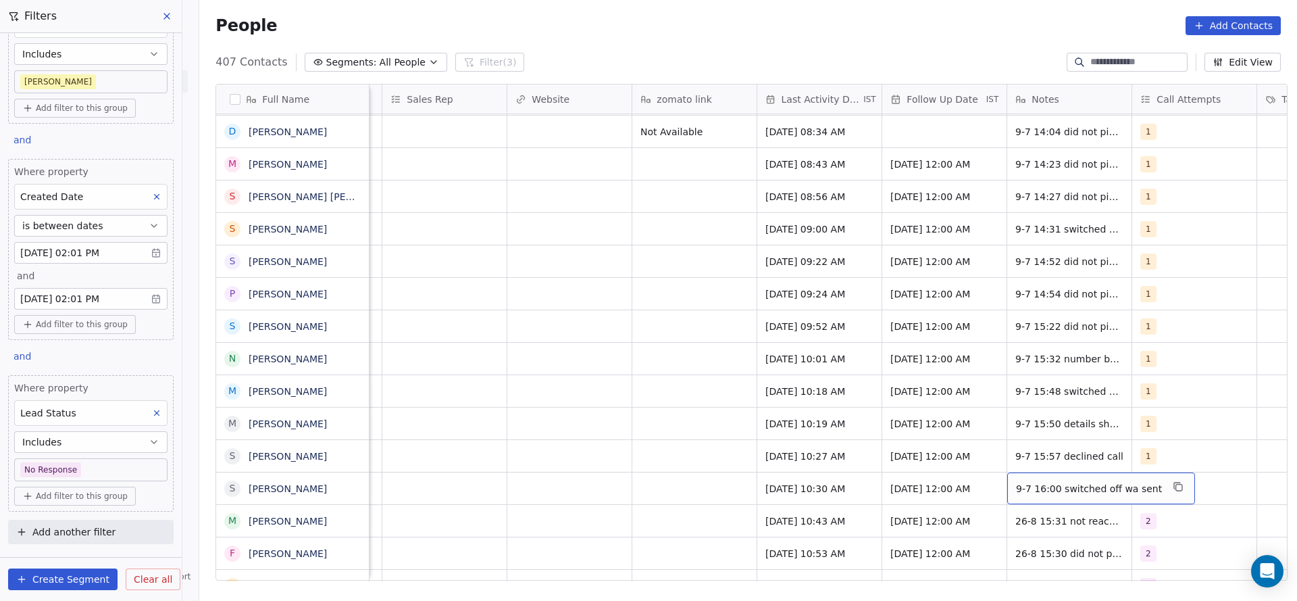
click at [1037, 482] on span "9-7 16:00 switched off wa sent" at bounding box center [1089, 489] width 146 height 14
click at [1003, 470] on textarea "**********" at bounding box center [1086, 478] width 170 height 42
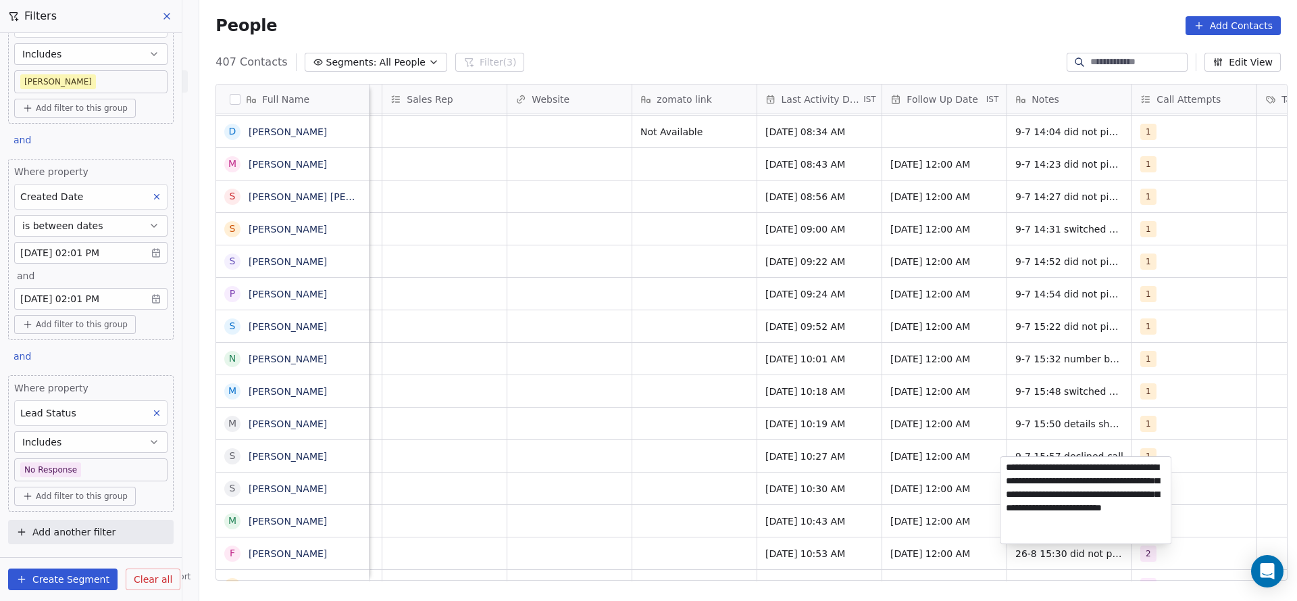
type textarea "**********"
click at [726, 512] on html "On2Cook India Pvt. Ltd. Contacts People Marketing Workflows Campaigns Sales Pip…" at bounding box center [648, 300] width 1297 height 601
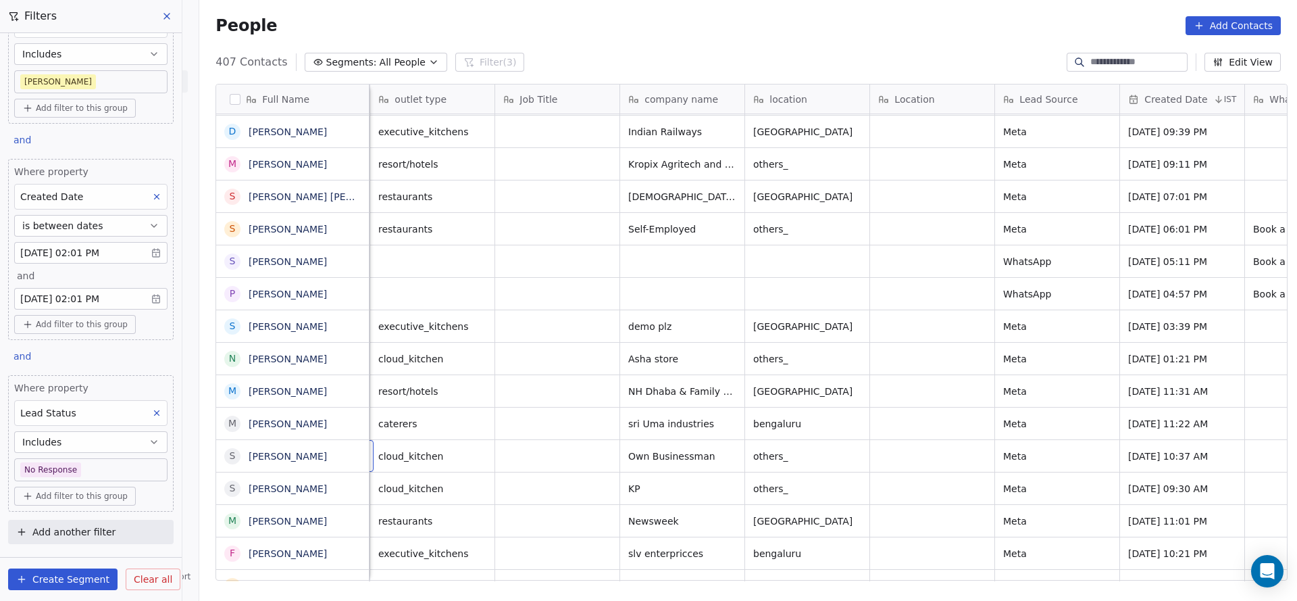
scroll to position [15, 125]
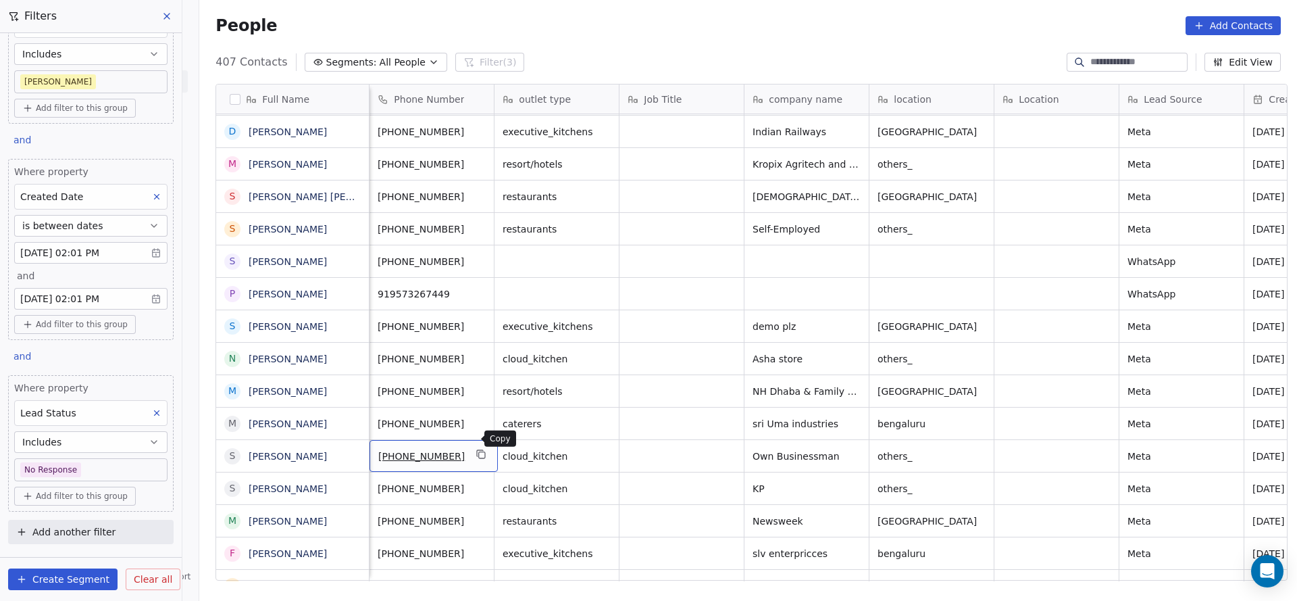
click at [474, 446] on button "grid" at bounding box center [482, 454] width 16 height 16
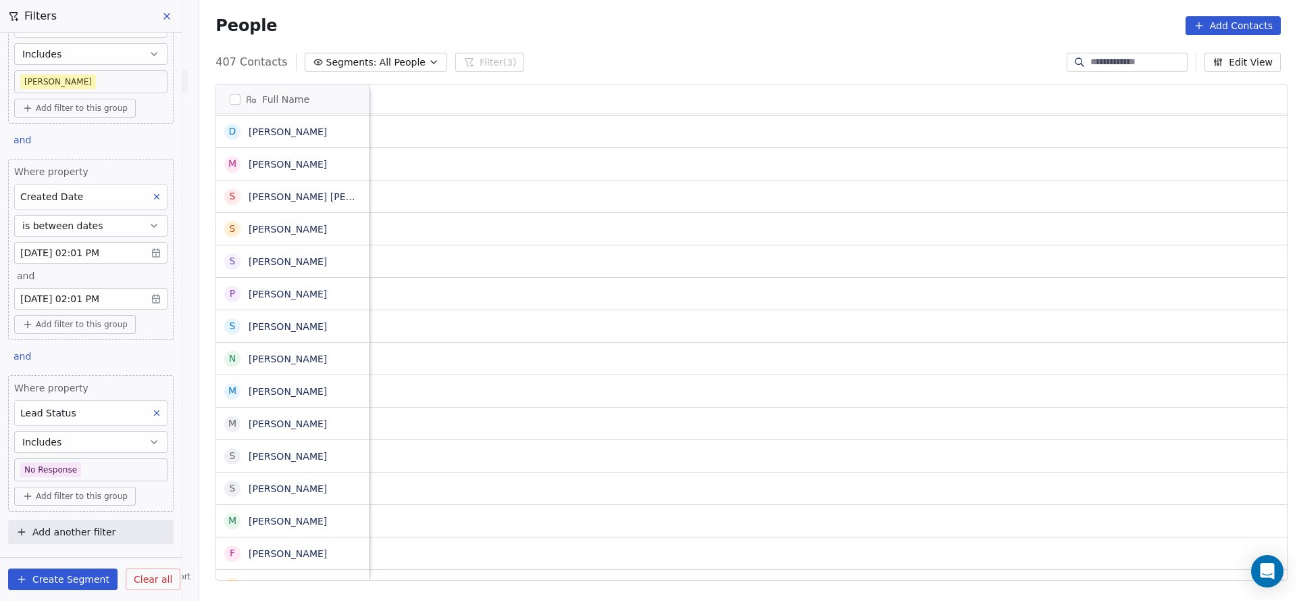
scroll to position [15, 1602]
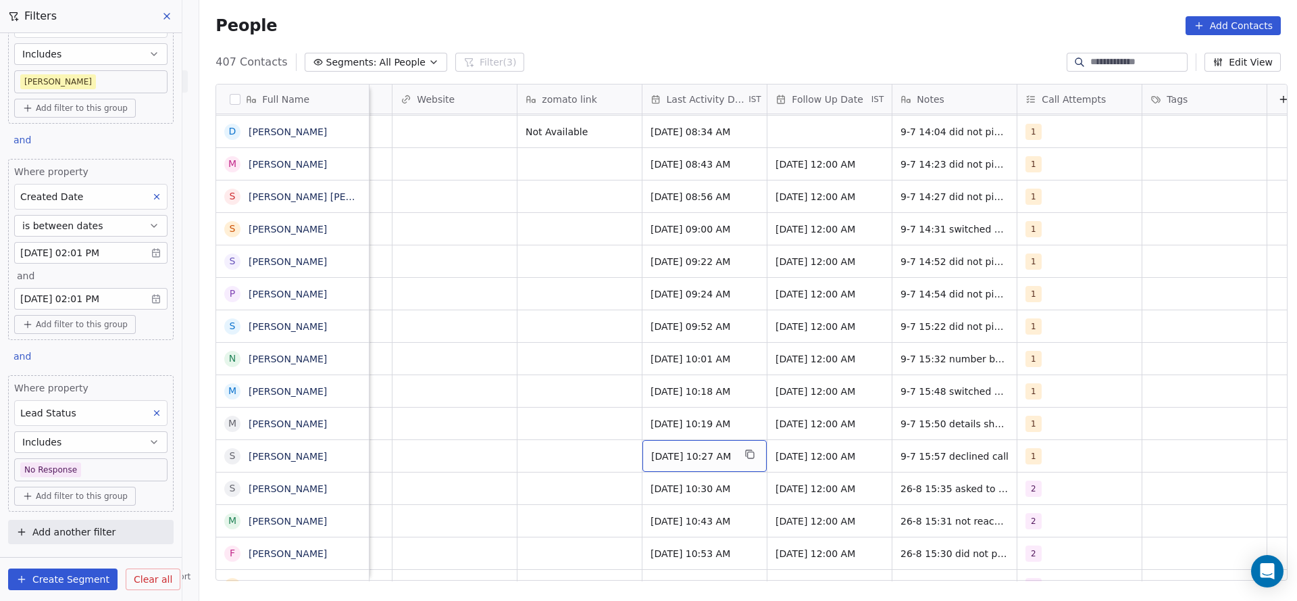
click at [671, 449] on span "Jul 09, 2025 10:27 AM" at bounding box center [692, 456] width 82 height 14
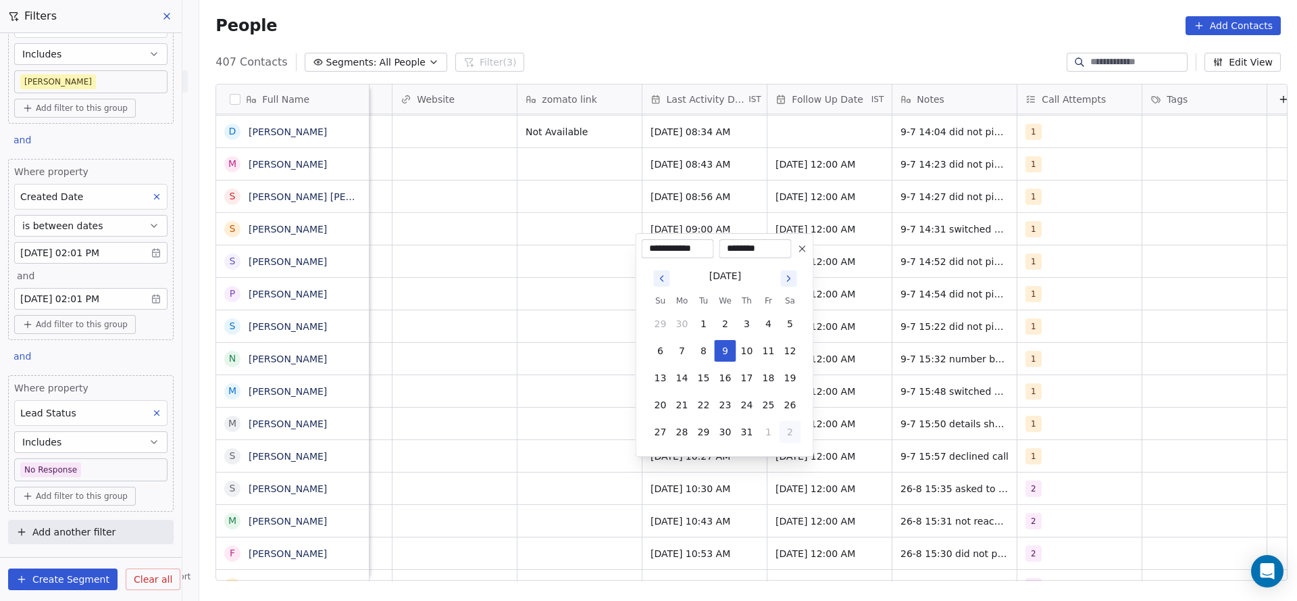
click at [784, 426] on button "2" at bounding box center [791, 432] width 22 height 22
click at [703, 397] on button "26" at bounding box center [704, 405] width 22 height 22
type input "**********"
click at [569, 416] on html "On2Cook India Pvt. Ltd. Contacts People Marketing Workflows Campaigns Sales Pip…" at bounding box center [648, 300] width 1297 height 601
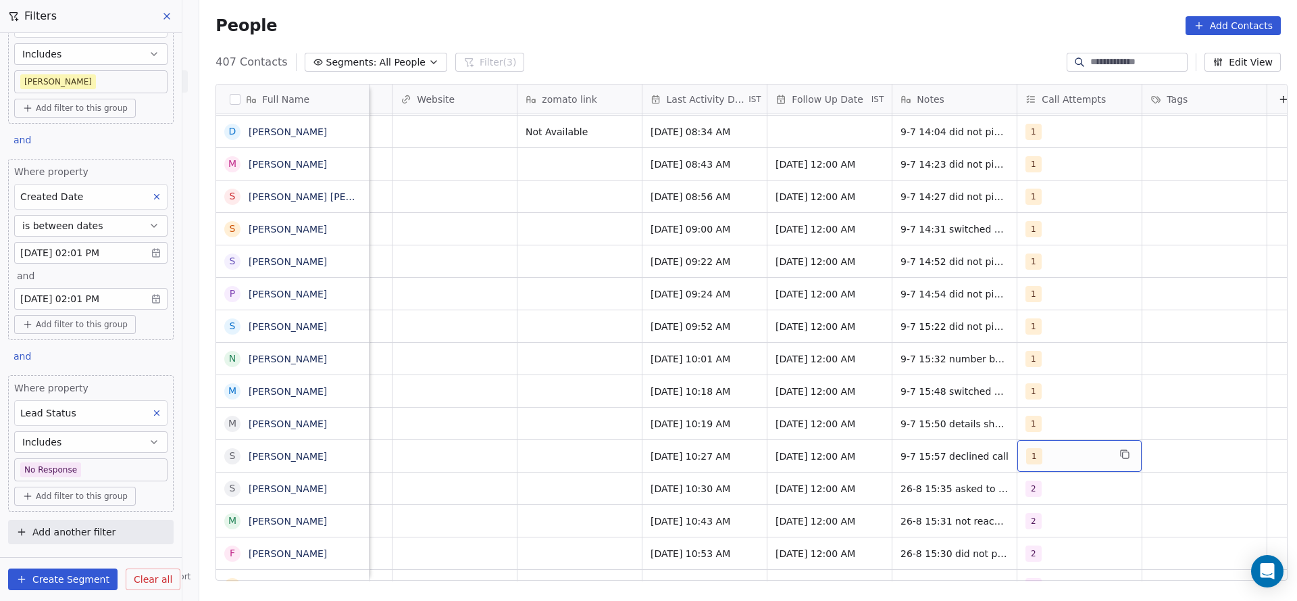
click at [1017, 440] on div "1" at bounding box center [1079, 456] width 124 height 32
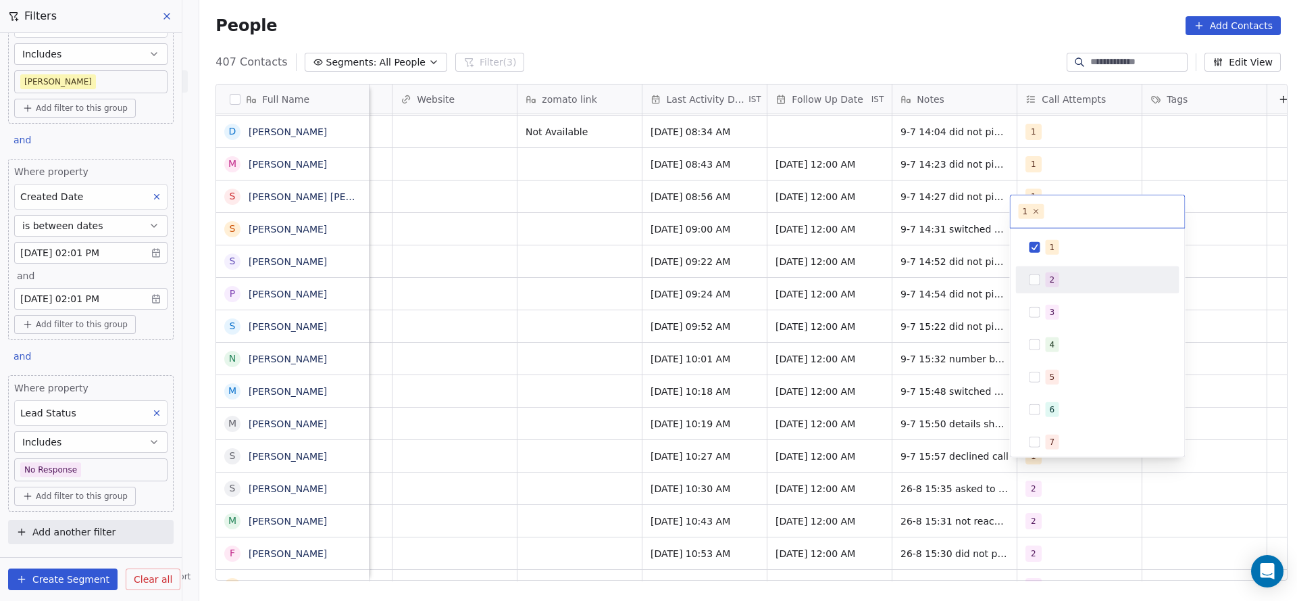
click at [1054, 288] on div "2" at bounding box center [1097, 280] width 153 height 22
click at [1046, 261] on div "1 2 3 4 5 6 7 8 9 10" at bounding box center [1097, 393] width 163 height 319
click at [1067, 251] on div "1" at bounding box center [1106, 247] width 120 height 15
click at [776, 337] on html "On2Cook India Pvt. Ltd. Contacts People Marketing Workflows Campaigns Sales Pip…" at bounding box center [648, 300] width 1297 height 601
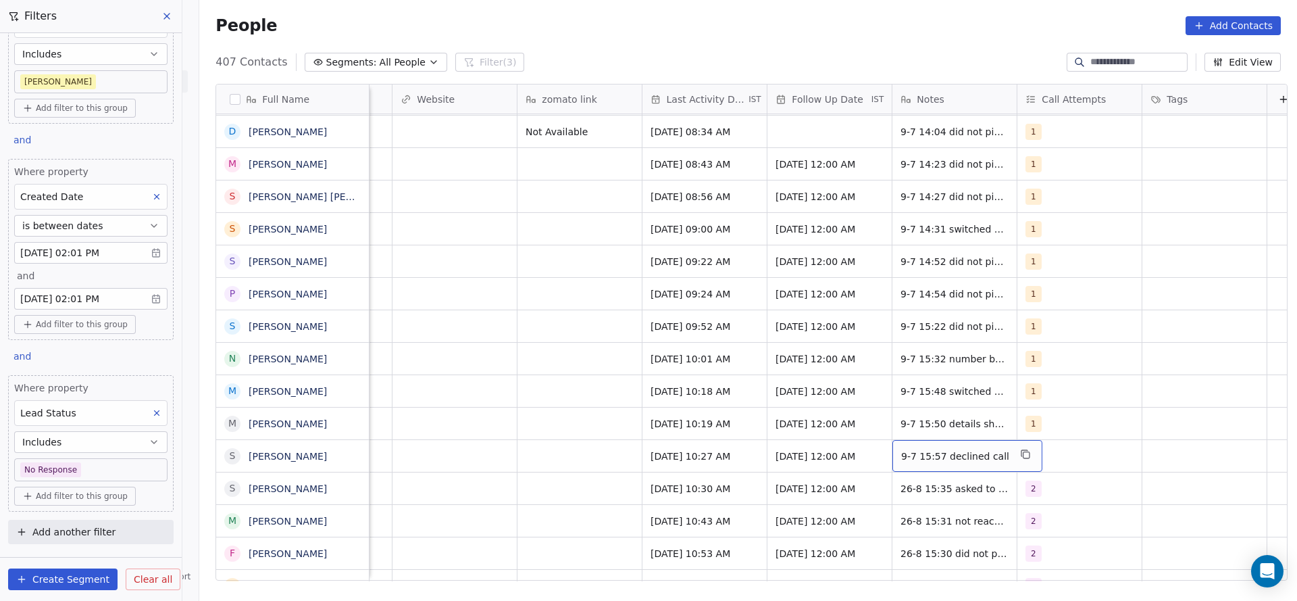
click at [896, 440] on div "9-7 15:57 declined call" at bounding box center [967, 456] width 150 height 32
click at [890, 434] on textarea "**********" at bounding box center [954, 445] width 136 height 42
type textarea "**********"
click at [524, 470] on html "On2Cook India Pvt. Ltd. Contacts People Marketing Workflows Campaigns Sales Pip…" at bounding box center [648, 300] width 1297 height 601
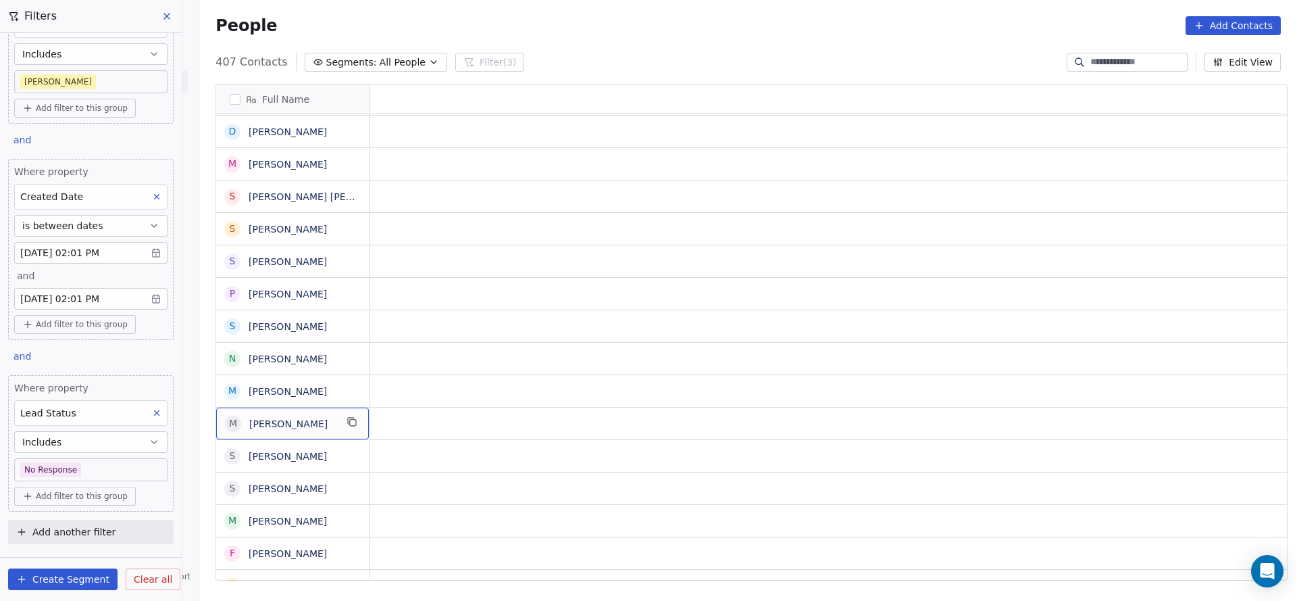
scroll to position [15, 0]
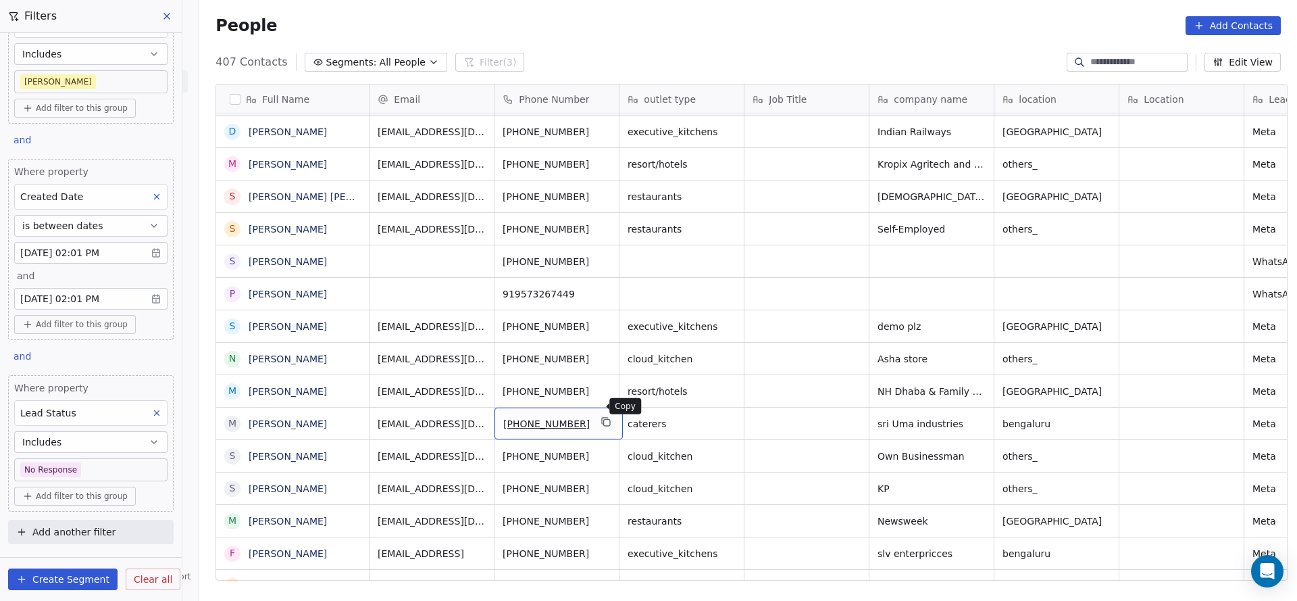
click at [602, 413] on button "grid" at bounding box center [607, 421] width 16 height 16
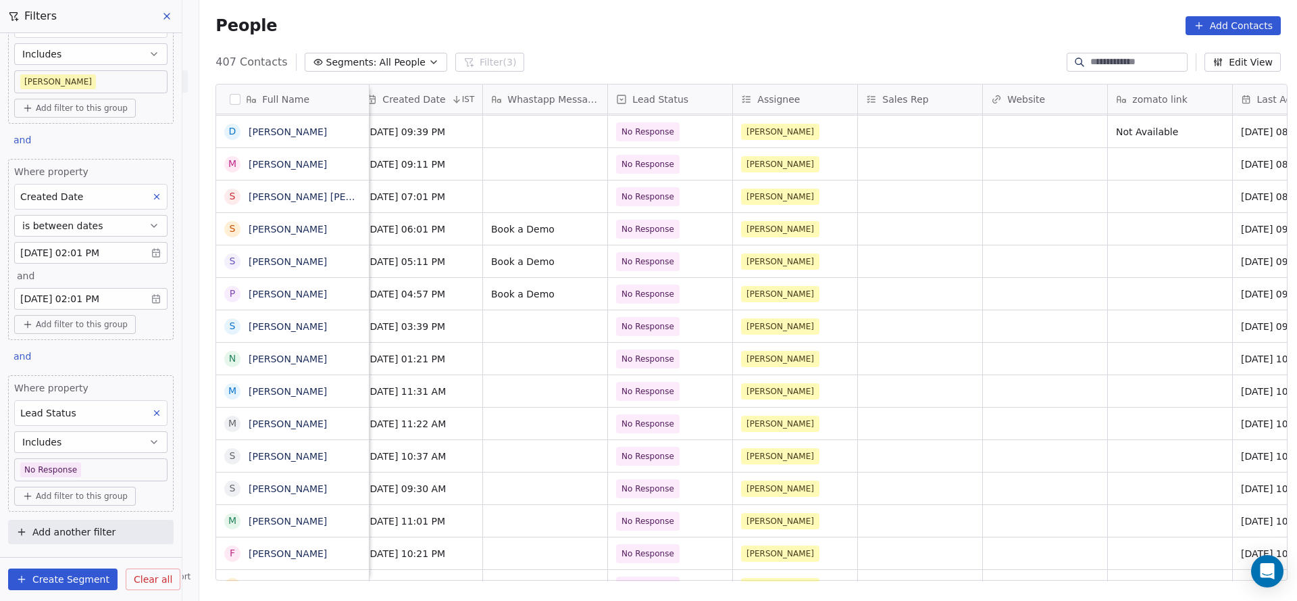
scroll to position [15, 1629]
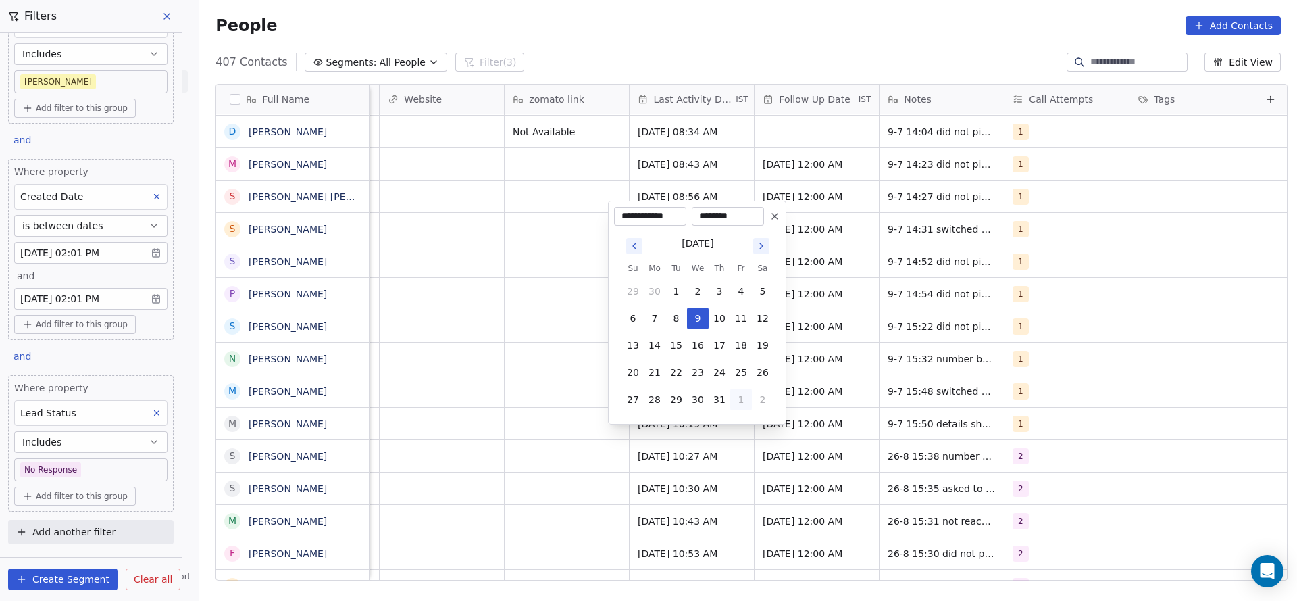
click at [736, 393] on button "1" at bounding box center [741, 399] width 22 height 22
click at [670, 372] on button "26" at bounding box center [676, 372] width 22 height 22
type input "**********"
click at [550, 428] on html "On2Cook India Pvt. Ltd. Contacts People Marketing Workflows Campaigns Sales Pip…" at bounding box center [648, 300] width 1297 height 601
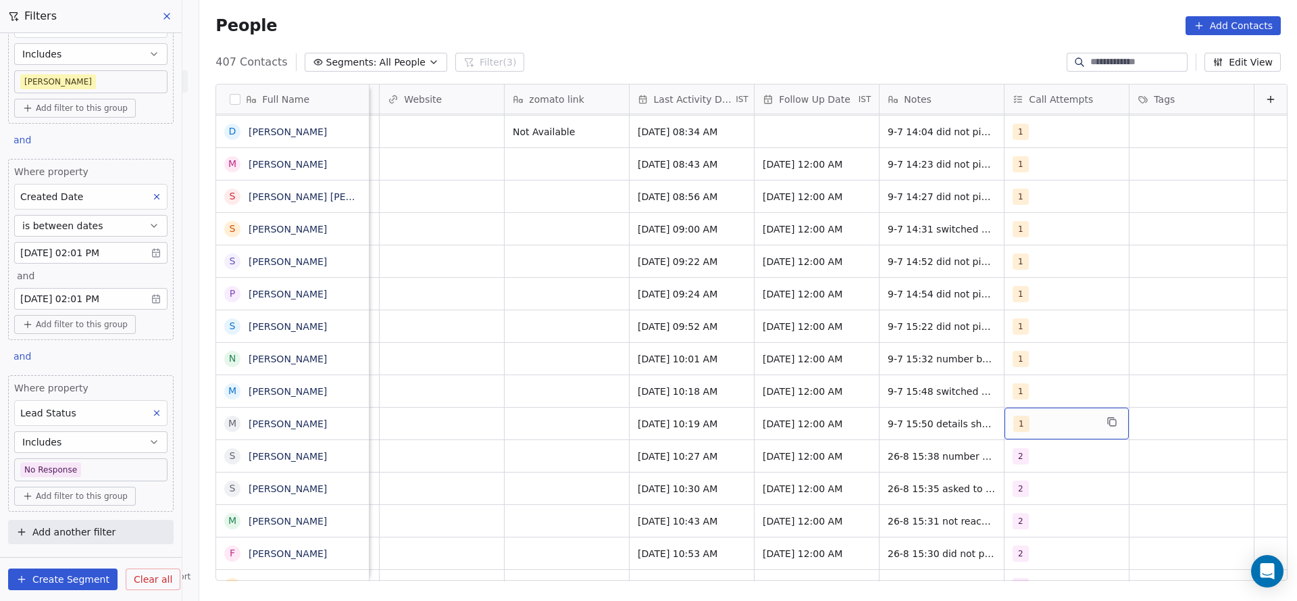
click at [1018, 415] on div "1" at bounding box center [1054, 423] width 82 height 16
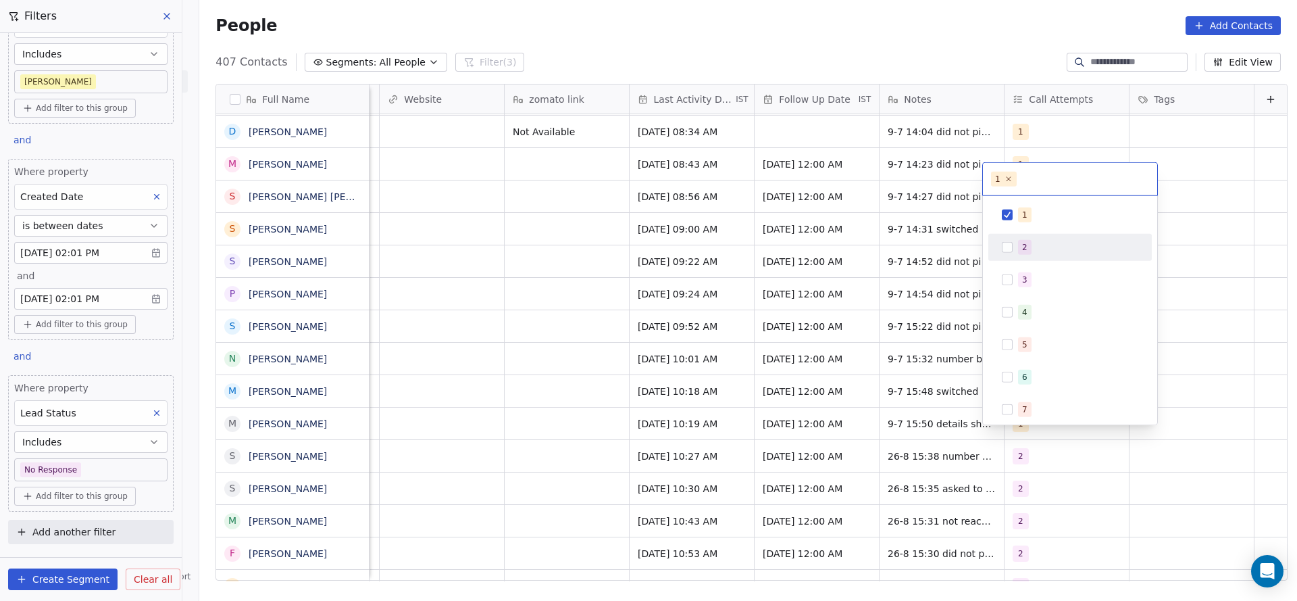
click at [1028, 256] on div "2" at bounding box center [1070, 247] width 153 height 22
click at [1028, 214] on span "1" at bounding box center [1025, 214] width 14 height 15
click at [838, 309] on html "On2Cook India Pvt. Ltd. Contacts People Marketing Workflows Campaigns Sales Pip…" at bounding box center [648, 300] width 1297 height 601
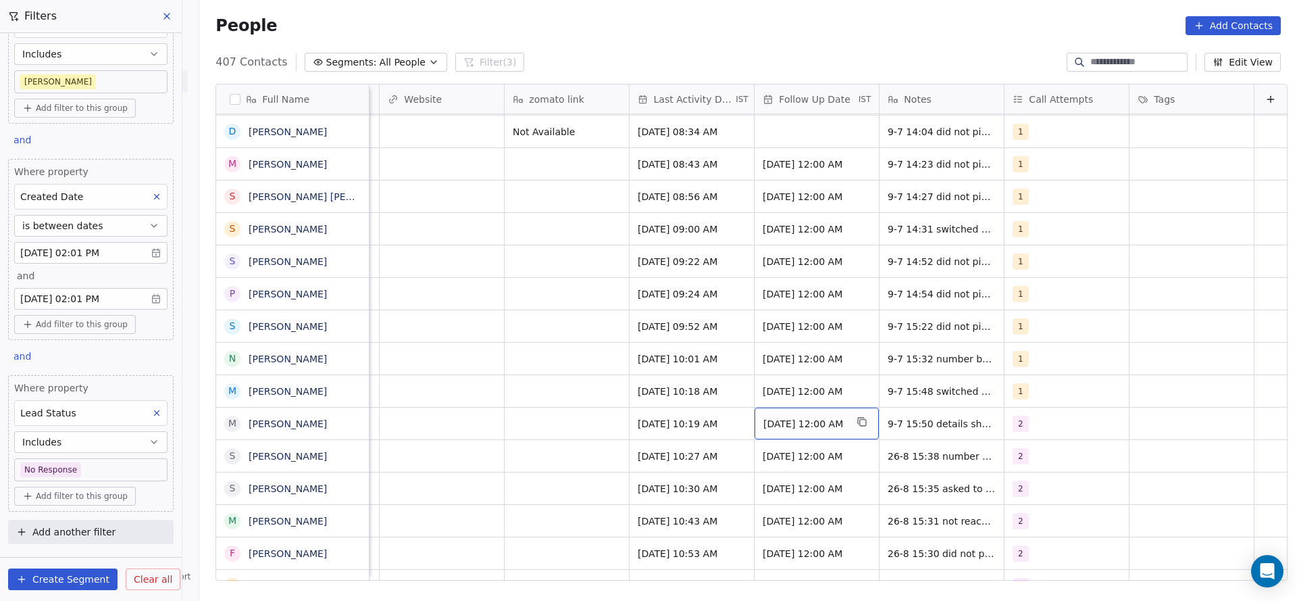
click at [783, 417] on span "[DATE] 12:00 AM" at bounding box center [804, 424] width 82 height 14
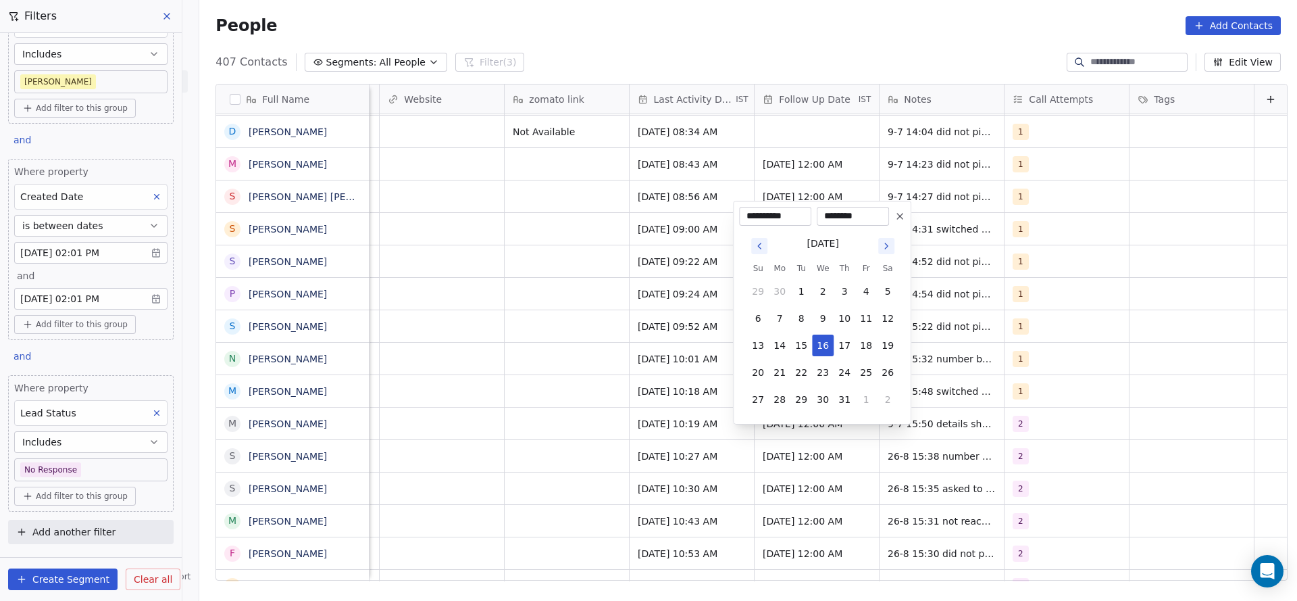
click at [865, 386] on tbody "29 30 1 2 3 4 5 6 7 8 9 10 11 12 13 14 15 16 17 18 19 20 21 22 23 24 25 26 27 2…" at bounding box center [822, 342] width 151 height 135
click at [865, 396] on button "1" at bounding box center [866, 399] width 22 height 22
click at [867, 407] on button "5" at bounding box center [866, 399] width 22 height 22
type input "**********"
click at [578, 435] on html "On2Cook India Pvt. Ltd. Contacts People Marketing Workflows Campaigns Sales Pip…" at bounding box center [648, 300] width 1297 height 601
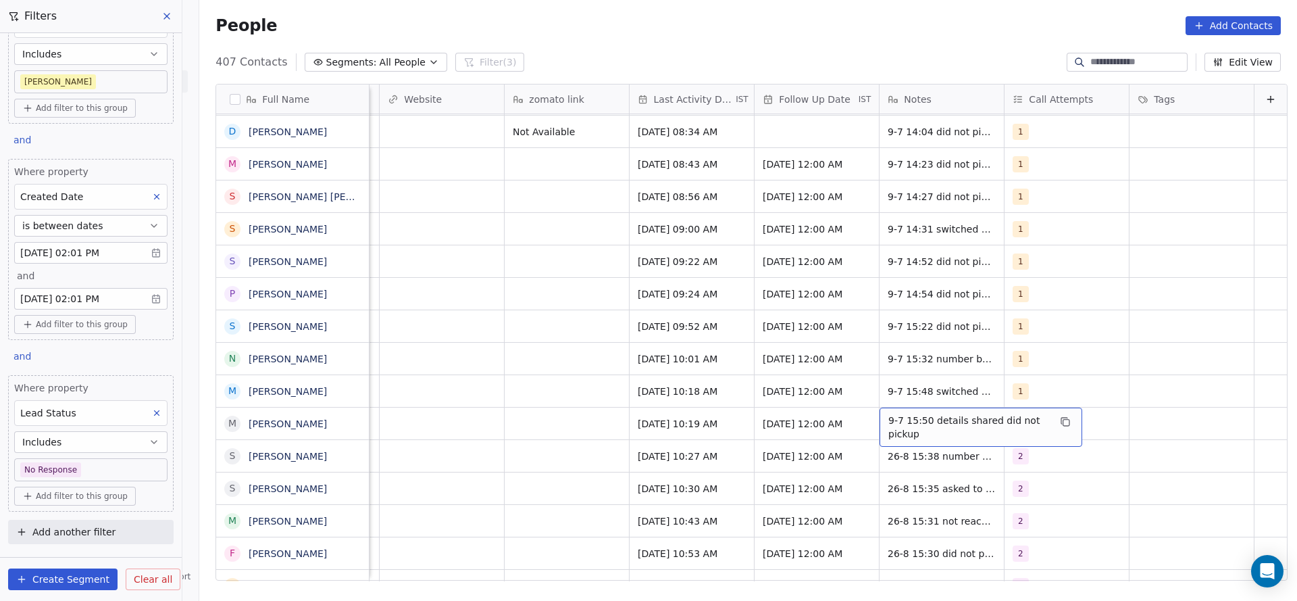
click at [888, 413] on span "9-7 15:50 details shared did not pickup" at bounding box center [968, 426] width 161 height 27
click at [865, 406] on textarea "**********" at bounding box center [959, 413] width 201 height 42
type textarea "**********"
click at [534, 377] on html "On2Cook India Pvt. Ltd. Contacts People Marketing Workflows Campaigns Sales Pip…" at bounding box center [648, 300] width 1297 height 601
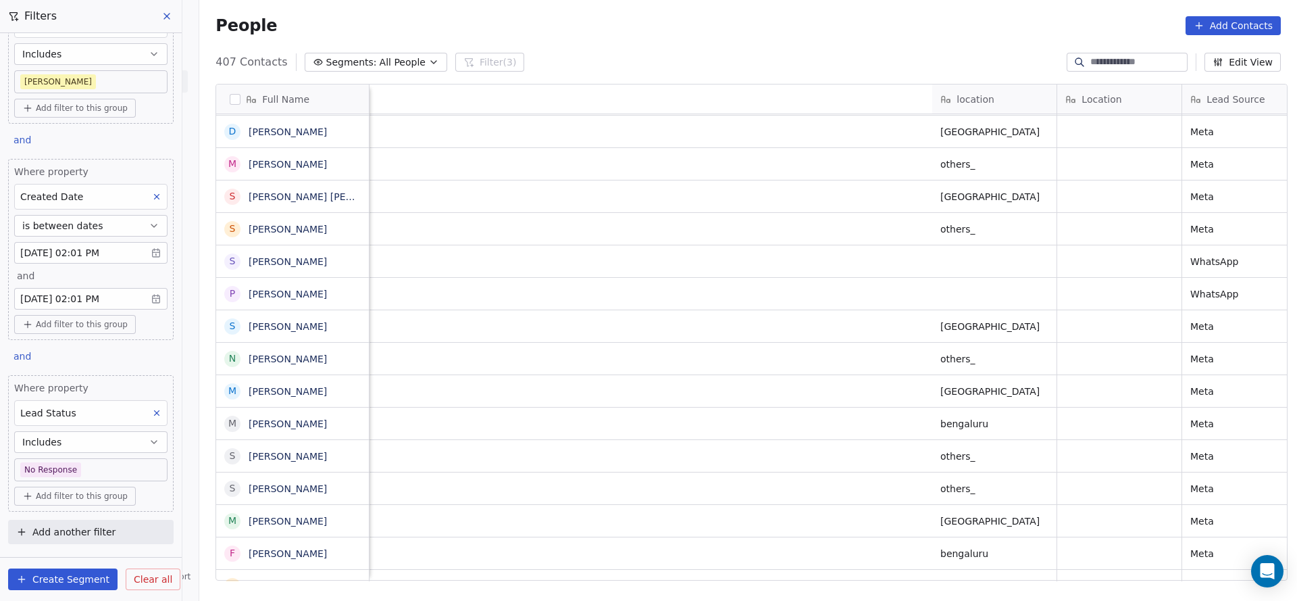
scroll to position [15, 1105]
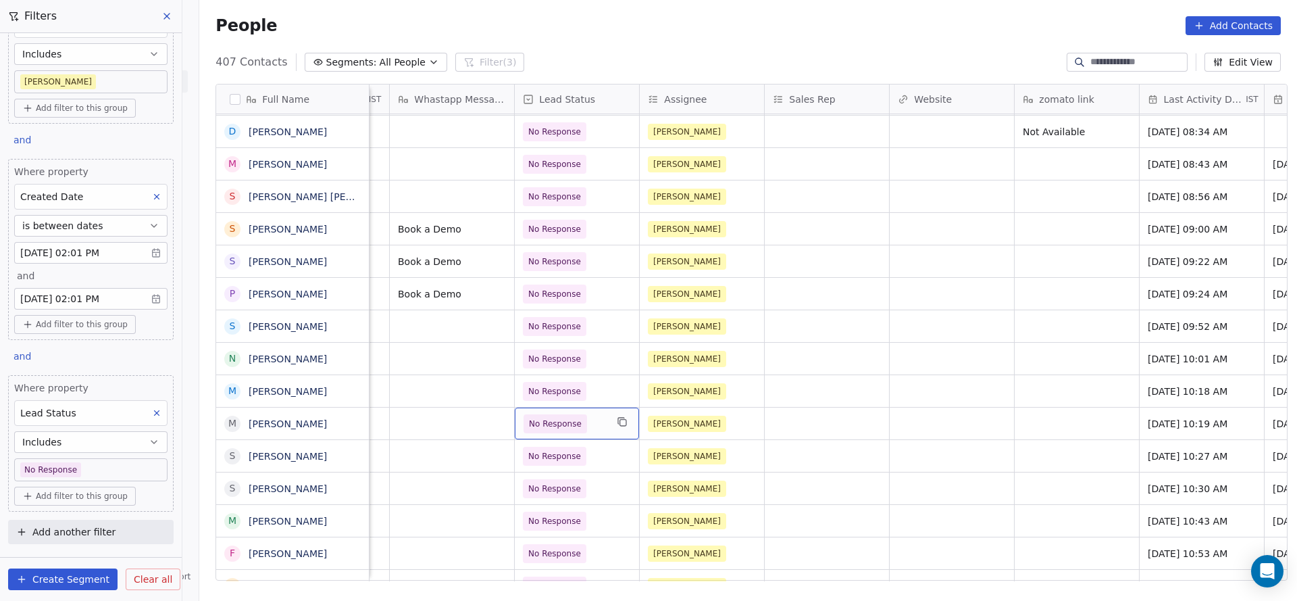
click at [588, 414] on span "No Response" at bounding box center [565, 423] width 82 height 19
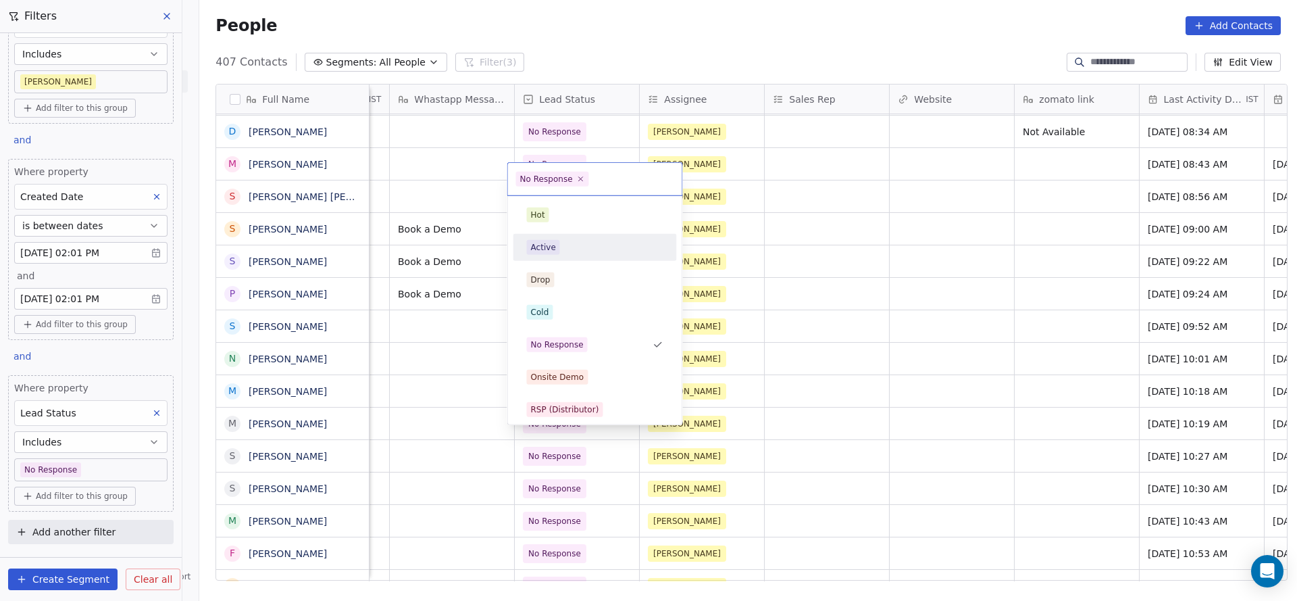
click at [582, 241] on div "Active" at bounding box center [595, 247] width 136 height 15
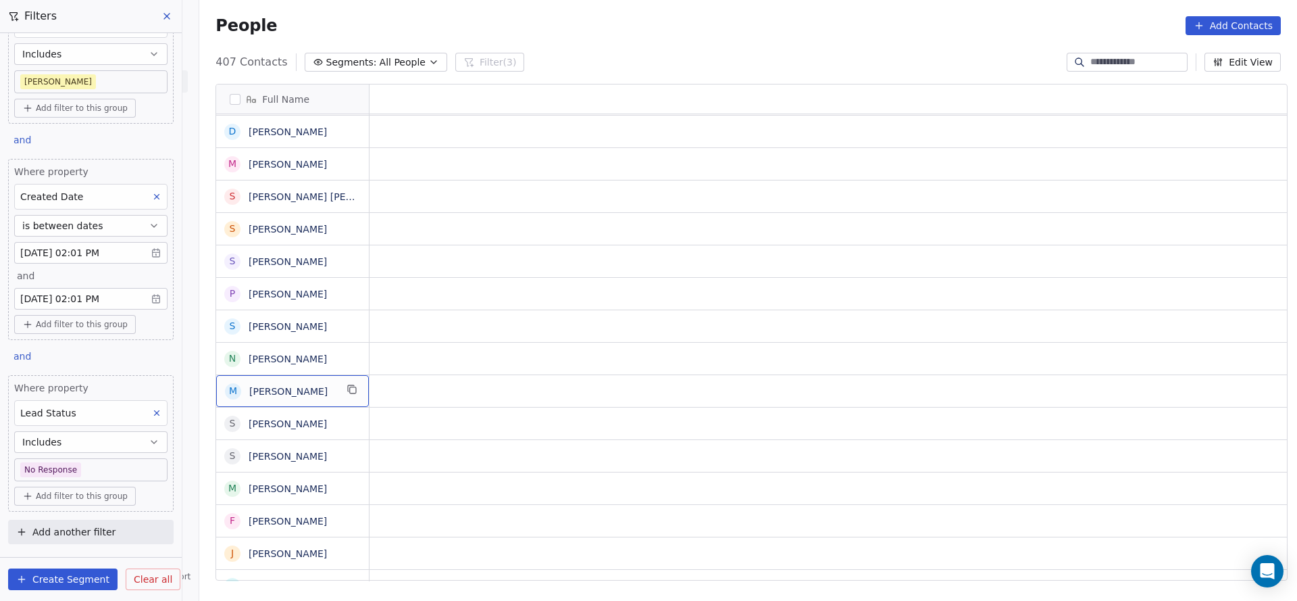
scroll to position [15, 0]
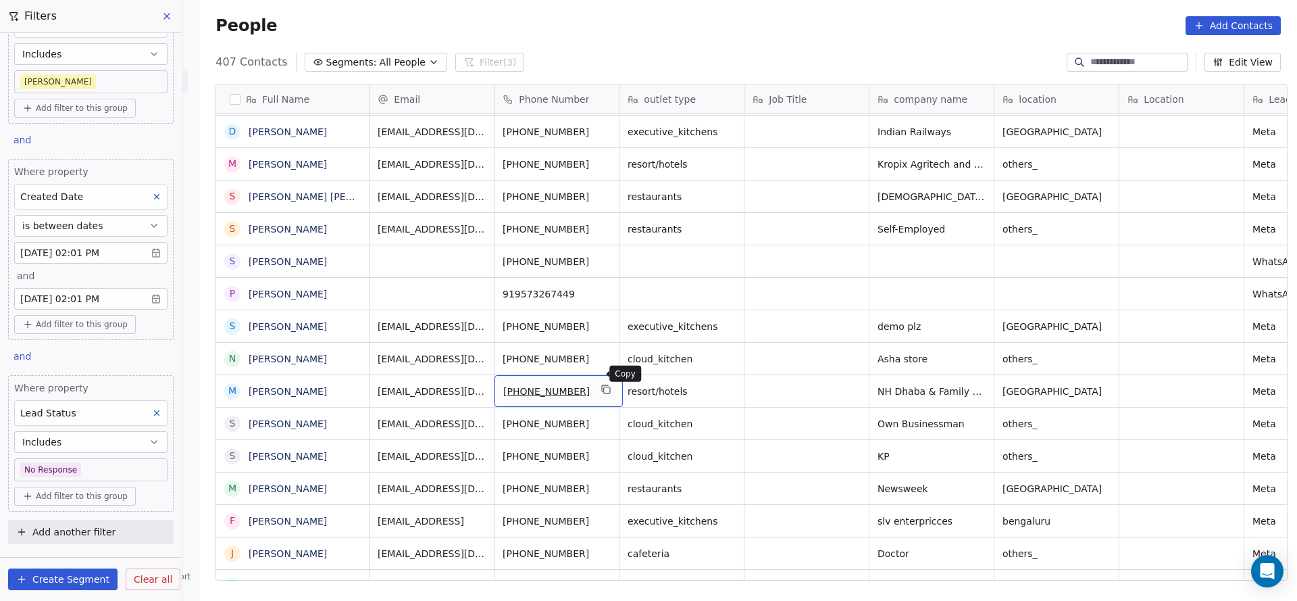
click at [601, 384] on icon "grid" at bounding box center [606, 389] width 11 height 11
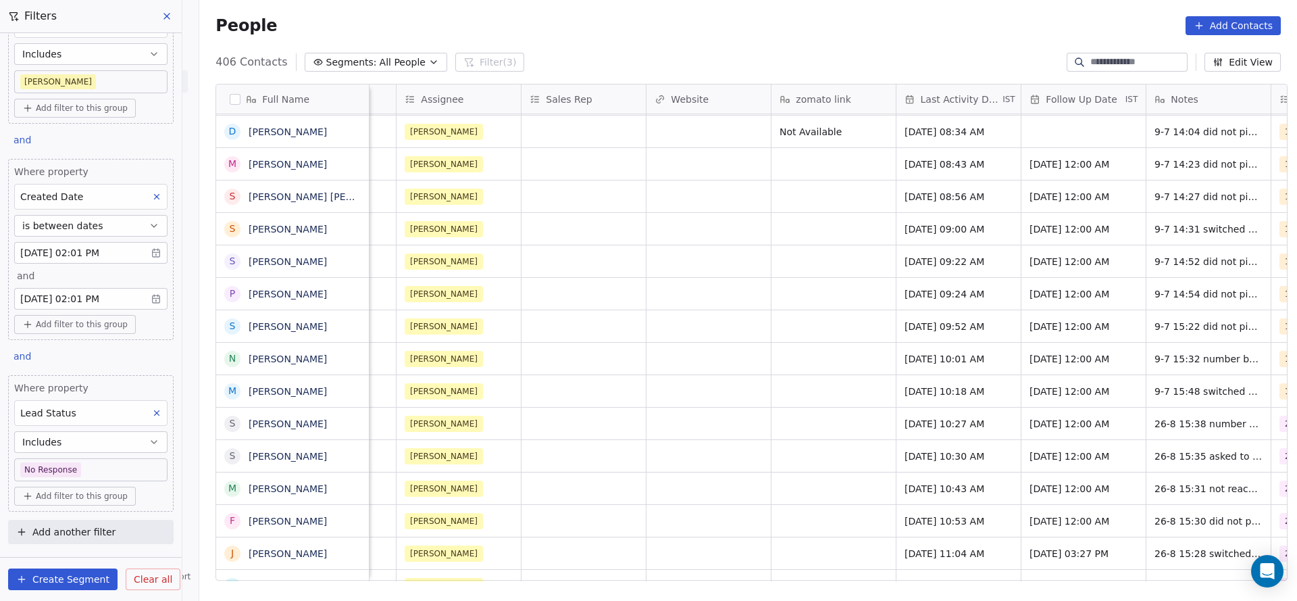
scroll to position [15, 1629]
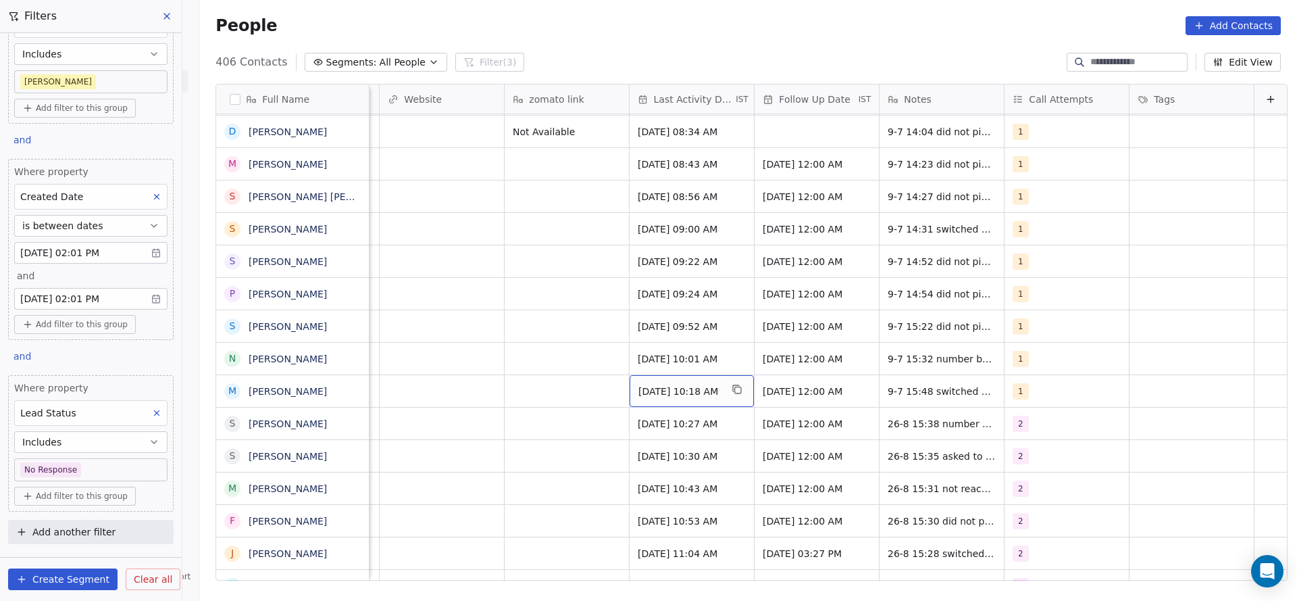
click at [675, 384] on span "Jul 09, 2025 10:18 AM" at bounding box center [679, 391] width 82 height 14
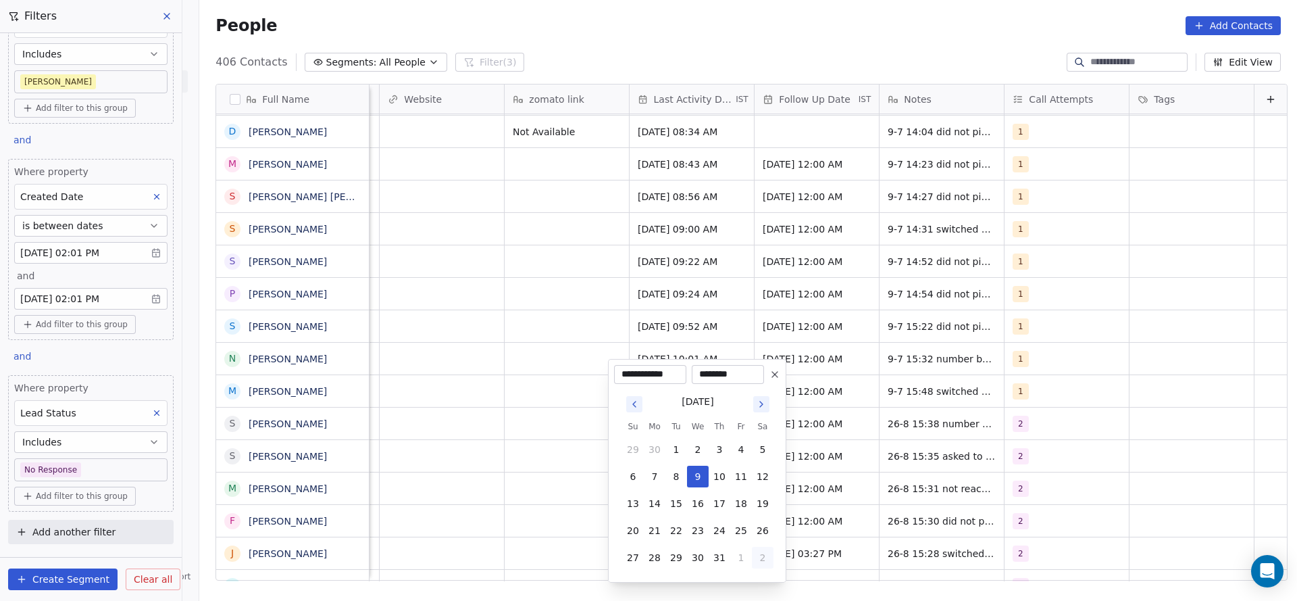
click at [752, 563] on button "2" at bounding box center [763, 558] width 22 height 22
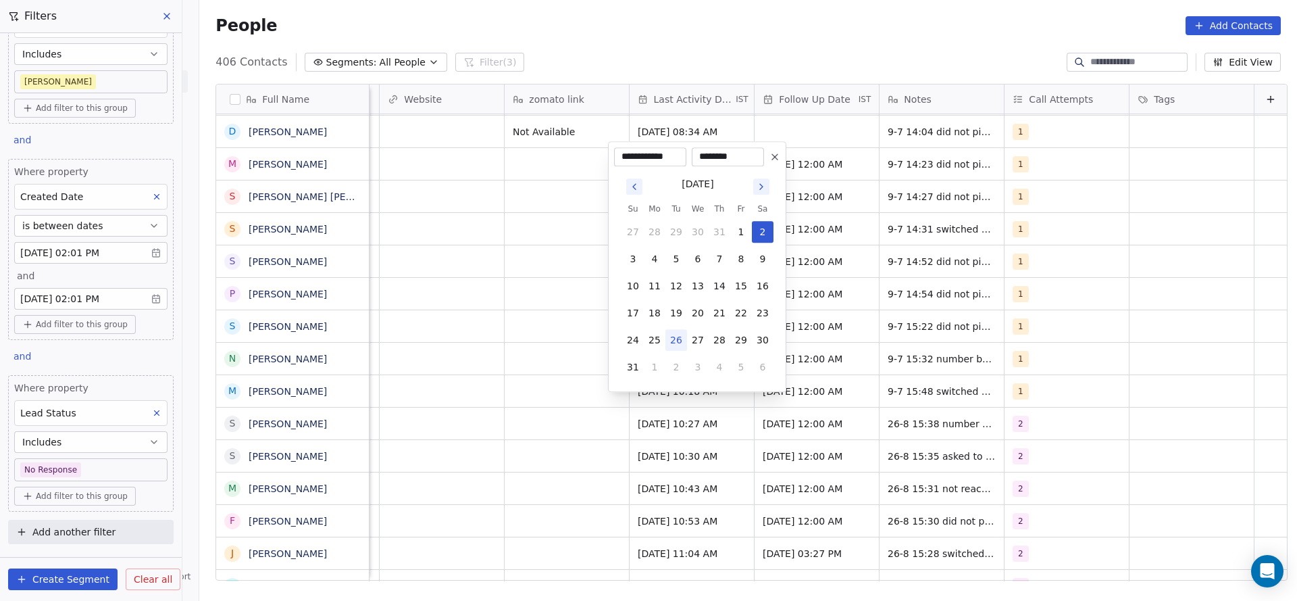
drag, startPoint x: 680, startPoint y: 345, endPoint x: 575, endPoint y: 351, distance: 105.5
click at [680, 345] on button "26" at bounding box center [676, 340] width 22 height 22
type input "**********"
click at [499, 361] on html "On2Cook India Pvt. Ltd. Contacts People Marketing Workflows Campaigns Sales Pip…" at bounding box center [648, 300] width 1297 height 601
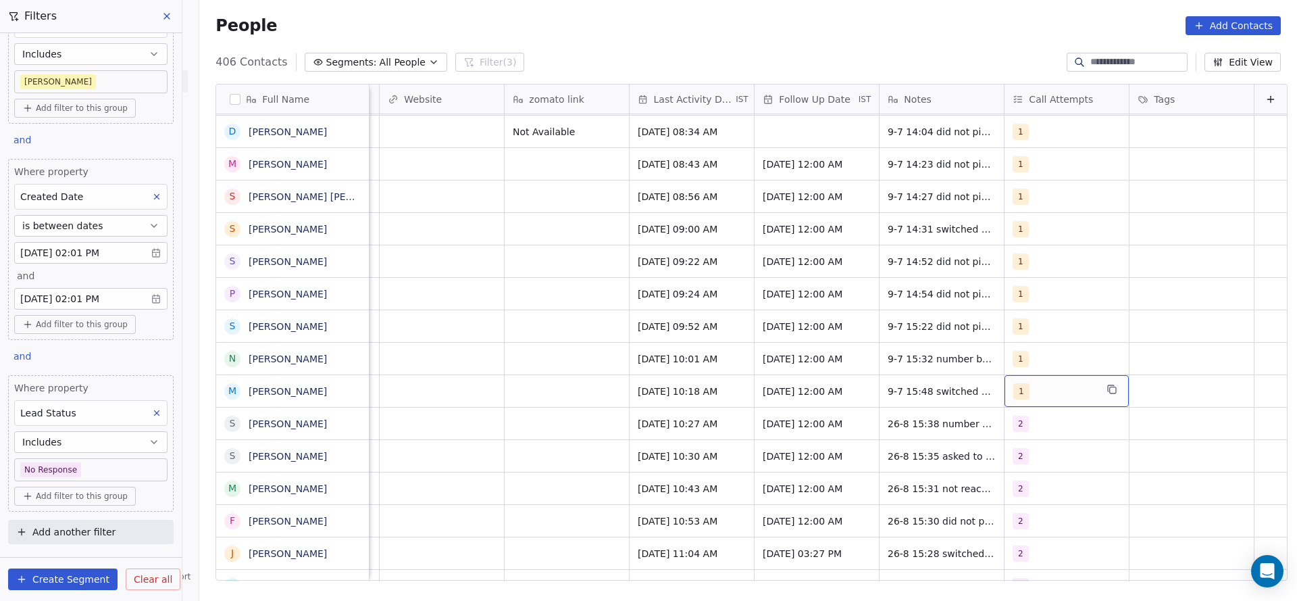
click at [1013, 383] on span "1" at bounding box center [1021, 391] width 16 height 16
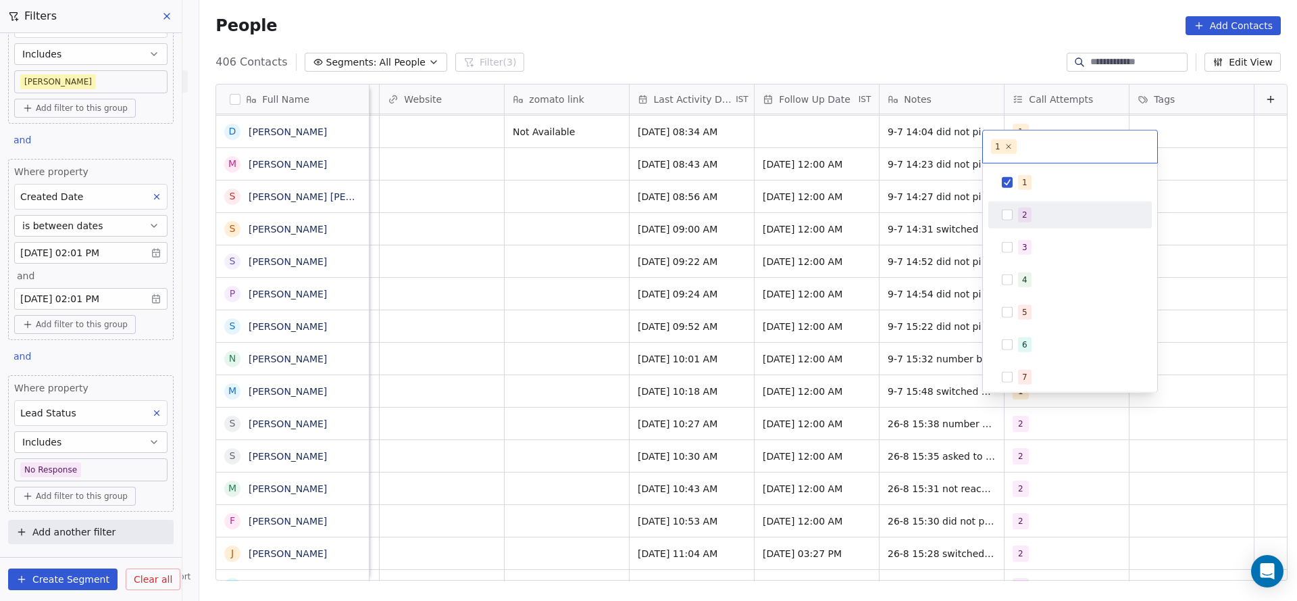
click at [1023, 214] on div "2" at bounding box center [1024, 215] width 5 height 12
click at [1023, 184] on div "1" at bounding box center [1024, 182] width 5 height 12
click at [929, 290] on html "On2Cook India Pvt. Ltd. Contacts People Marketing Workflows Campaigns Sales Pip…" at bounding box center [648, 300] width 1297 height 601
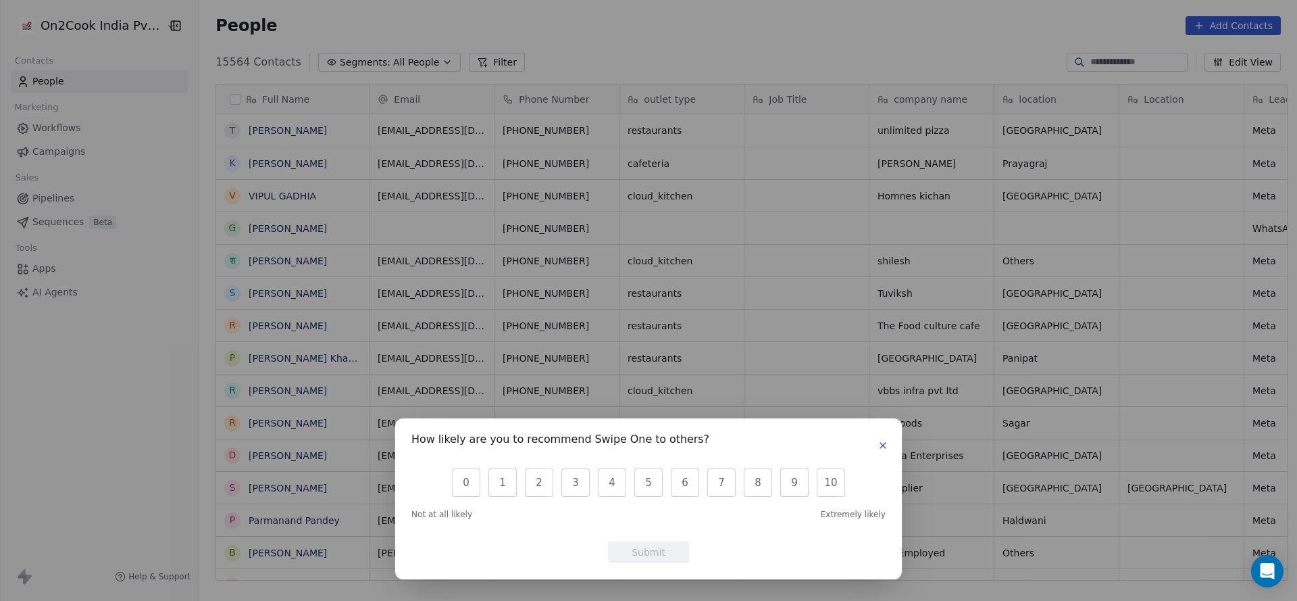
scroll to position [513, 1088]
click at [468, 482] on button "0" at bounding box center [466, 482] width 28 height 28
click at [626, 549] on button "Submit" at bounding box center [648, 552] width 81 height 22
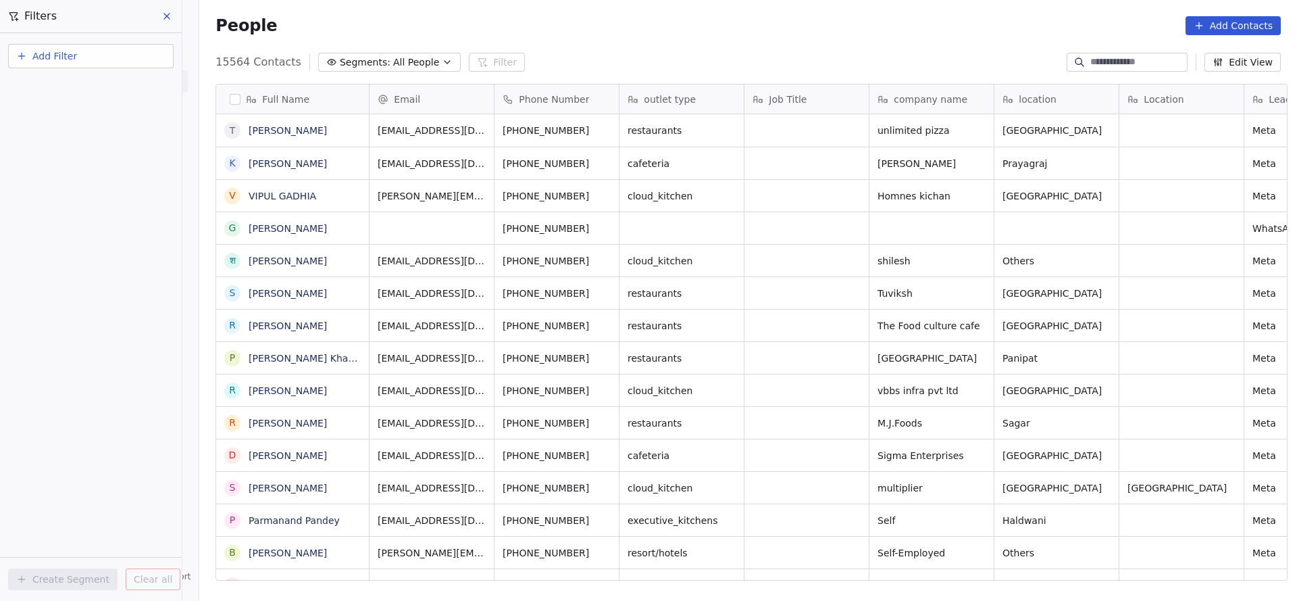
scroll to position [513, 1088]
click at [133, 61] on button "Add Filter" at bounding box center [91, 56] width 166 height 24
click at [121, 90] on div "Contact properties" at bounding box center [90, 88] width 137 height 14
type input "***"
click at [120, 134] on div "Assignee" at bounding box center [90, 137] width 137 height 14
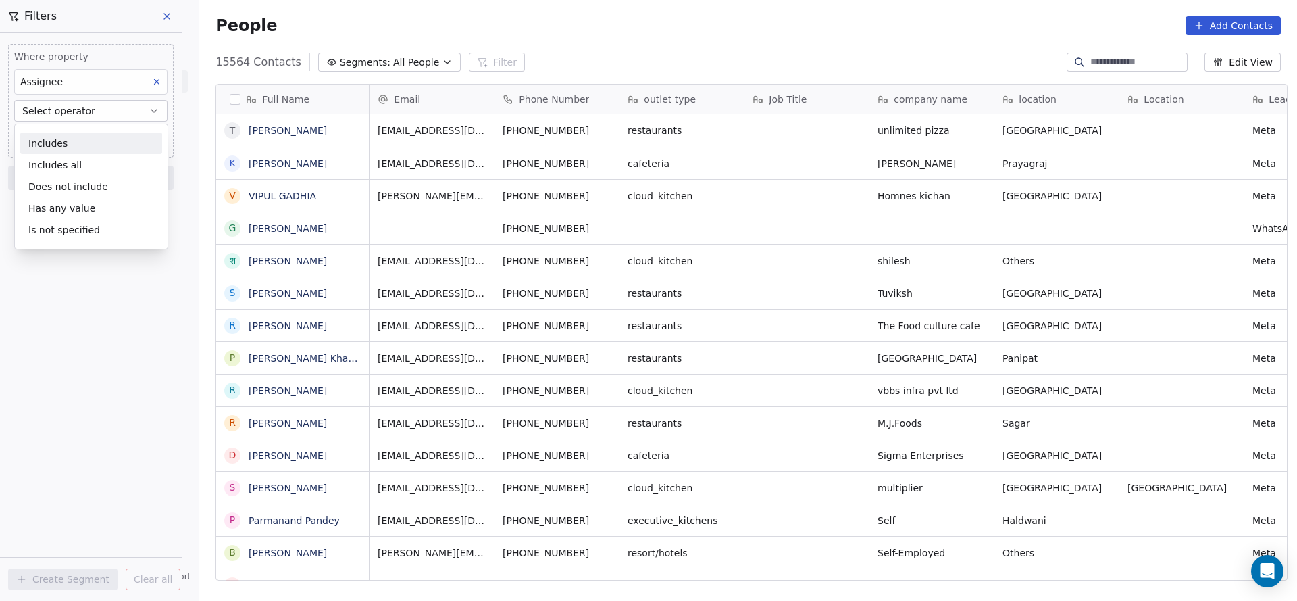
click at [124, 132] on div "Includes" at bounding box center [91, 143] width 142 height 22
click at [120, 135] on body "On2Cook India Pvt. Ltd. Contacts People Marketing Workflows Campaigns Sales Pip…" at bounding box center [648, 300] width 1297 height 601
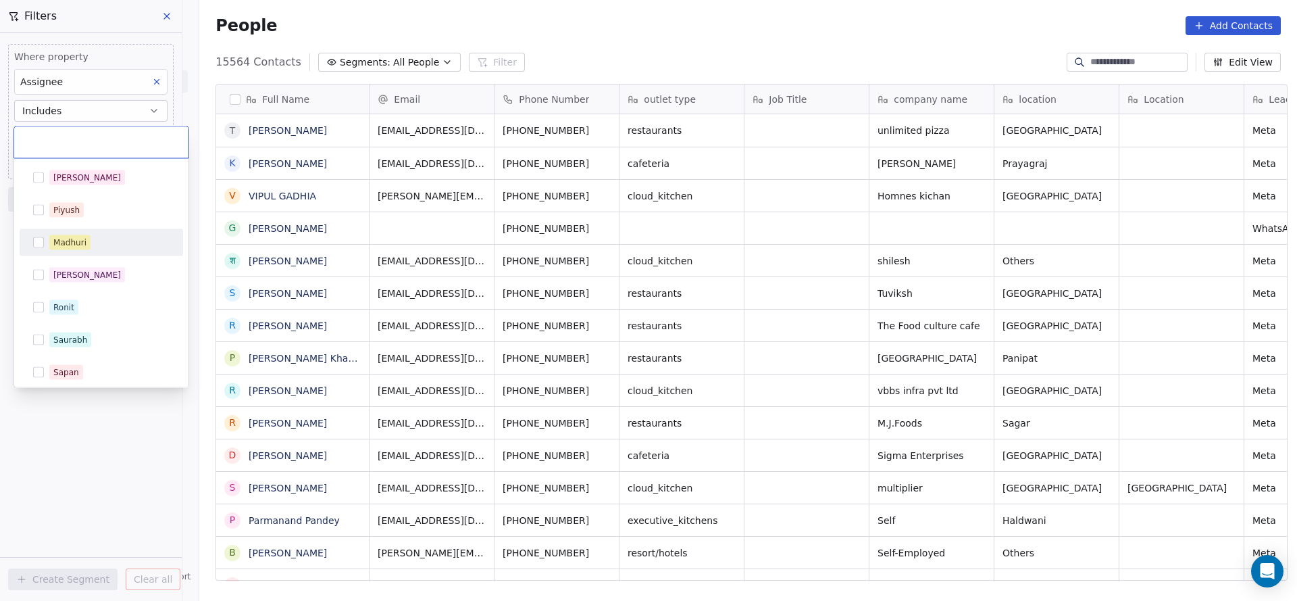
click at [106, 221] on div "Piyush" at bounding box center [101, 210] width 163 height 27
click at [95, 243] on div "Madhuri" at bounding box center [109, 242] width 120 height 15
click at [102, 226] on div "[PERSON_NAME] [PERSON_NAME] [PERSON_NAME] [PERSON_NAME] Saurabh [PERSON_NAME] […" at bounding box center [101, 356] width 163 height 384
click at [107, 219] on div "Piyush" at bounding box center [101, 210] width 153 height 22
click at [357, 209] on html "On2Cook India Pvt. Ltd. Contacts People Marketing Workflows Campaigns Sales Pip…" at bounding box center [648, 300] width 1297 height 601
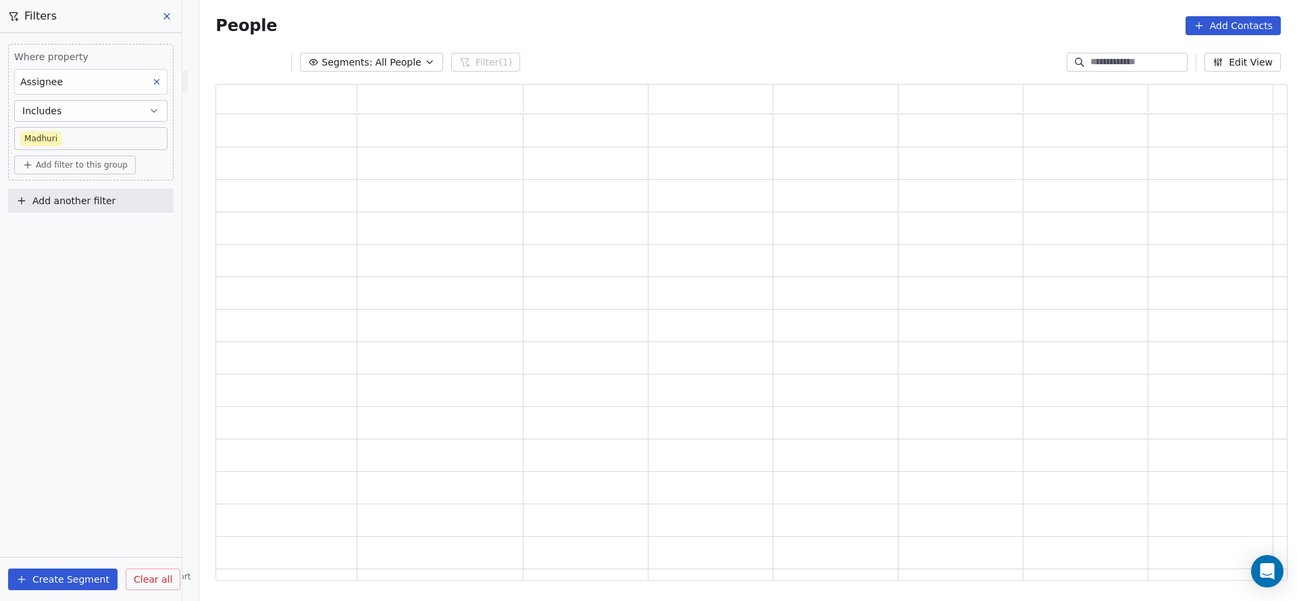
scroll to position [480, 1056]
click at [132, 201] on button "Add another filter" at bounding box center [91, 200] width 166 height 24
click at [105, 233] on div "Contact properties" at bounding box center [90, 231] width 137 height 14
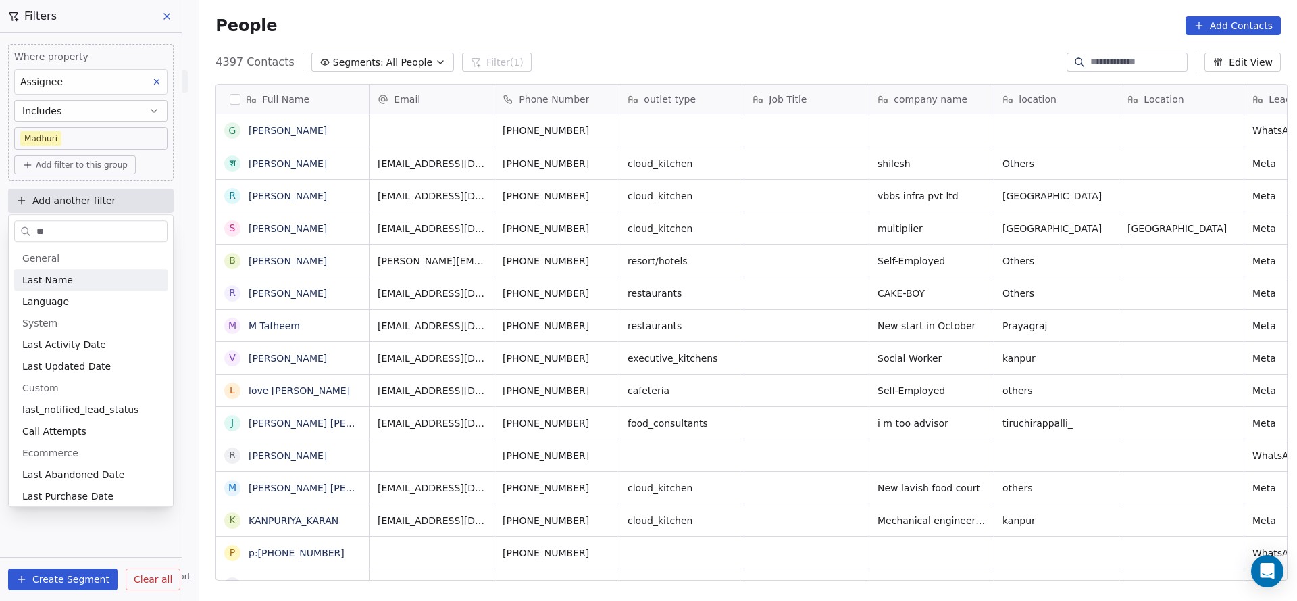
scroll to position [513, 1088]
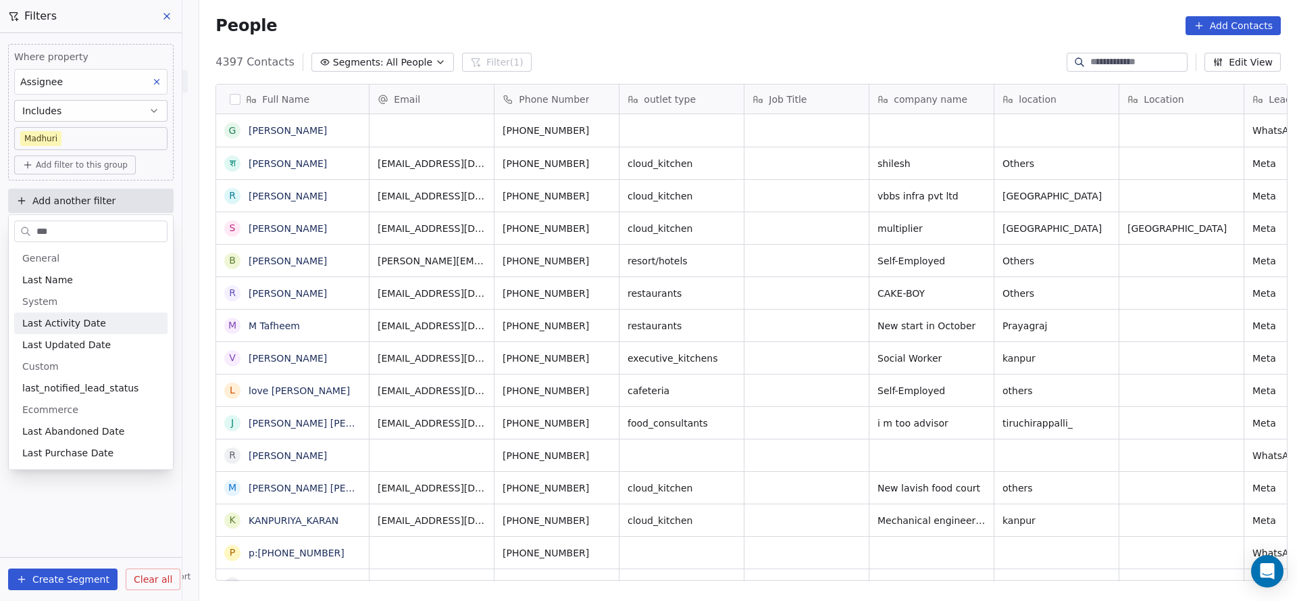
type input "***"
click at [74, 325] on span "Last Activity Date" at bounding box center [64, 323] width 84 height 14
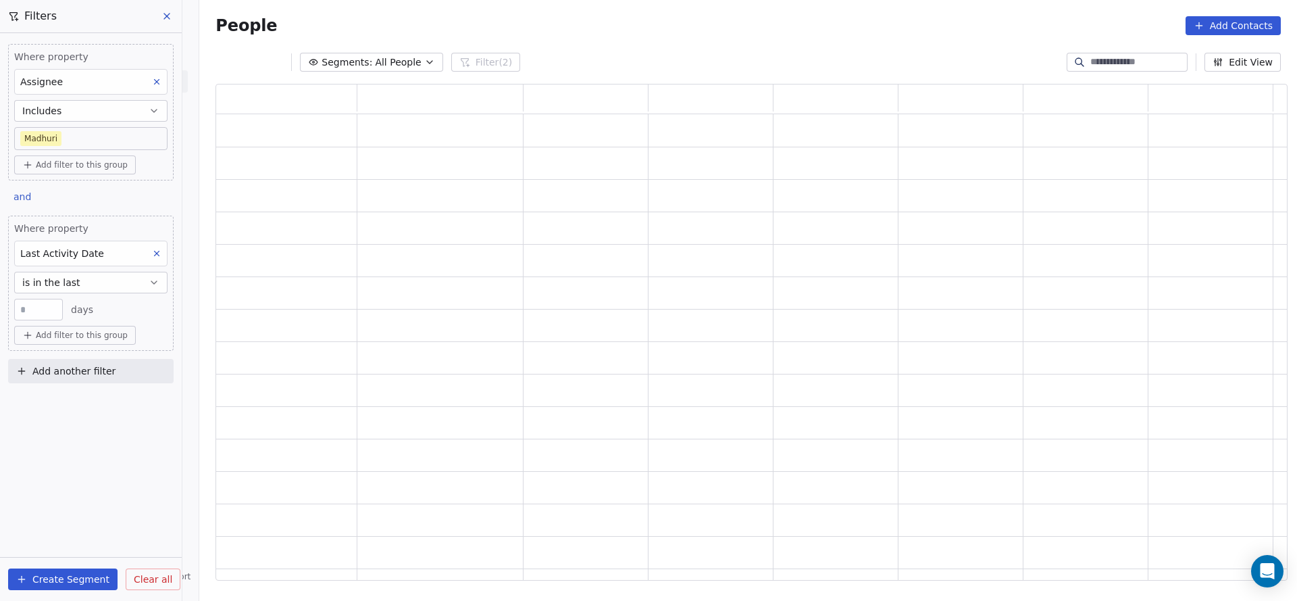
scroll to position [480, 1056]
click at [95, 279] on button "is in the last" at bounding box center [90, 283] width 153 height 22
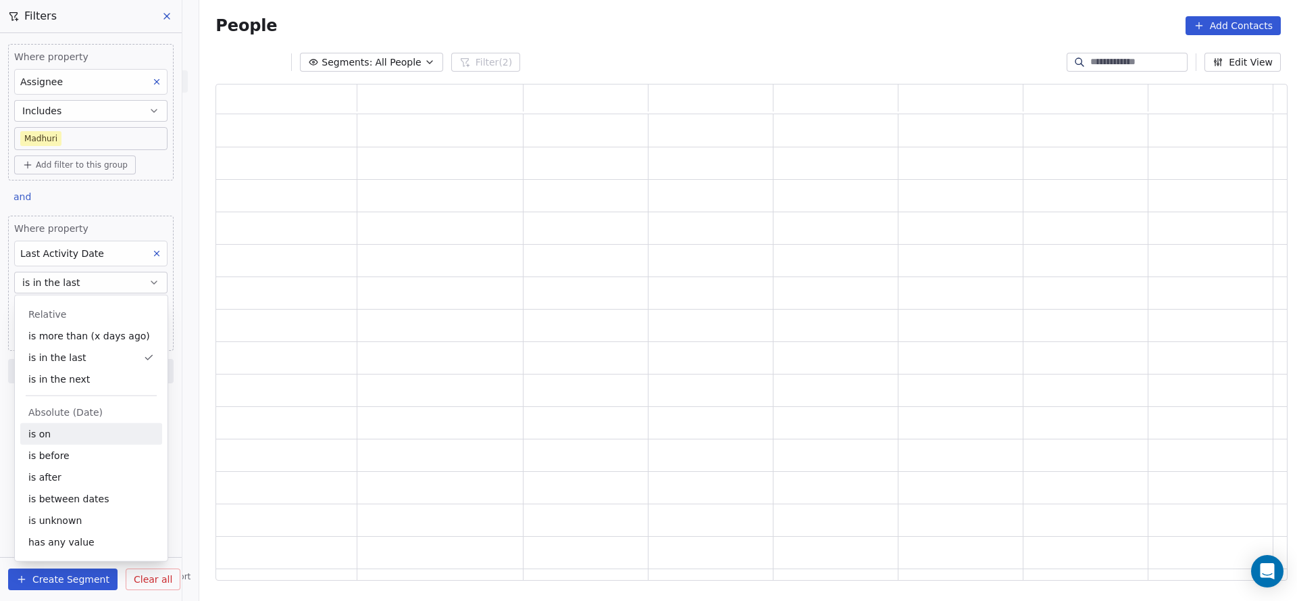
click at [73, 438] on div "is on" at bounding box center [91, 434] width 142 height 22
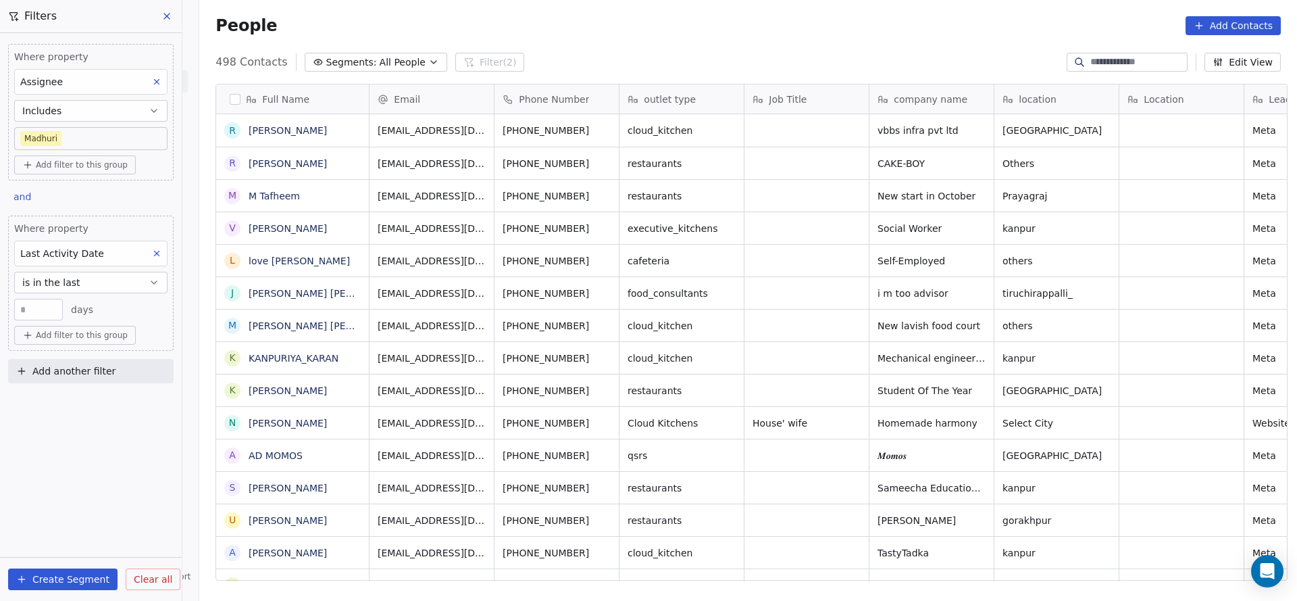
scroll to position [513, 1088]
click at [103, 282] on button "is in the last" at bounding box center [90, 283] width 153 height 22
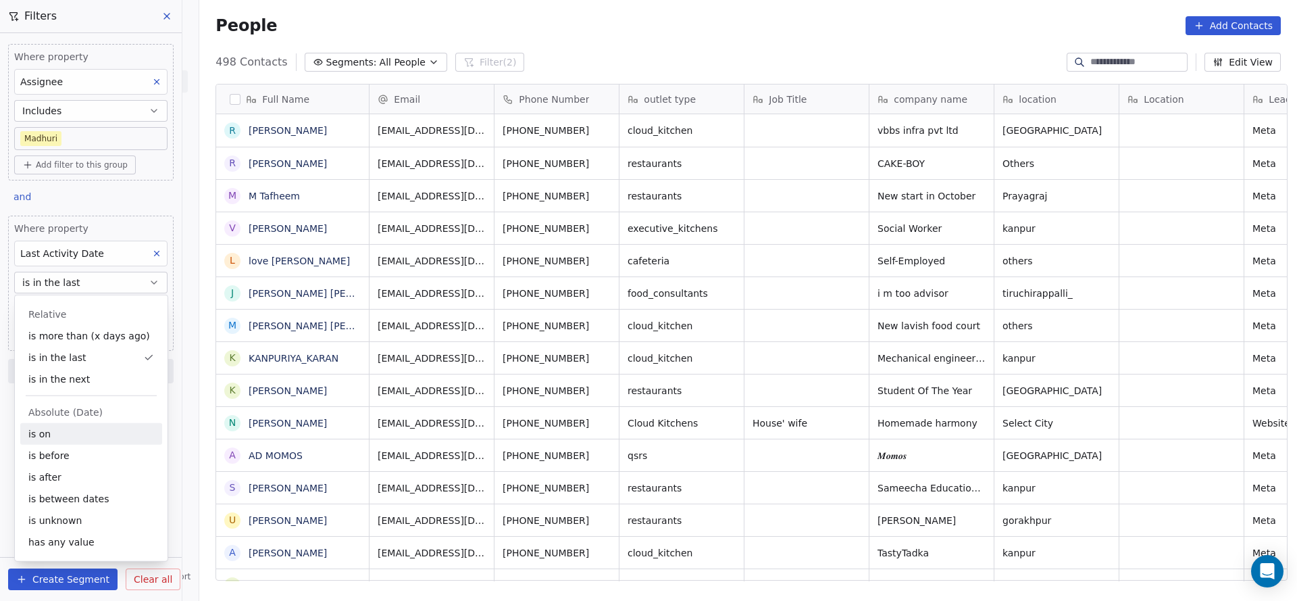
click at [52, 432] on div "is on" at bounding box center [91, 434] width 142 height 22
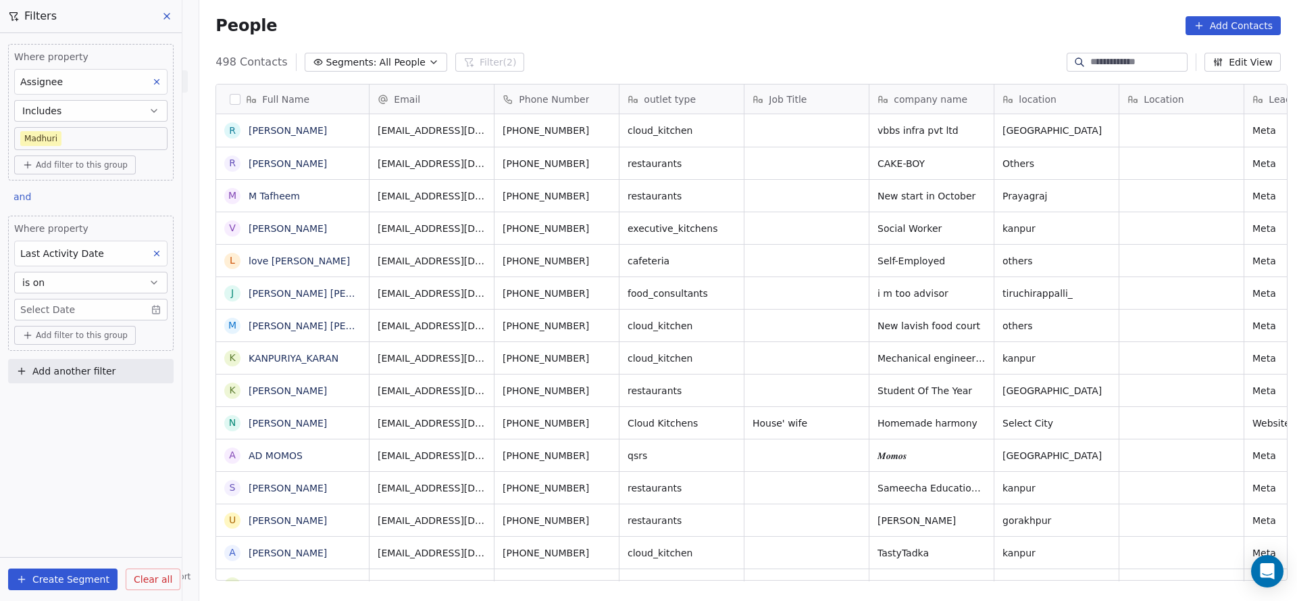
click at [72, 305] on body "On2Cook India Pvt. Ltd. Contacts People Marketing Workflows Campaigns Sales Pip…" at bounding box center [648, 300] width 1297 height 601
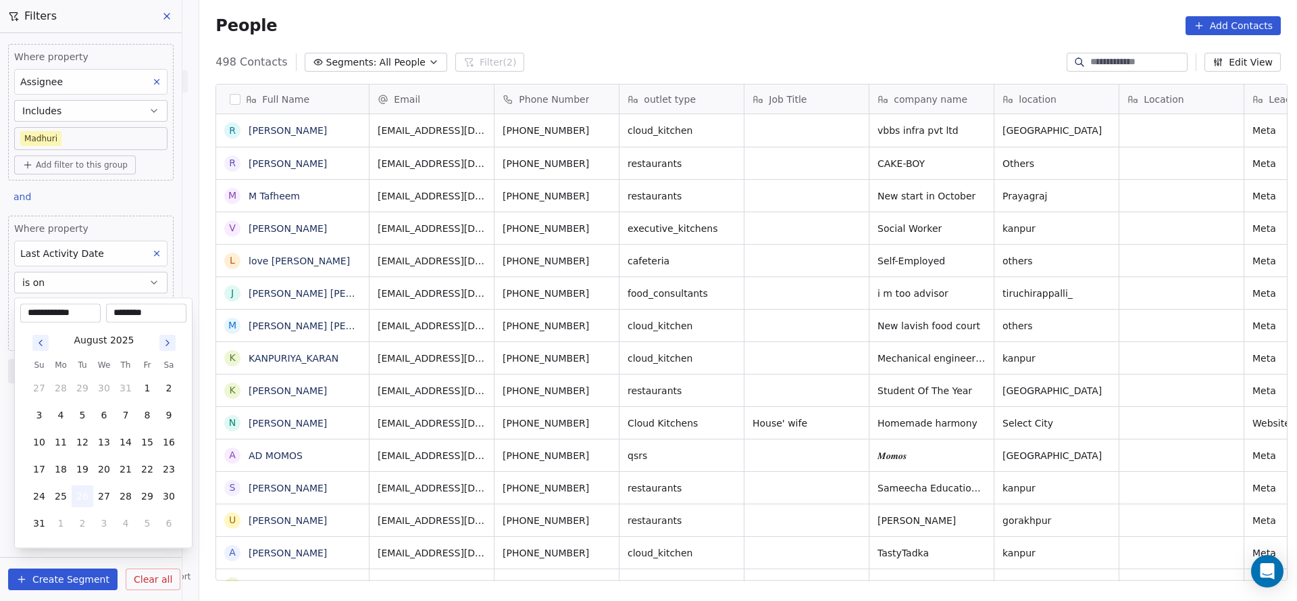
click at [77, 490] on button "26" at bounding box center [83, 496] width 22 height 22
click at [323, 432] on html "On2Cook India Pvt. Ltd. Contacts People Marketing Workflows Campaigns Sales Pip…" at bounding box center [648, 300] width 1297 height 601
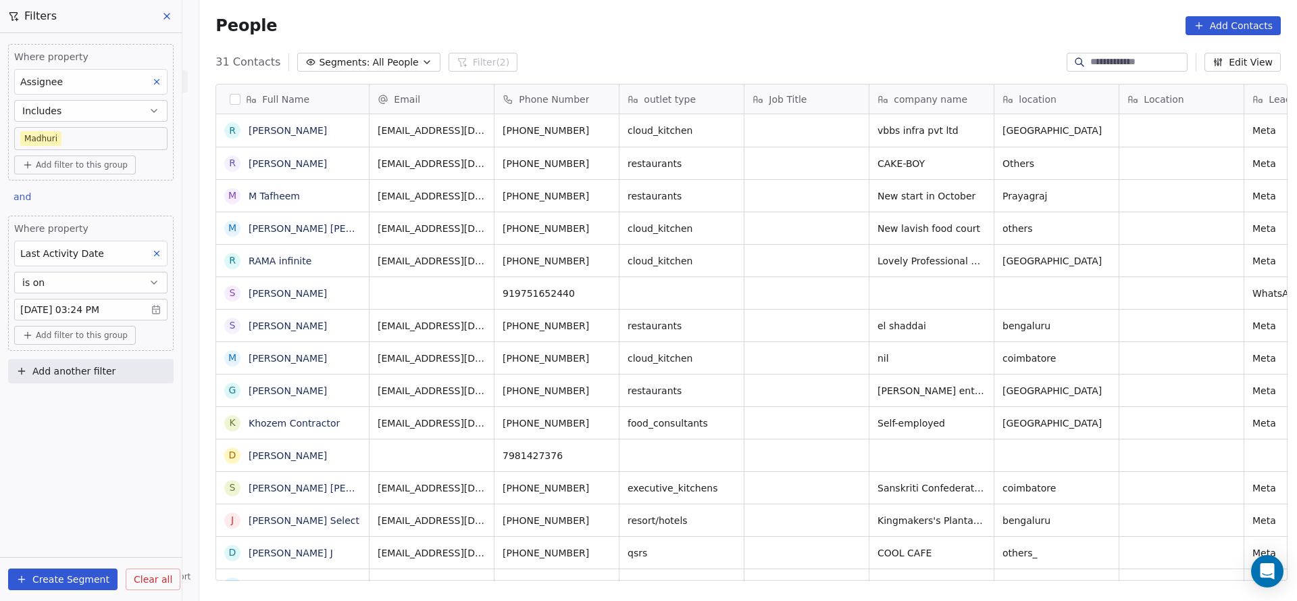
click at [124, 473] on div "Where property Assignee Includes [PERSON_NAME] Add filter to this group and Whe…" at bounding box center [91, 316] width 182 height 567
click at [101, 305] on body "On2Cook India Pvt. Ltd. Contacts People Marketing Workflows Campaigns Sales Pip…" at bounding box center [648, 300] width 1297 height 601
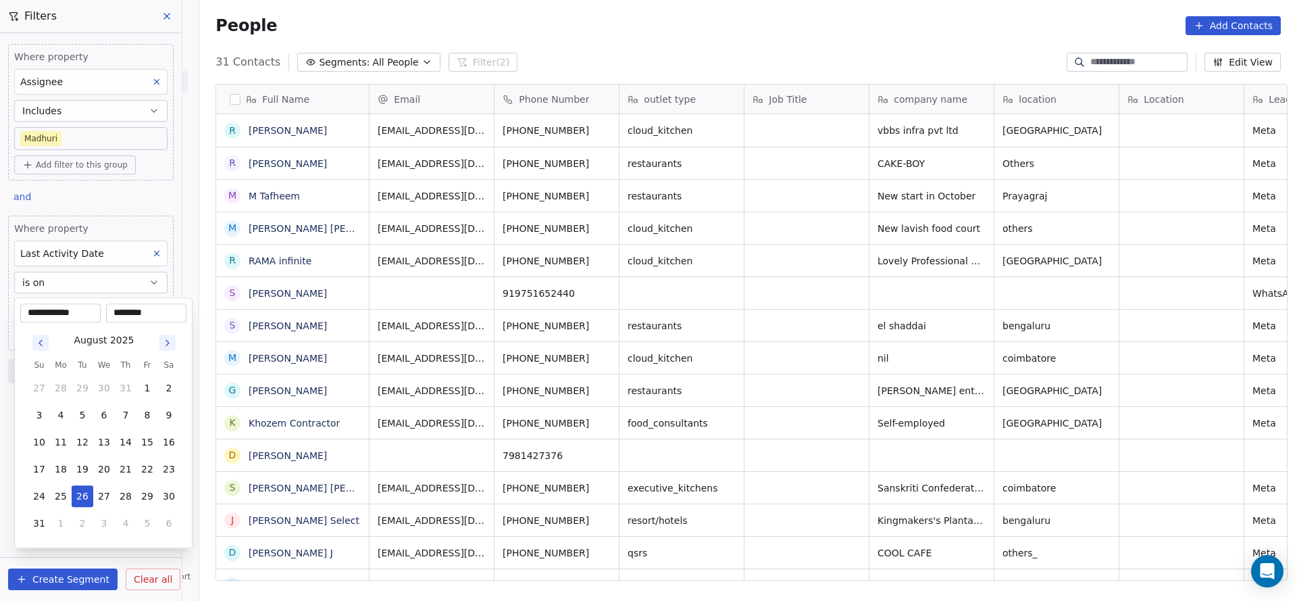
click at [134, 313] on input "********" at bounding box center [146, 313] width 75 height 14
type input "********"
click at [434, 226] on html "On2Cook India Pvt. Ltd. Contacts People Marketing Workflows Campaigns Sales Pip…" at bounding box center [648, 300] width 1297 height 601
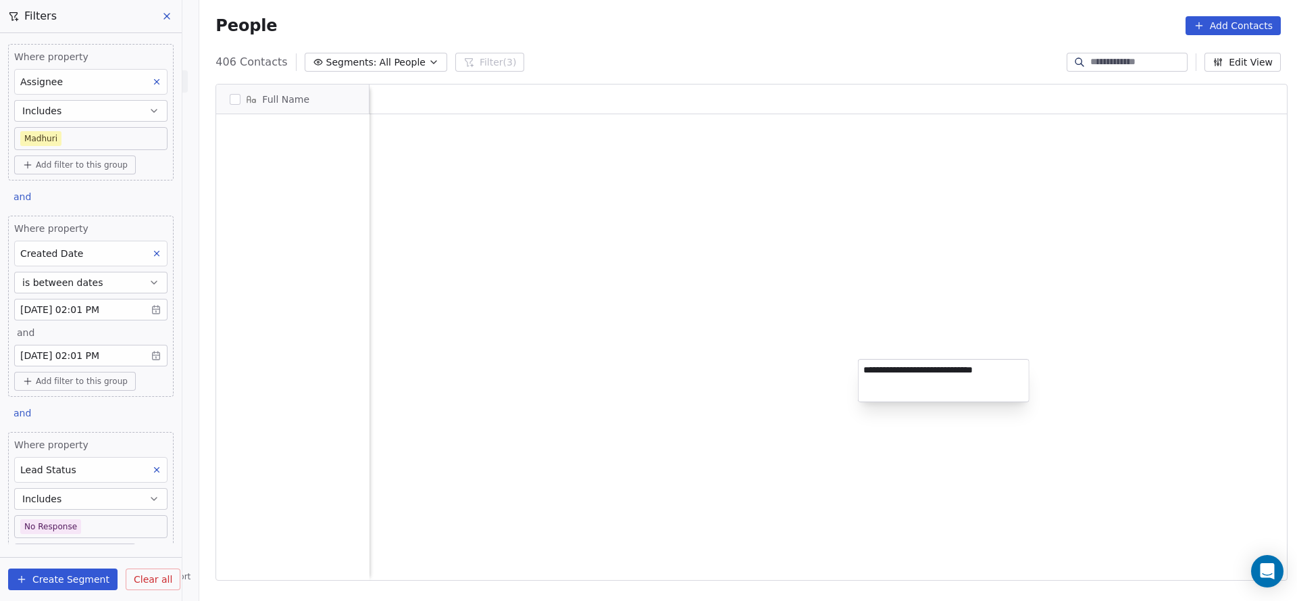
scroll to position [513, 1088]
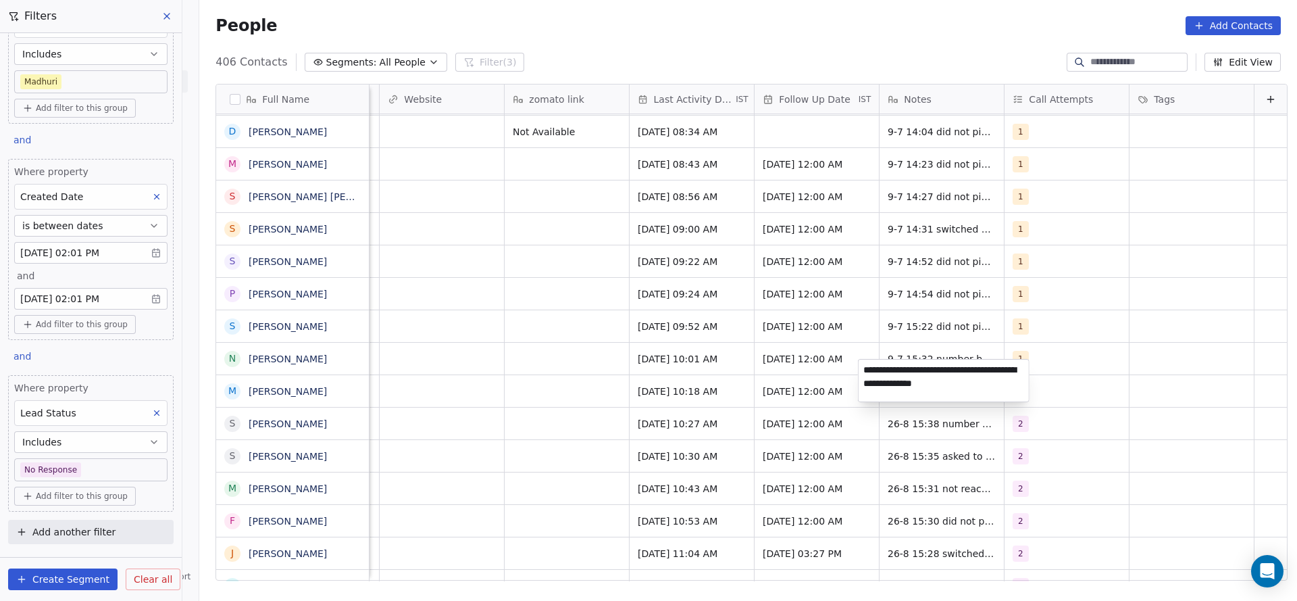
type textarea "**********"
click at [559, 366] on html "On2Cook India Pvt. Ltd. Contacts People Marketing Workflows Campaigns Sales Pip…" at bounding box center [648, 300] width 1297 height 601
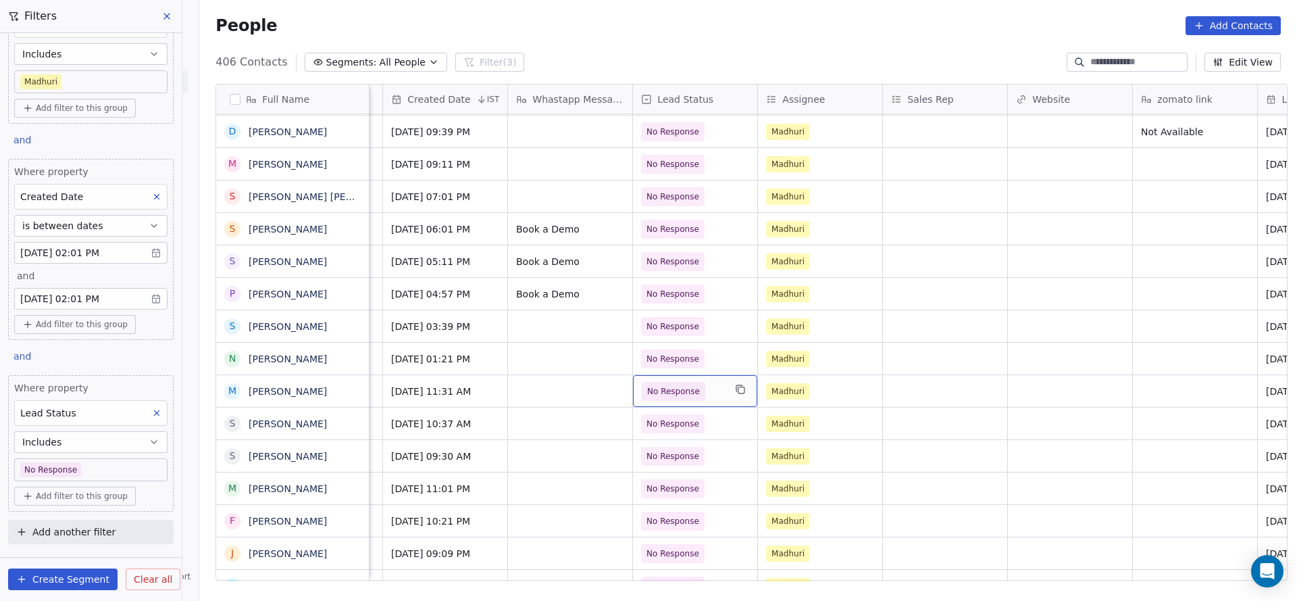
click at [697, 386] on div "No Response" at bounding box center [695, 391] width 124 height 32
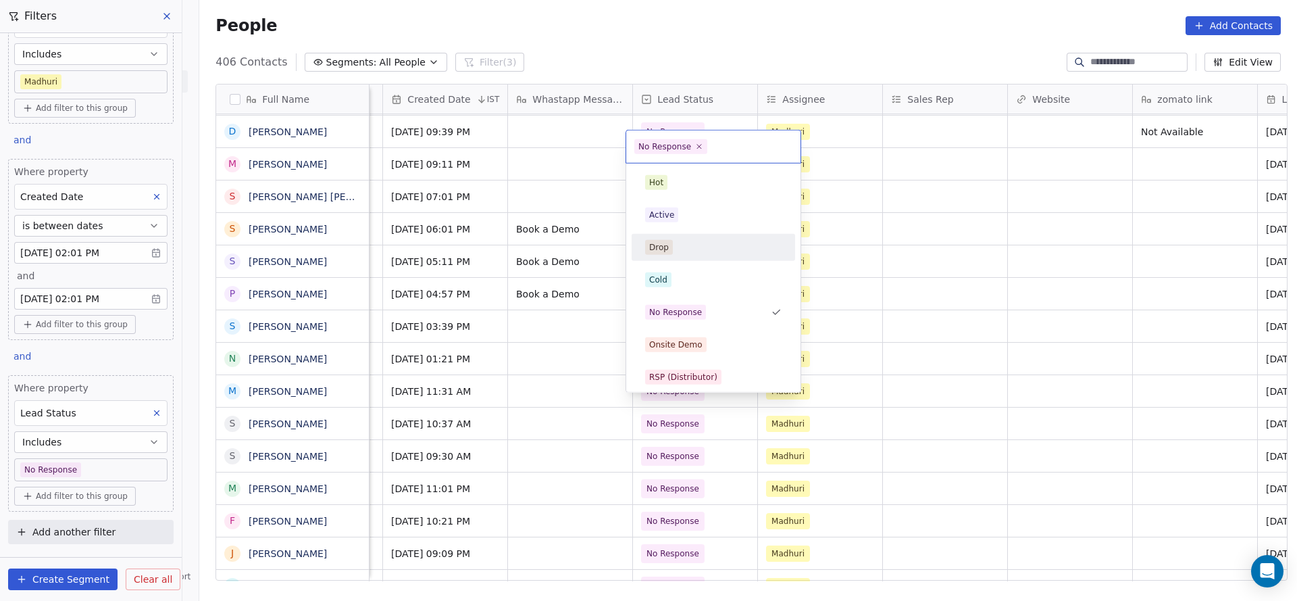
scroll to position [101, 0]
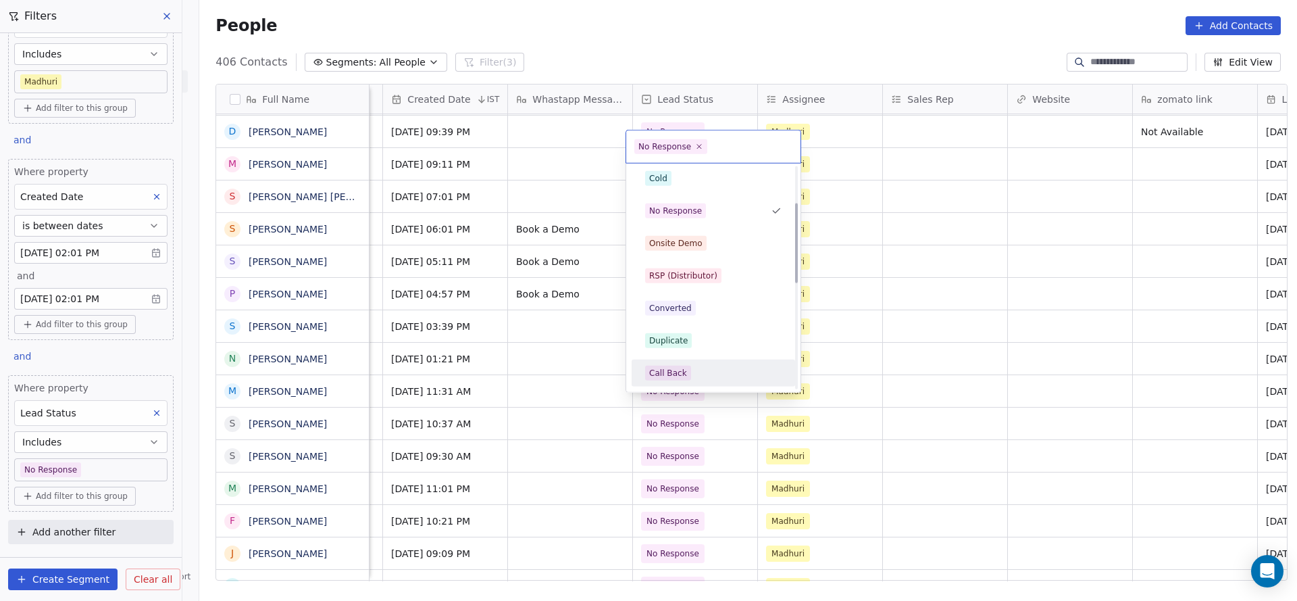
click at [690, 370] on div "Call Back" at bounding box center [713, 372] width 136 height 15
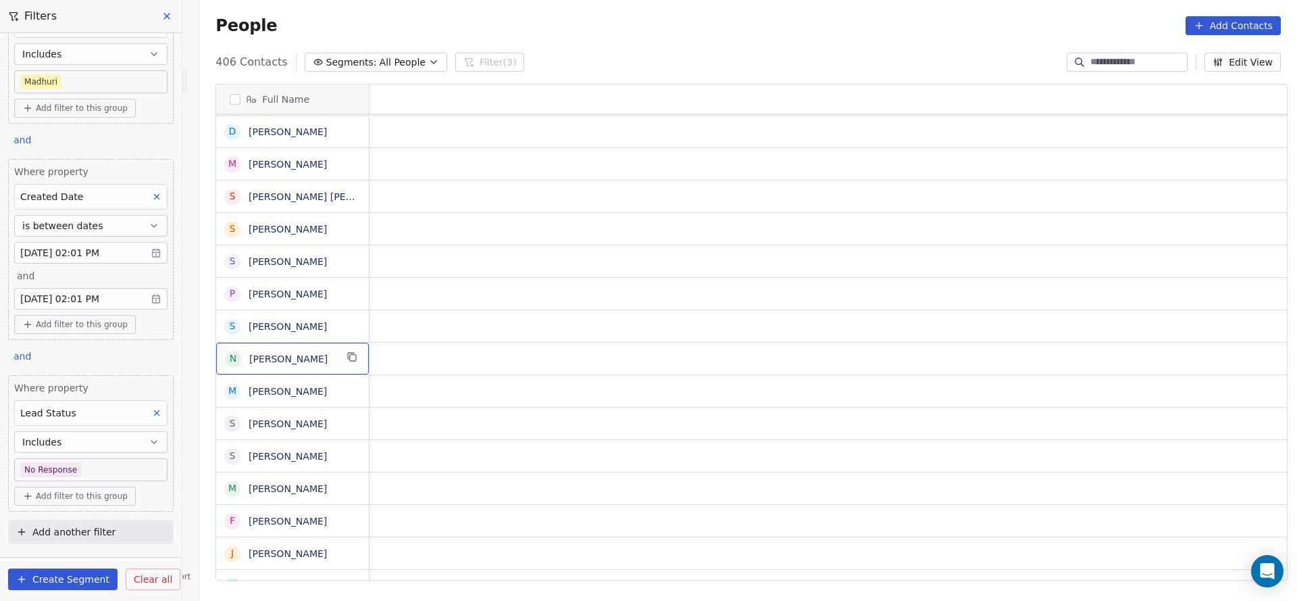
scroll to position [15, 0]
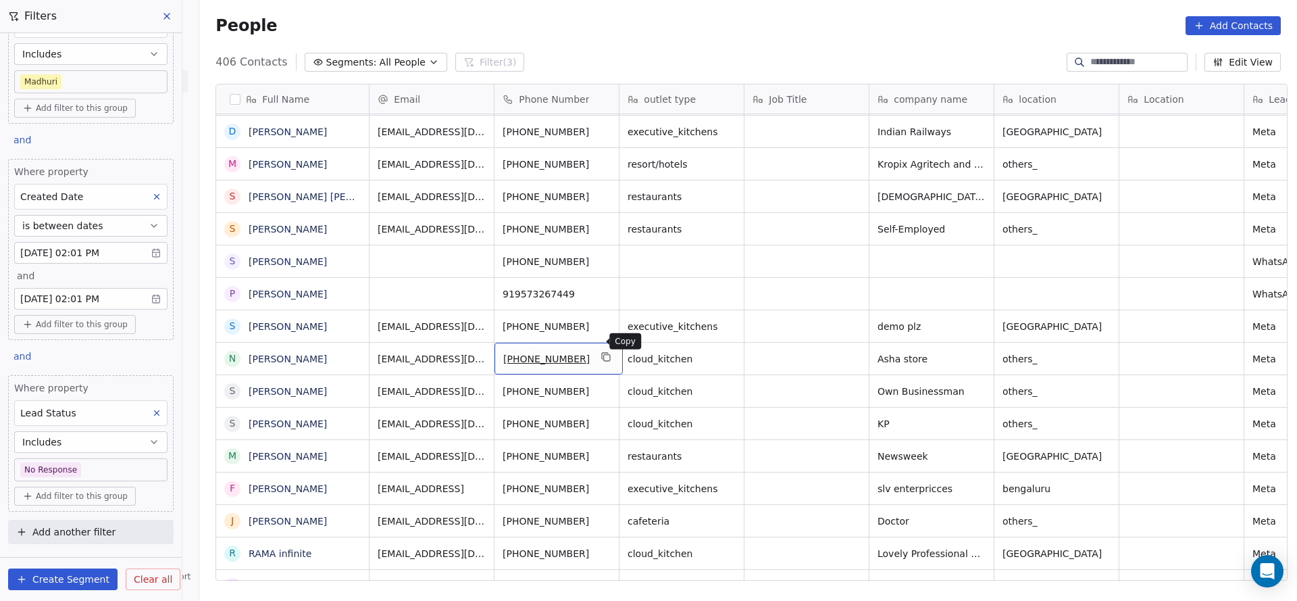
click at [603, 353] on icon "grid" at bounding box center [606, 356] width 6 height 6
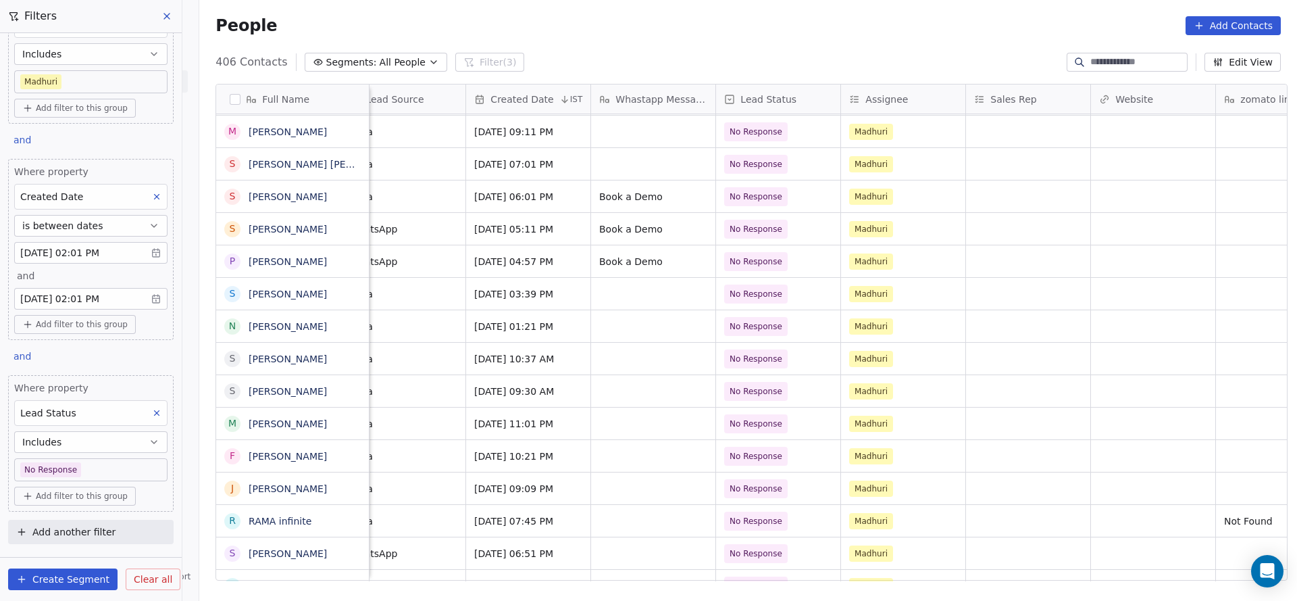
scroll to position [15, 1226]
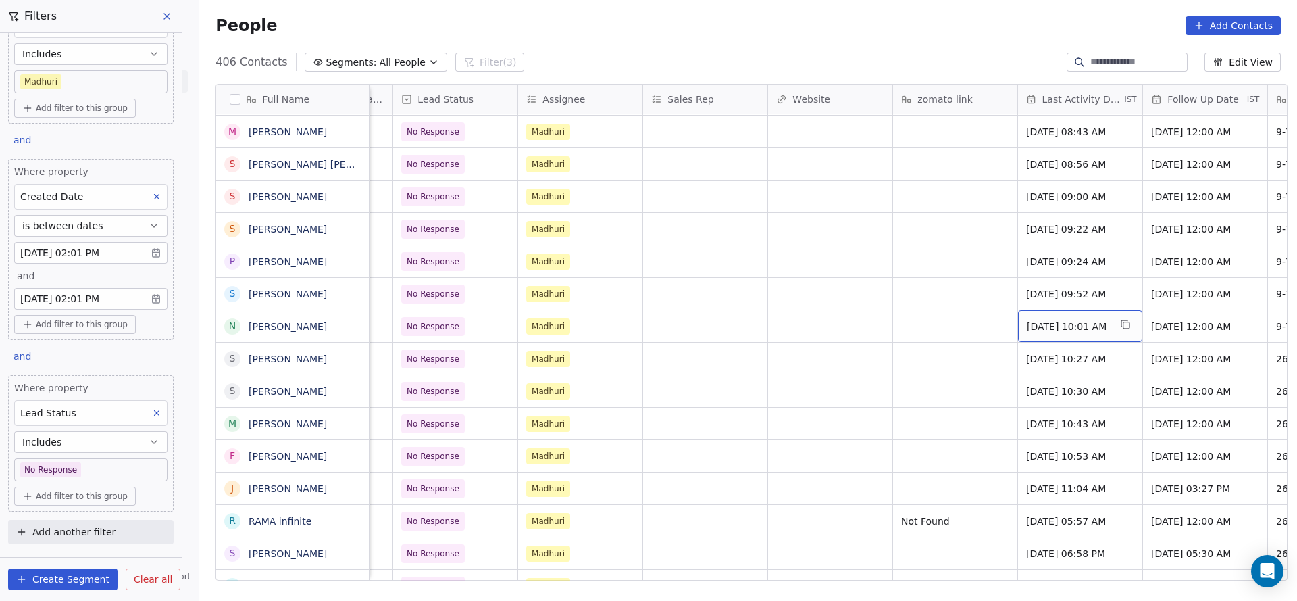
click at [1049, 320] on span "[DATE] 10:01 AM" at bounding box center [1068, 327] width 82 height 14
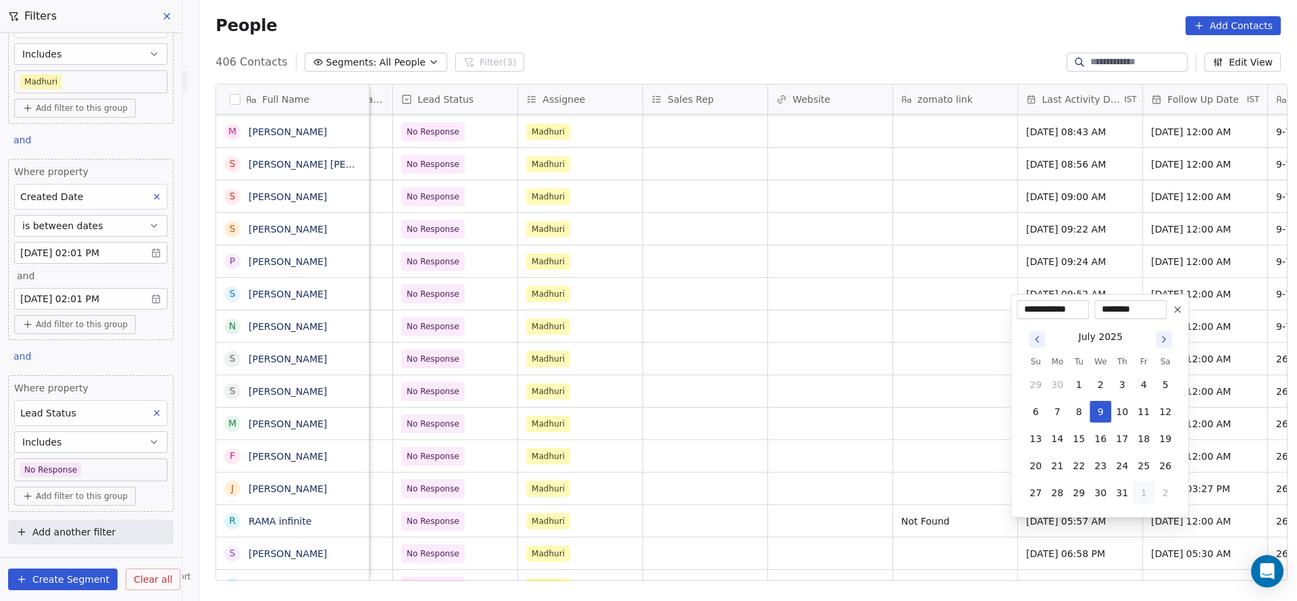
click at [1152, 492] on button "1" at bounding box center [1144, 493] width 22 height 22
drag, startPoint x: 1081, startPoint y: 492, endPoint x: 893, endPoint y: 424, distance: 200.0
click at [1081, 492] on button "26" at bounding box center [1079, 493] width 22 height 22
type input "**********"
click at [888, 421] on html "On2Cook India Pvt. Ltd. Contacts People Marketing Workflows Campaigns Sales Pip…" at bounding box center [648, 300] width 1297 height 601
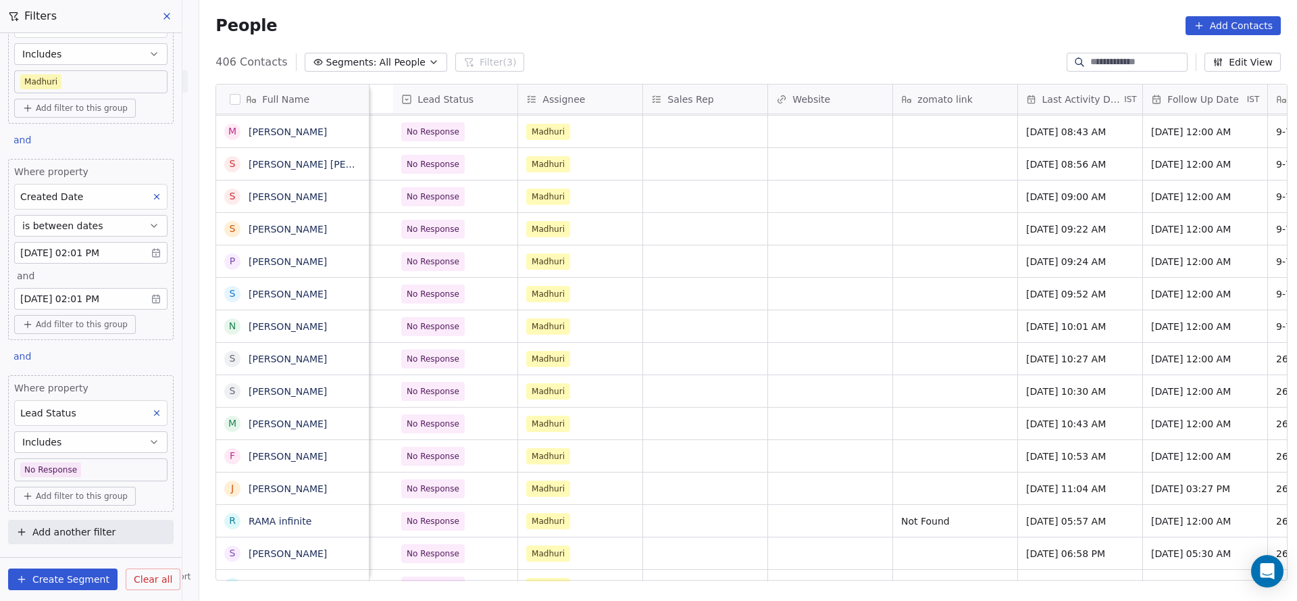
scroll to position [15, 1629]
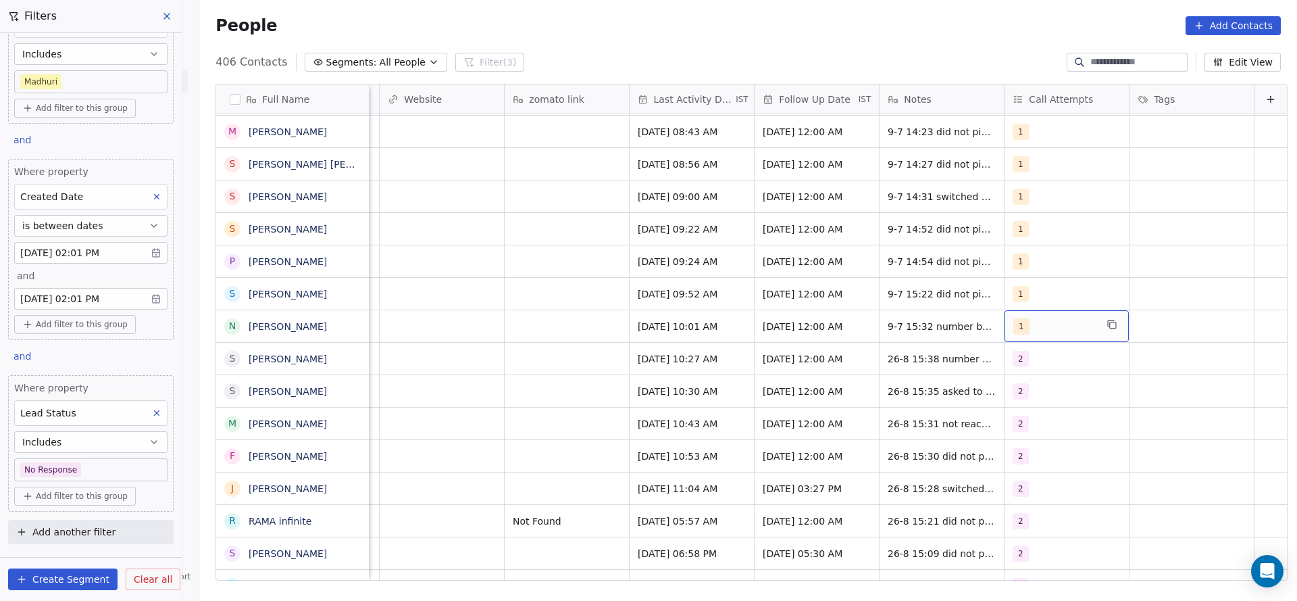
click at [1013, 318] on span "1" at bounding box center [1021, 326] width 16 height 16
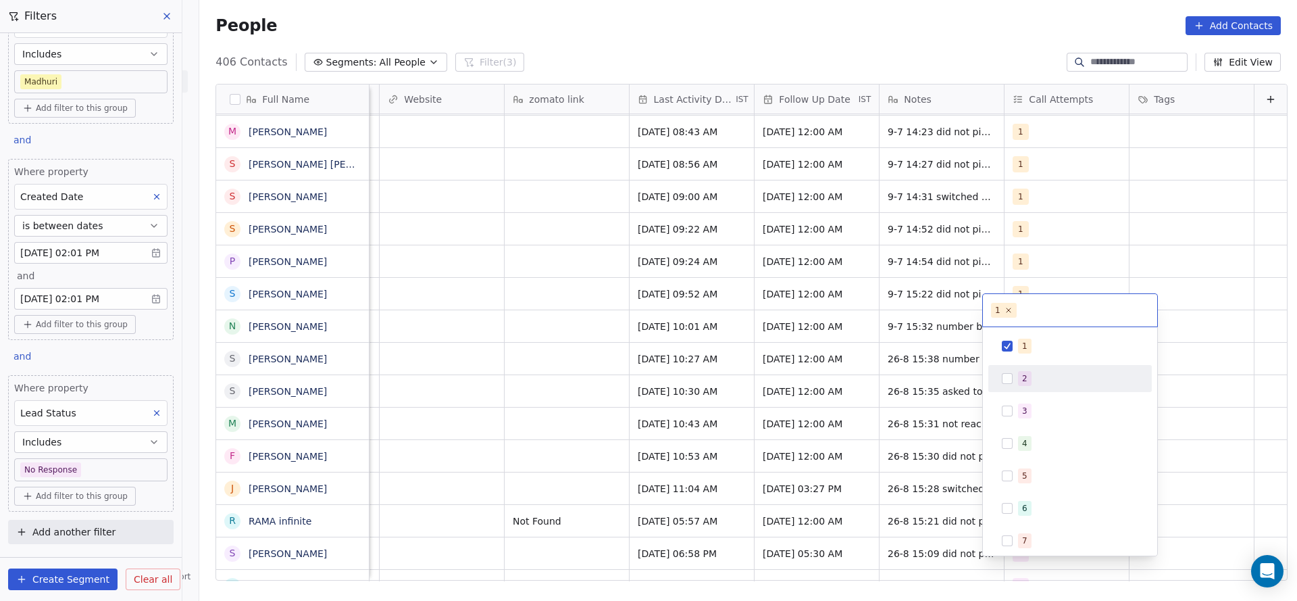
click at [1023, 376] on div "2" at bounding box center [1024, 378] width 5 height 12
click at [1018, 340] on span "1" at bounding box center [1025, 345] width 14 height 15
click at [871, 343] on html "On2Cook India Pvt. Ltd. Contacts People Marketing Workflows Campaigns Sales Pip…" at bounding box center [648, 300] width 1297 height 601
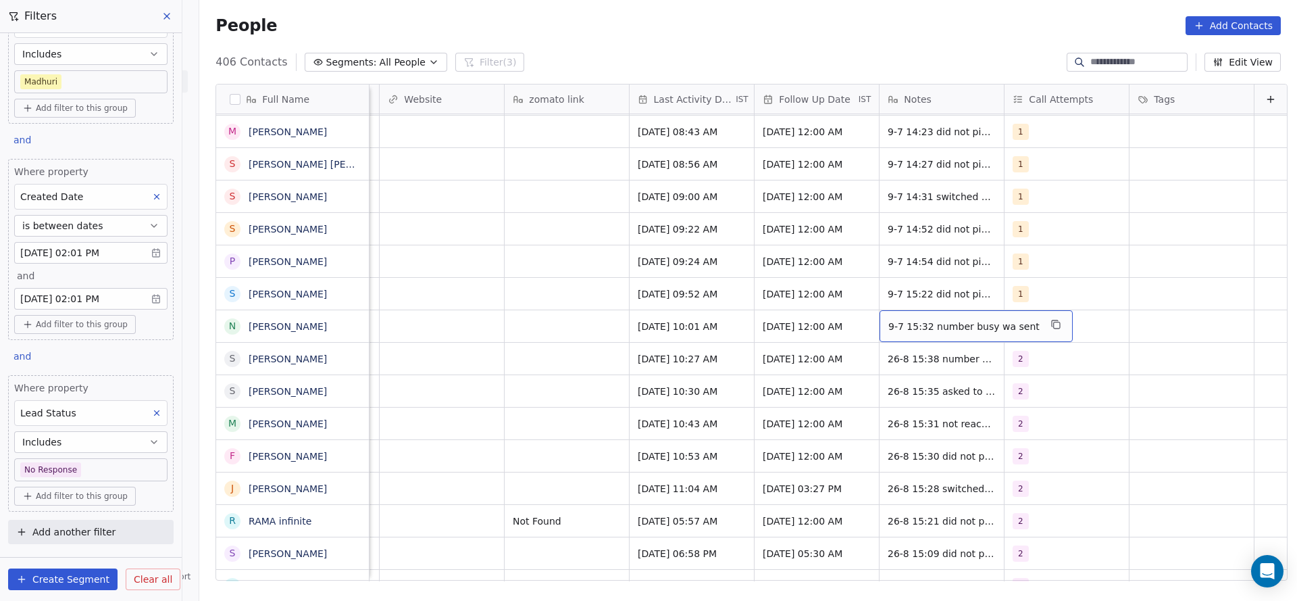
click at [890, 320] on span "9-7 15:32 number busy wa sent" at bounding box center [963, 327] width 151 height 14
click at [862, 310] on textarea "**********" at bounding box center [946, 316] width 175 height 42
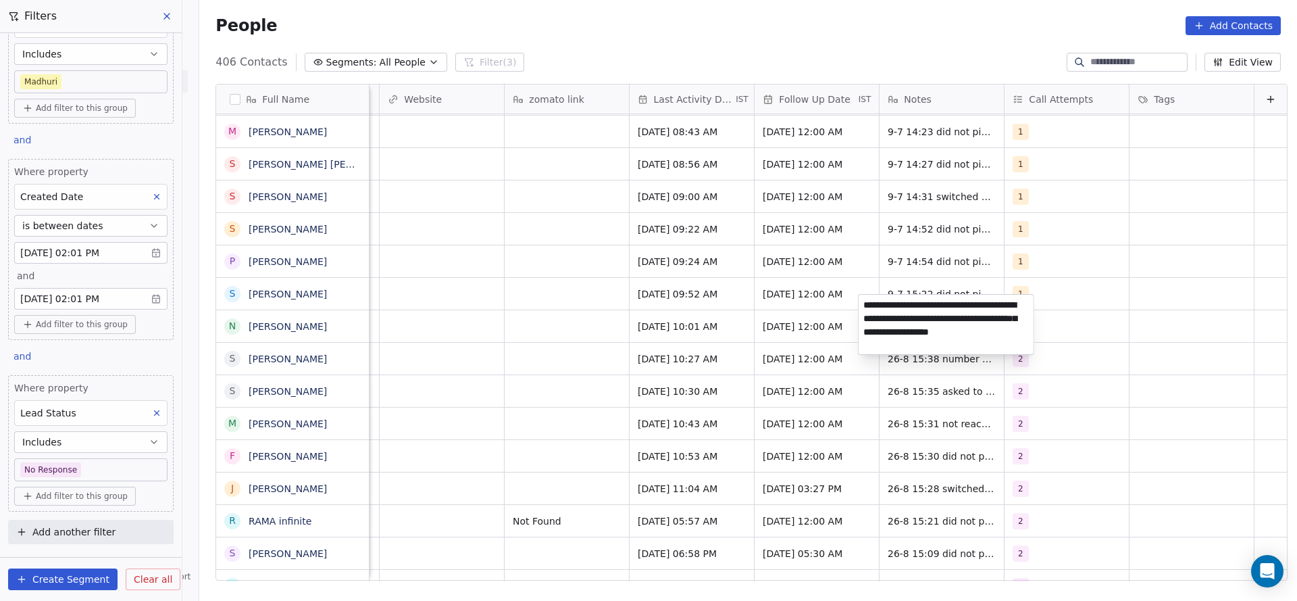
type textarea "**********"
click at [547, 302] on html "On2Cook India Pvt. Ltd. Contacts People Marketing Workflows Campaigns Sales Pip…" at bounding box center [648, 300] width 1297 height 601
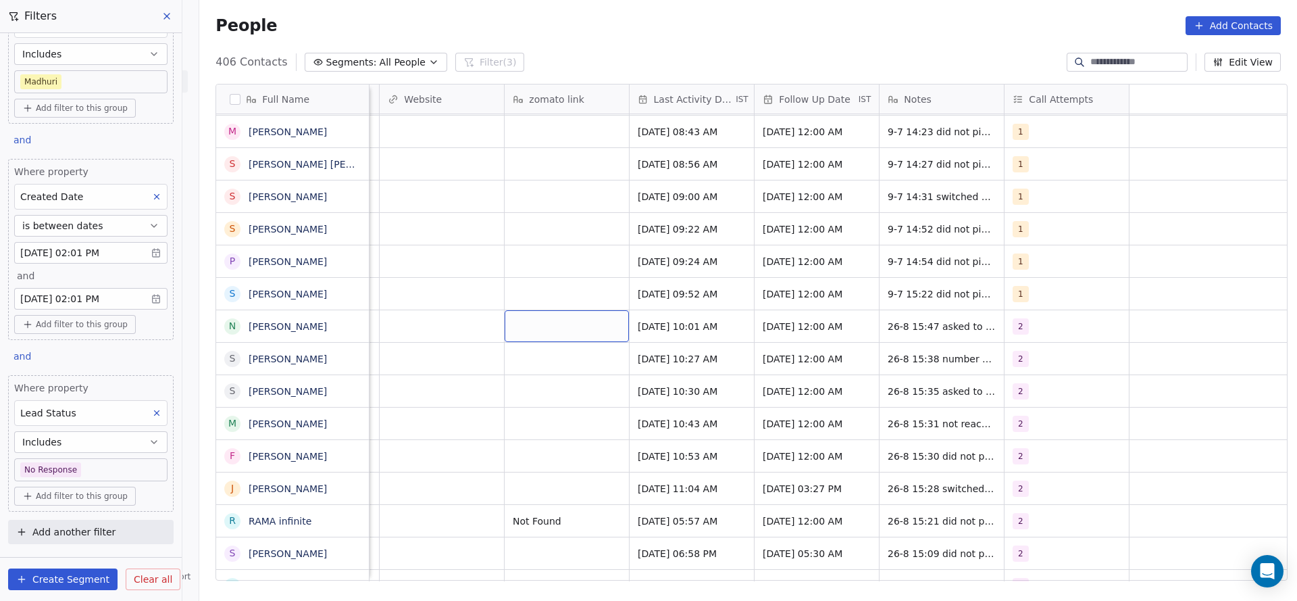
scroll to position [15, 1076]
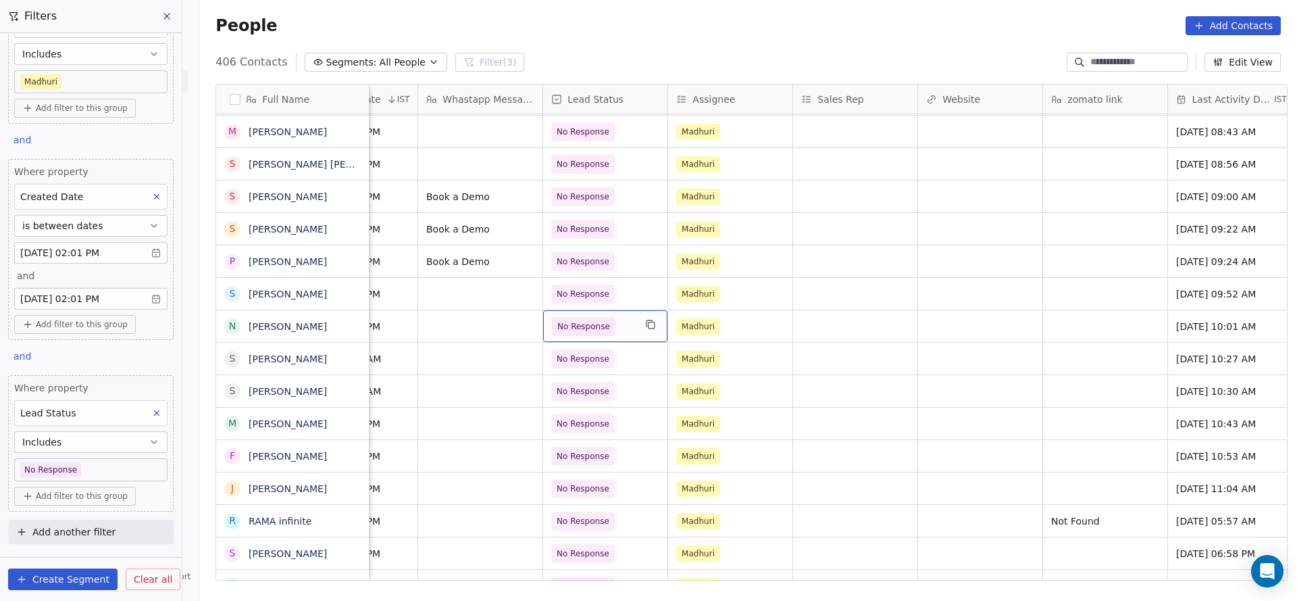
click at [588, 320] on span "No Response" at bounding box center [583, 327] width 53 height 14
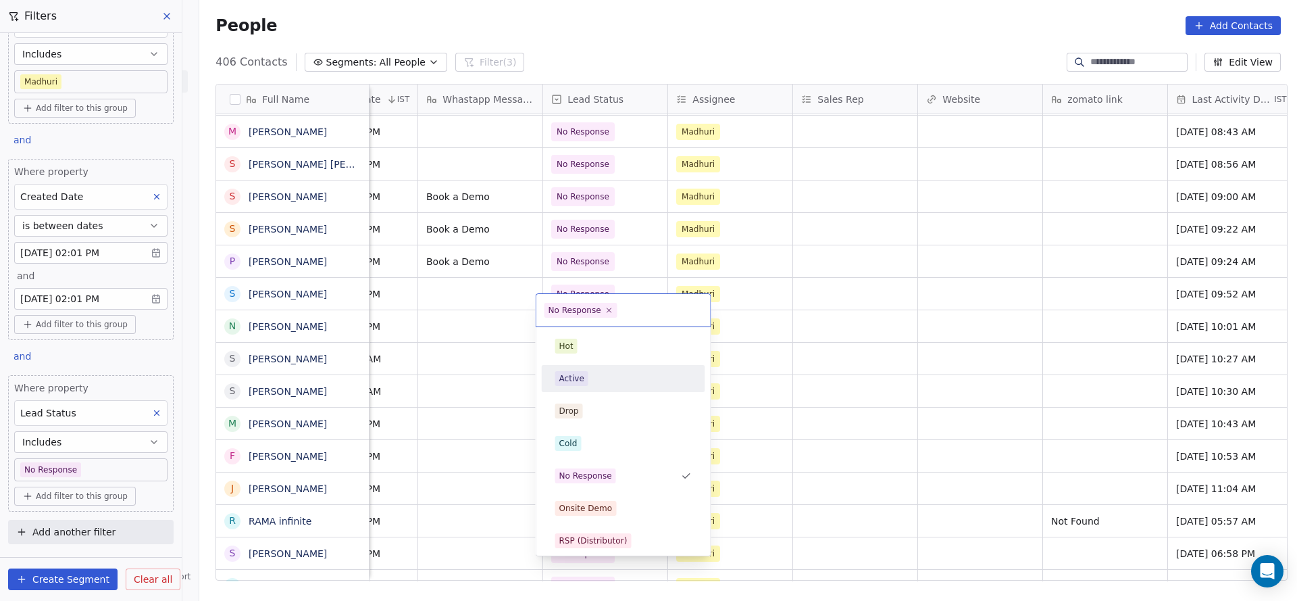
click at [580, 369] on div "Active" at bounding box center [623, 379] width 153 height 22
